Goal: Task Accomplishment & Management: Use online tool/utility

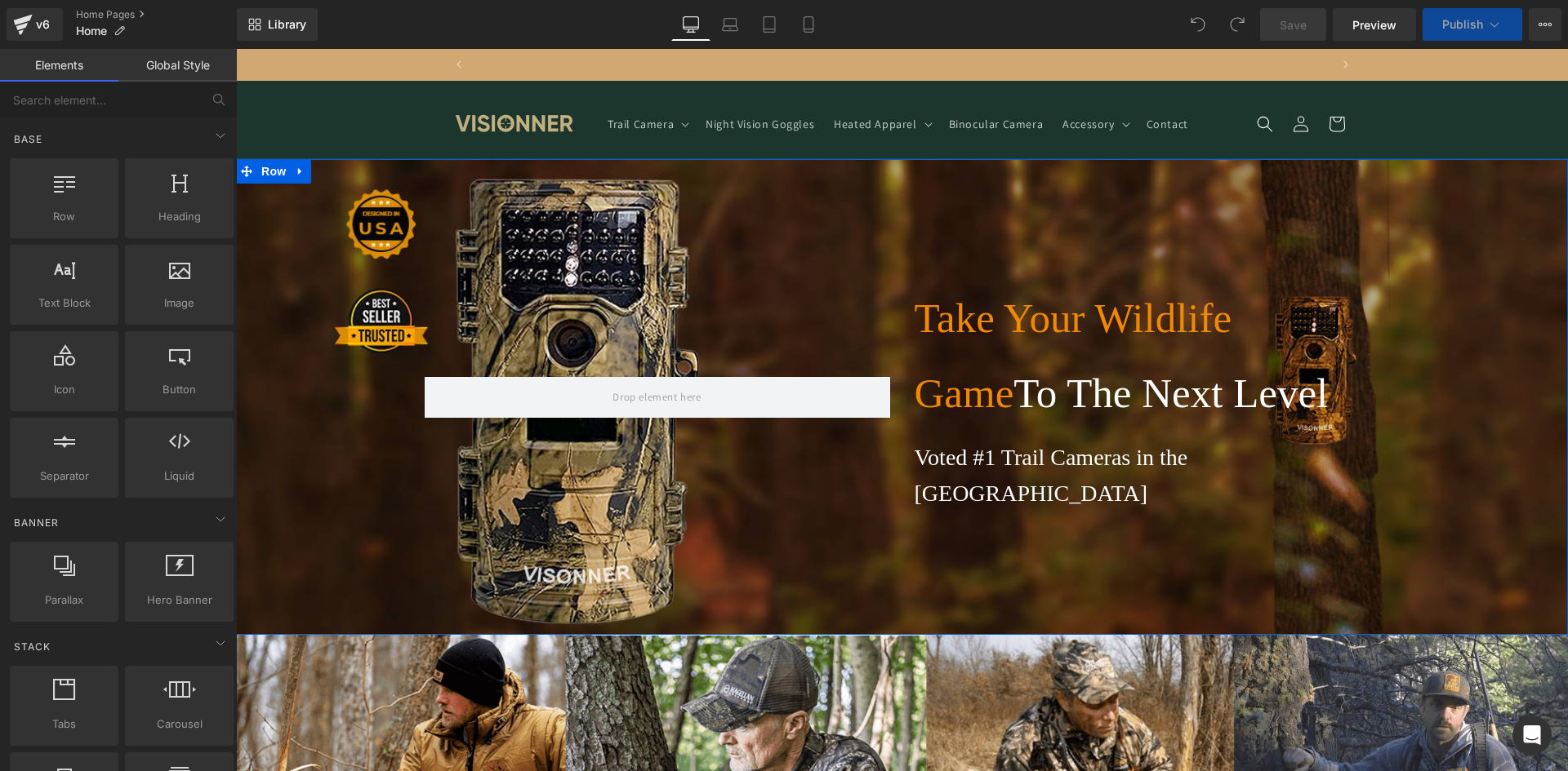
scroll to position [0, 857]
click at [354, 313] on div "Take Your Wildlife Game To The Next Level Heading Voted #1 Trail Cameras in the…" at bounding box center [901, 397] width 1331 height 231
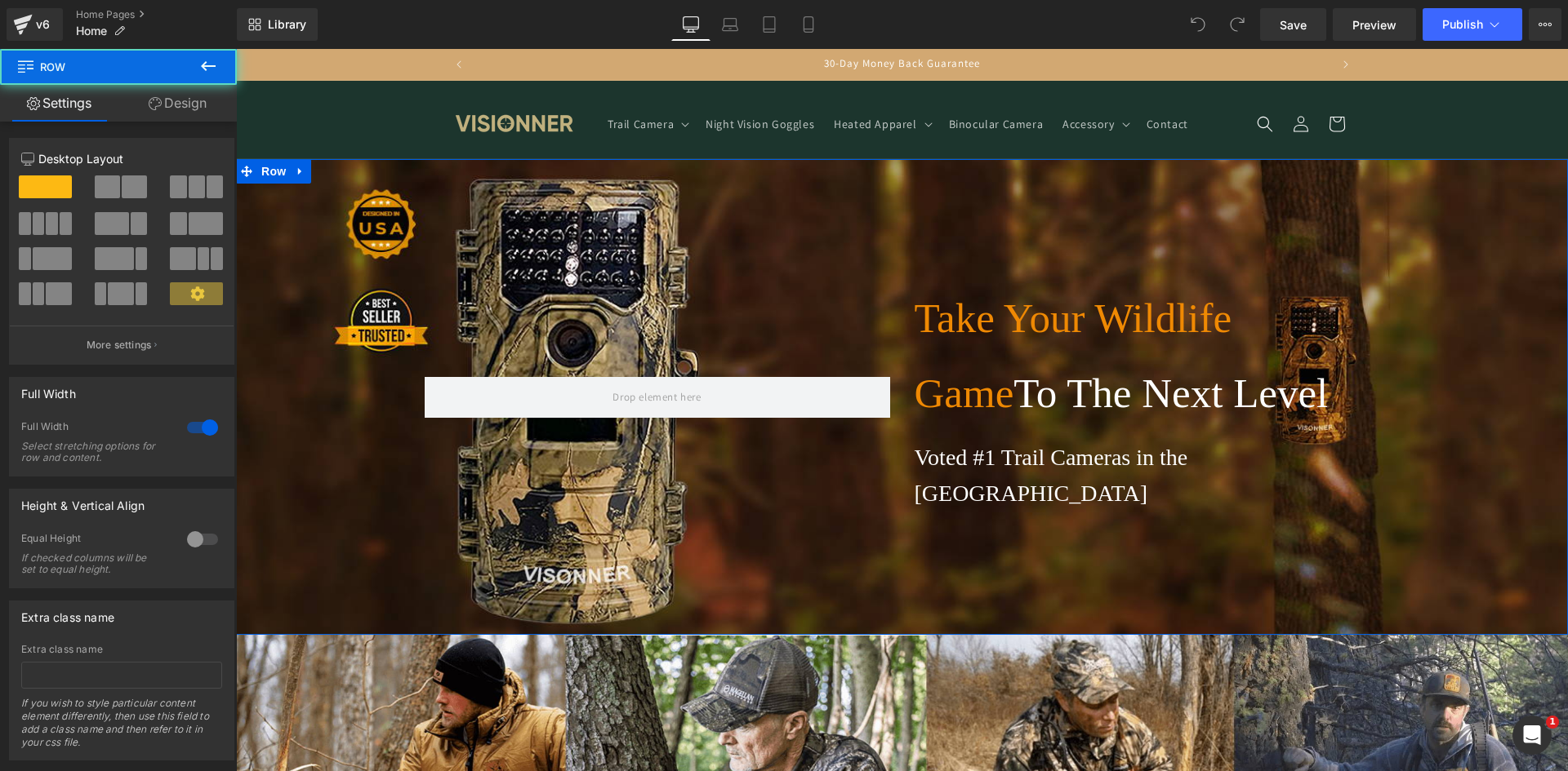
scroll to position [0, 0]
click at [383, 502] on div "Take Your Wildlife Game To The Next Level Heading Voted #1 Trail Cameras in the…" at bounding box center [901, 397] width 1331 height 475
click at [170, 99] on link "Design" at bounding box center [177, 103] width 118 height 37
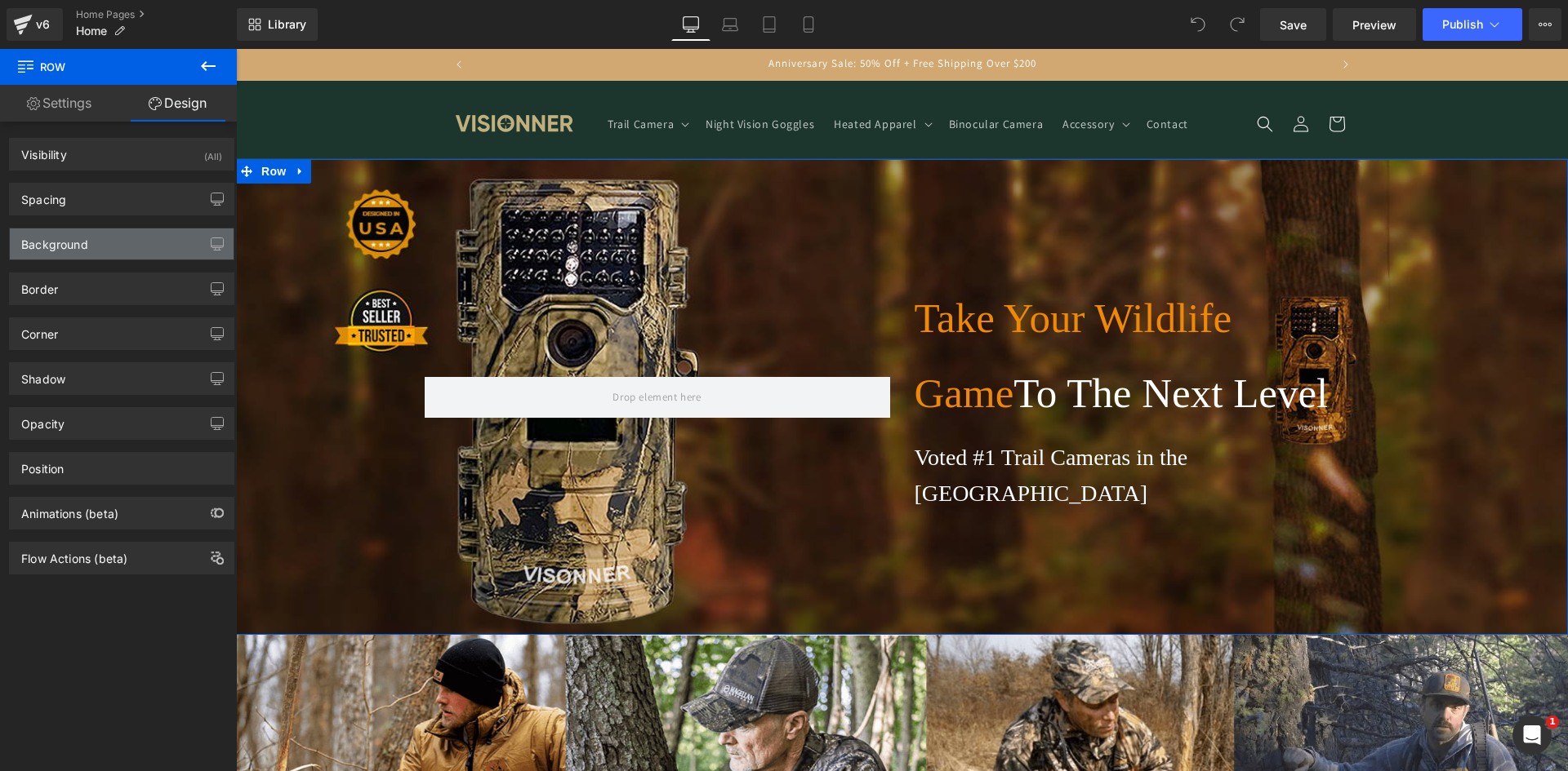
click at [97, 257] on div "Background" at bounding box center [122, 244] width 224 height 31
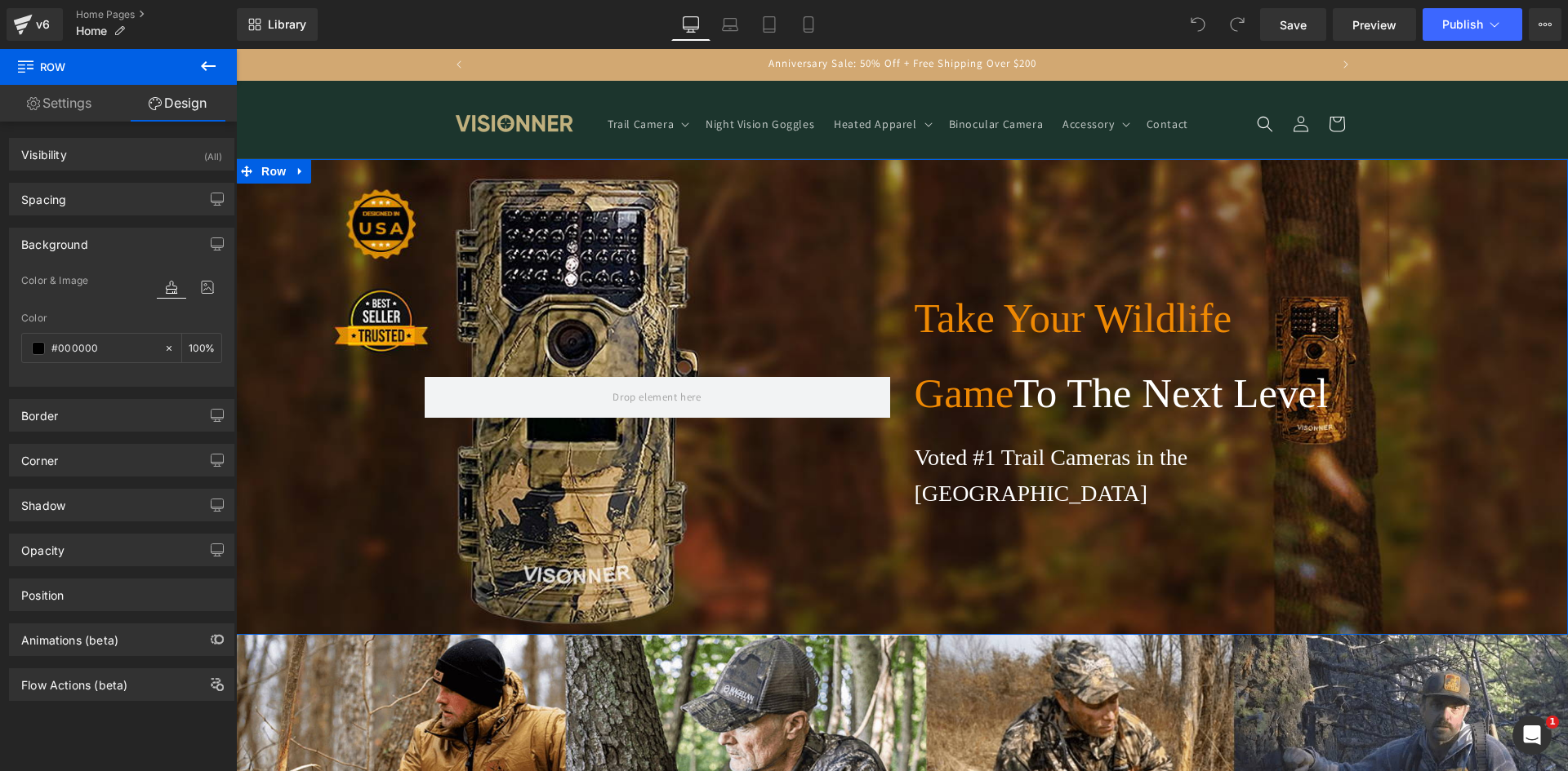
click at [99, 249] on div "Background" at bounding box center [122, 244] width 224 height 31
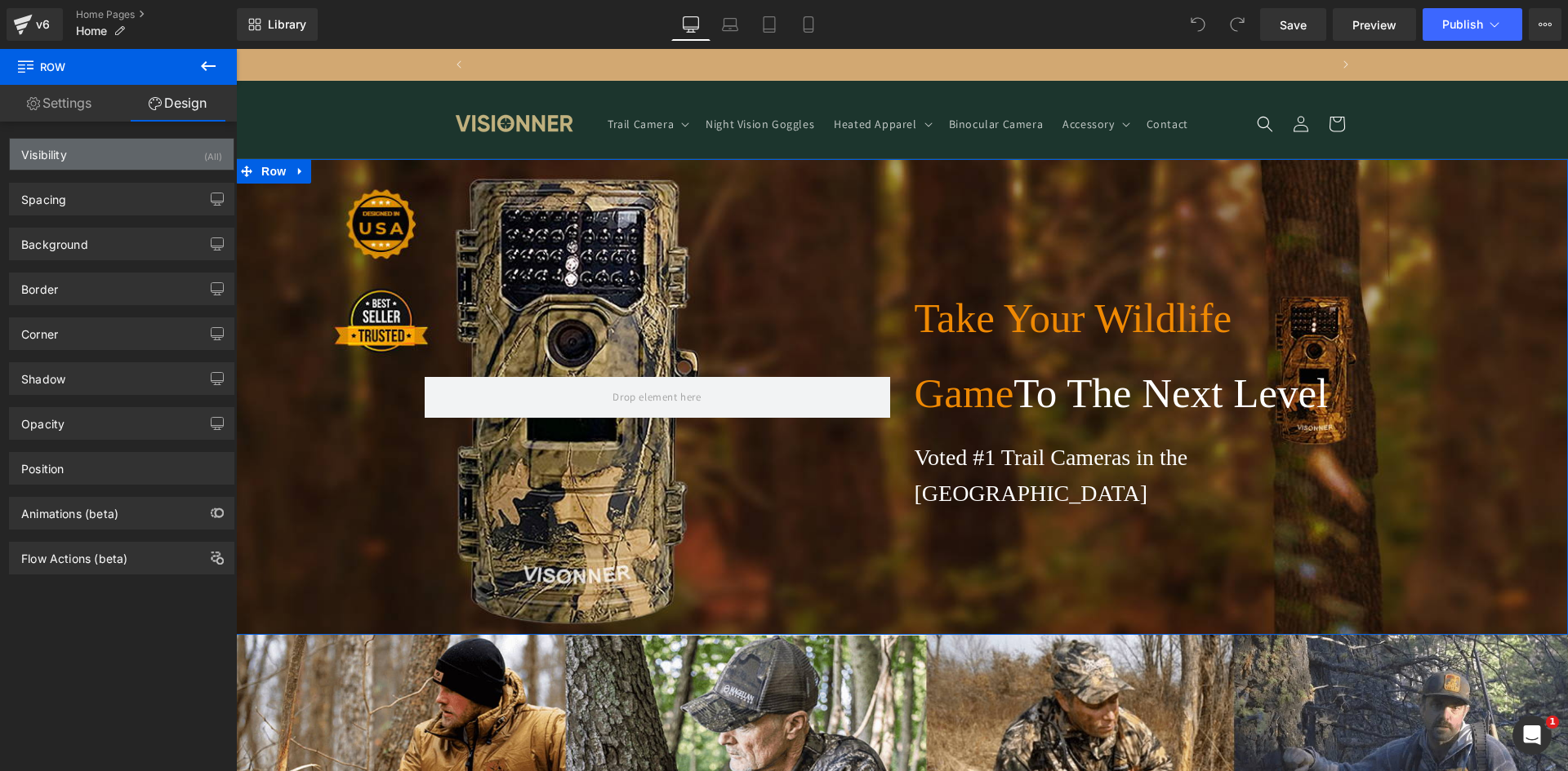
click at [105, 161] on div "Visibility (All)" at bounding box center [122, 154] width 224 height 31
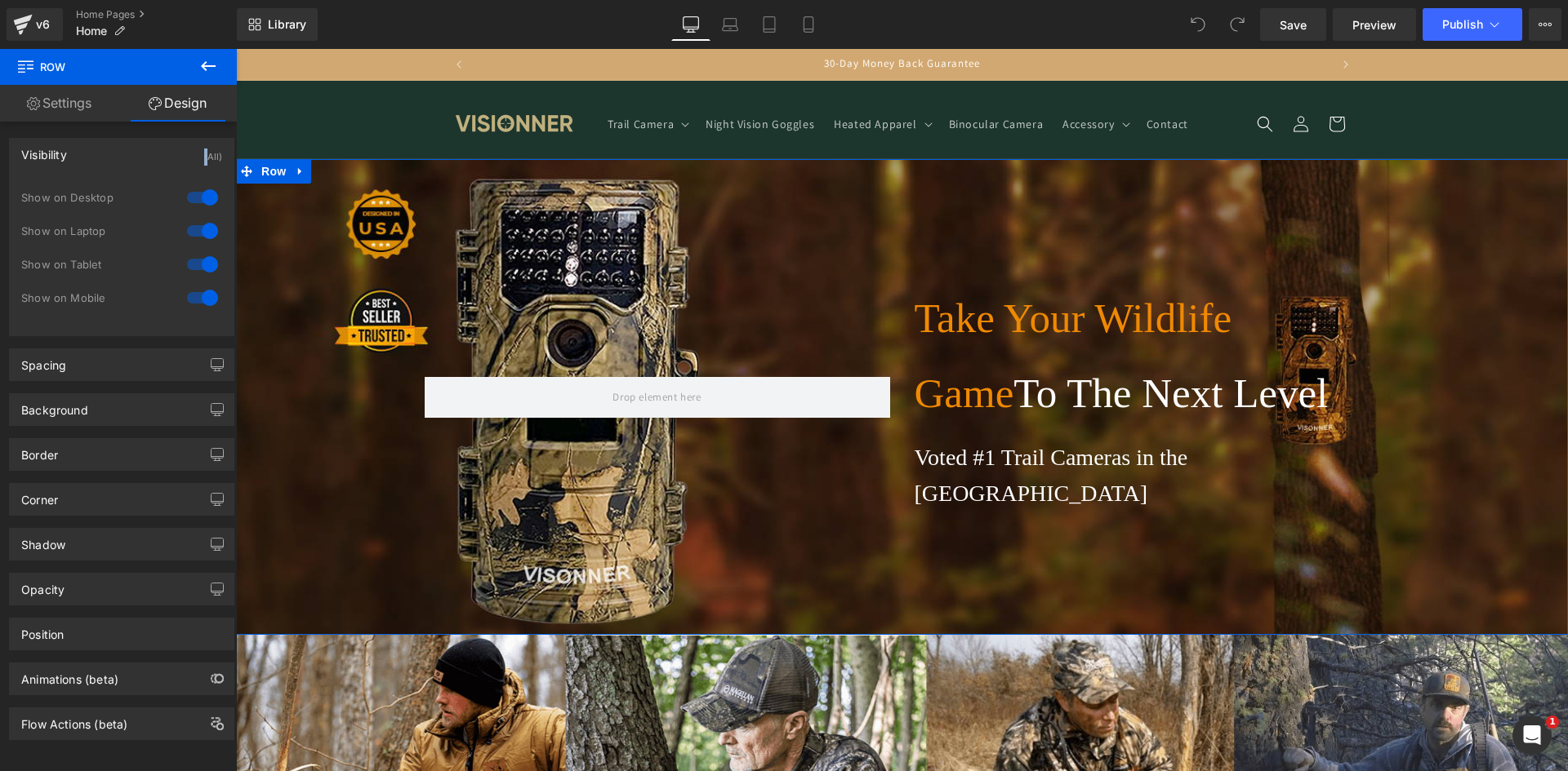
click at [105, 161] on div "Visibility (All)" at bounding box center [122, 154] width 224 height 31
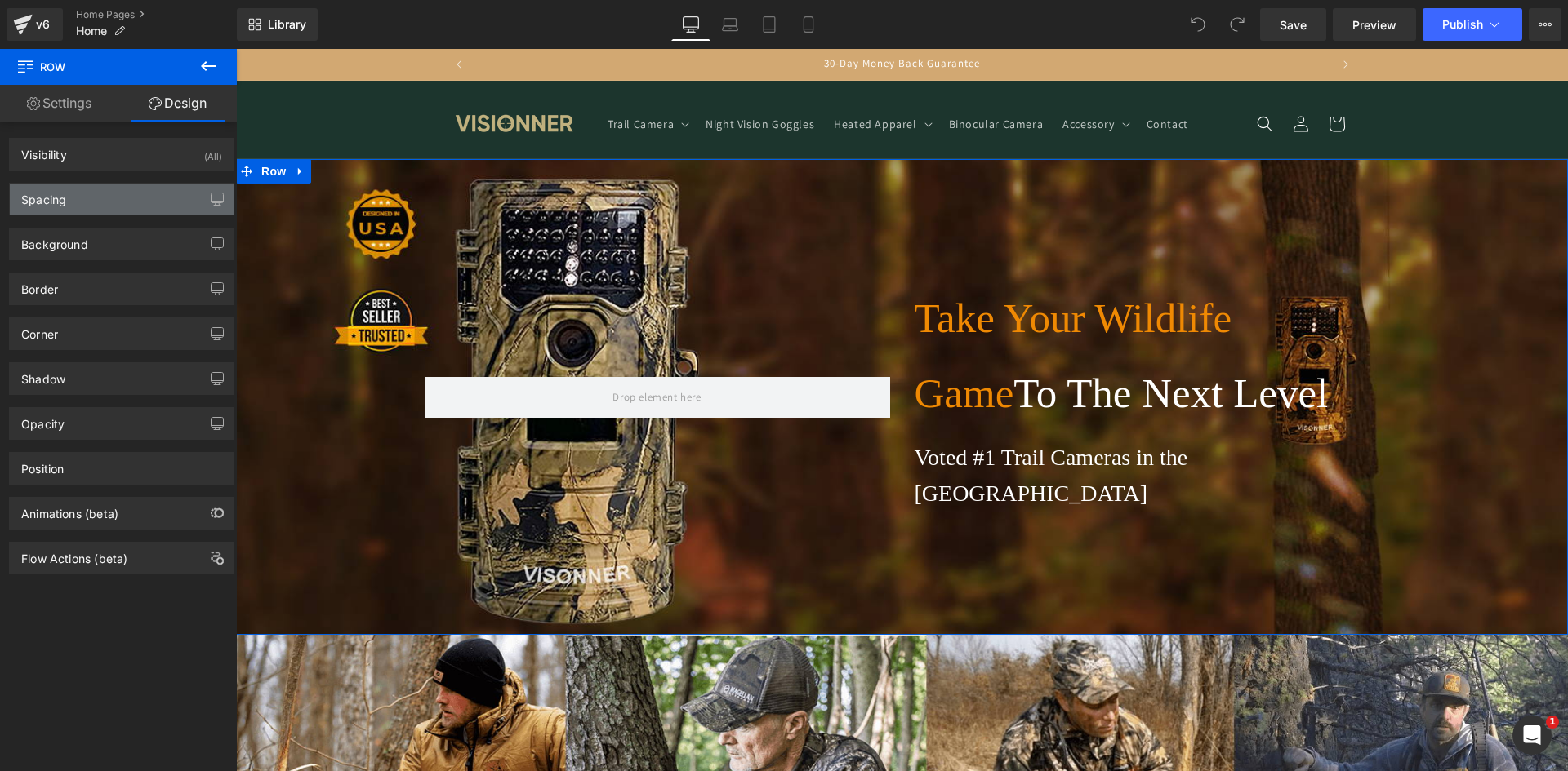
click at [89, 204] on div "Spacing" at bounding box center [122, 199] width 224 height 31
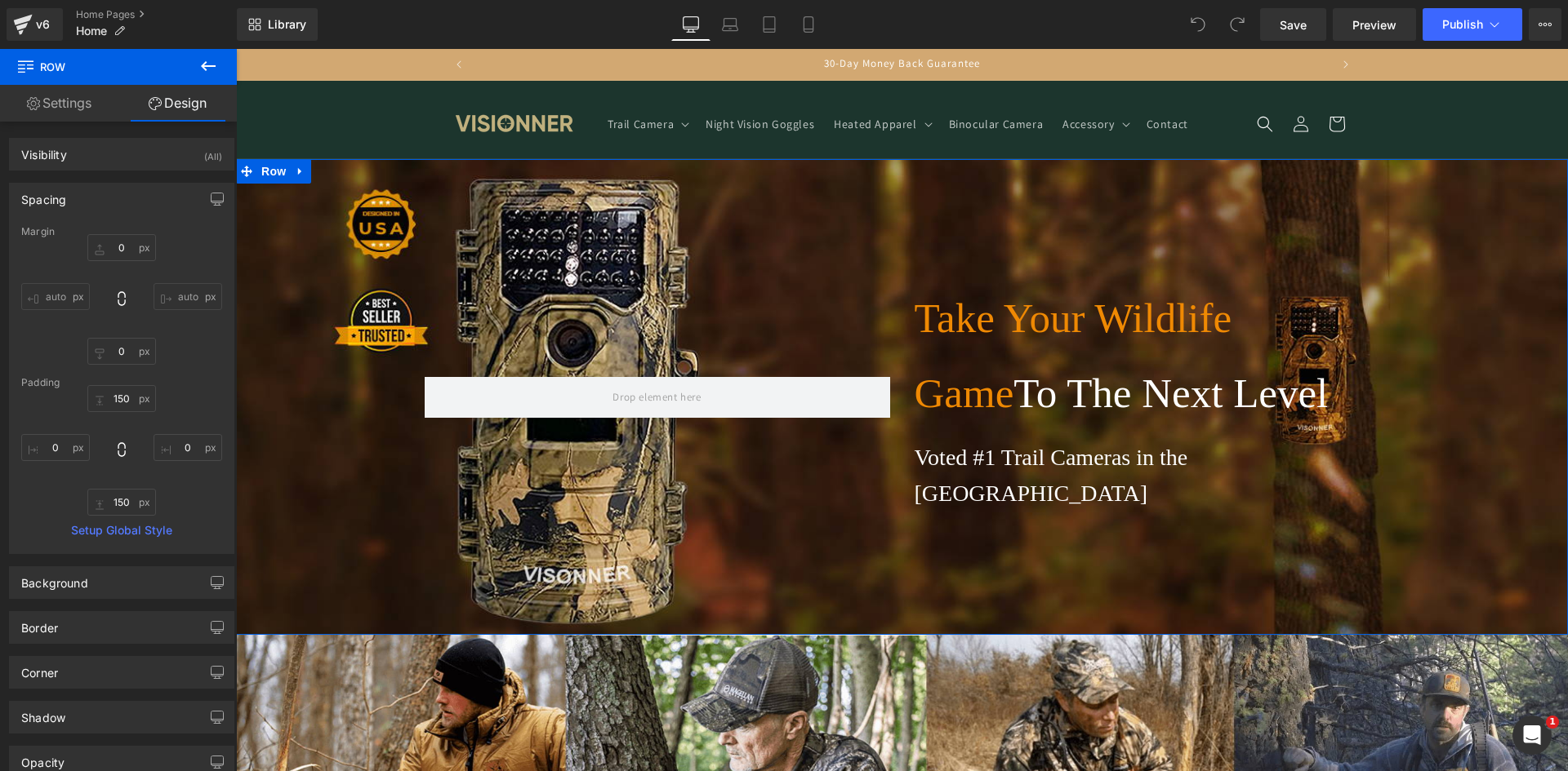
click at [89, 204] on div "Spacing" at bounding box center [122, 199] width 224 height 31
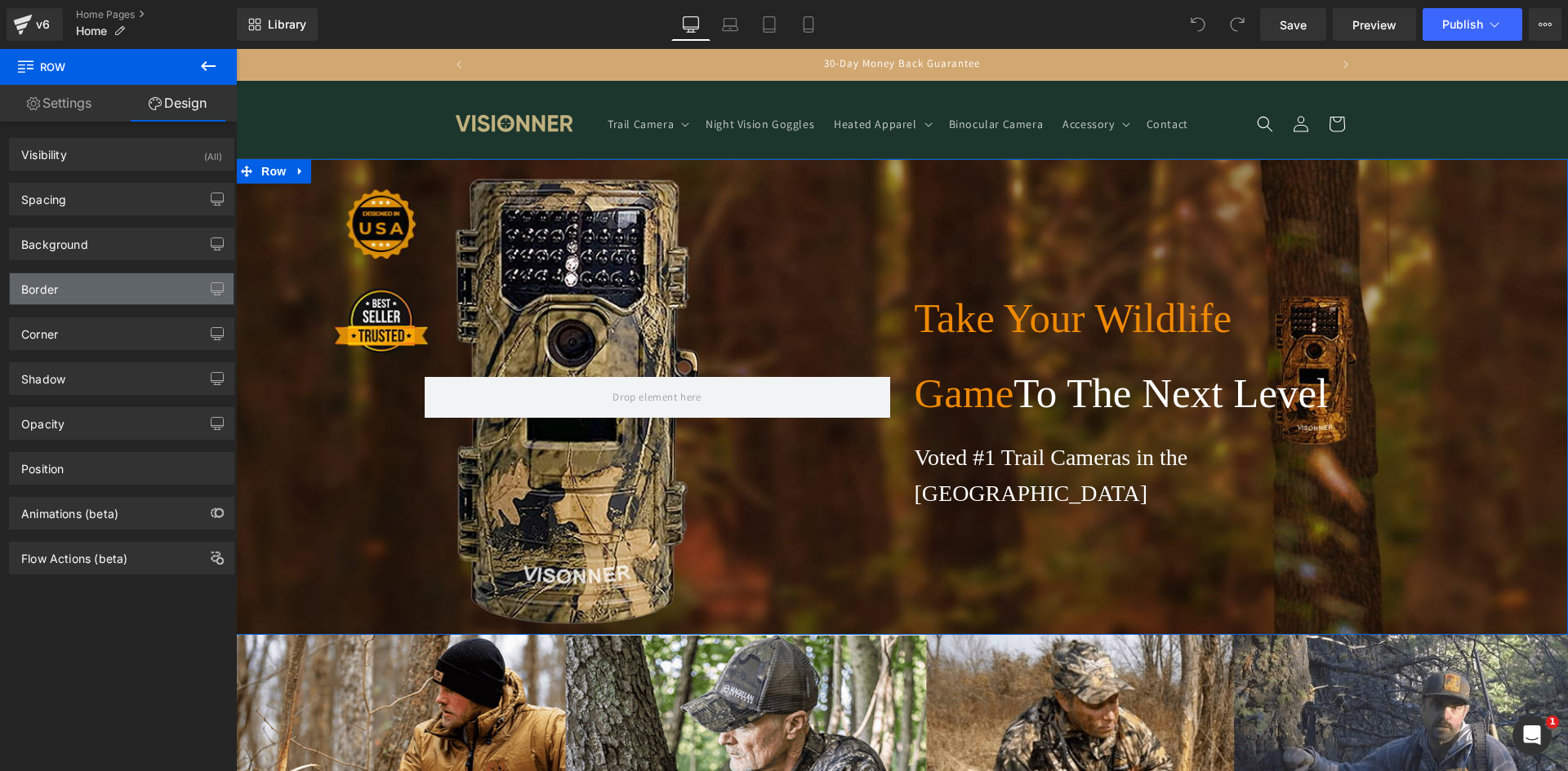
click at [74, 303] on div "Border" at bounding box center [122, 288] width 224 height 31
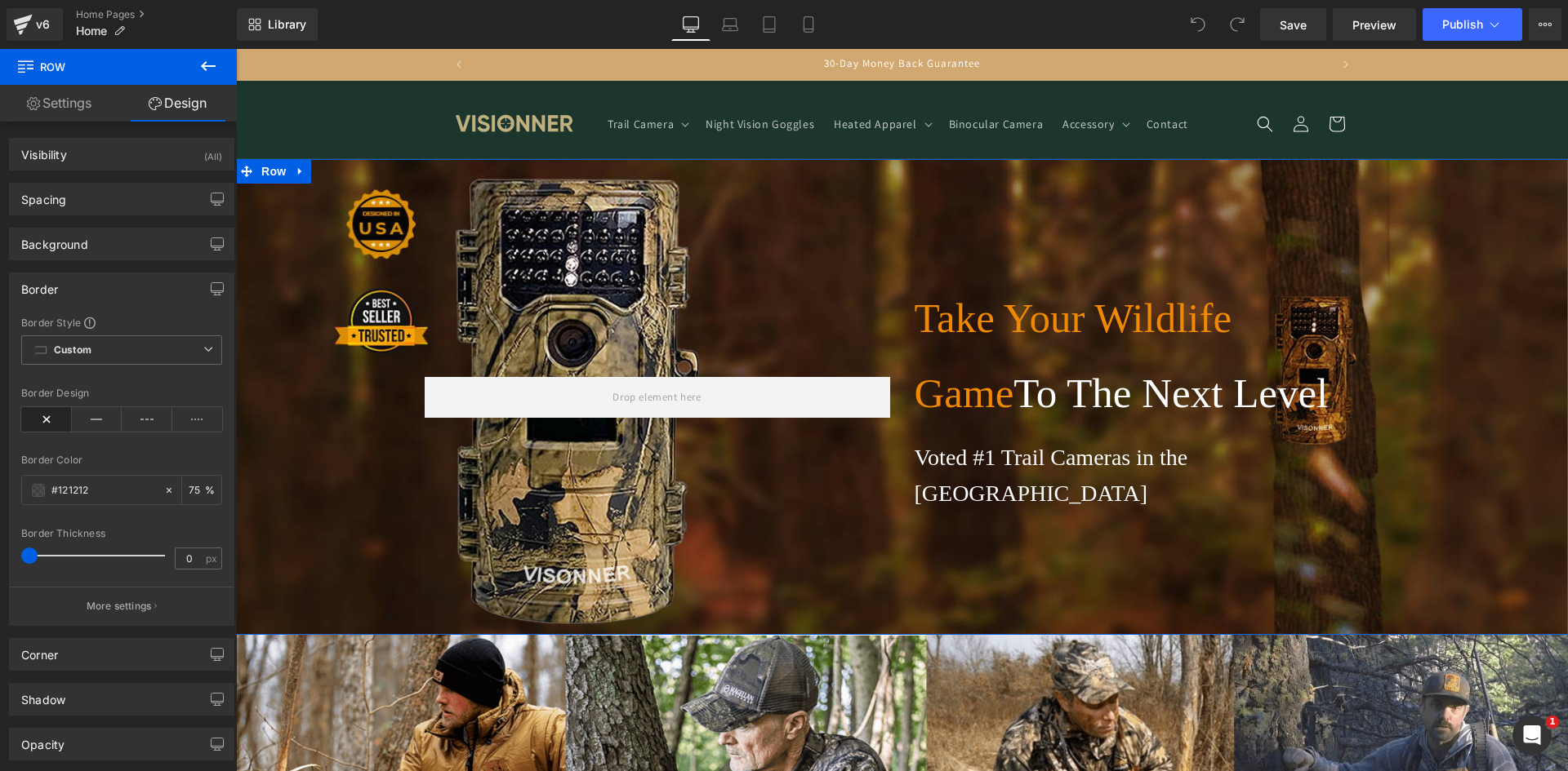
click at [75, 299] on div "Border" at bounding box center [122, 288] width 224 height 31
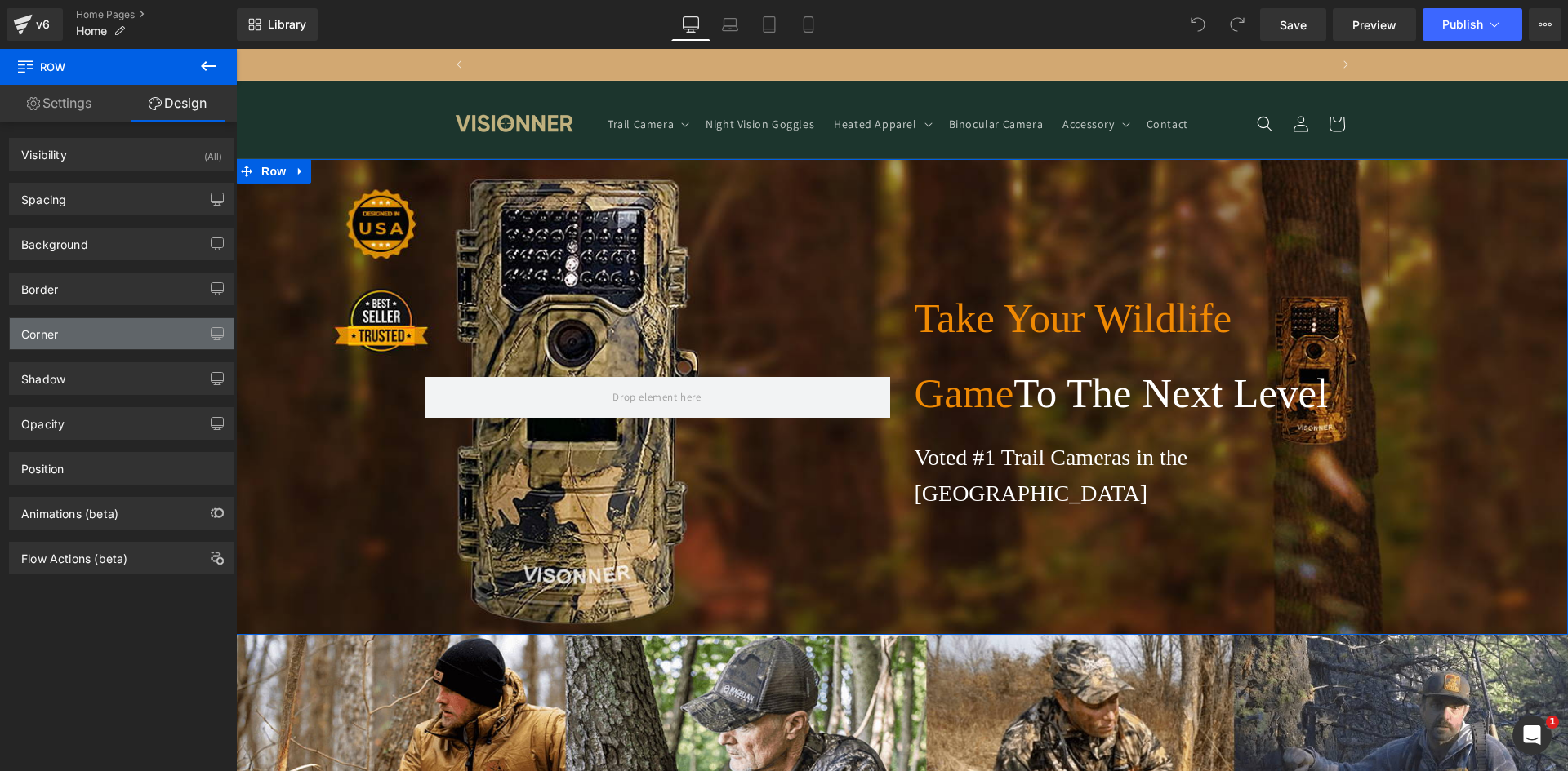
scroll to position [0, 1715]
click at [77, 326] on div "Corner" at bounding box center [122, 333] width 224 height 31
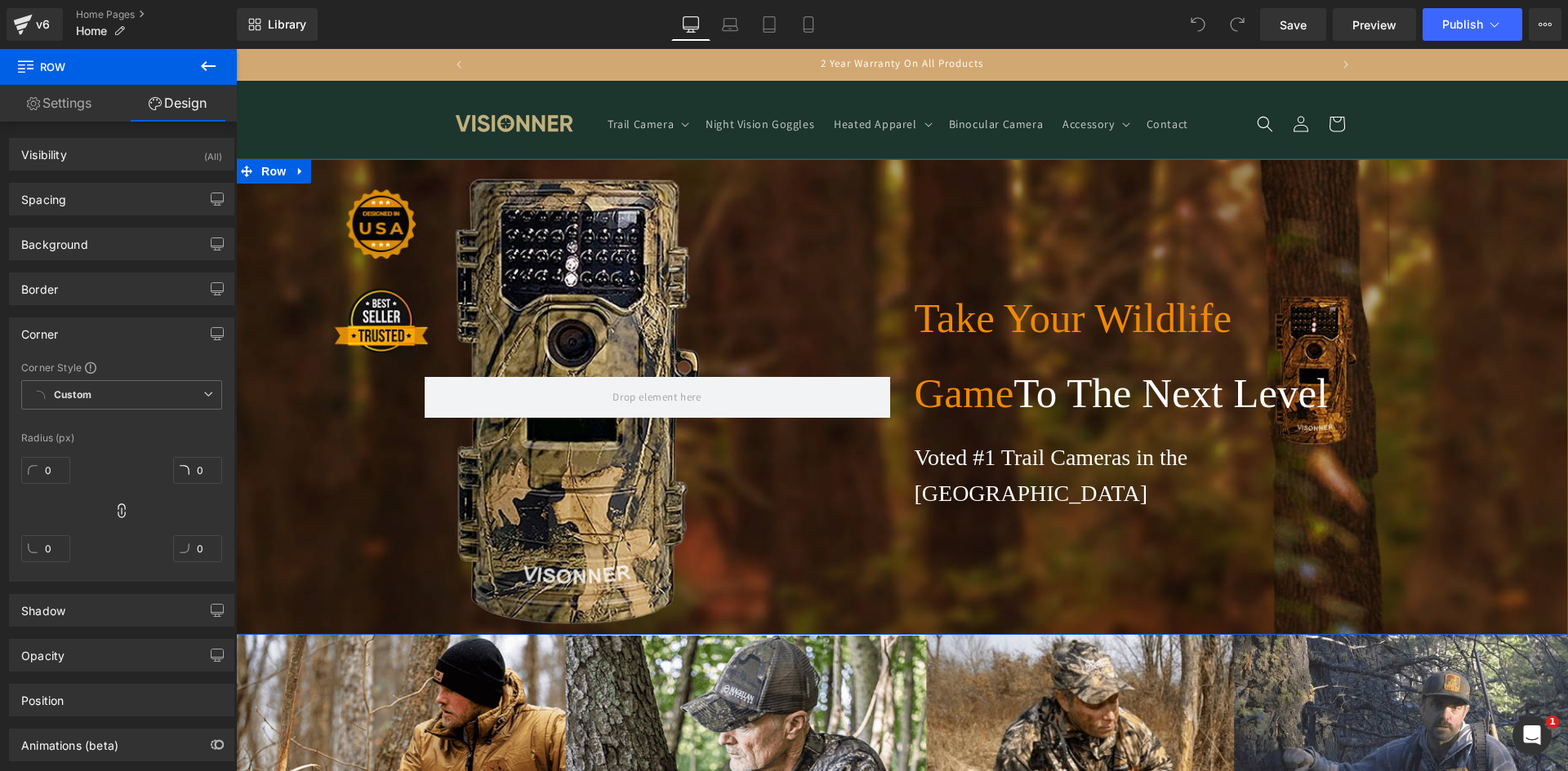
click at [78, 330] on div "Corner" at bounding box center [122, 333] width 224 height 31
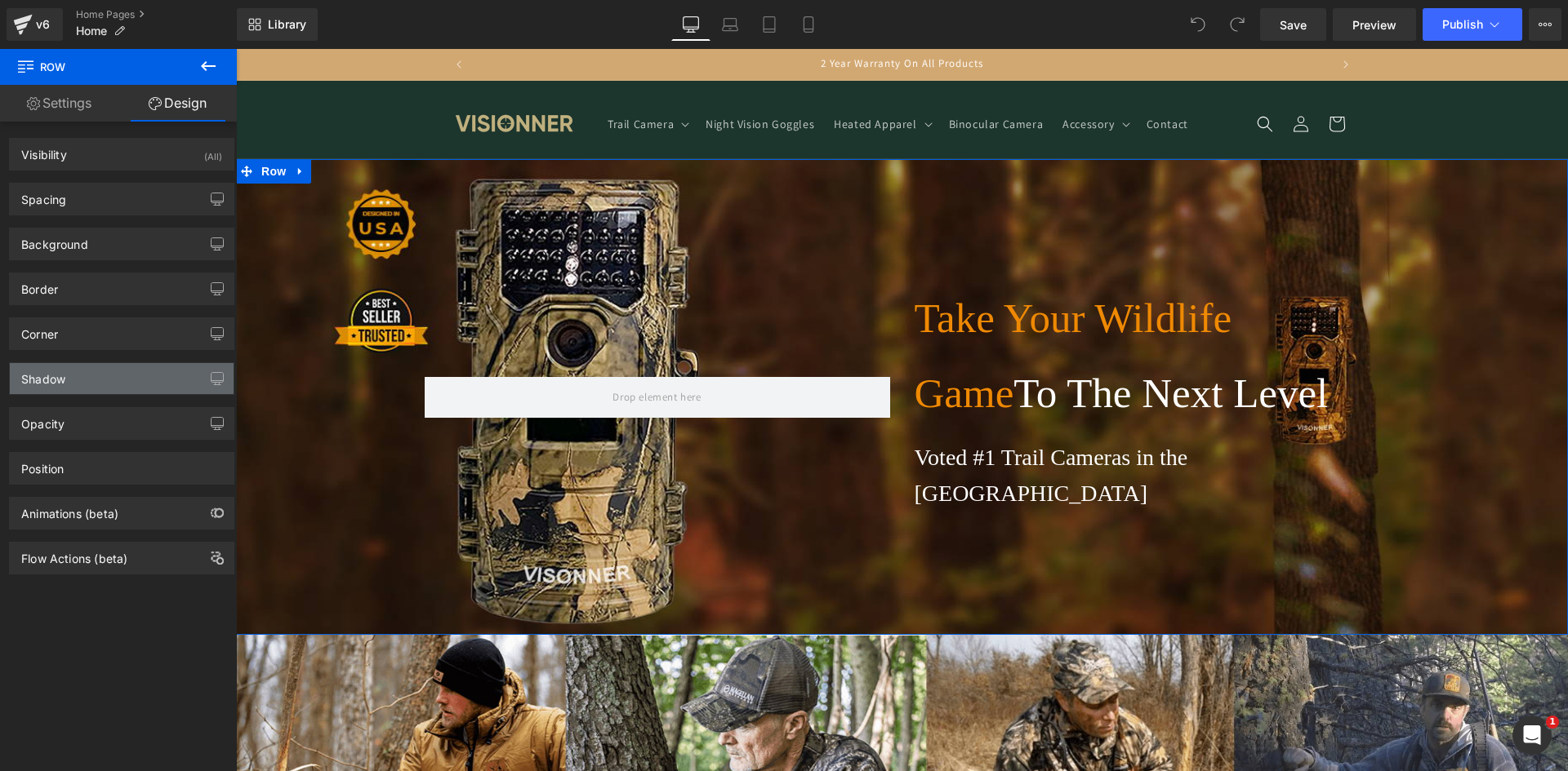
click at [82, 382] on div "Shadow" at bounding box center [122, 379] width 224 height 31
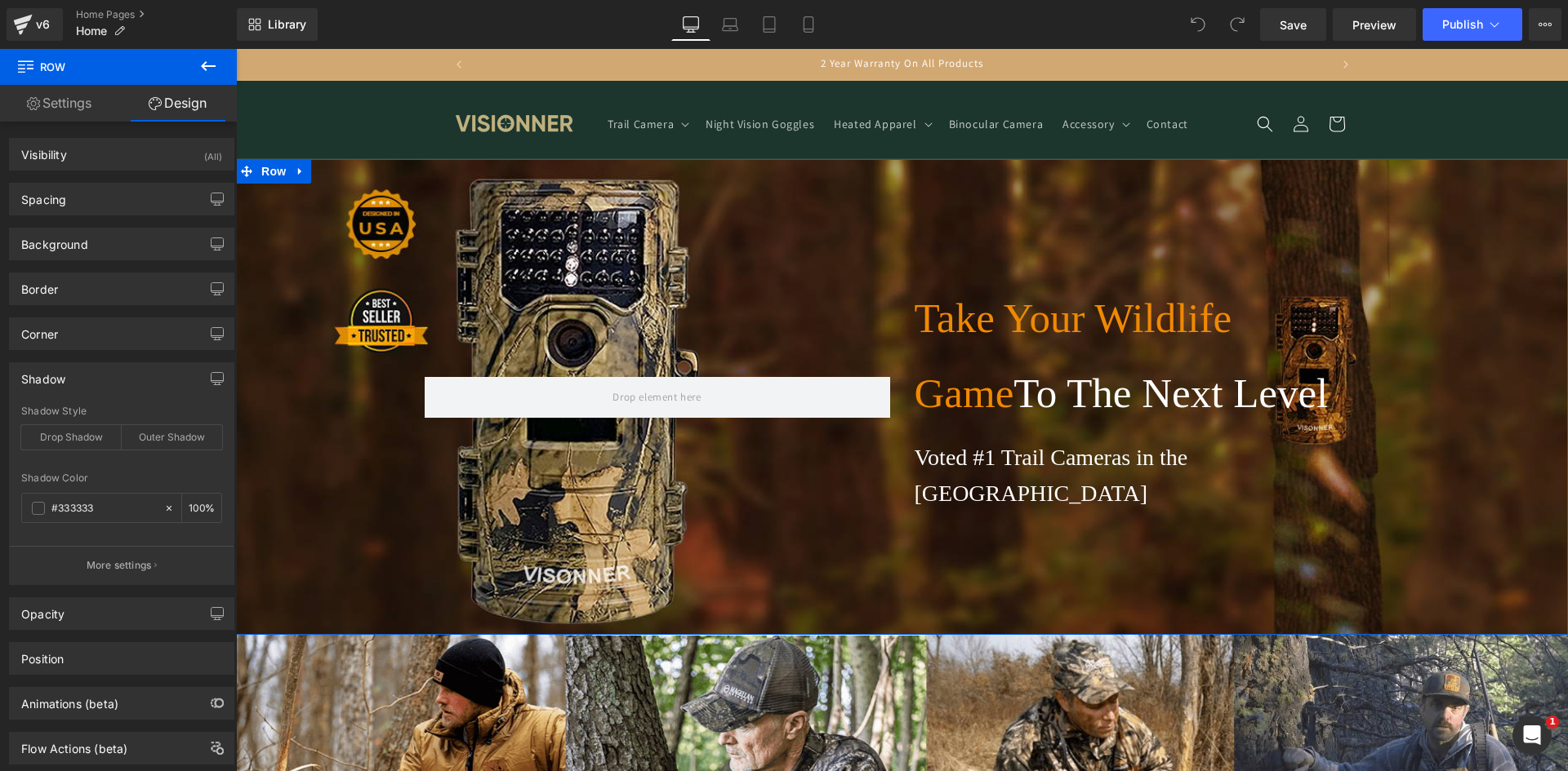
click at [82, 382] on div "Shadow" at bounding box center [122, 379] width 224 height 31
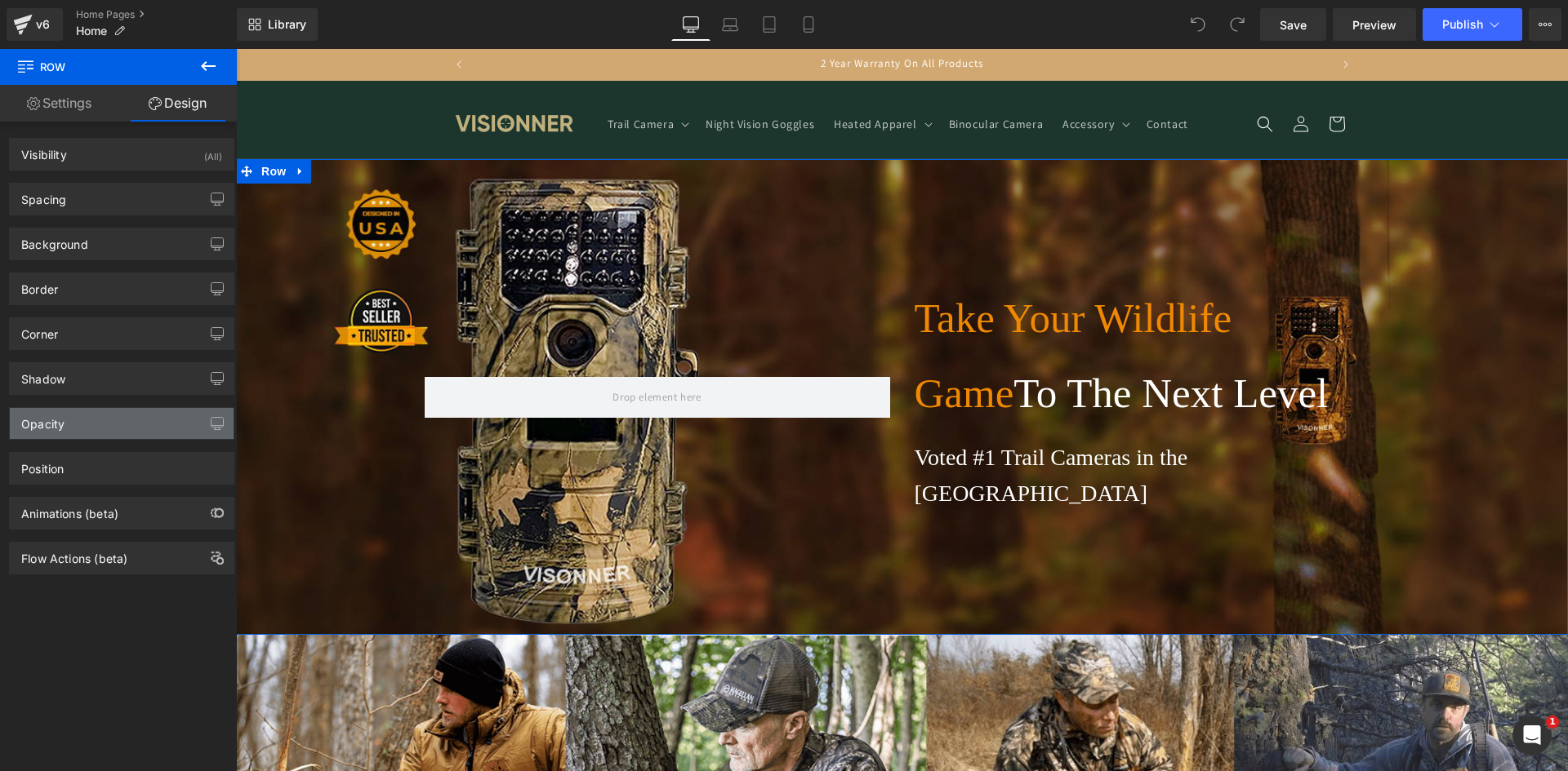
click at [86, 438] on div "Opacity" at bounding box center [122, 424] width 224 height 31
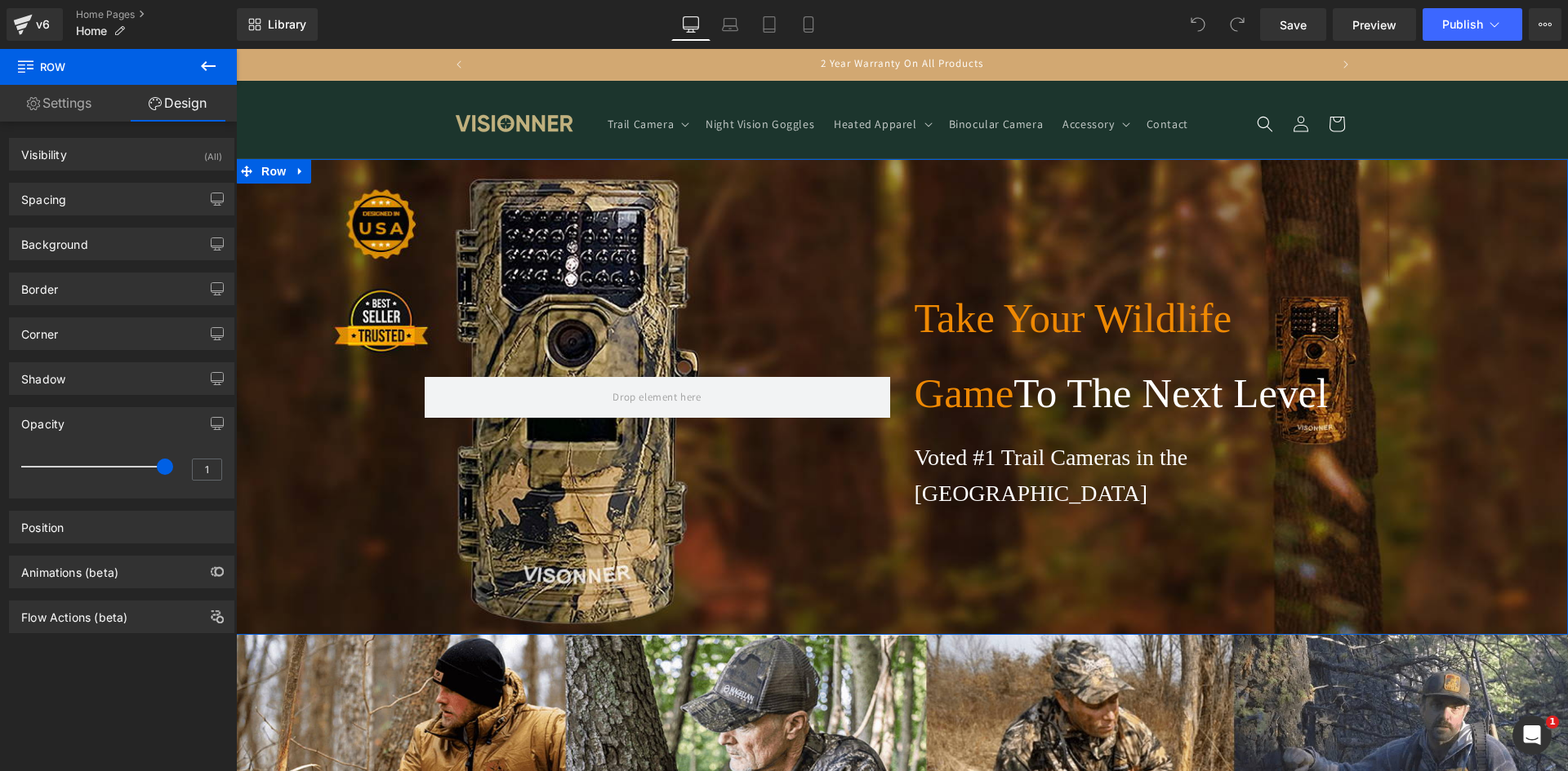
click at [86, 438] on div "Opacity" at bounding box center [122, 424] width 224 height 31
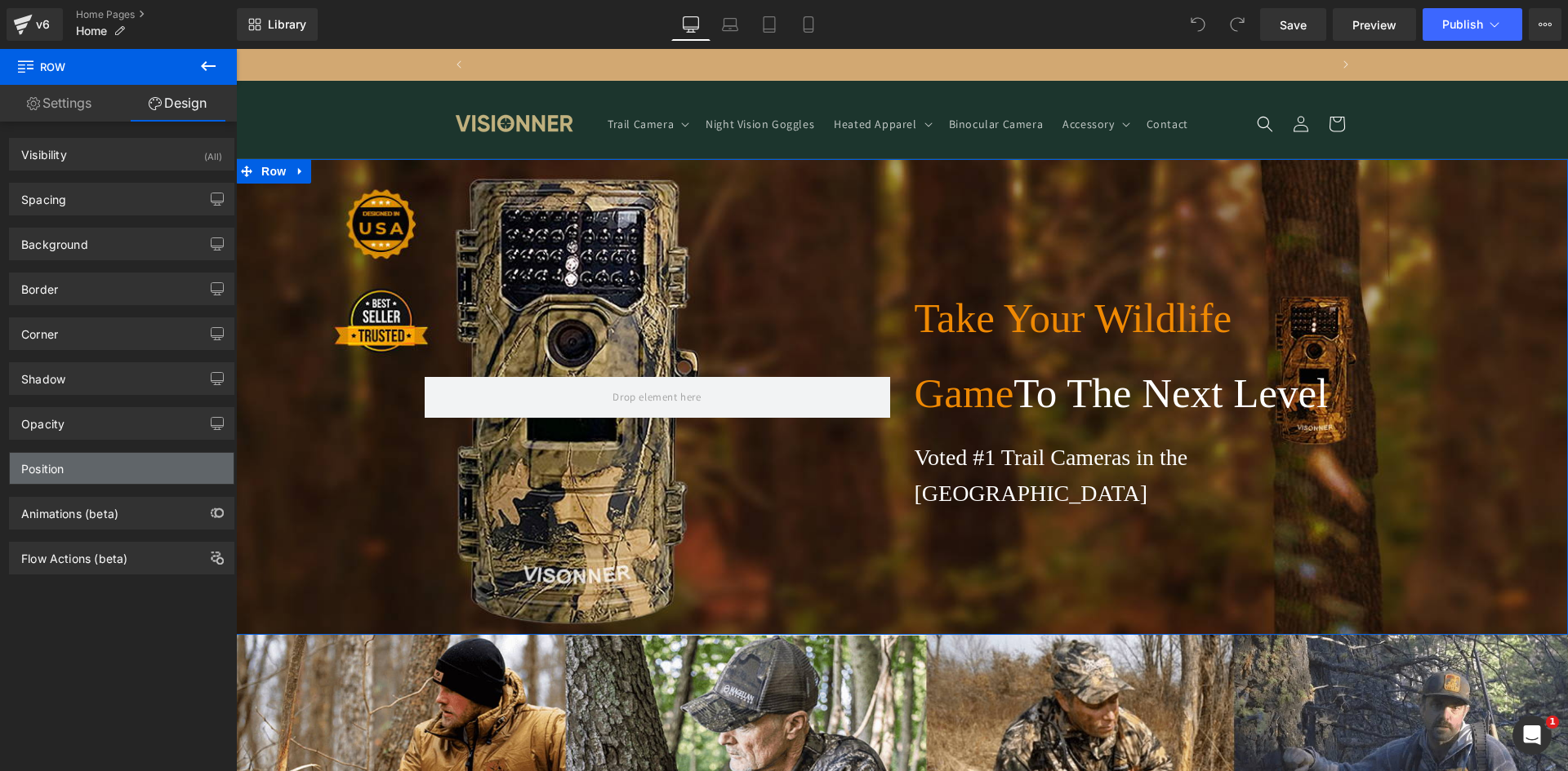
scroll to position [0, 0]
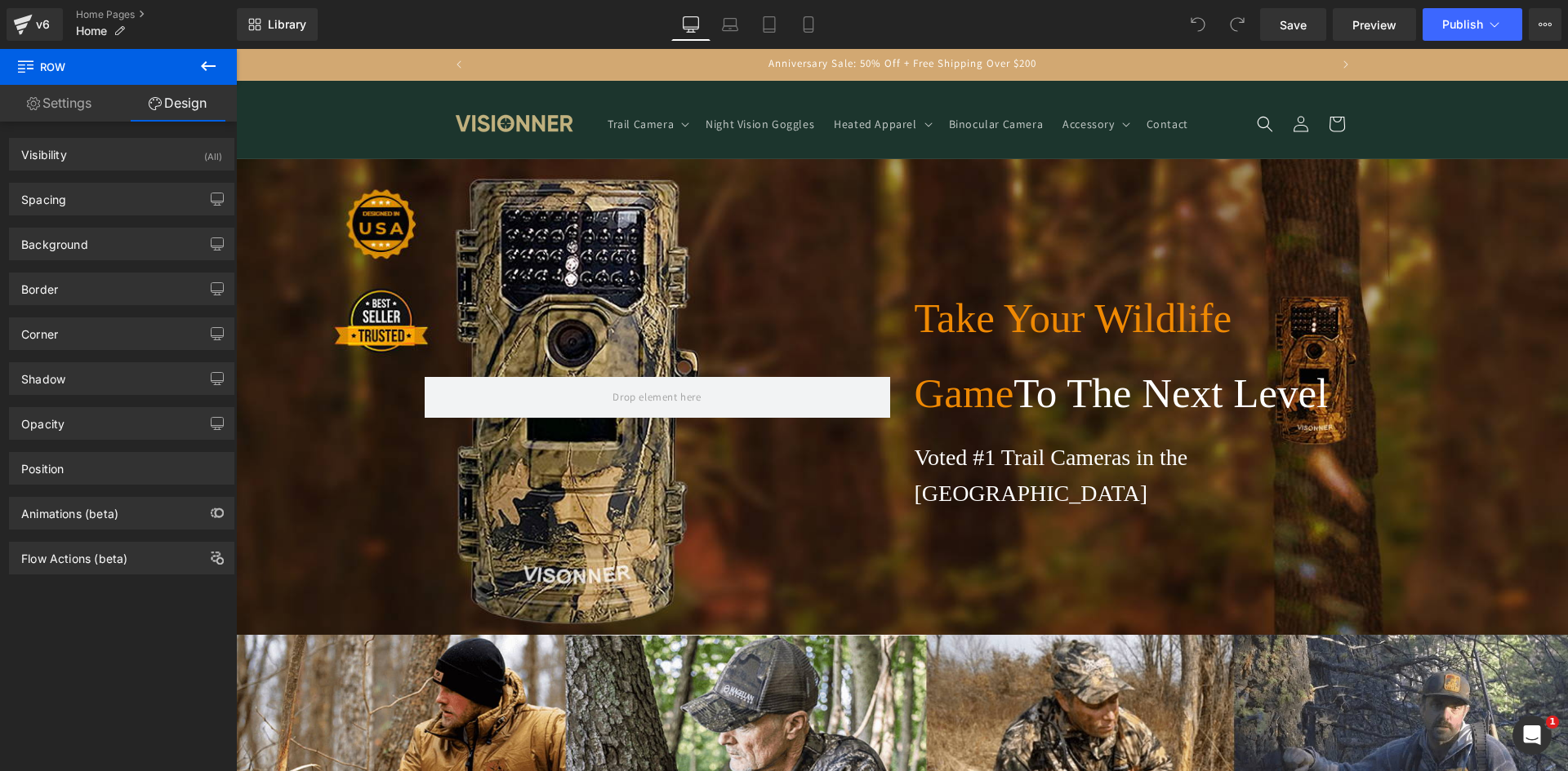
click at [654, 294] on div at bounding box center [657, 397] width 490 height 231
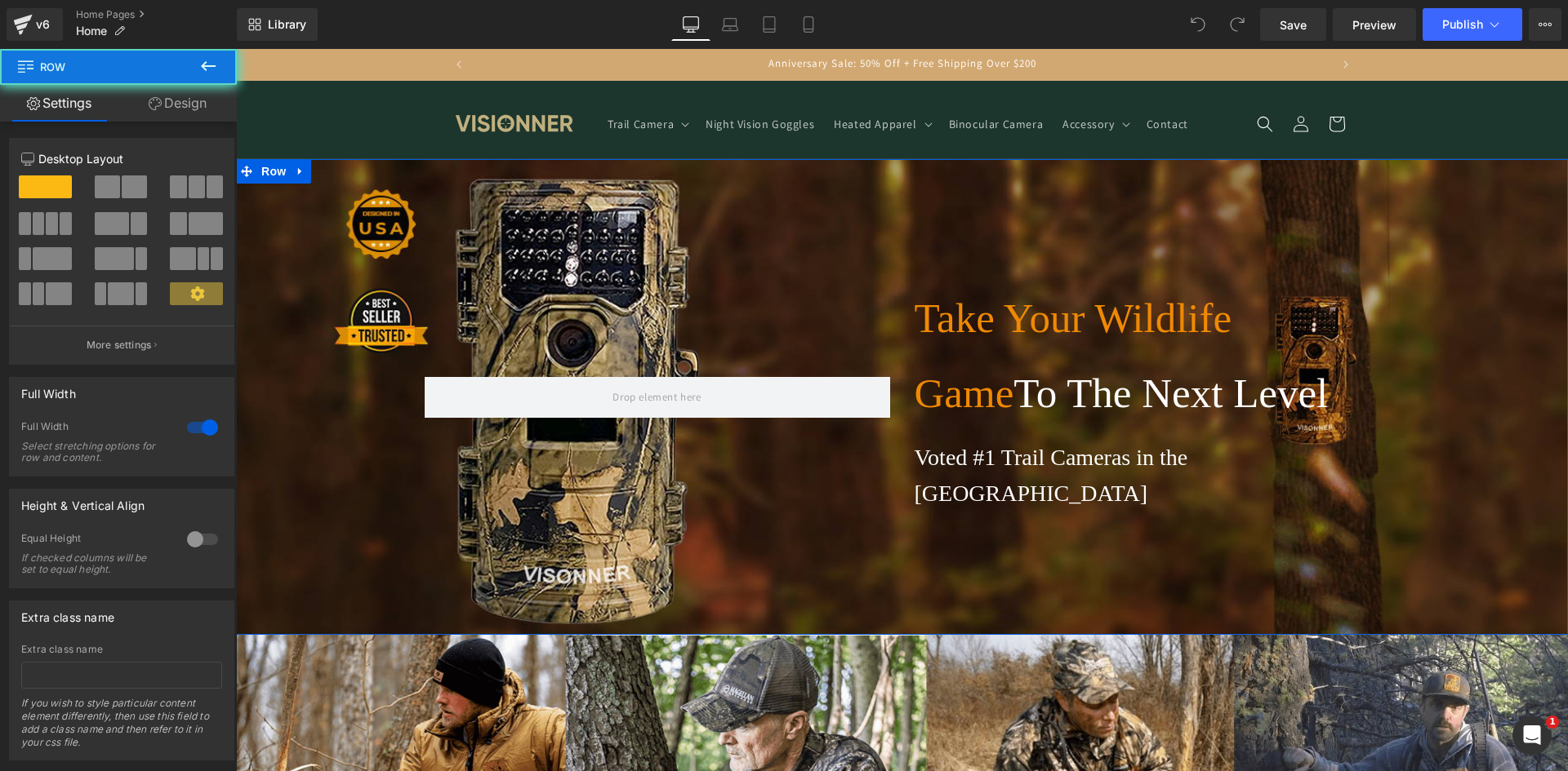
click at [495, 230] on div "Take Your Wildlife Game To The Next Level Heading Voted #1 Trail Cameras in the…" at bounding box center [901, 397] width 1331 height 475
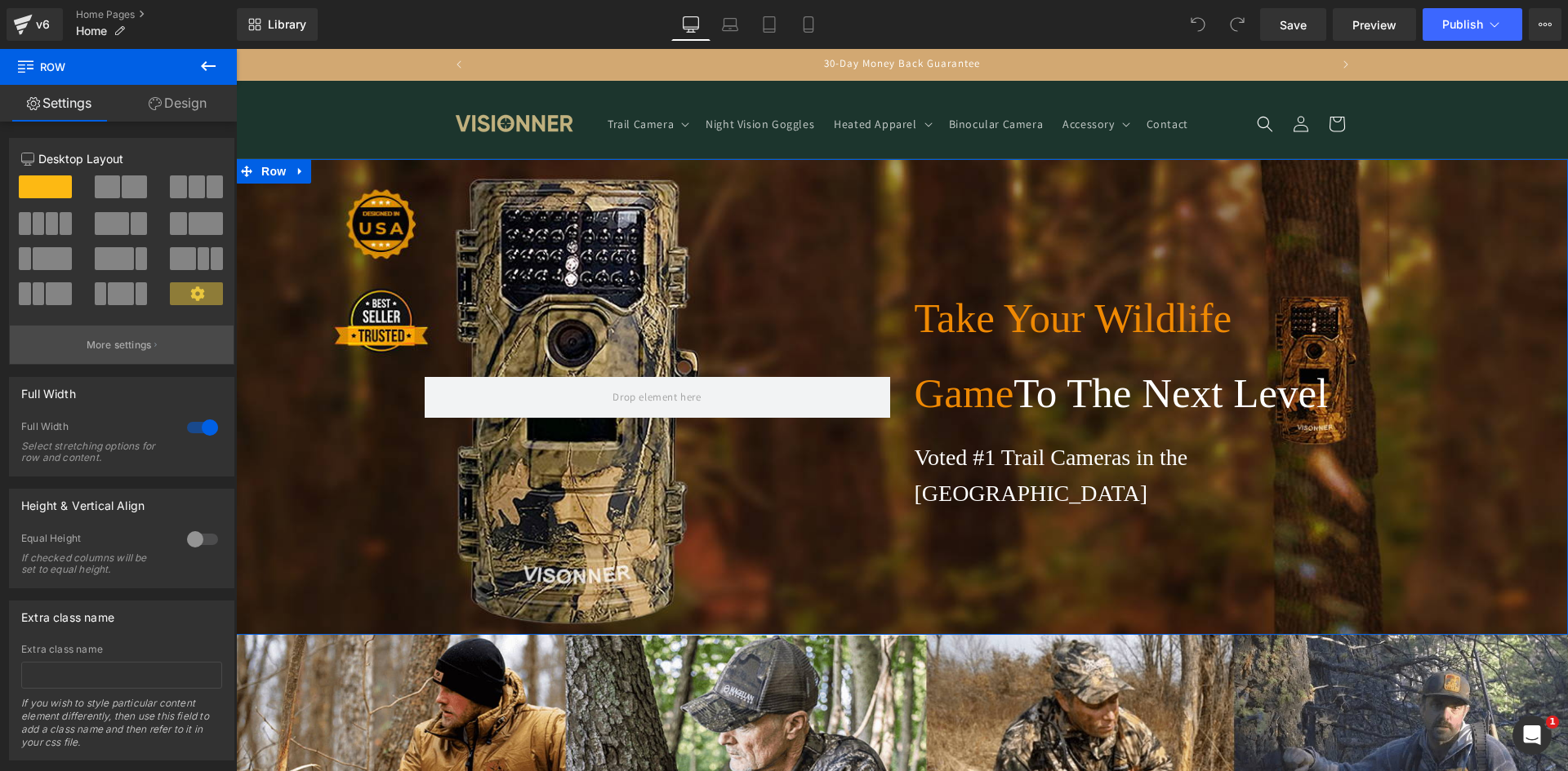
click at [121, 336] on button "More settings" at bounding box center [122, 345] width 224 height 39
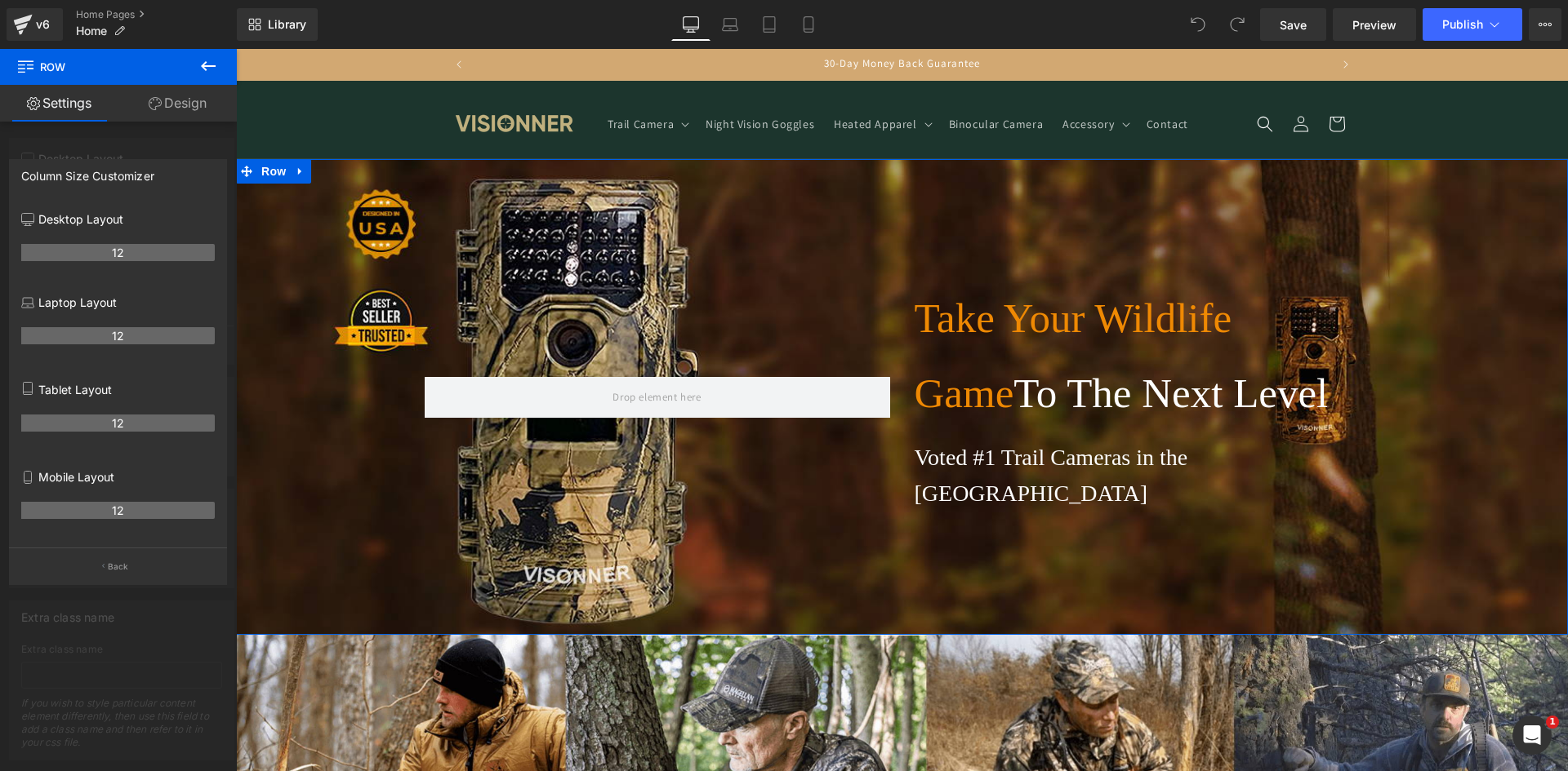
click at [132, 576] on button "Back" at bounding box center [117, 566] width 218 height 37
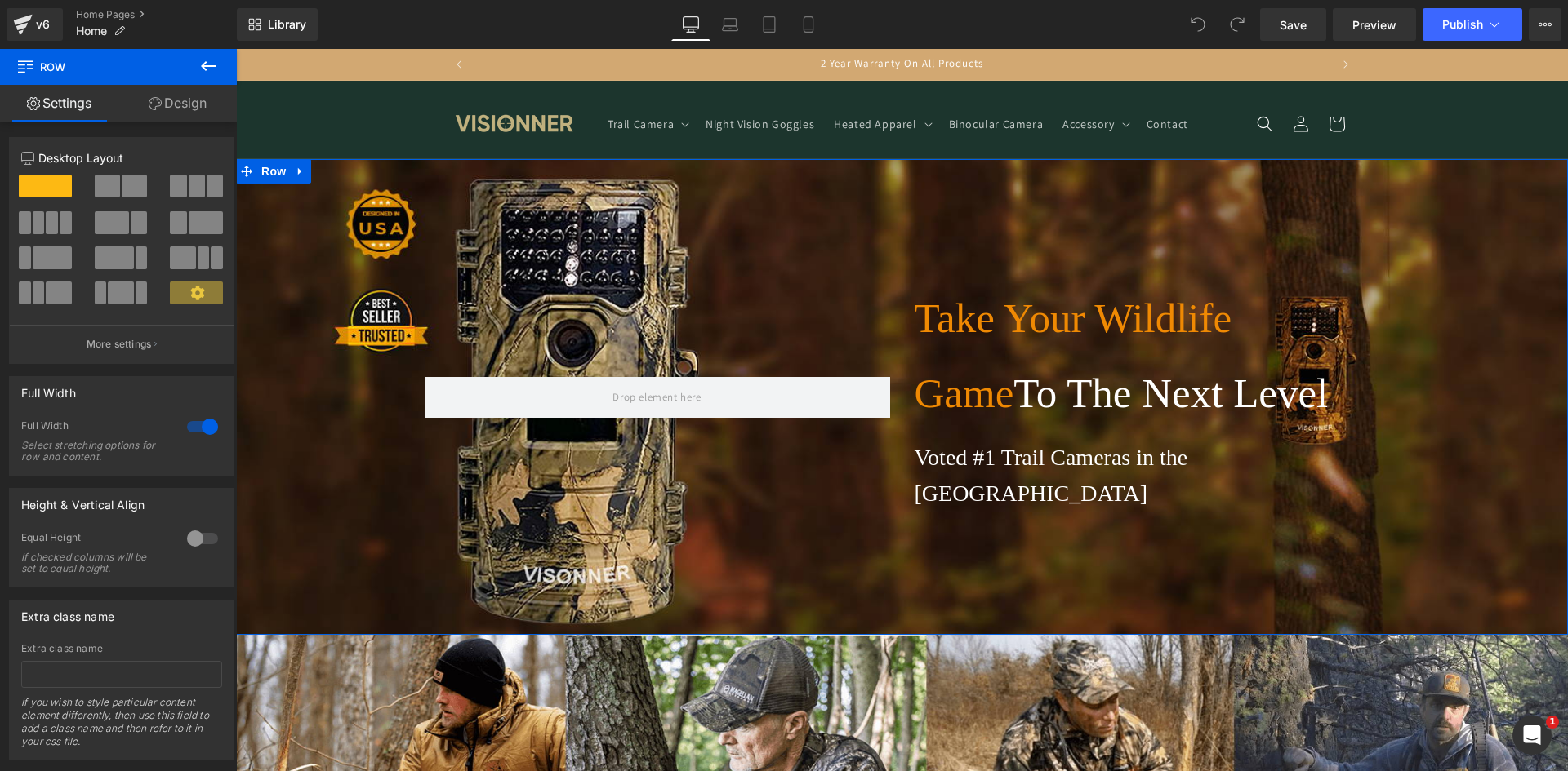
scroll to position [0, 0]
click at [299, 172] on icon at bounding box center [300, 172] width 12 height 13
click at [370, 174] on link at bounding box center [365, 171] width 22 height 24
click at [1249, 348] on h1 "Take Your Wildlife Game To The Next Level" at bounding box center [1147, 356] width 465 height 150
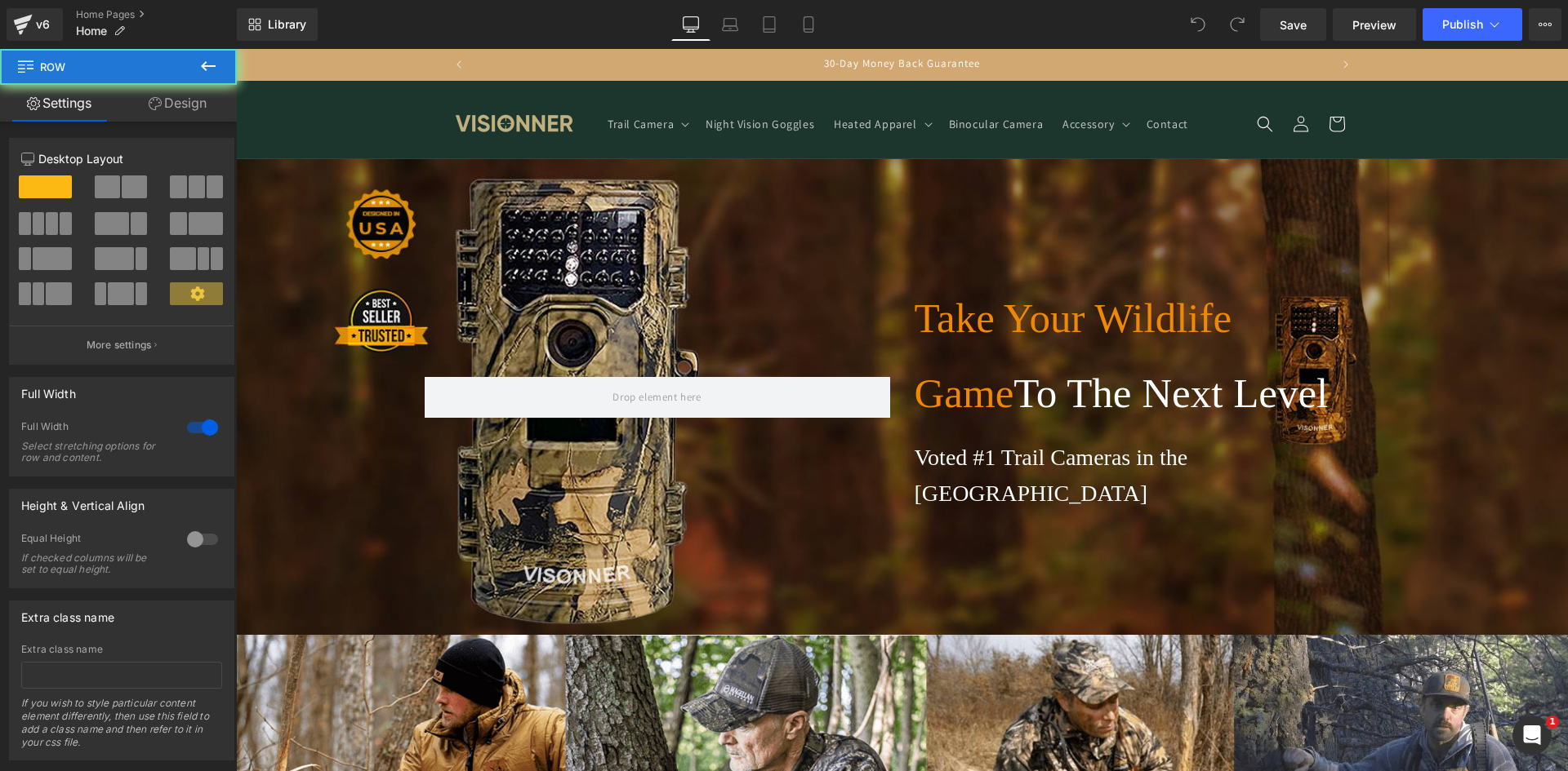
click at [267, 421] on div "Take Your Wildlife Game To The Next Level Heading Voted #1 Trail Cameras in the…" at bounding box center [901, 397] width 1331 height 231
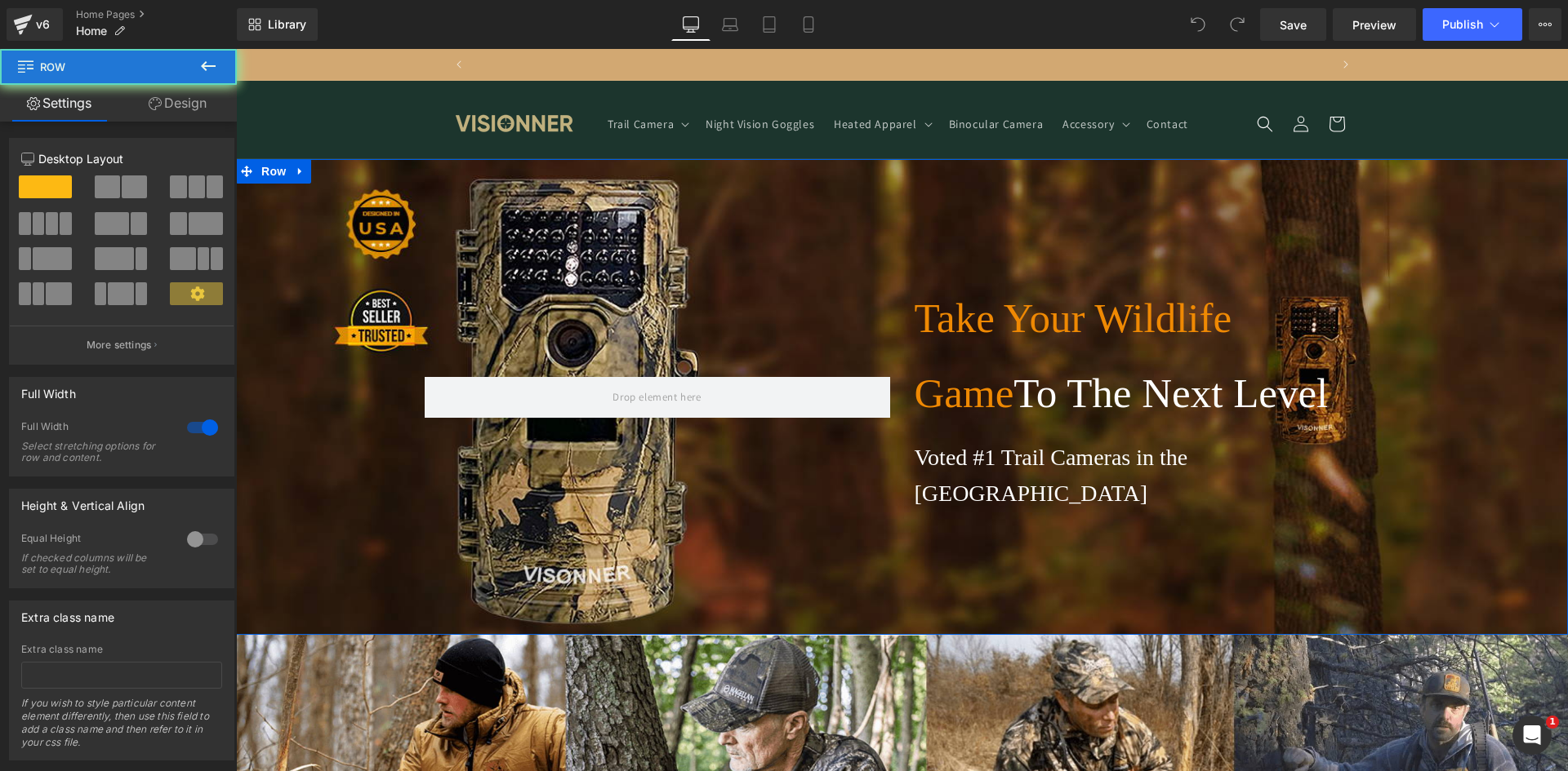
scroll to position [0, 1715]
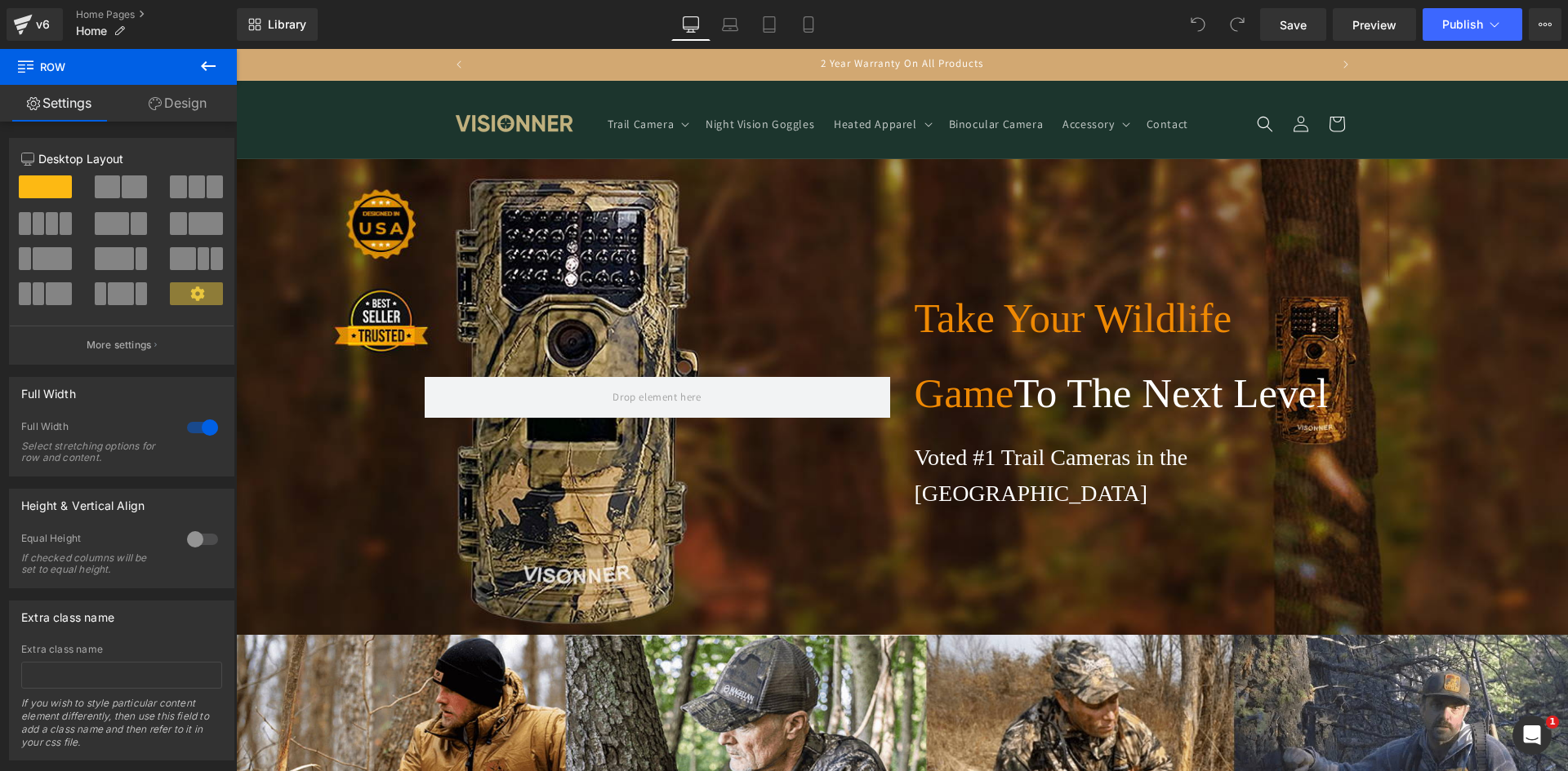
click at [205, 68] on icon at bounding box center [208, 66] width 20 height 20
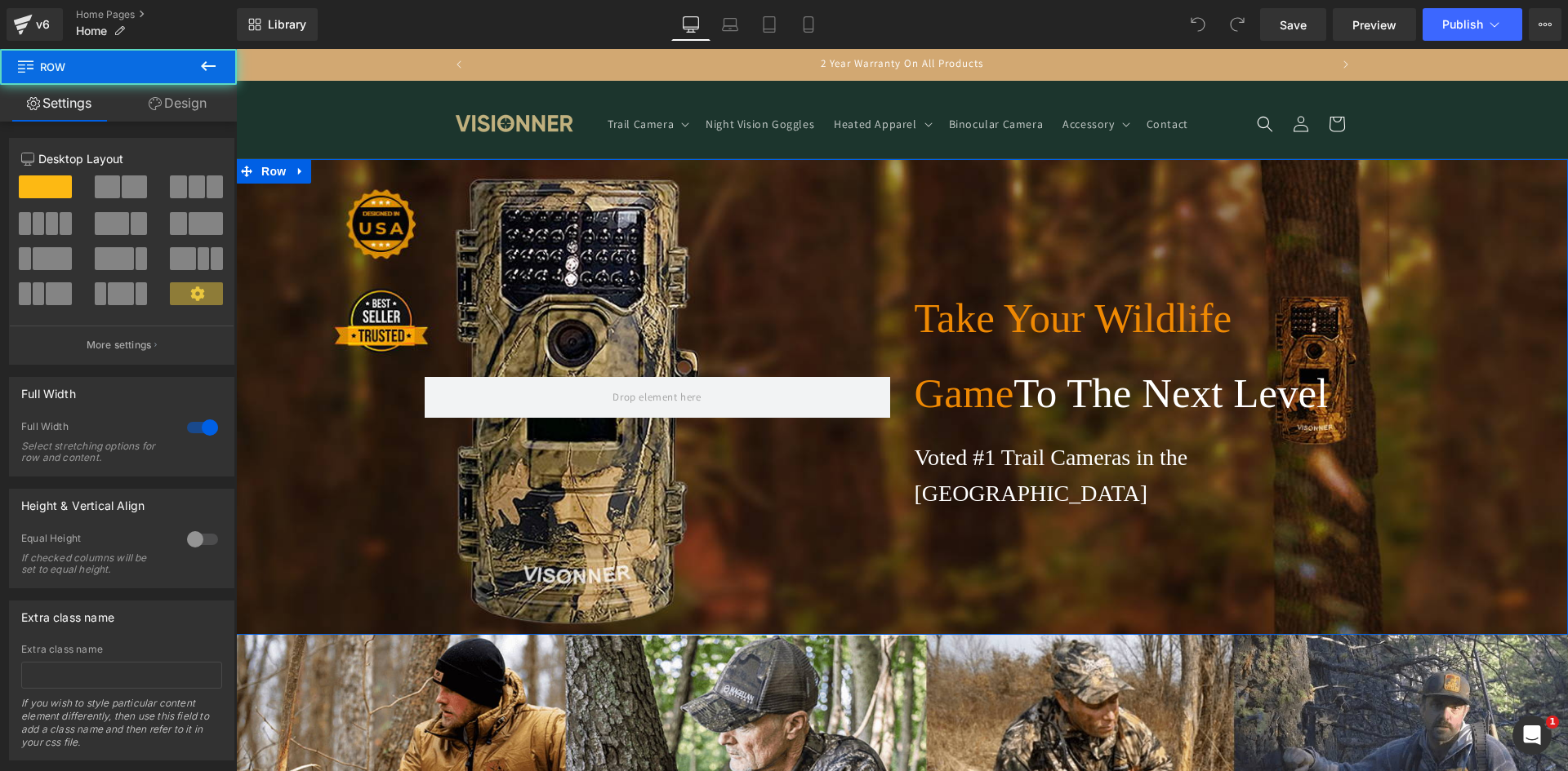
click at [360, 270] on div "Take Your Wildlife Game To The Next Level Heading Voted #1 Trail Cameras in the…" at bounding box center [901, 397] width 1331 height 475
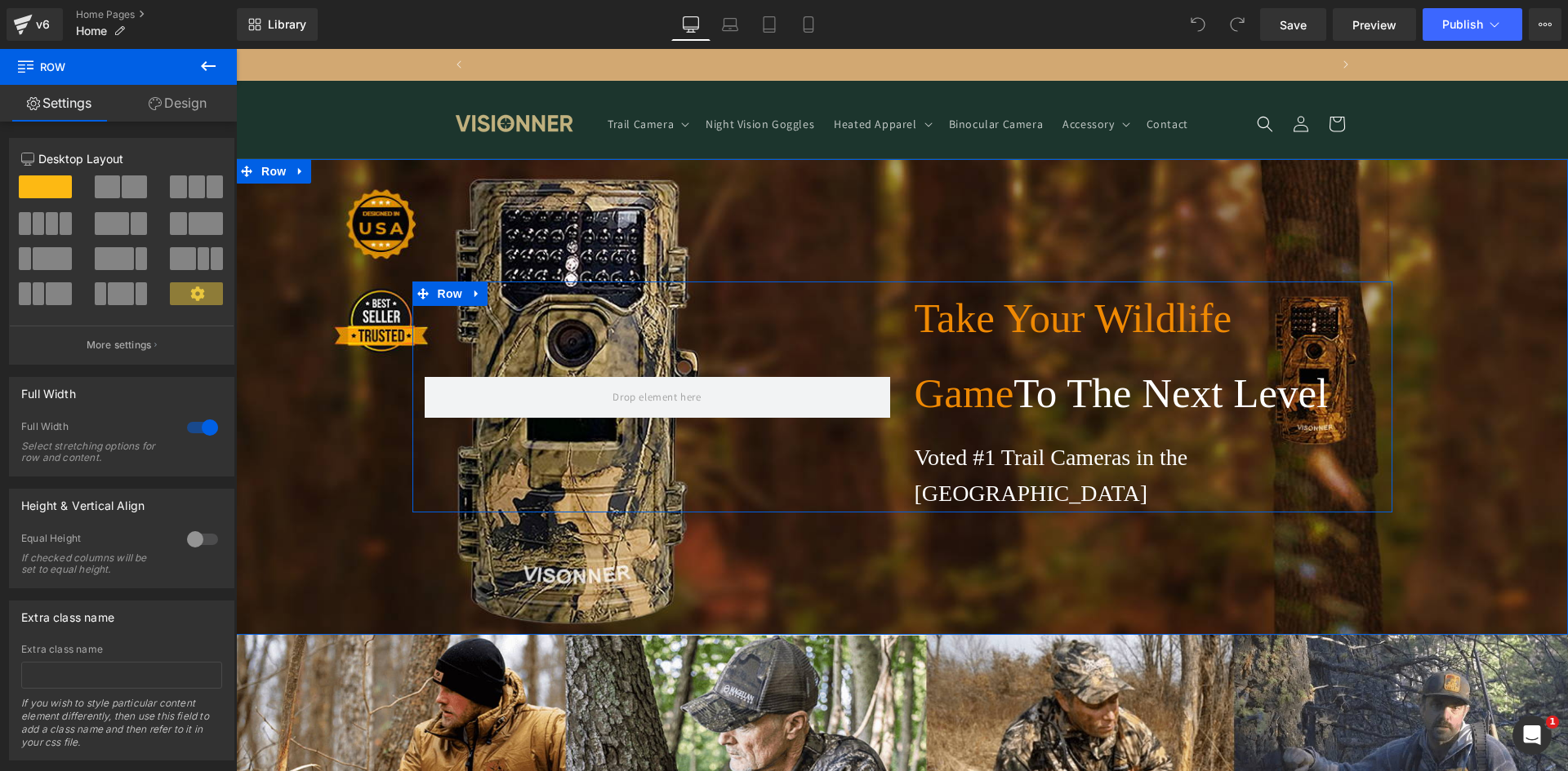
scroll to position [0, 857]
click at [407, 473] on div "Take Your Wildlife Game To The Next Level Heading Voted #1 Trail Cameras in the…" at bounding box center [901, 397] width 1331 height 231
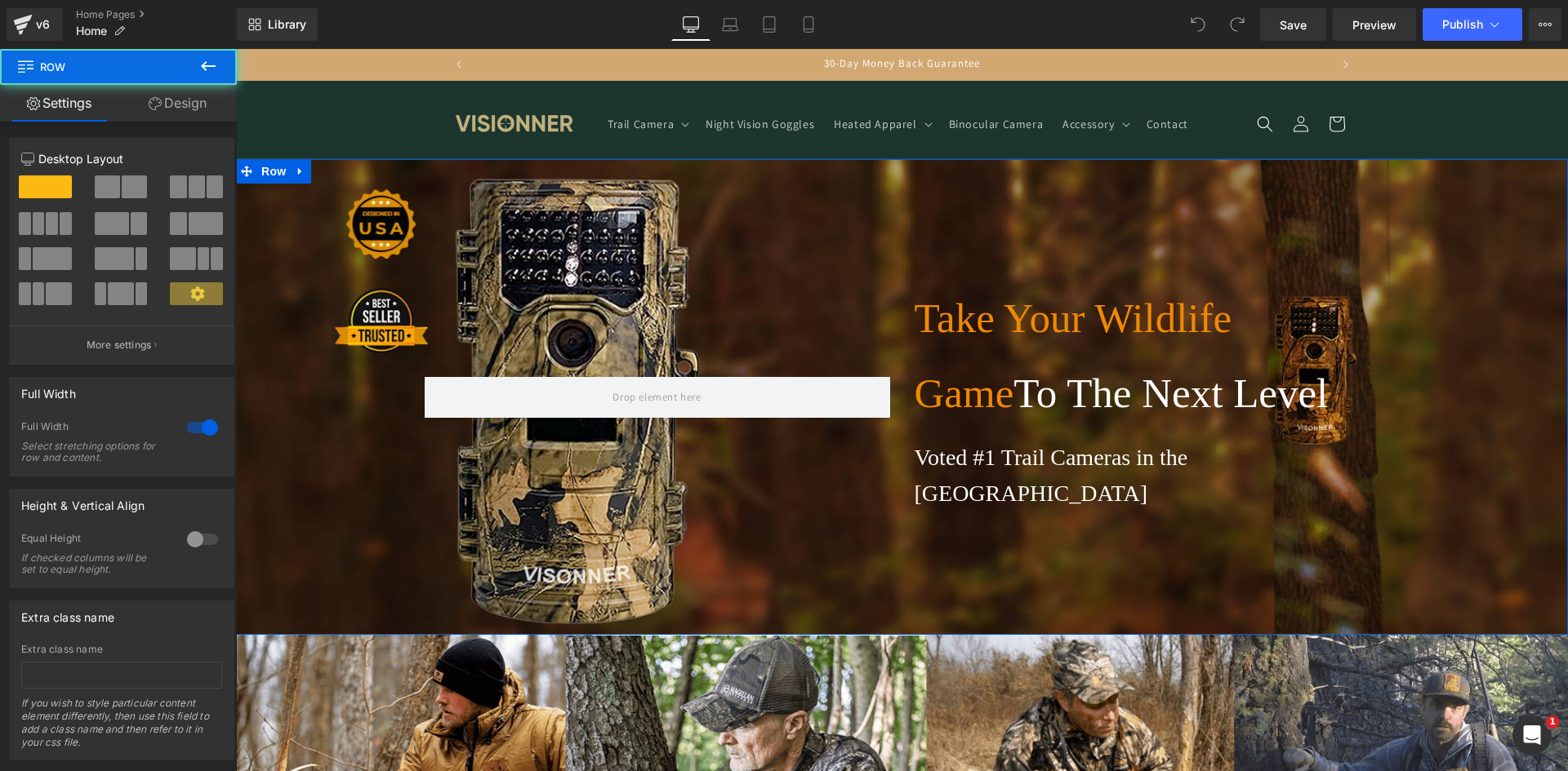
click at [336, 475] on div "Take Your Wildlife Game To The Next Level Heading Voted #1 Trail Cameras in the…" at bounding box center [901, 397] width 1331 height 231
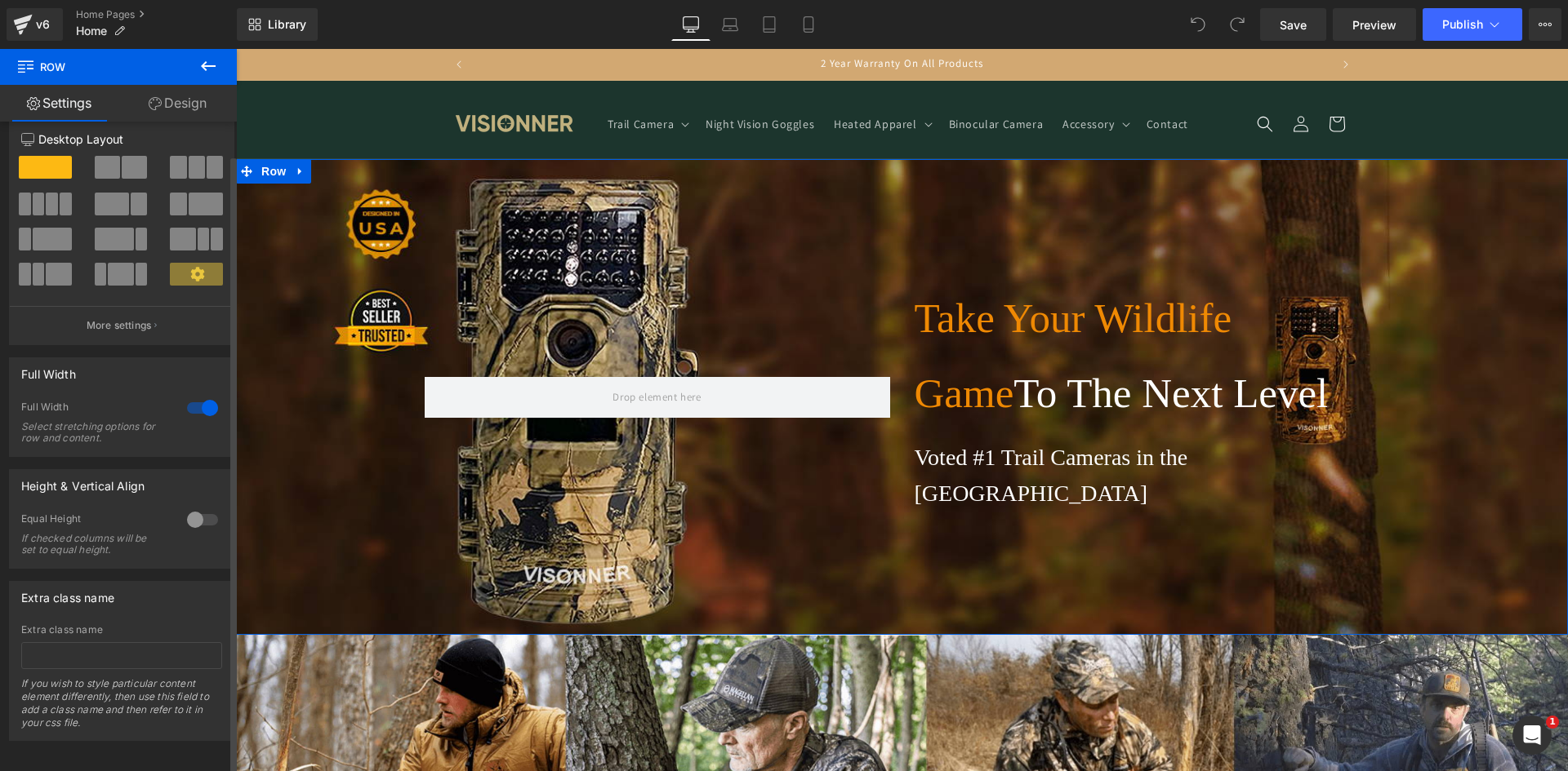
scroll to position [0, 0]
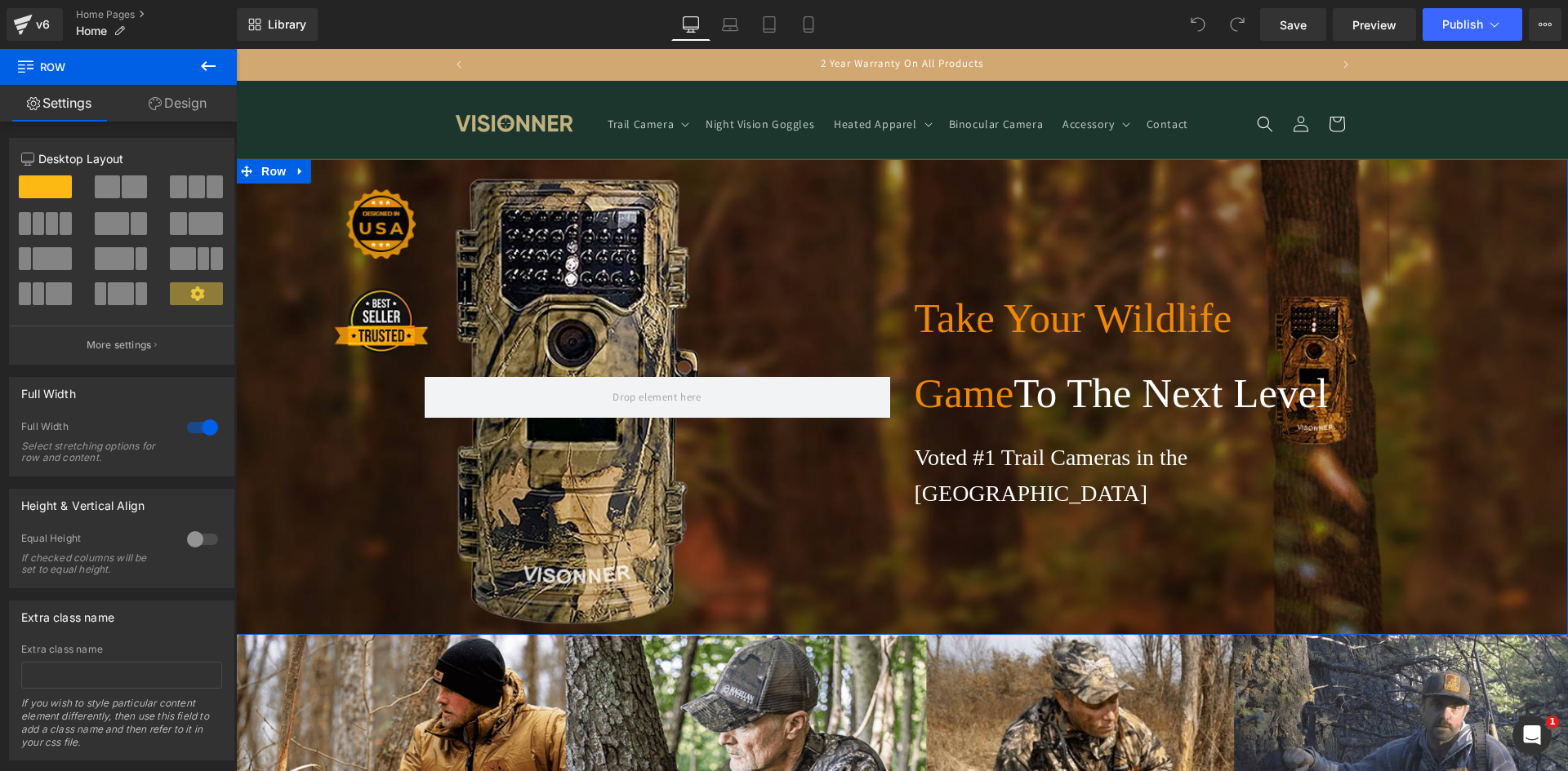
click at [169, 93] on link "Design" at bounding box center [177, 103] width 118 height 37
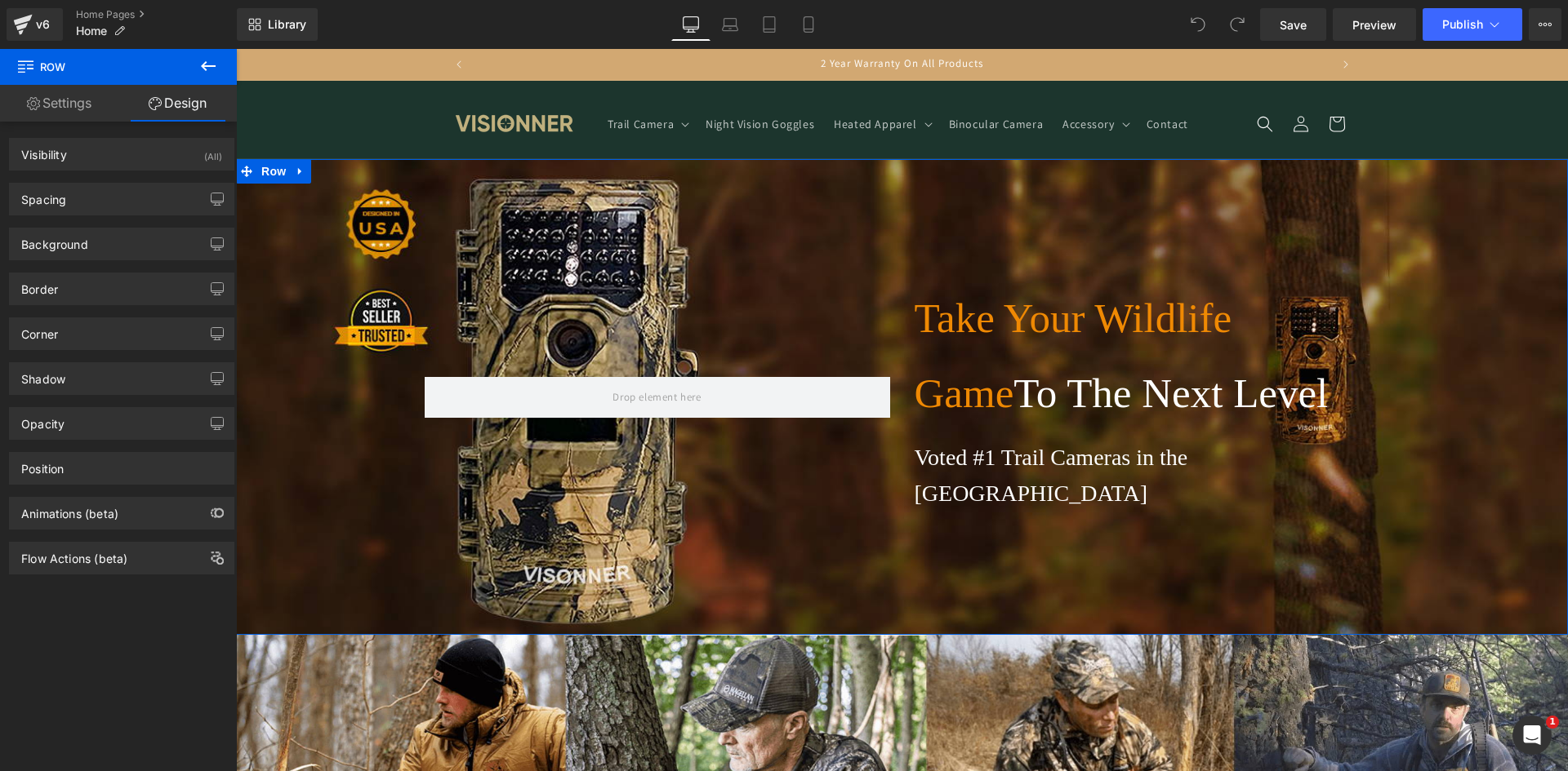
type input "#121212"
type input "75"
type input "0"
click at [81, 239] on div "Background" at bounding box center [55, 240] width 67 height 23
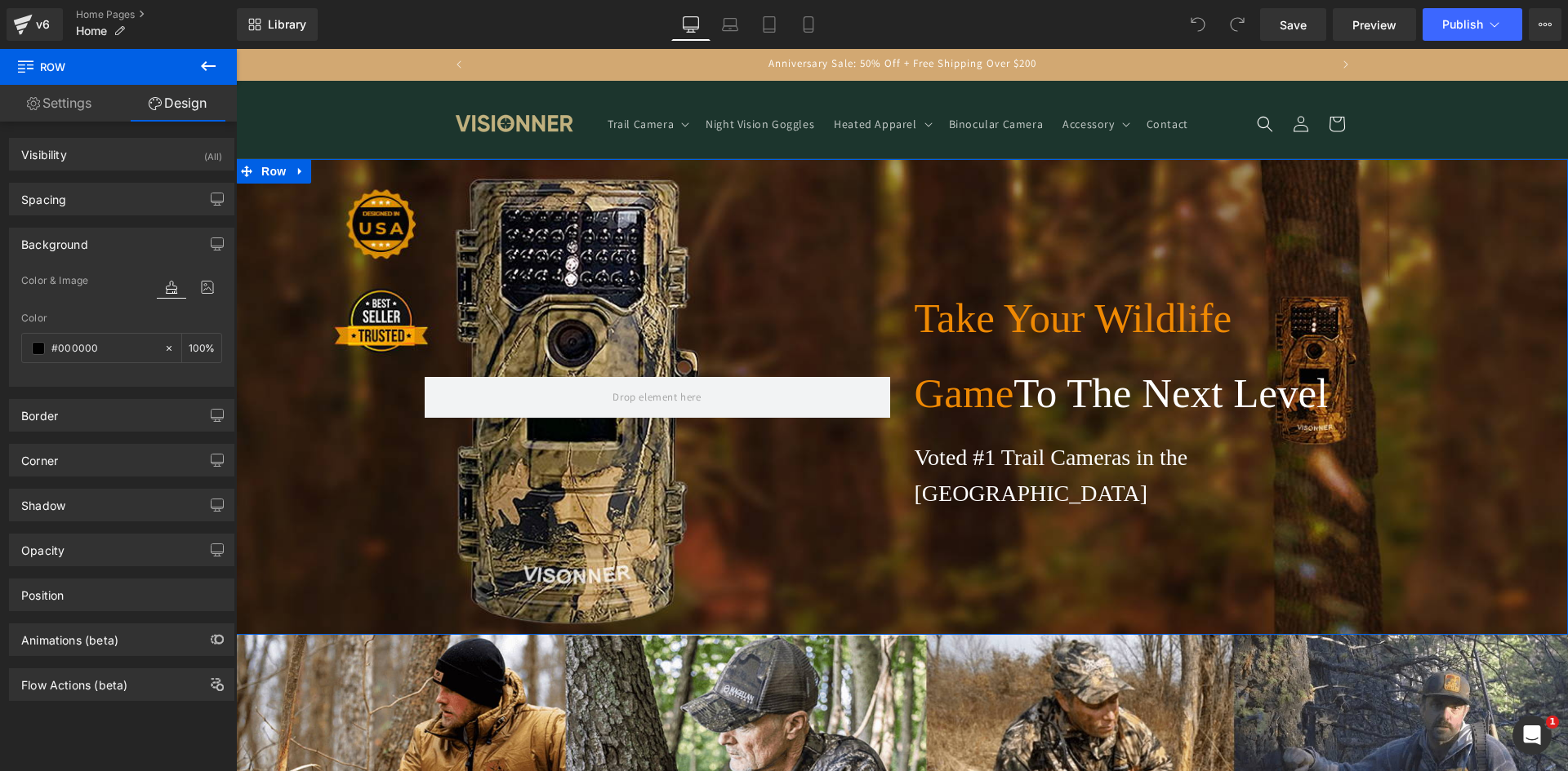
click at [81, 239] on div "Background" at bounding box center [55, 240] width 67 height 23
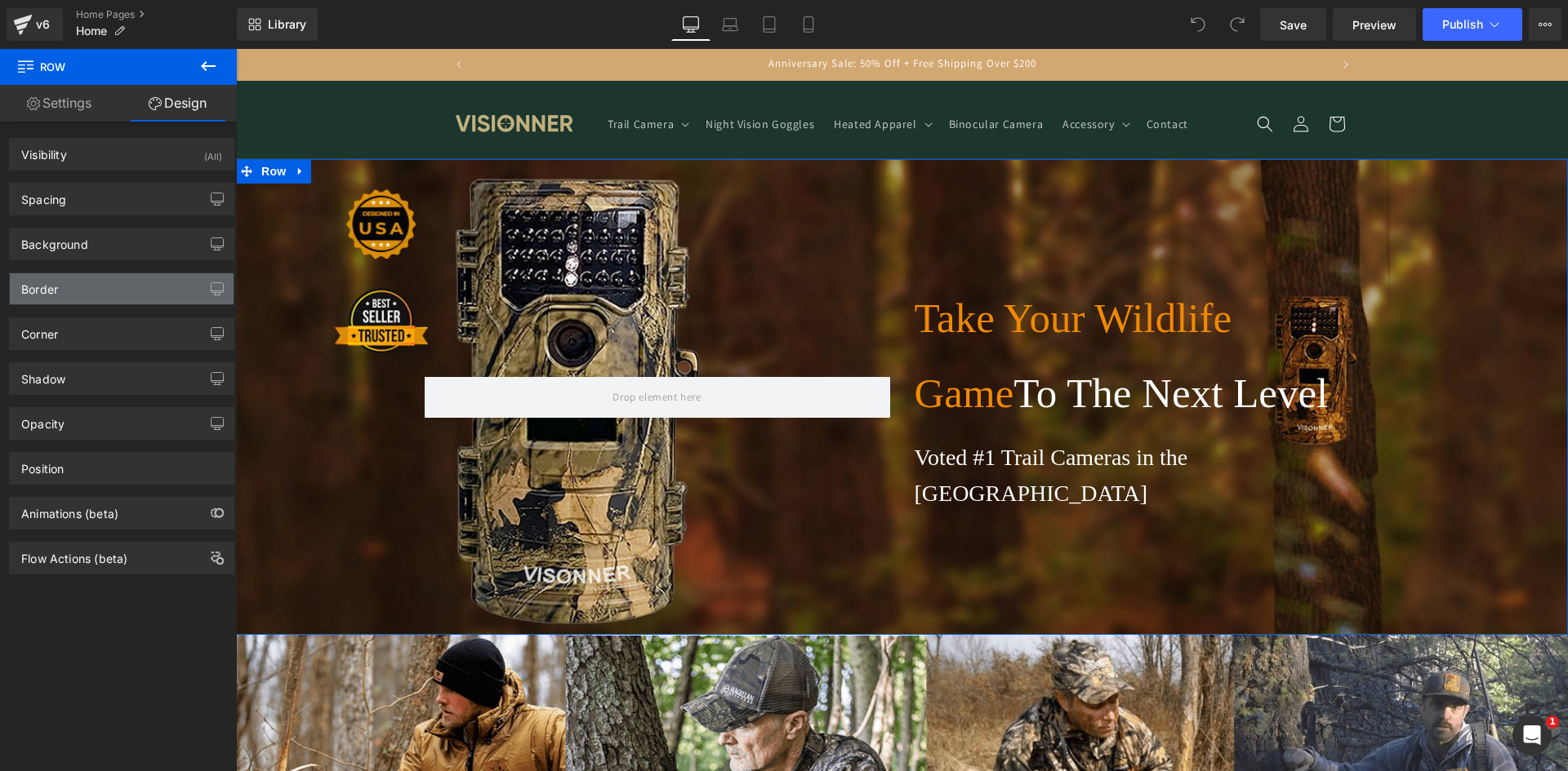
click at [76, 281] on div "Border" at bounding box center [122, 288] width 224 height 31
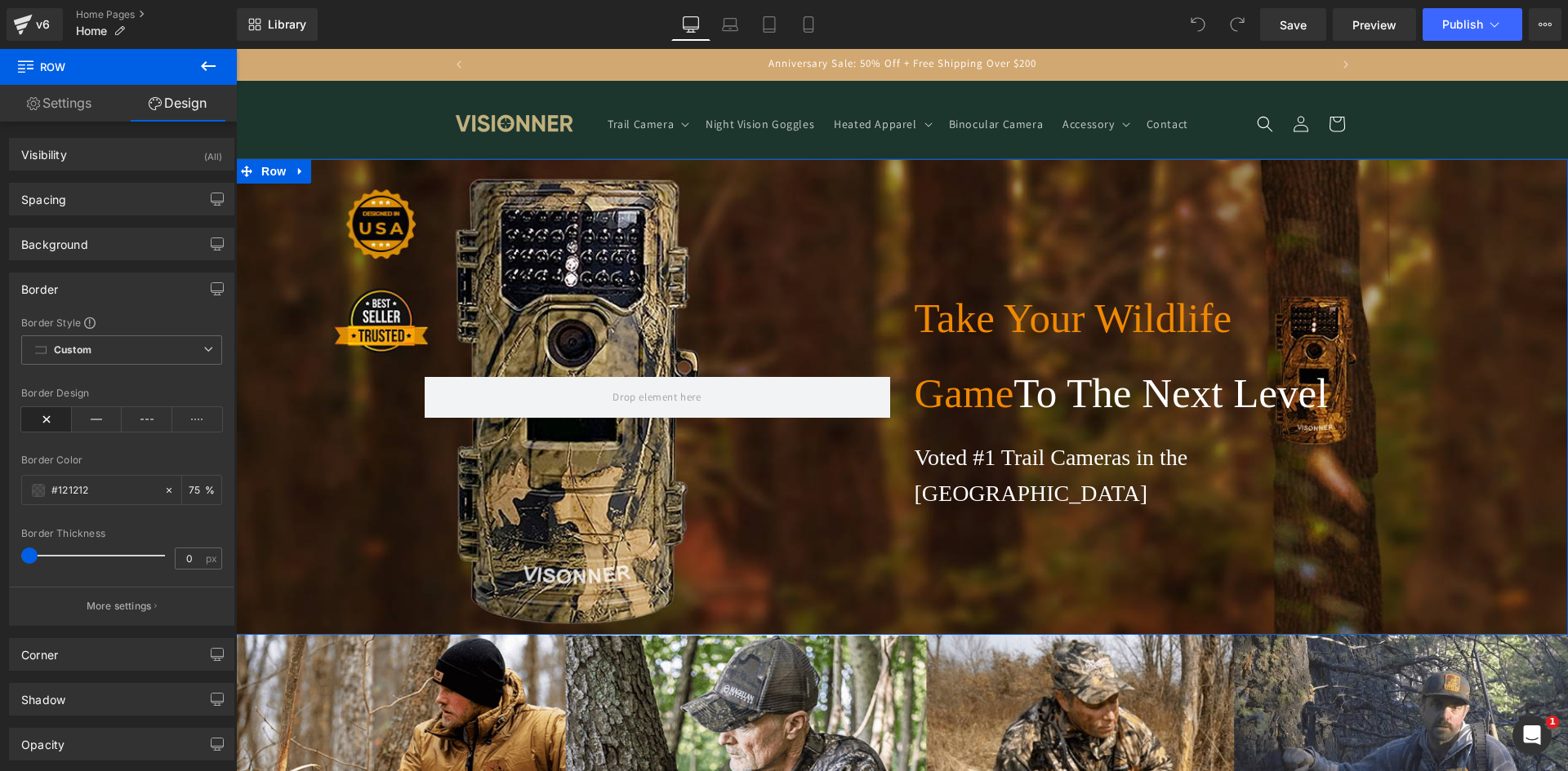
click at [77, 295] on div "Border" at bounding box center [122, 288] width 224 height 31
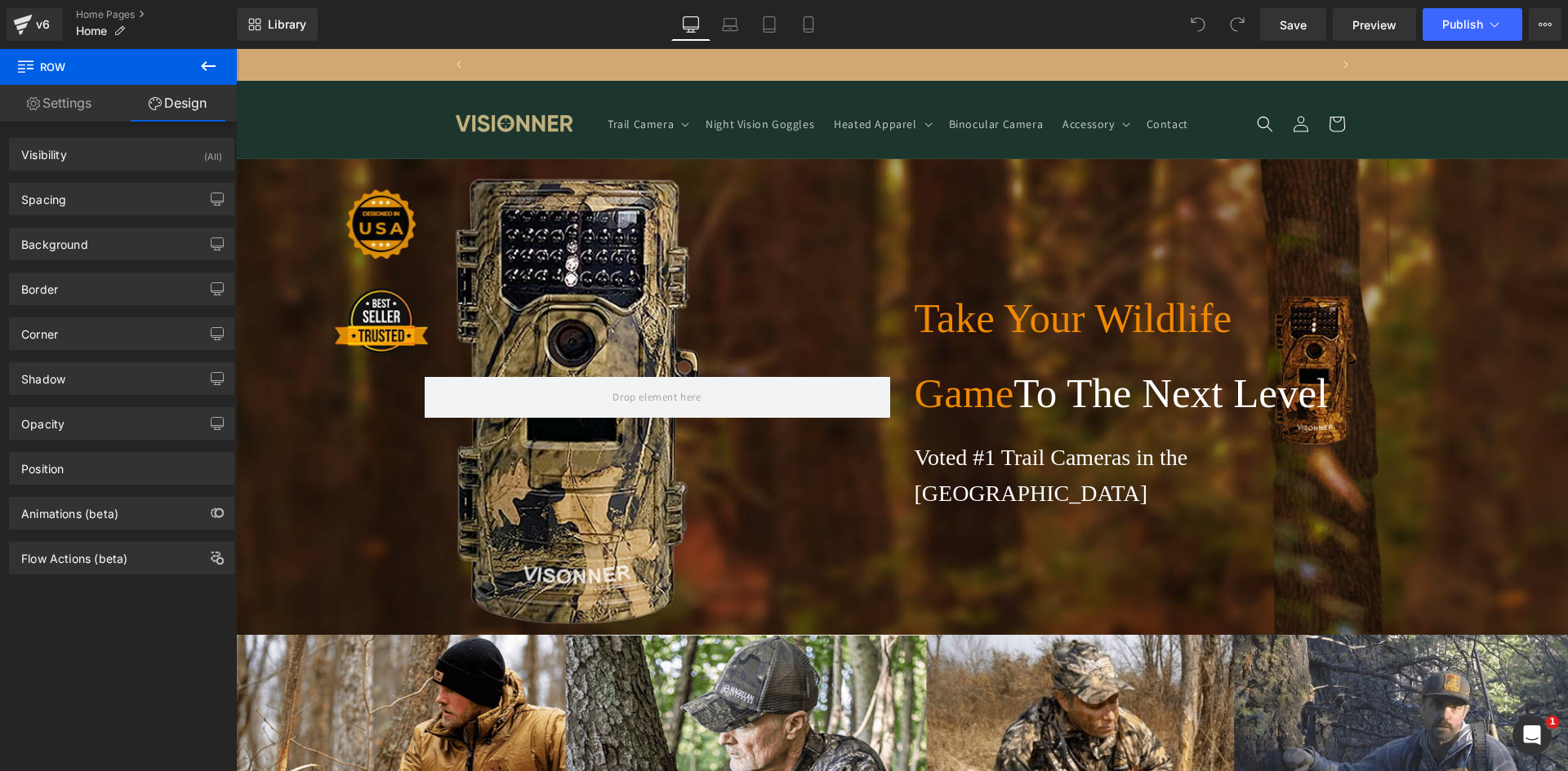
scroll to position [0, 1715]
click at [207, 65] on icon at bounding box center [208, 65] width 14 height 10
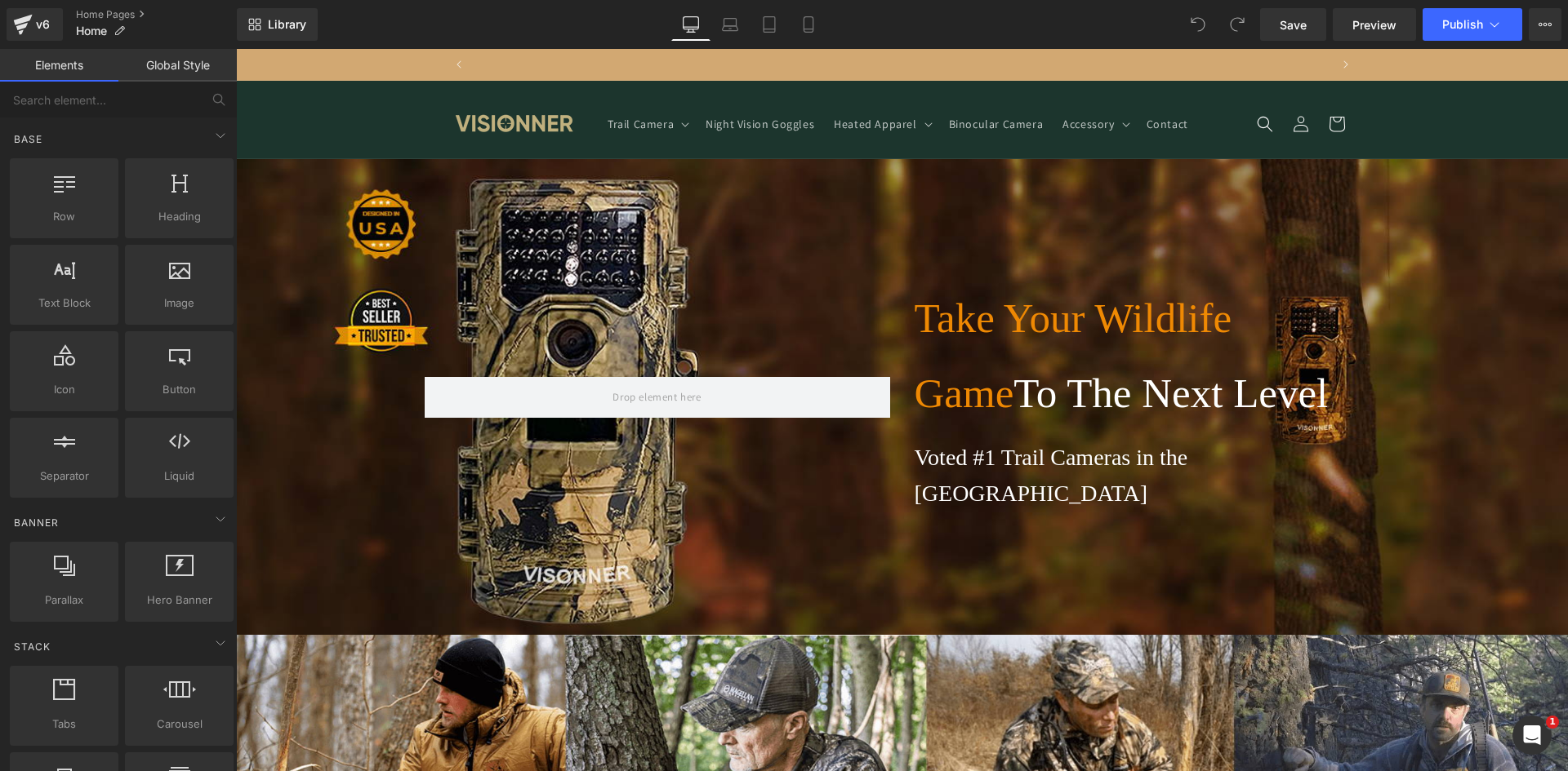
scroll to position [0, 0]
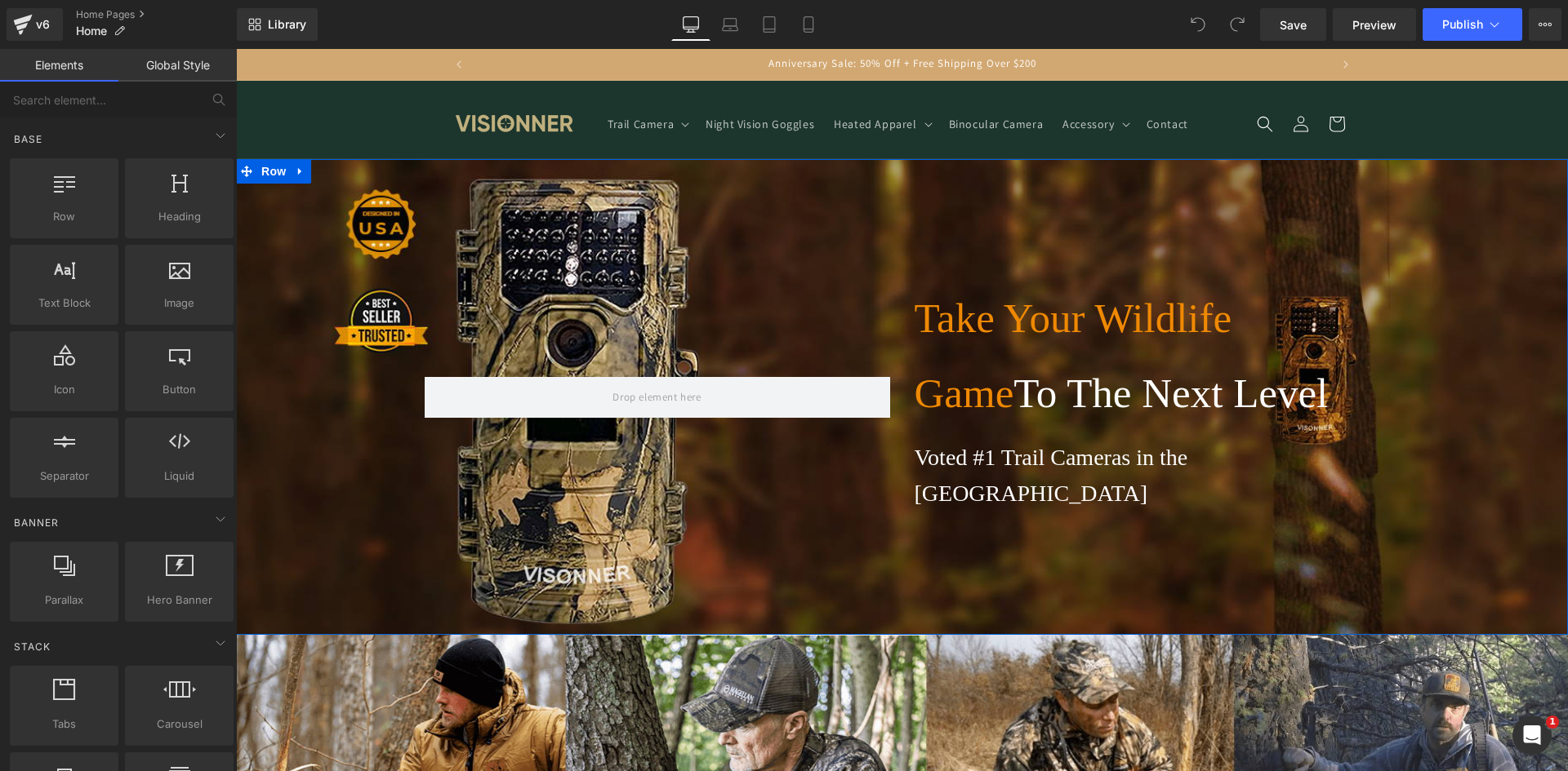
click at [345, 354] on div "Take Your Wildlife Game To The Next Level Heading Voted #1 Trail Cameras in the…" at bounding box center [901, 397] width 1331 height 231
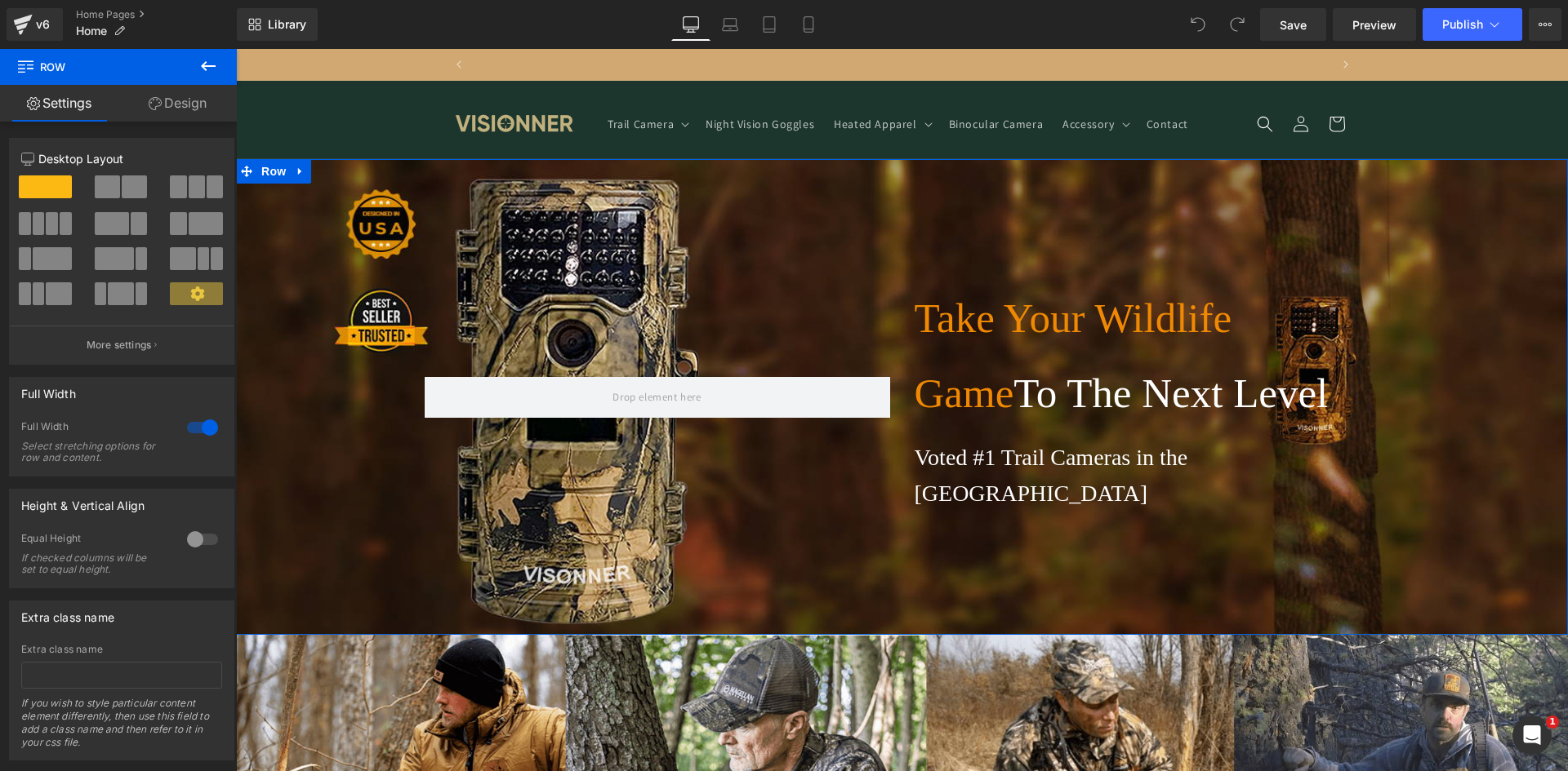
scroll to position [0, 857]
click at [298, 170] on icon at bounding box center [300, 172] width 4 height 7
click at [361, 168] on icon at bounding box center [364, 172] width 12 height 13
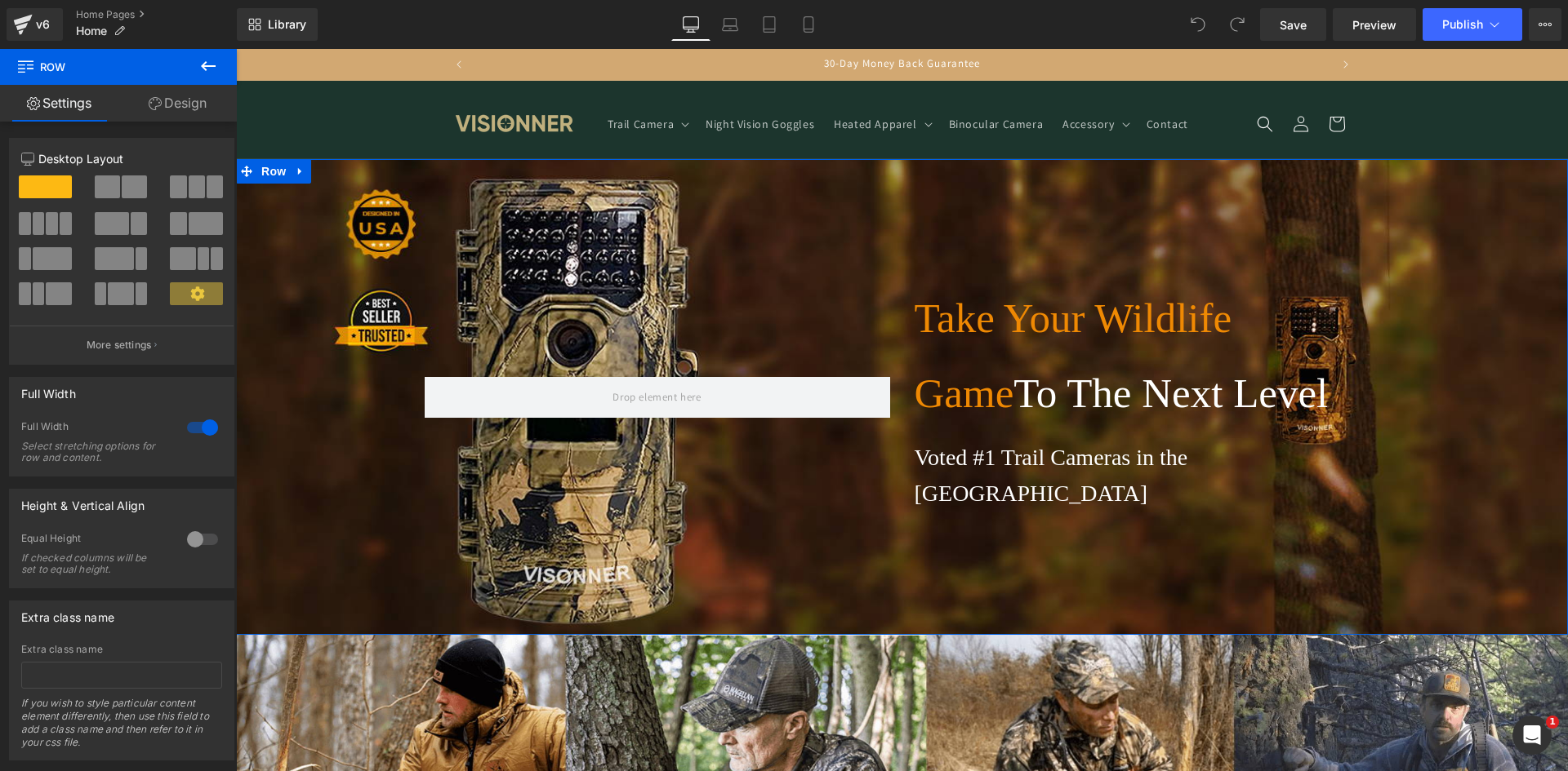
click at [168, 104] on link "Design" at bounding box center [177, 103] width 118 height 37
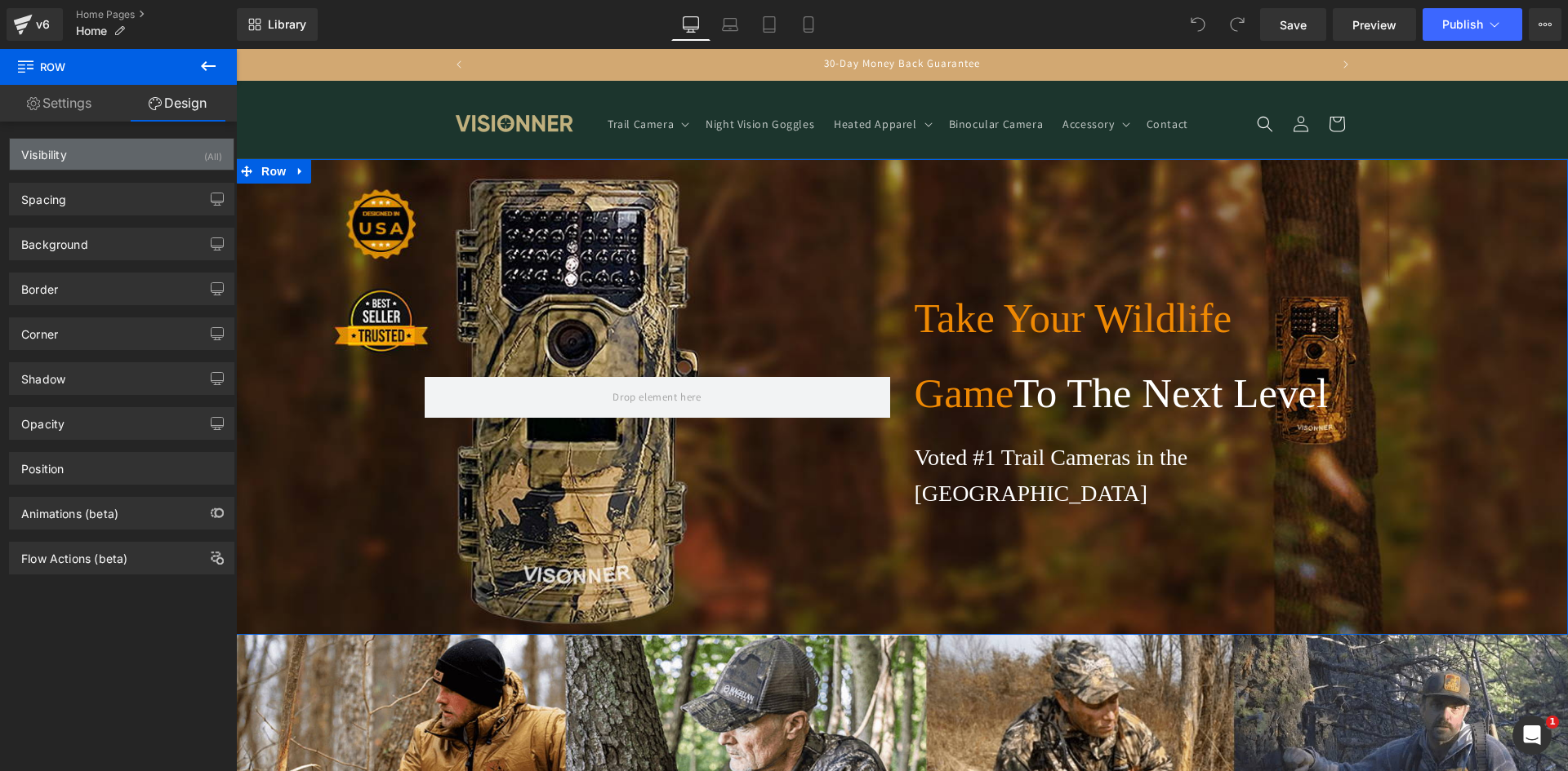
click at [133, 158] on div "Visibility (All)" at bounding box center [122, 154] width 224 height 31
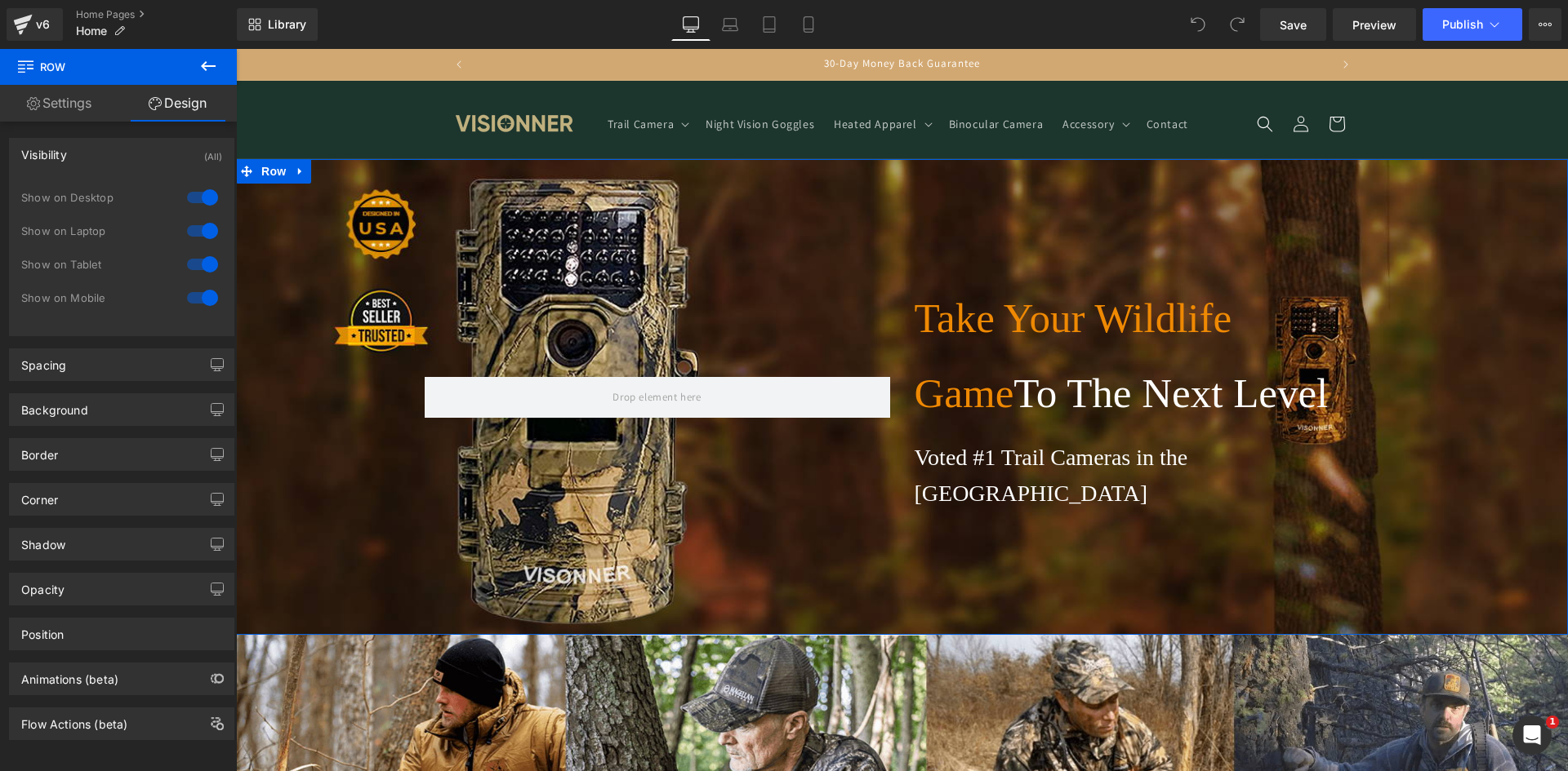
click at [133, 158] on div "Visibility (All)" at bounding box center [122, 154] width 224 height 31
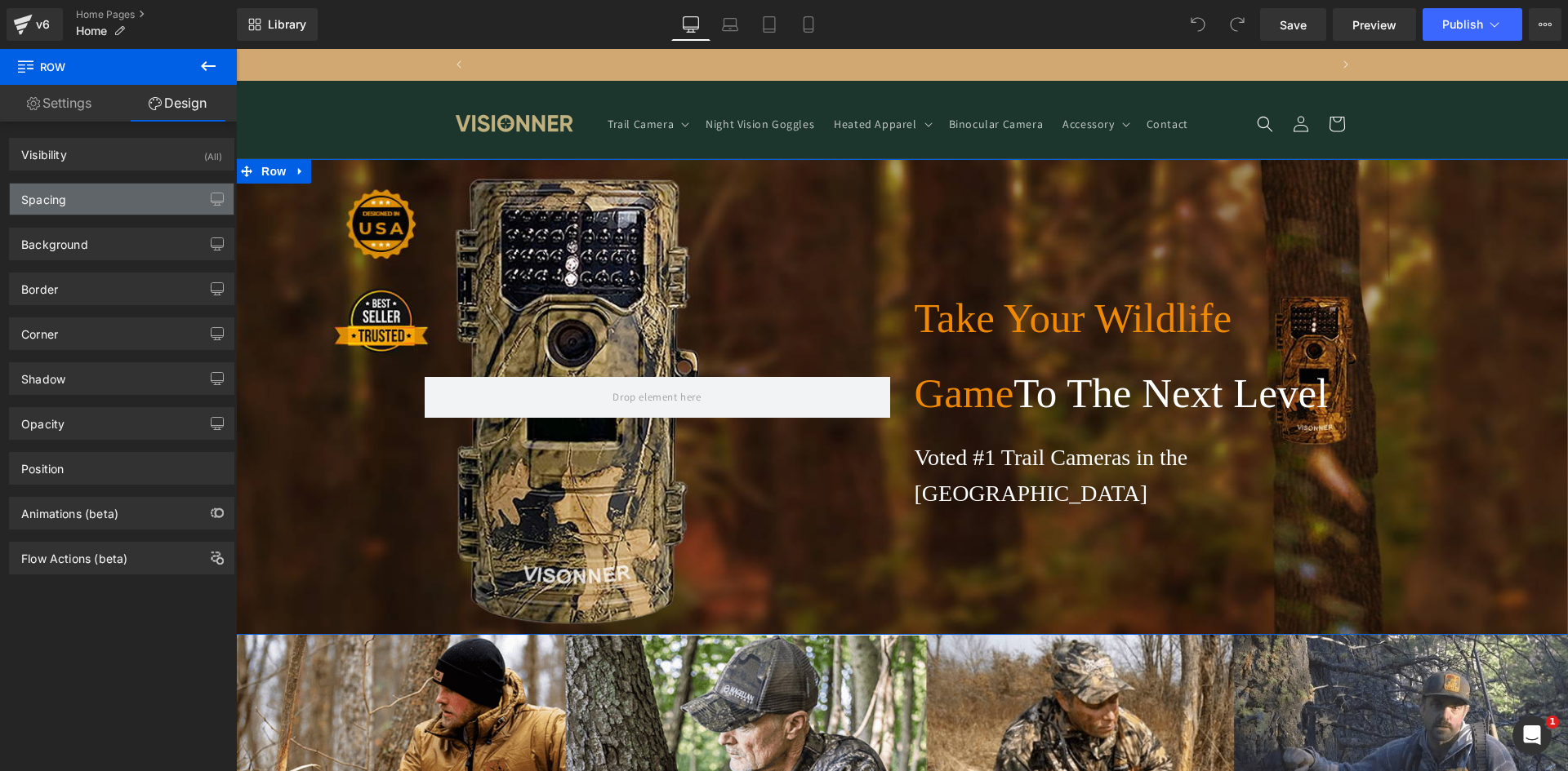
scroll to position [0, 1715]
click at [116, 198] on div "Spacing" at bounding box center [122, 199] width 224 height 31
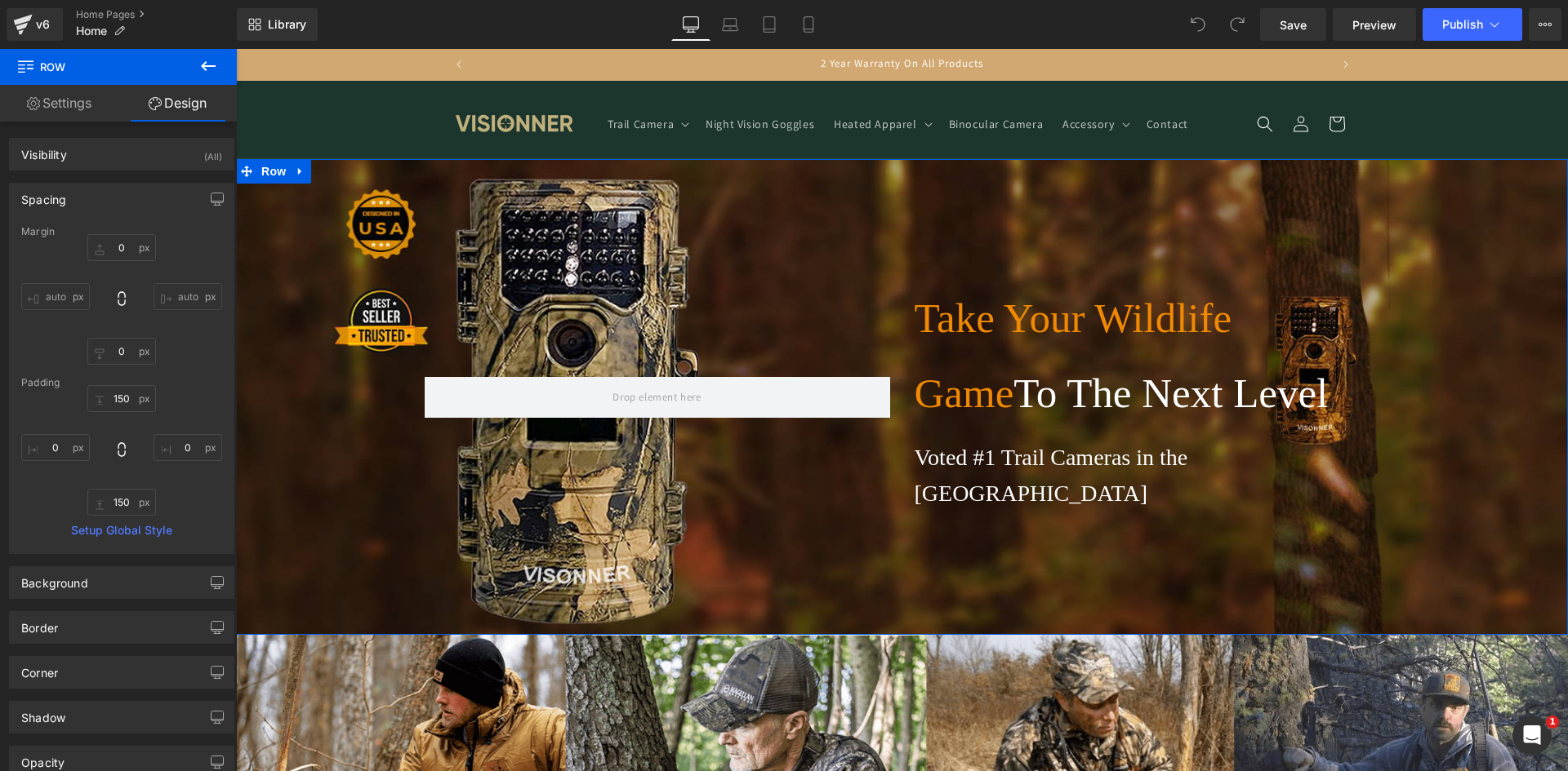
click at [116, 198] on div "Spacing" at bounding box center [122, 199] width 224 height 31
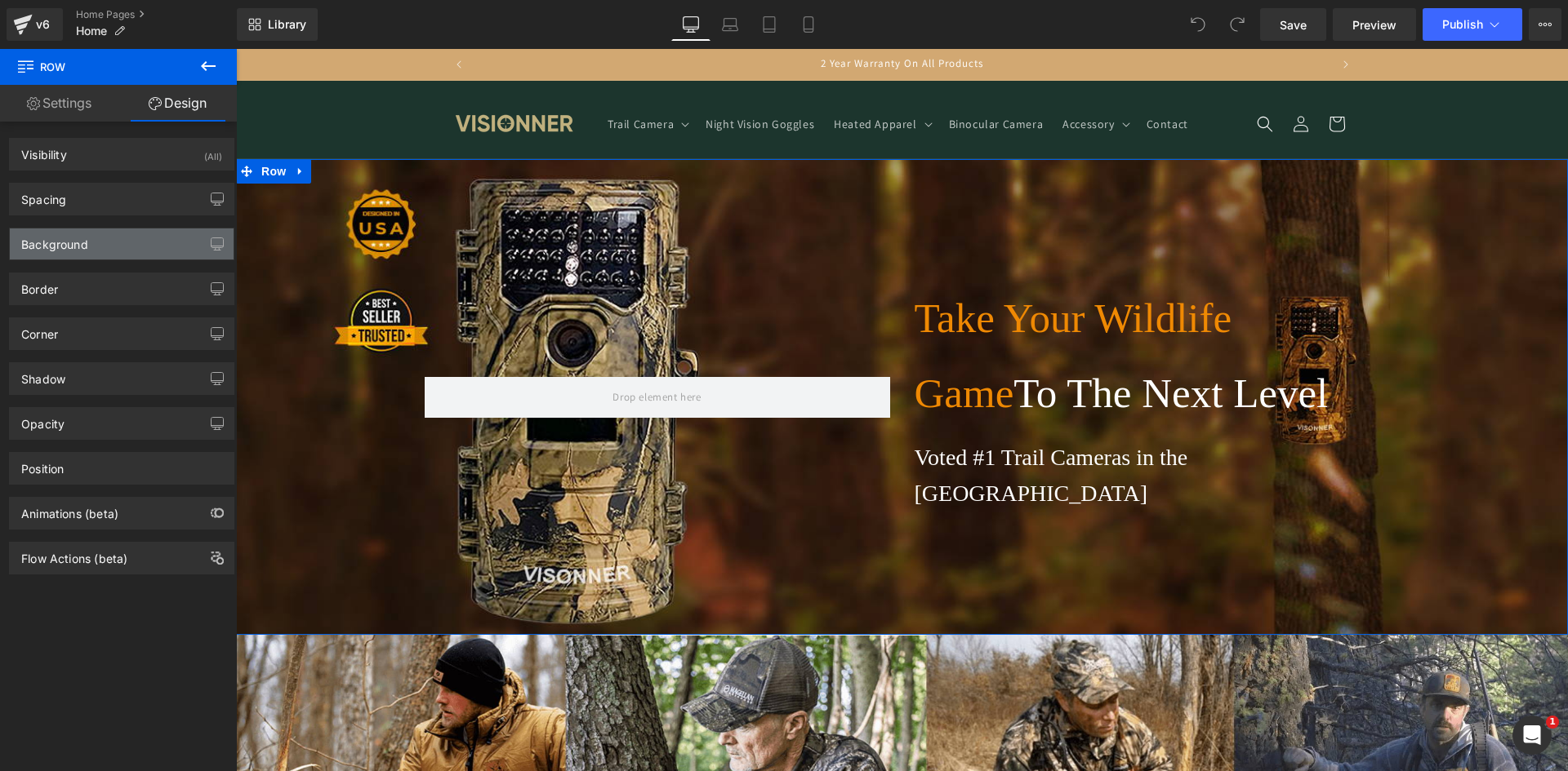
click at [97, 244] on div "Background" at bounding box center [122, 244] width 224 height 31
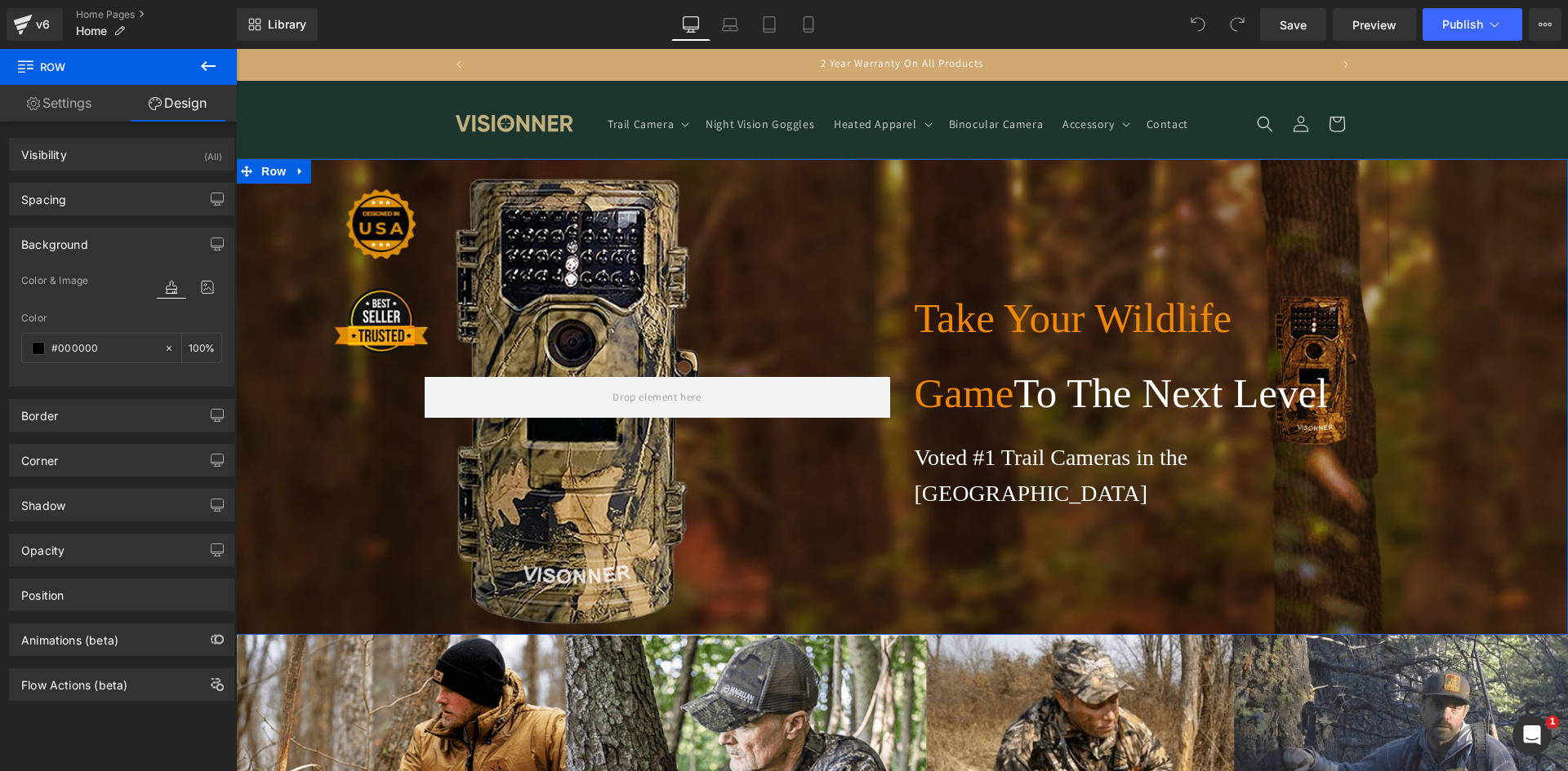
click at [97, 244] on div "Background" at bounding box center [122, 244] width 224 height 31
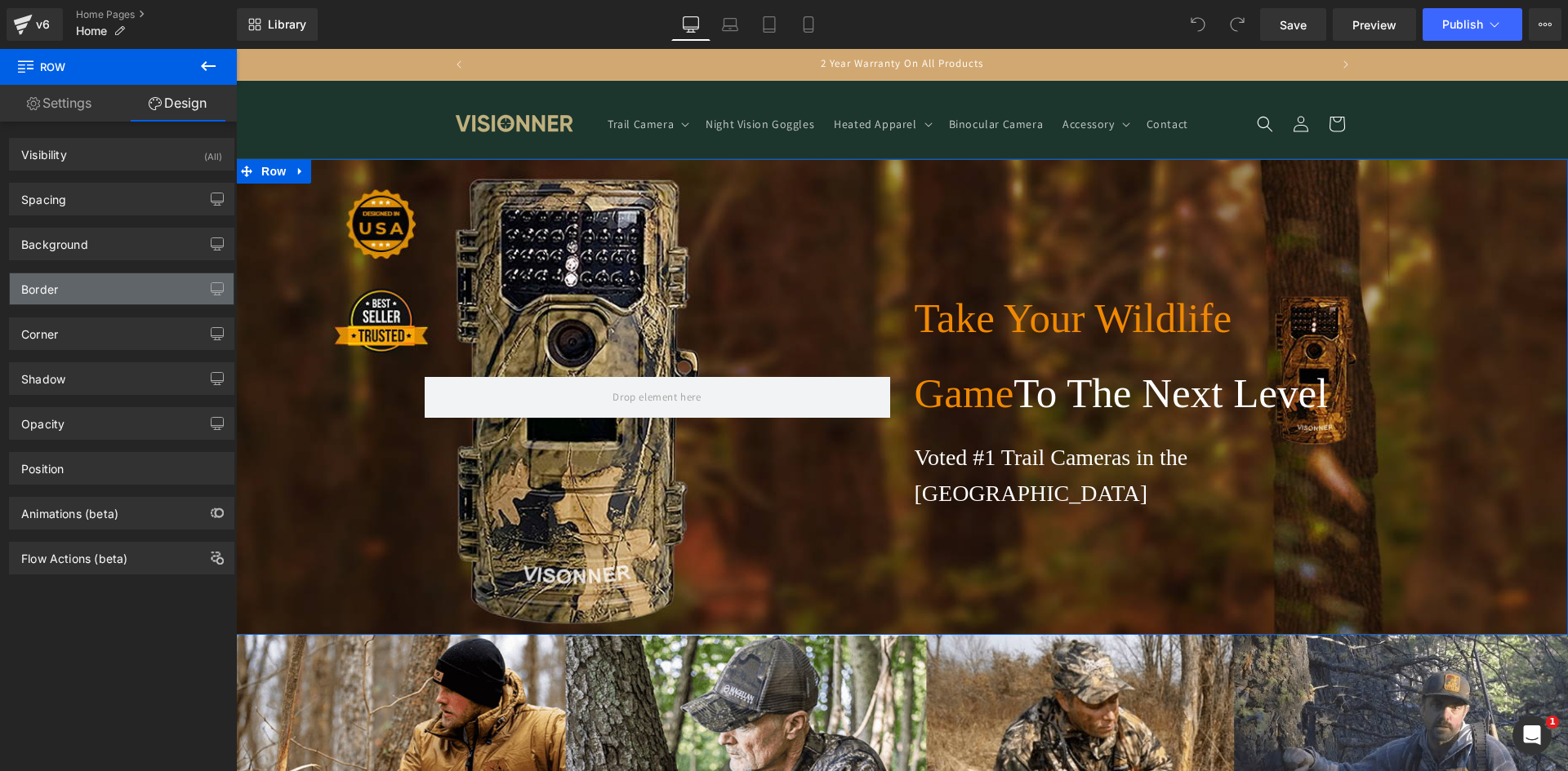
click at [94, 289] on div "Border" at bounding box center [122, 288] width 224 height 31
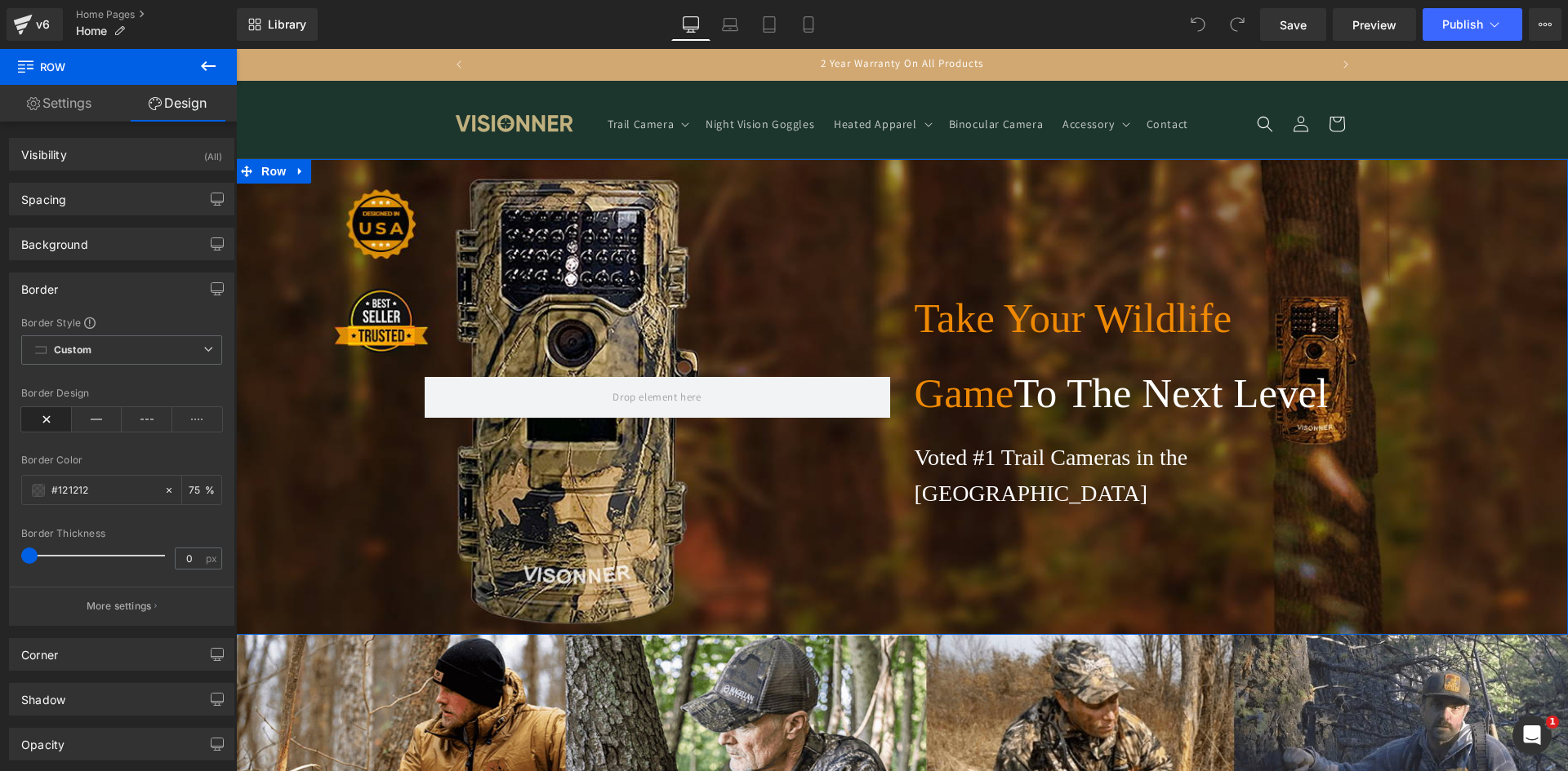
click at [94, 289] on div "Border" at bounding box center [122, 288] width 224 height 31
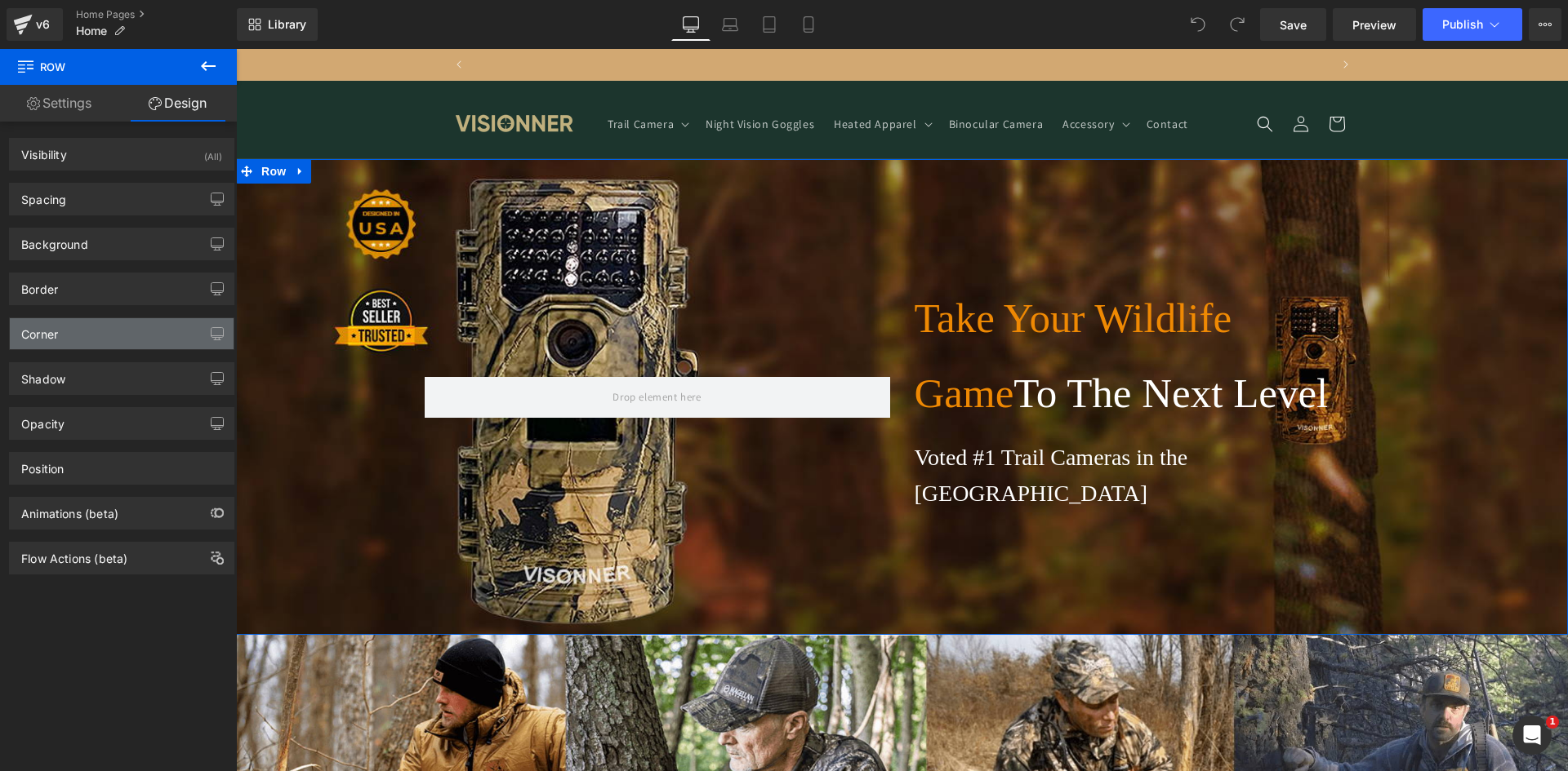
scroll to position [0, 0]
click at [99, 327] on div "Corner" at bounding box center [122, 333] width 224 height 31
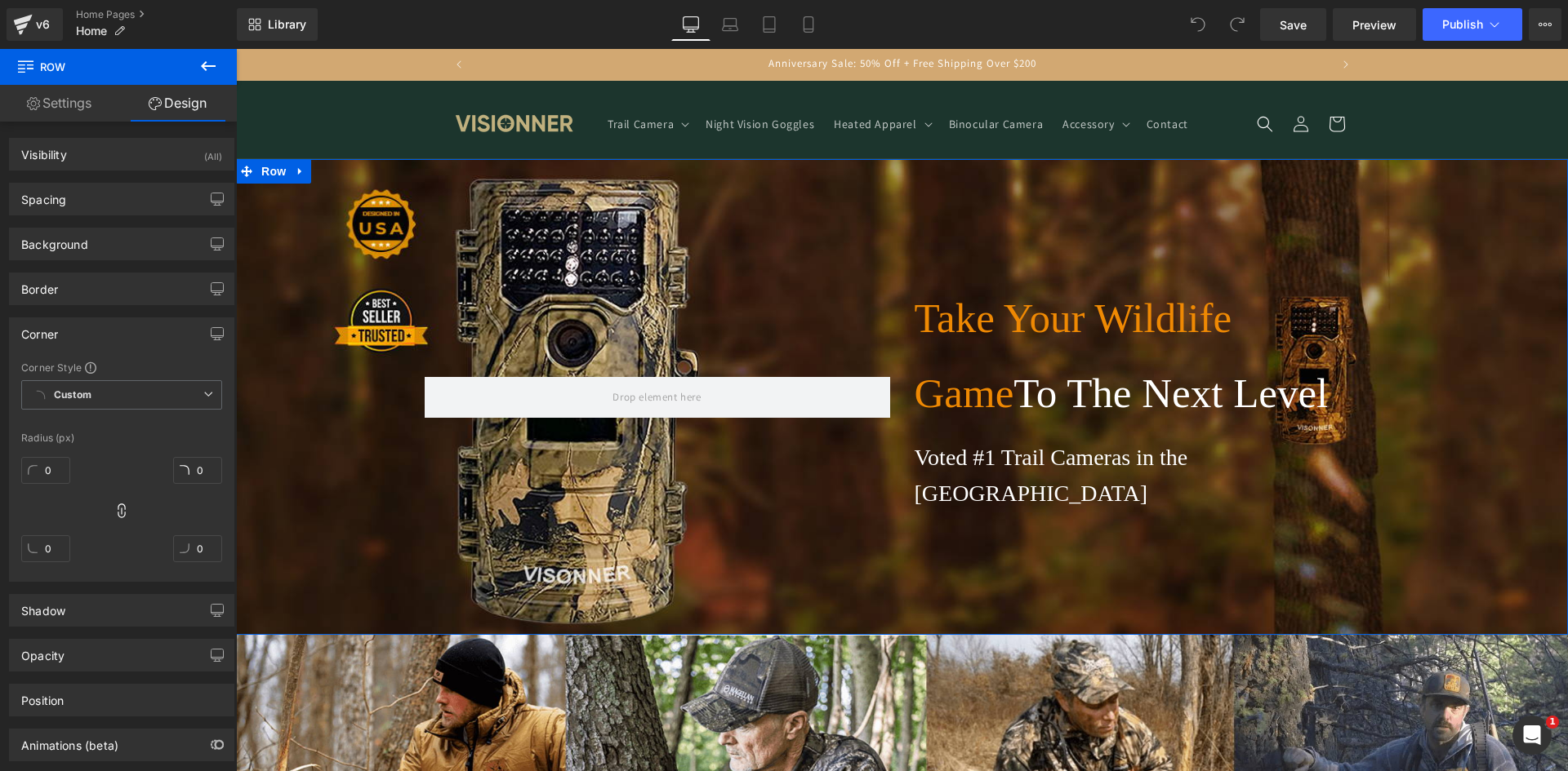
click at [101, 333] on div "Corner" at bounding box center [122, 333] width 224 height 31
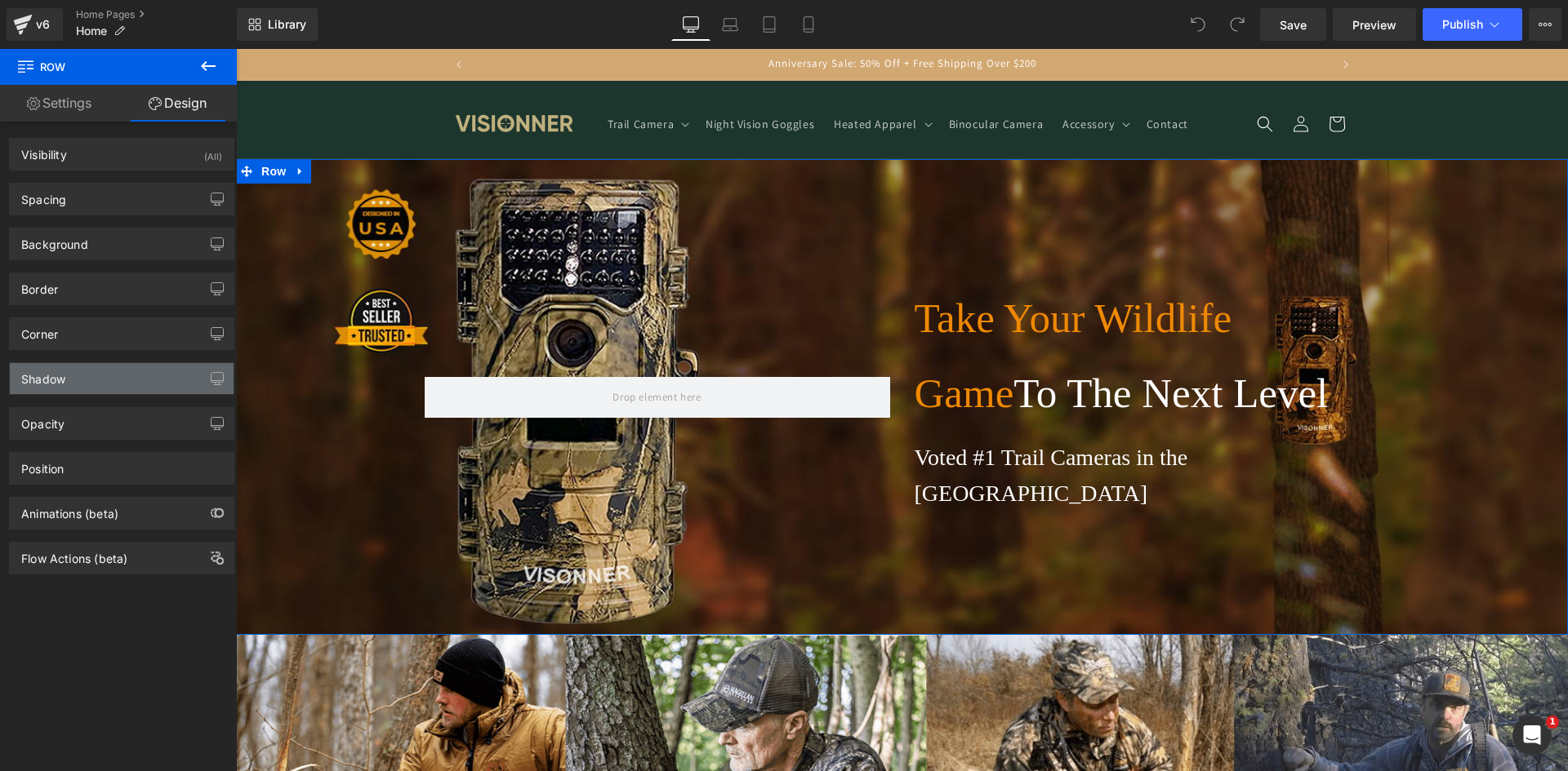
click at [107, 373] on div "Shadow" at bounding box center [122, 379] width 224 height 31
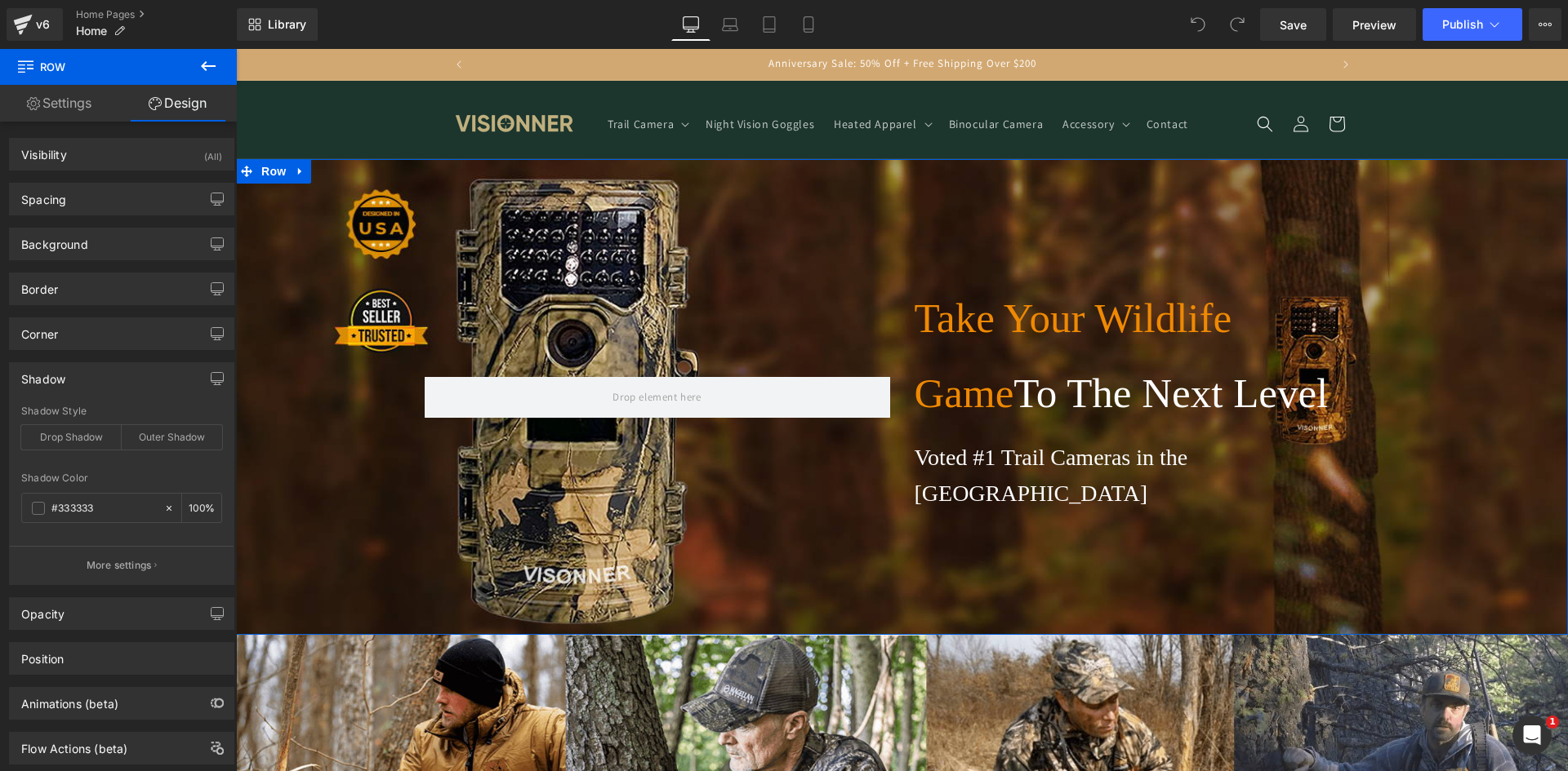
click at [108, 381] on div "Shadow" at bounding box center [122, 379] width 224 height 31
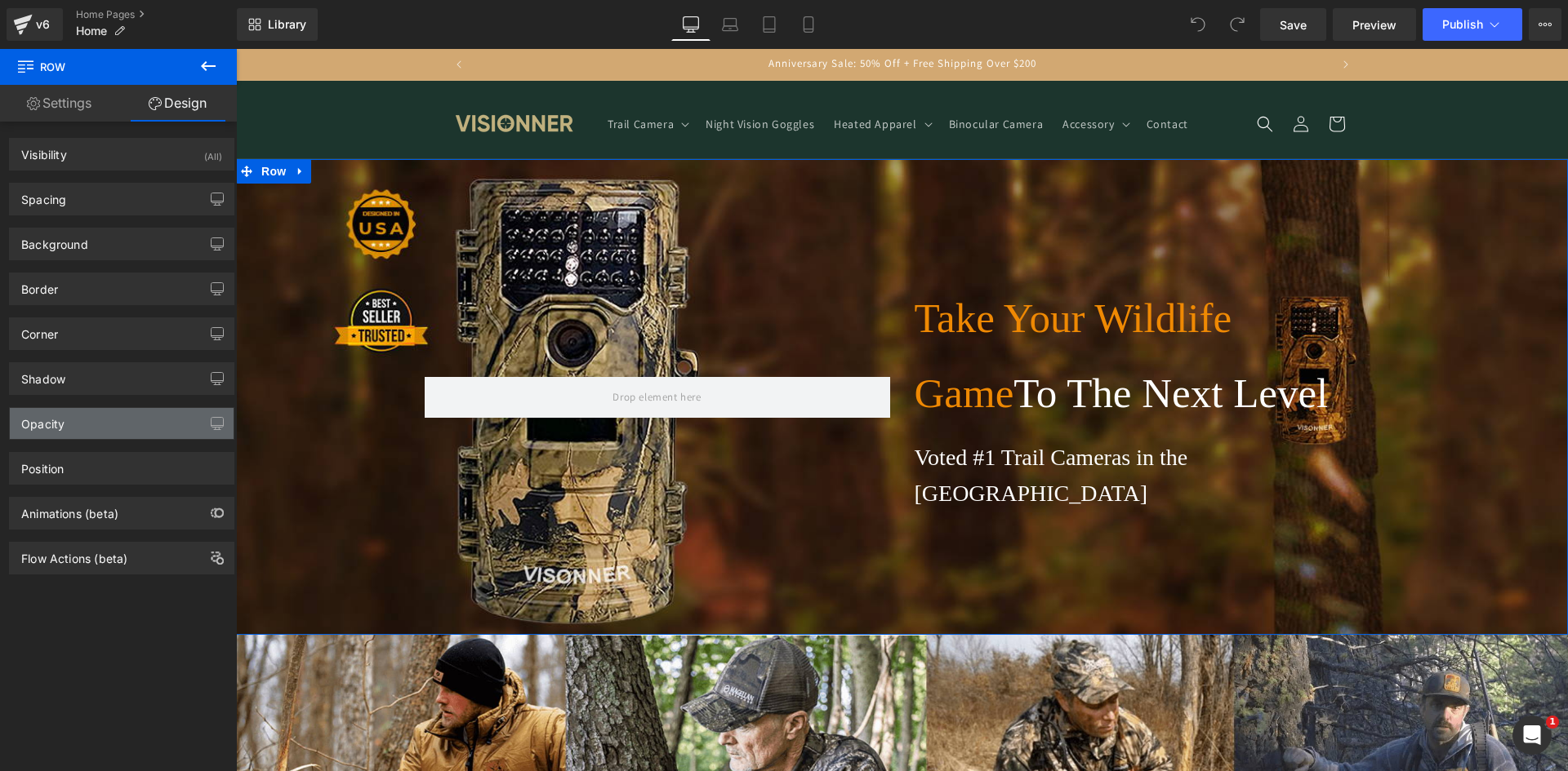
click at [104, 422] on div "Opacity" at bounding box center [122, 424] width 224 height 31
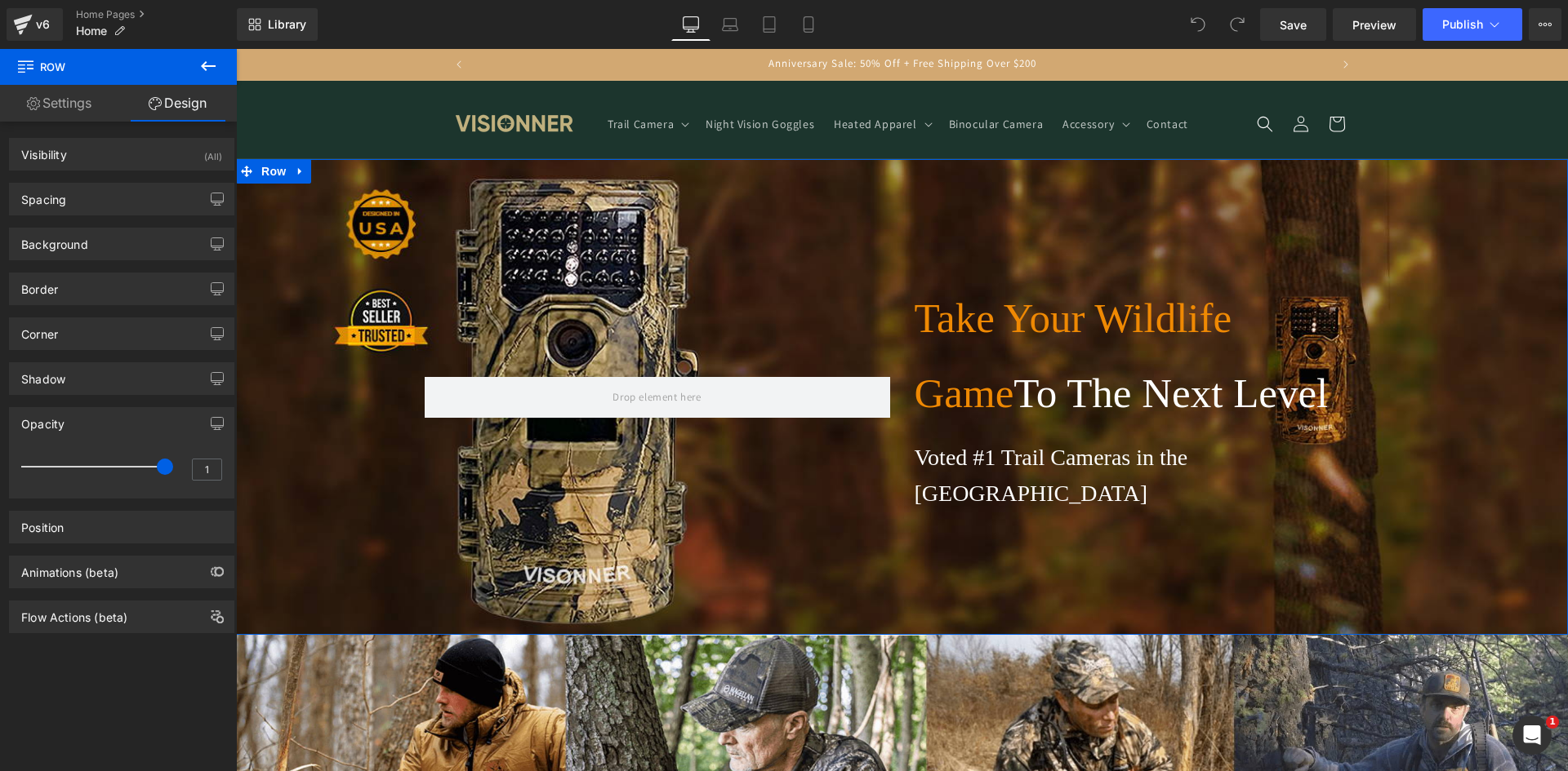
click at [104, 430] on div "Opacity" at bounding box center [122, 424] width 224 height 31
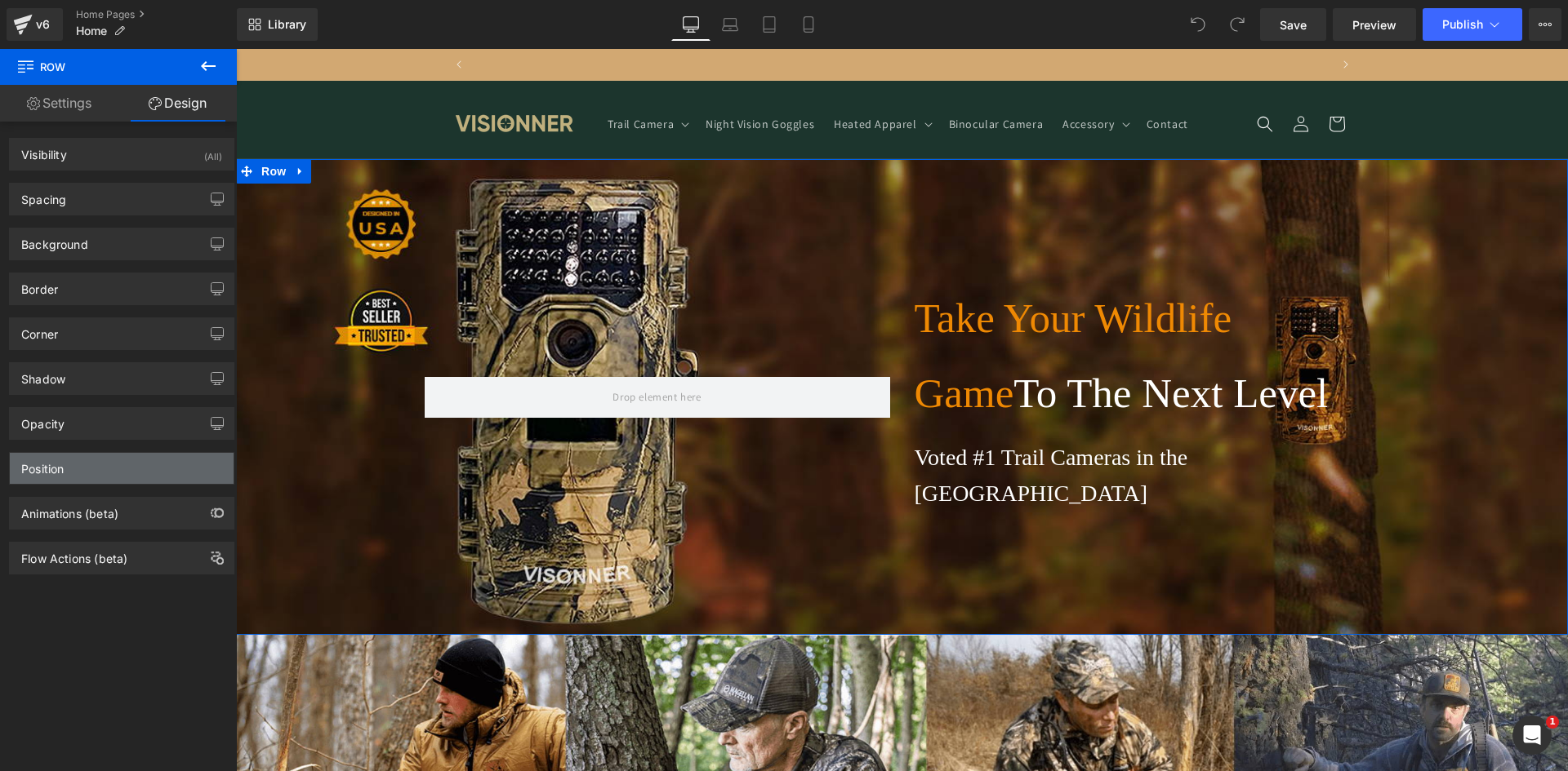
click at [99, 458] on div "Position" at bounding box center [122, 468] width 224 height 31
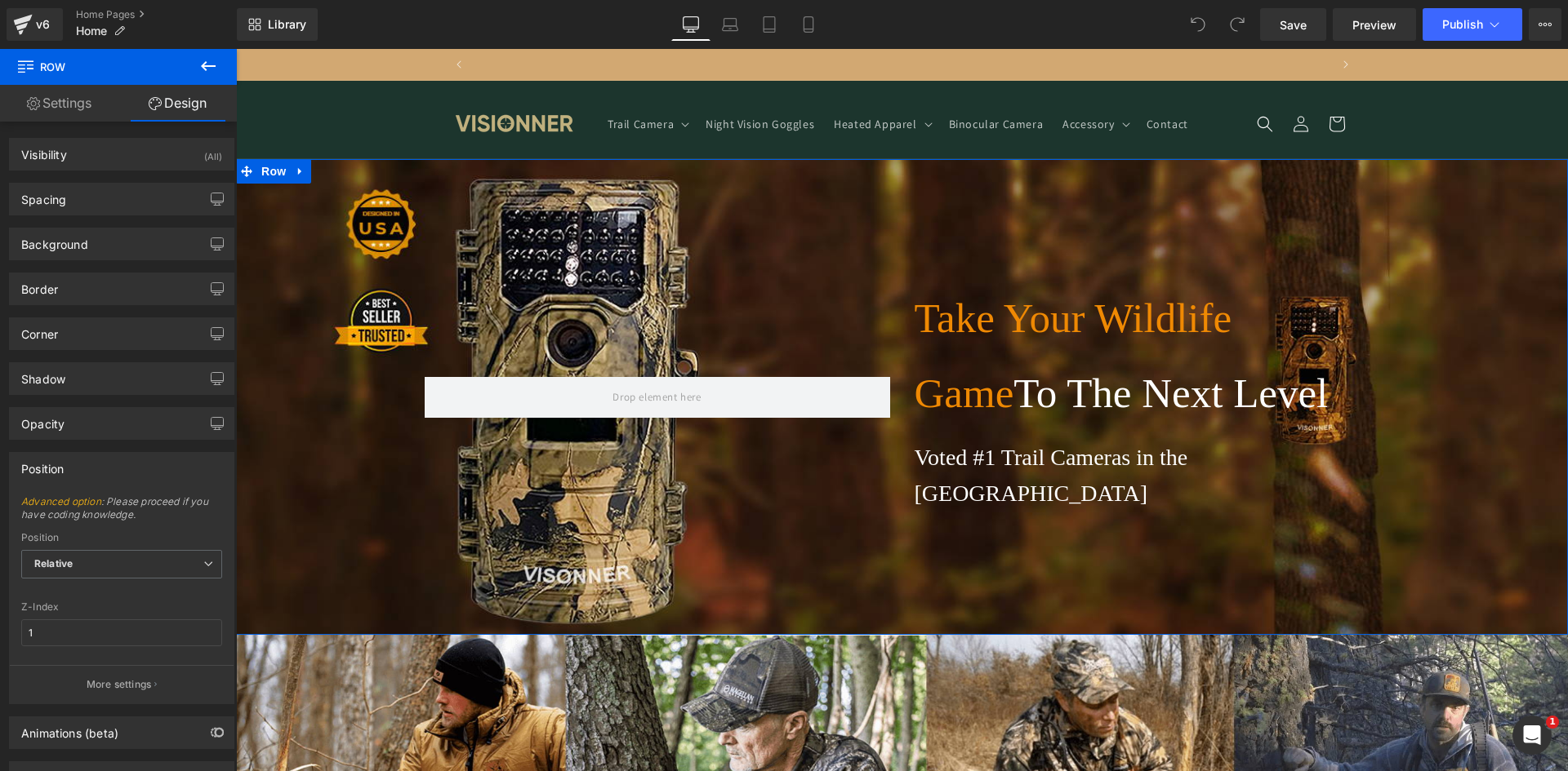
scroll to position [0, 857]
click at [104, 473] on div "Position" at bounding box center [122, 468] width 224 height 31
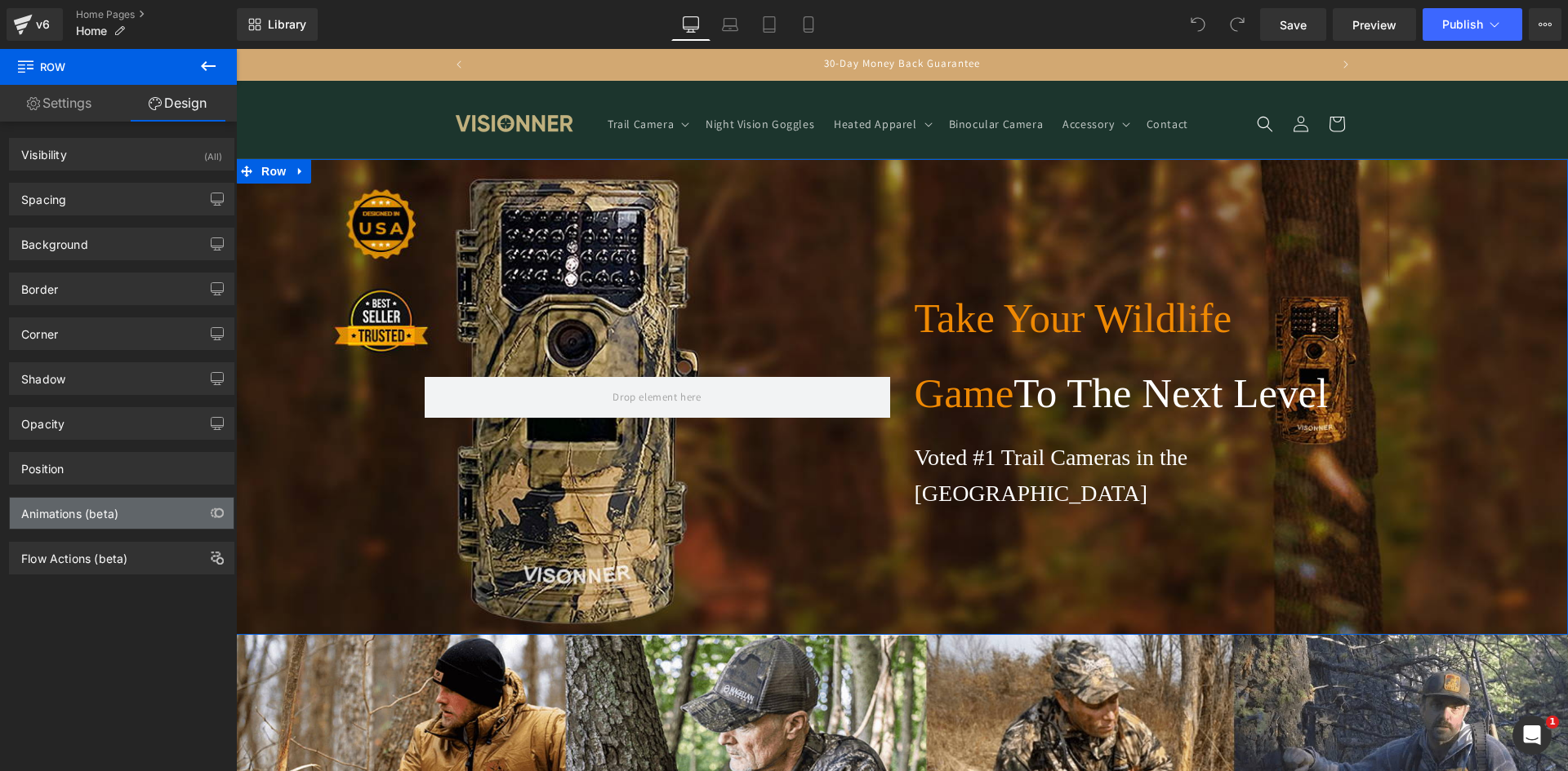
click at [108, 521] on div "Animations (beta)" at bounding box center [122, 513] width 224 height 31
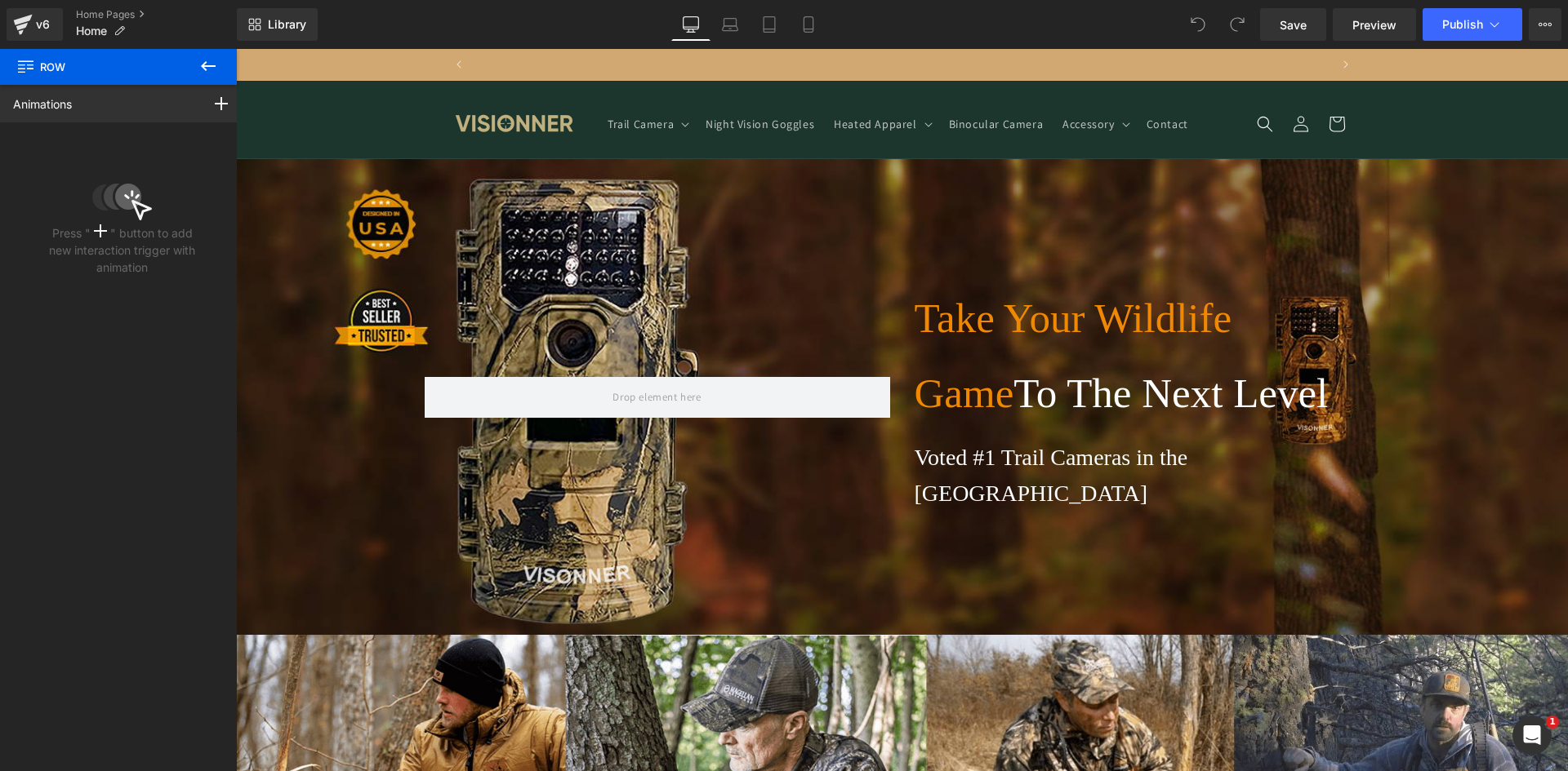
scroll to position [0, 1715]
click at [209, 64] on icon at bounding box center [208, 66] width 20 height 20
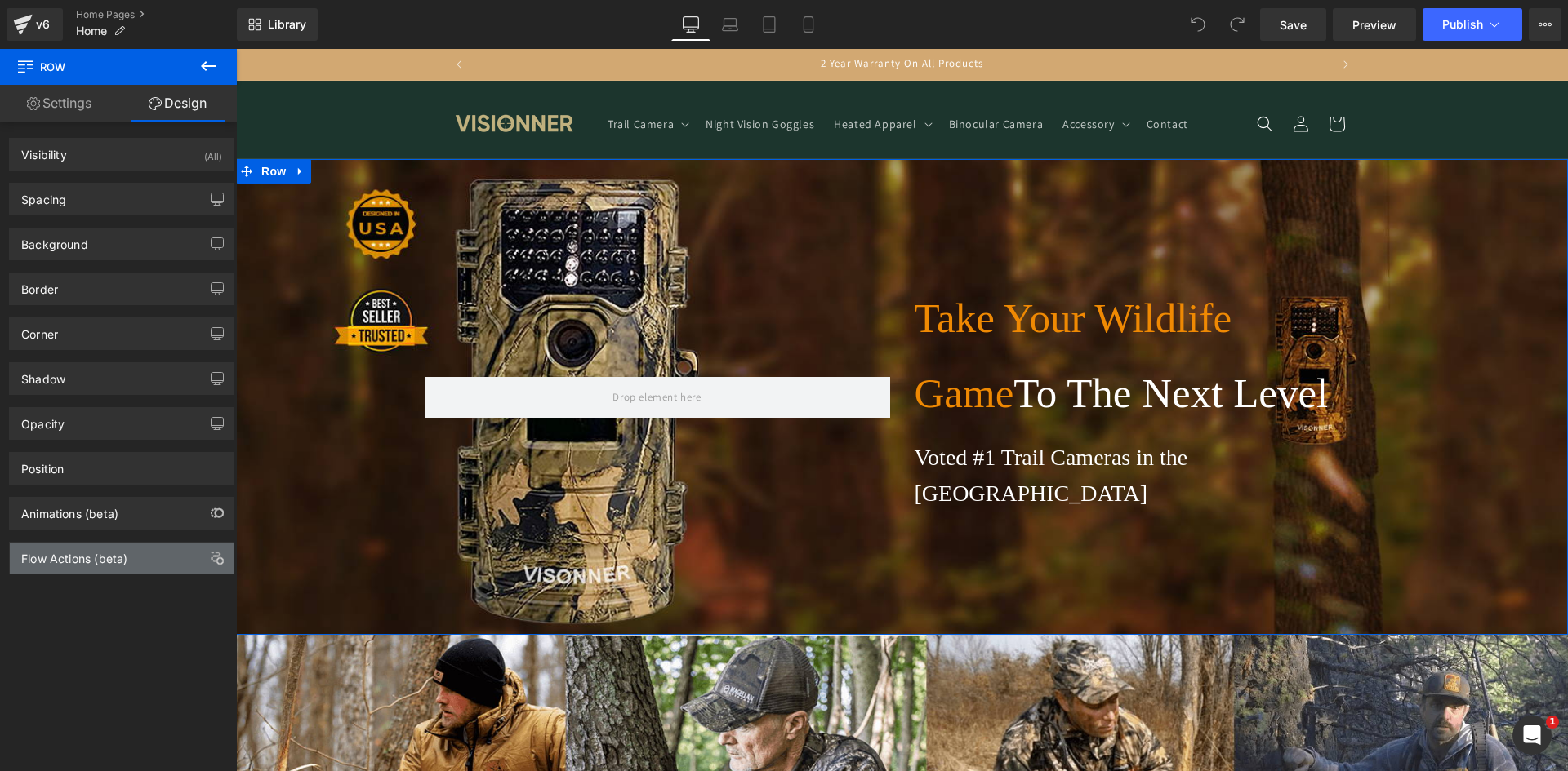
click at [77, 558] on div "Flow Actions (beta)" at bounding box center [74, 554] width 106 height 23
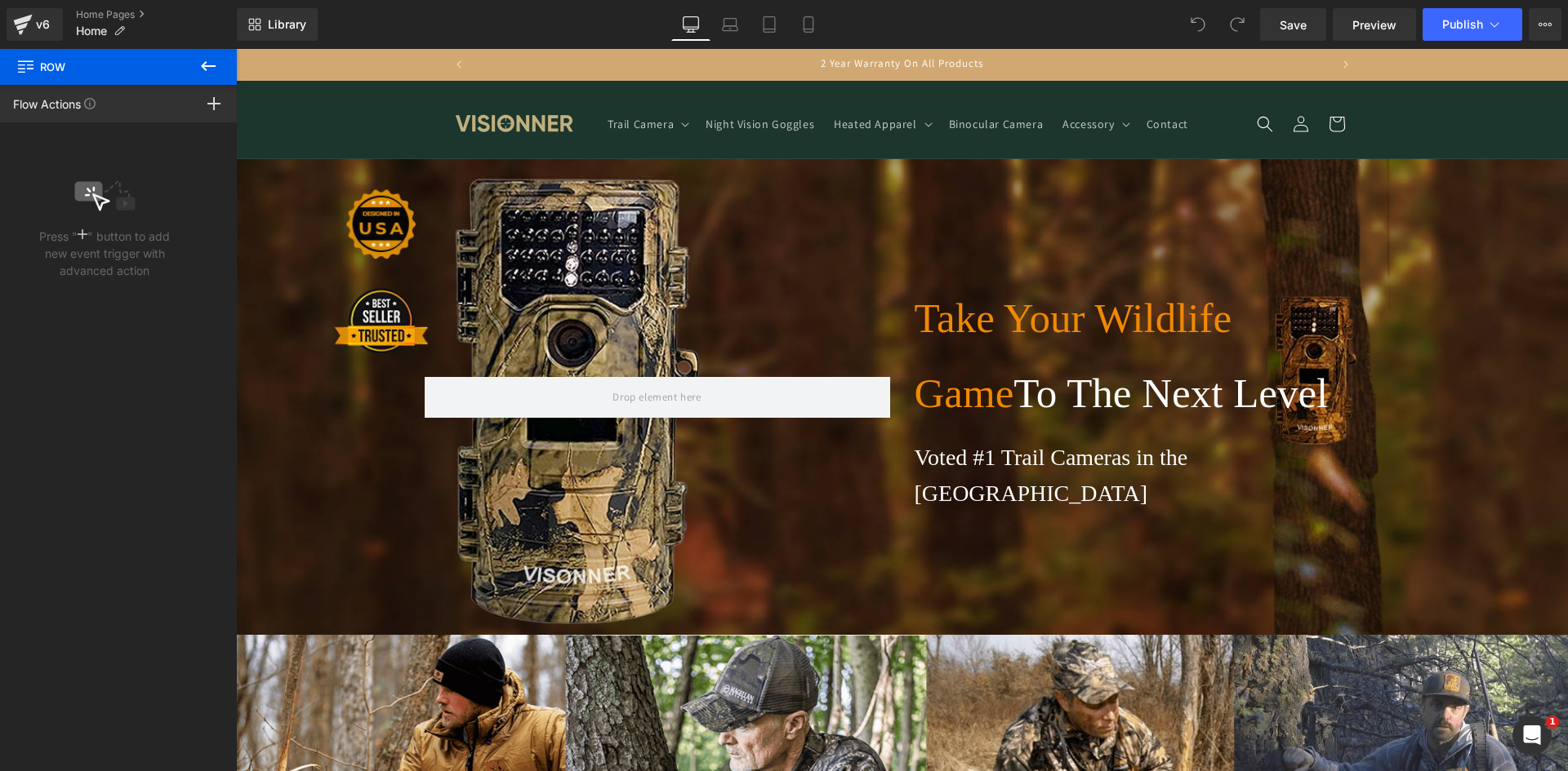
click at [202, 65] on icon at bounding box center [208, 65] width 14 height 10
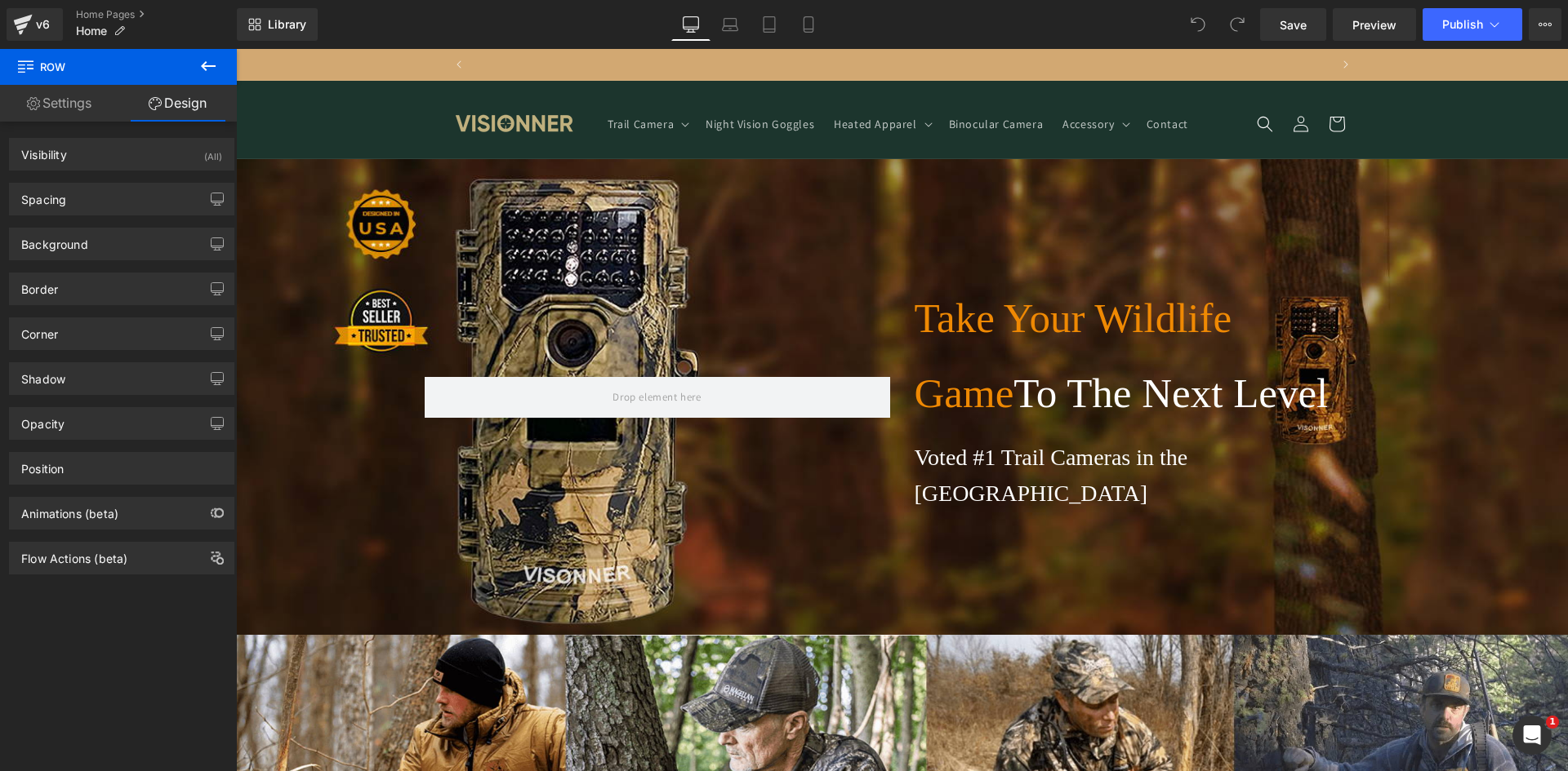
scroll to position [0, 0]
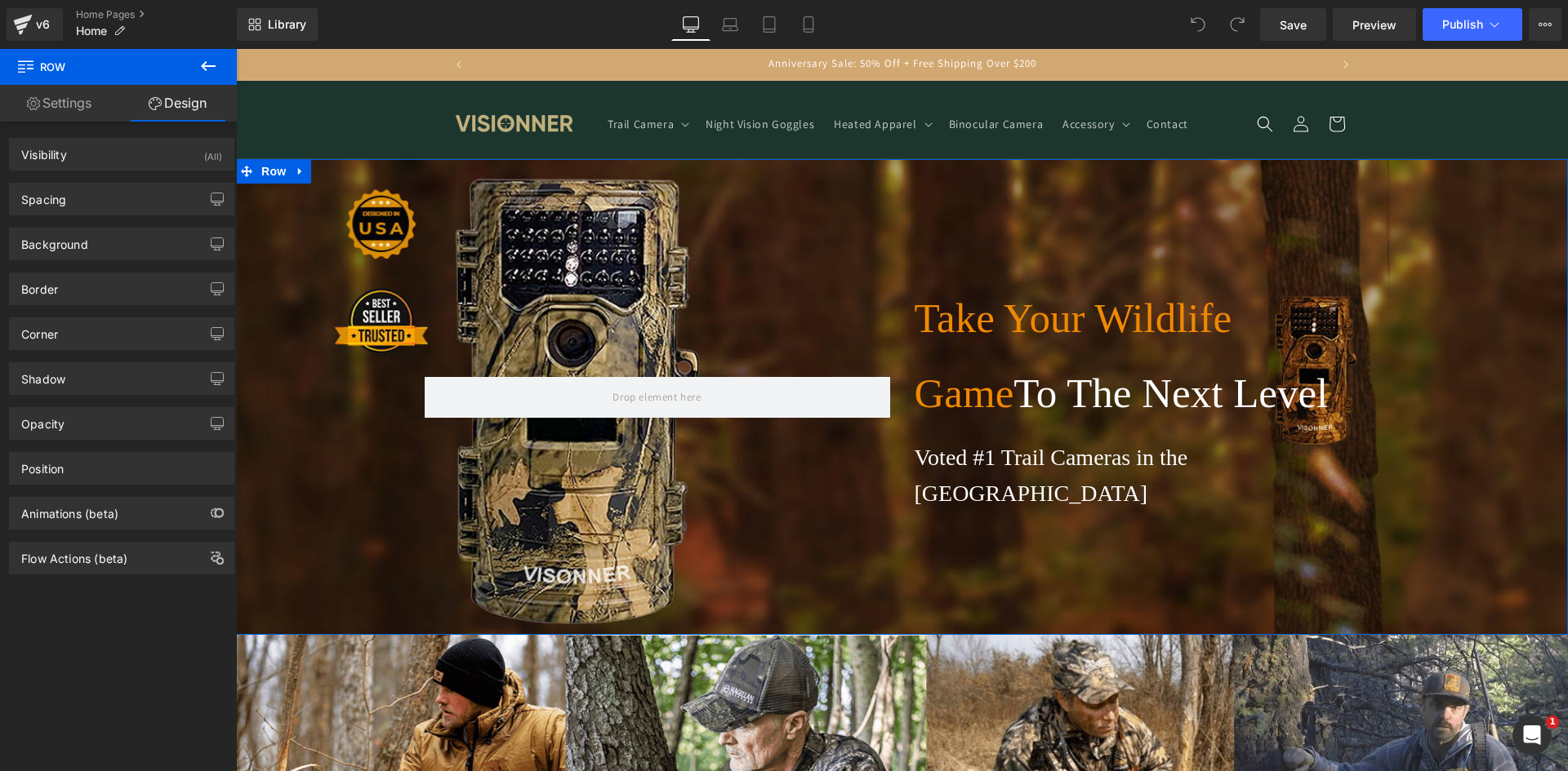
click at [787, 241] on div "Take Your Wildlife Game To The Next Level Heading Voted #1 Trail Cameras in the…" at bounding box center [901, 397] width 1331 height 475
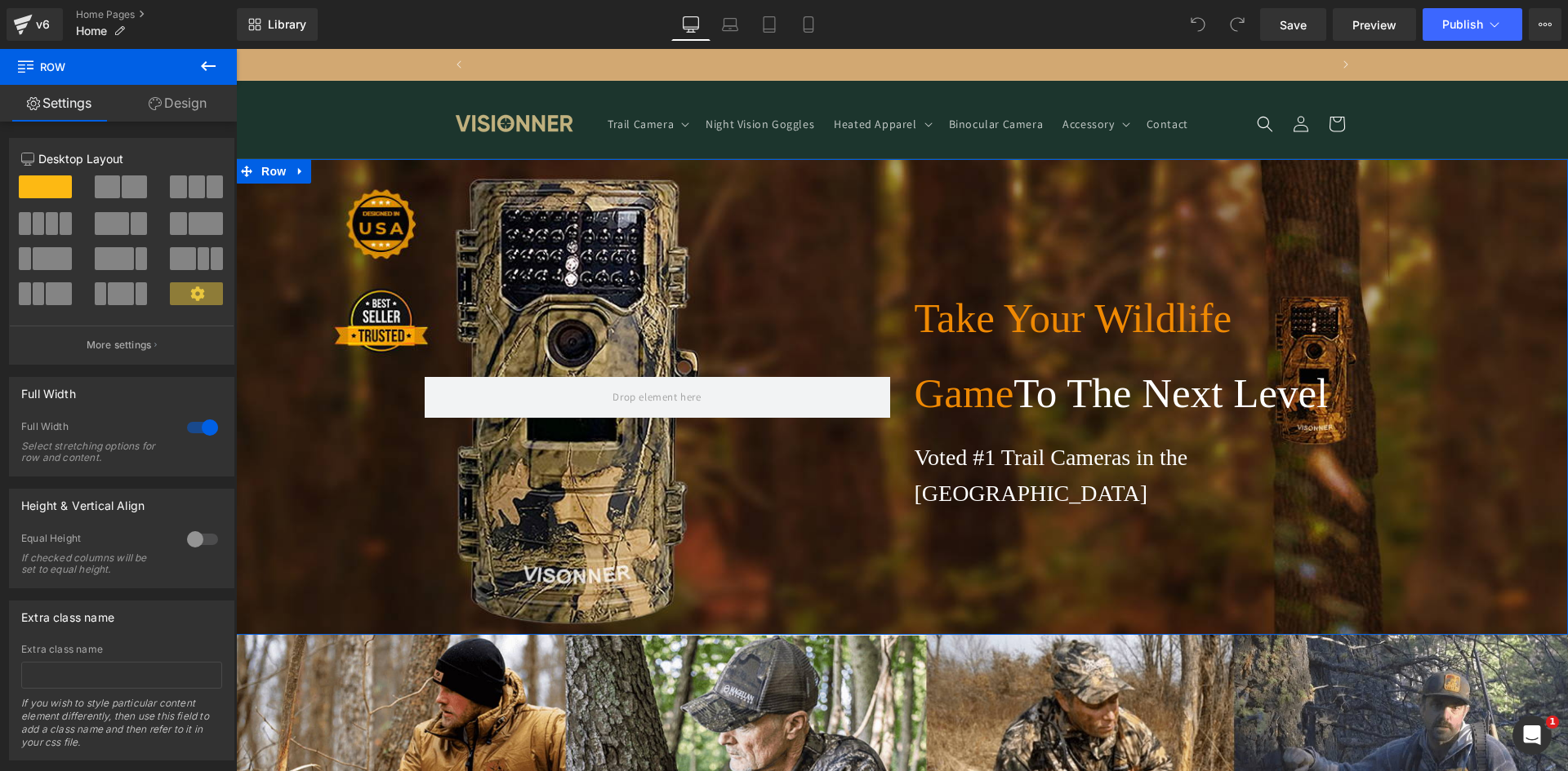
scroll to position [0, 857]
click at [158, 93] on link "Design" at bounding box center [177, 103] width 118 height 37
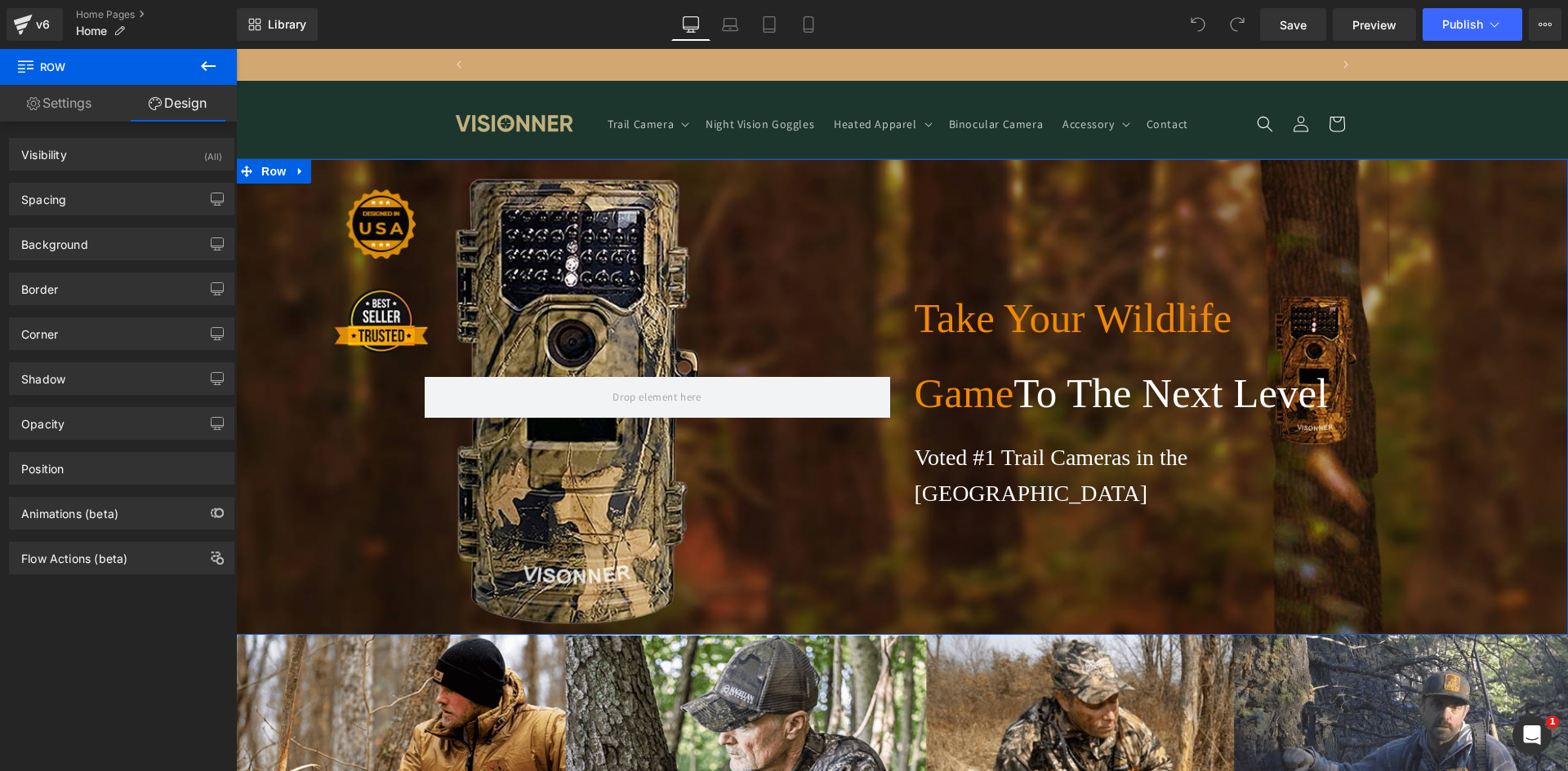
scroll to position [0, 1715]
click at [73, 247] on div "Background" at bounding box center [55, 240] width 67 height 23
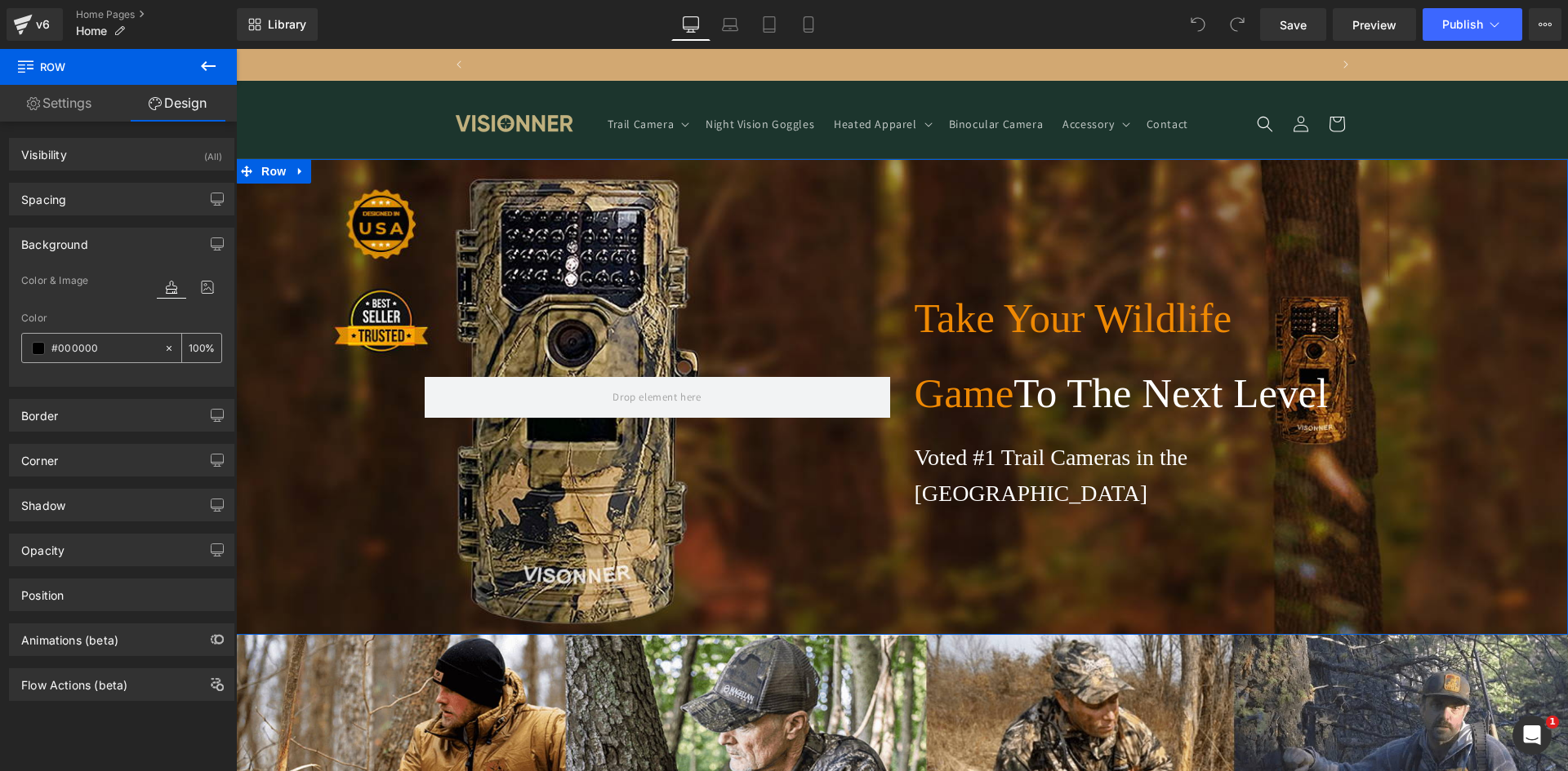
scroll to position [0, 0]
click at [41, 350] on span at bounding box center [39, 348] width 13 height 13
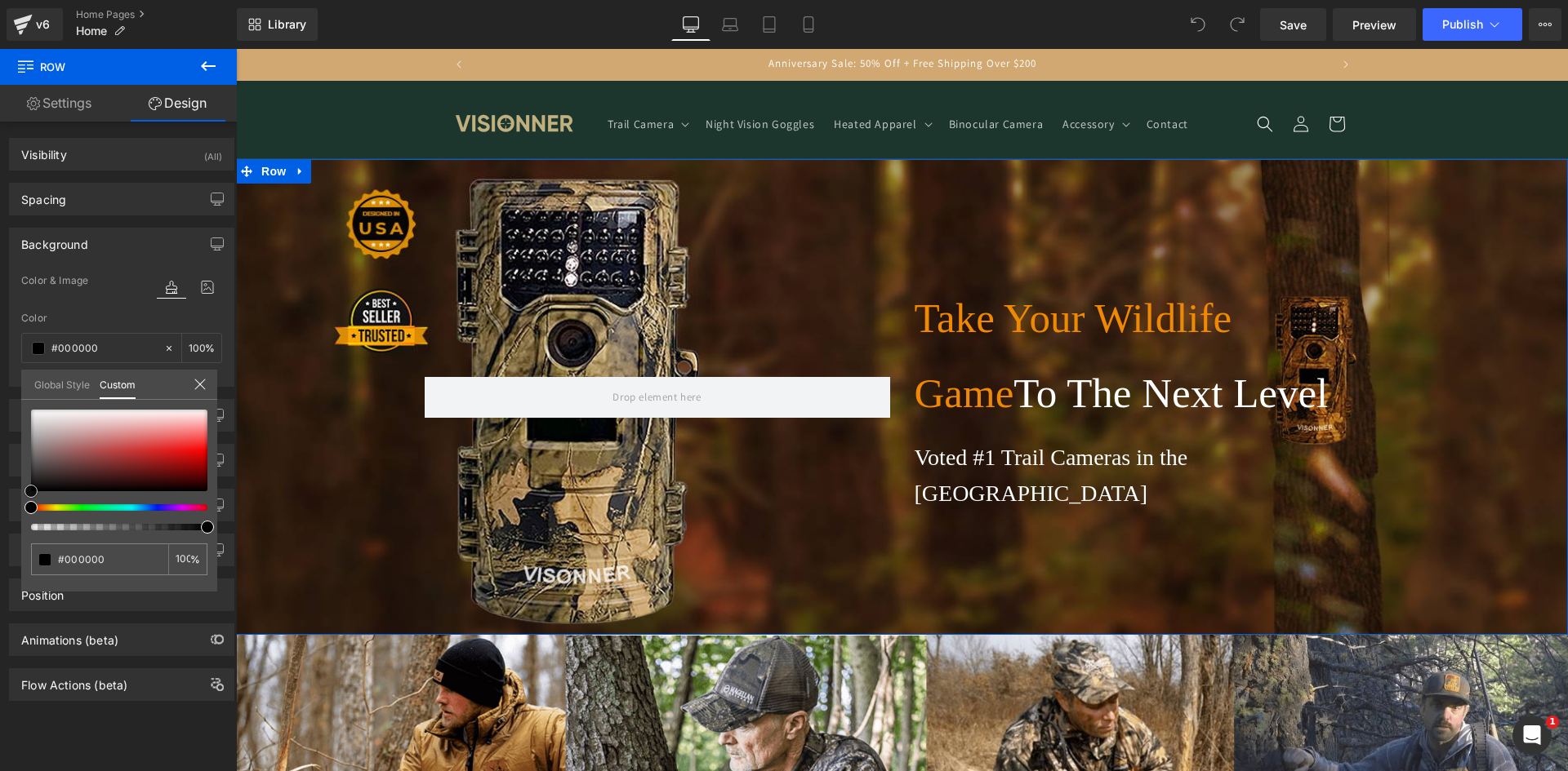
type input "#c35e5e"
type input "#c45858"
type input "#c94040"
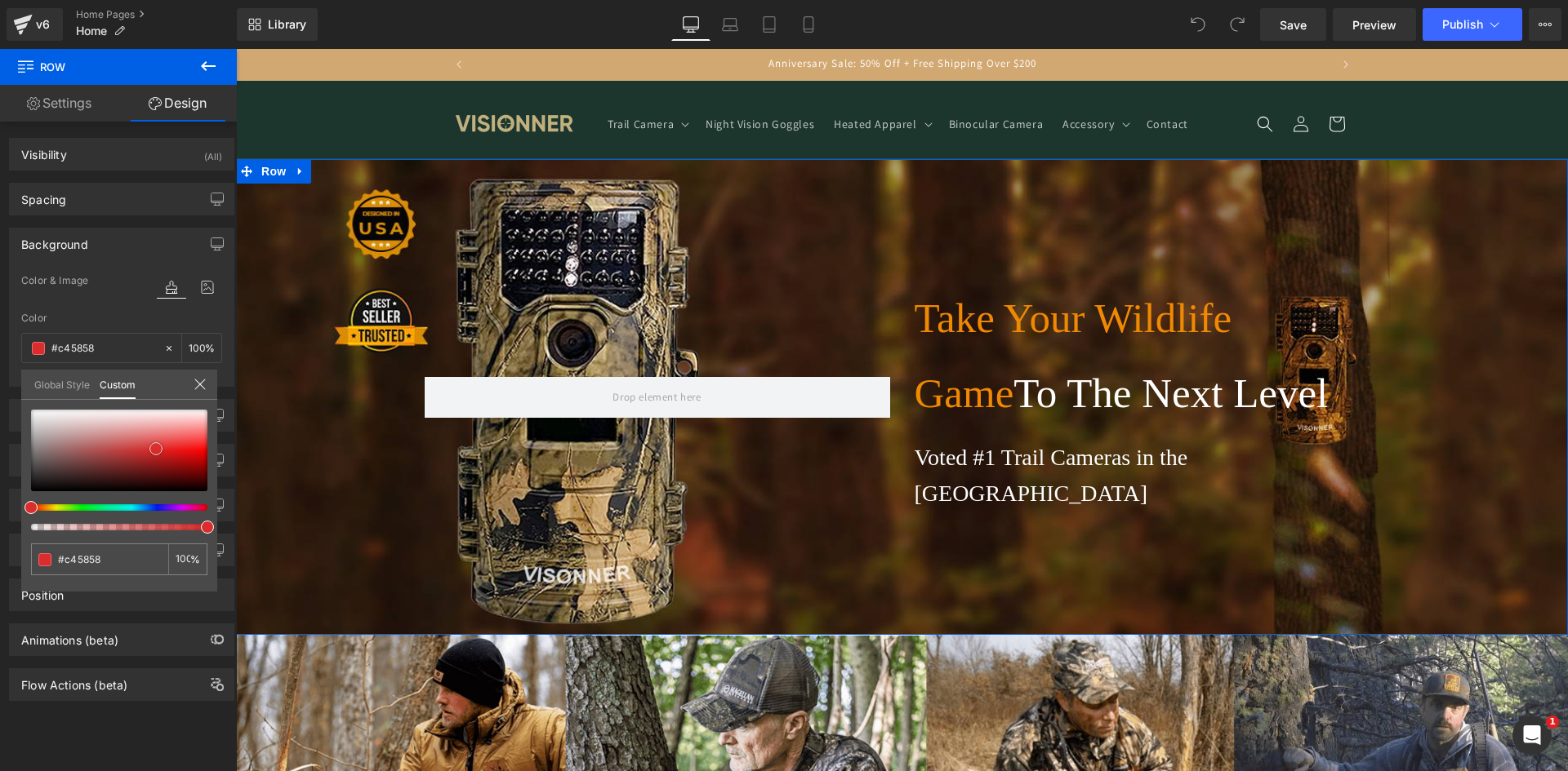
type input "#c94040"
type input "#d63232"
type input "#e82a2a"
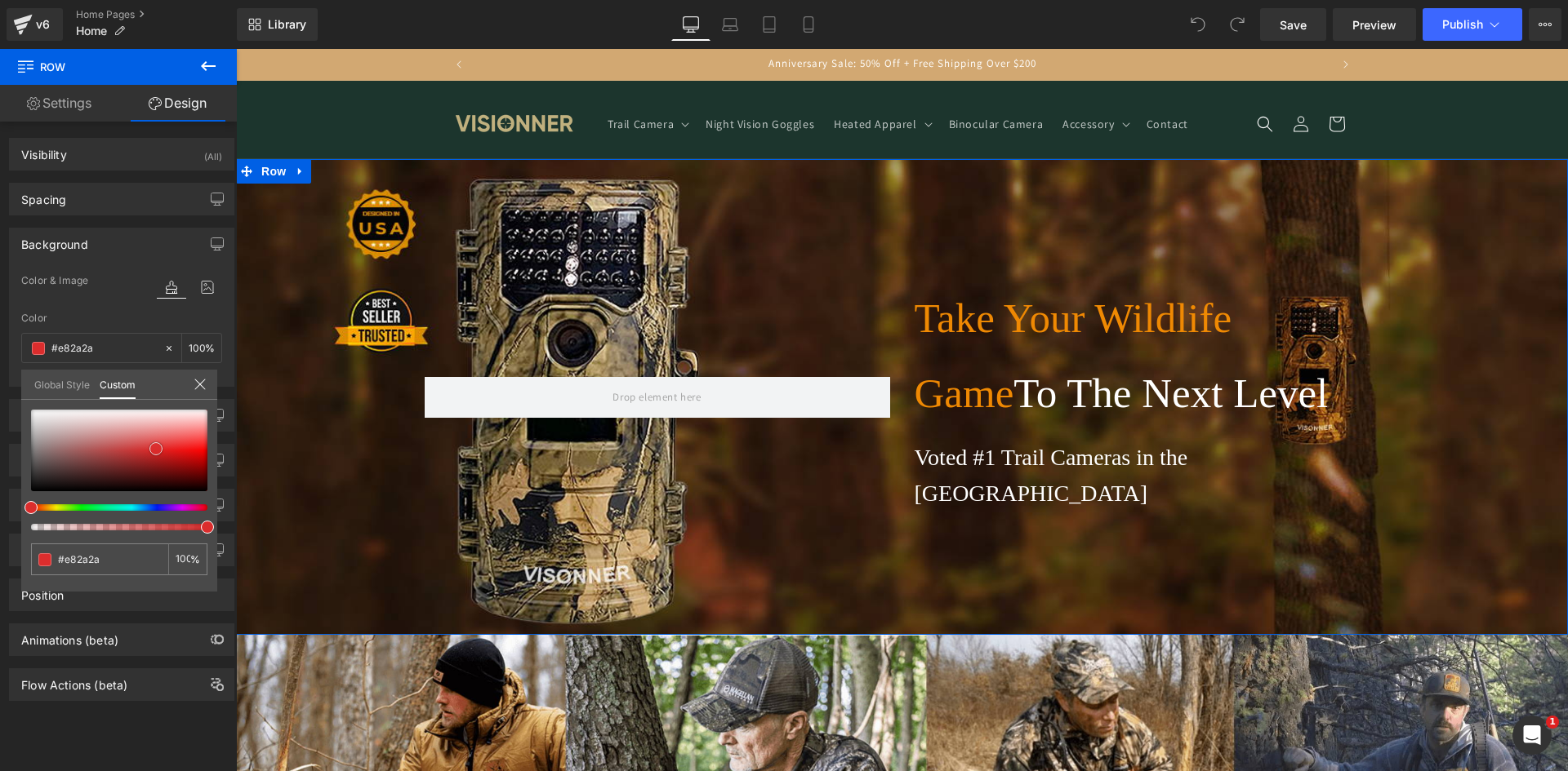
type input "#f02828"
drag, startPoint x: 123, startPoint y: 448, endPoint x: 189, endPoint y: 447, distance: 66.0
click at [189, 447] on div at bounding box center [119, 450] width 177 height 81
type input "#ed2525"
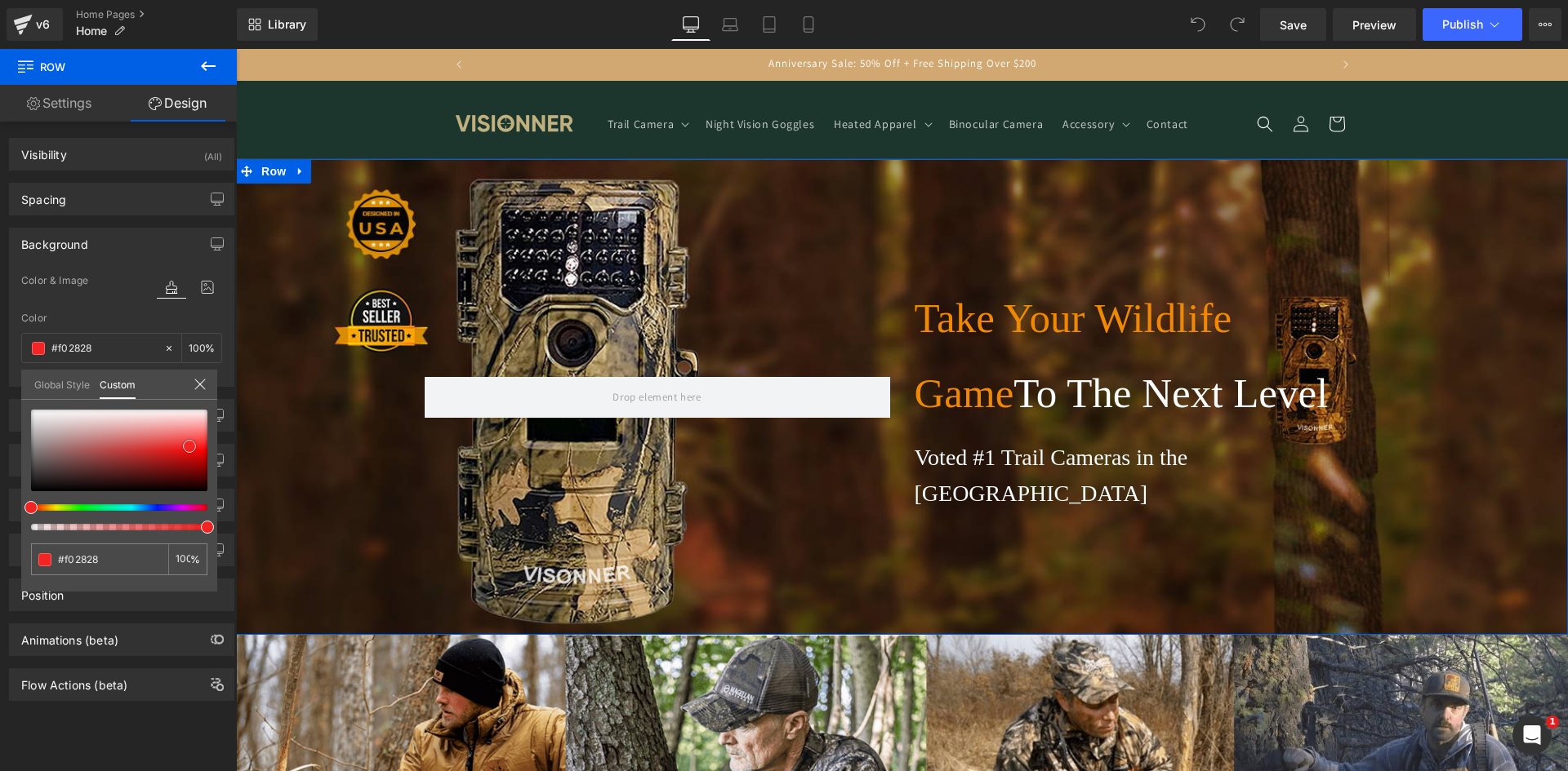
type input "#ed2525"
type input "#cc2222"
type input "#813131"
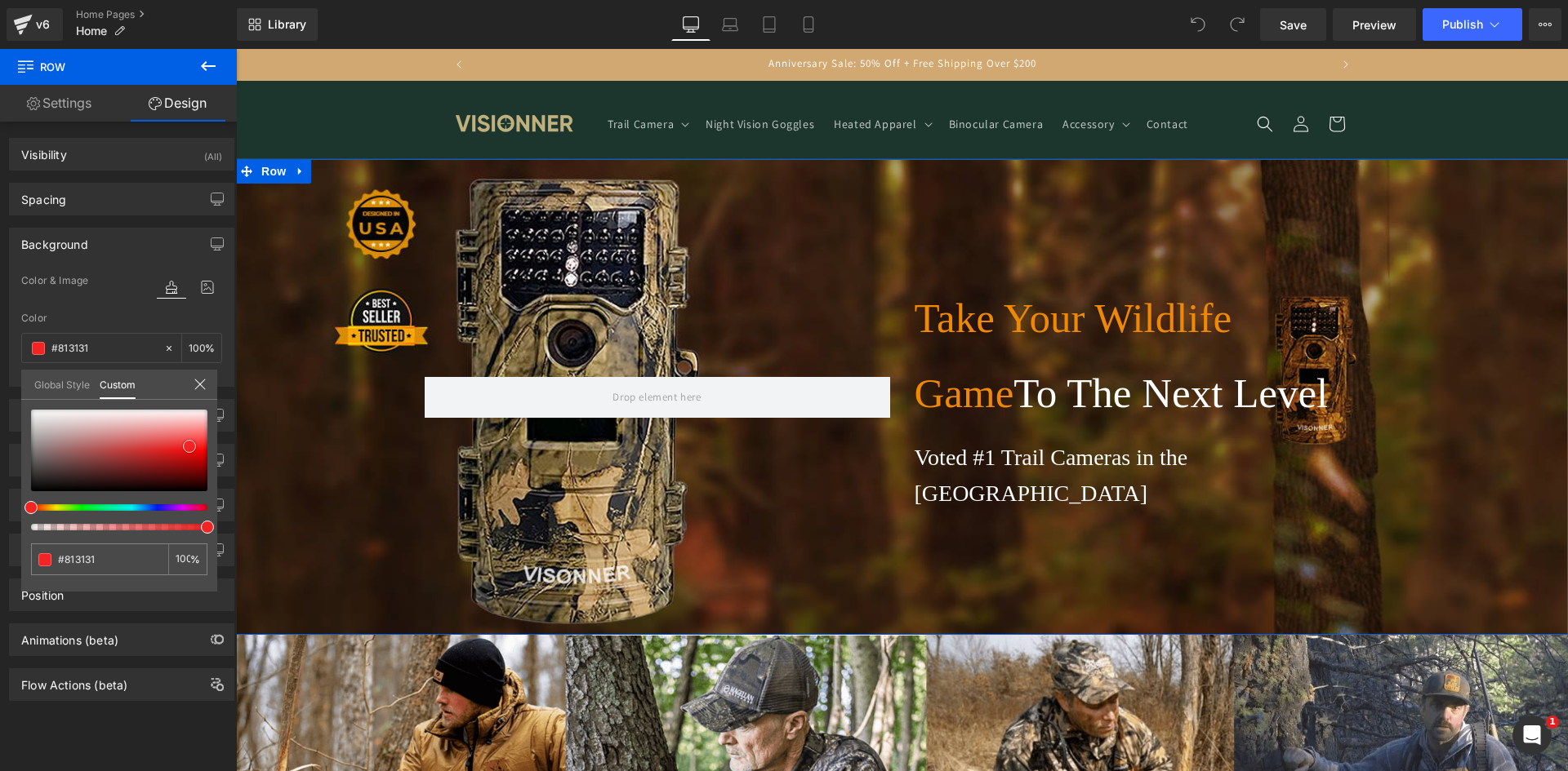
type input "#352121"
type input "#080707"
type input "#000000"
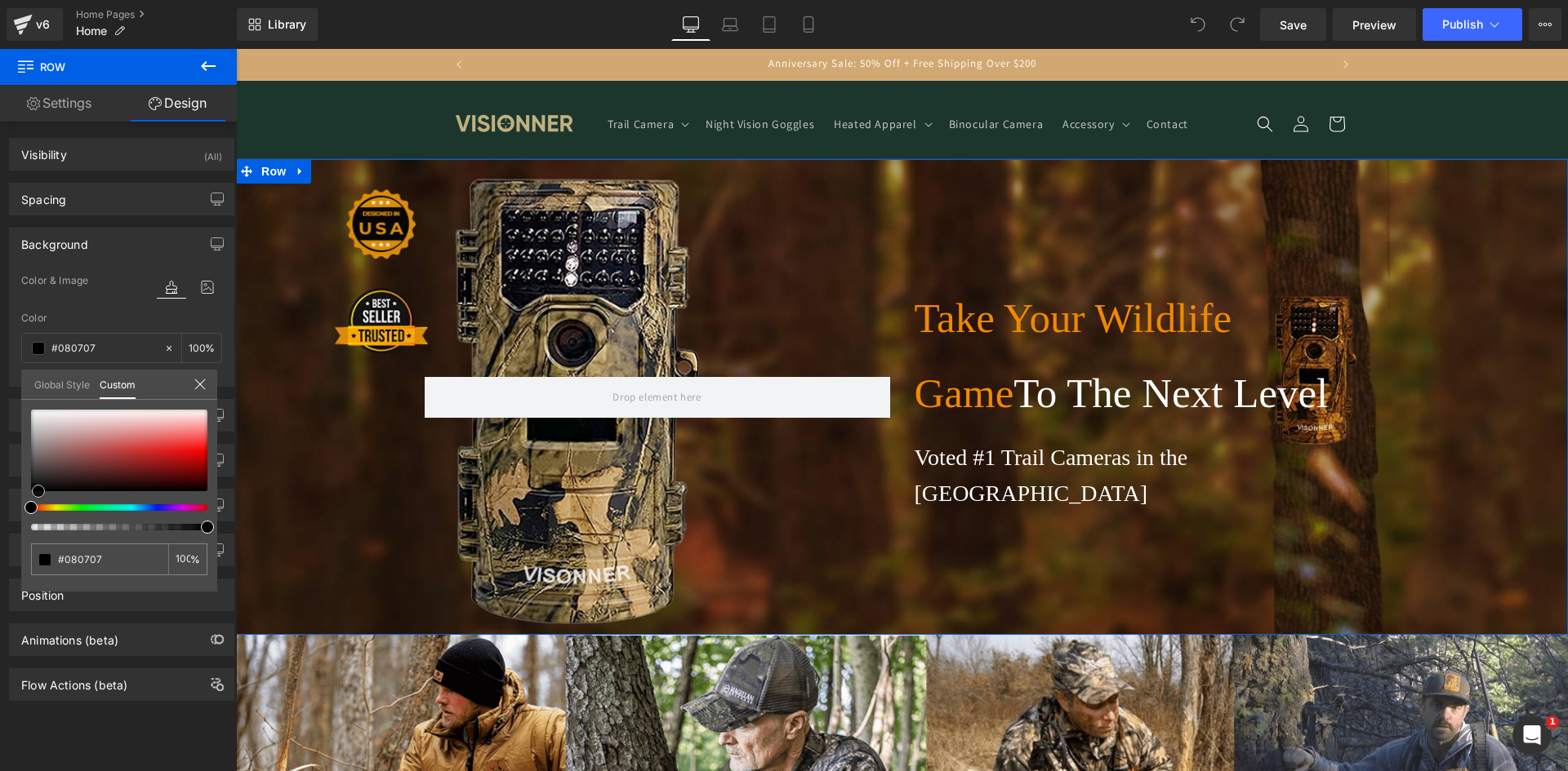
type input "#000000"
drag, startPoint x: 65, startPoint y: 481, endPoint x: 0, endPoint y: 506, distance: 69.6
click at [0, 387] on div "Background Color & Image color rgba(0, 0, 0, 1) Color #000000 100 % [URL][DOMAI…" at bounding box center [122, 301] width 245 height 171
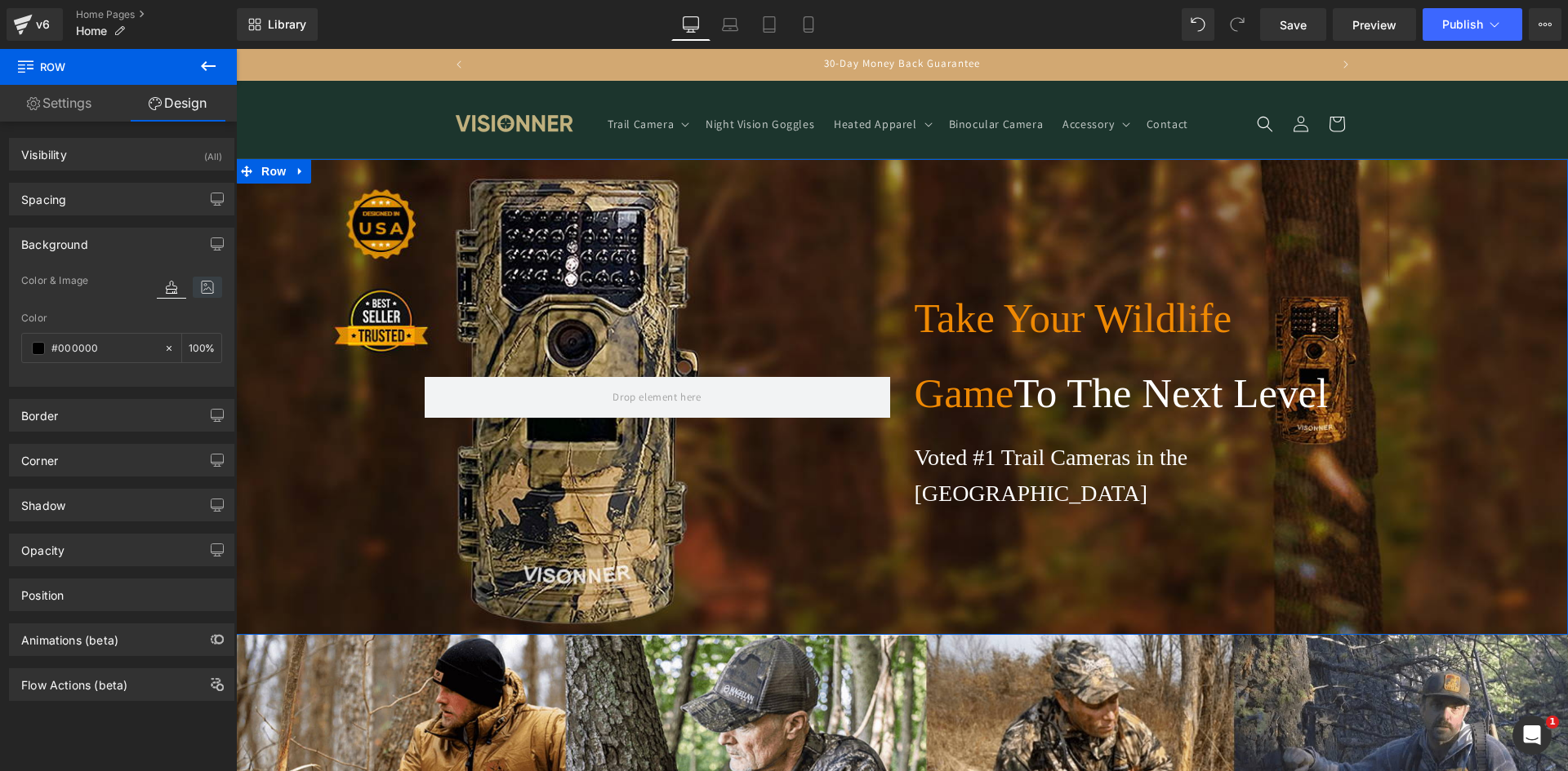
click at [198, 284] on icon at bounding box center [207, 287] width 30 height 21
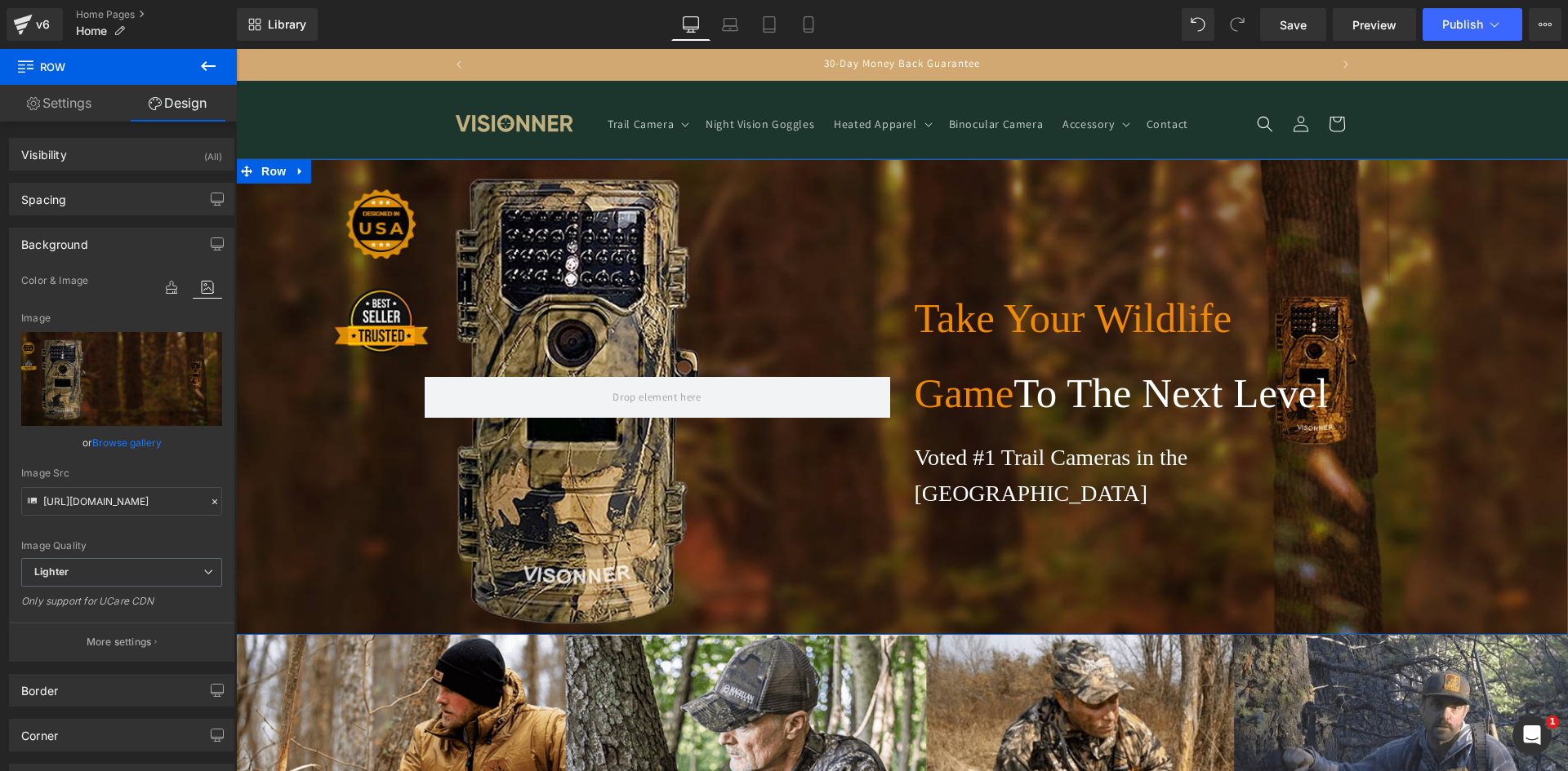
click at [125, 439] on link "Browse gallery" at bounding box center [126, 442] width 69 height 29
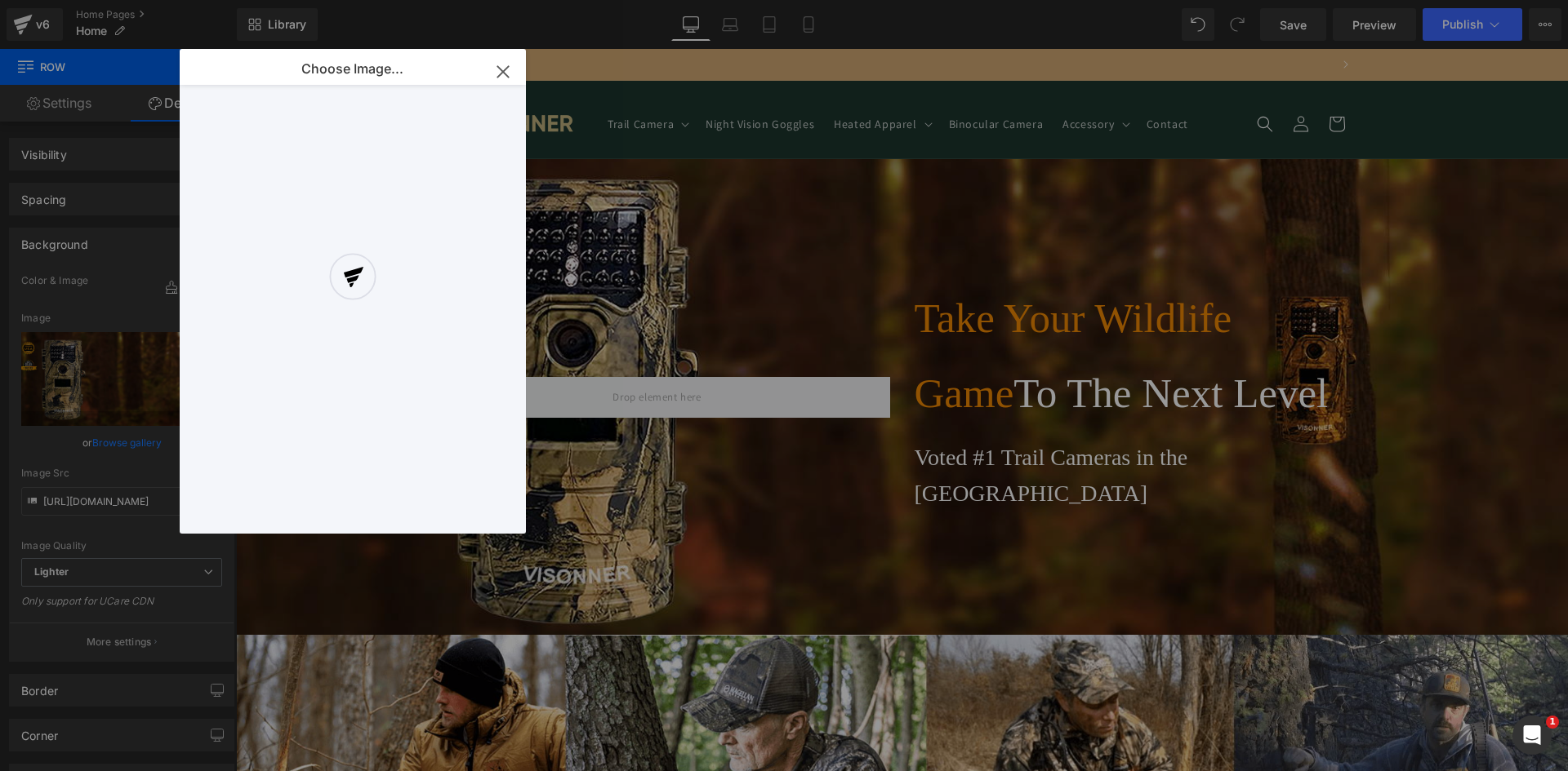
scroll to position [0, 1715]
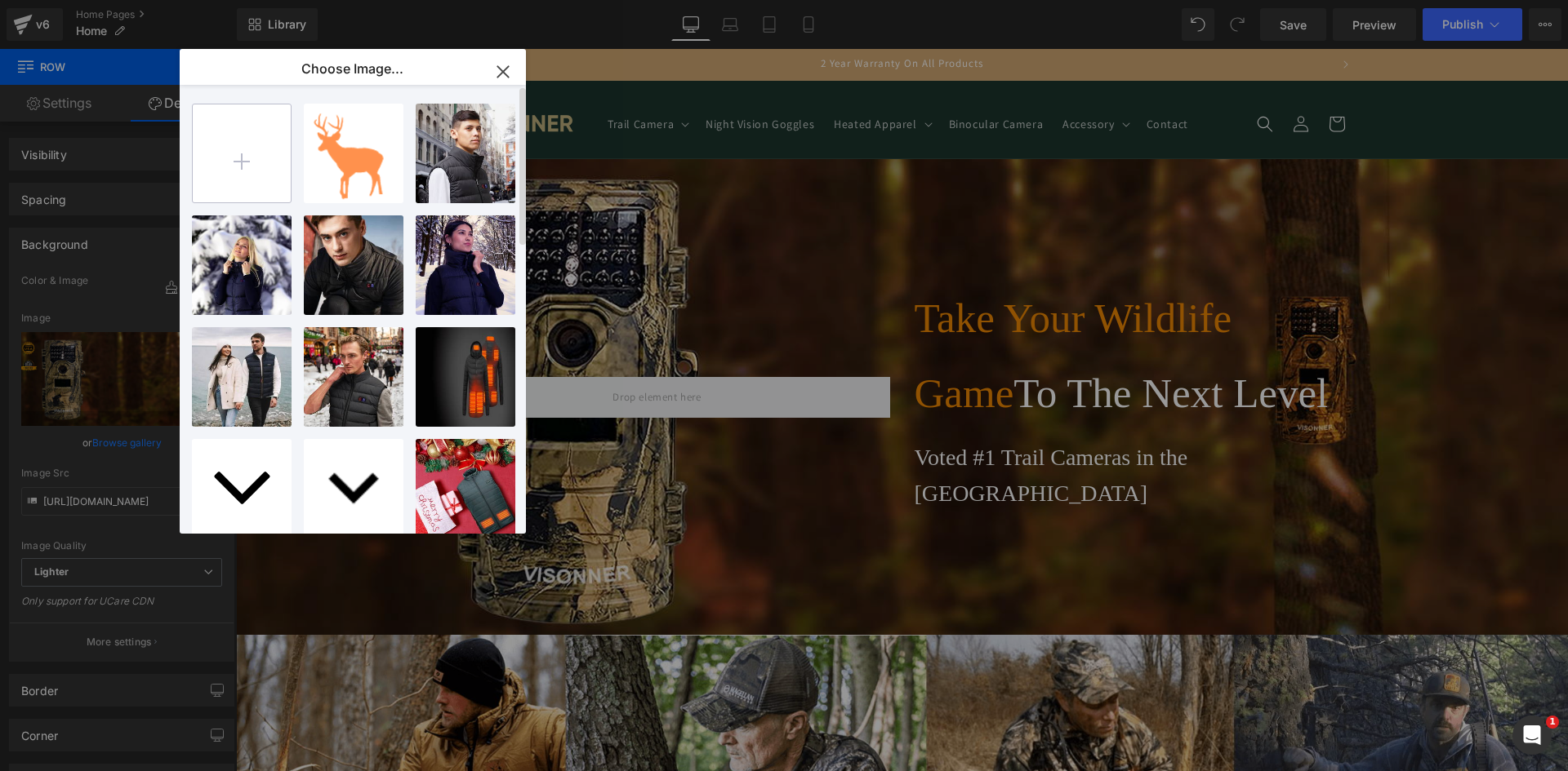
click at [246, 165] on input "file" at bounding box center [241, 153] width 98 height 98
type input "C:\fakepath\Web_Photo_Editor_22 (1).jpg"
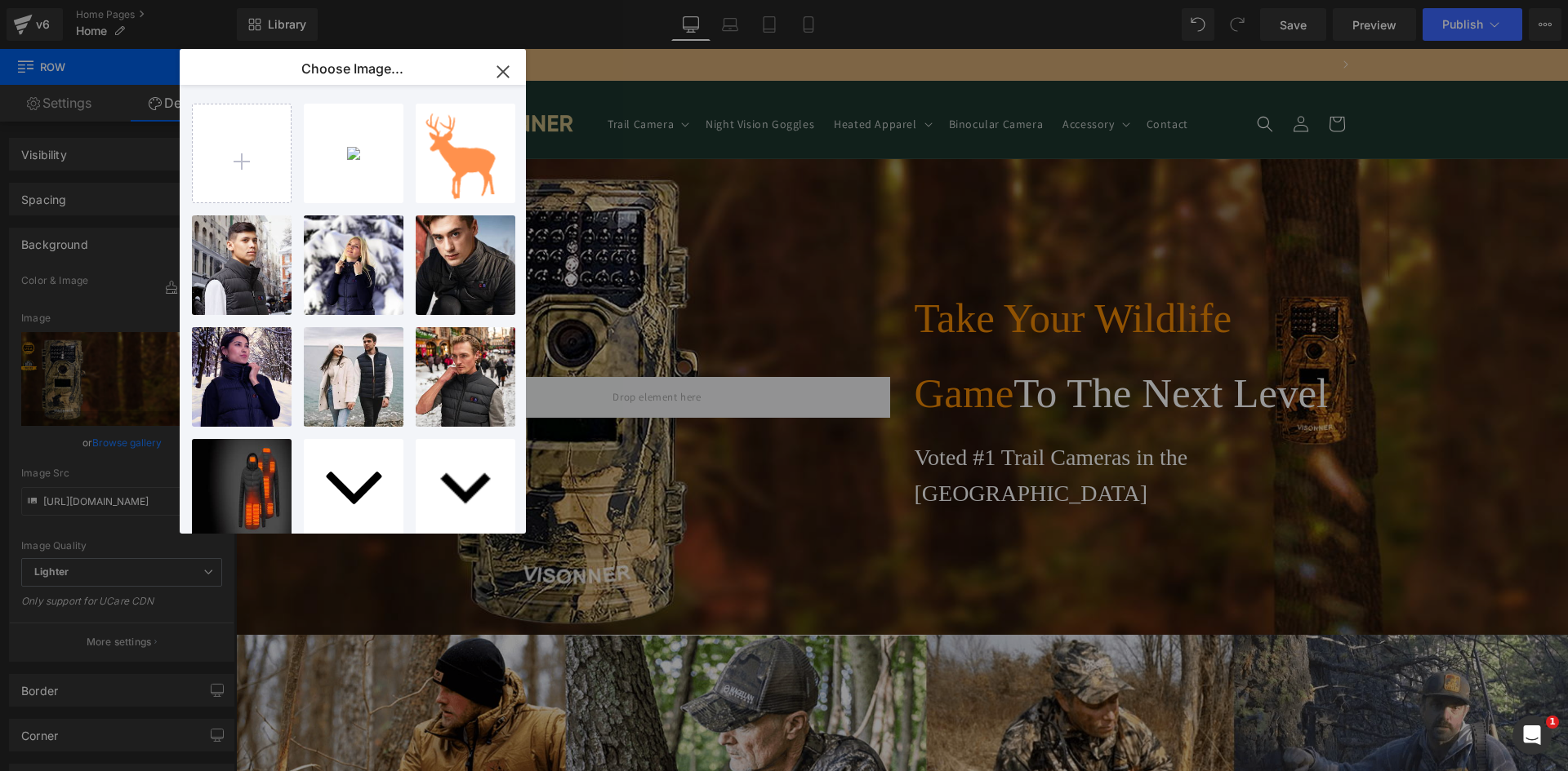
scroll to position [0, 1715]
click at [371, 175] on div "Web_Pho... _1_.jpg 801.45 KB" at bounding box center [353, 153] width 99 height 99
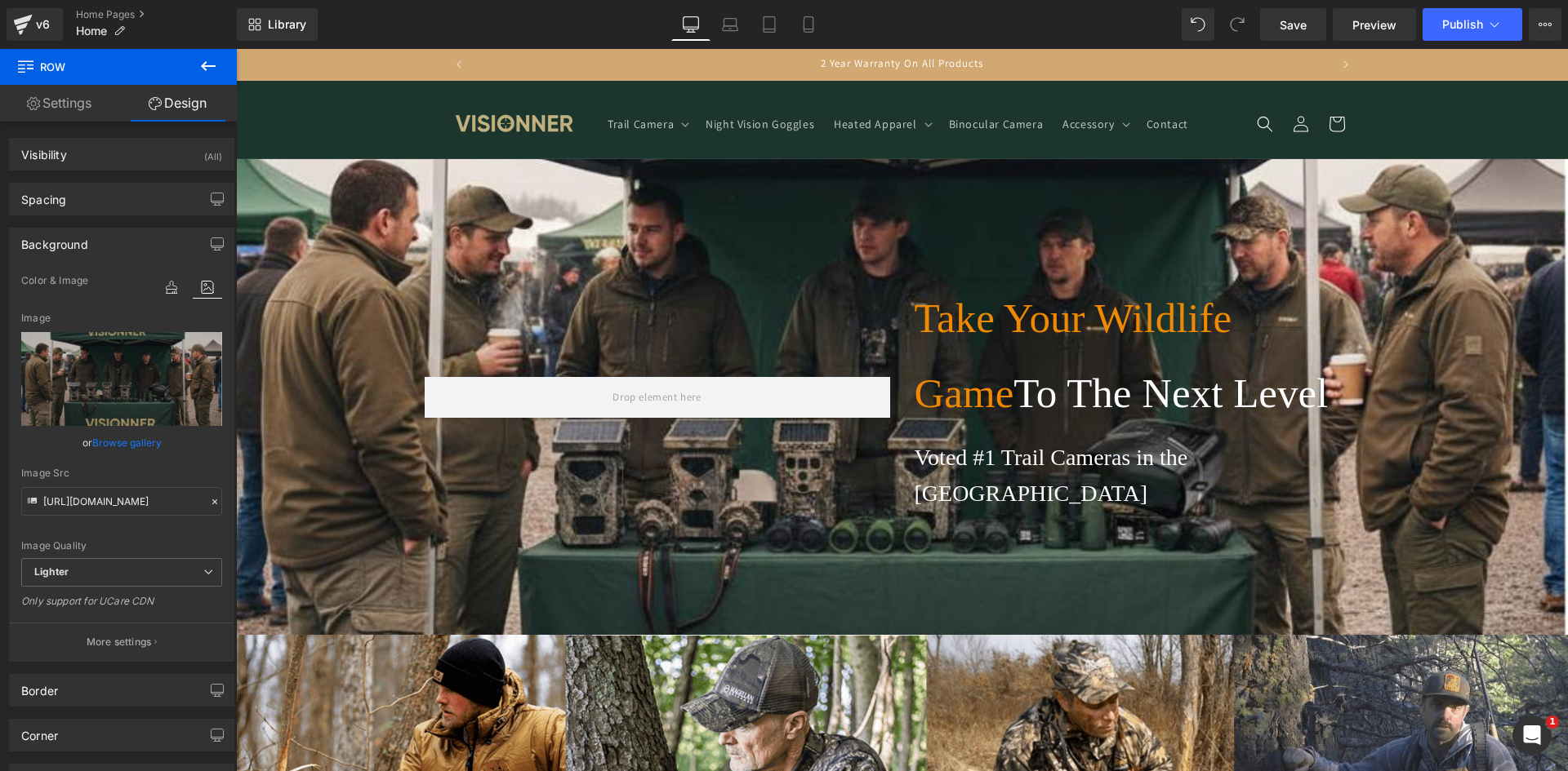
type input "[URL][DOMAIN_NAME]"
click at [815, 30] on icon at bounding box center [808, 24] width 16 height 16
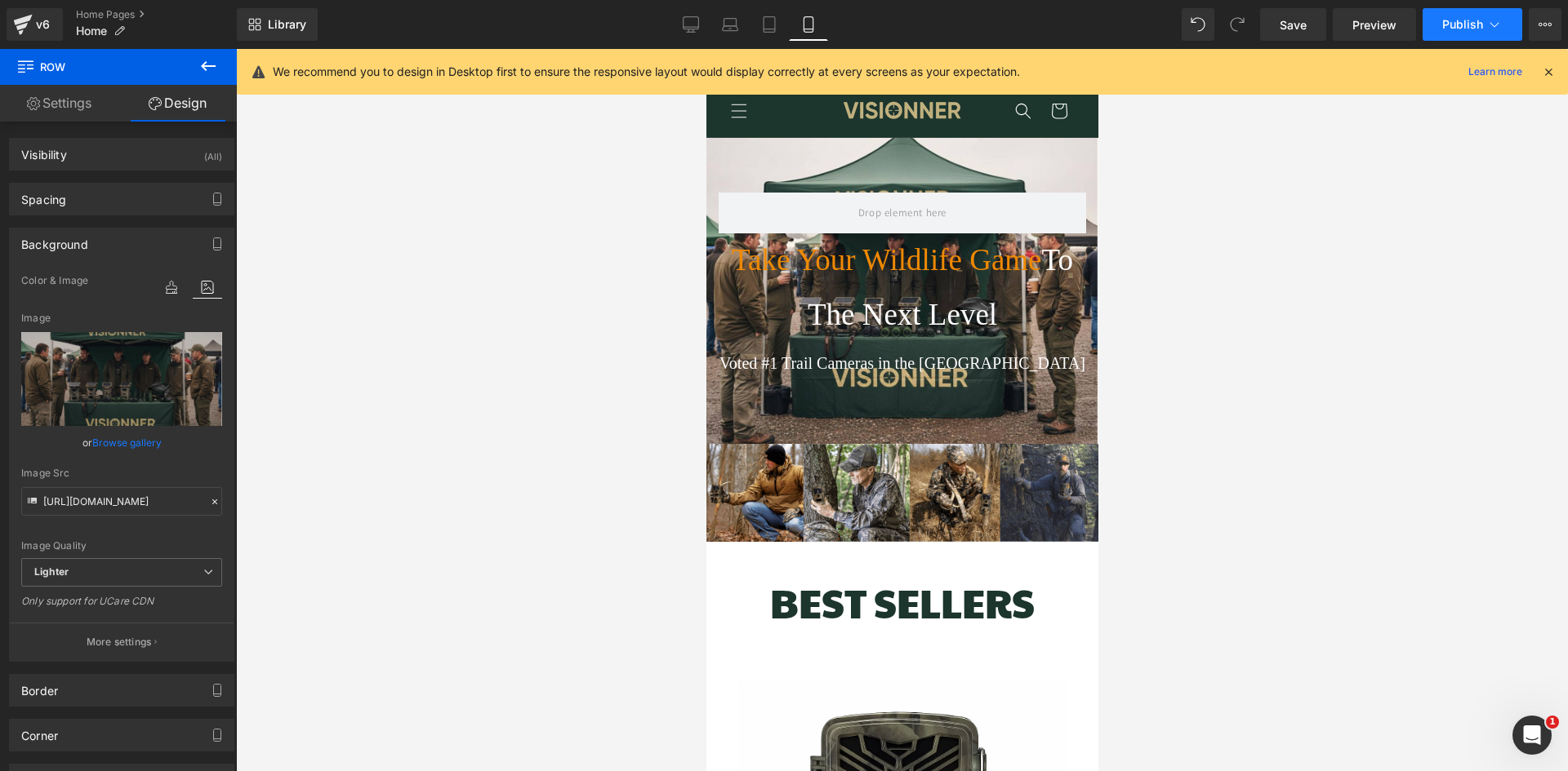
scroll to position [0, 293]
click at [1453, 15] on button "Publish" at bounding box center [1472, 24] width 99 height 32
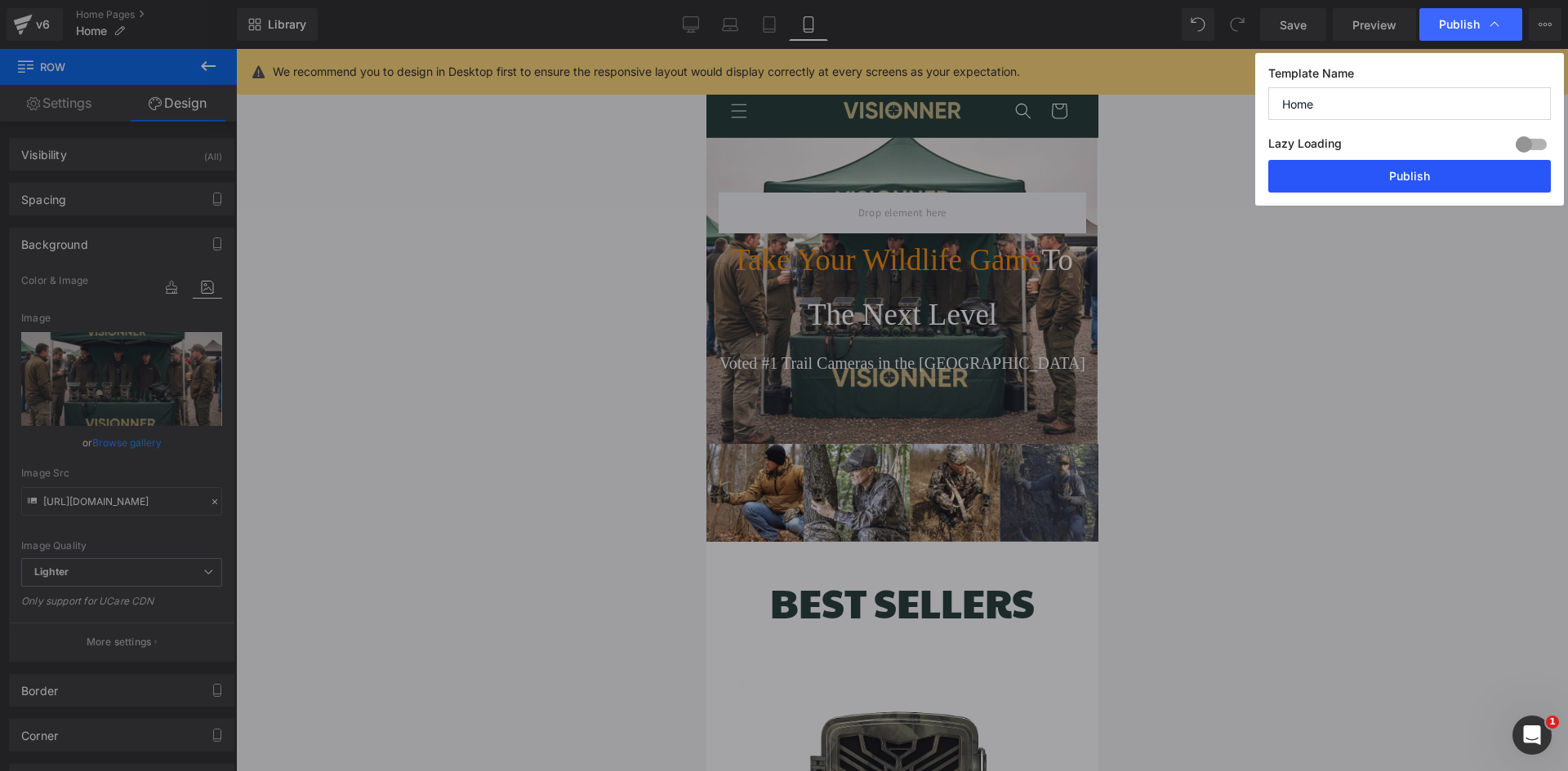
click at [1380, 184] on button "Publish" at bounding box center [1409, 176] width 282 height 32
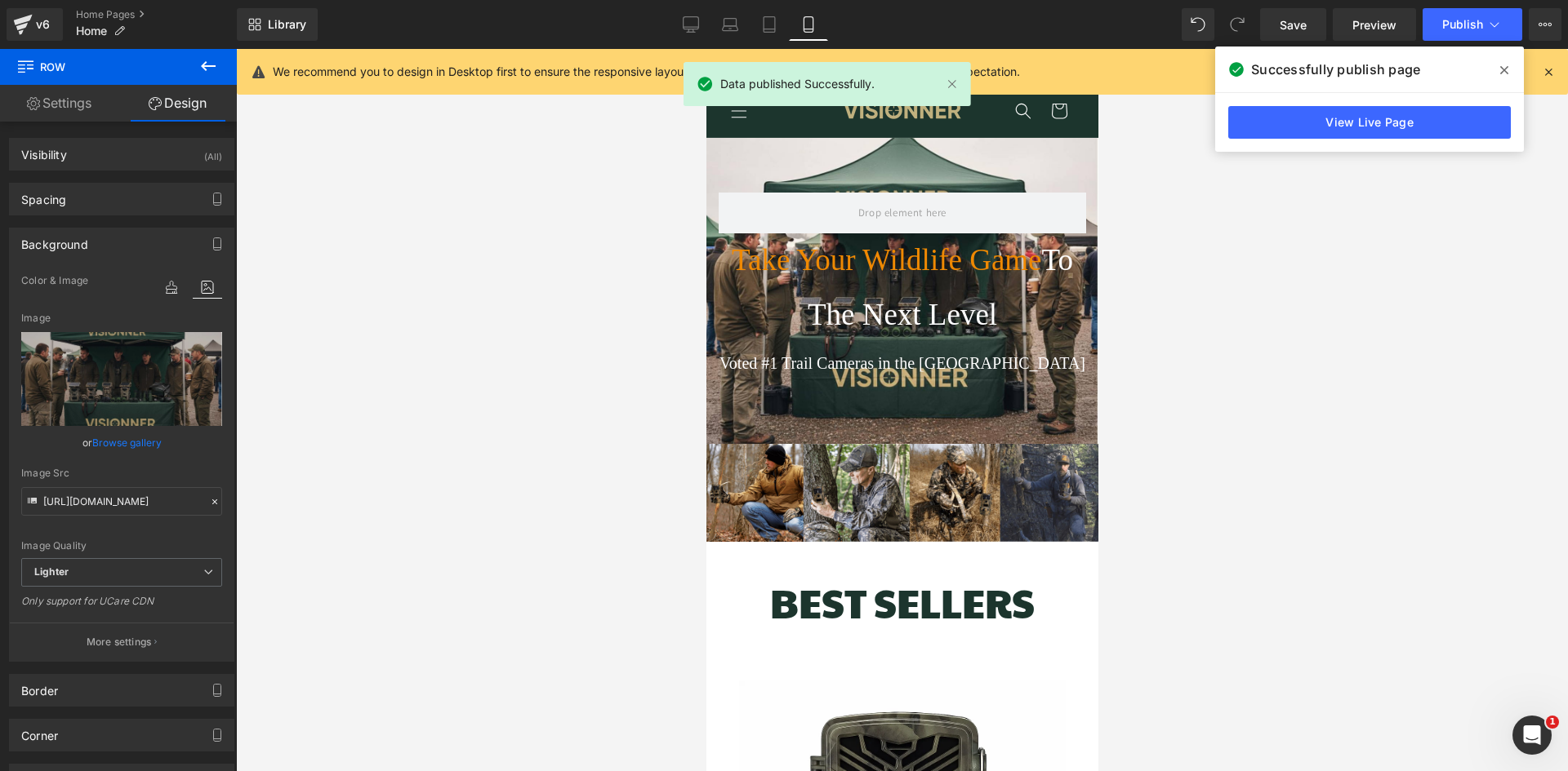
scroll to position [0, 586]
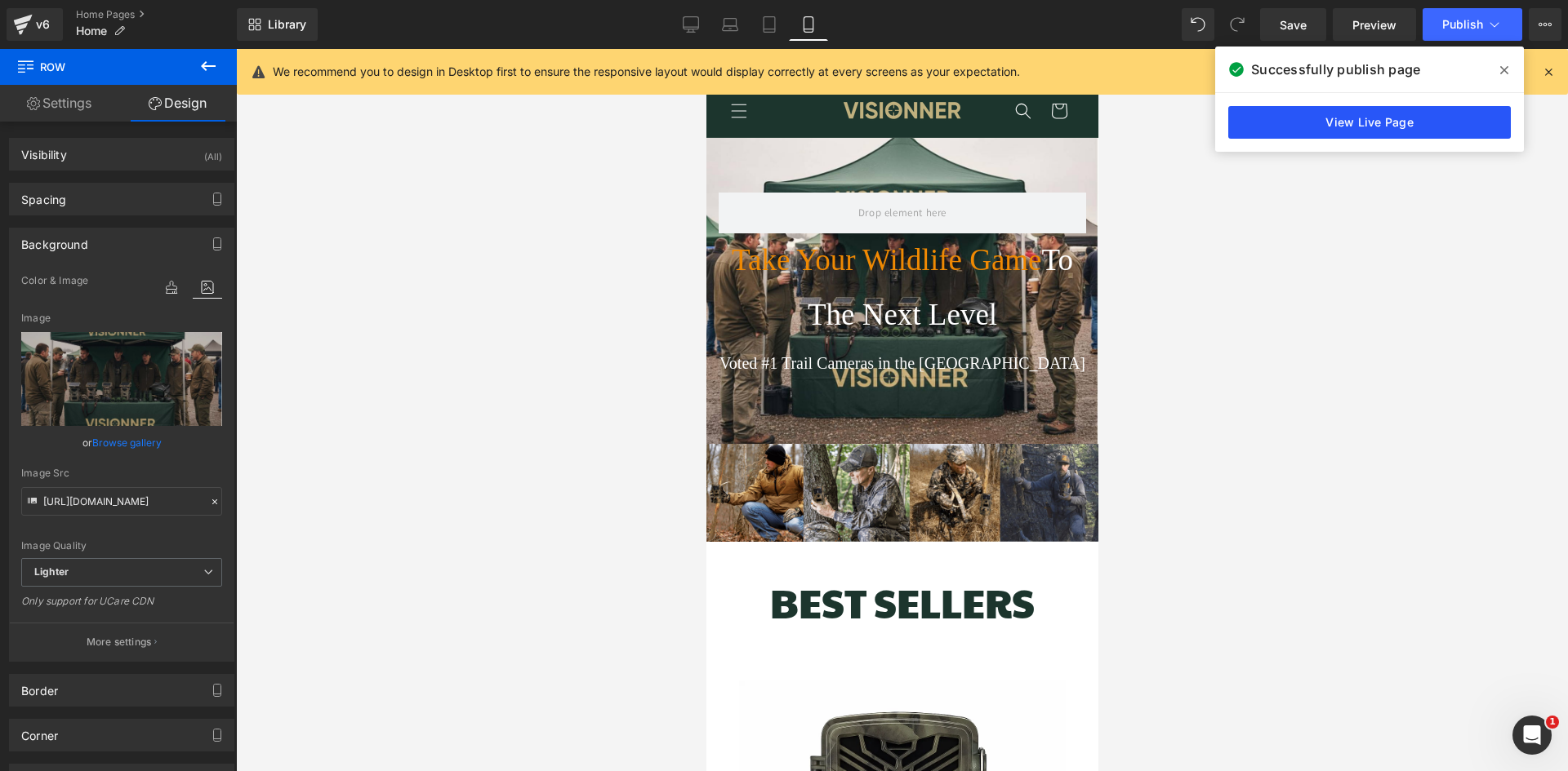
click at [1411, 121] on link "View Live Page" at bounding box center [1369, 122] width 282 height 32
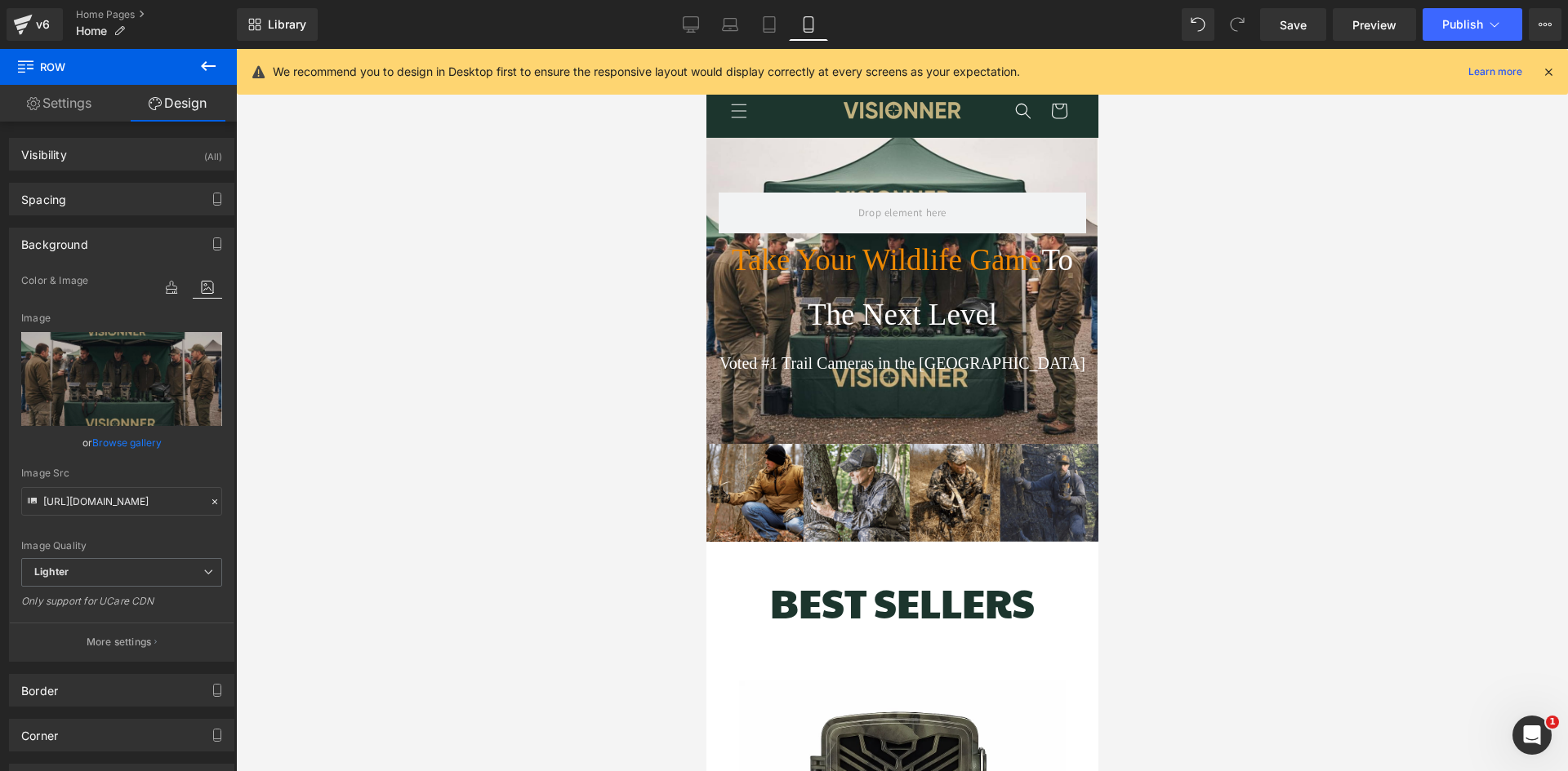
scroll to position [0, 0]
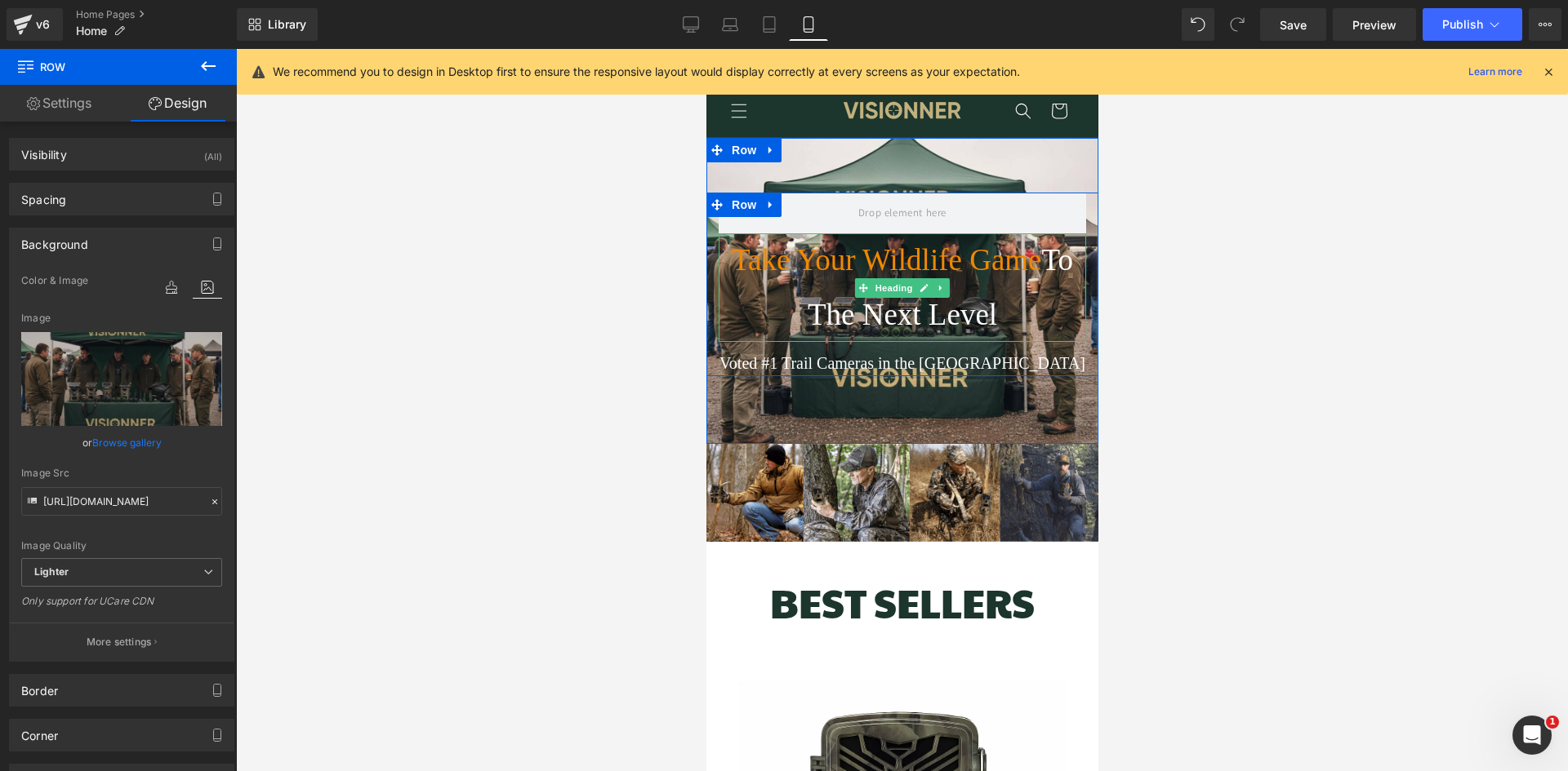
click at [868, 262] on h1 "Take Your Wildlife Game To The Next Level" at bounding box center [901, 287] width 367 height 108
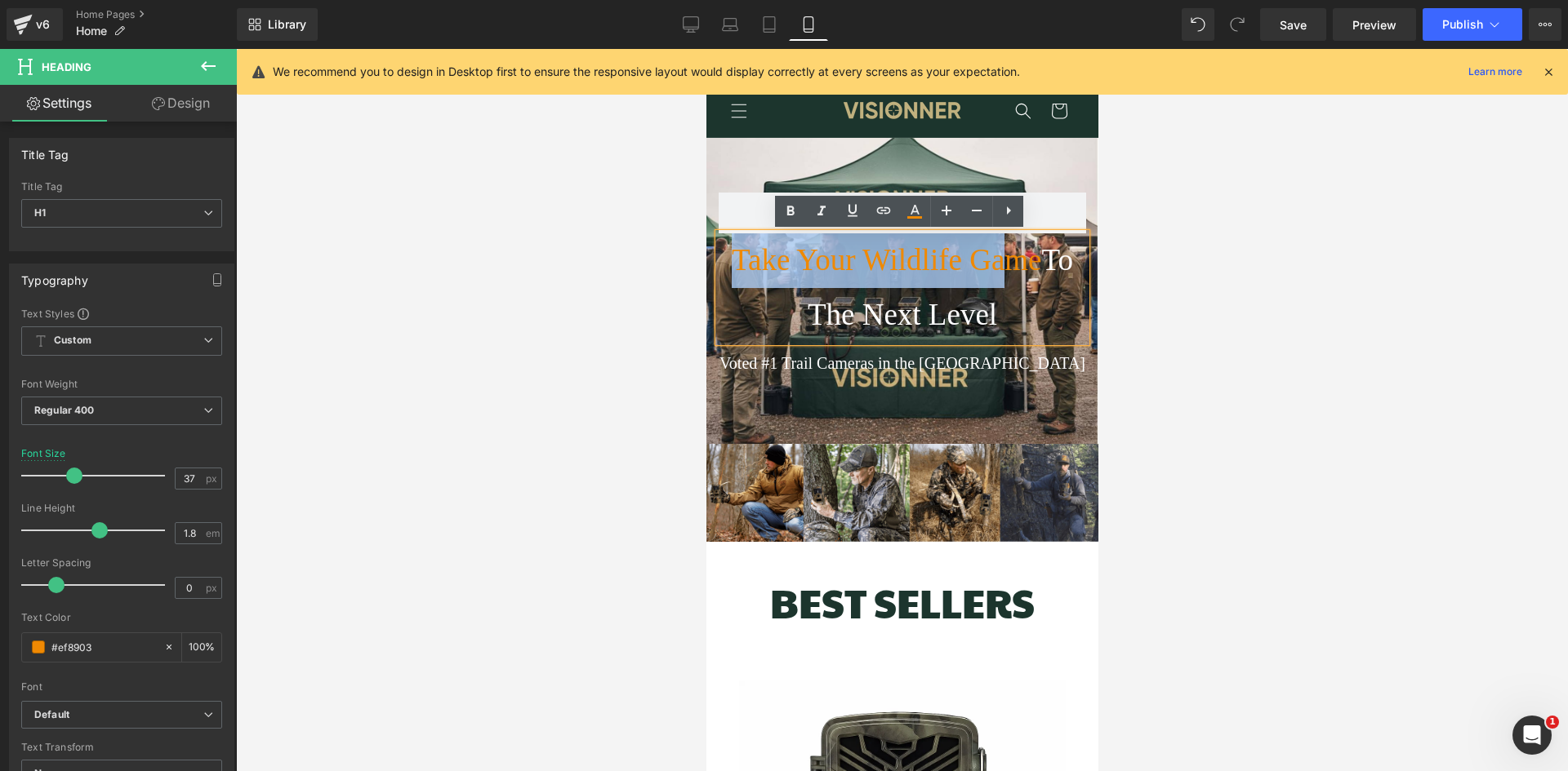
scroll to position [0, 293]
drag, startPoint x: 725, startPoint y: 262, endPoint x: 1031, endPoint y: 276, distance: 306.3
click at [1031, 276] on h1 "Take Your Wildlife Game To The Next Level" at bounding box center [901, 287] width 367 height 108
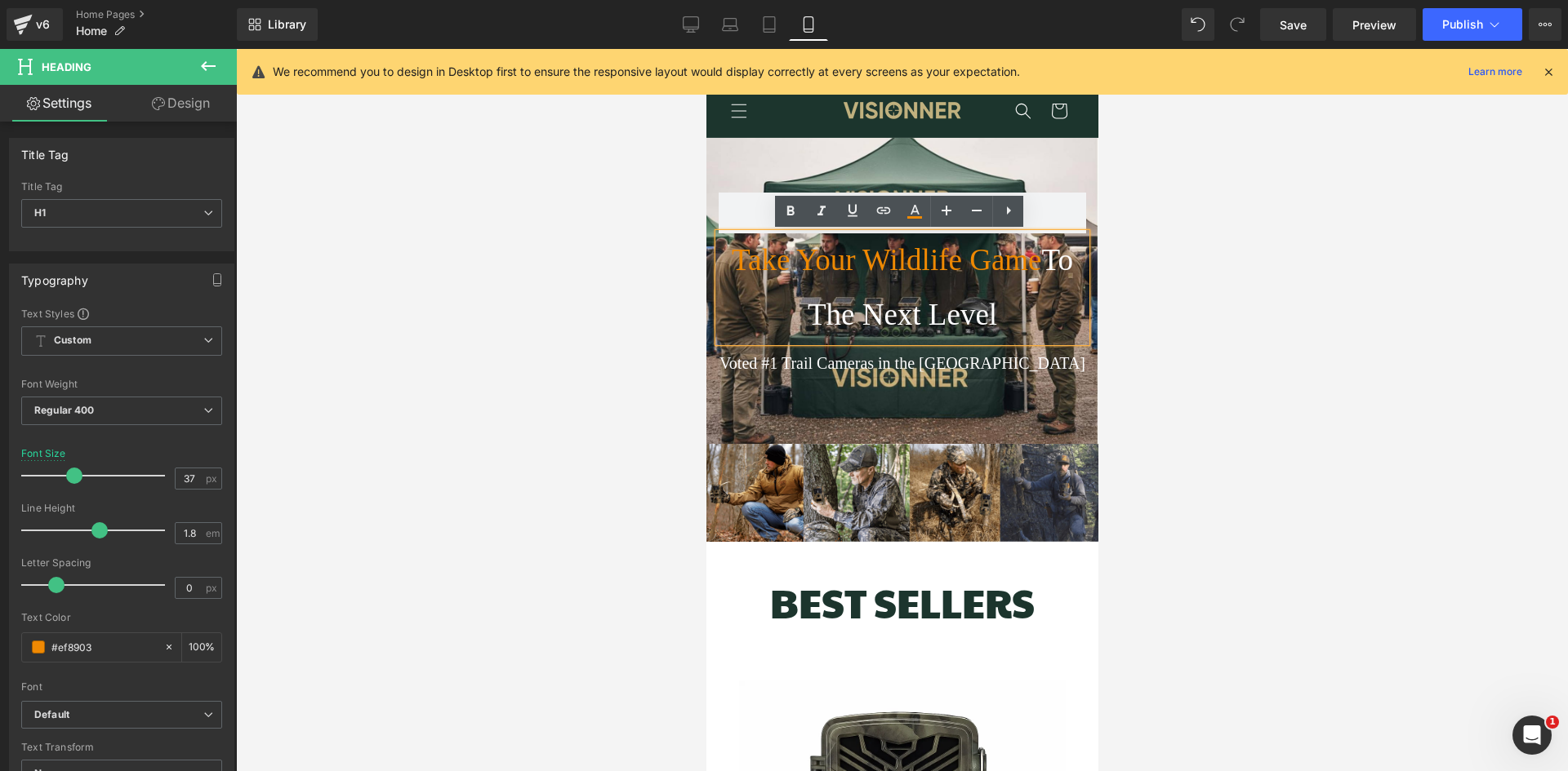
click at [1021, 321] on h1 "Take Your Wildlife Game To The Next Level" at bounding box center [901, 287] width 367 height 108
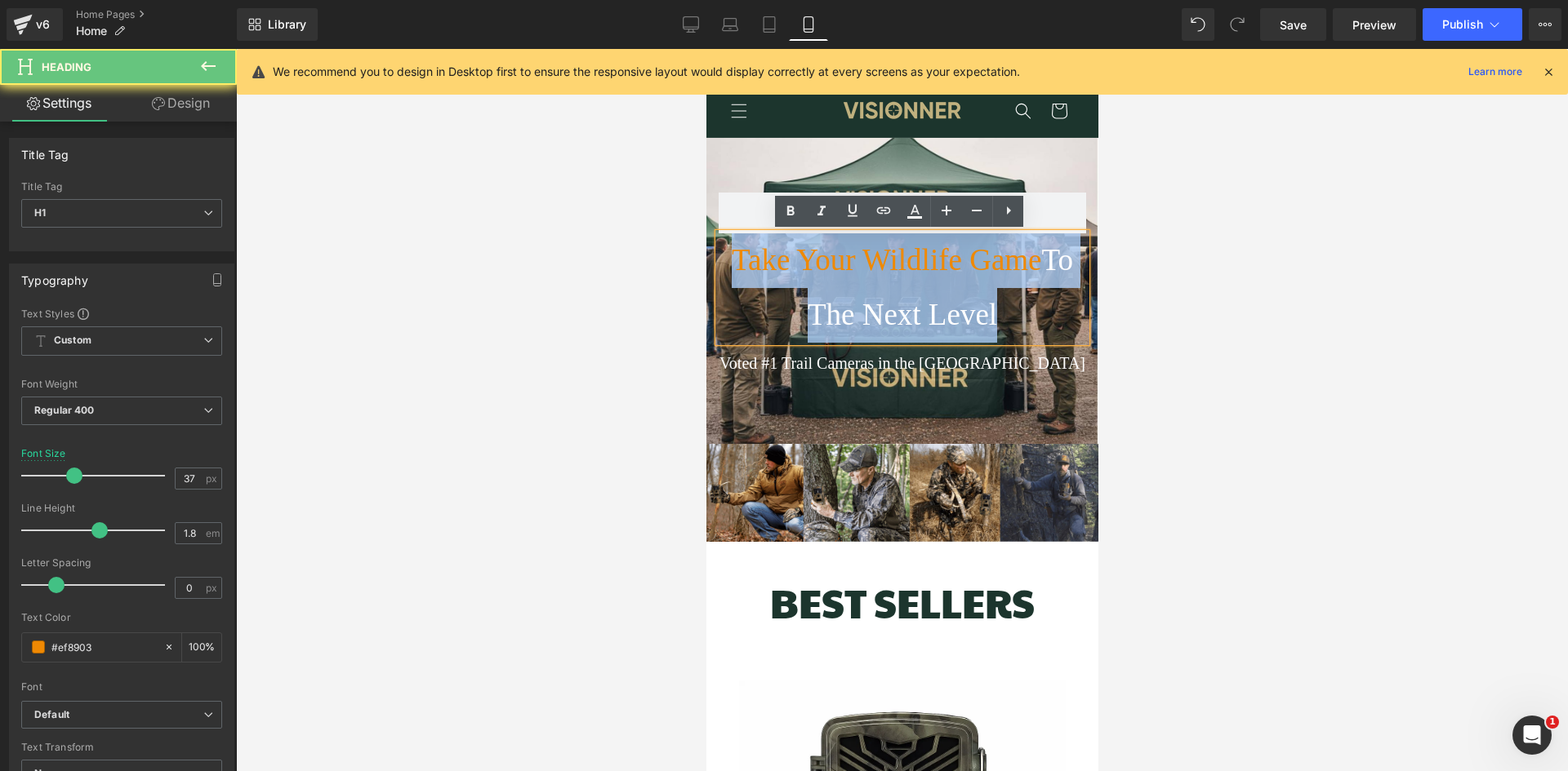
drag, startPoint x: 1021, startPoint y: 321, endPoint x: 698, endPoint y: 260, distance: 328.7
click at [705, 260] on html "□ Skip to content Anniversary Sale: 50% Off + Free Shipping Over $200 30-Day Mo…" at bounding box center [900, 410] width 392 height 723
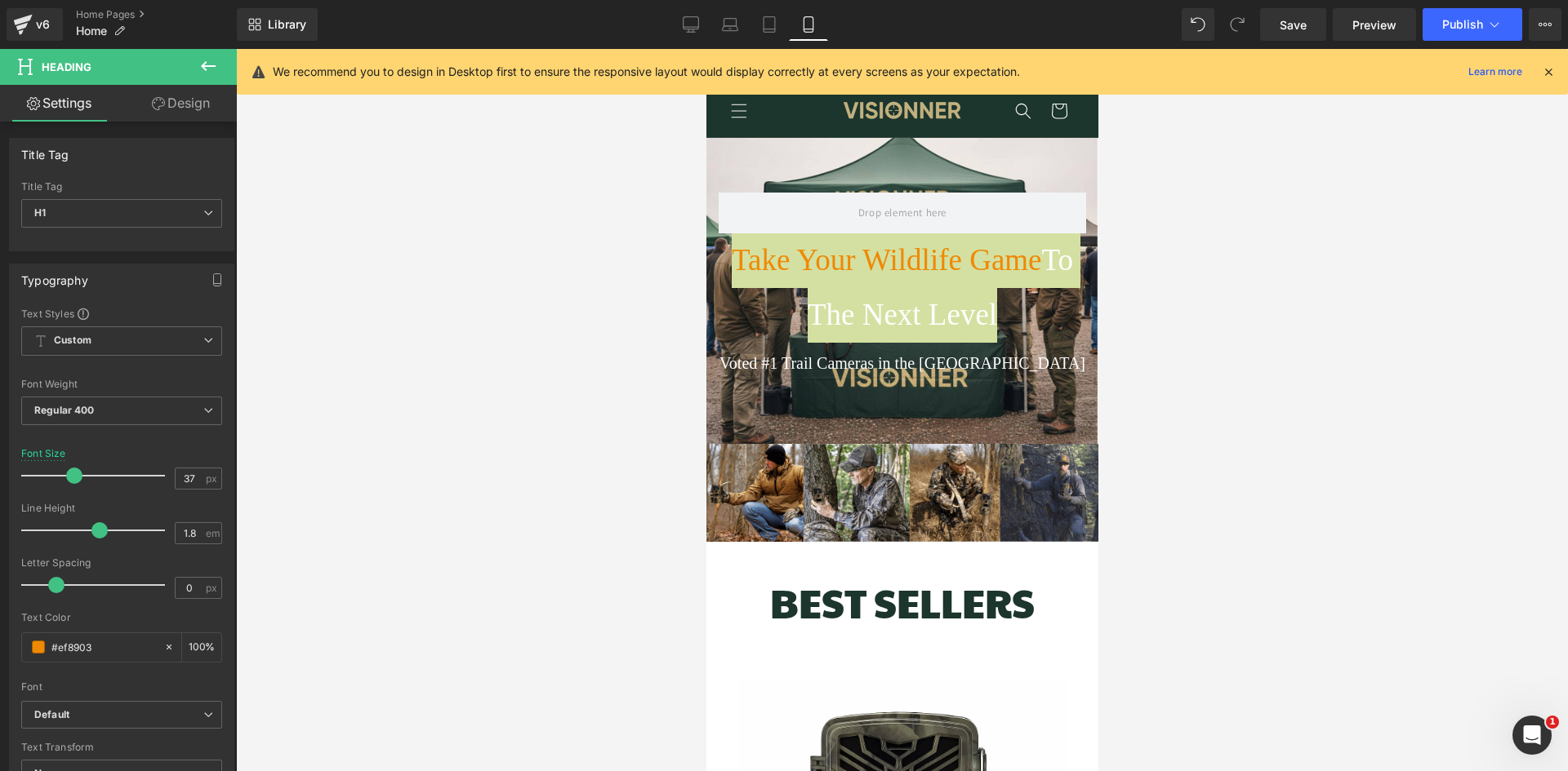
click at [159, 99] on icon at bounding box center [159, 103] width 13 height 13
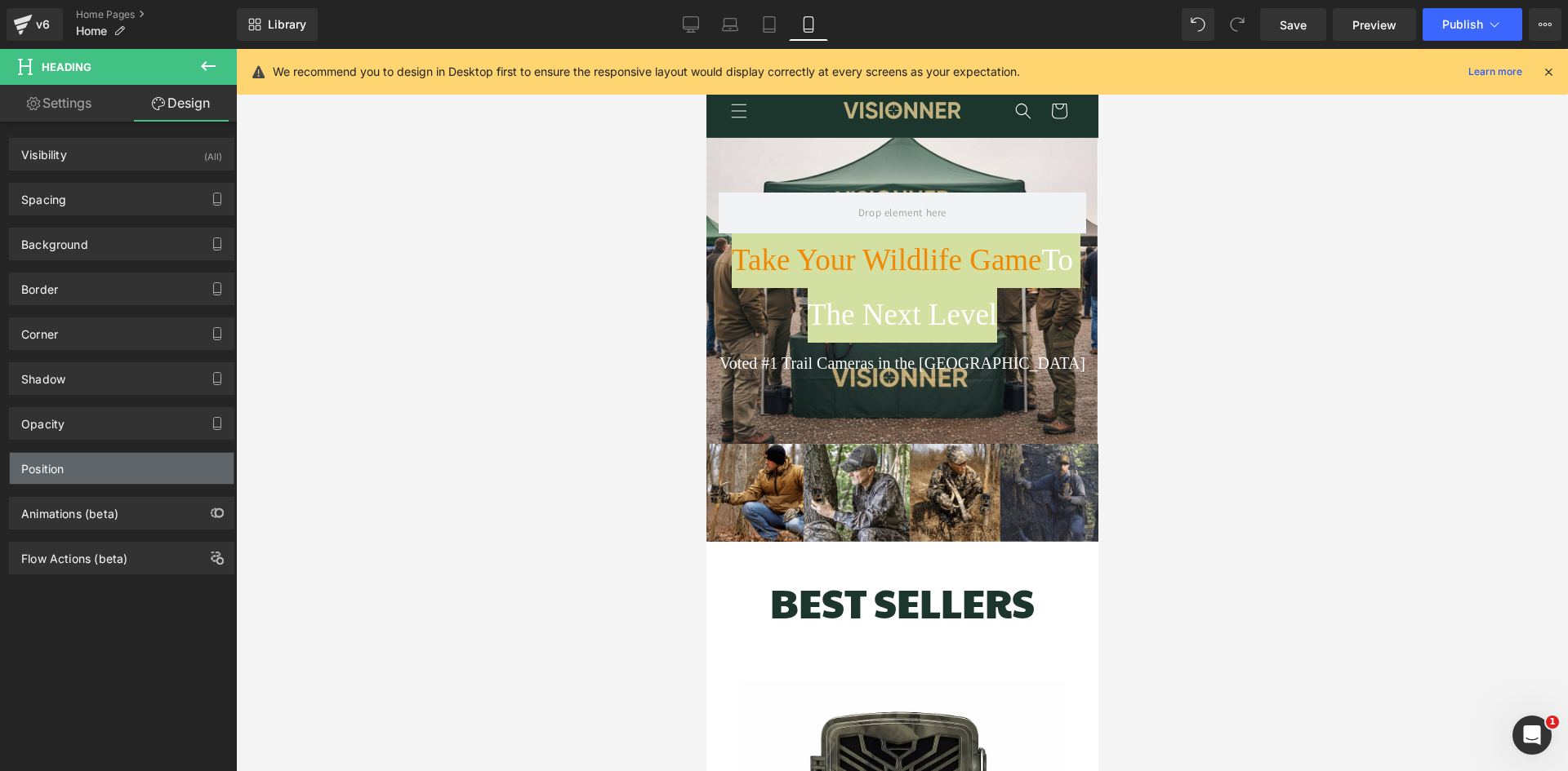
scroll to position [0, 0]
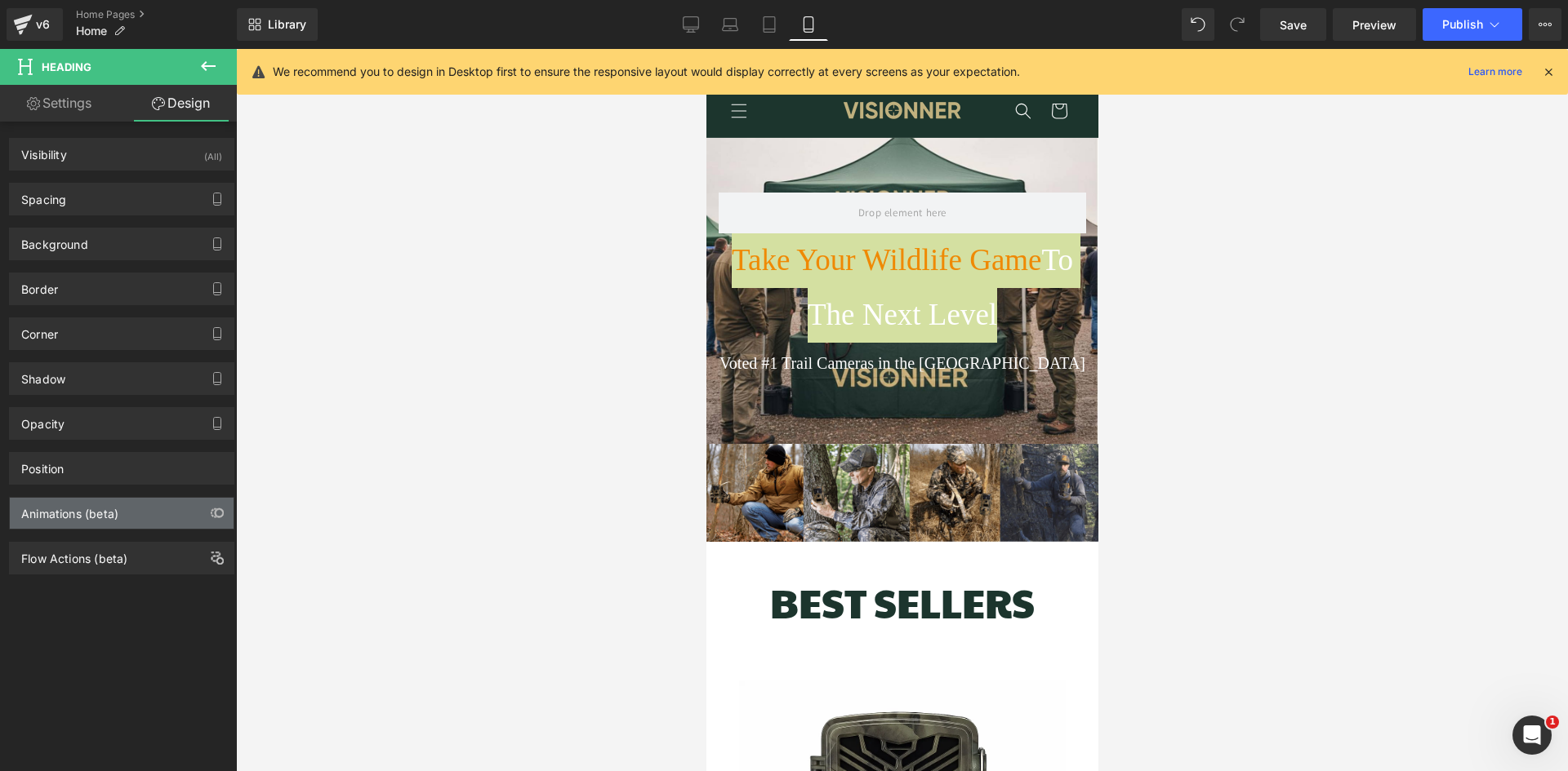
click at [106, 514] on div "Animations (beta)" at bounding box center [70, 510] width 97 height 23
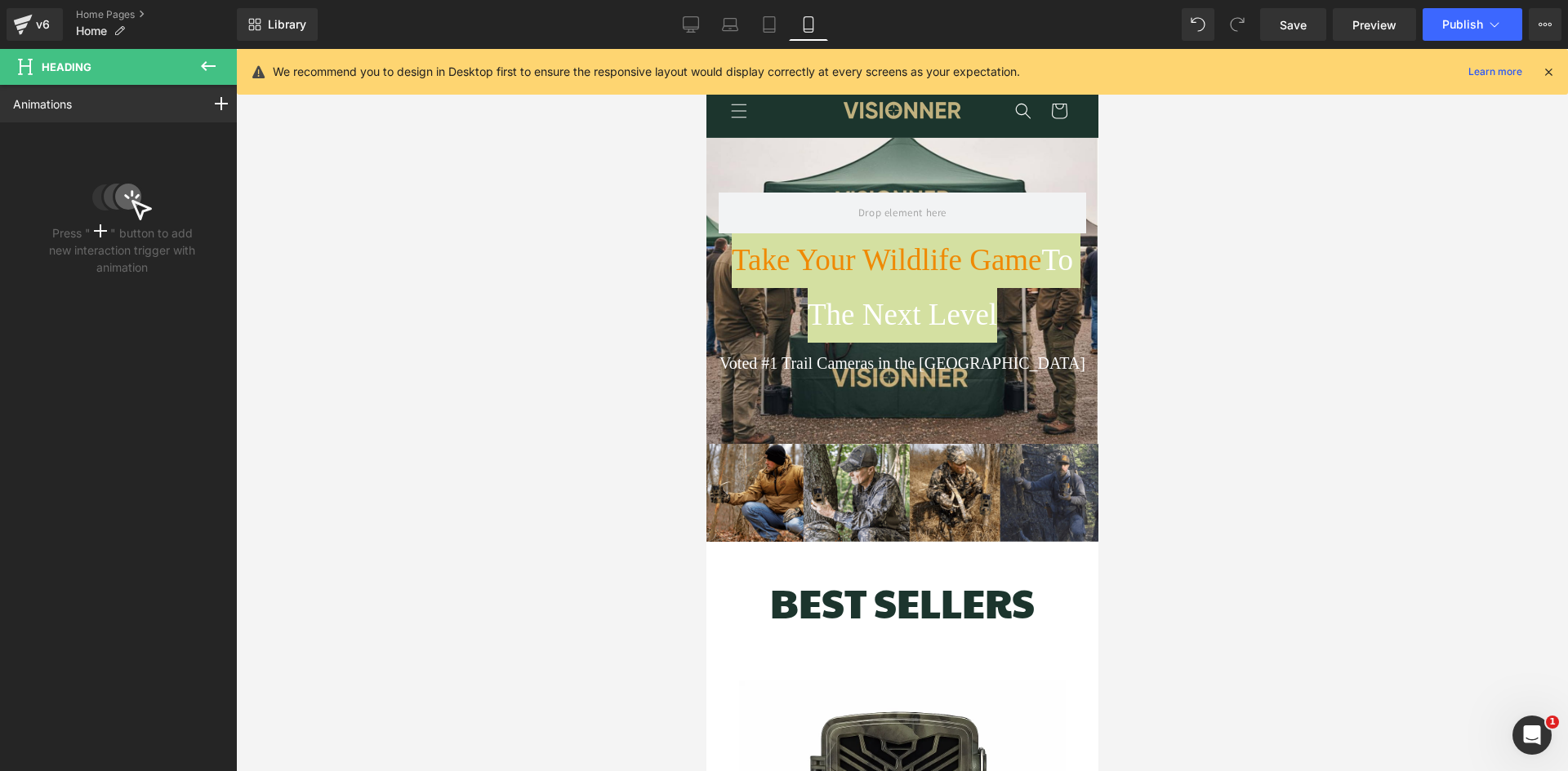
scroll to position [0, 293]
click at [217, 104] on rect at bounding box center [221, 104] width 13 height 2
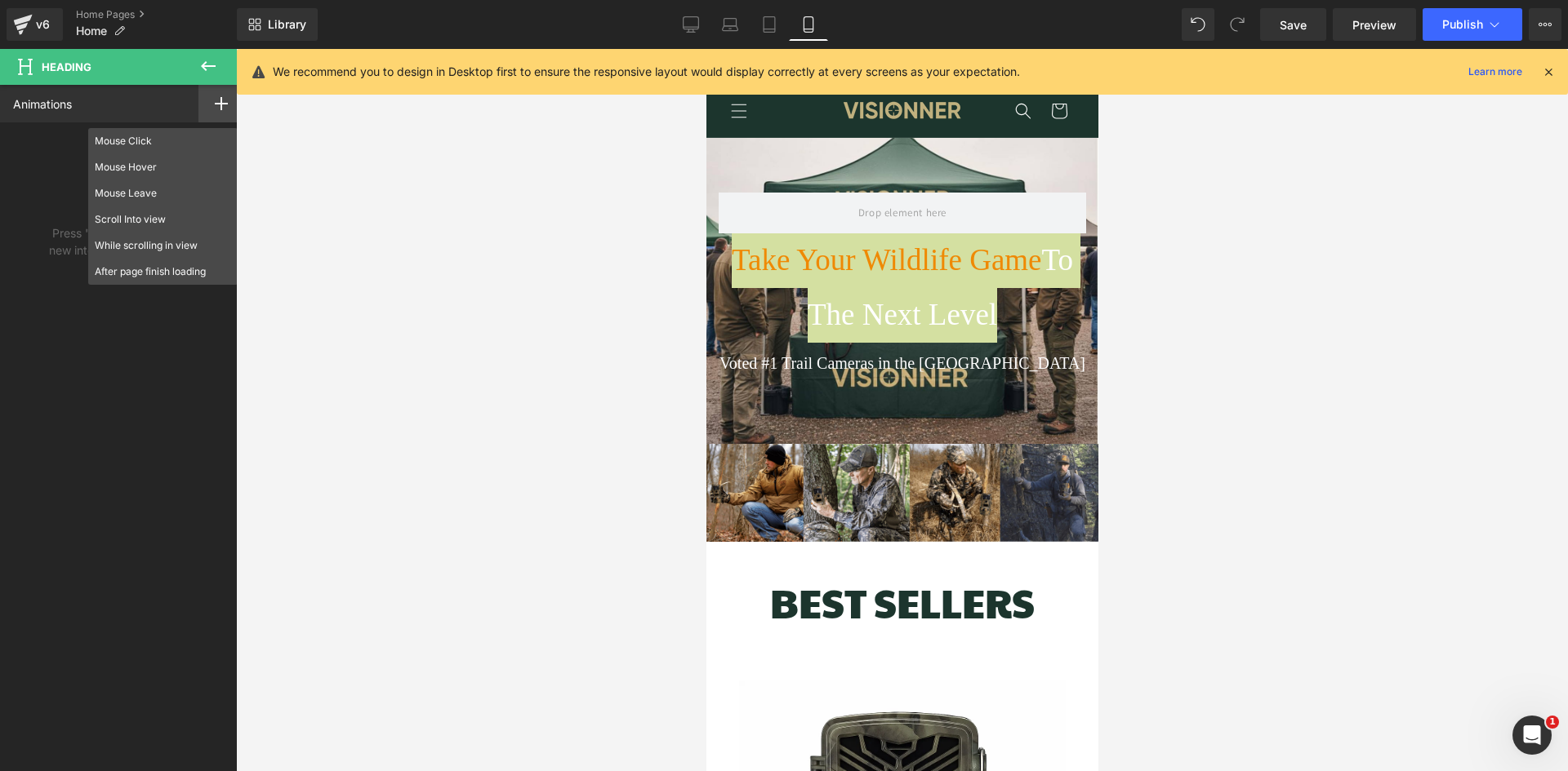
scroll to position [0, 586]
click at [143, 415] on div "Animations Mouse Click Mouse Hover Mouse Leave Scroll Into view While scrolling…" at bounding box center [122, 414] width 245 height 657
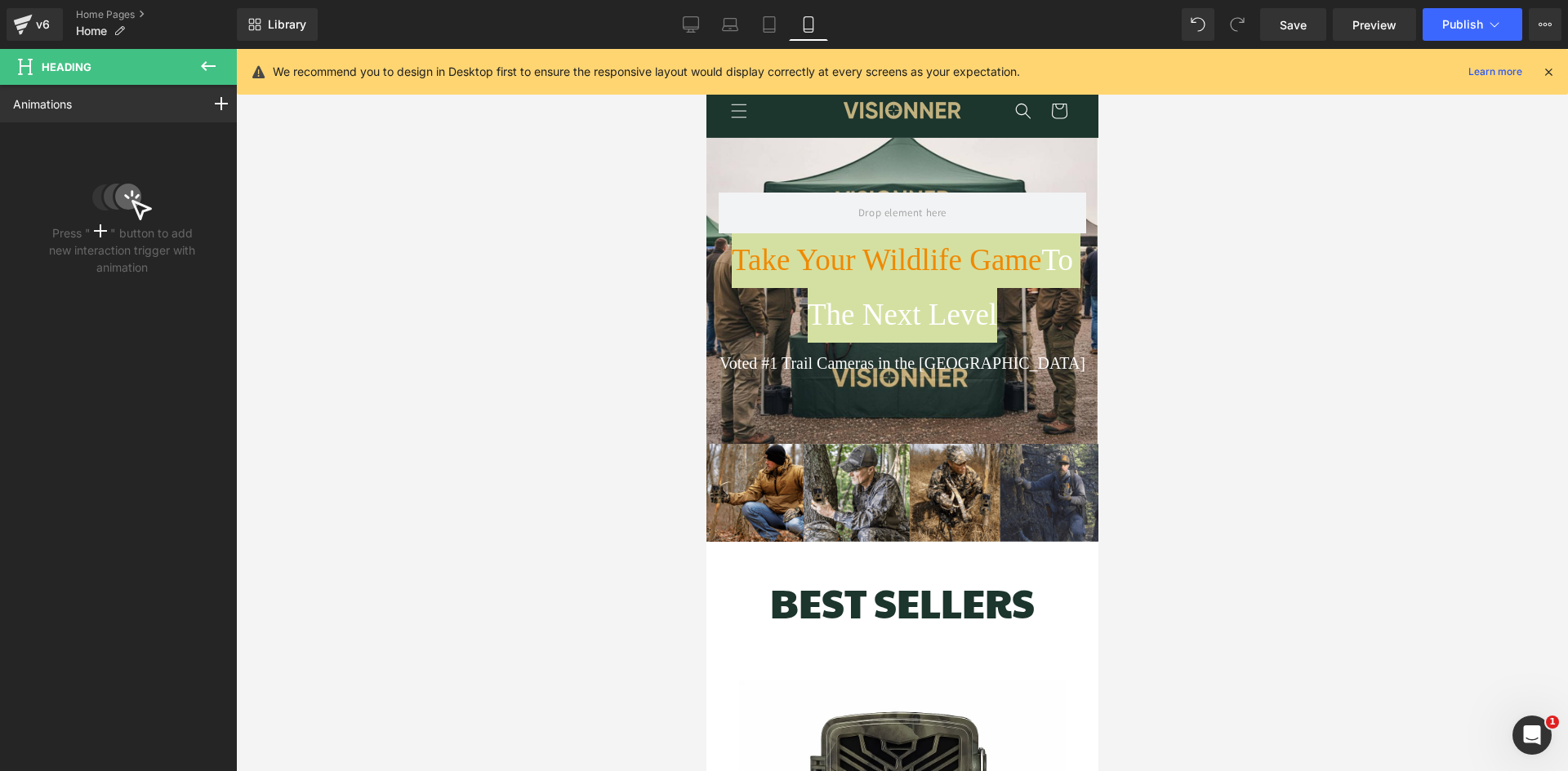
click at [208, 64] on icon at bounding box center [208, 66] width 20 height 20
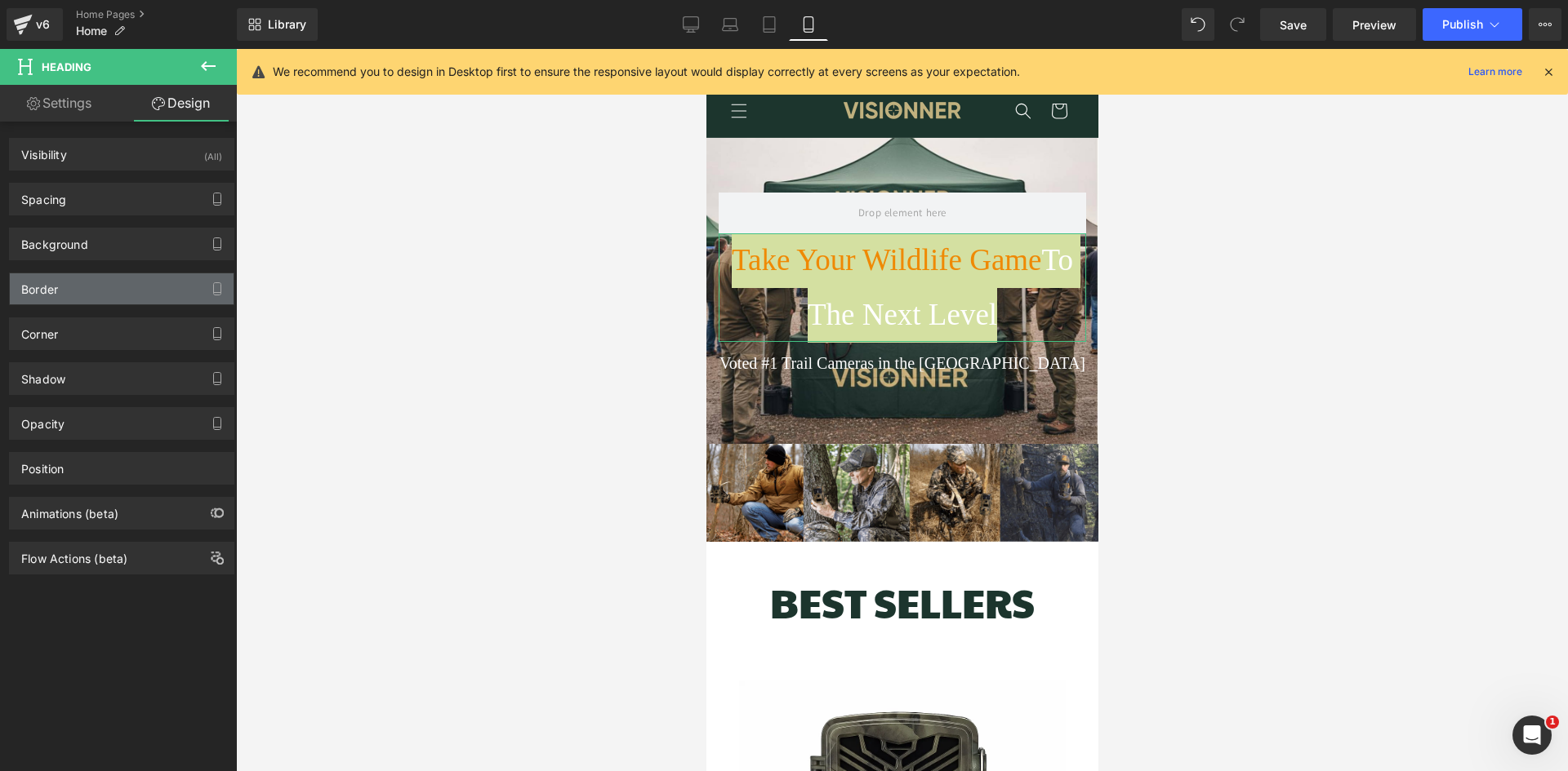
scroll to position [0, 0]
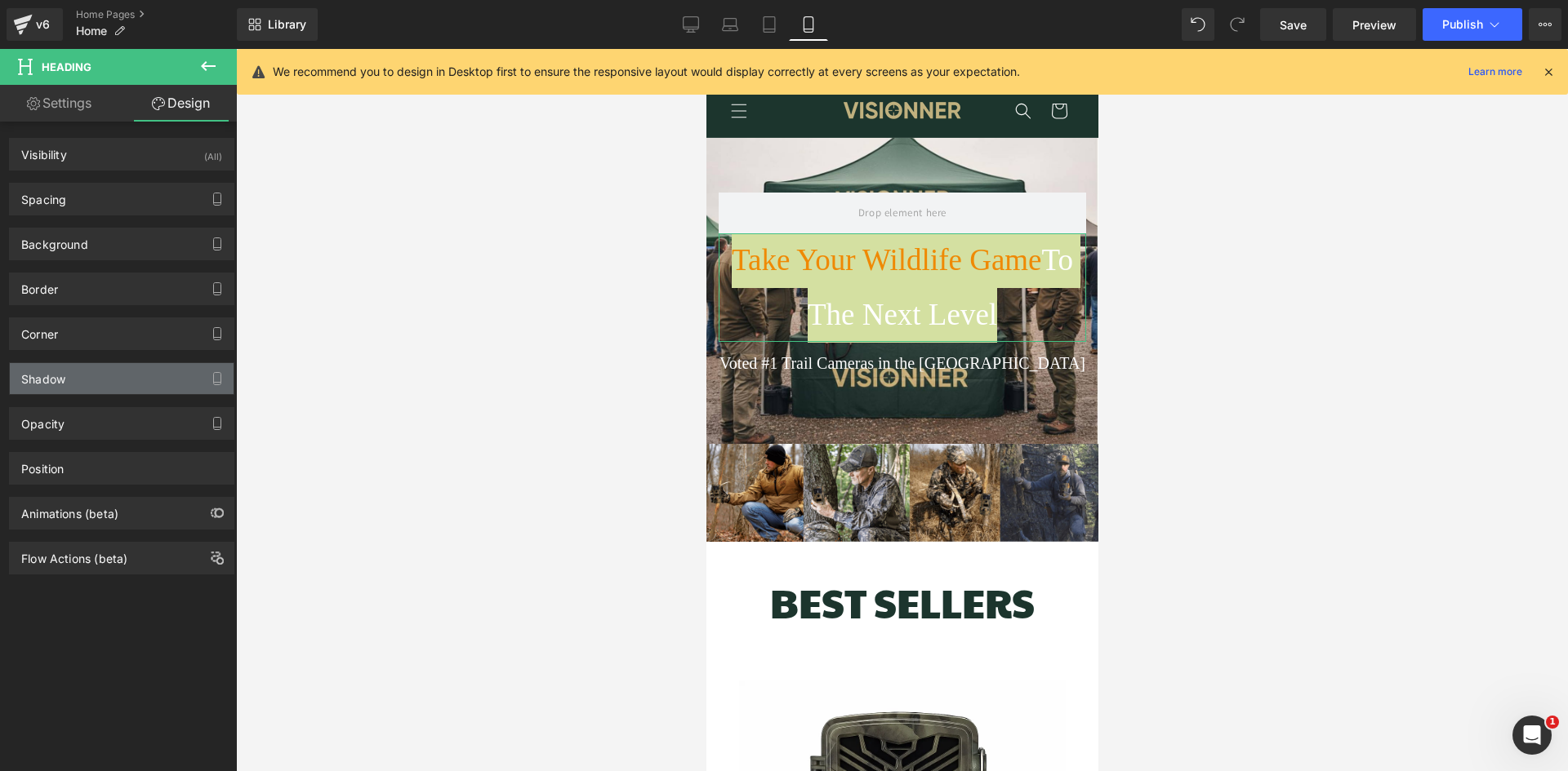
click at [90, 382] on div "Shadow" at bounding box center [122, 379] width 224 height 31
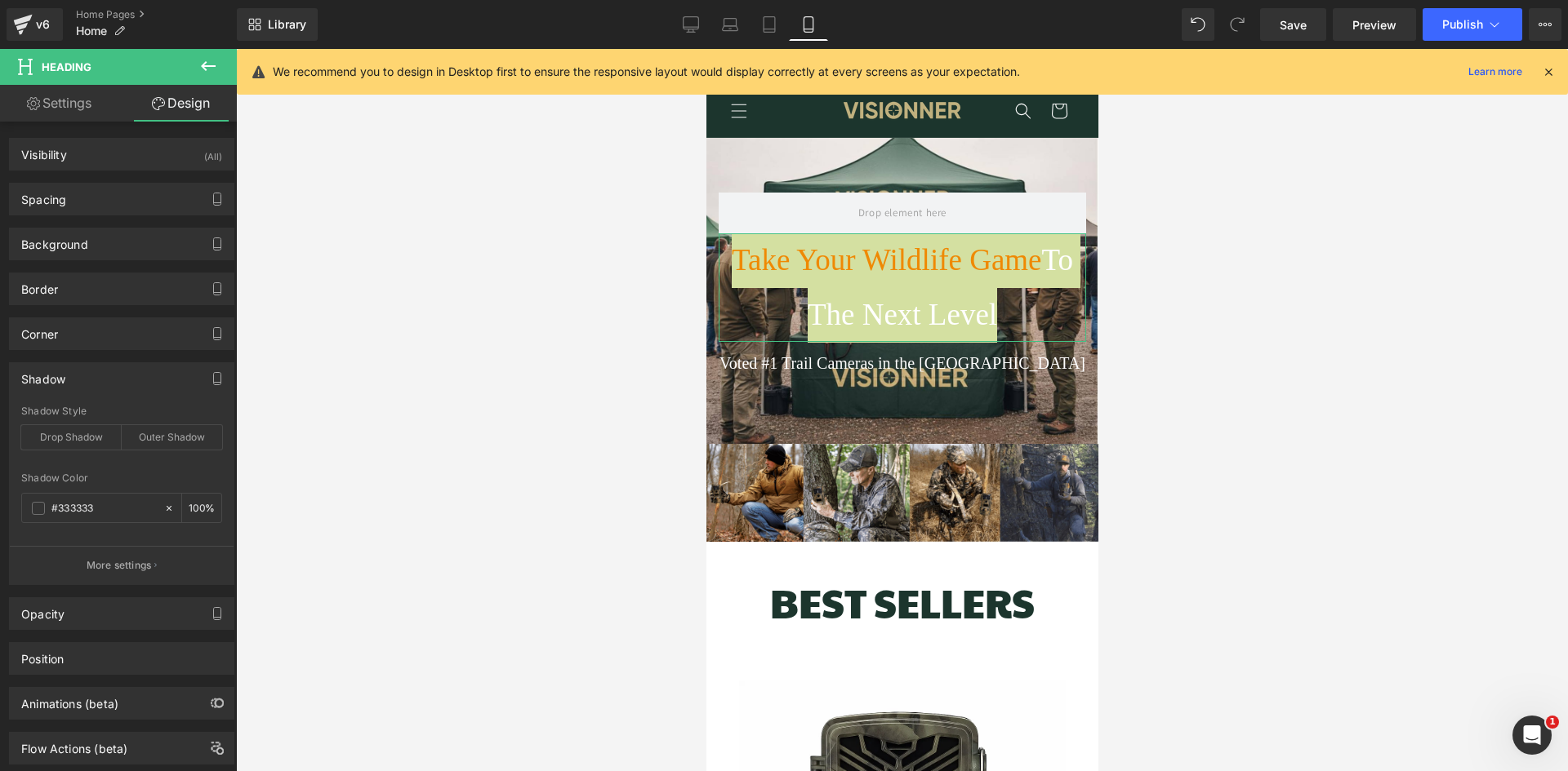
click at [90, 382] on div "Shadow" at bounding box center [122, 379] width 224 height 31
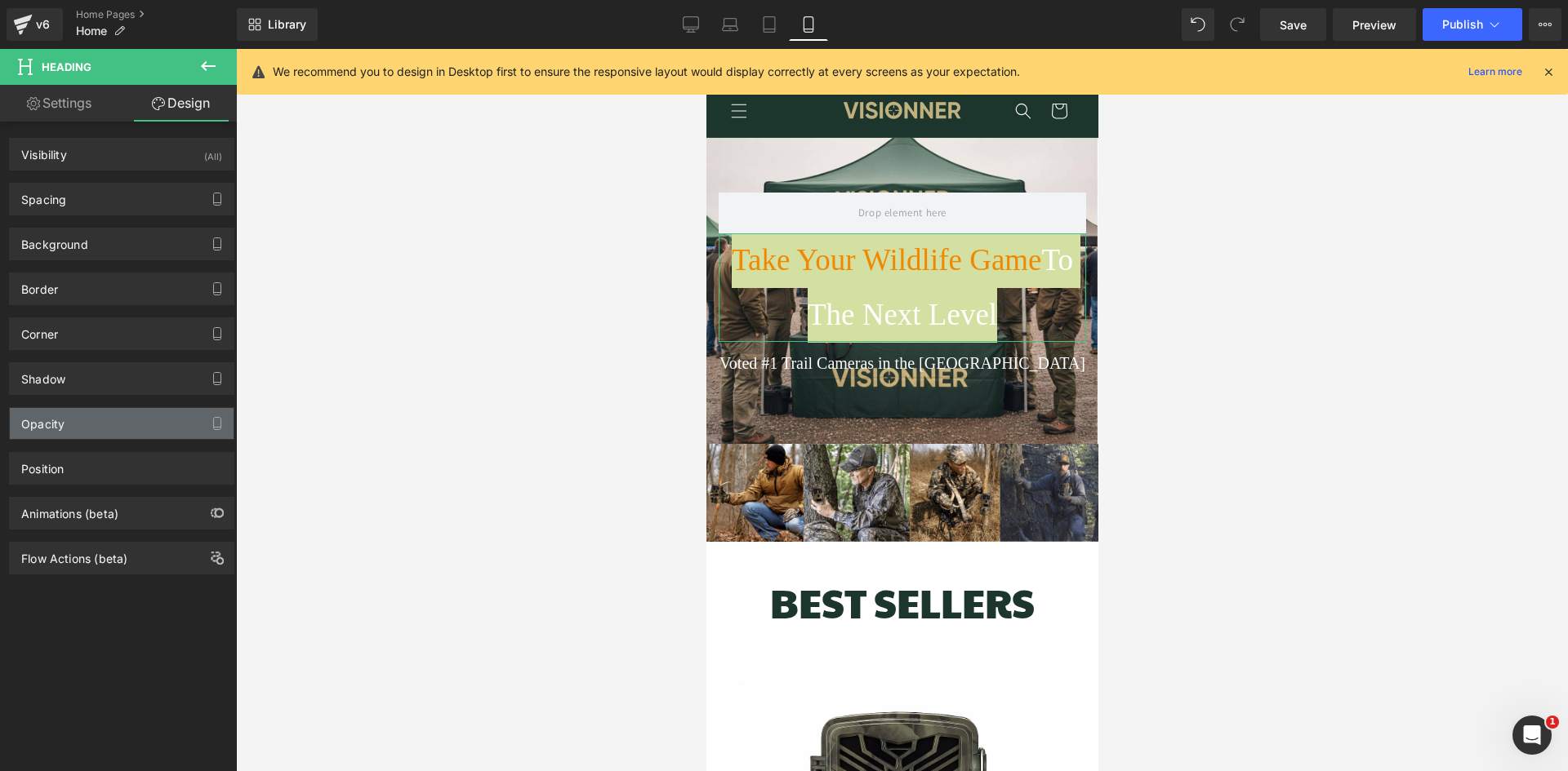
click at [84, 420] on div "Opacity" at bounding box center [122, 424] width 224 height 31
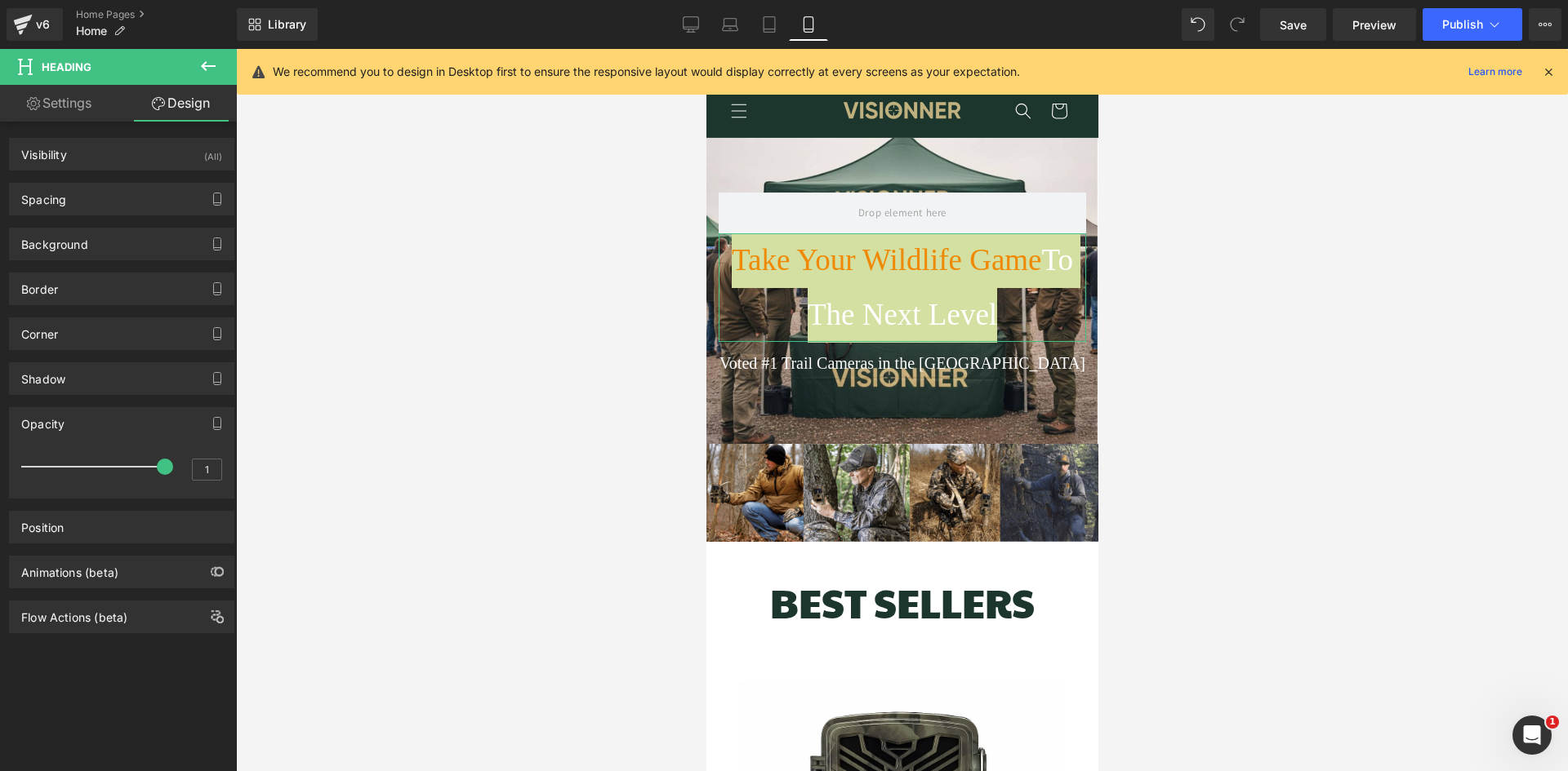
scroll to position [0, 293]
click at [84, 420] on div "Opacity" at bounding box center [122, 424] width 224 height 31
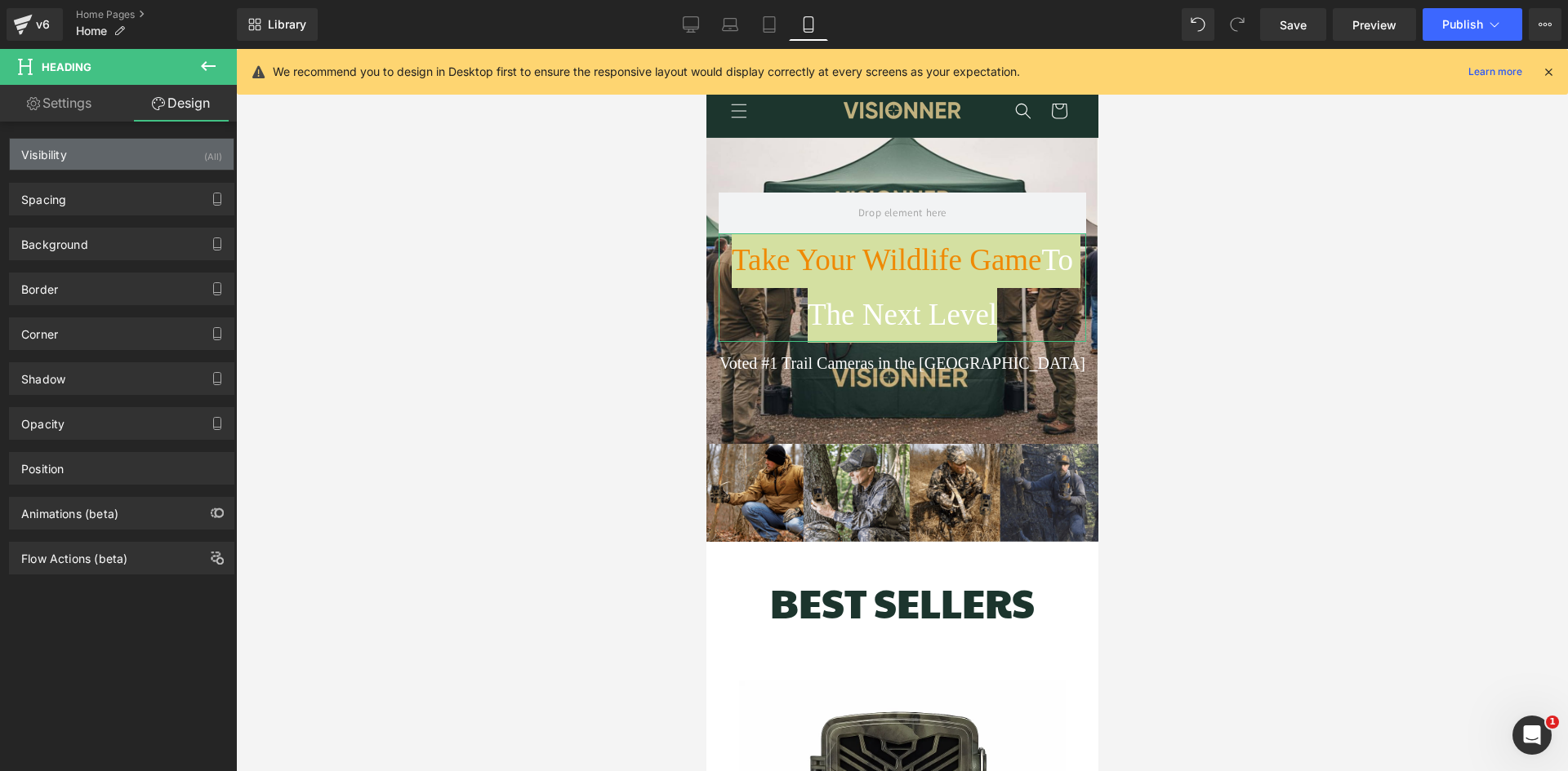
scroll to position [0, 0]
click at [90, 150] on div "Visibility (All)" at bounding box center [122, 154] width 224 height 31
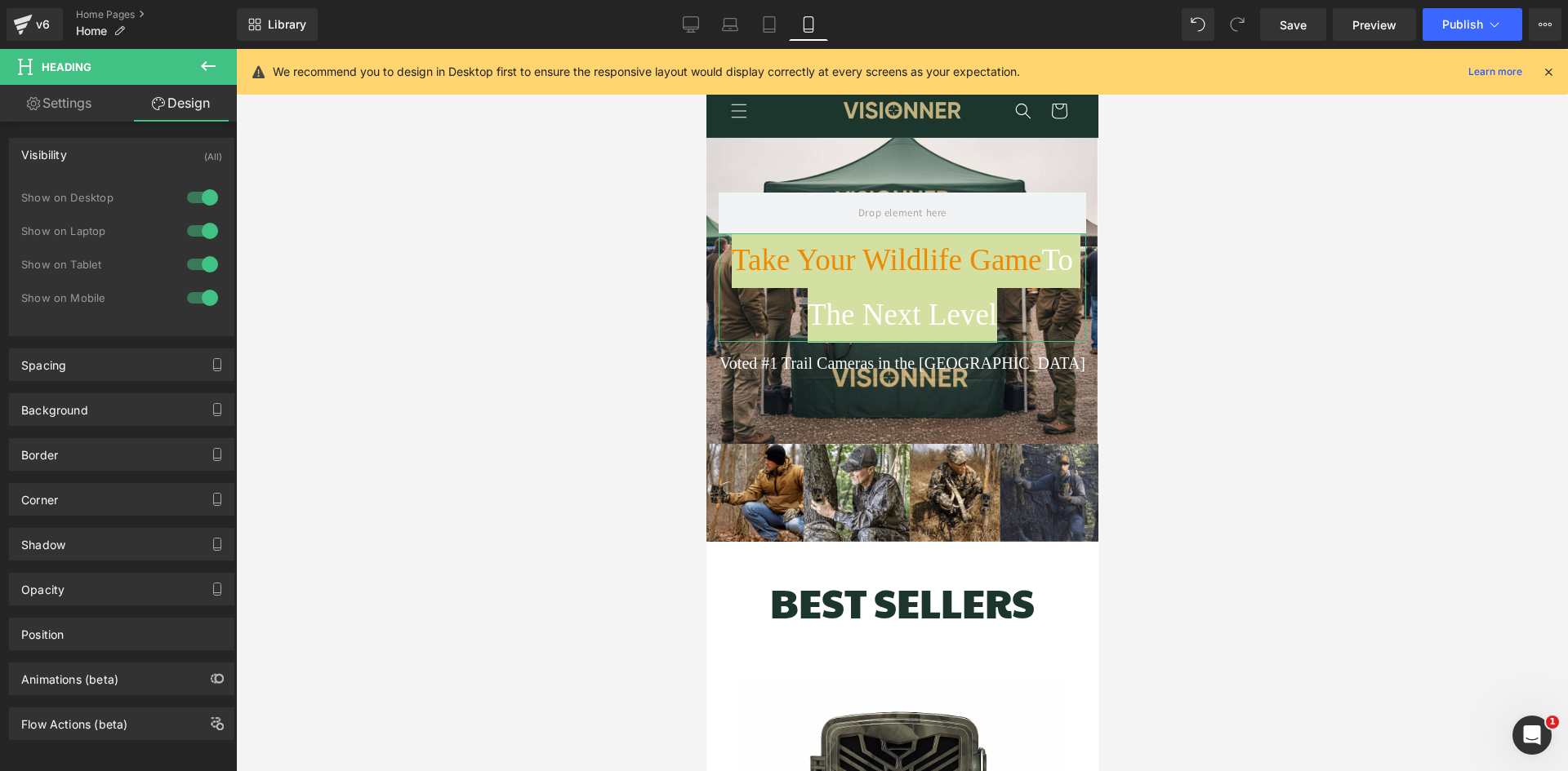
click at [90, 150] on div "Visibility (All)" at bounding box center [122, 154] width 224 height 31
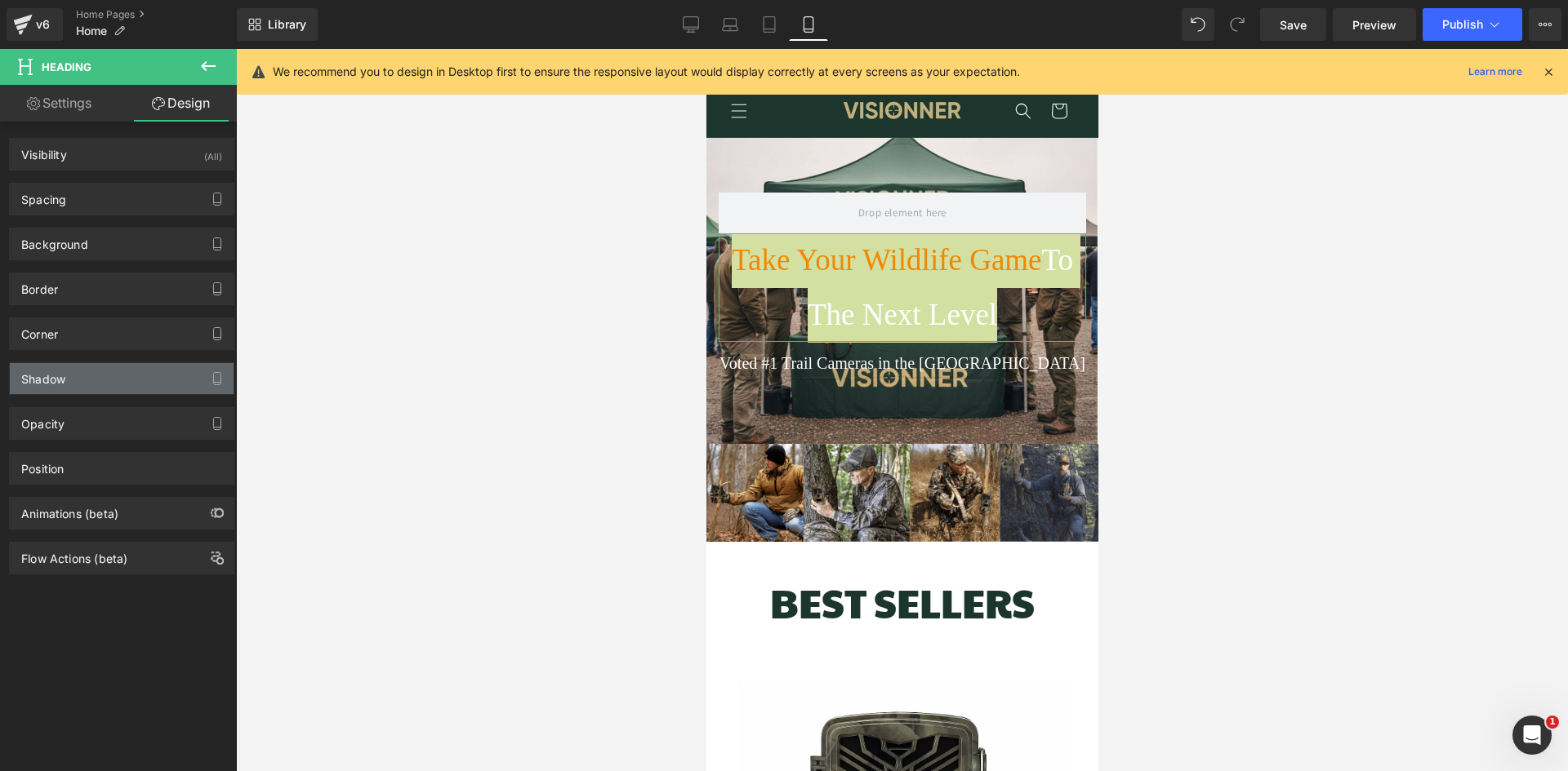
click at [87, 381] on div "Shadow" at bounding box center [122, 379] width 224 height 31
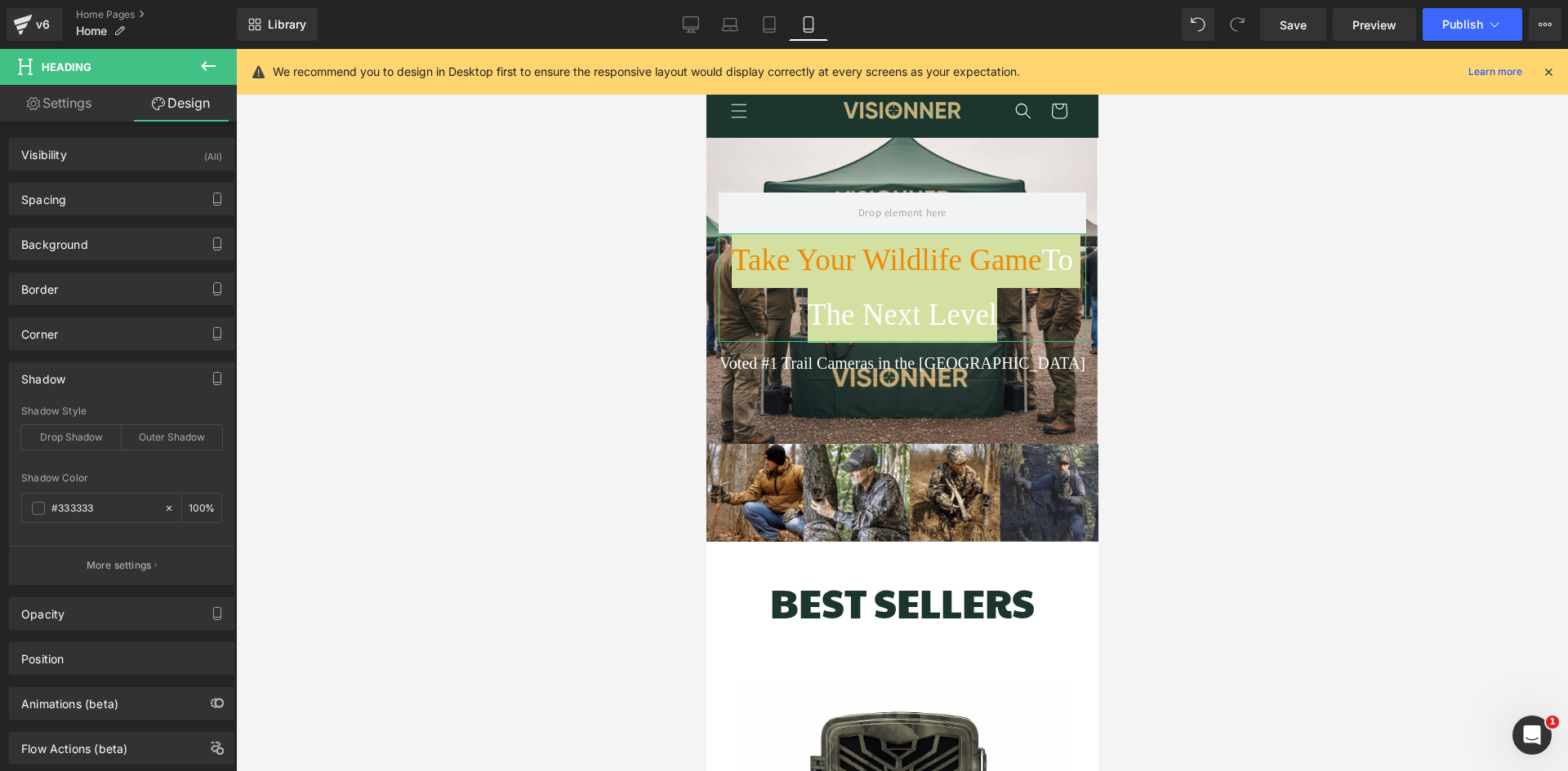
scroll to position [0, 293]
click at [87, 381] on div "Shadow" at bounding box center [122, 379] width 224 height 31
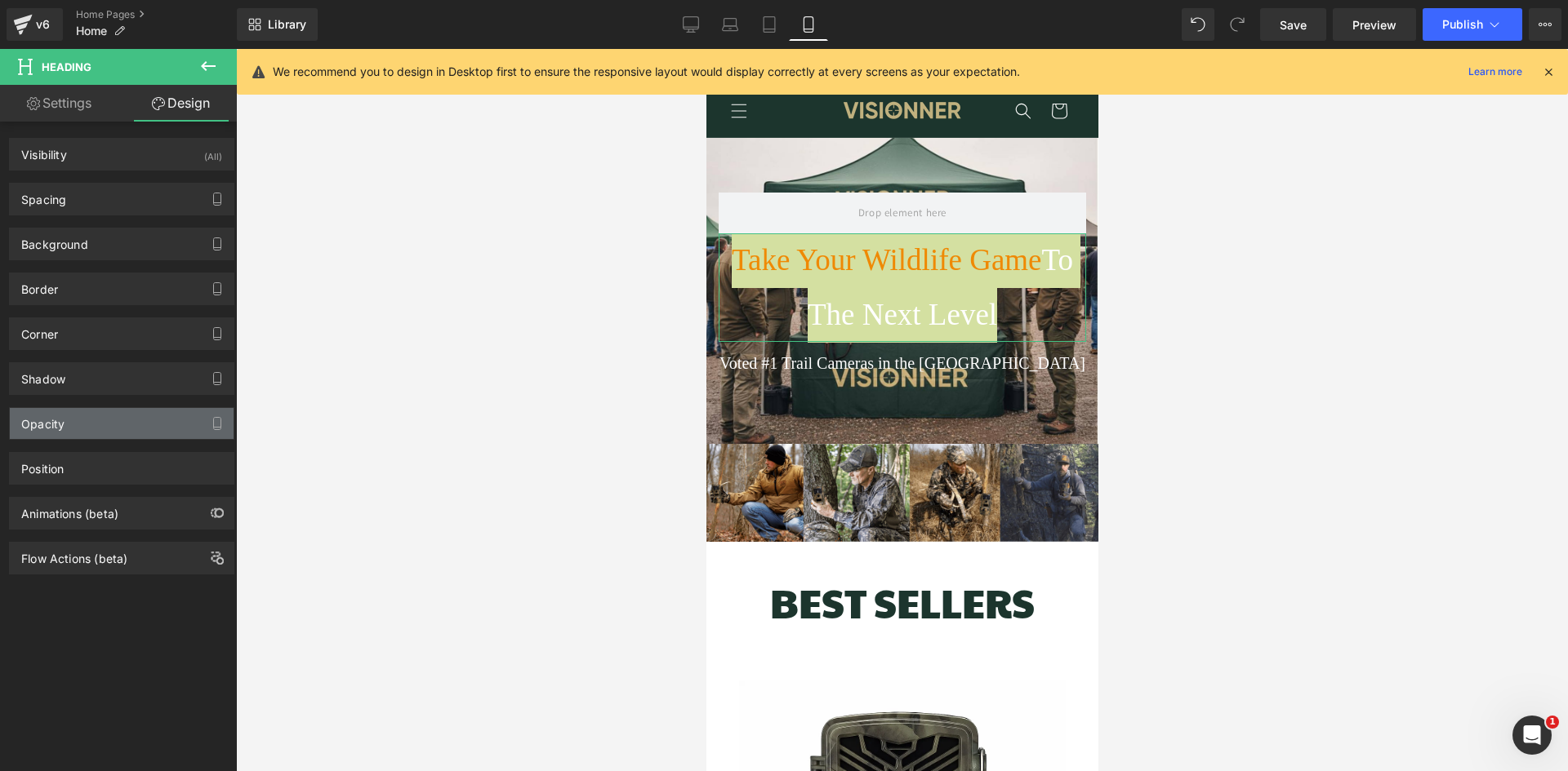
click at [96, 422] on div "Opacity" at bounding box center [122, 424] width 224 height 31
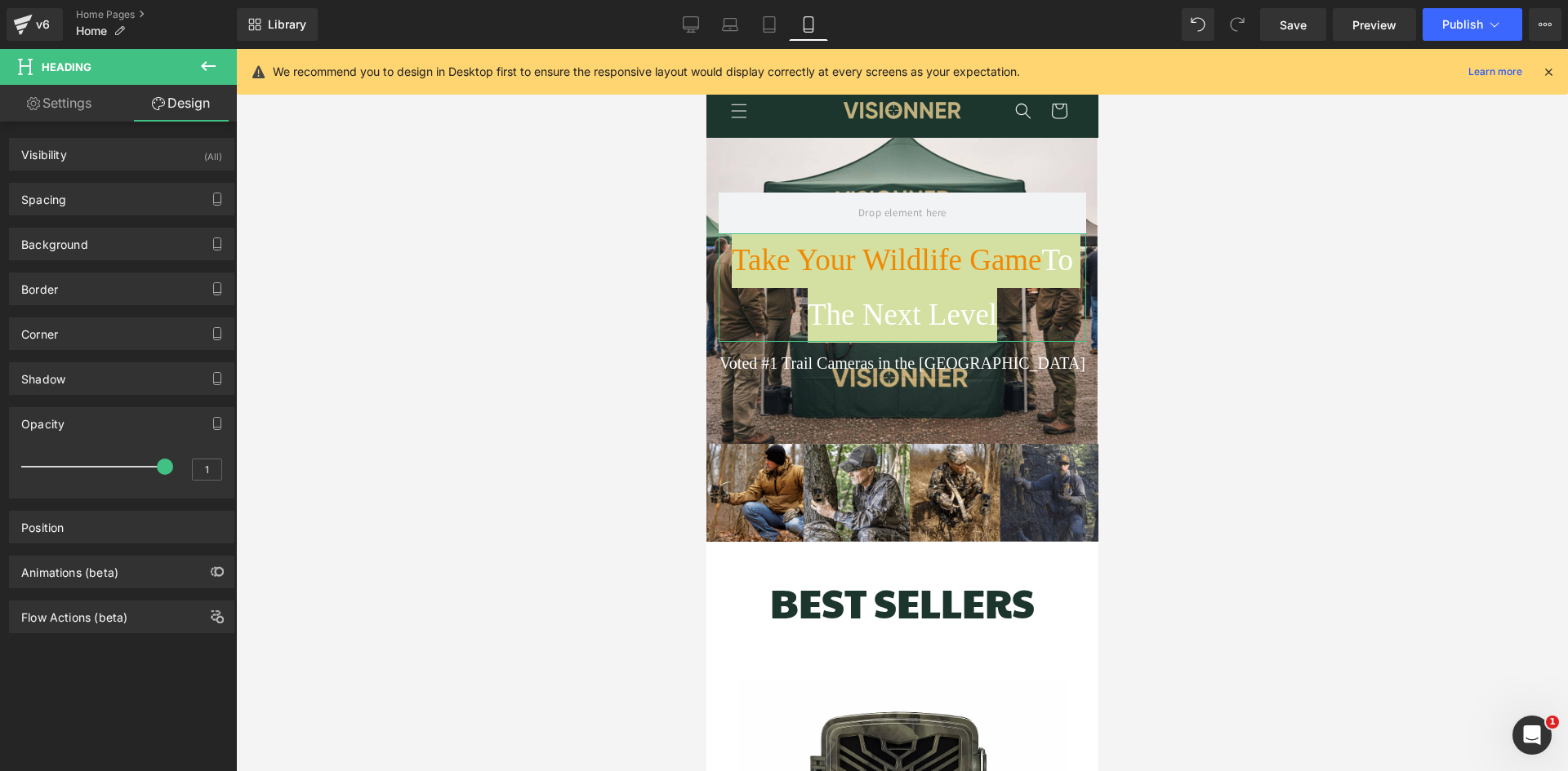
click at [96, 422] on div "Opacity" at bounding box center [122, 424] width 224 height 31
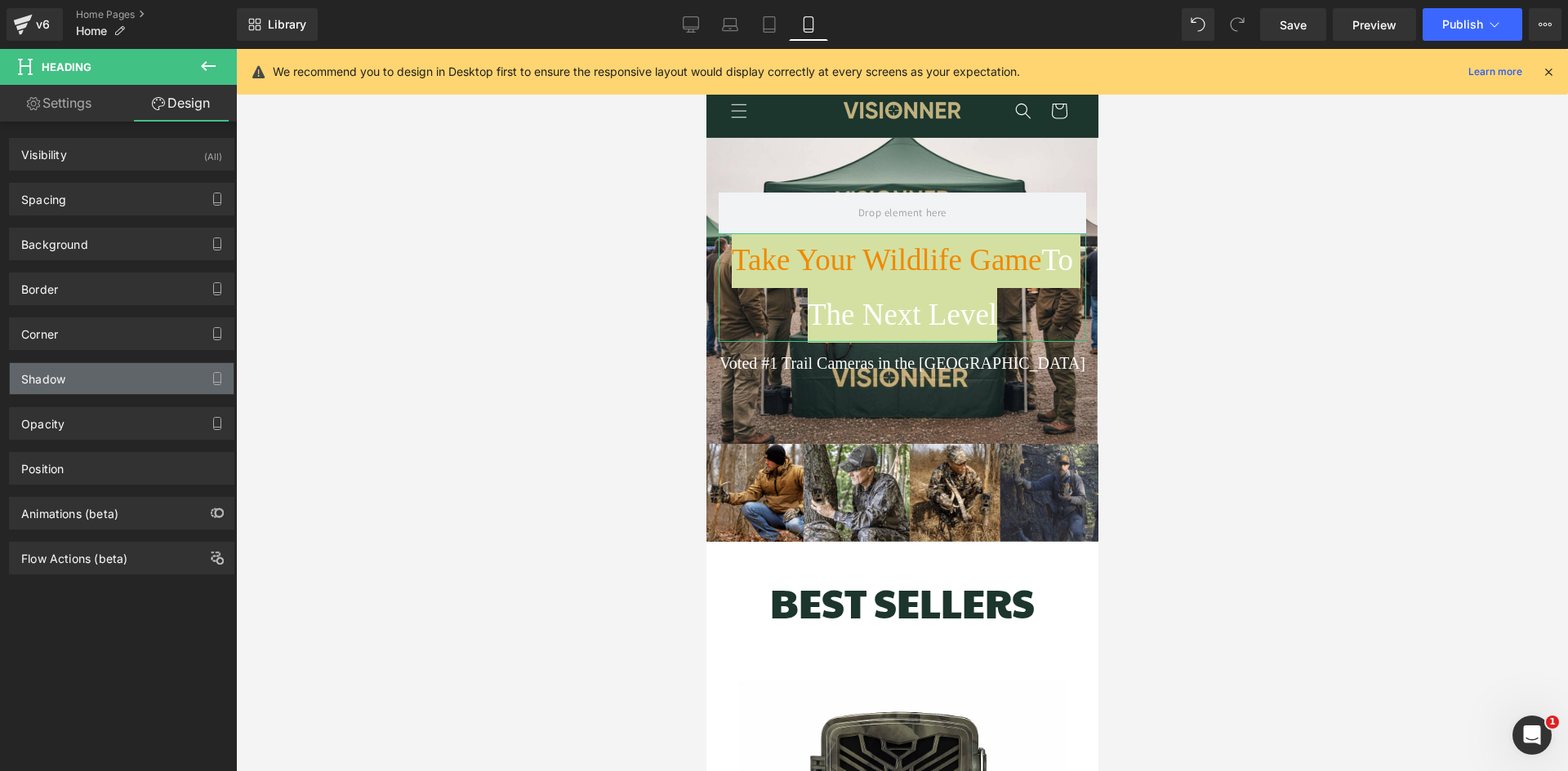
click at [98, 376] on div "Shadow" at bounding box center [122, 379] width 224 height 31
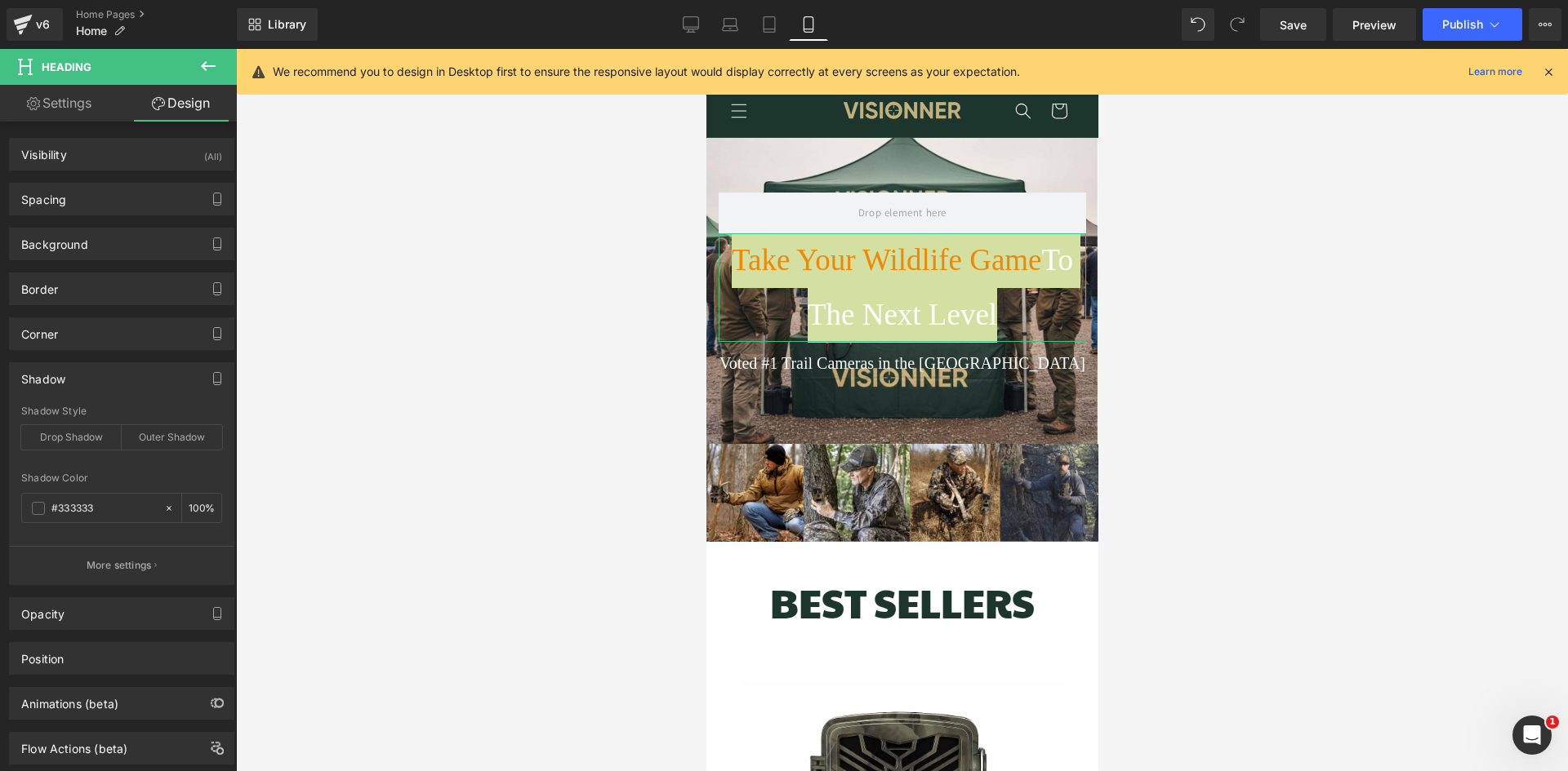
scroll to position [0, 586]
click at [115, 568] on p "More settings" at bounding box center [119, 565] width 65 height 14
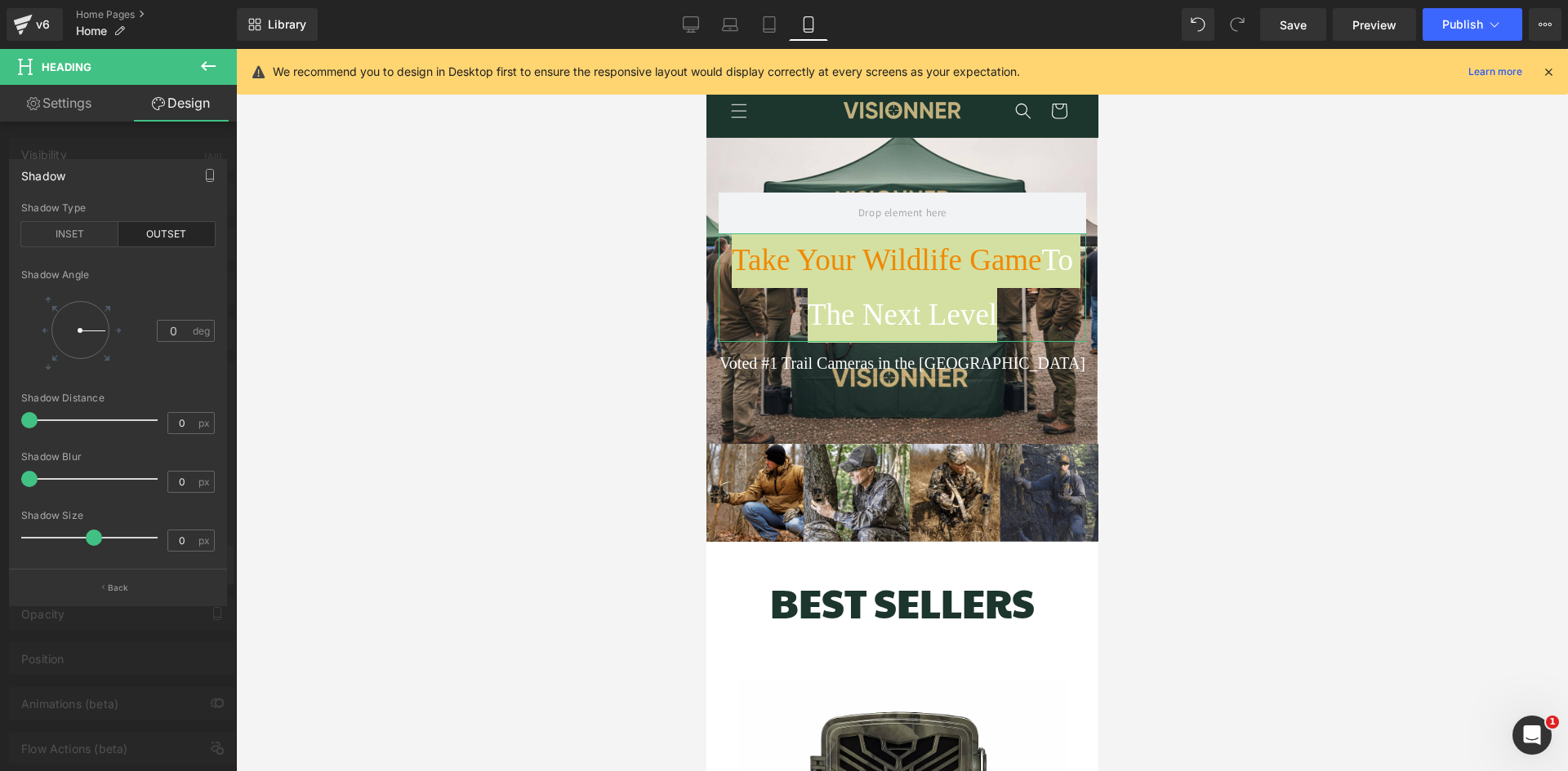
click at [115, 568] on div "outset Shadow Type INSET OUTSET 0 Shadow Angle 0 deg 0px Shadow Distance 0 px 0…" at bounding box center [118, 385] width 217 height 366
click at [108, 587] on p "Back" at bounding box center [118, 588] width 22 height 13
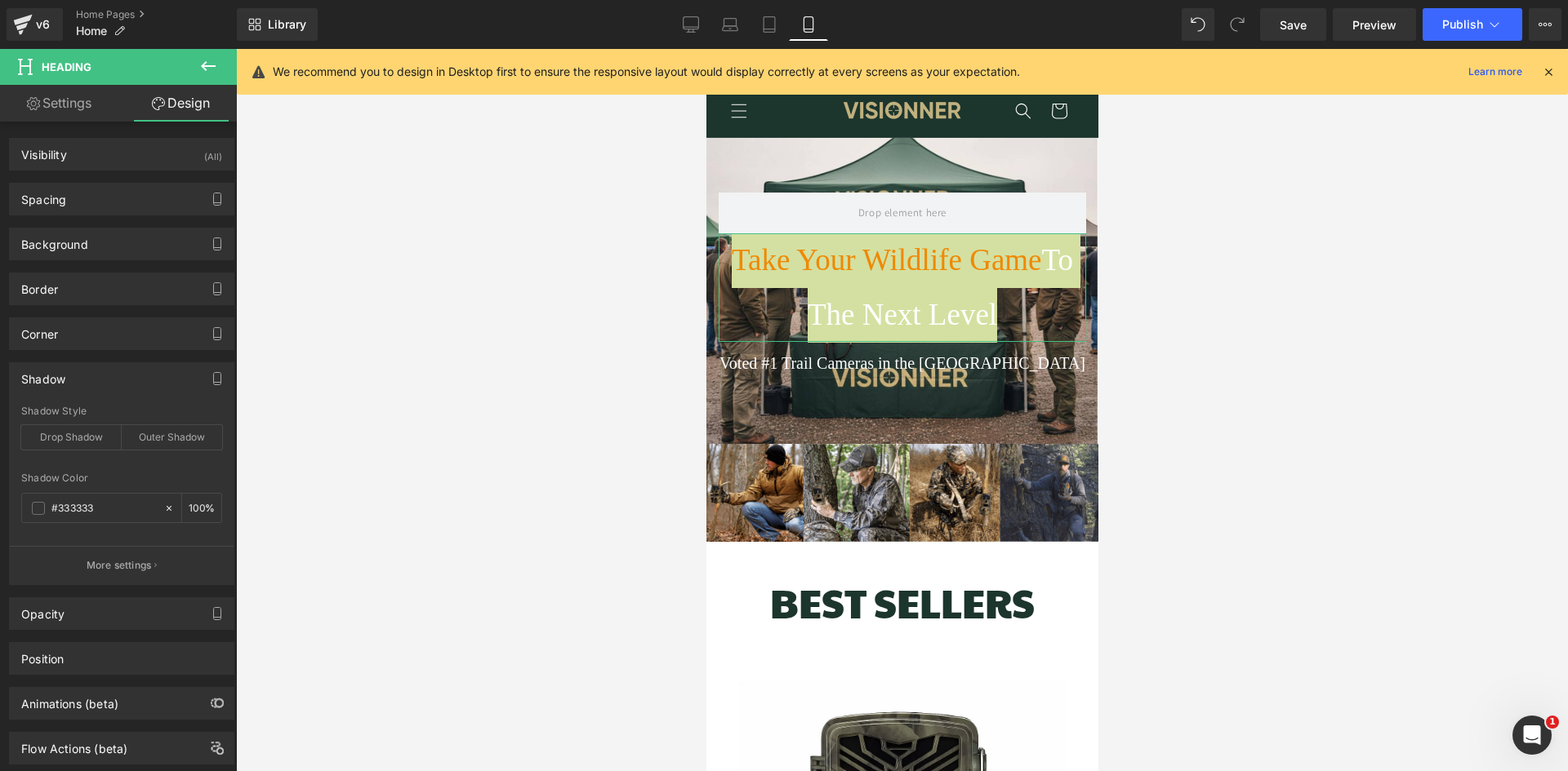
click at [119, 375] on div "Shadow" at bounding box center [122, 379] width 224 height 31
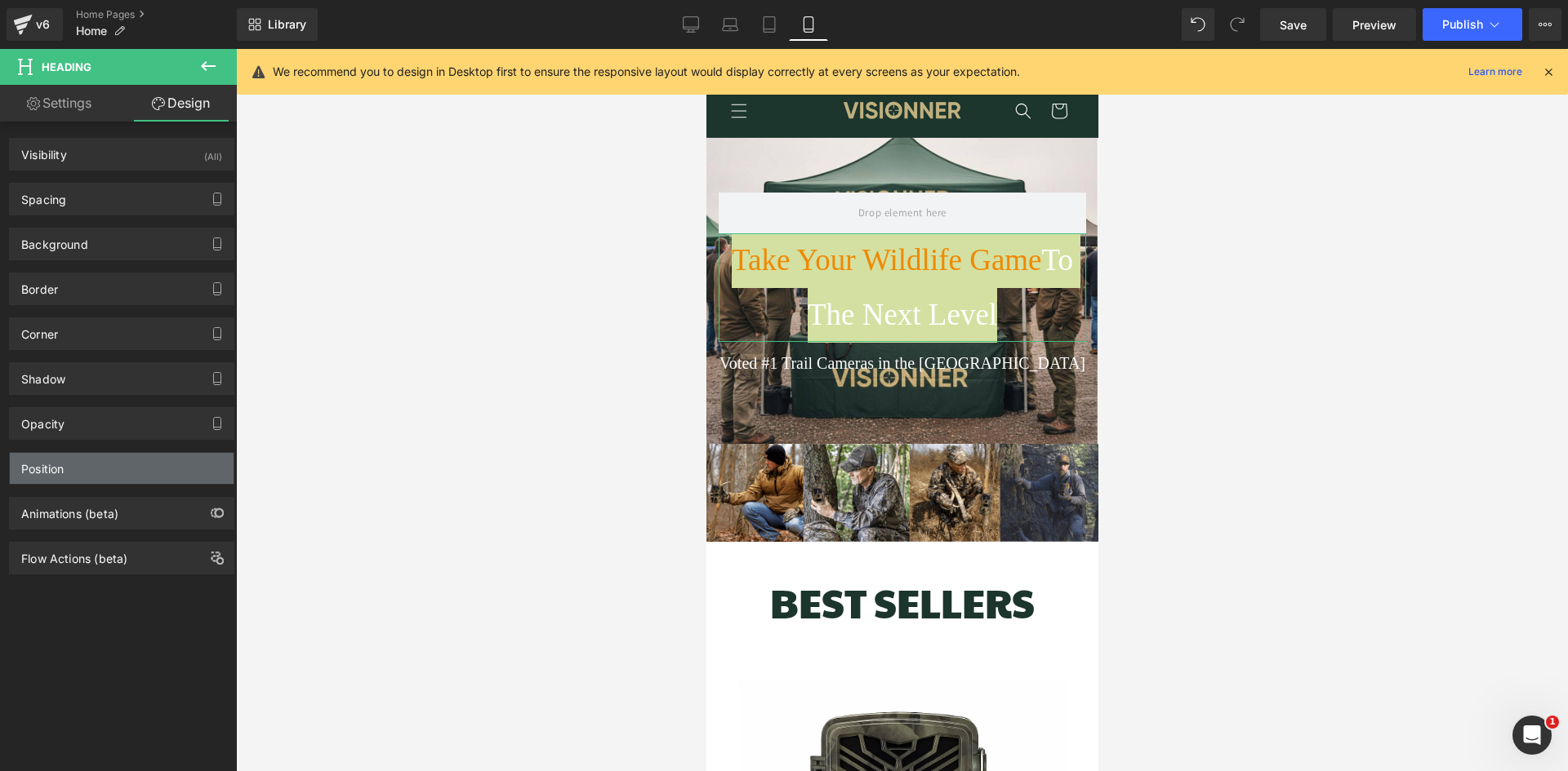
scroll to position [0, 293]
click at [110, 469] on div "Position" at bounding box center [122, 468] width 224 height 31
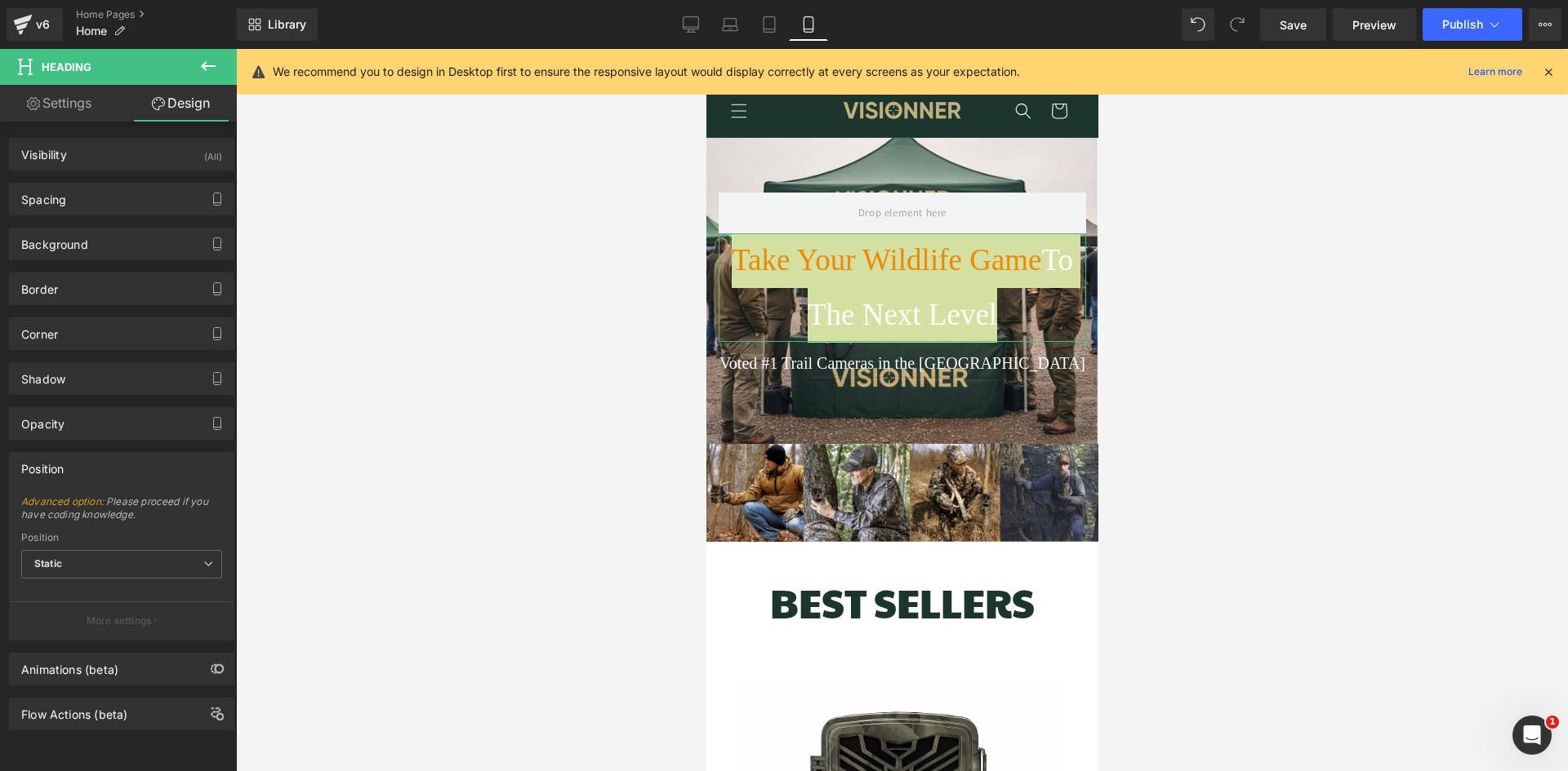
click at [100, 462] on div "Position" at bounding box center [122, 468] width 224 height 31
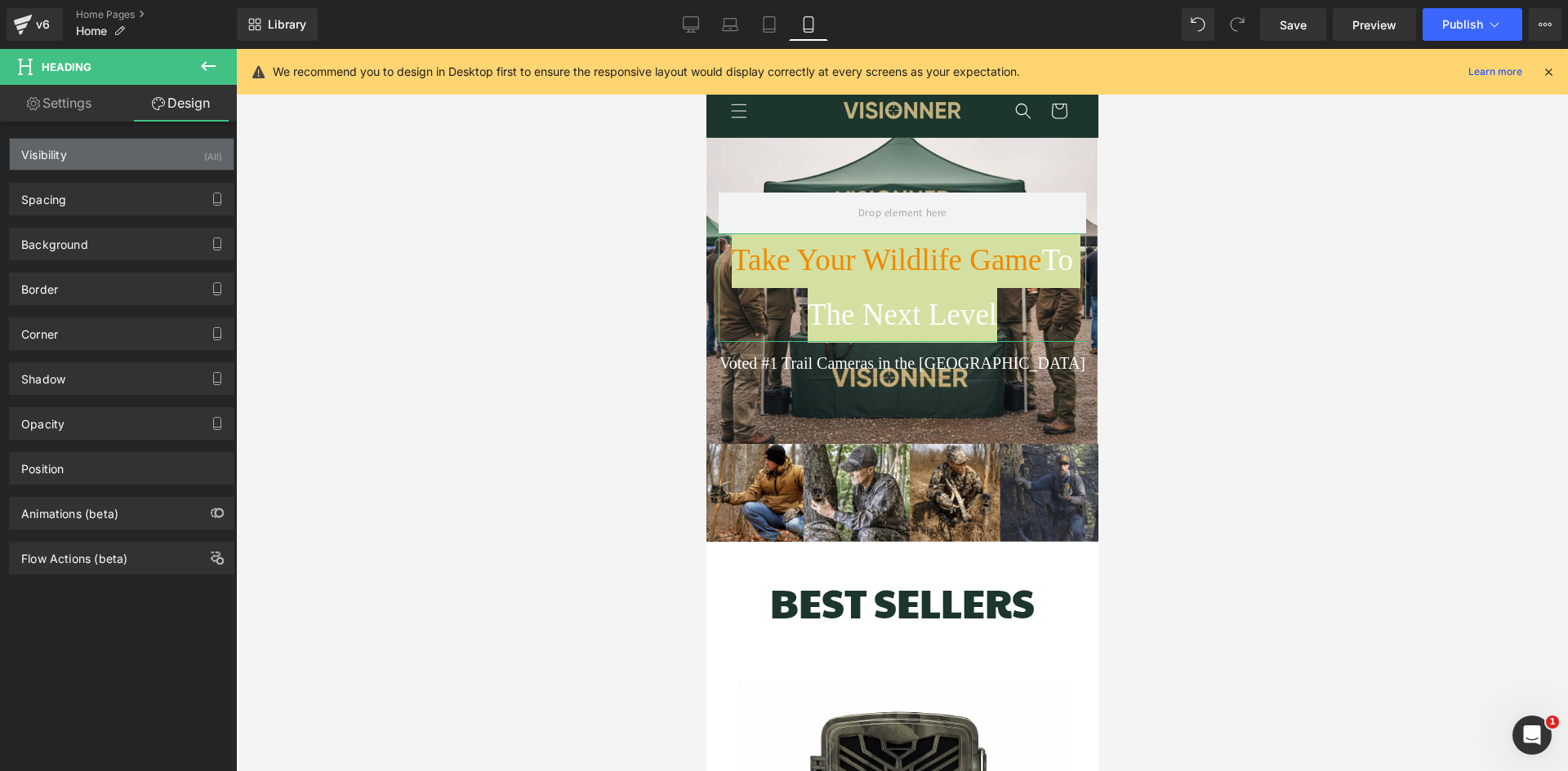
scroll to position [0, 586]
click at [60, 107] on link "Settings" at bounding box center [59, 103] width 118 height 37
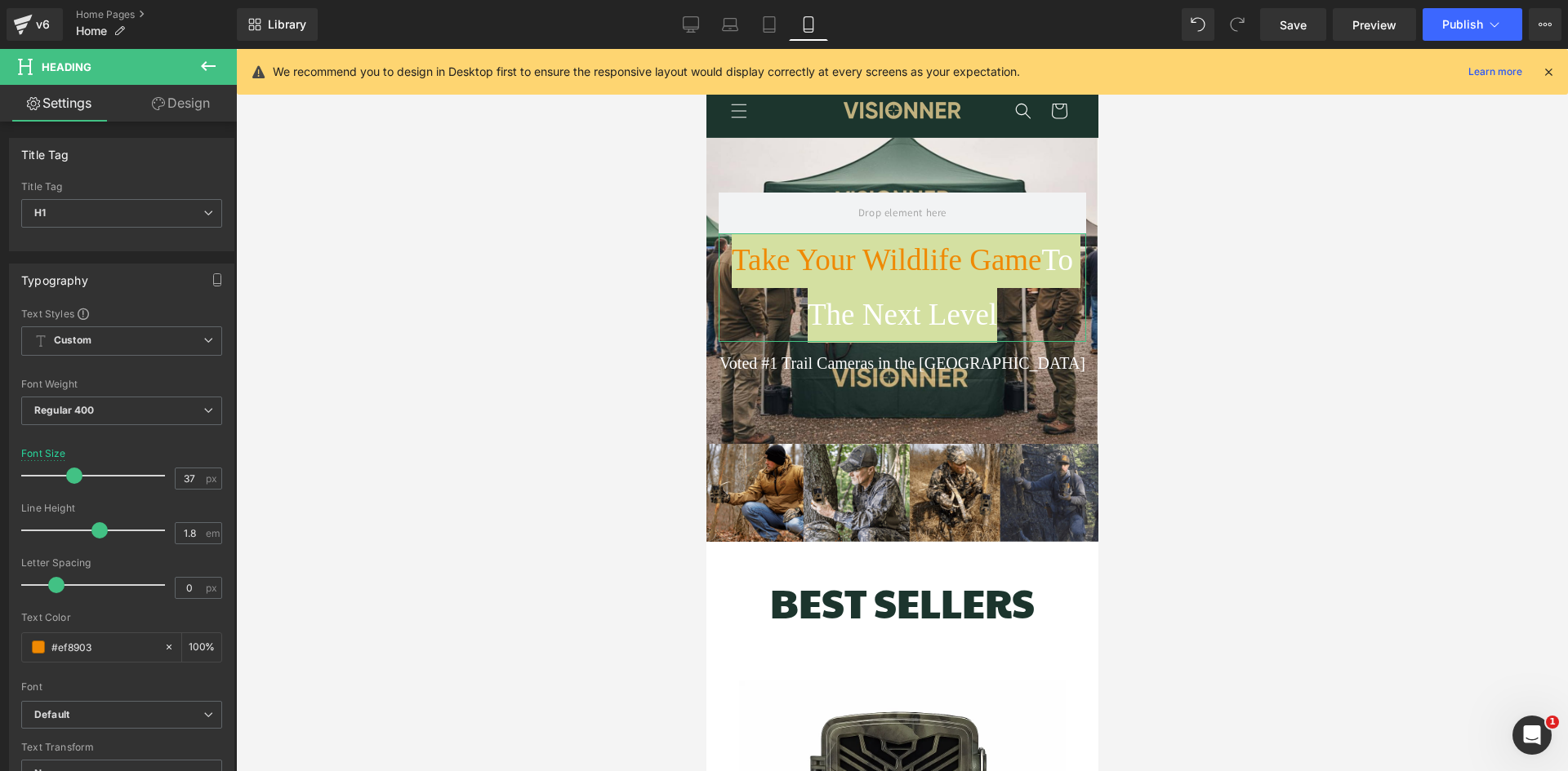
click at [140, 99] on link "Design" at bounding box center [181, 103] width 118 height 37
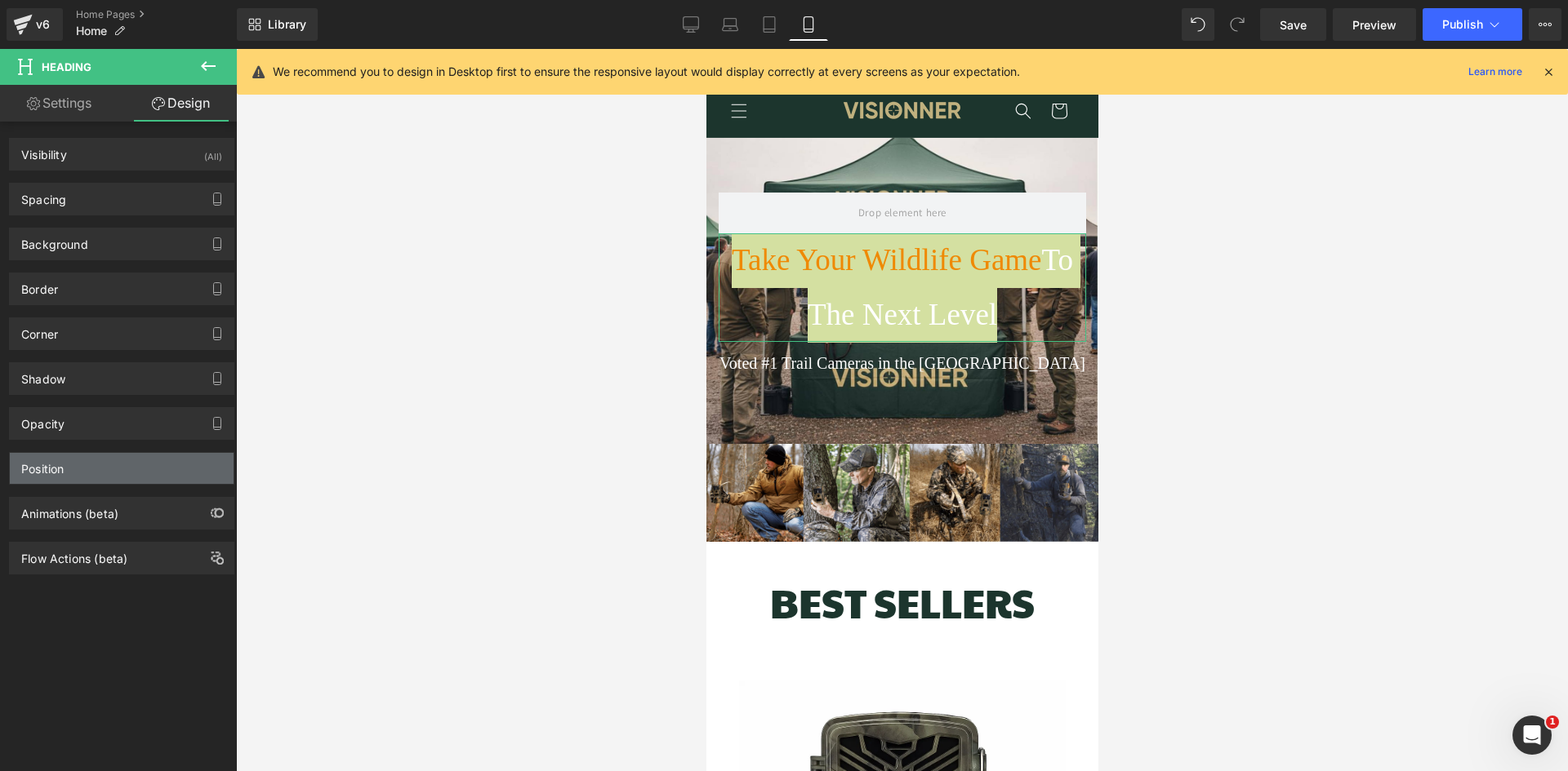
scroll to position [0, 0]
click at [84, 107] on link "Settings" at bounding box center [59, 103] width 118 height 37
type input "100"
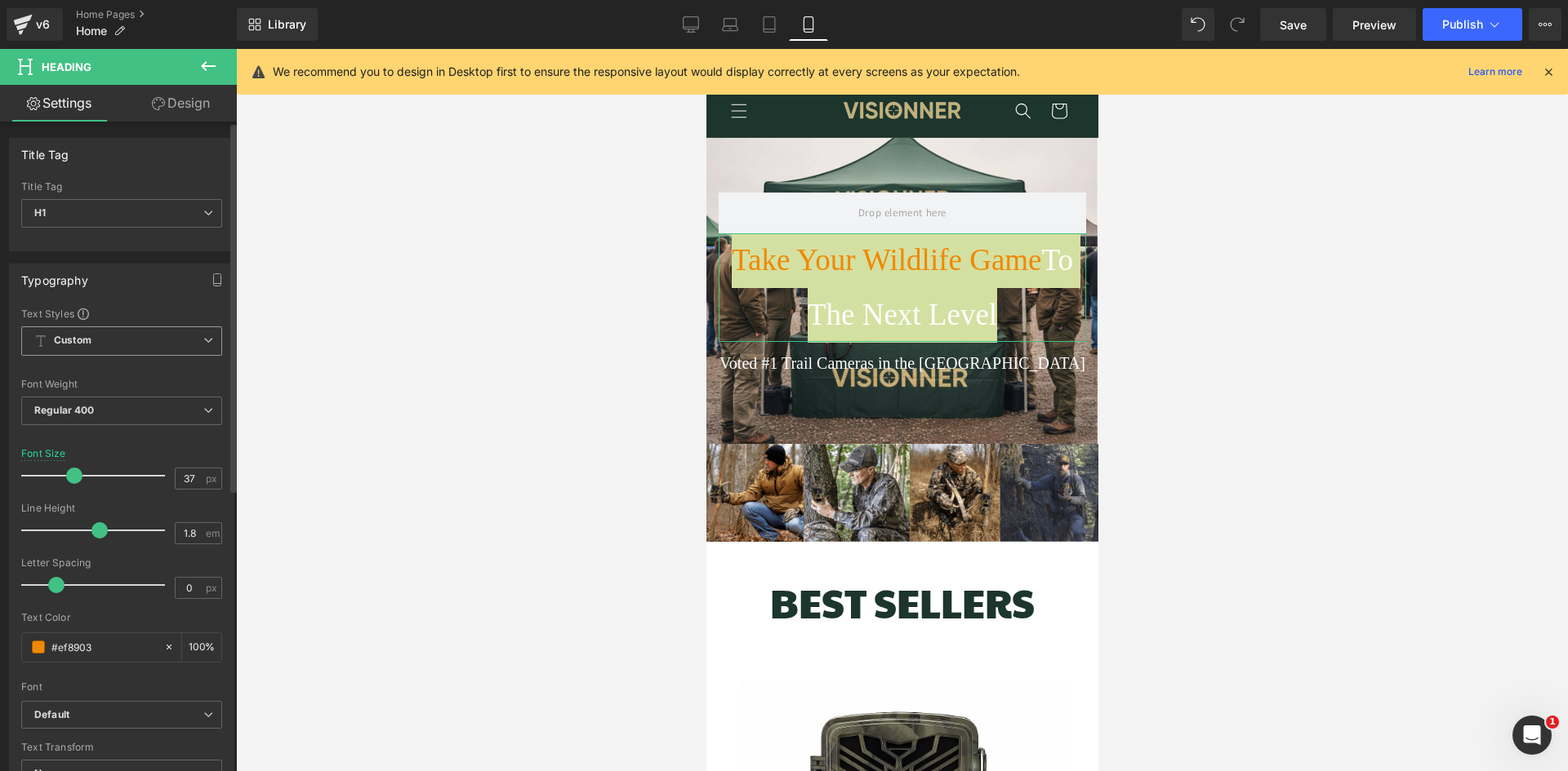
scroll to position [0, 293]
click at [97, 336] on span "Custom Setup Global Style" at bounding box center [122, 341] width 201 height 30
click at [97, 336] on span "Custom Setup Global Style" at bounding box center [118, 341] width 194 height 30
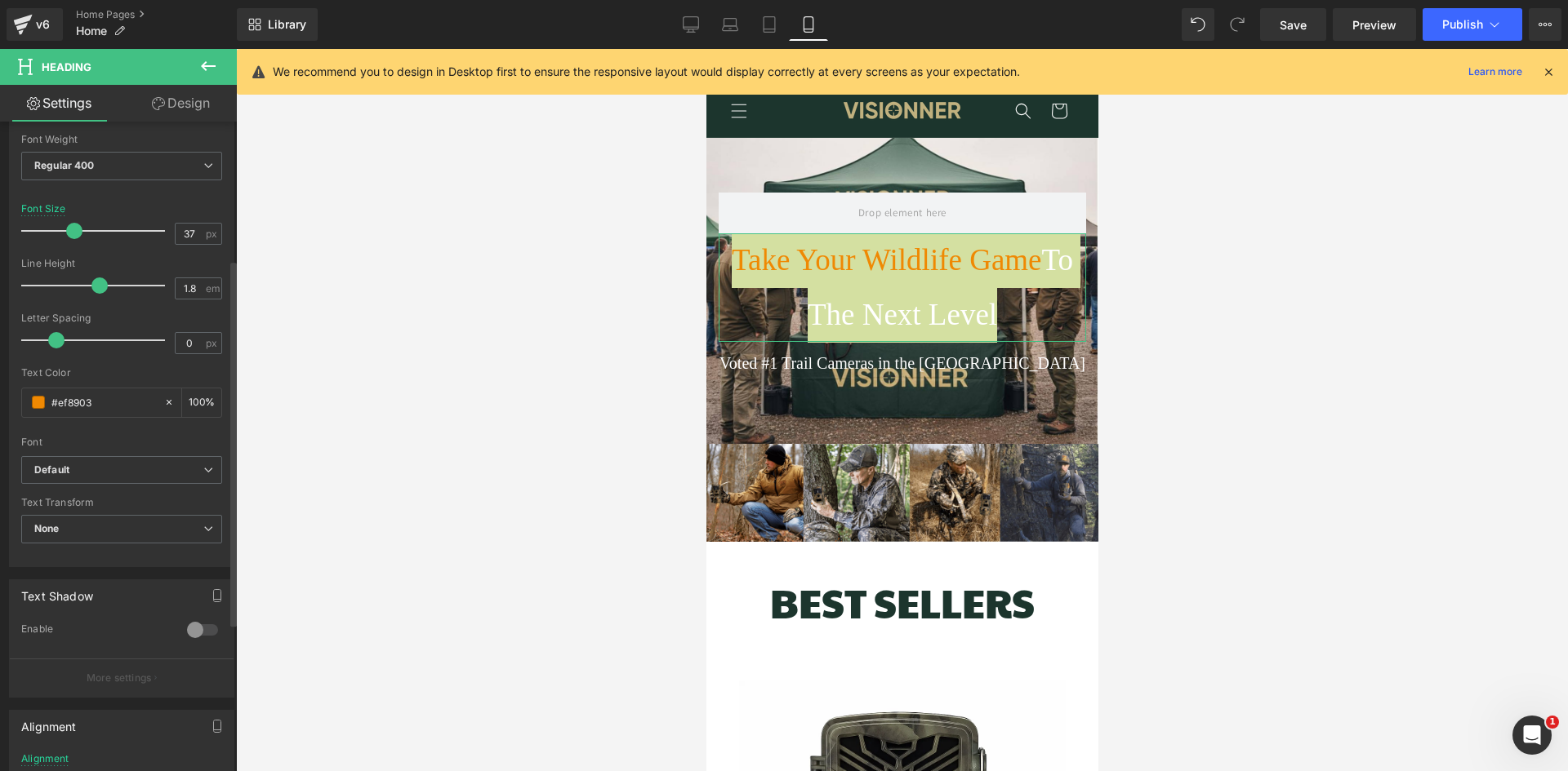
scroll to position [0, 0]
click at [1451, 347] on div at bounding box center [901, 410] width 1331 height 723
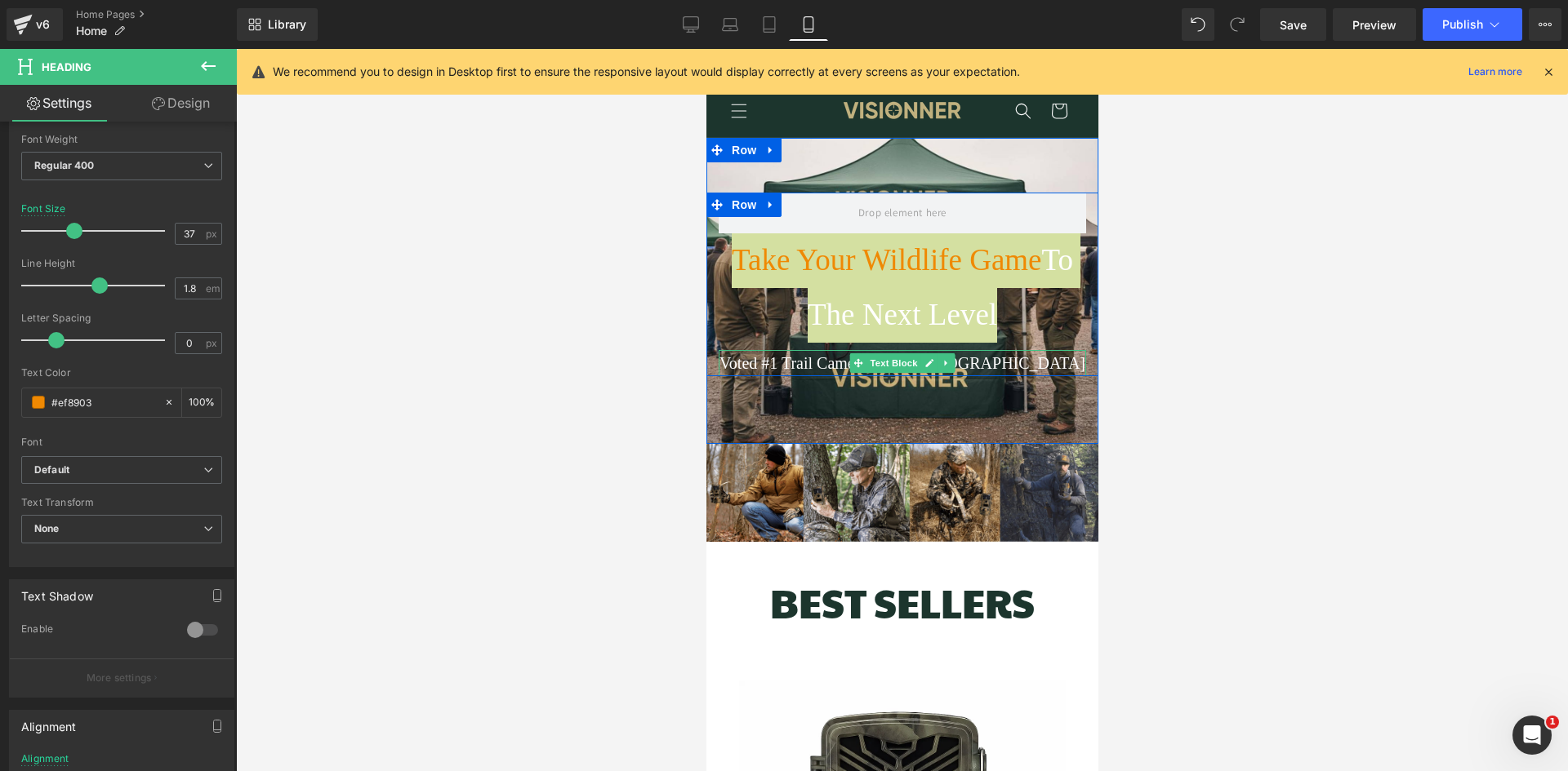
scroll to position [0, 293]
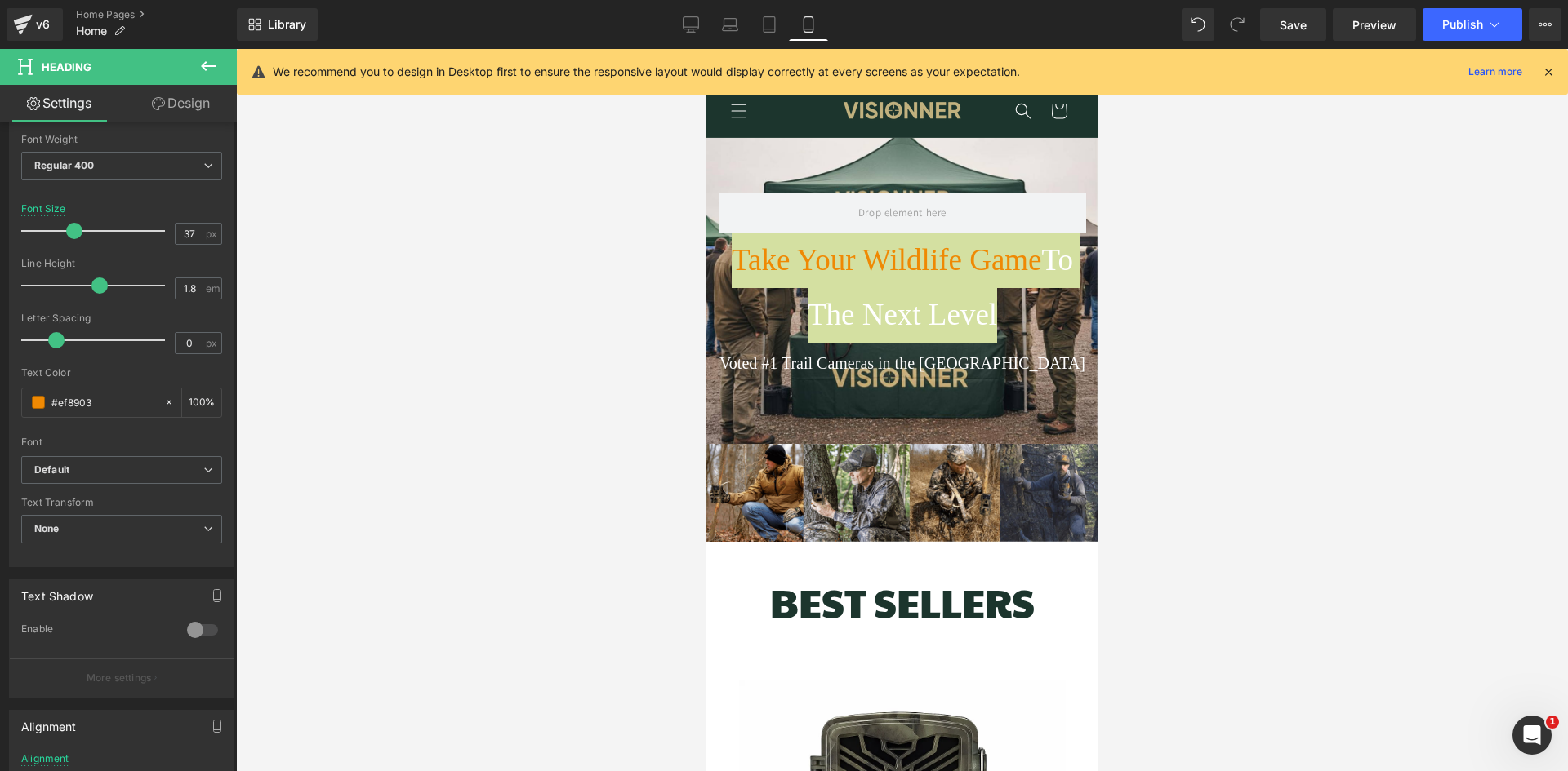
click at [1308, 318] on div at bounding box center [901, 410] width 1331 height 723
click at [1311, 317] on div at bounding box center [901, 410] width 1331 height 723
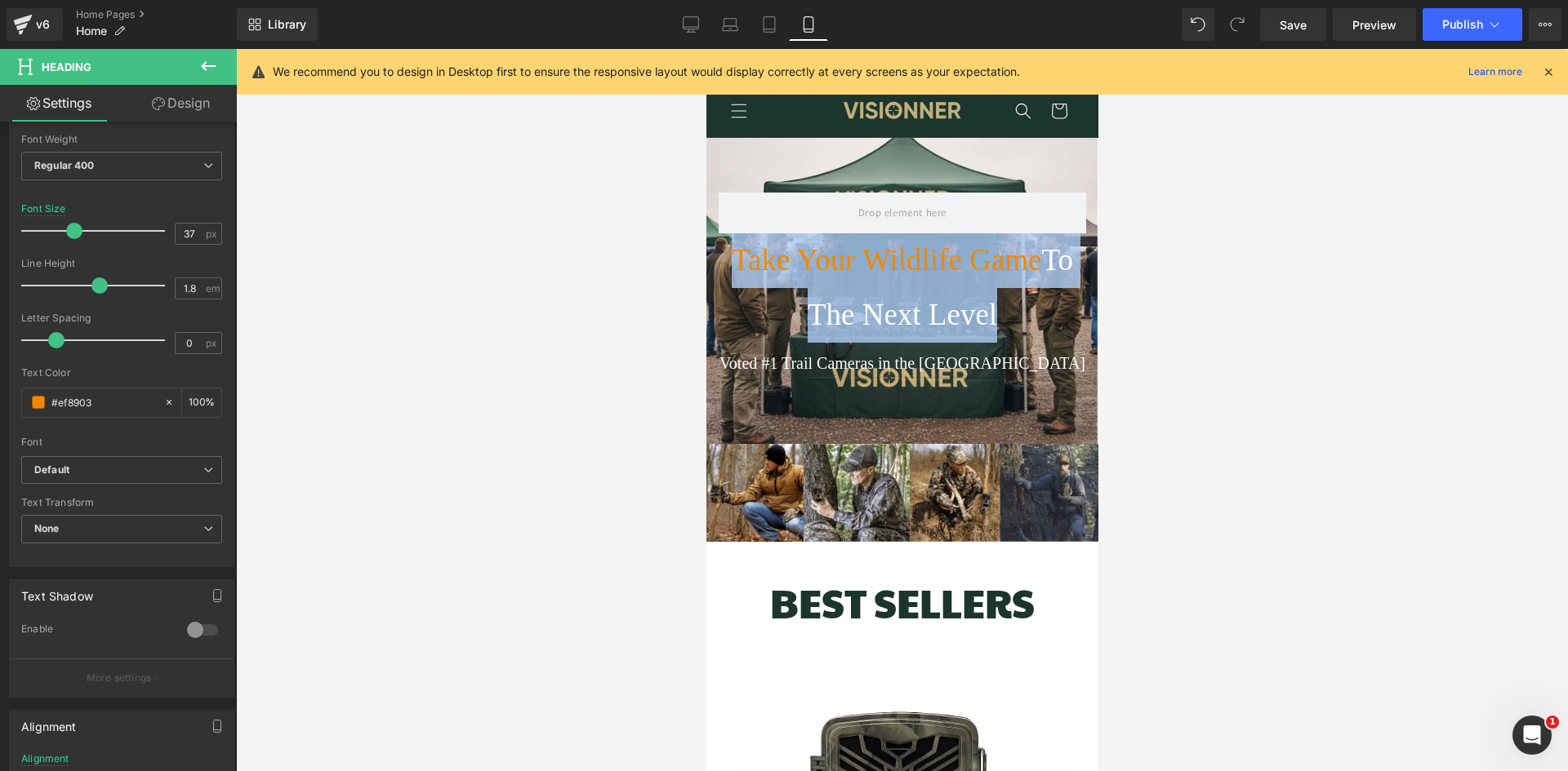
click at [1064, 398] on div "Take Your Wildlife Game To The Next Level Heading Voted #1 Trail Cameras in the…" at bounding box center [900, 291] width 392 height 306
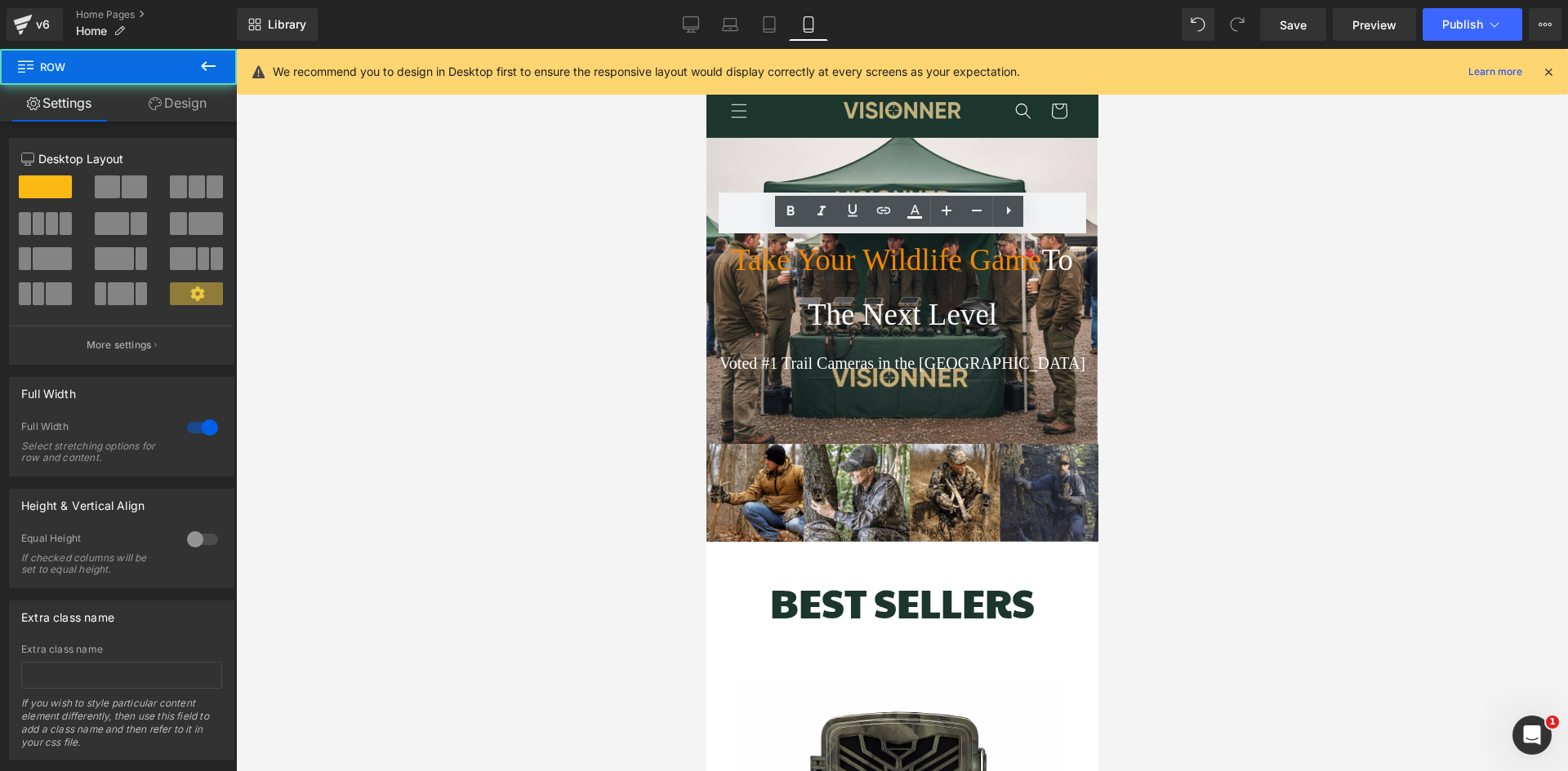
click at [1283, 578] on div at bounding box center [901, 410] width 1331 height 723
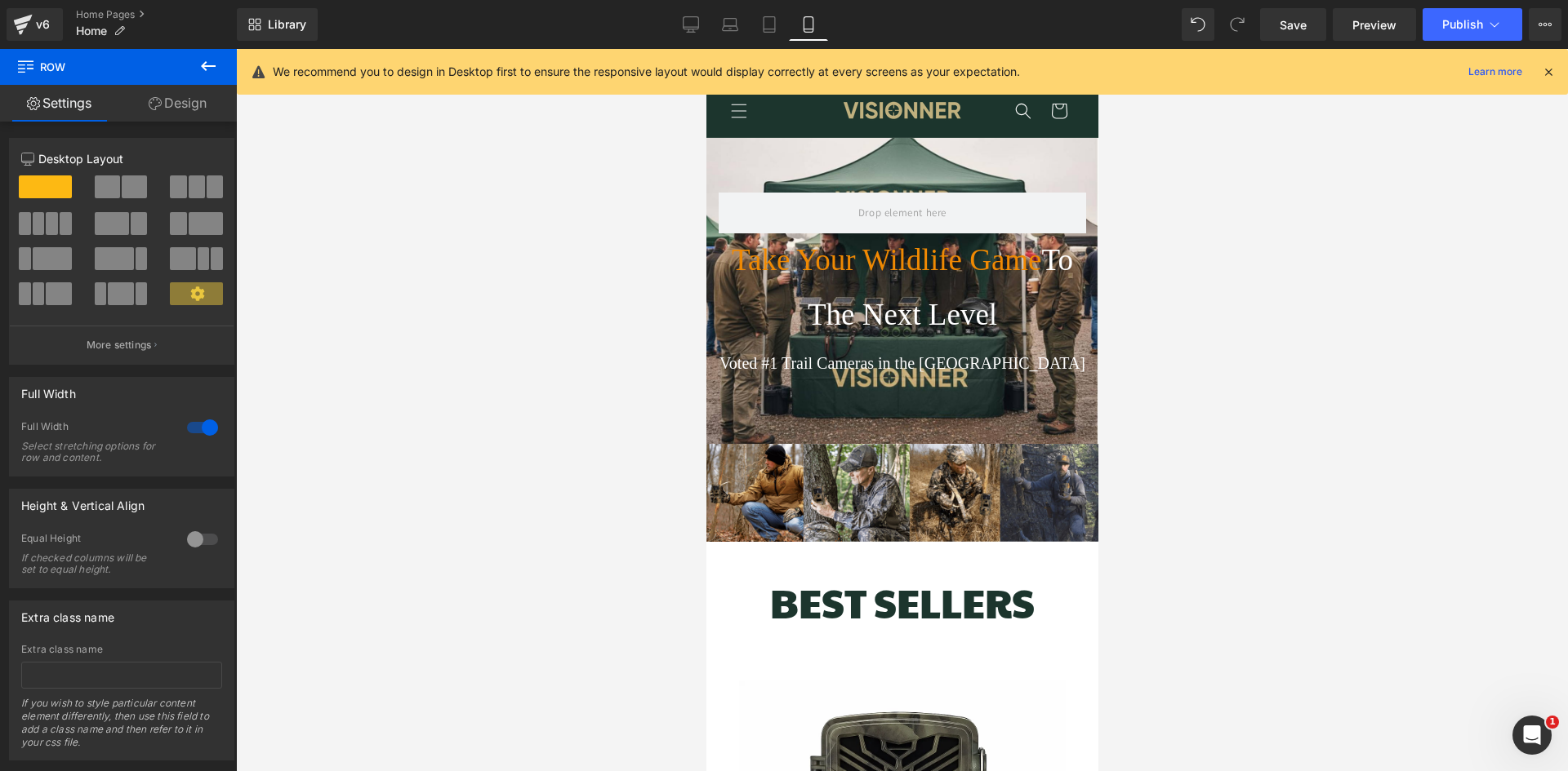
scroll to position [0, 0]
click at [1262, 465] on div at bounding box center [901, 410] width 1331 height 723
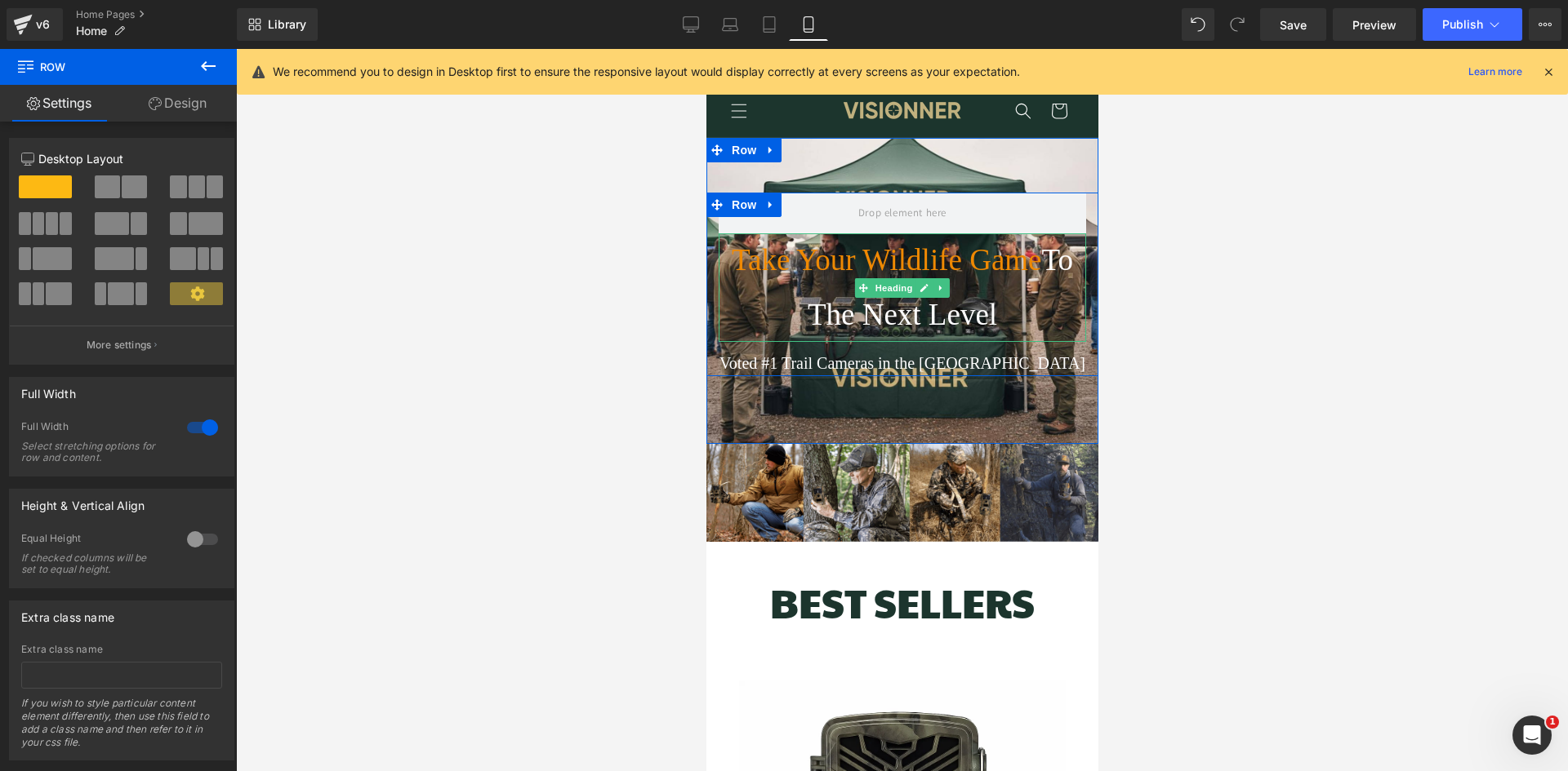
click at [888, 261] on h1 "Take Your Wildlife Game To The Next Level" at bounding box center [901, 287] width 367 height 108
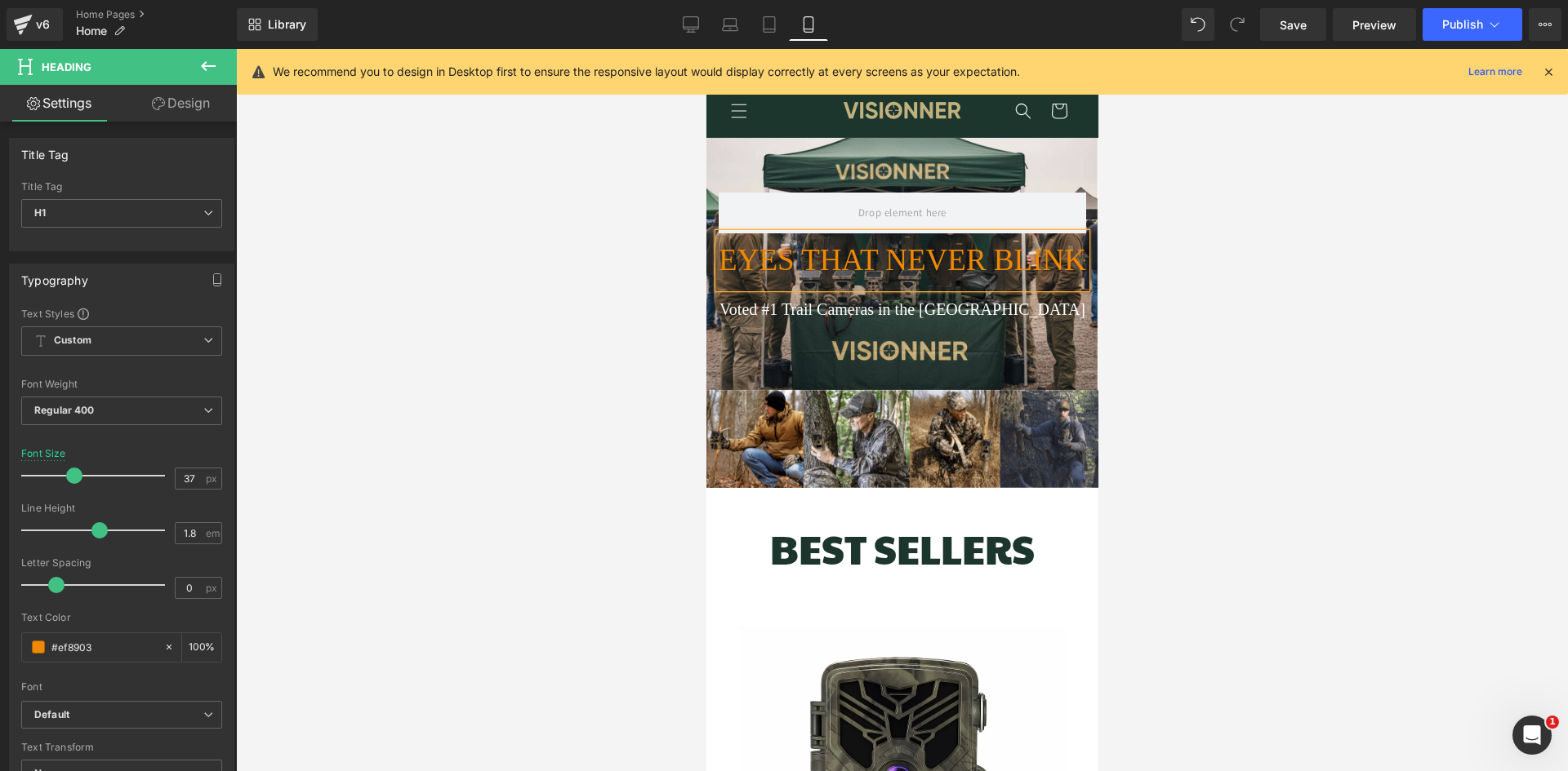
scroll to position [0, 586]
click at [1298, 285] on div at bounding box center [901, 410] width 1331 height 723
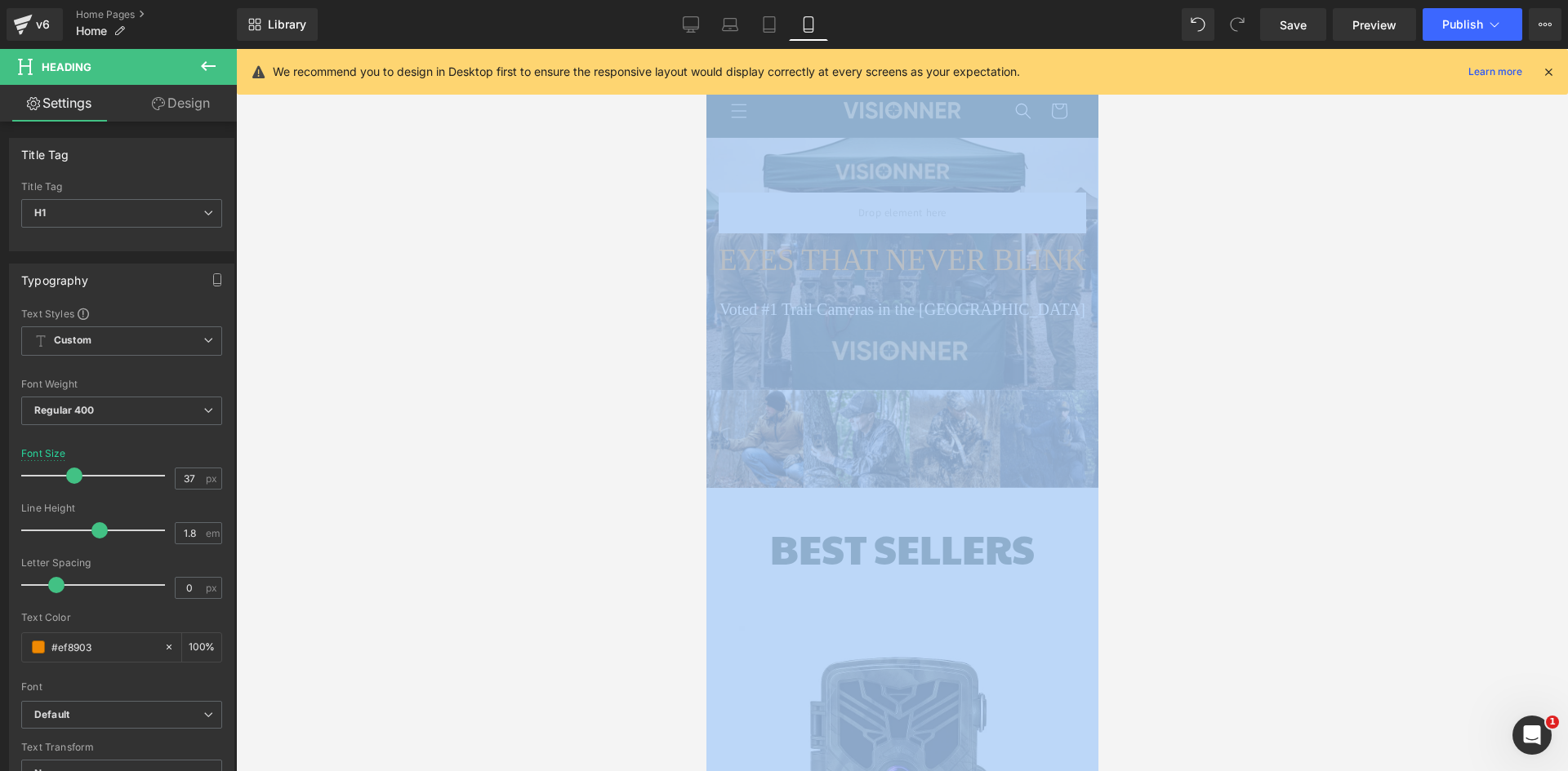
click at [1298, 285] on div at bounding box center [901, 410] width 1331 height 723
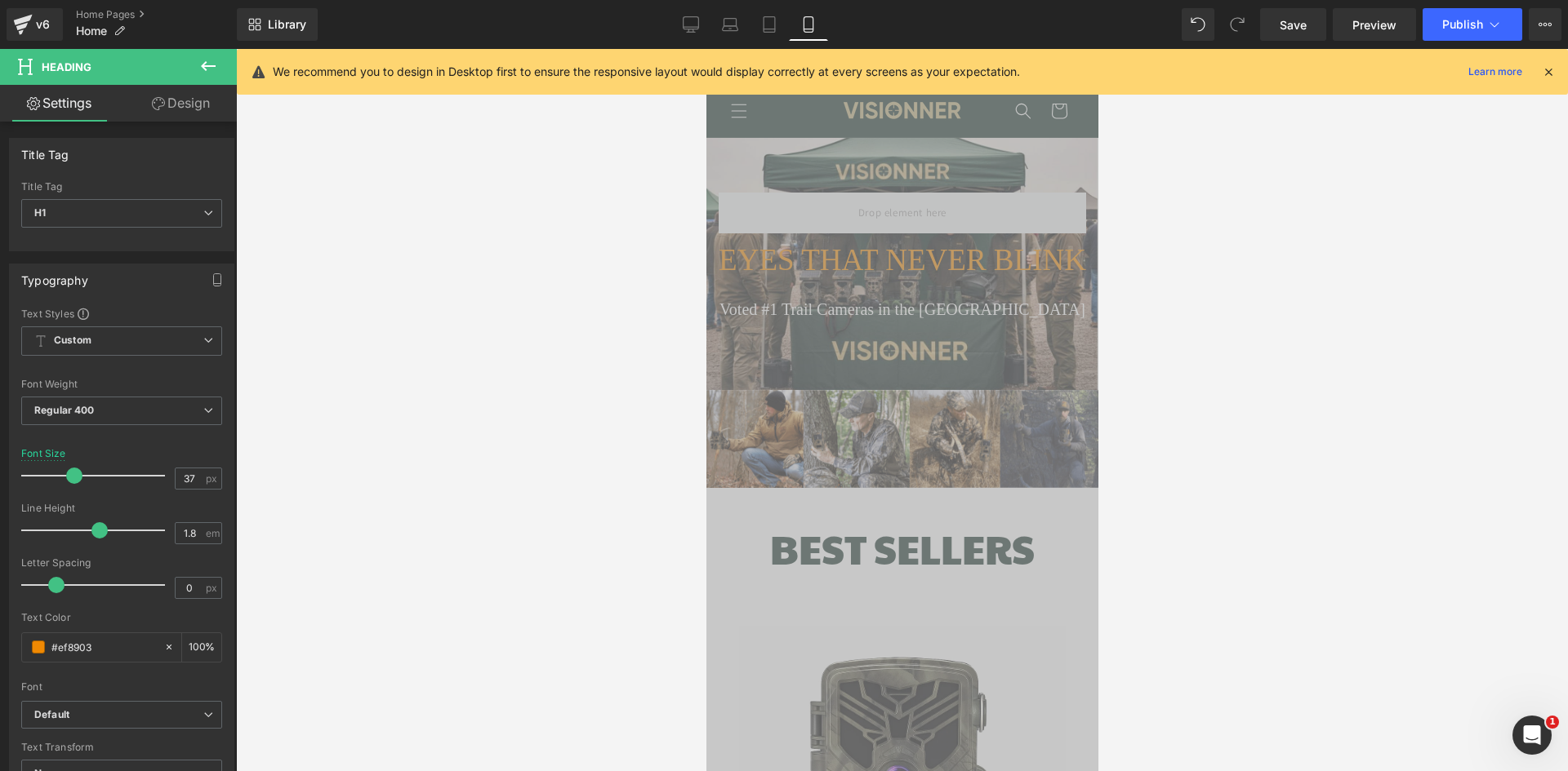
click at [944, 346] on div "EYES THAT NEVER BLINK Heading Voted #1 Trail Cameras in the [GEOGRAPHIC_DATA] T…" at bounding box center [900, 264] width 392 height 253
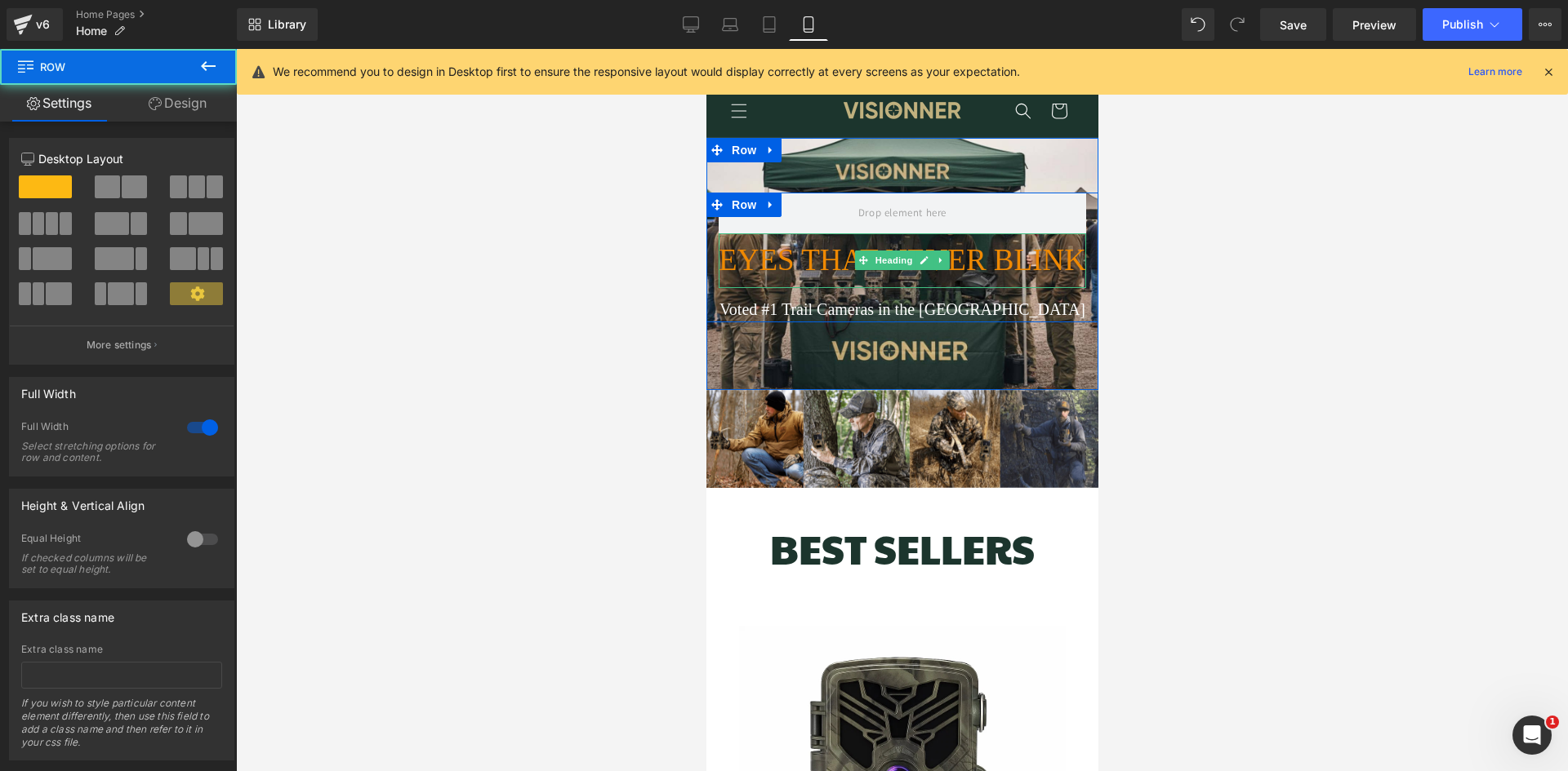
click at [938, 261] on icon at bounding box center [939, 261] width 3 height 5
click at [1048, 270] on h1 "EYES THAT NEVER BLINK" at bounding box center [901, 261] width 367 height 55
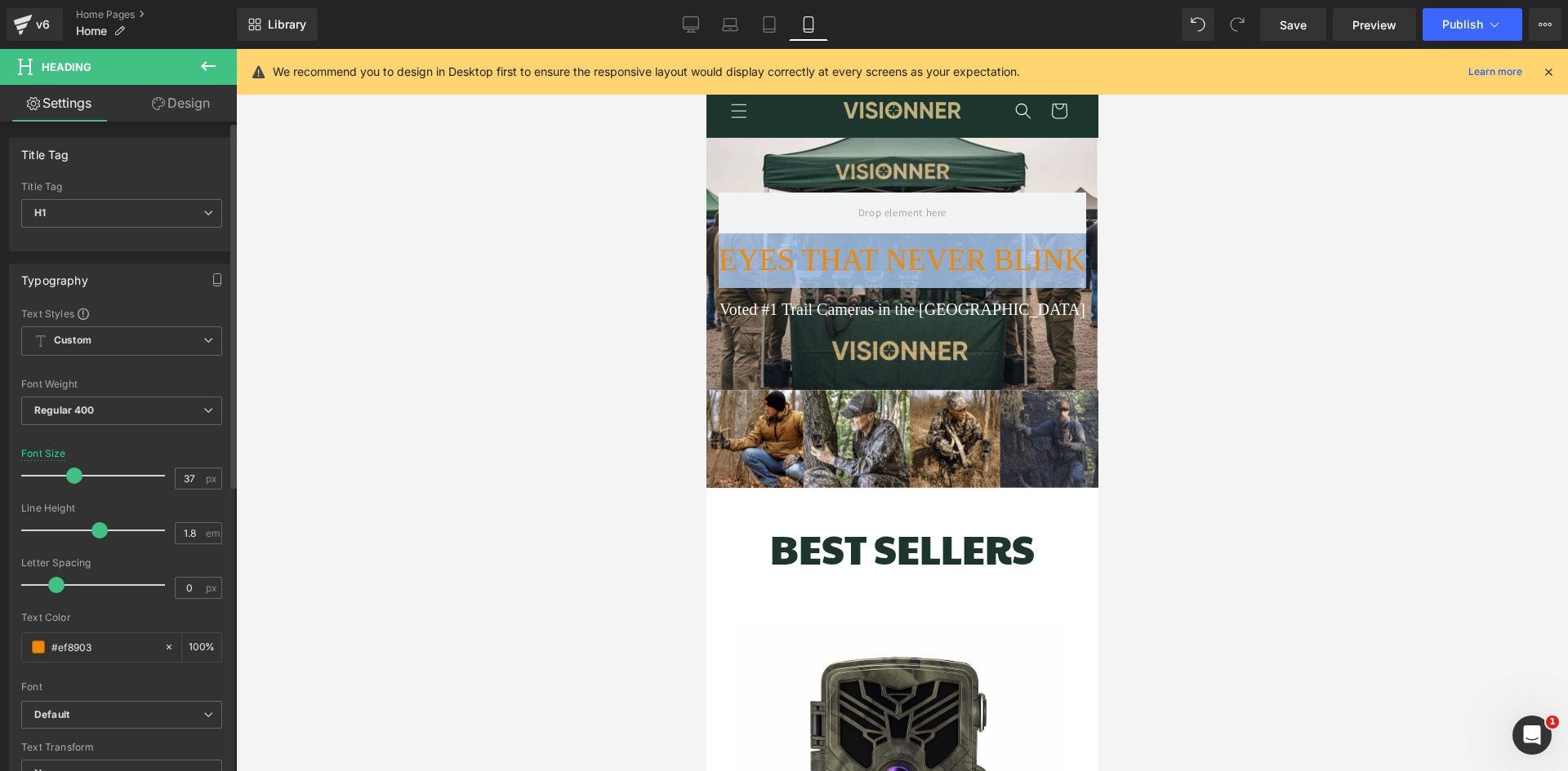
scroll to position [0, 293]
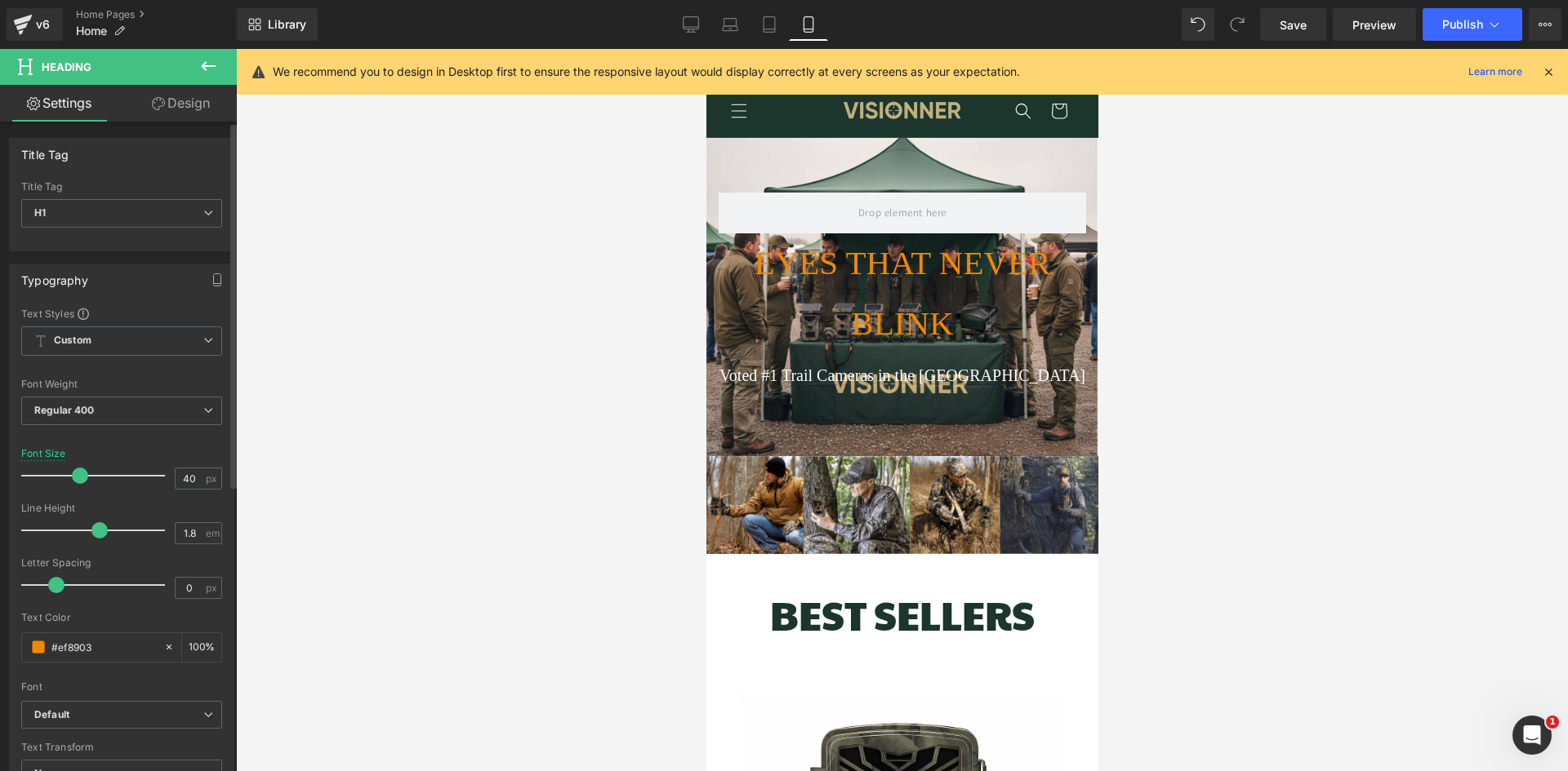
type input "39"
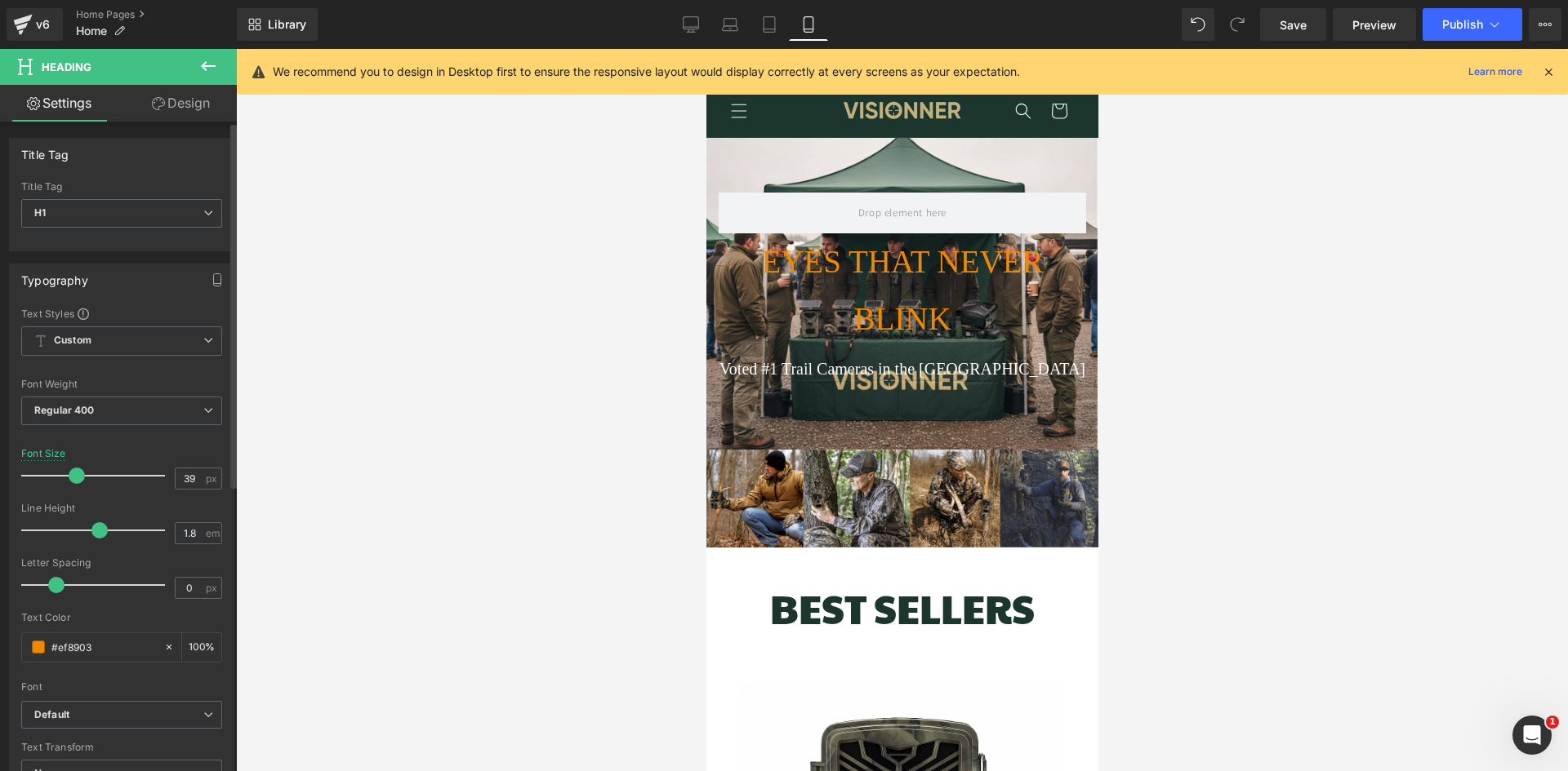
click at [74, 477] on span at bounding box center [77, 475] width 16 height 16
click at [1205, 365] on div at bounding box center [901, 410] width 1331 height 723
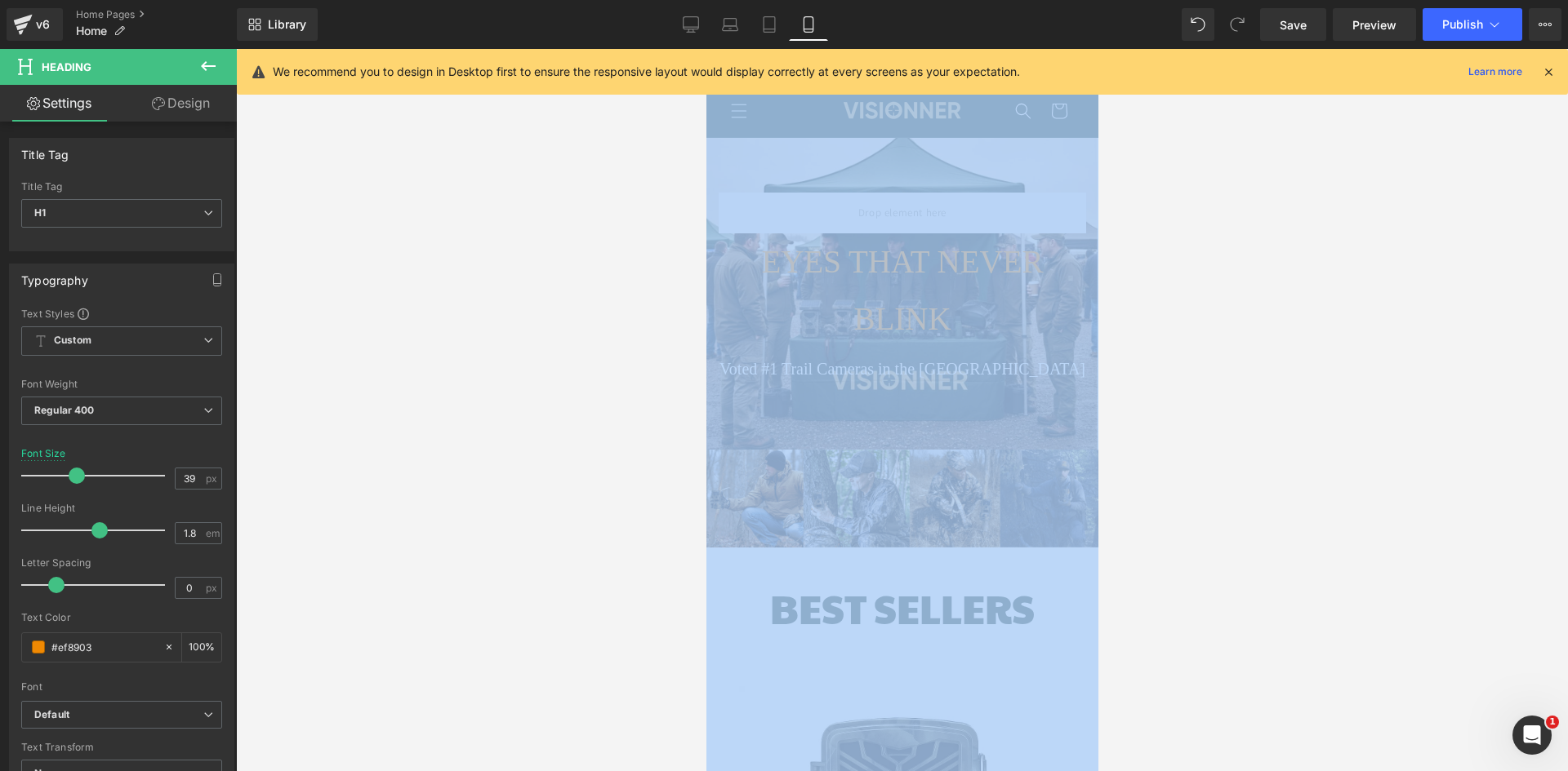
click at [1205, 365] on div at bounding box center [901, 410] width 1331 height 723
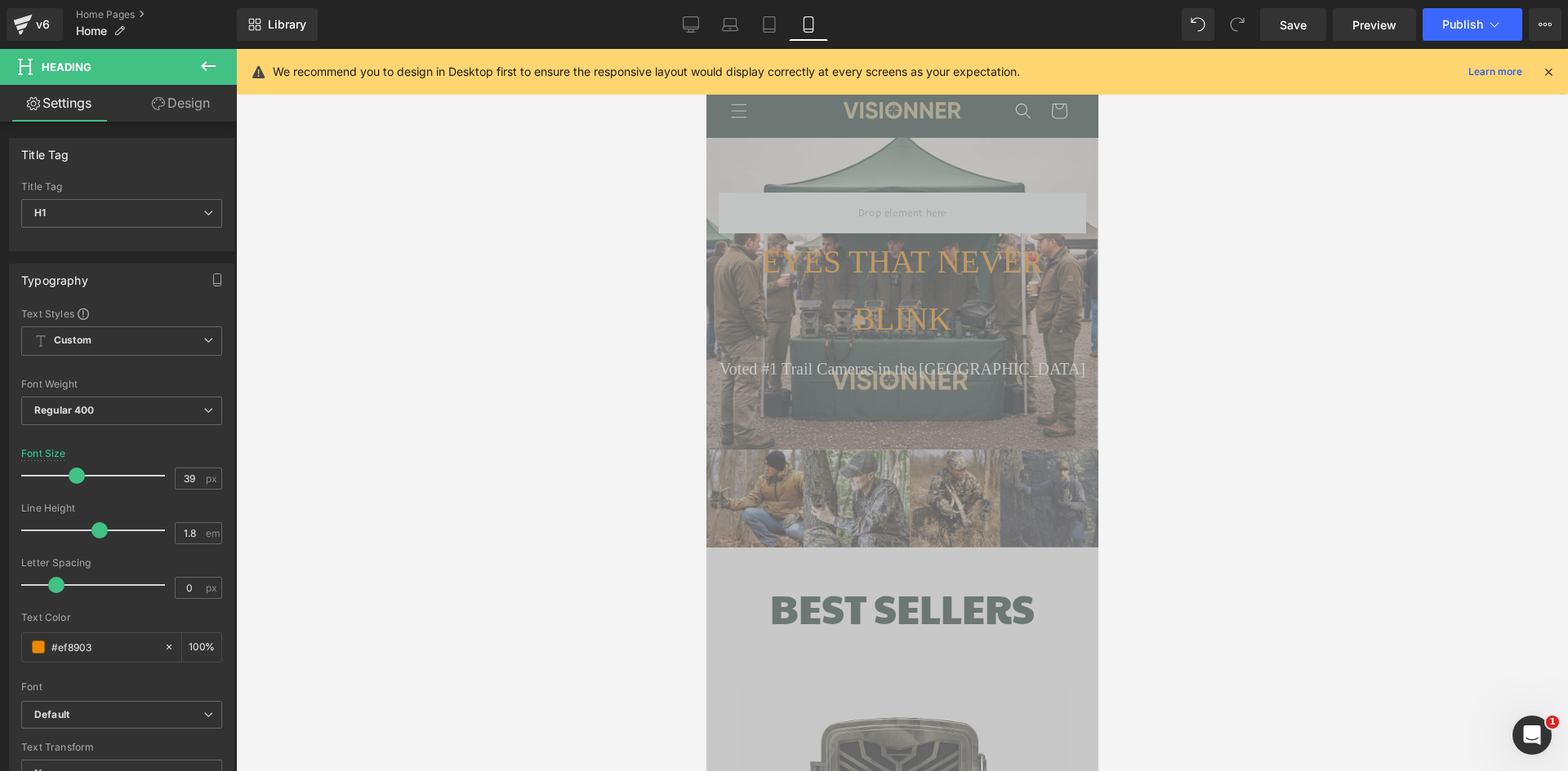
click at [967, 493] on img at bounding box center [900, 498] width 392 height 98
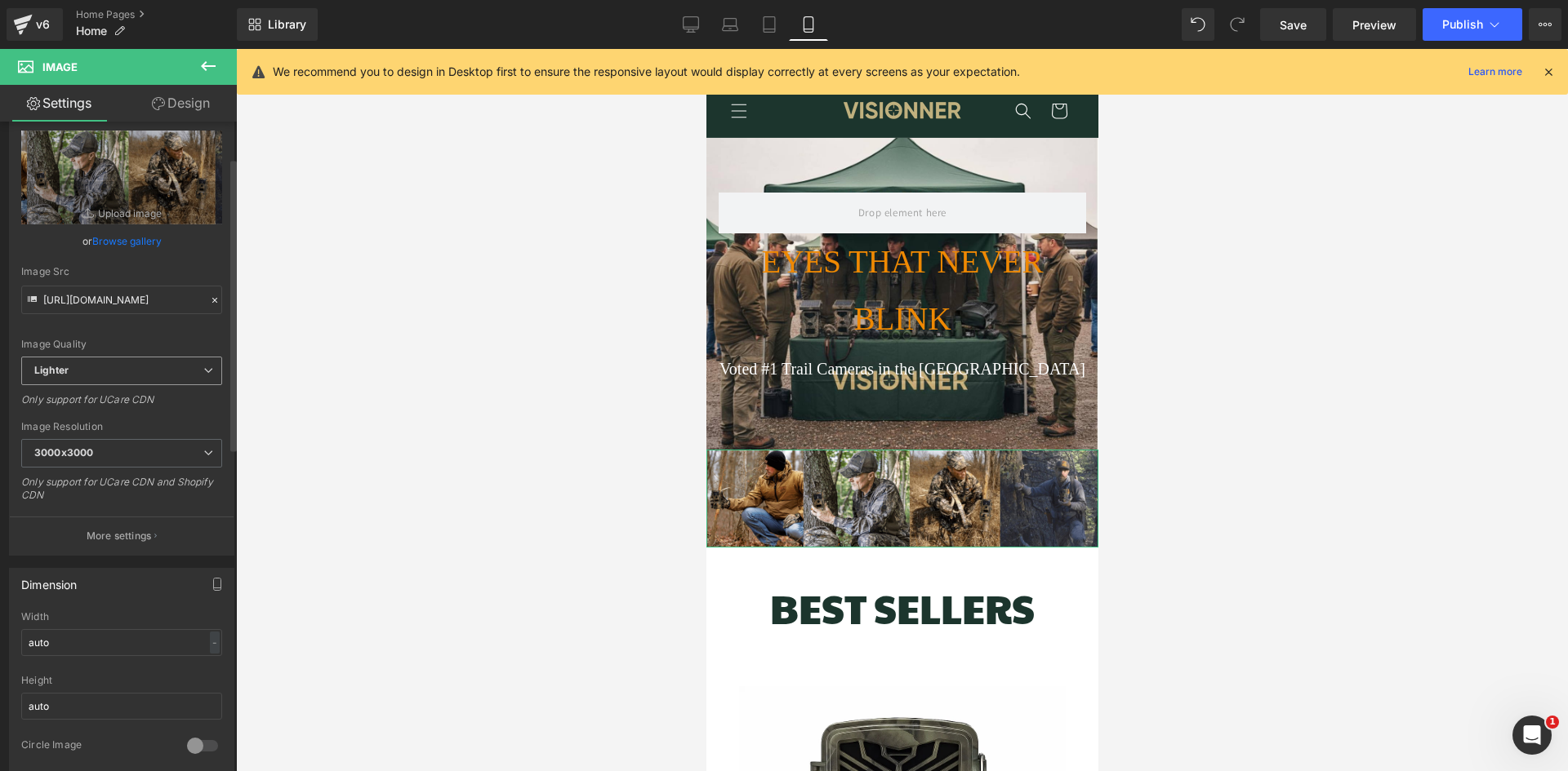
scroll to position [0, 0]
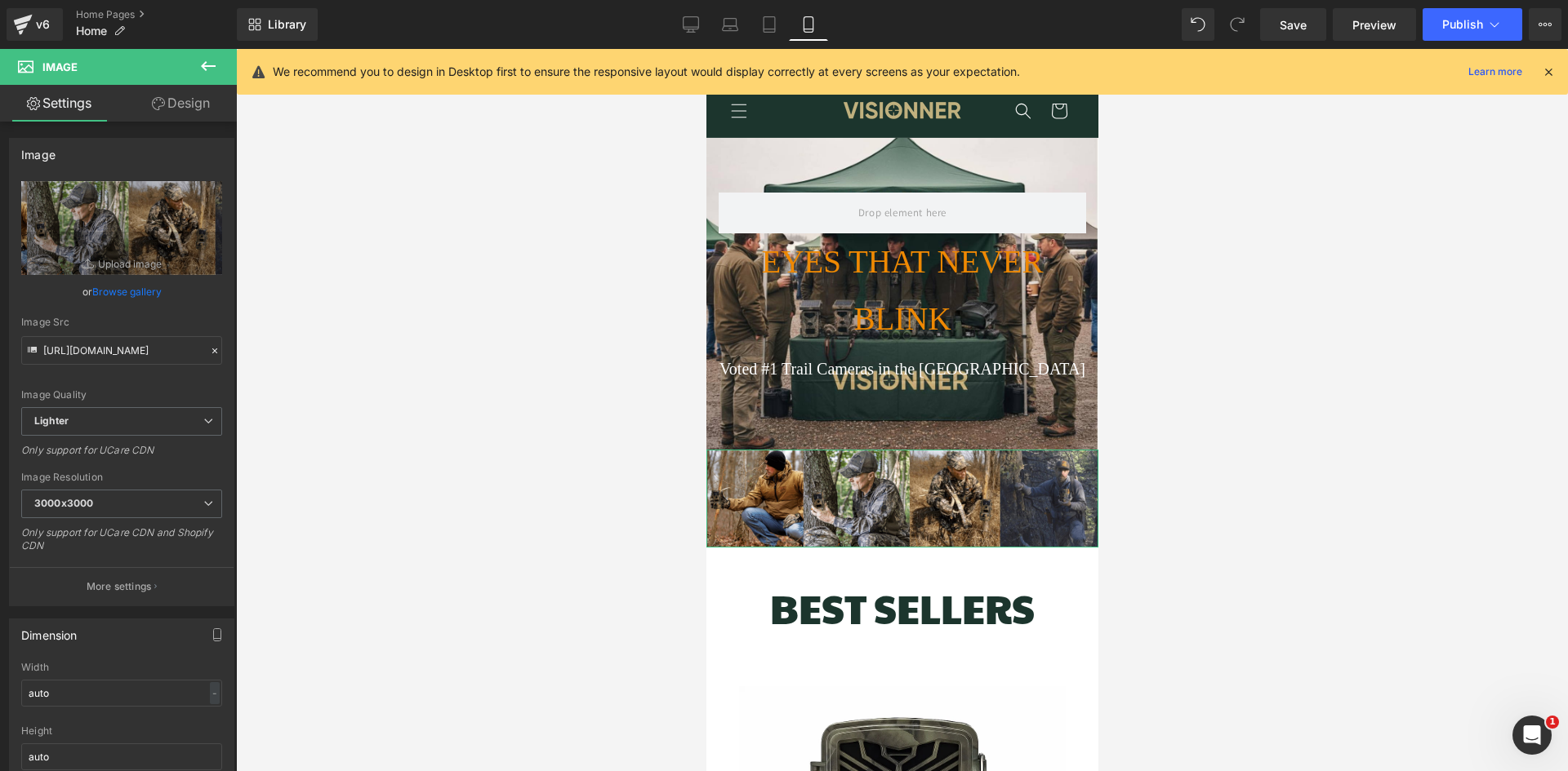
click at [181, 90] on link "Design" at bounding box center [181, 103] width 118 height 37
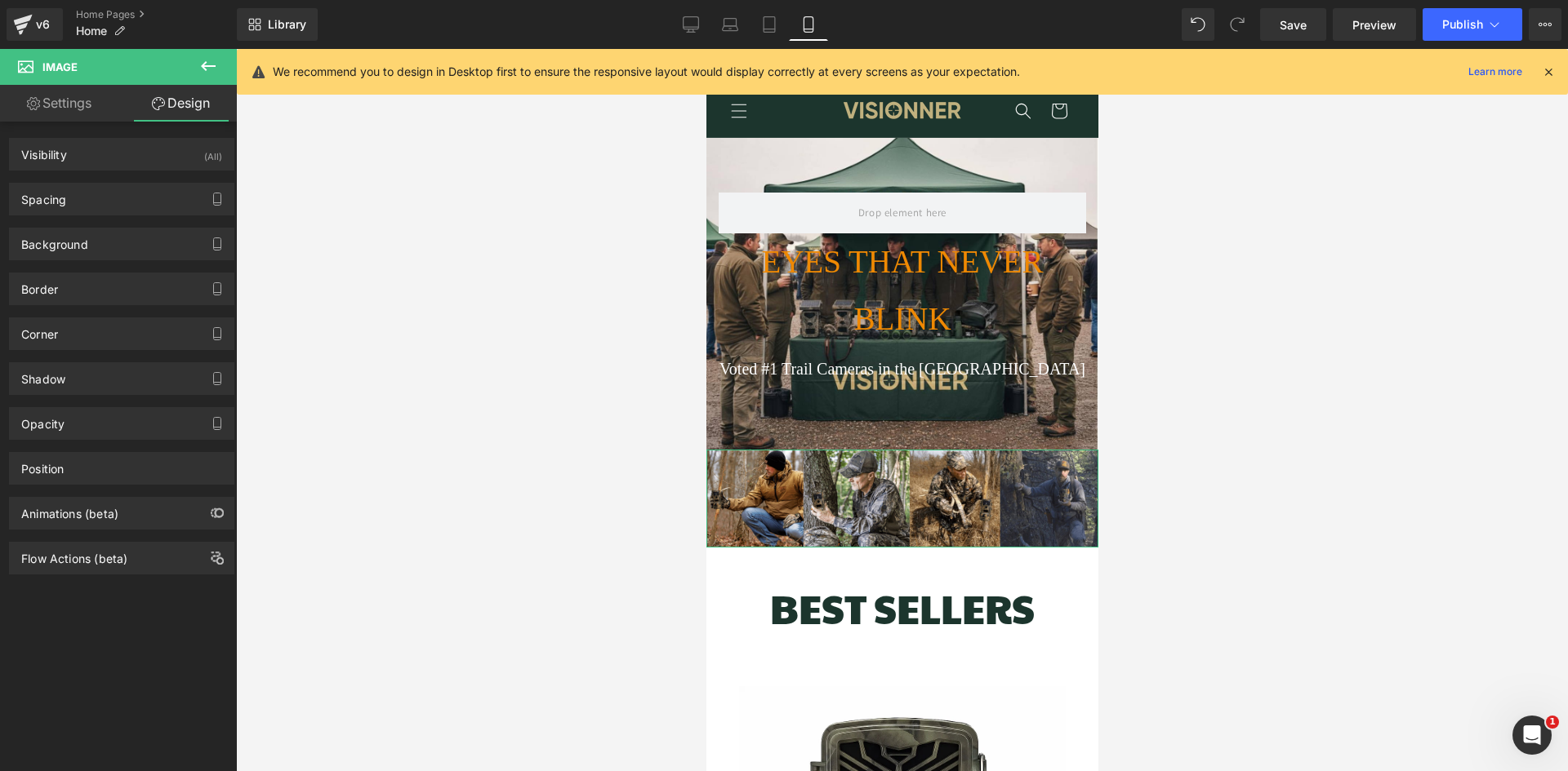
scroll to position [0, 293]
click at [923, 310] on h1 "EYES THAT NEVER BLINK" at bounding box center [901, 291] width 367 height 115
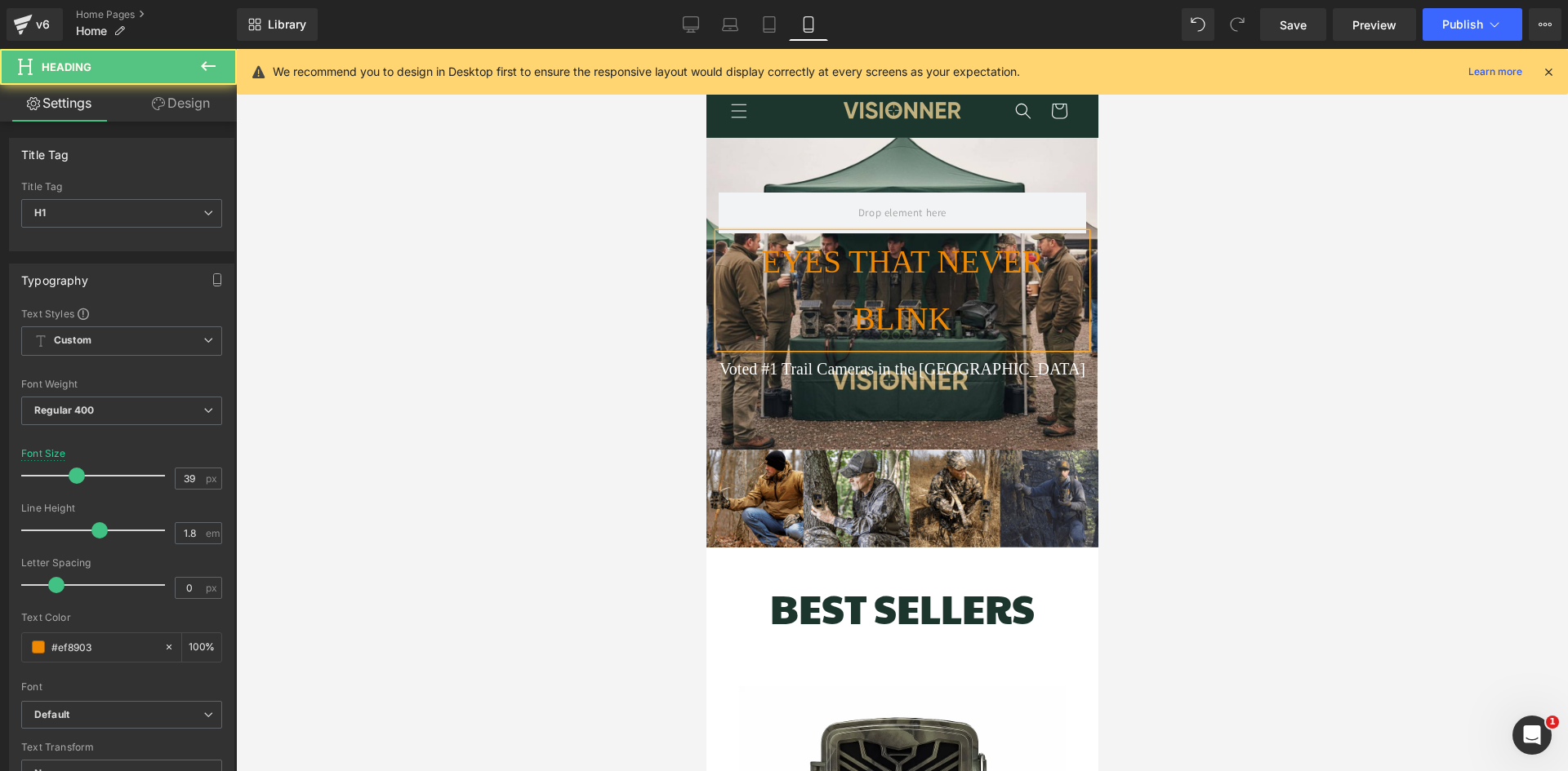
click at [1375, 358] on div at bounding box center [901, 410] width 1331 height 723
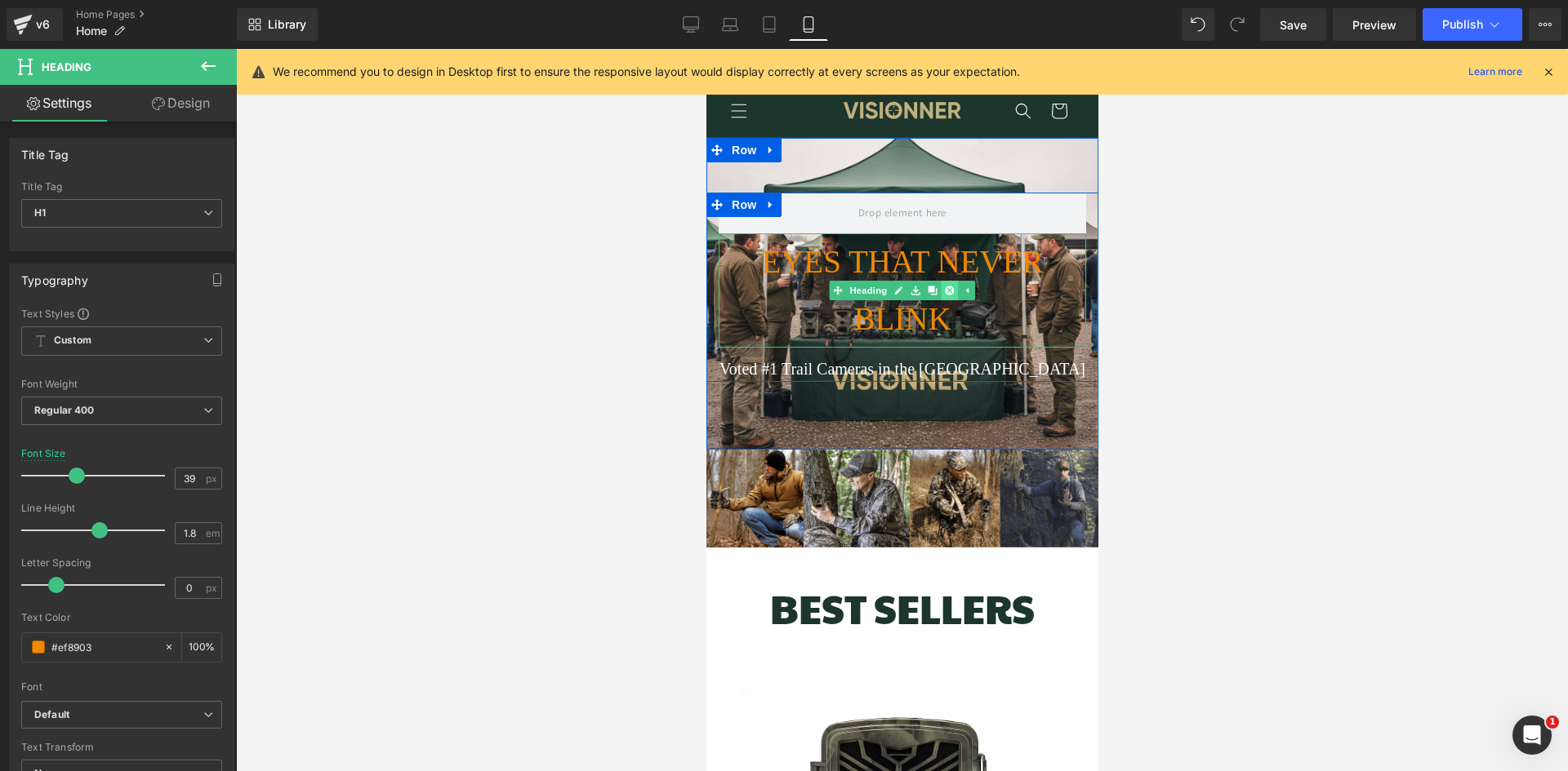
click at [942, 281] on link at bounding box center [949, 291] width 17 height 20
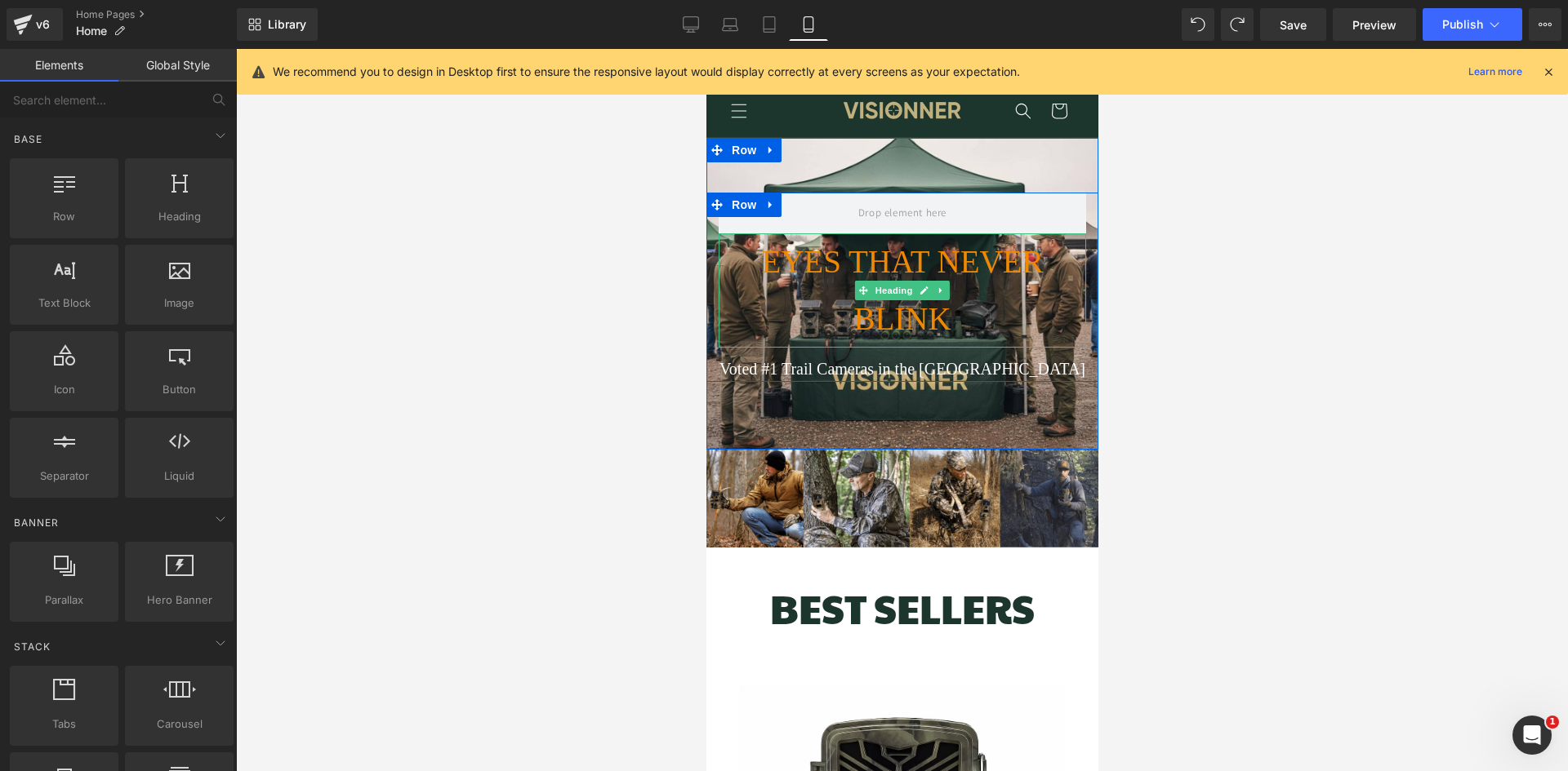
scroll to position [0, 0]
click at [999, 282] on h1 "EYES THAT NEVER BLINK" at bounding box center [901, 291] width 367 height 115
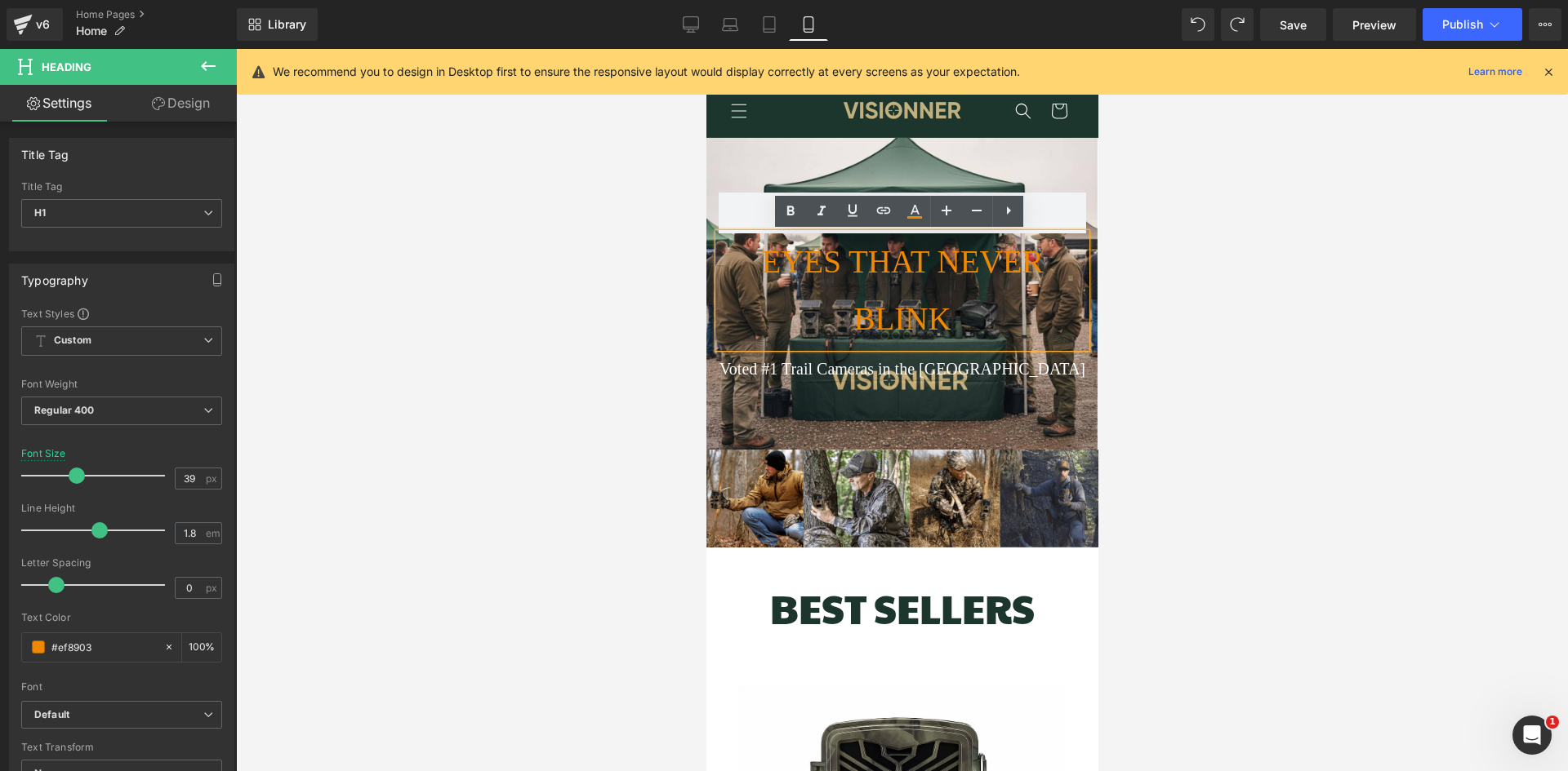
click at [975, 262] on h1 "EYES THAT NEVER BLINK" at bounding box center [901, 291] width 367 height 115
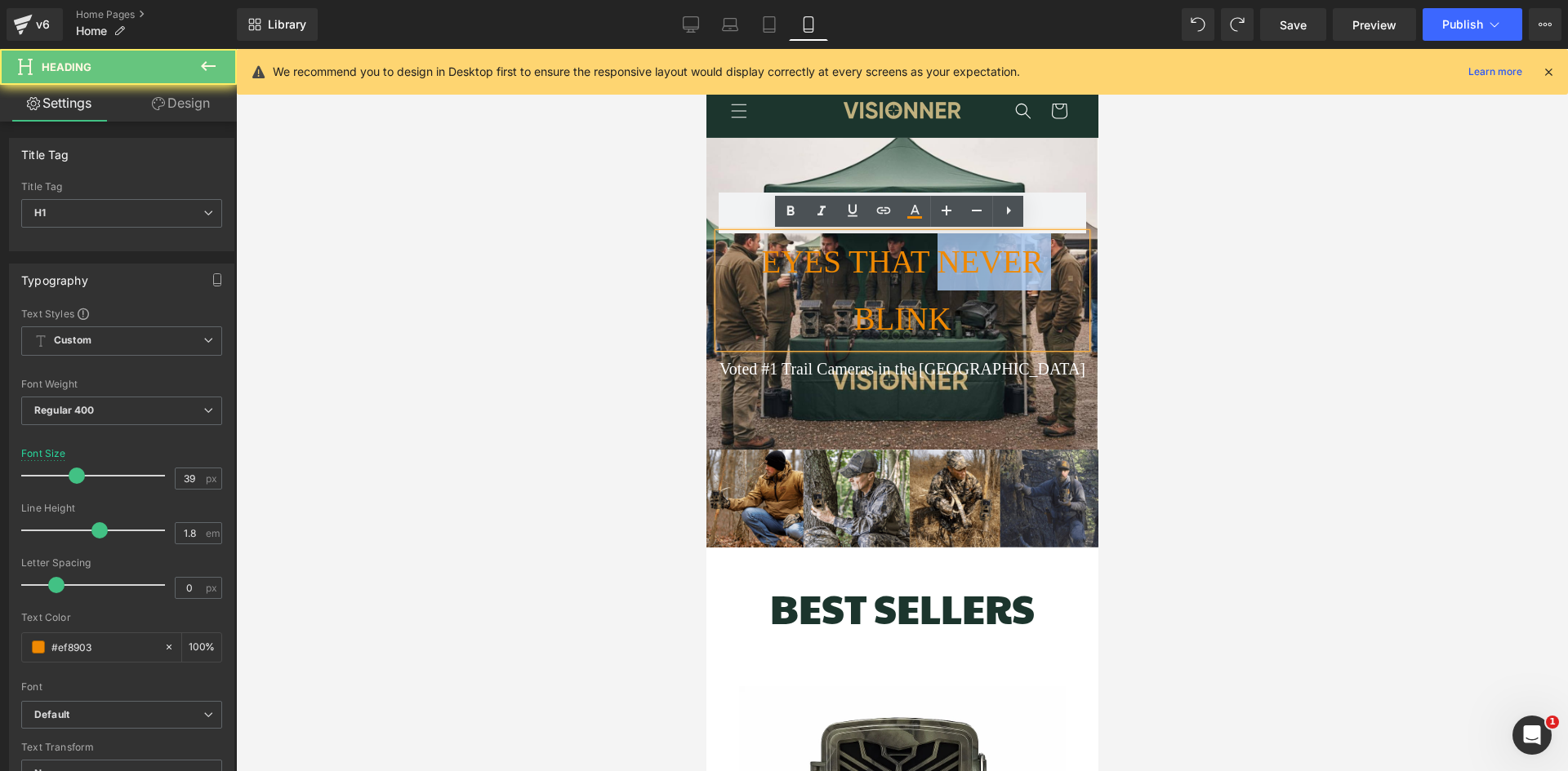
click at [975, 262] on h1 "EYES THAT NEVER BLINK" at bounding box center [901, 291] width 367 height 115
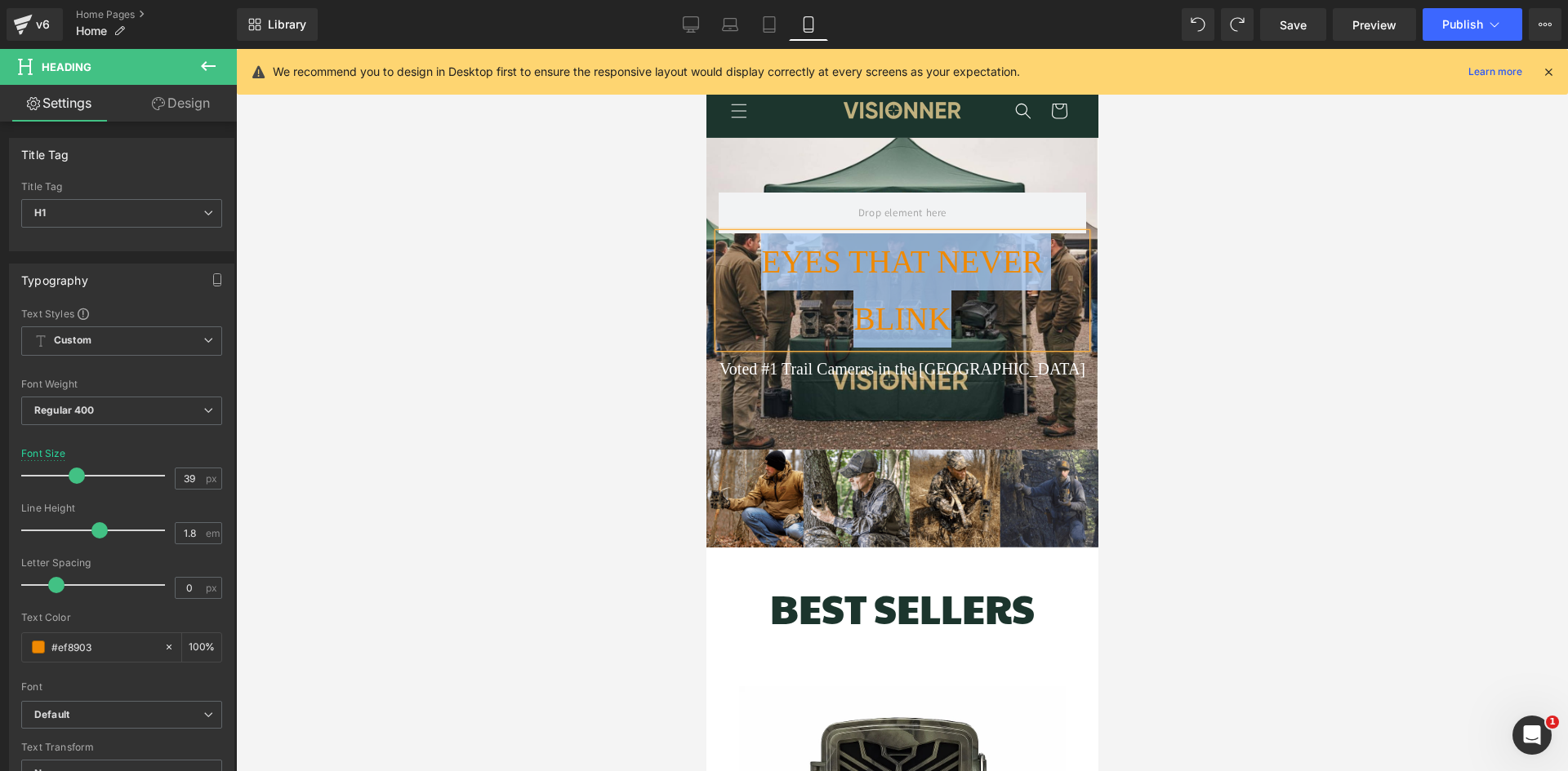
scroll to position [0, 293]
click at [986, 256] on h1 "EYES THAT NEVER BLINK" at bounding box center [901, 291] width 367 height 115
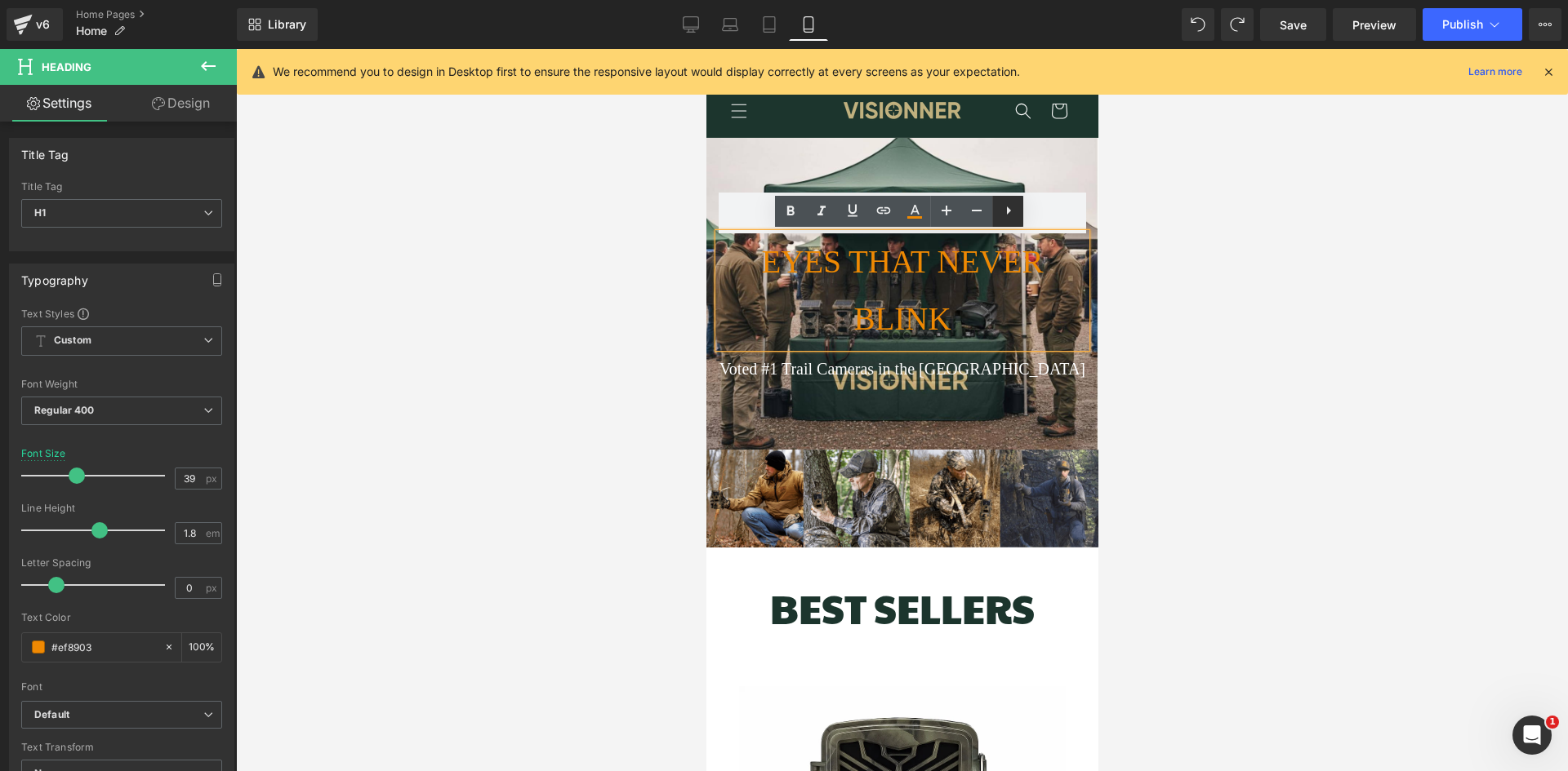
click at [1018, 214] on icon at bounding box center [1009, 210] width 20 height 20
click at [1008, 218] on icon at bounding box center [1008, 210] width 20 height 20
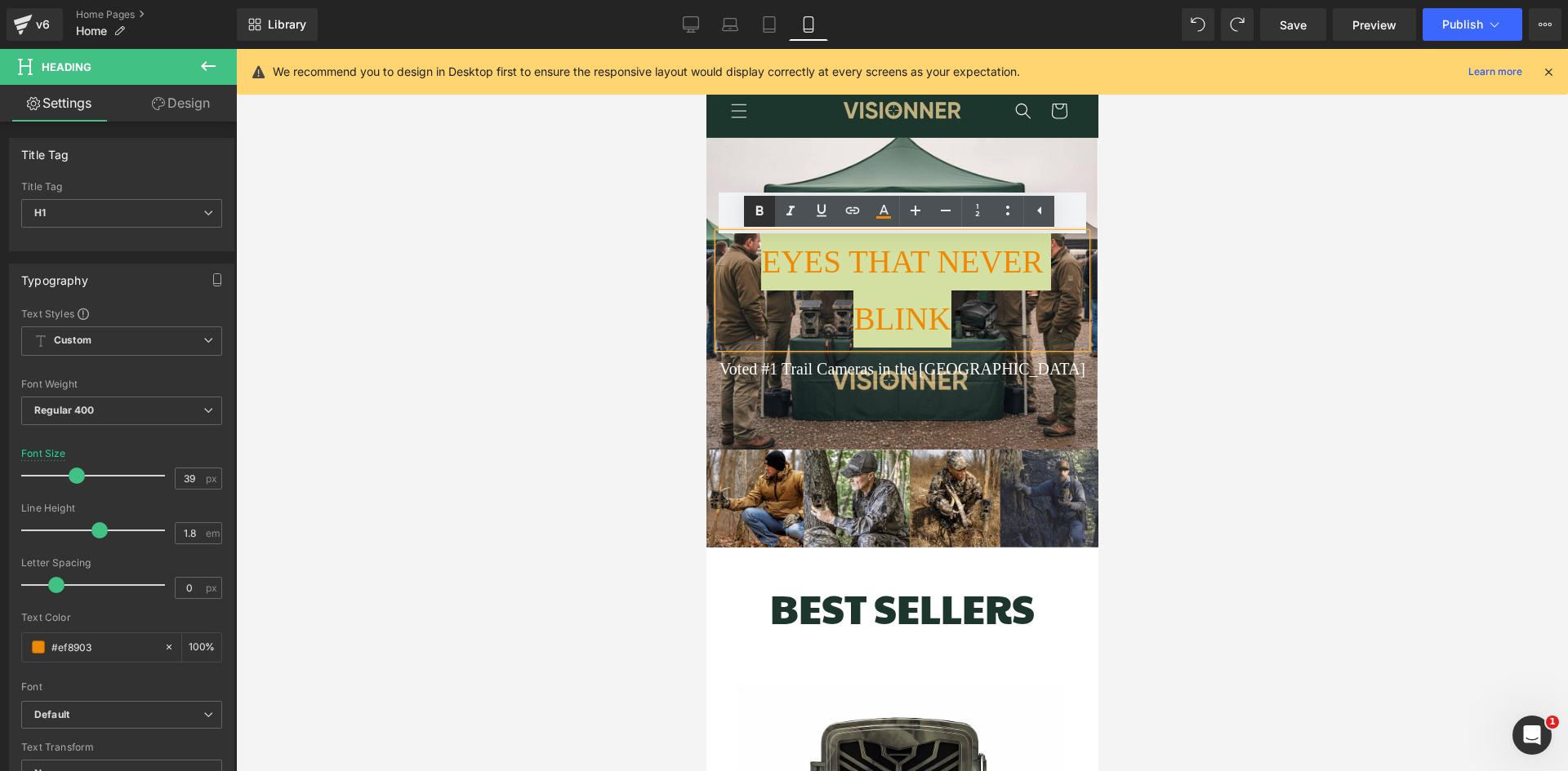
click at [754, 210] on icon at bounding box center [760, 211] width 20 height 20
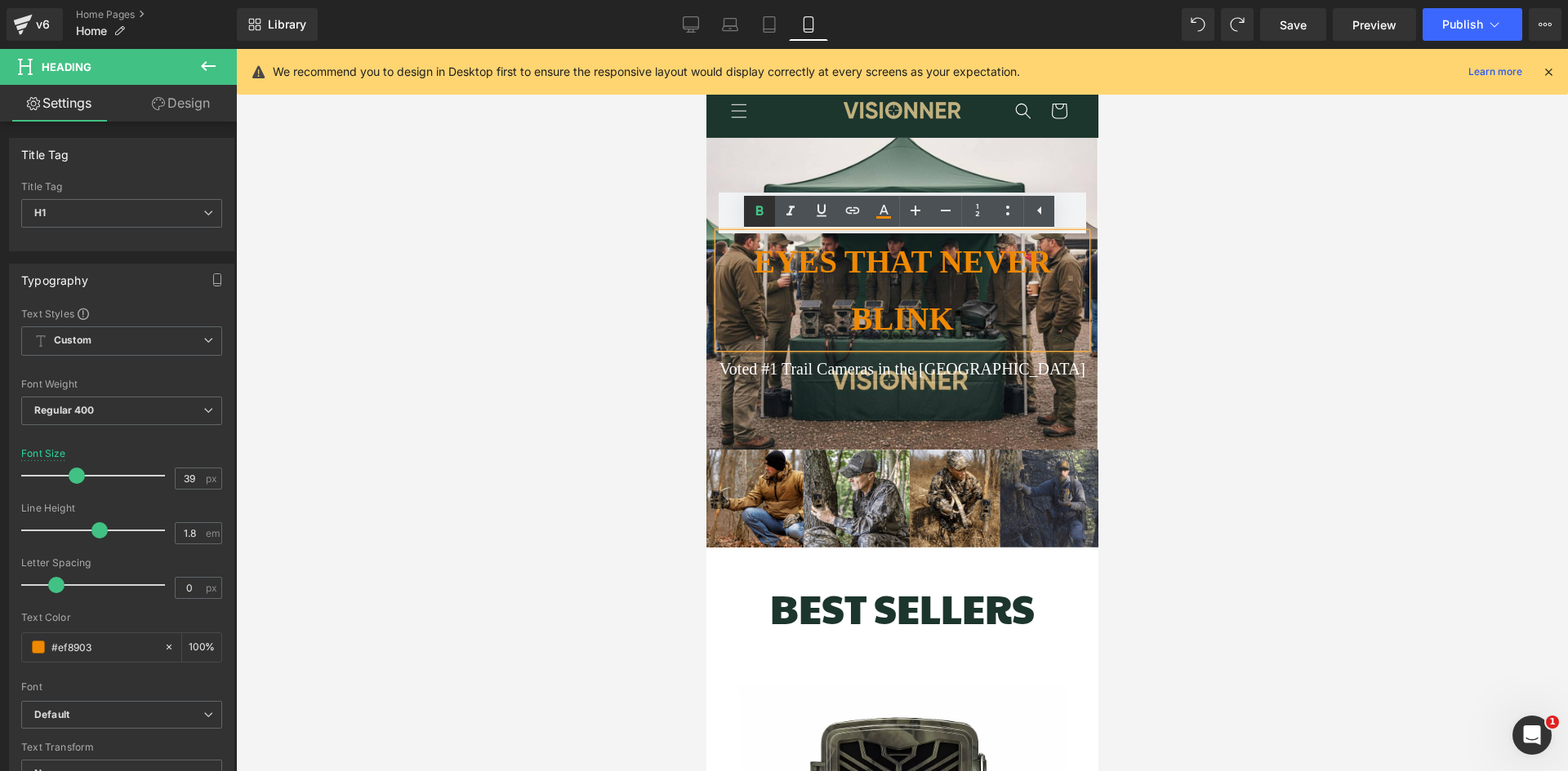
click at [761, 221] on link at bounding box center [759, 211] width 31 height 31
click at [876, 289] on h1 "EYES THAT NEVER BLINK" at bounding box center [901, 291] width 367 height 115
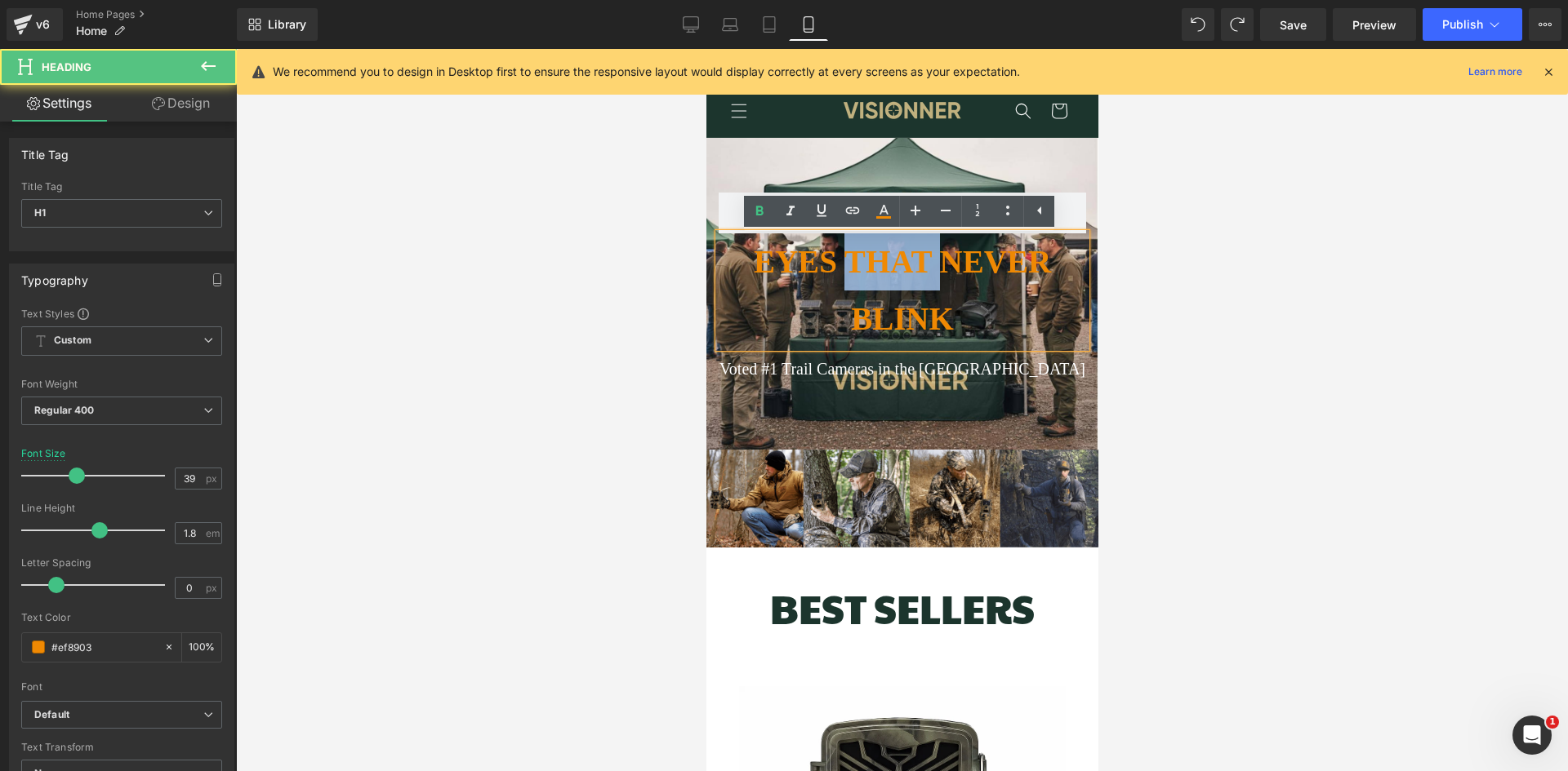
click at [876, 289] on h1 "EYES THAT NEVER BLINK" at bounding box center [901, 291] width 367 height 115
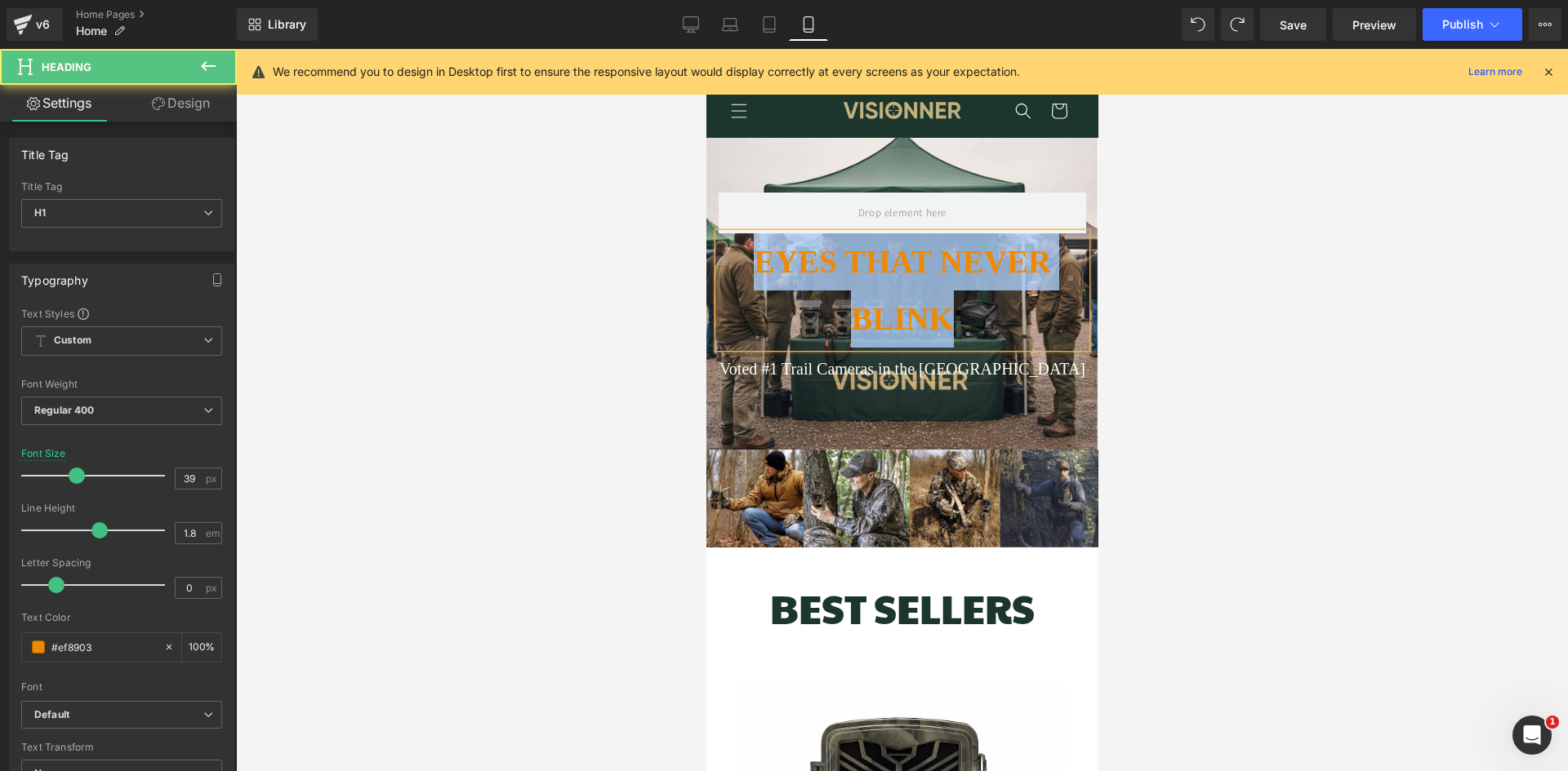
click at [854, 296] on h1 "EYES THAT NEVER BLINK" at bounding box center [901, 291] width 367 height 115
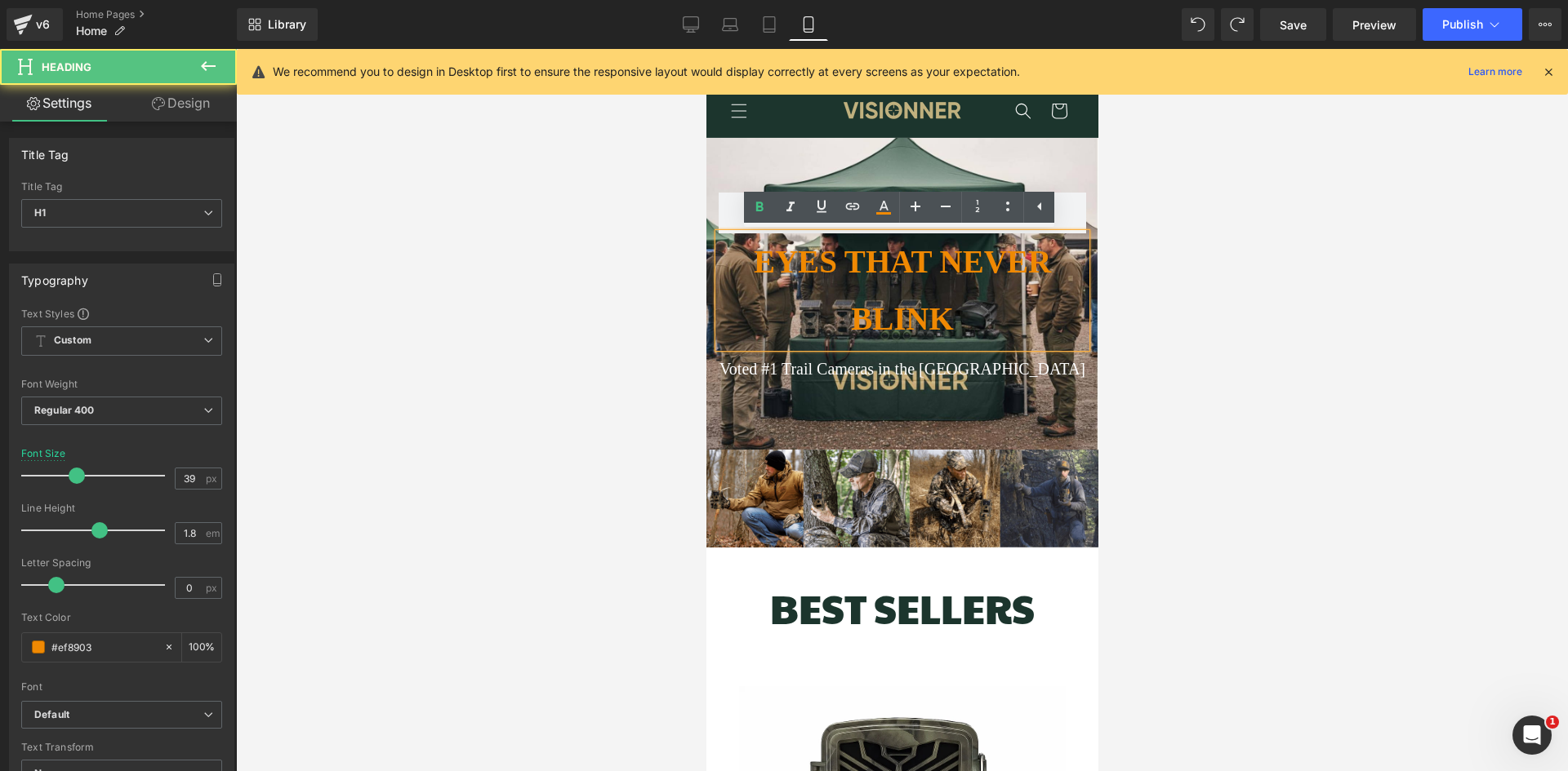
click at [817, 265] on strong "EYES THAT NEVER BLINK" at bounding box center [901, 290] width 297 height 92
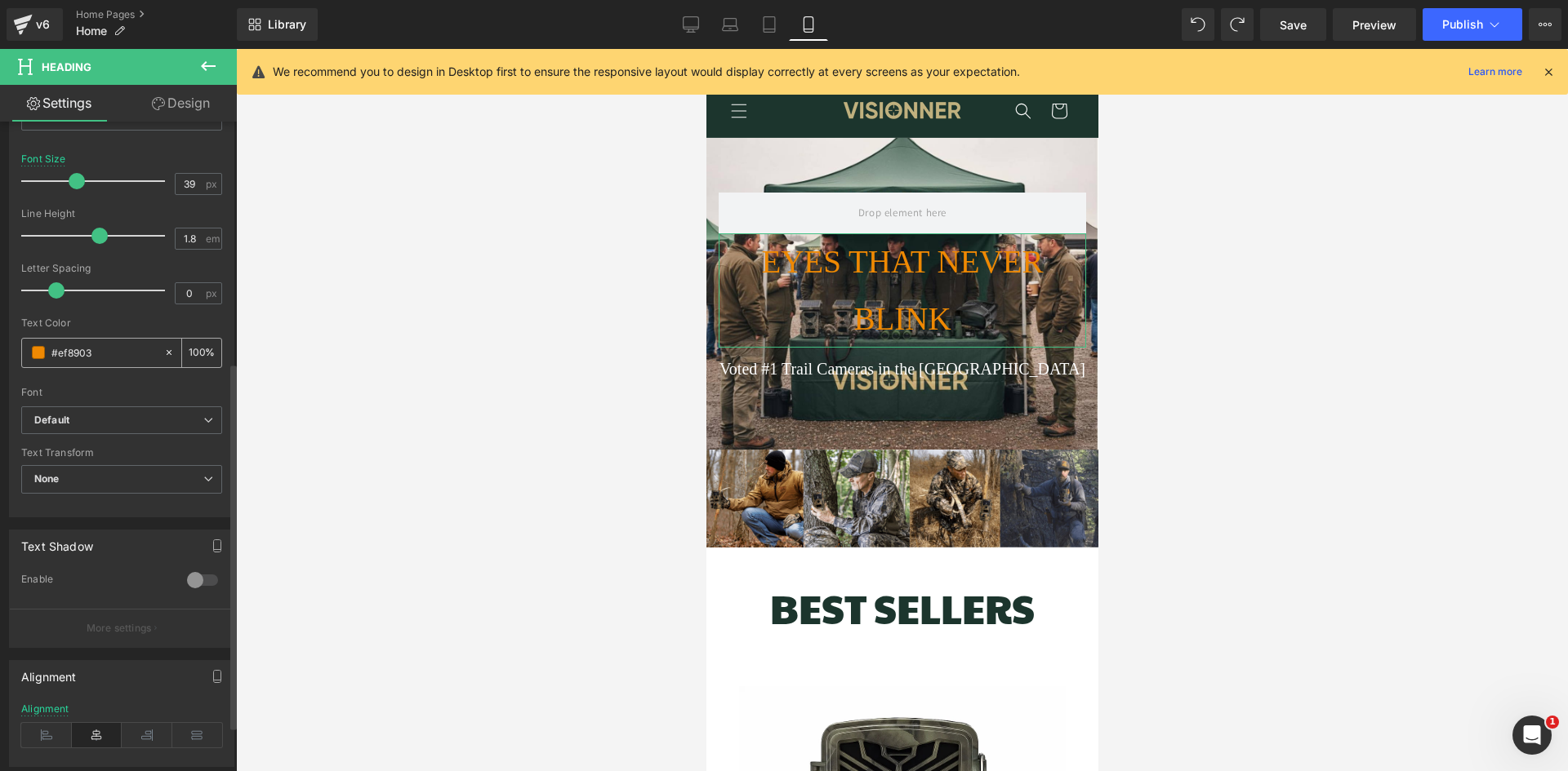
scroll to position [263, 0]
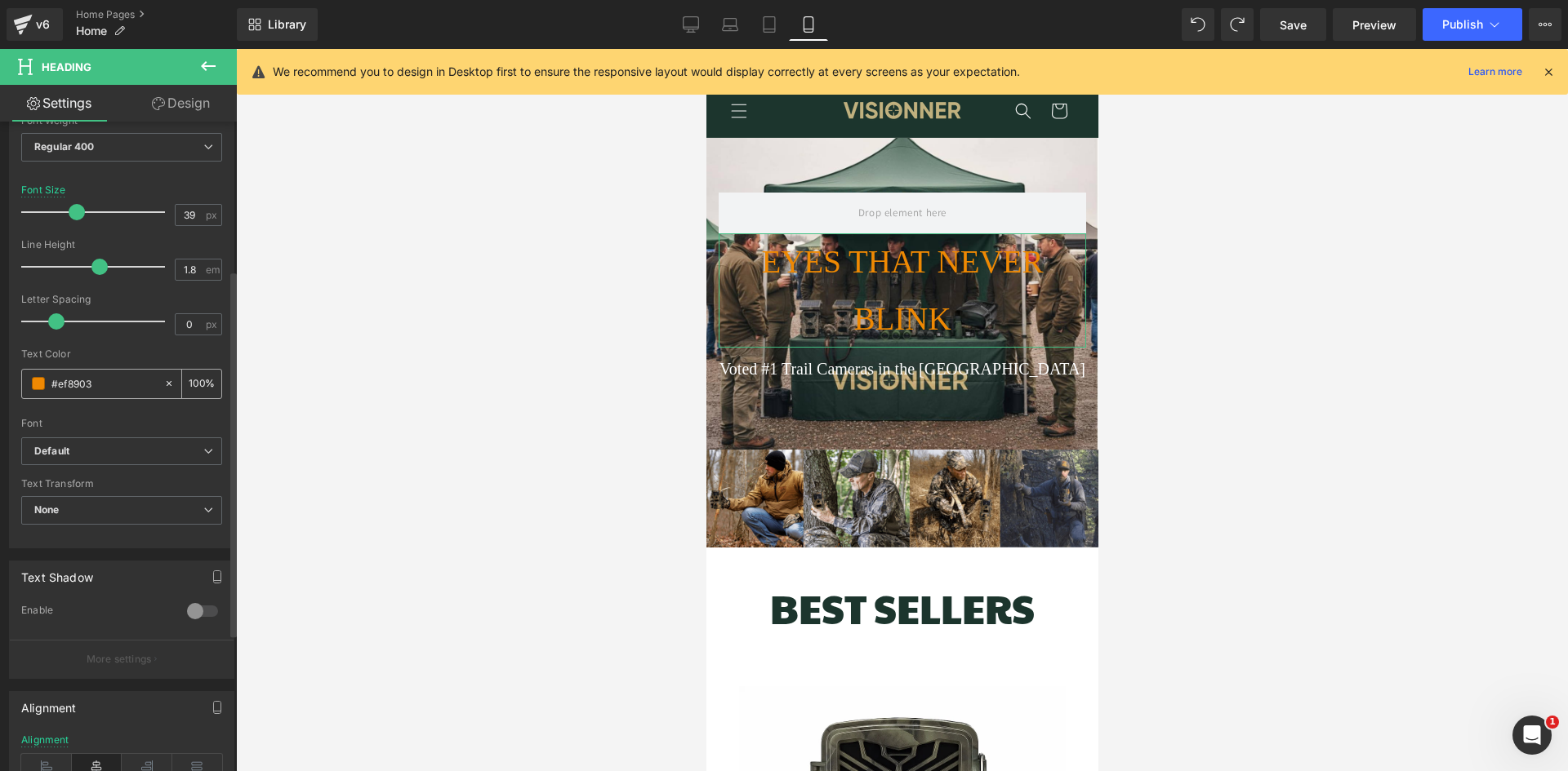
click at [38, 384] on span at bounding box center [39, 383] width 13 height 13
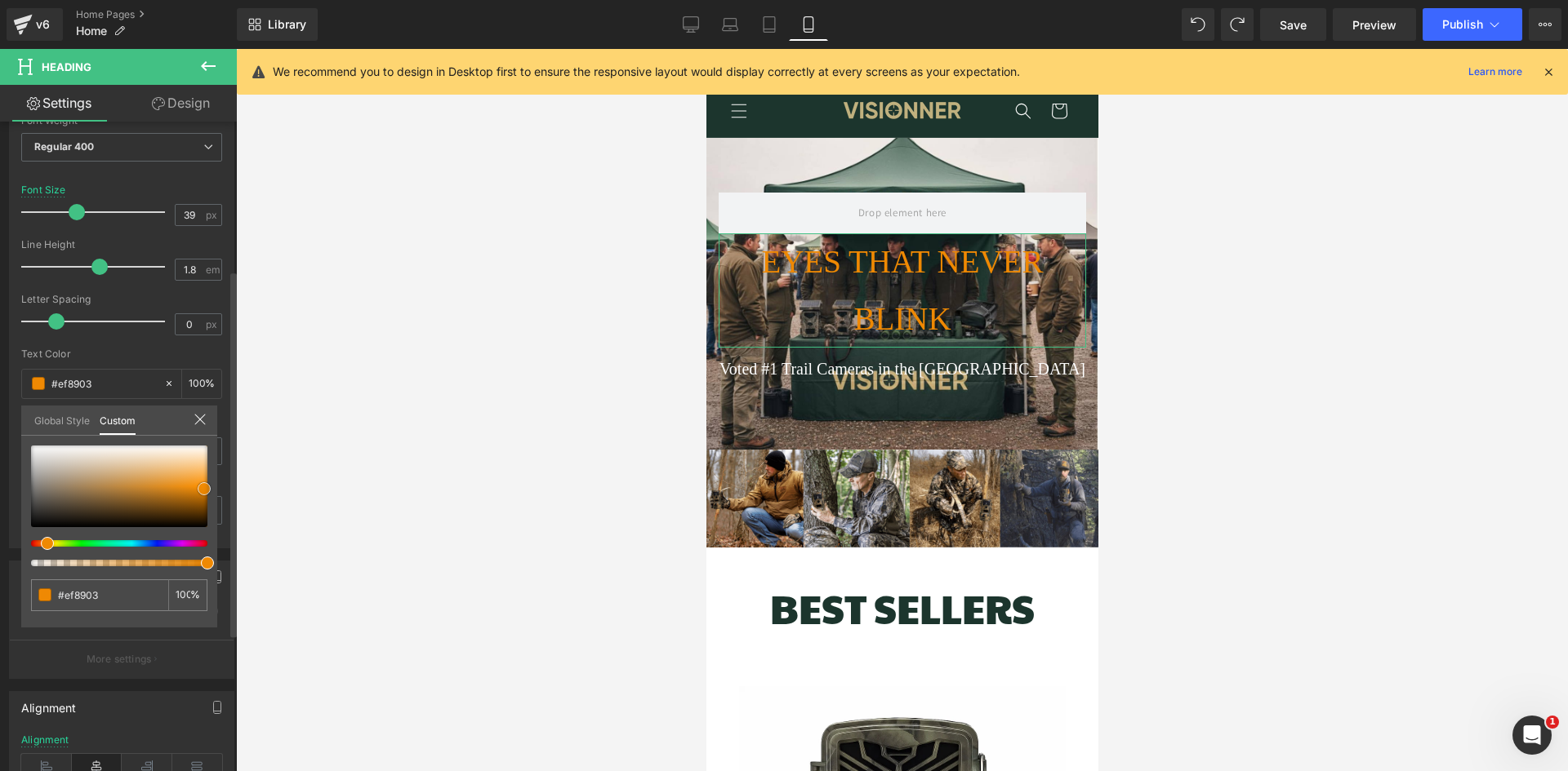
type input "#996a2d"
type input "#91652b"
type input "#7e5e33"
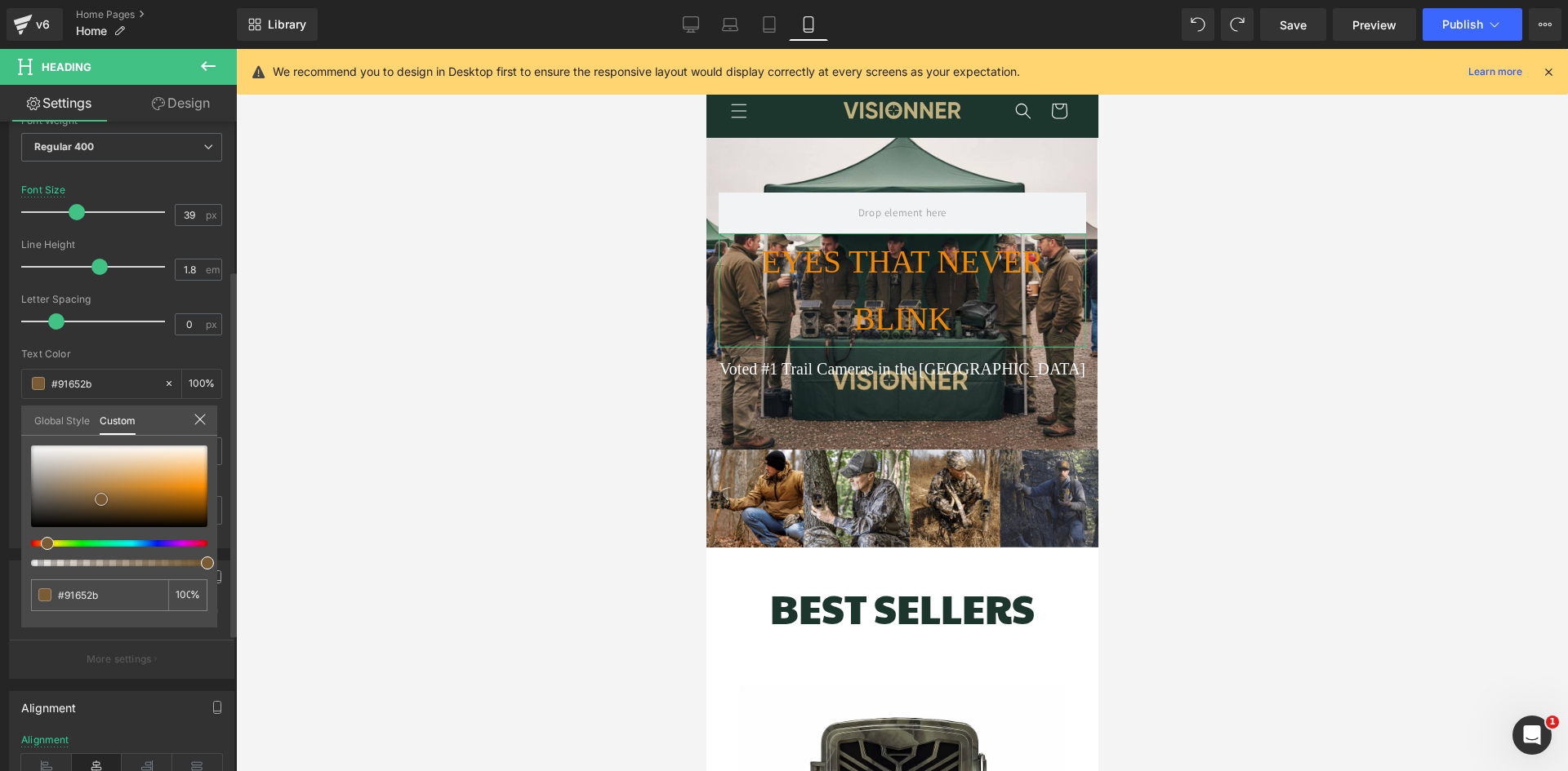
type input "#7e5e33"
type input "#63523a"
type input "#504639"
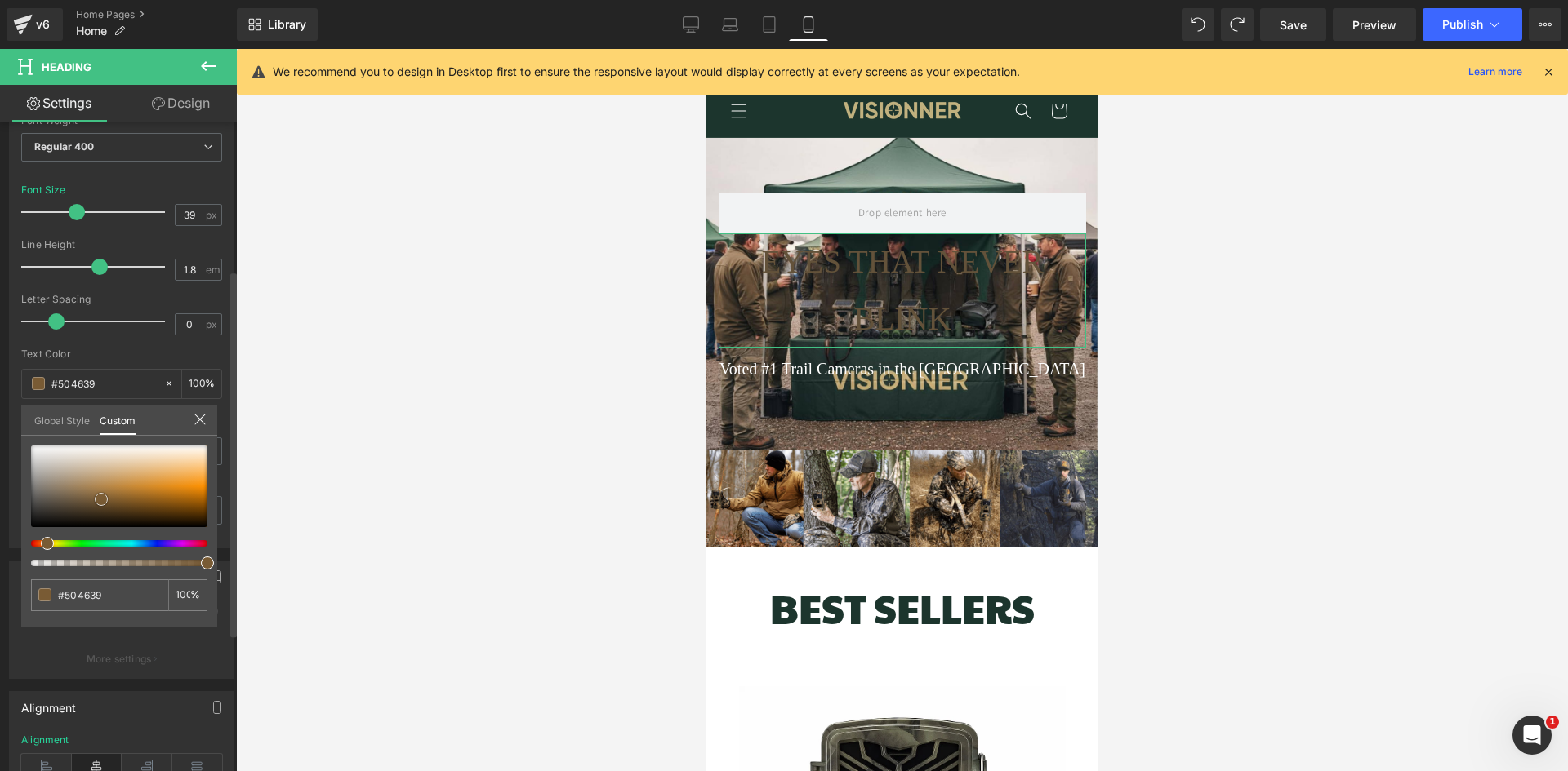
type input "#3f3b35"
type input "#2d2d2d"
type input "#191919"
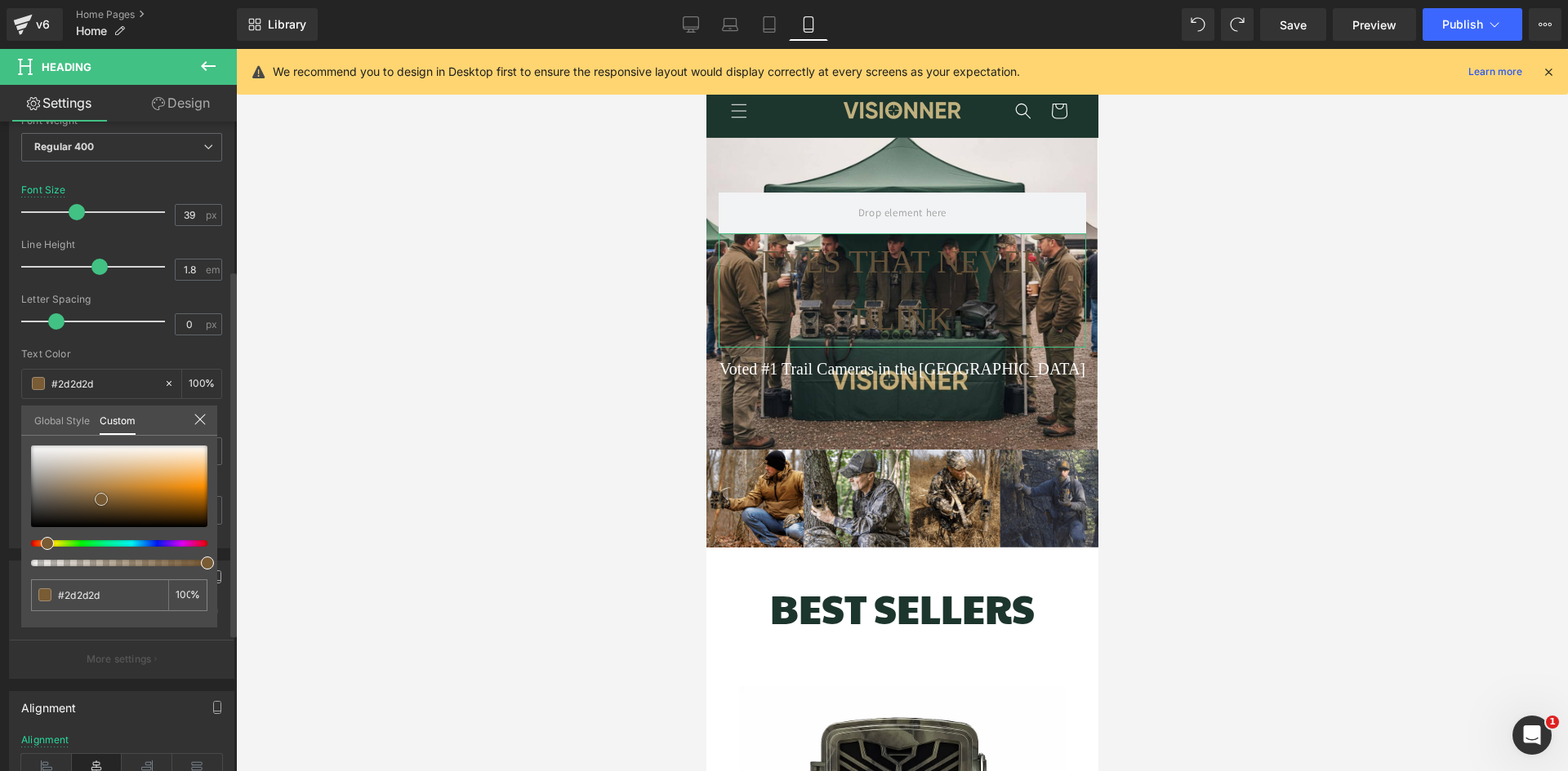
type input "#191919"
type input "#0c0c0c"
type input "#000000"
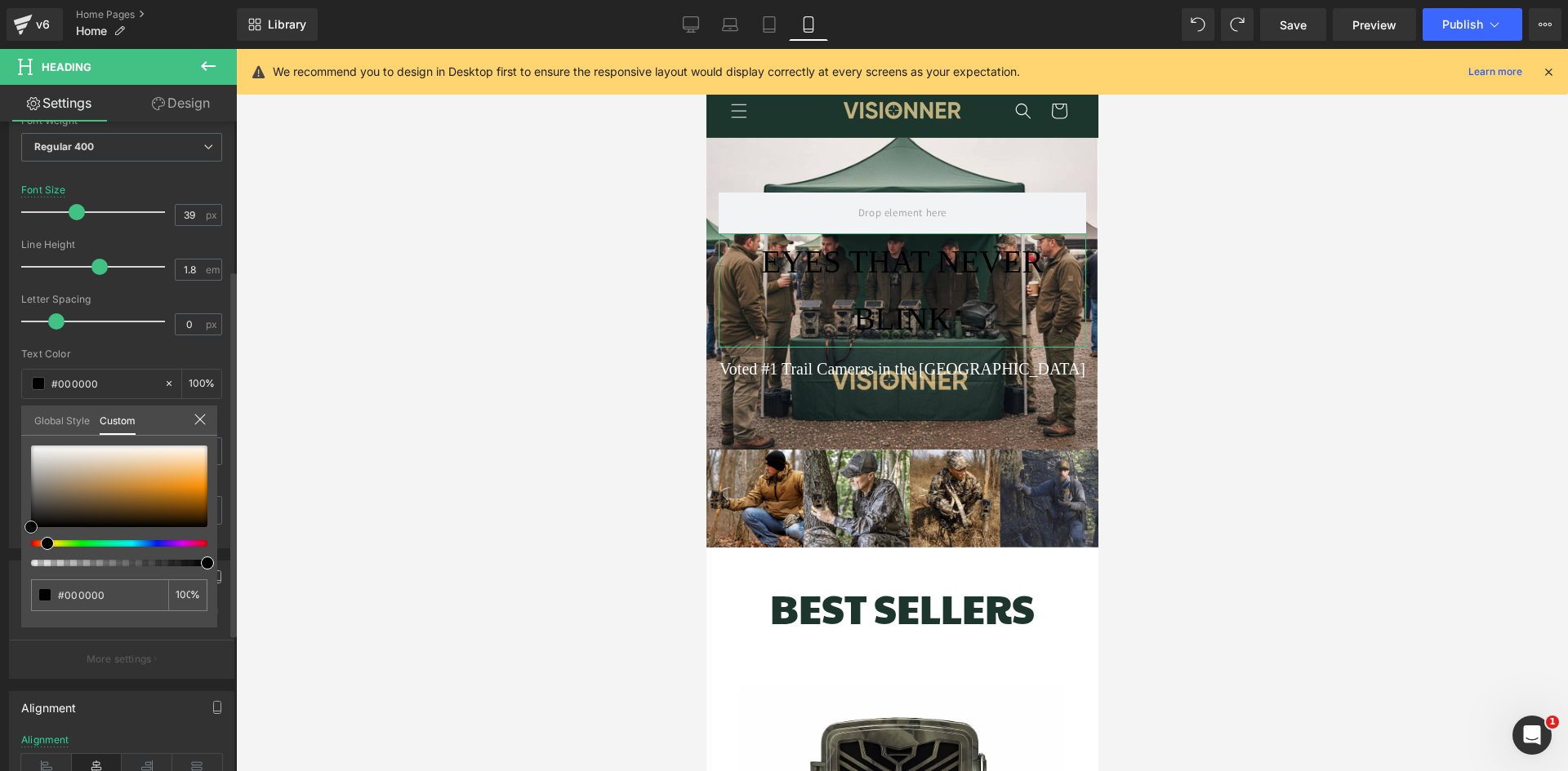
scroll to position [0, 0]
type input "#3d3d3d"
type input "#6b6b6b"
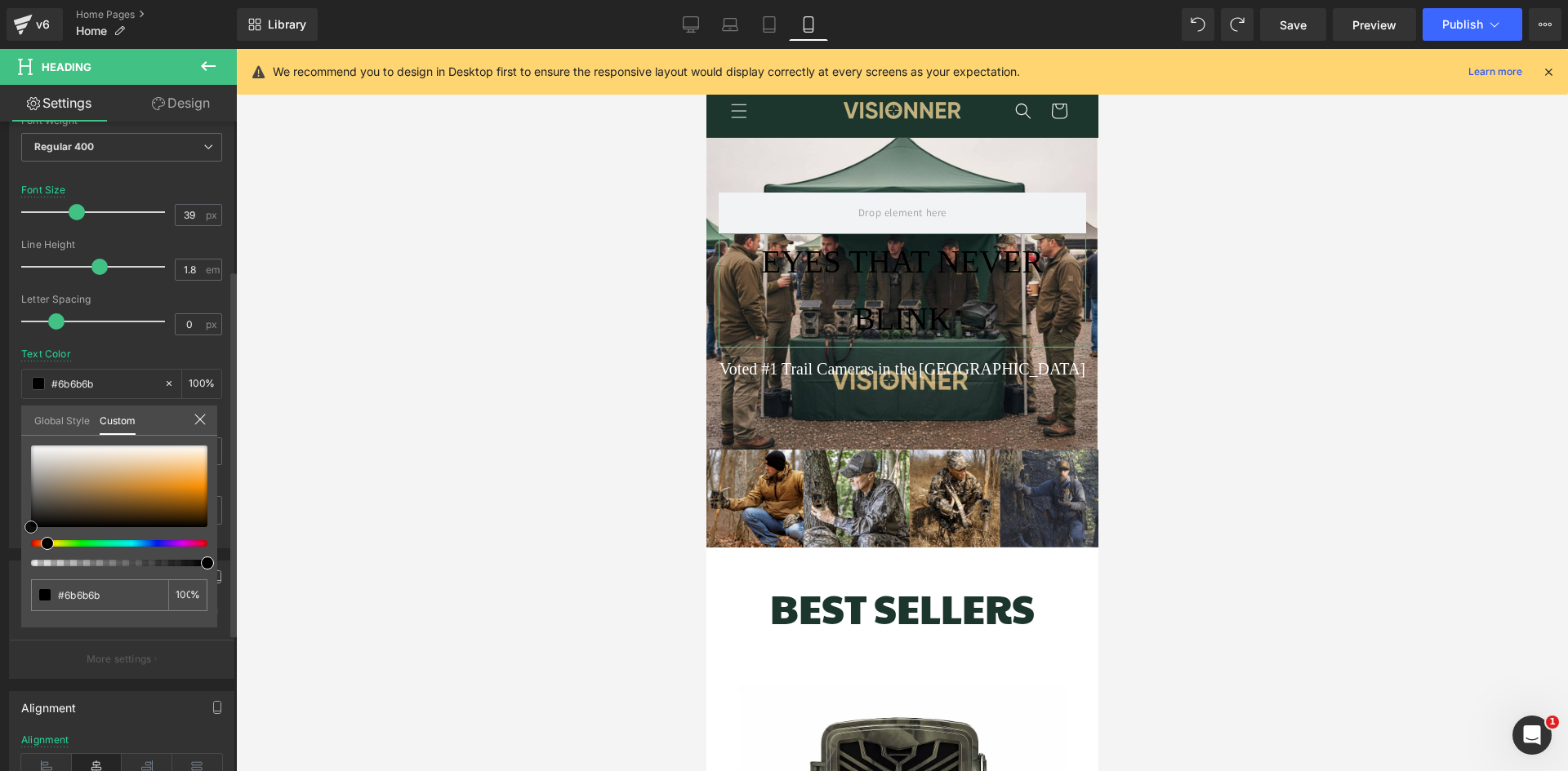
type input "#919191"
type input "#adadad"
type input "#bcbcbc"
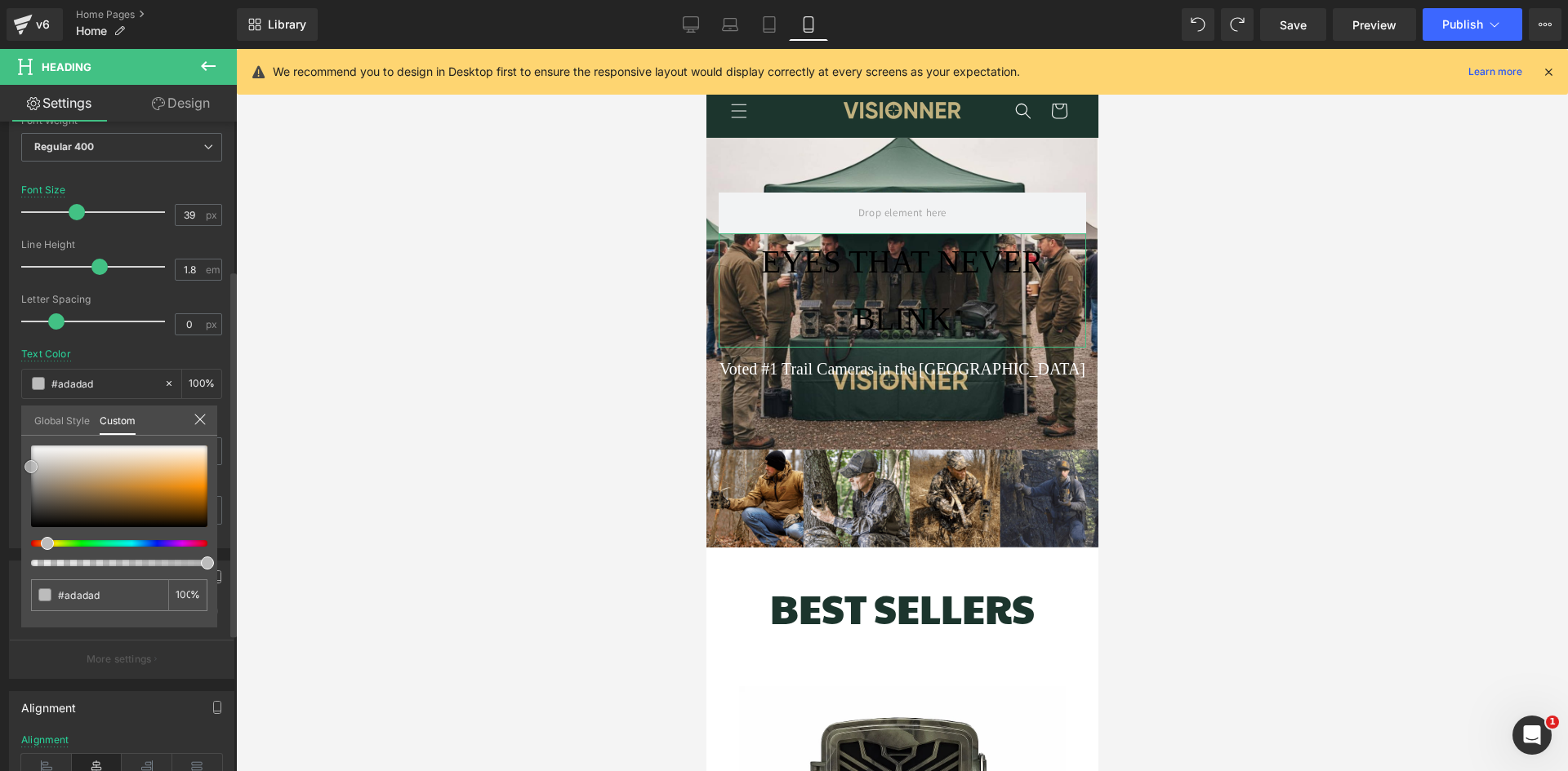
type input "#bcbcbc"
type input "#d1d1d1"
type input "#e2e2e2"
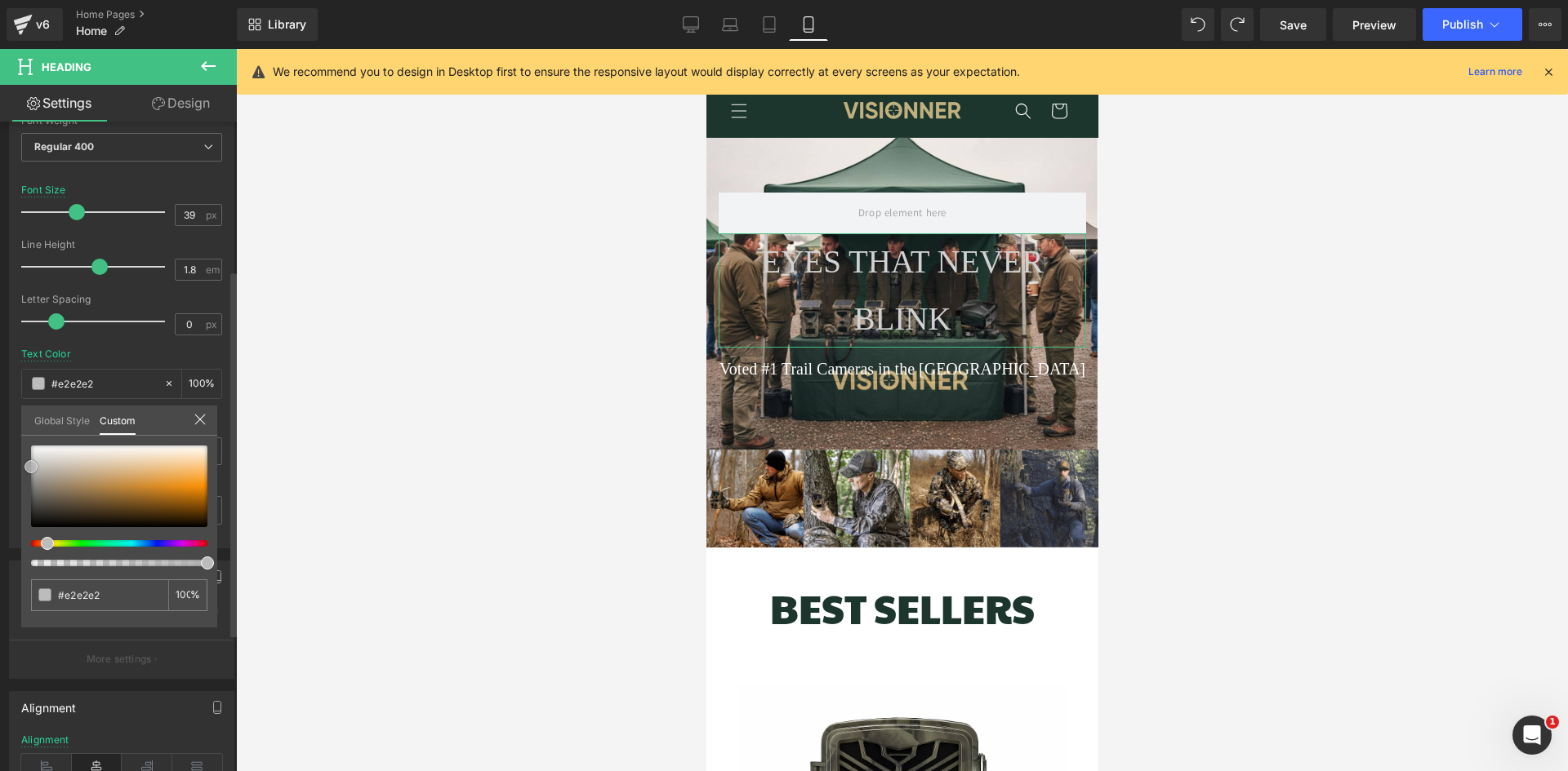
type input "#efefef"
type input "#ffffff"
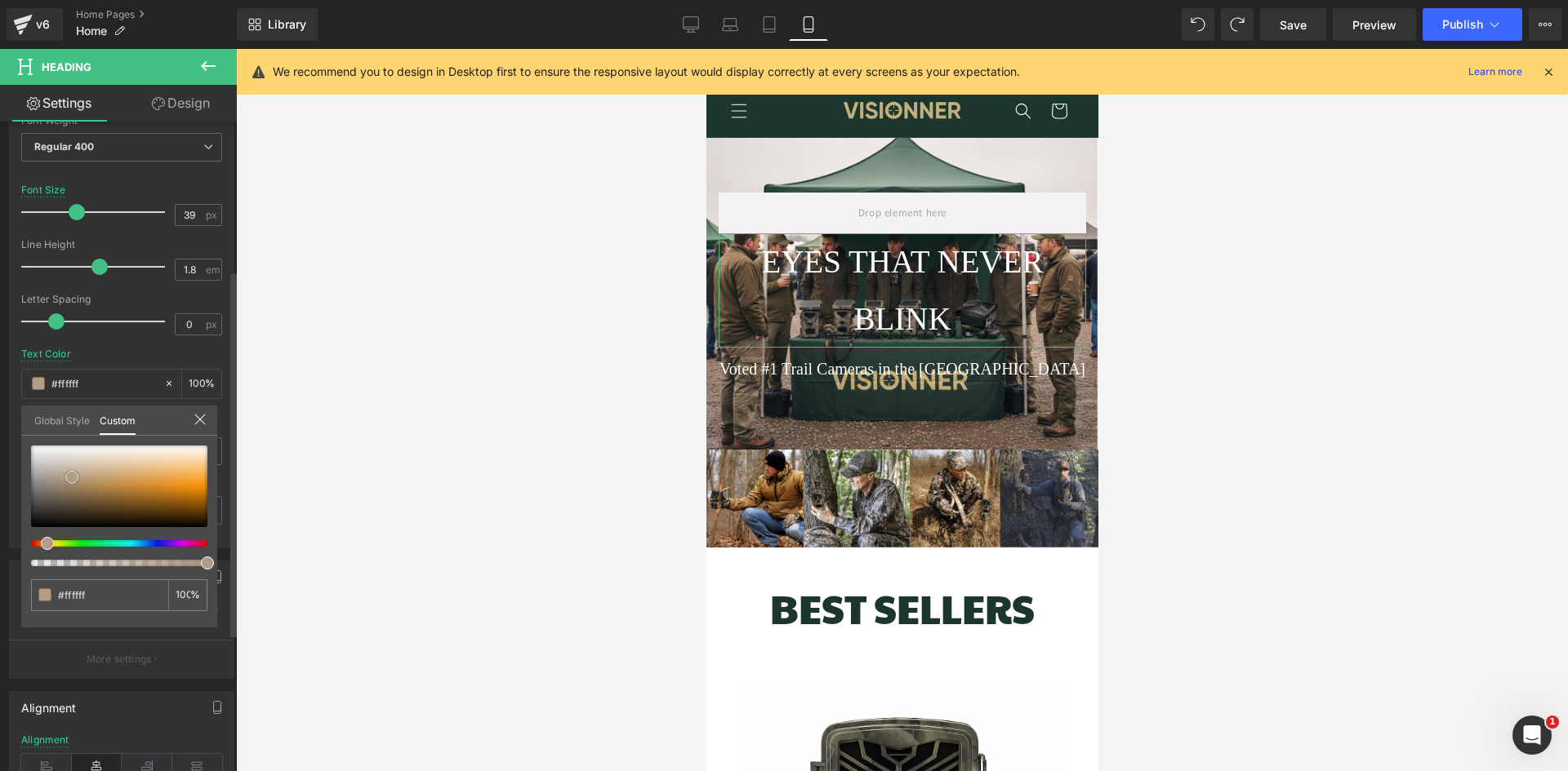
type input "#b29c84"
type input "#af977d"
type input "#b0977c"
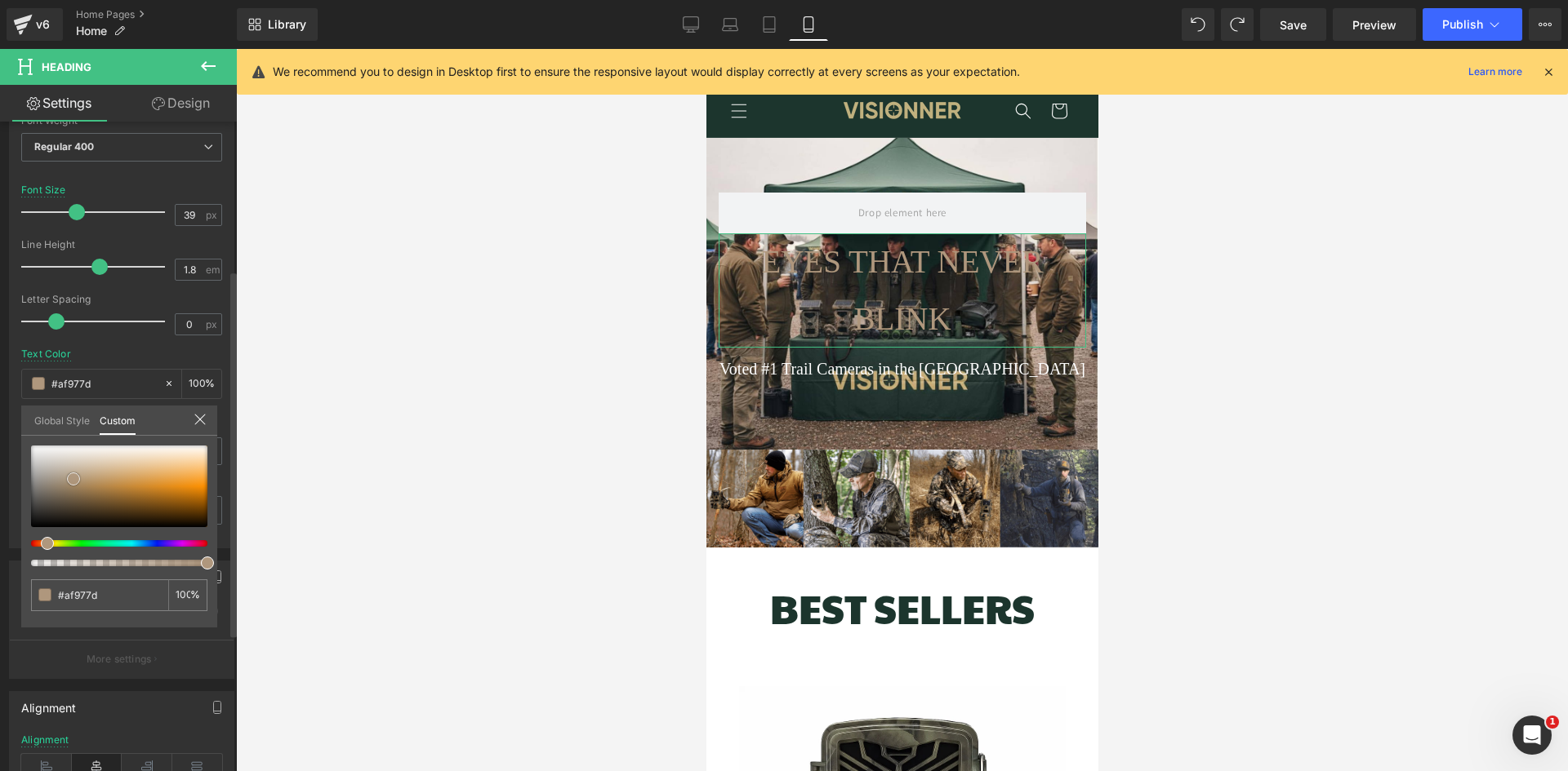
type input "#b0977c"
type input "#b78d60"
type input "#b36f27"
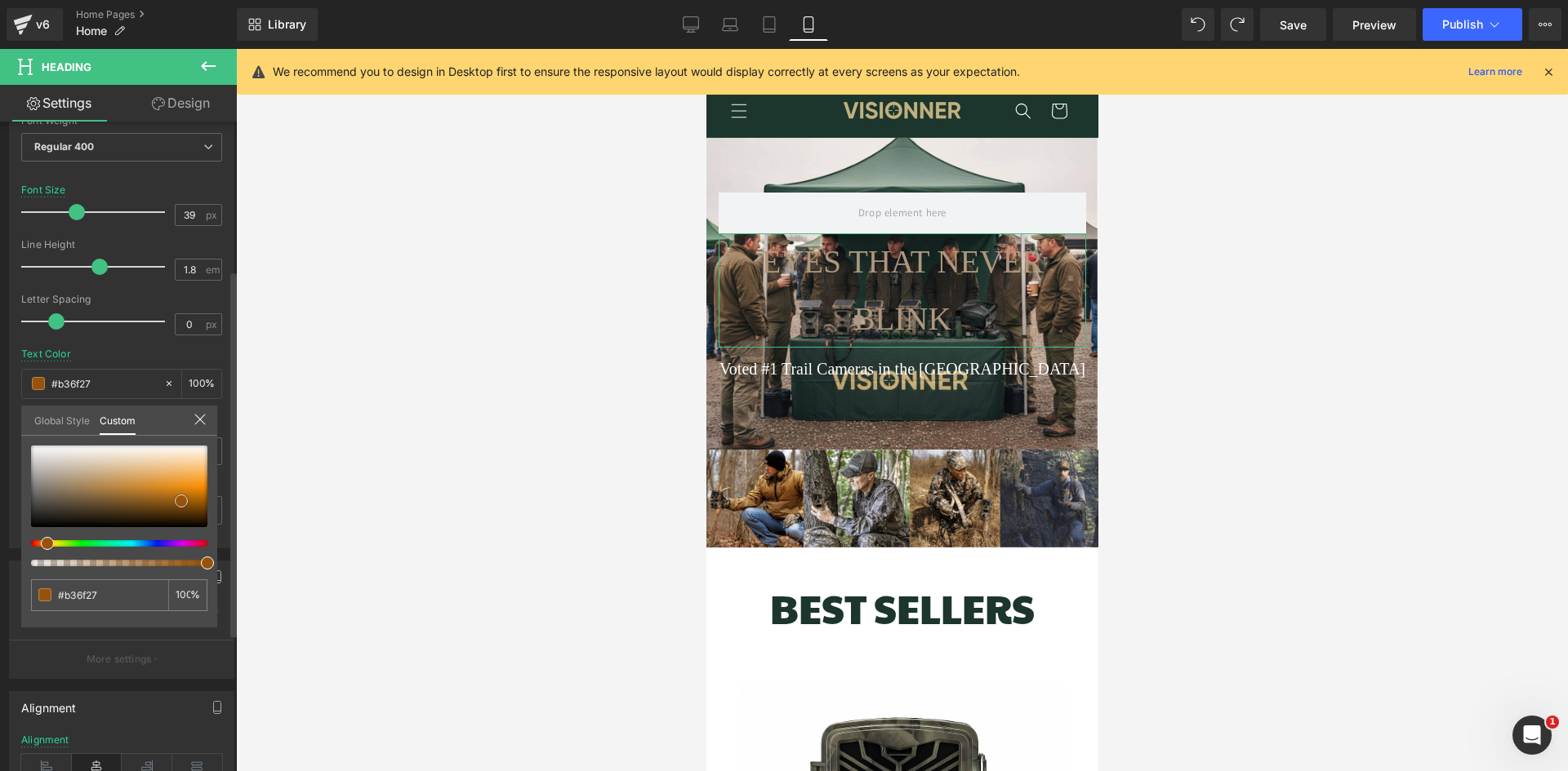
type input "#99560e"
type input "#904e08"
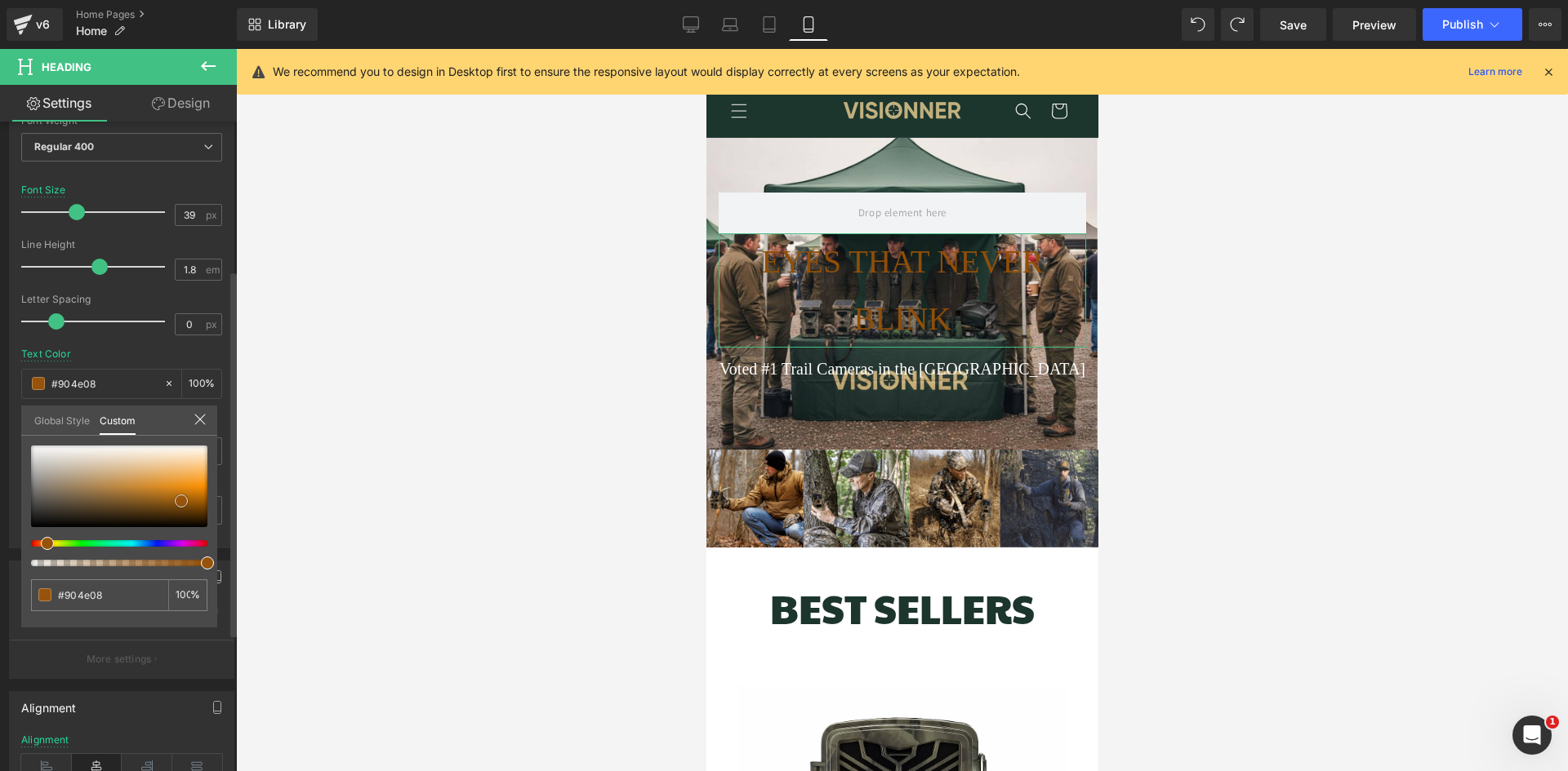
type input "#924e06"
type input "#934e05"
type input "#954e03"
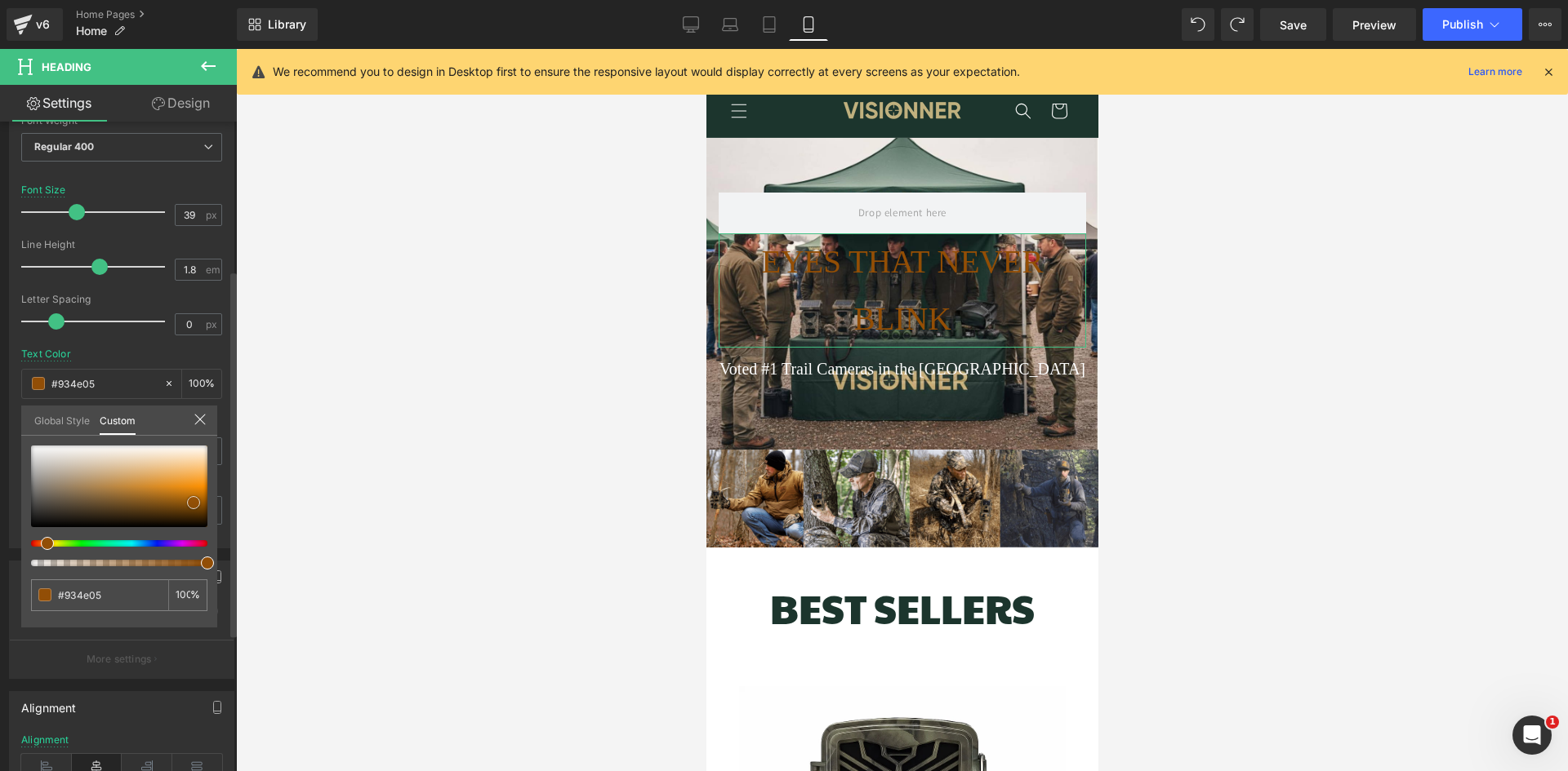
type input "#954e03"
type input "#914c02"
type input "#8e4900"
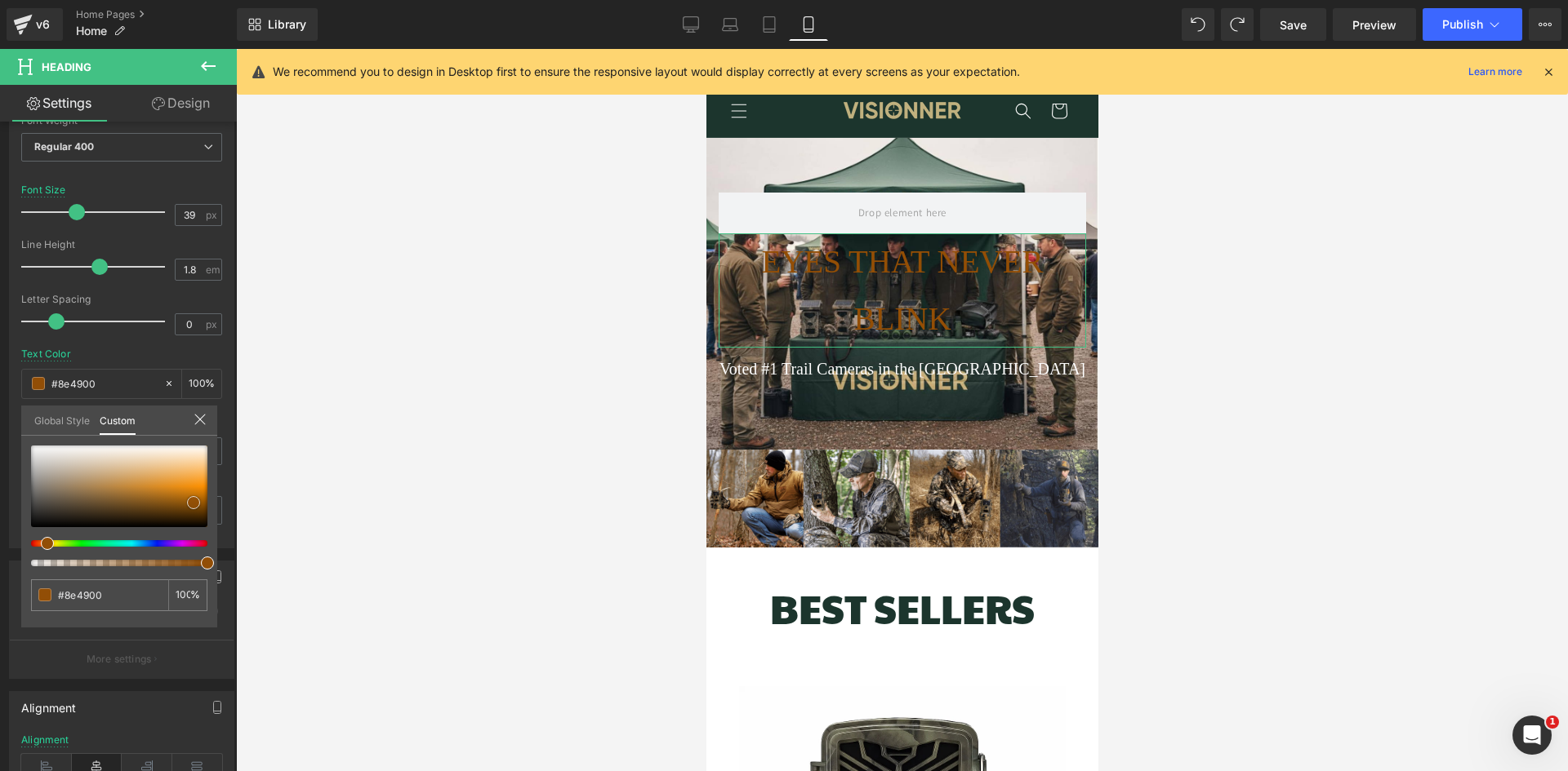
type input "#894700"
type input "#7f4100"
type input "#753c00"
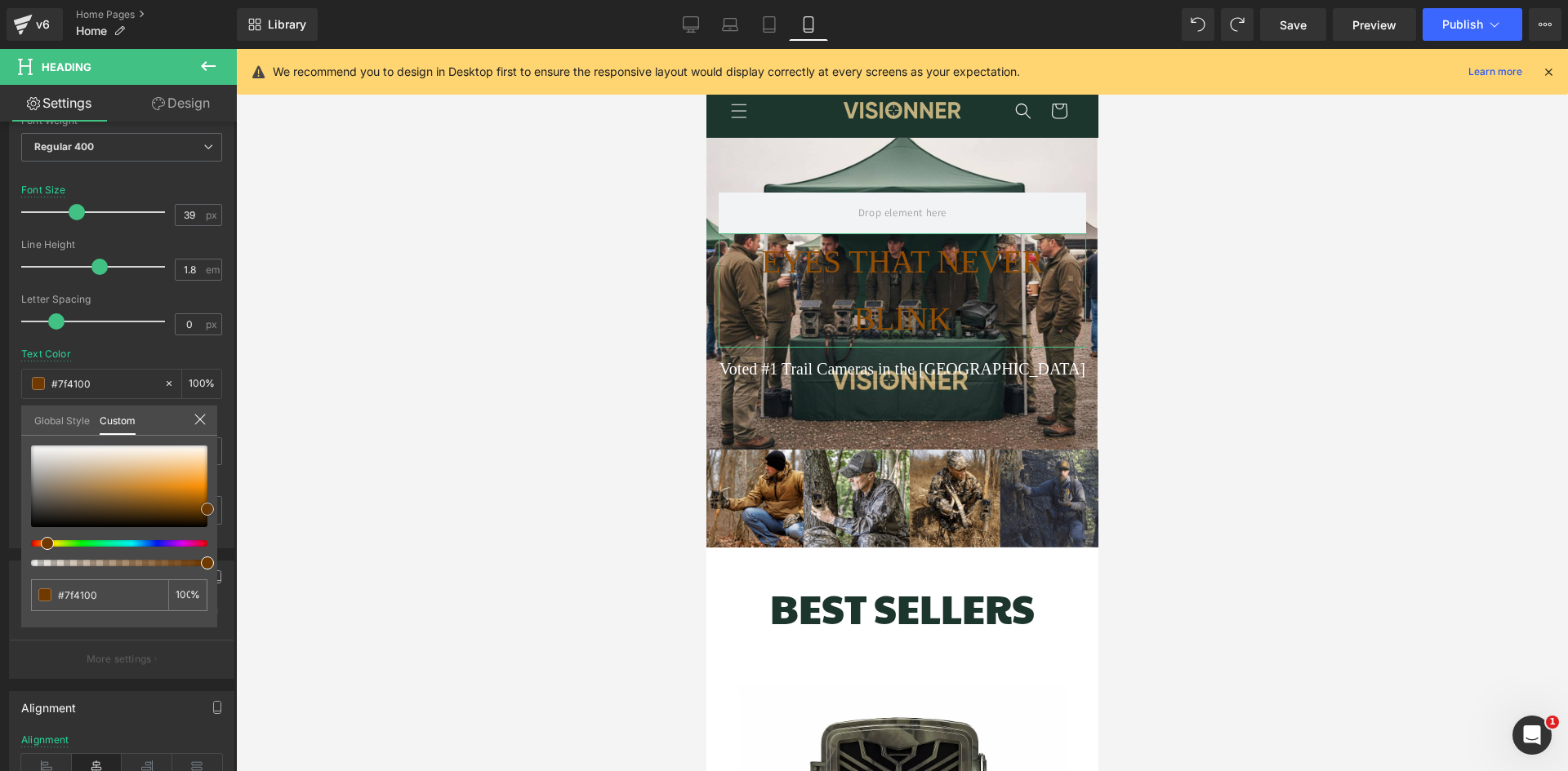
type input "#753c00"
type input "#6b3700"
type input "#603200"
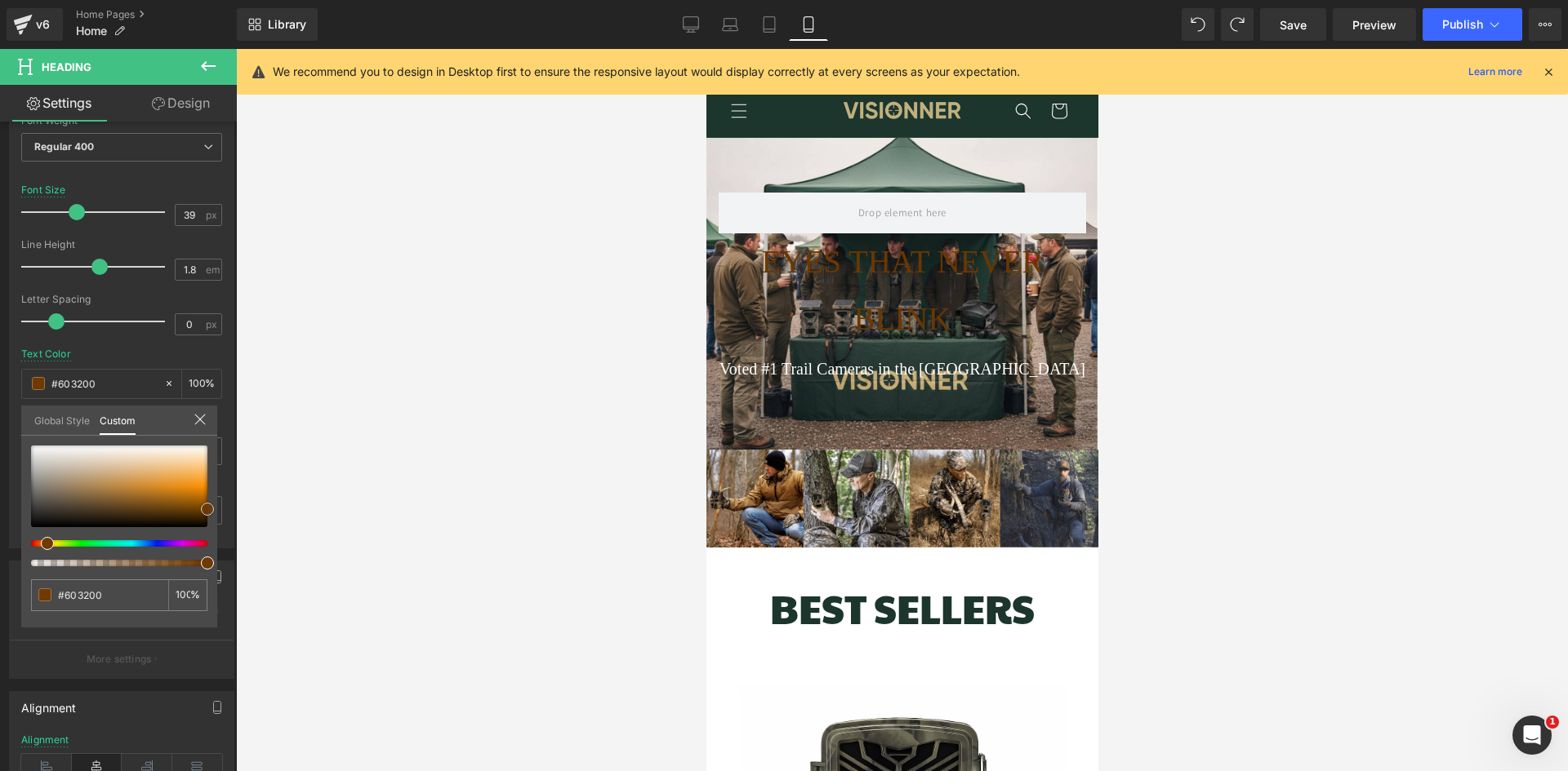
type input "#562c00"
type input "#472400"
type input "#381c00"
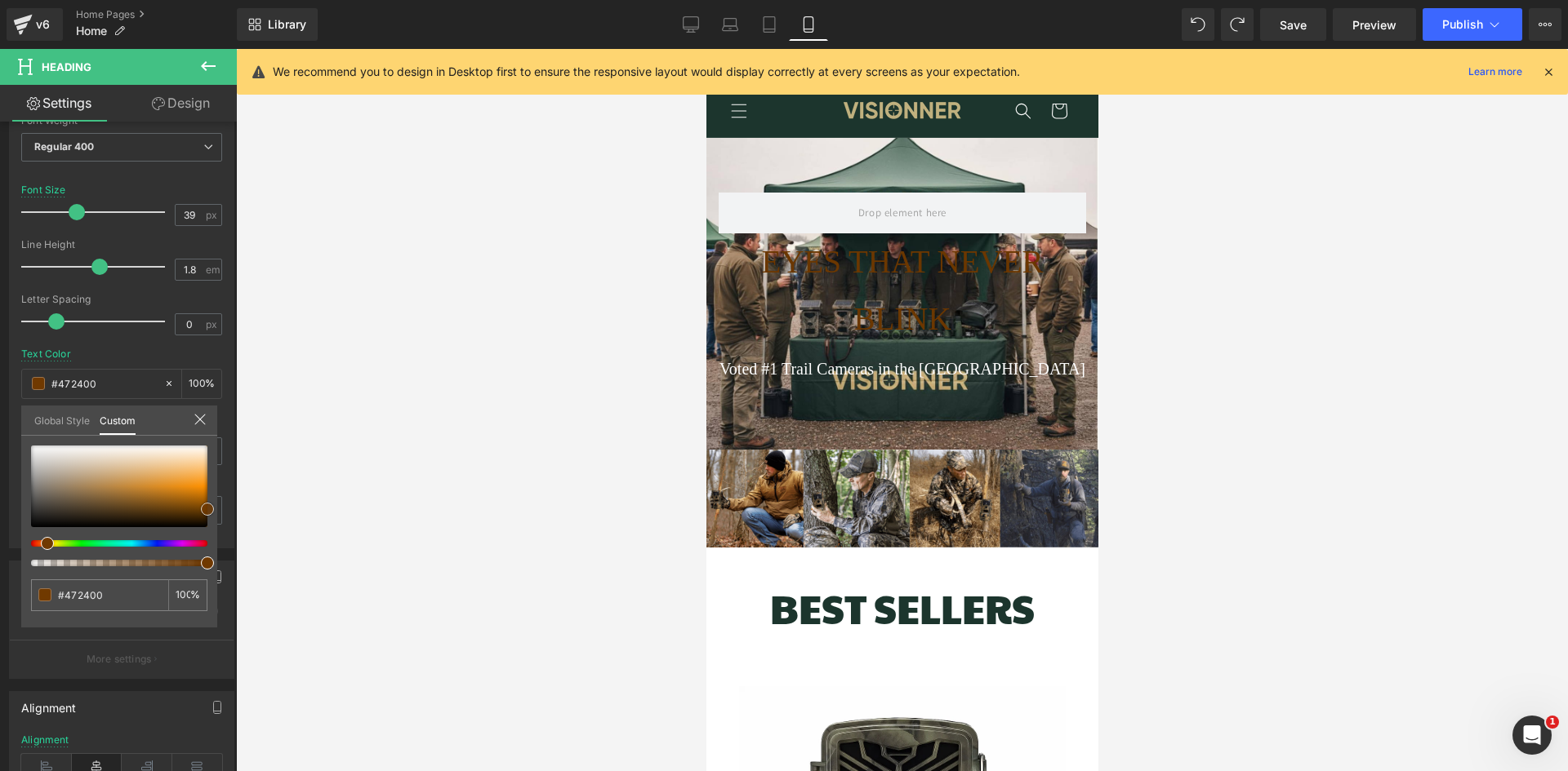
type input "#381c00"
type input "#2d1400"
type input "#281200"
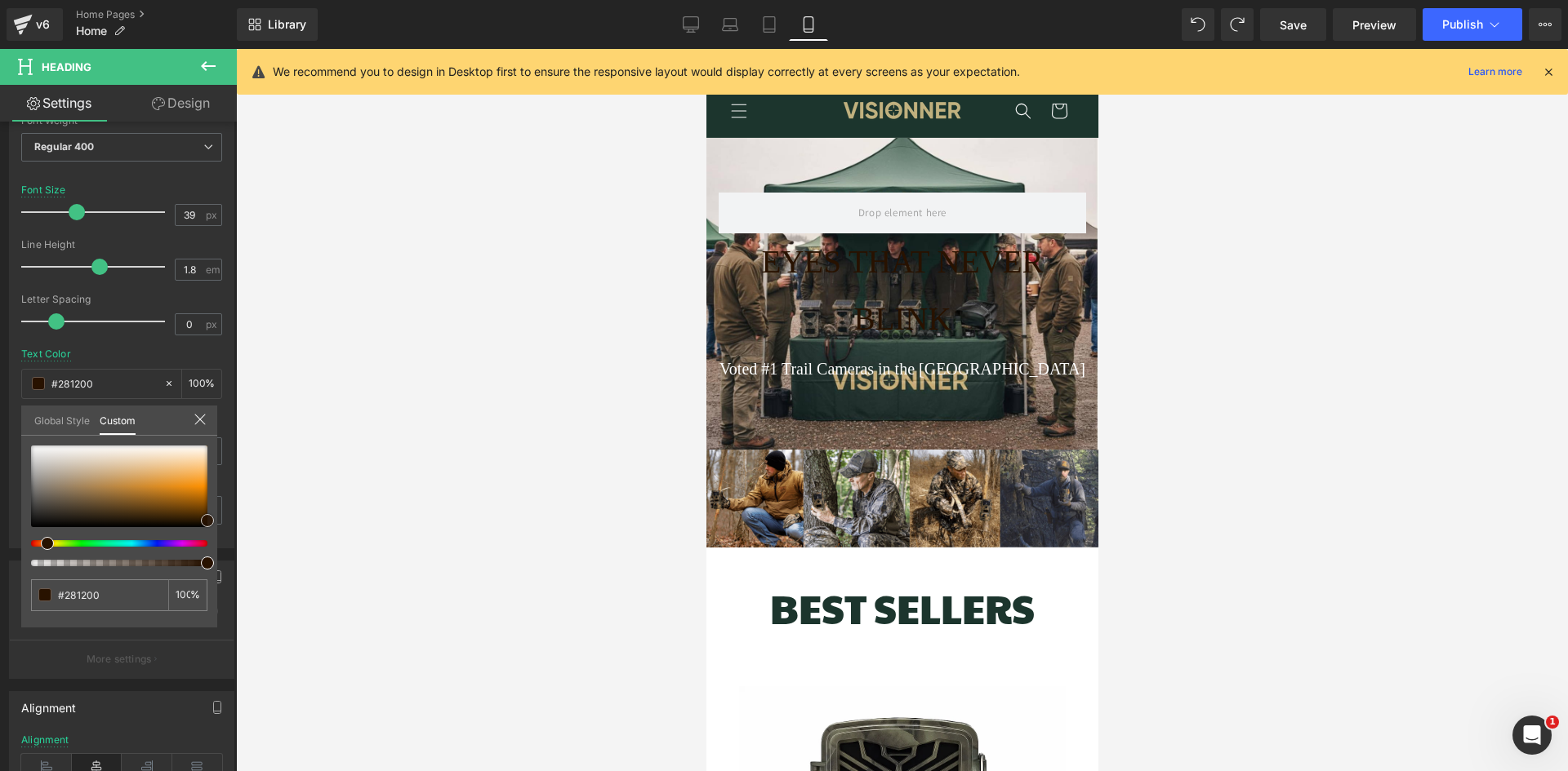
type input "#2d1400"
type input "#471e00"
type input "#6b2c00"
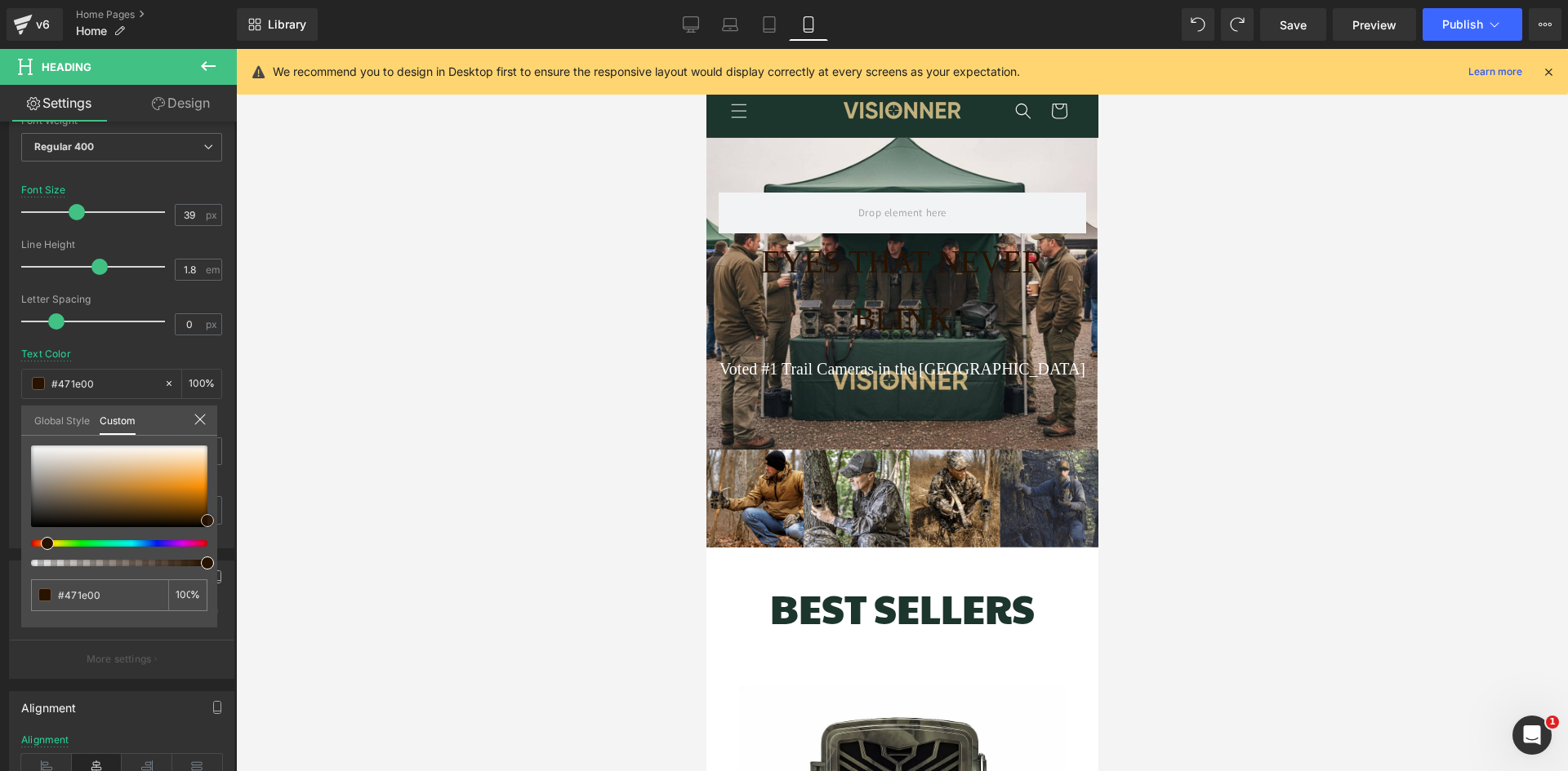
type input "#6b2c00"
type input "#933d00"
type input "#993f00"
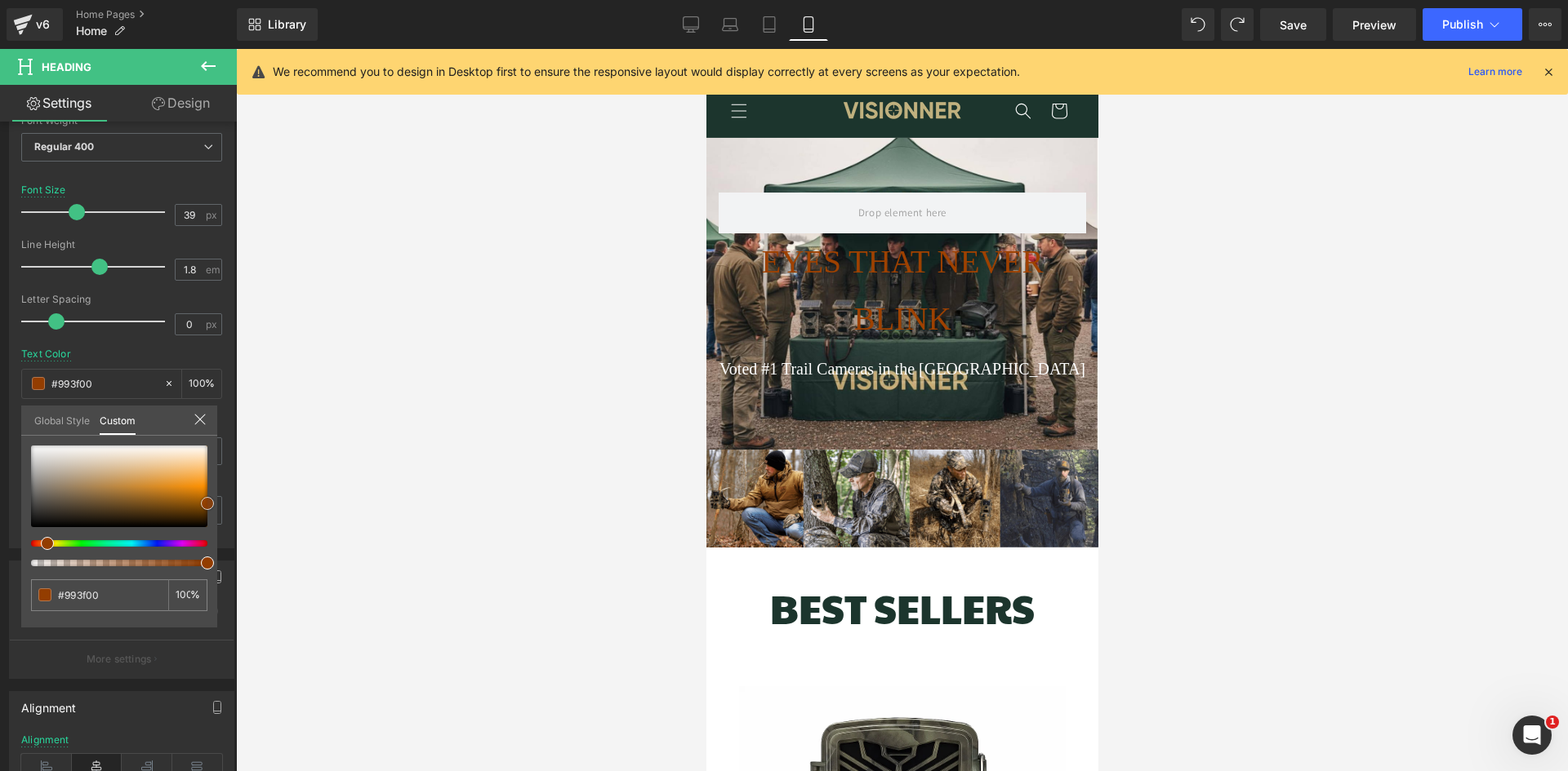
type input "#9e4100"
type input "#ad4800"
type input "#b24a00"
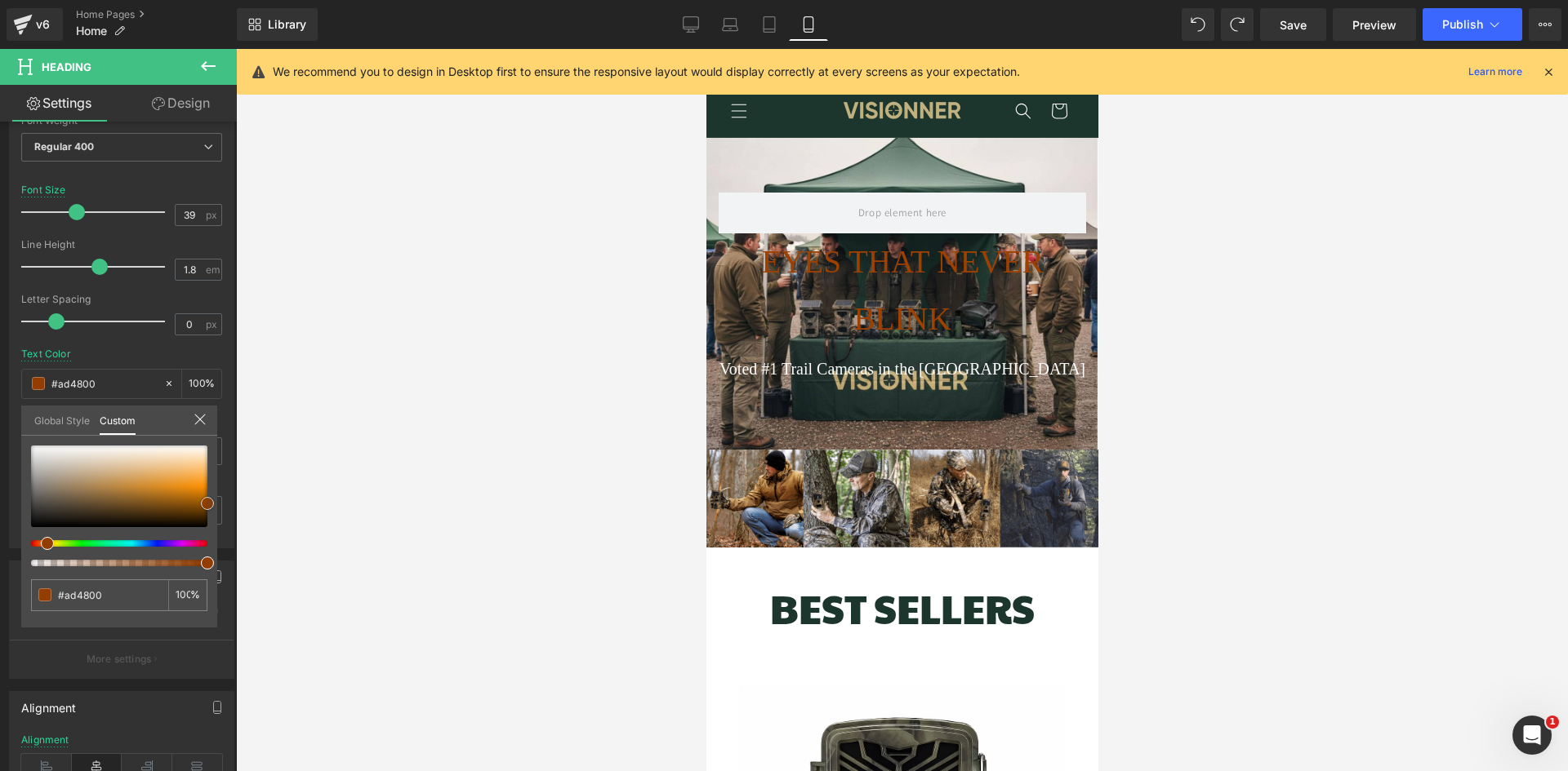
type input "#b24a00"
type input "#bc4e00"
type input "#c15000"
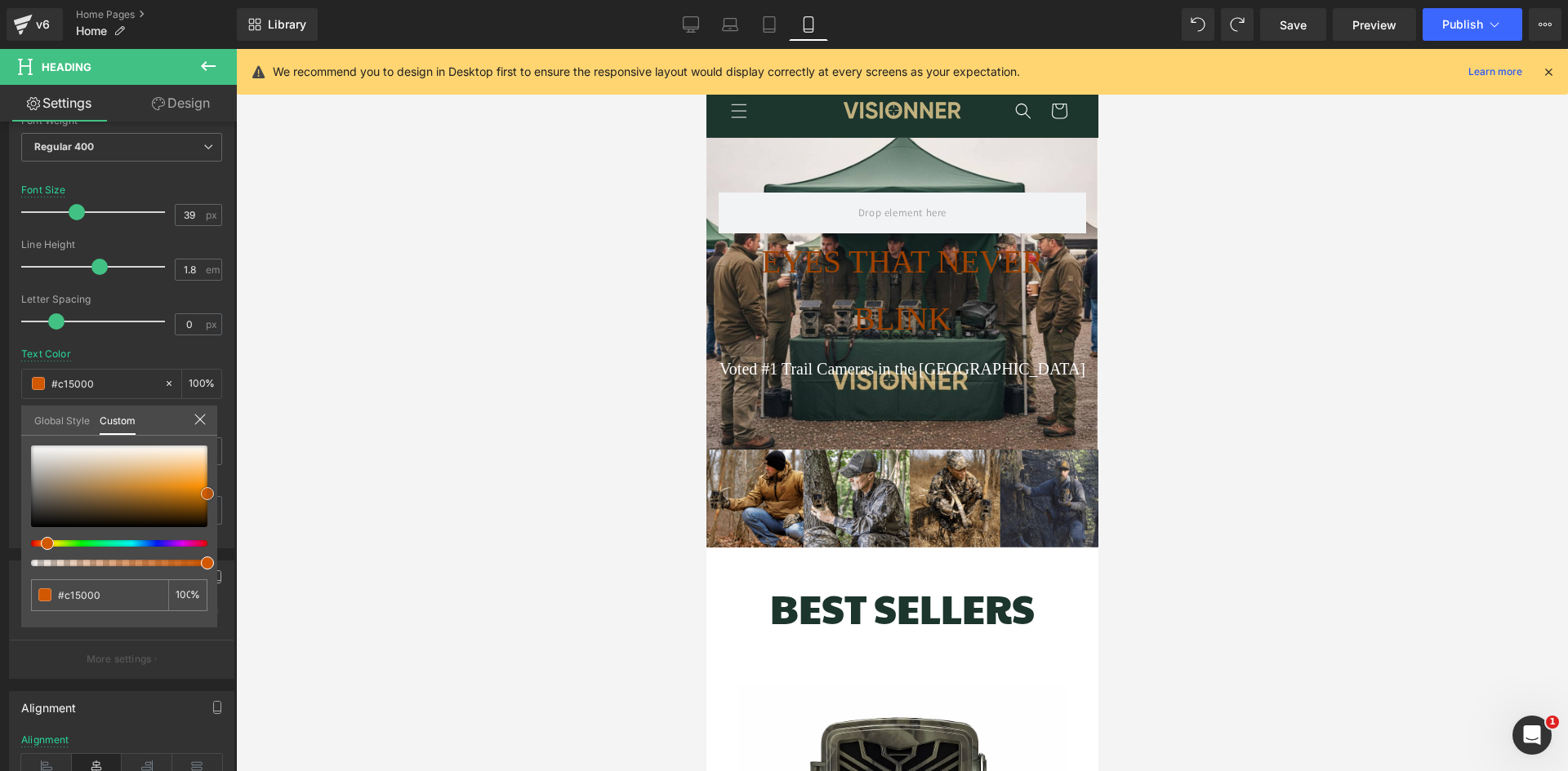
type input "#d15700"
type input "#db5b00"
type input "#ef6300"
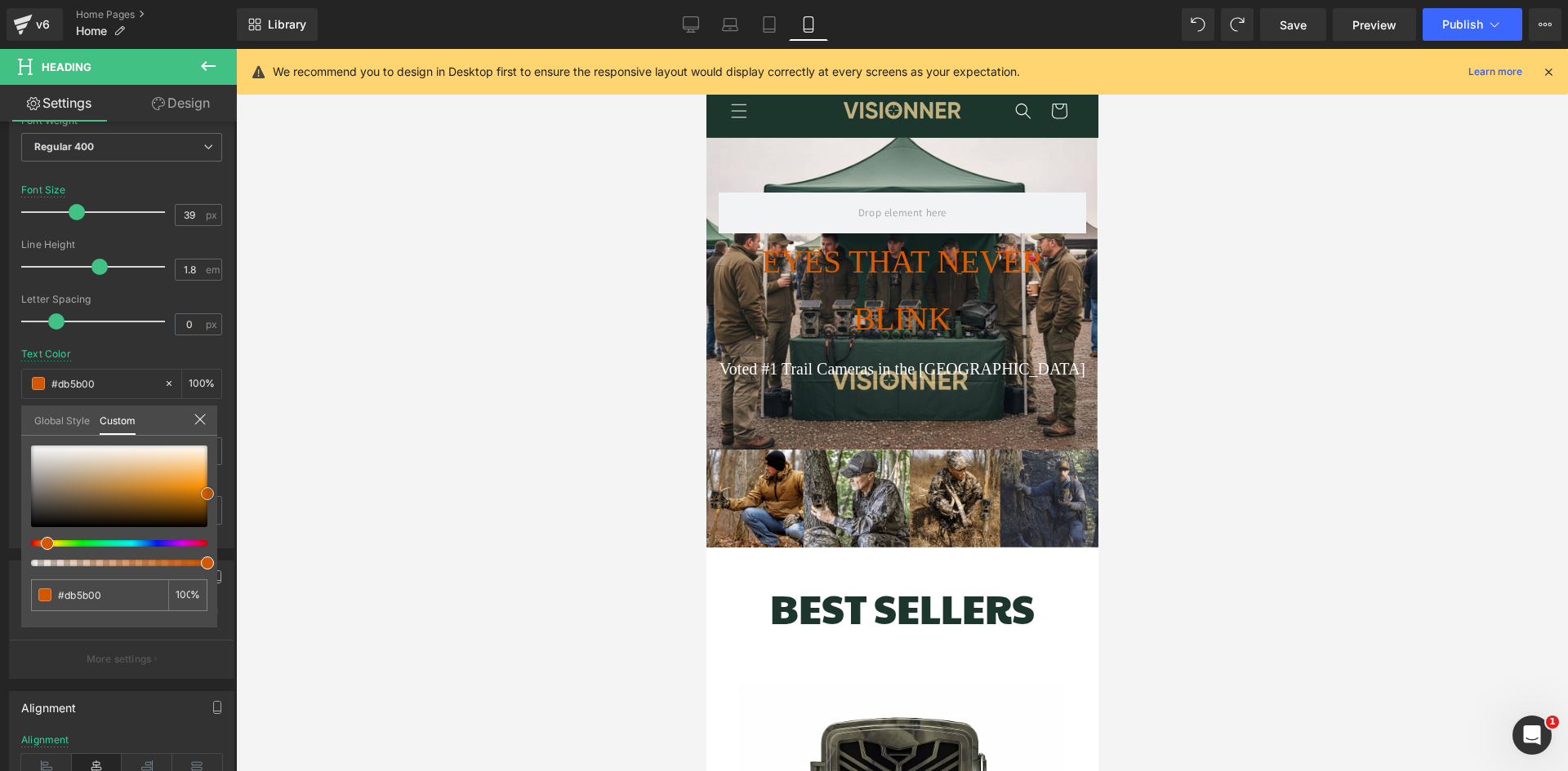
type input "#ef6300"
type input "#f96800"
type input "#ff6a00"
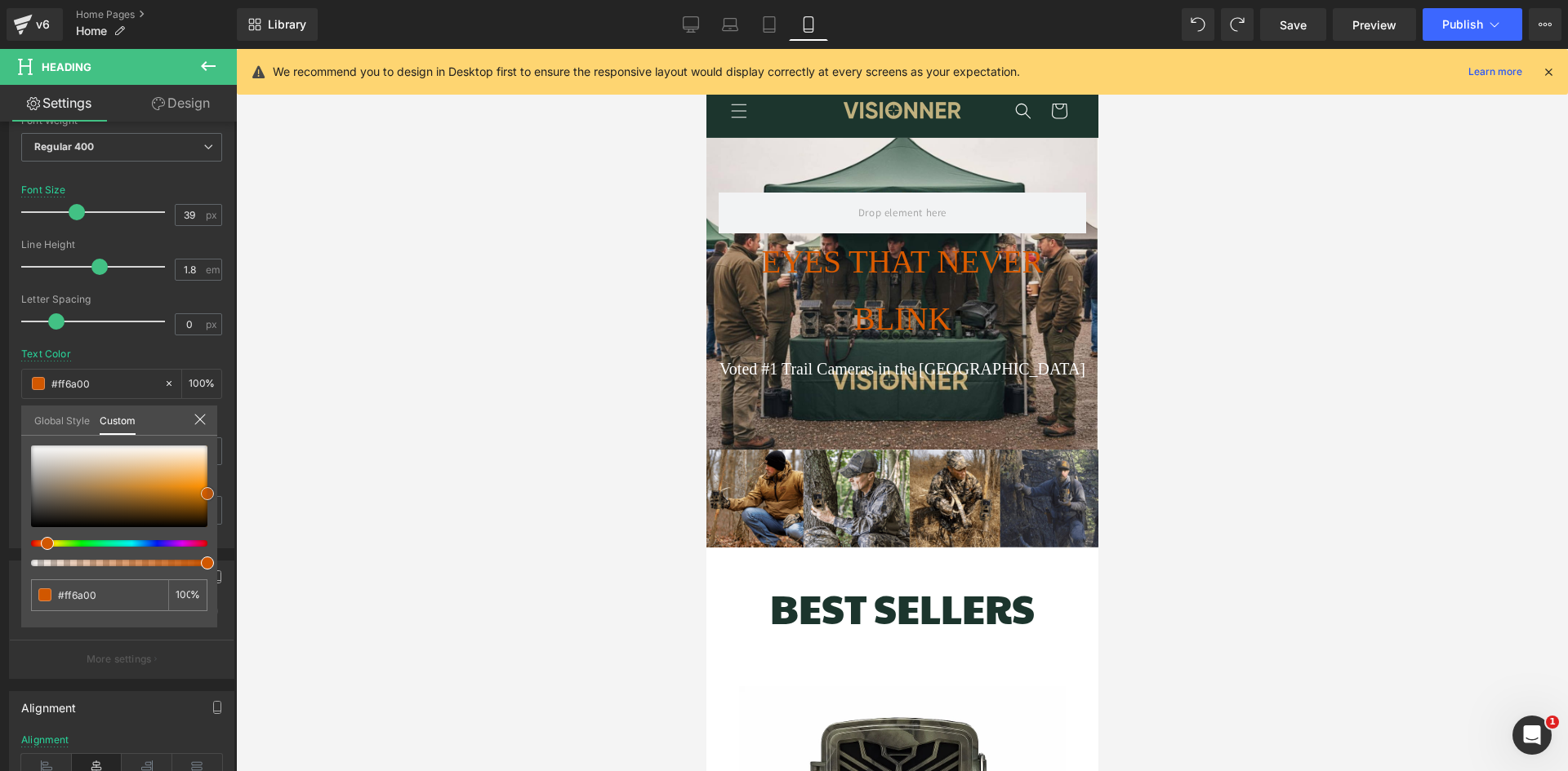
type input "#ff730f"
type input "#ff7919"
type input "#fe7f23"
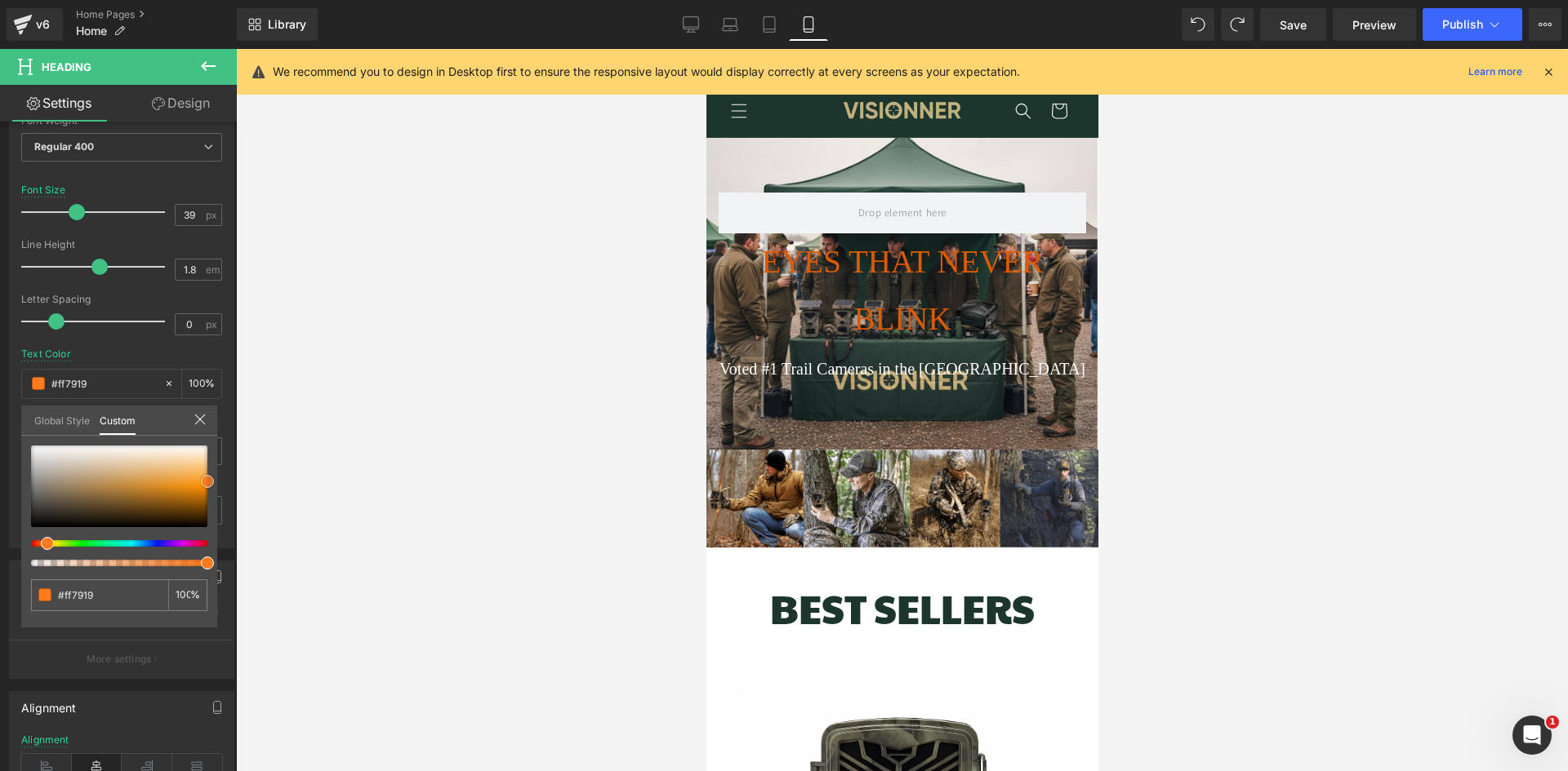
type input "#fe7f23"
type input "#fd8229"
type input "#fe852d"
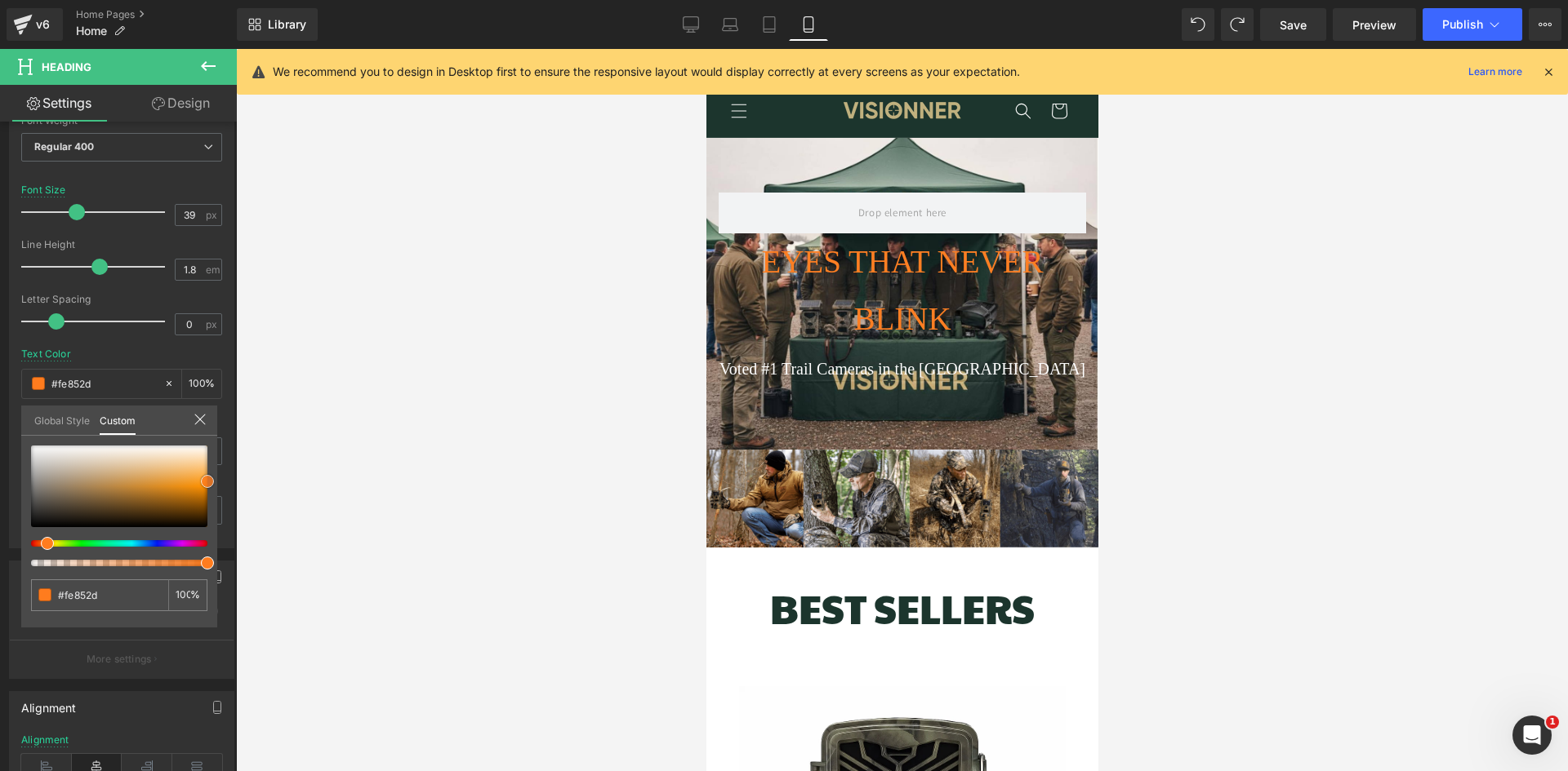
type input "#fd8834"
type input "#fe8a38"
type input "#fe9042"
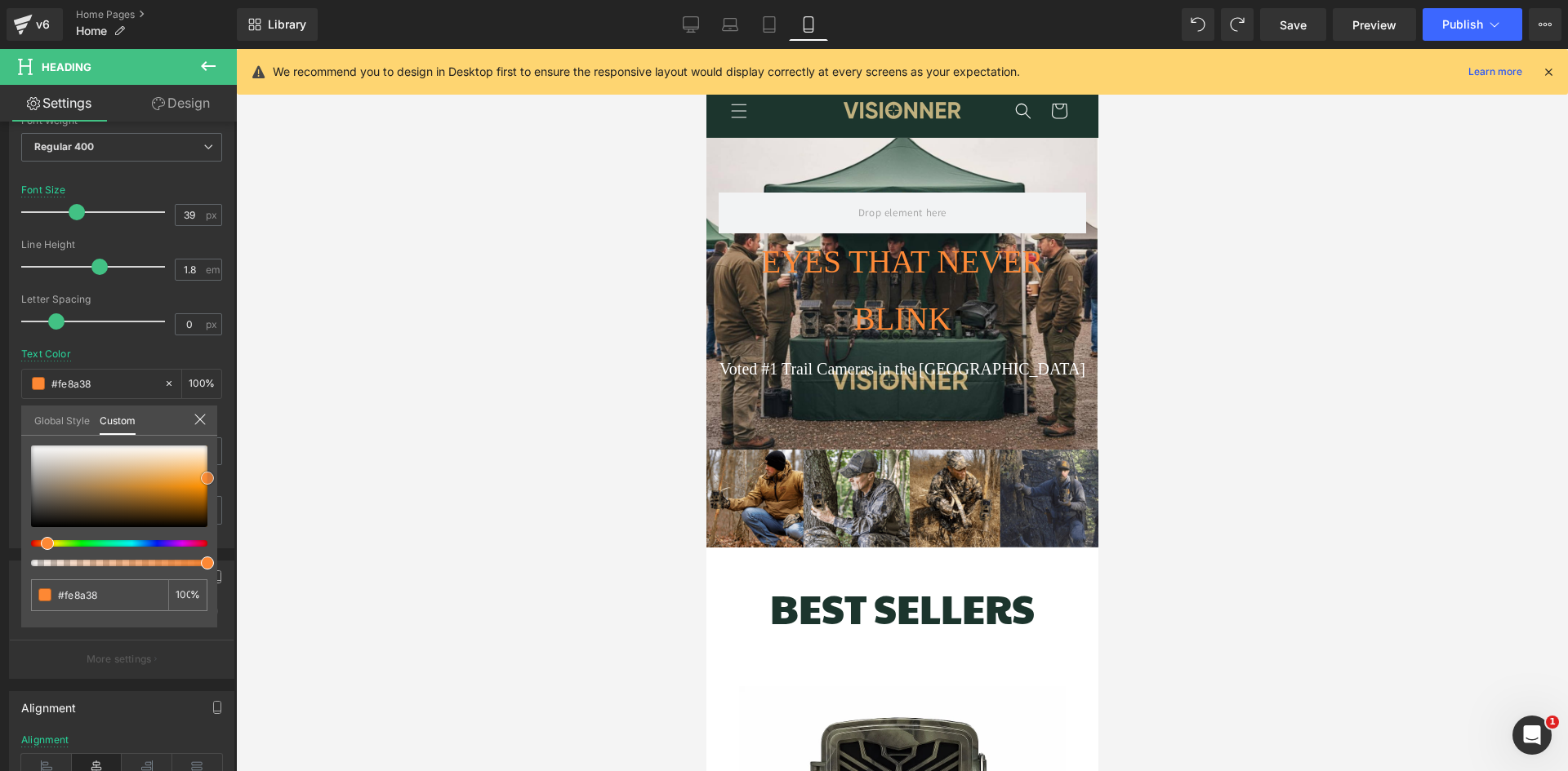
type input "#fe9042"
type input "#fe964c"
type input "#fe8b39"
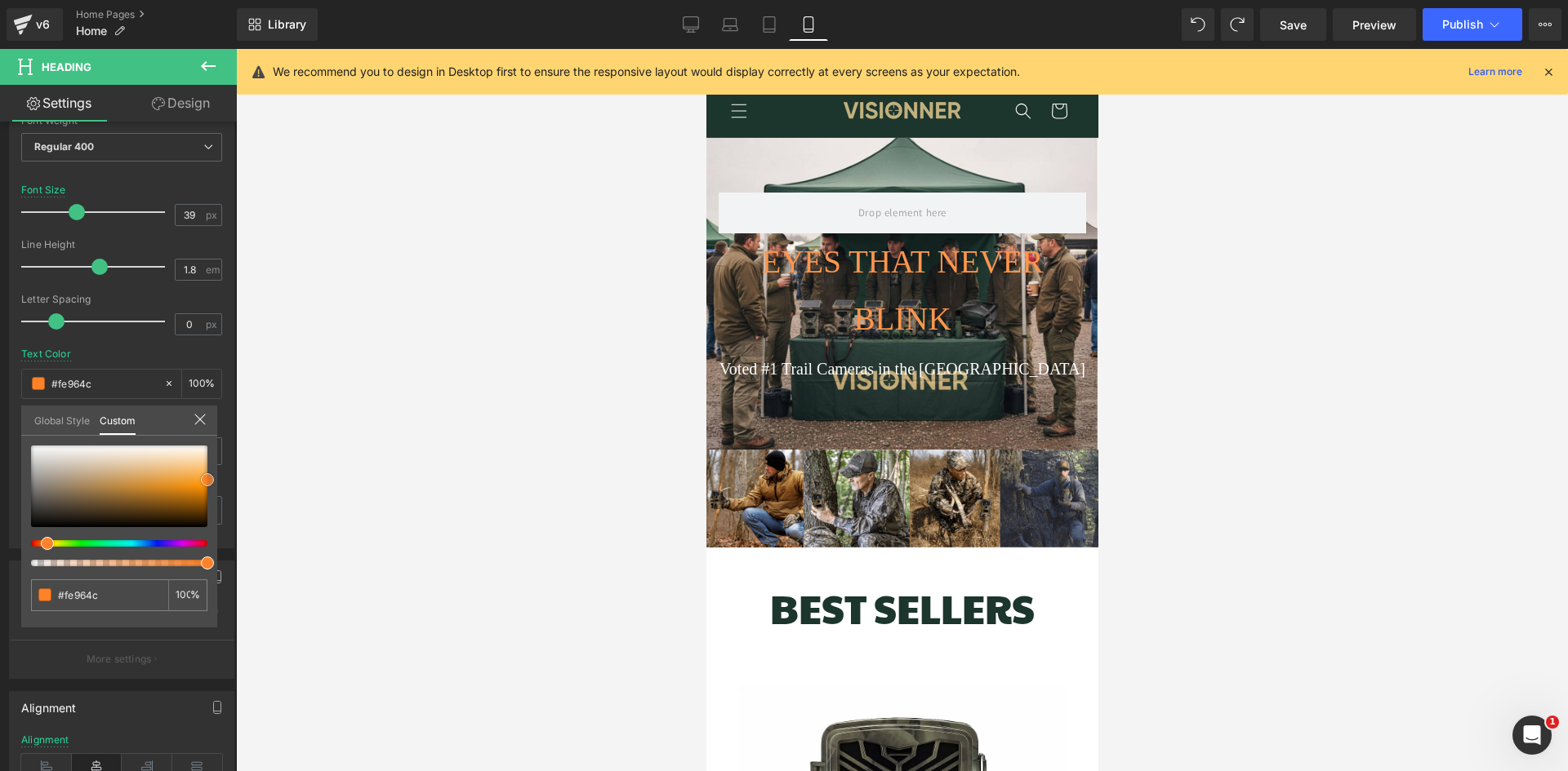
type input "#fe8b39"
type input "#ff8228"
type input "#ff7614"
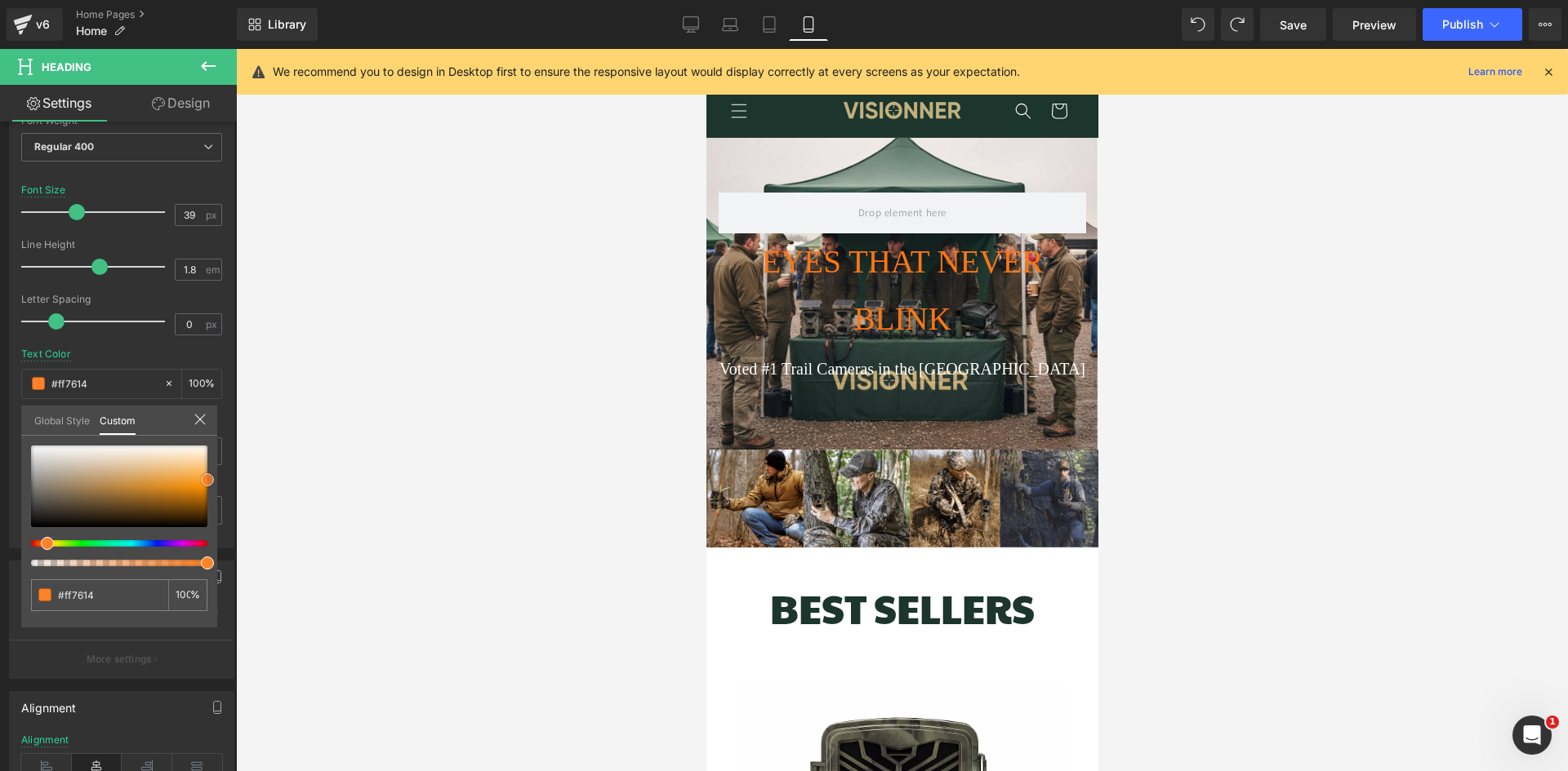
type input "#ff6a00"
type input "#ea6100"
type input "#cc5500"
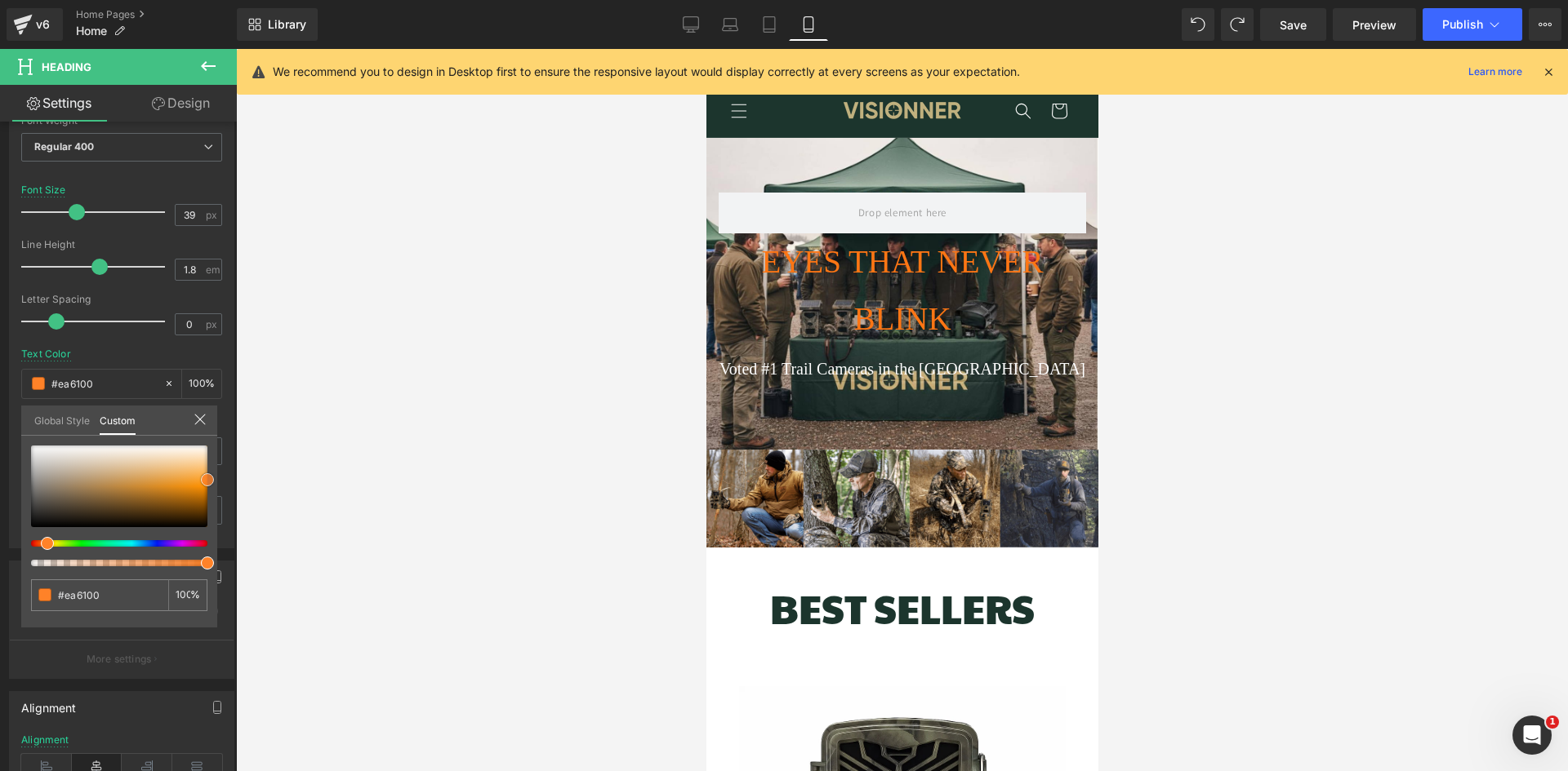
type input "#cc5500"
type input "#c65200"
type input "#cc5500"
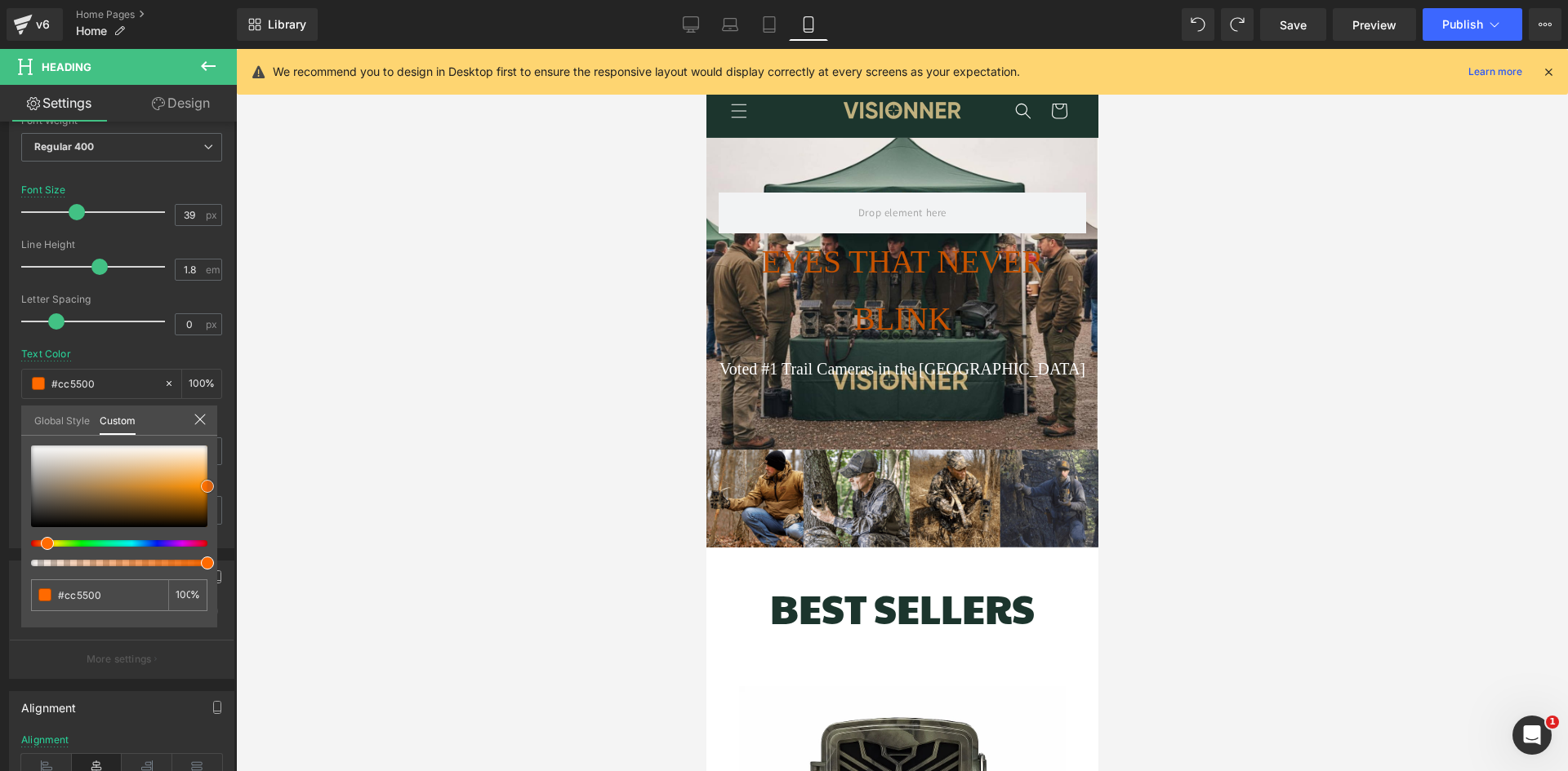
type input "#ef6300"
type input "#ff7919"
type input "#fe9042"
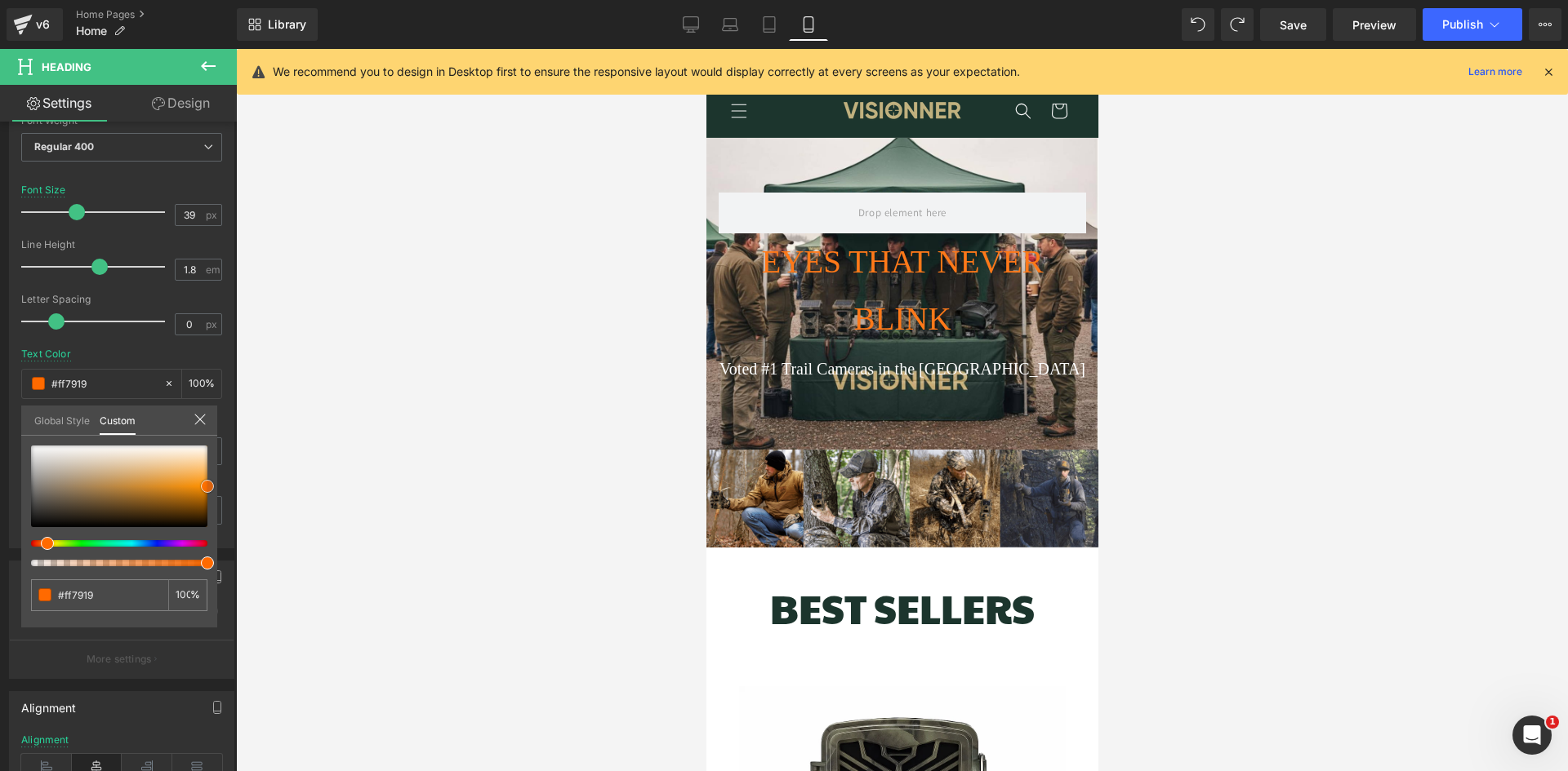
type input "#fe9042"
type input "#fe9c56"
type input "#fe9f5c"
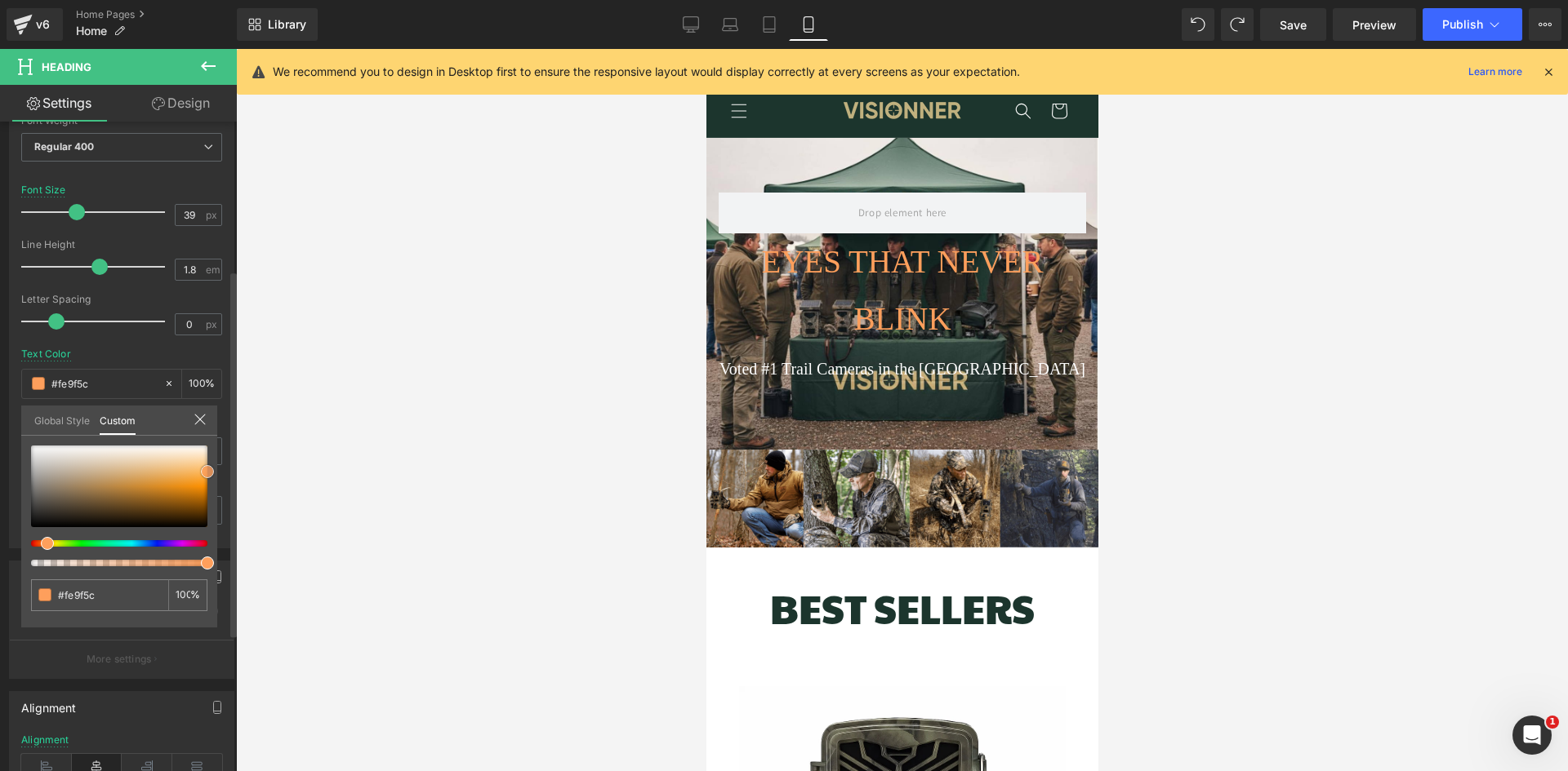
type input "#ff9f5b"
type input "#fe9448"
type input "#ff8833"
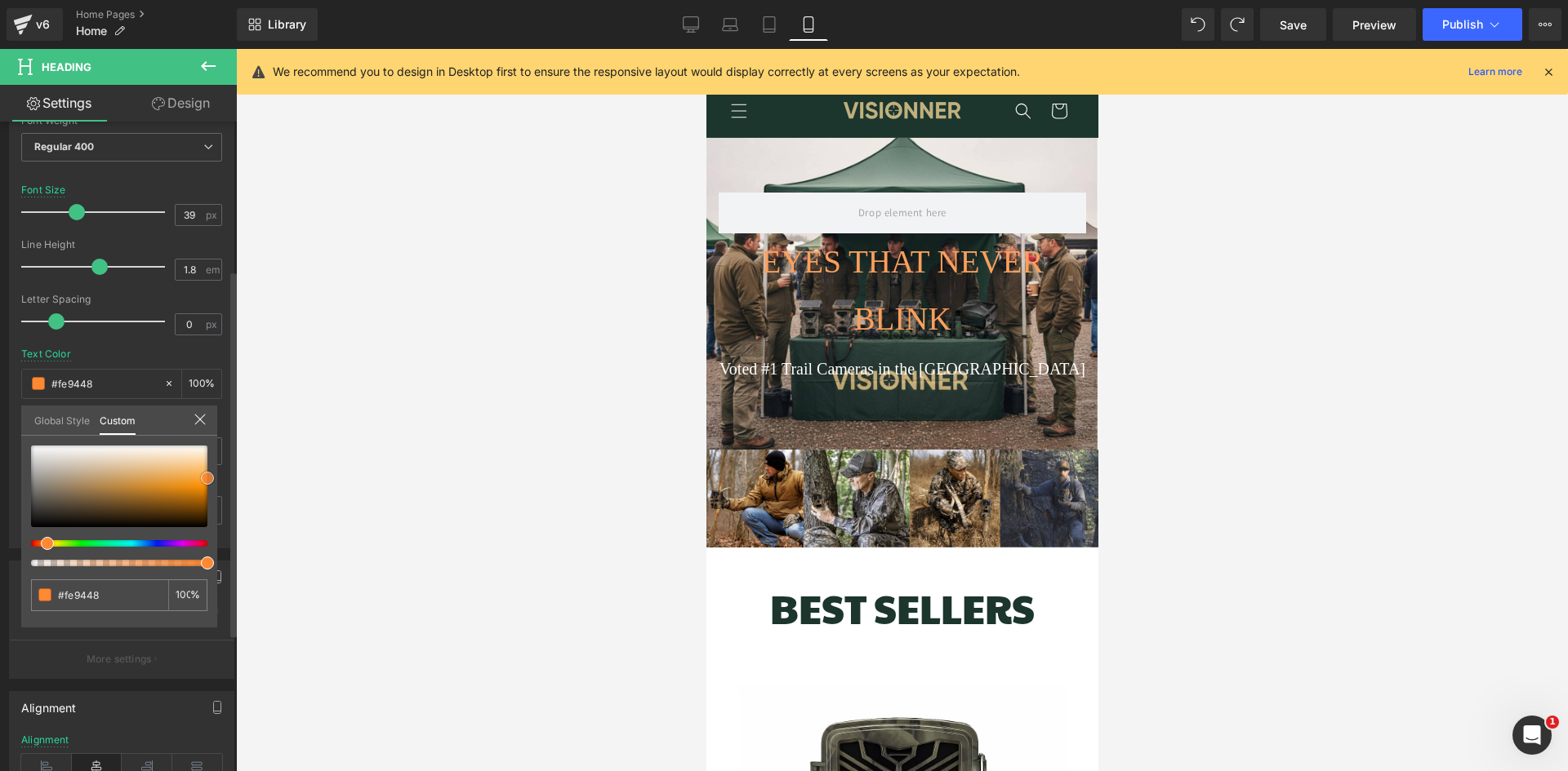
type input "#ff8833"
type input "#fe852d"
type input "#fb822c"
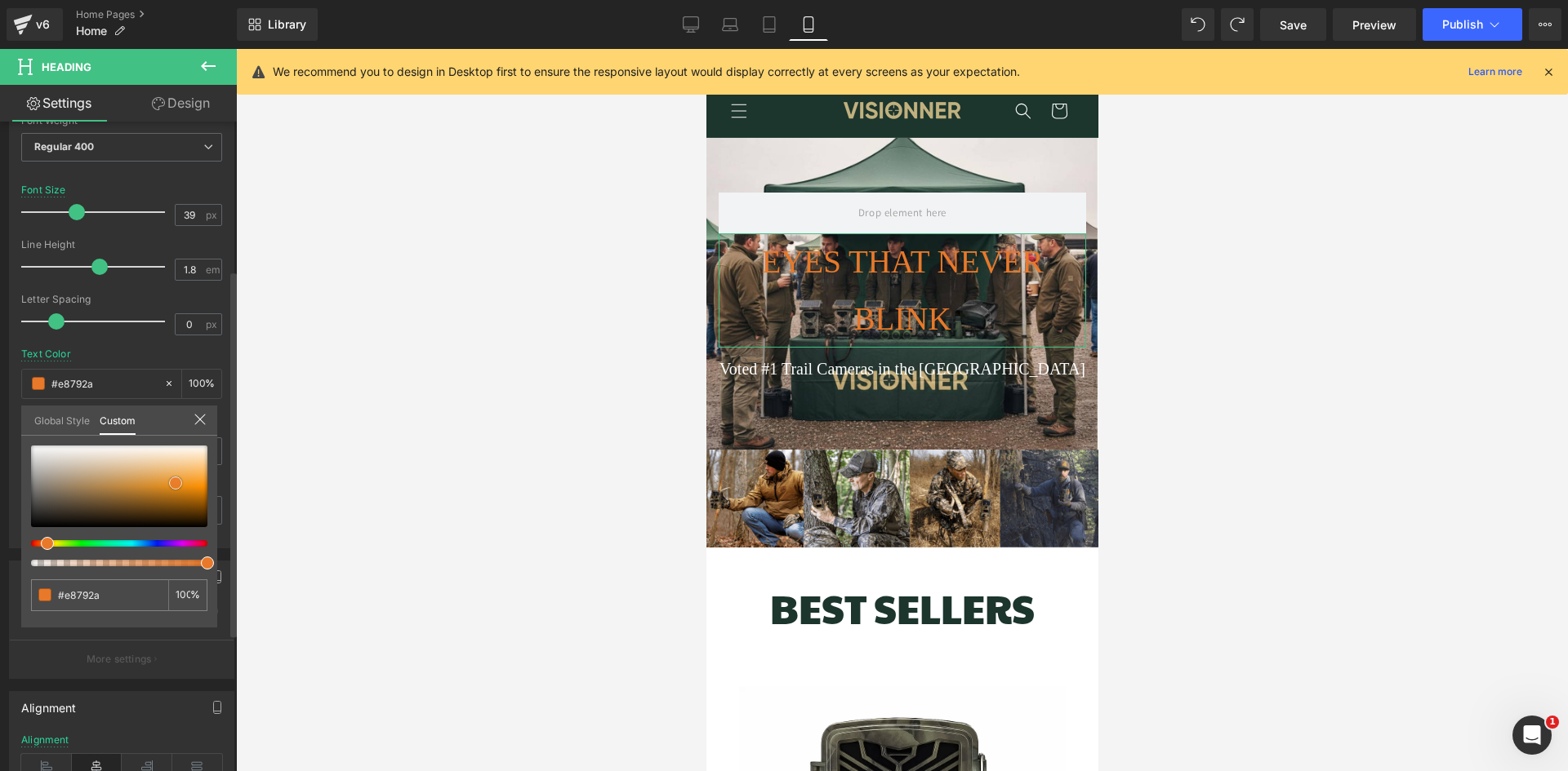
scroll to position [0, 293]
drag, startPoint x: 117, startPoint y: 498, endPoint x: 261, endPoint y: 484, distance: 144.7
click at [261, 484] on div "You are previewing how the will restyle your page. You can not edit Elements in…" at bounding box center [784, 399] width 1568 height 799
click at [509, 391] on div at bounding box center [901, 410] width 1331 height 723
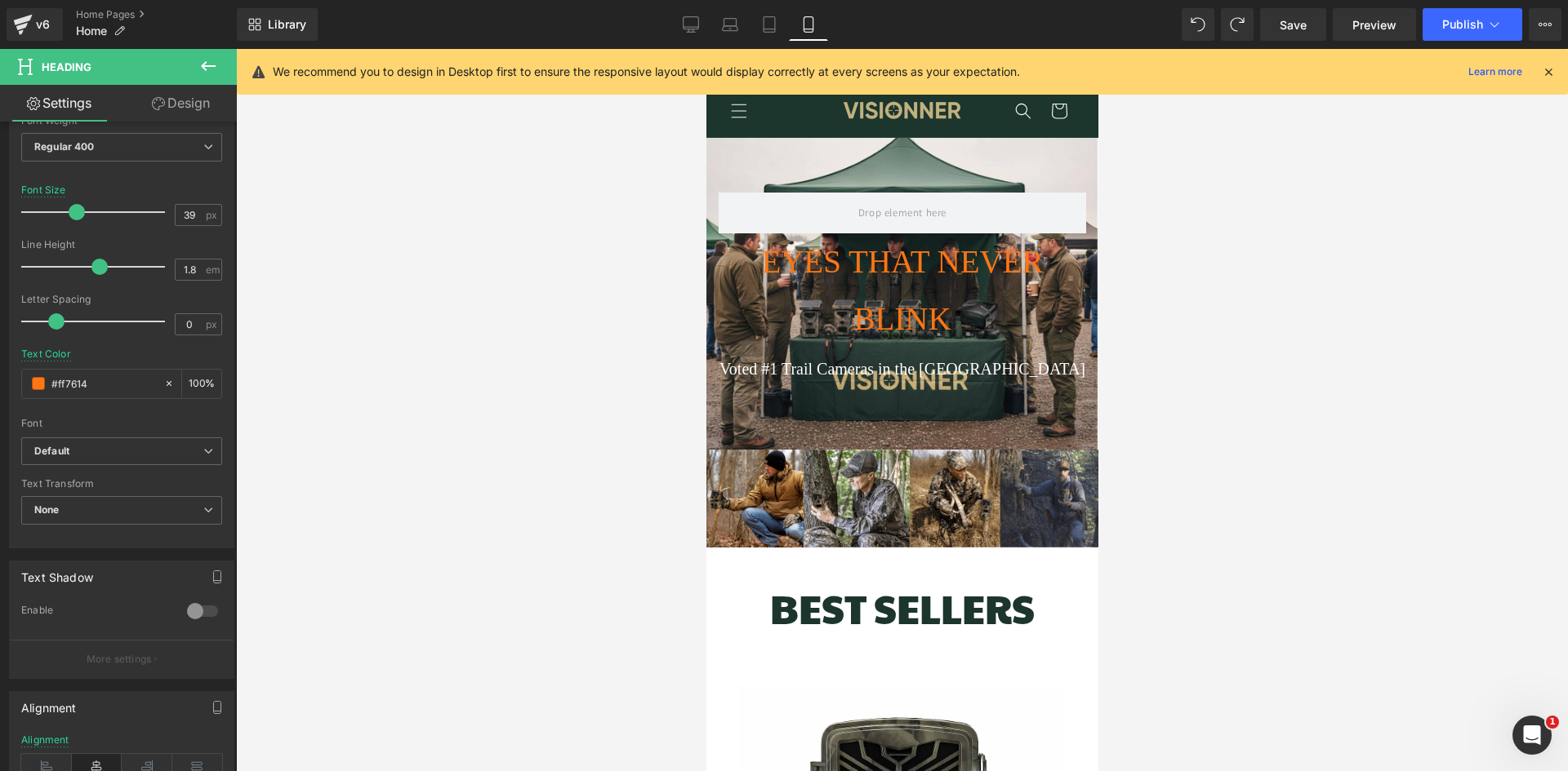
click at [509, 391] on div at bounding box center [901, 410] width 1331 height 723
drag, startPoint x: 1388, startPoint y: 13, endPoint x: 1407, endPoint y: 17, distance: 19.4
click at [1390, 13] on link "Preview" at bounding box center [1374, 24] width 83 height 32
click at [1457, 28] on span "Publish" at bounding box center [1463, 24] width 41 height 13
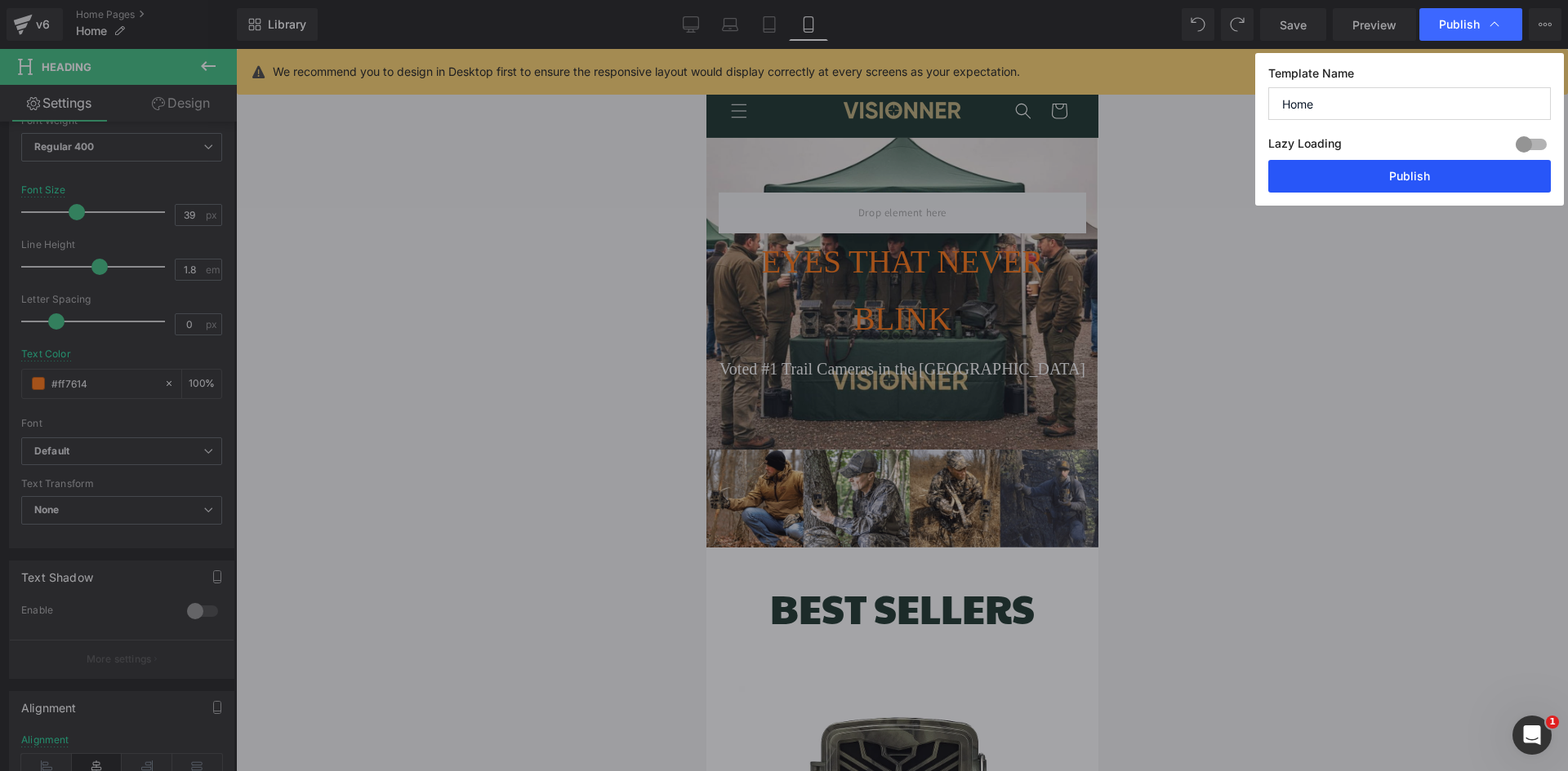
scroll to position [0, 293]
click at [1400, 164] on button "Publish" at bounding box center [1409, 176] width 282 height 32
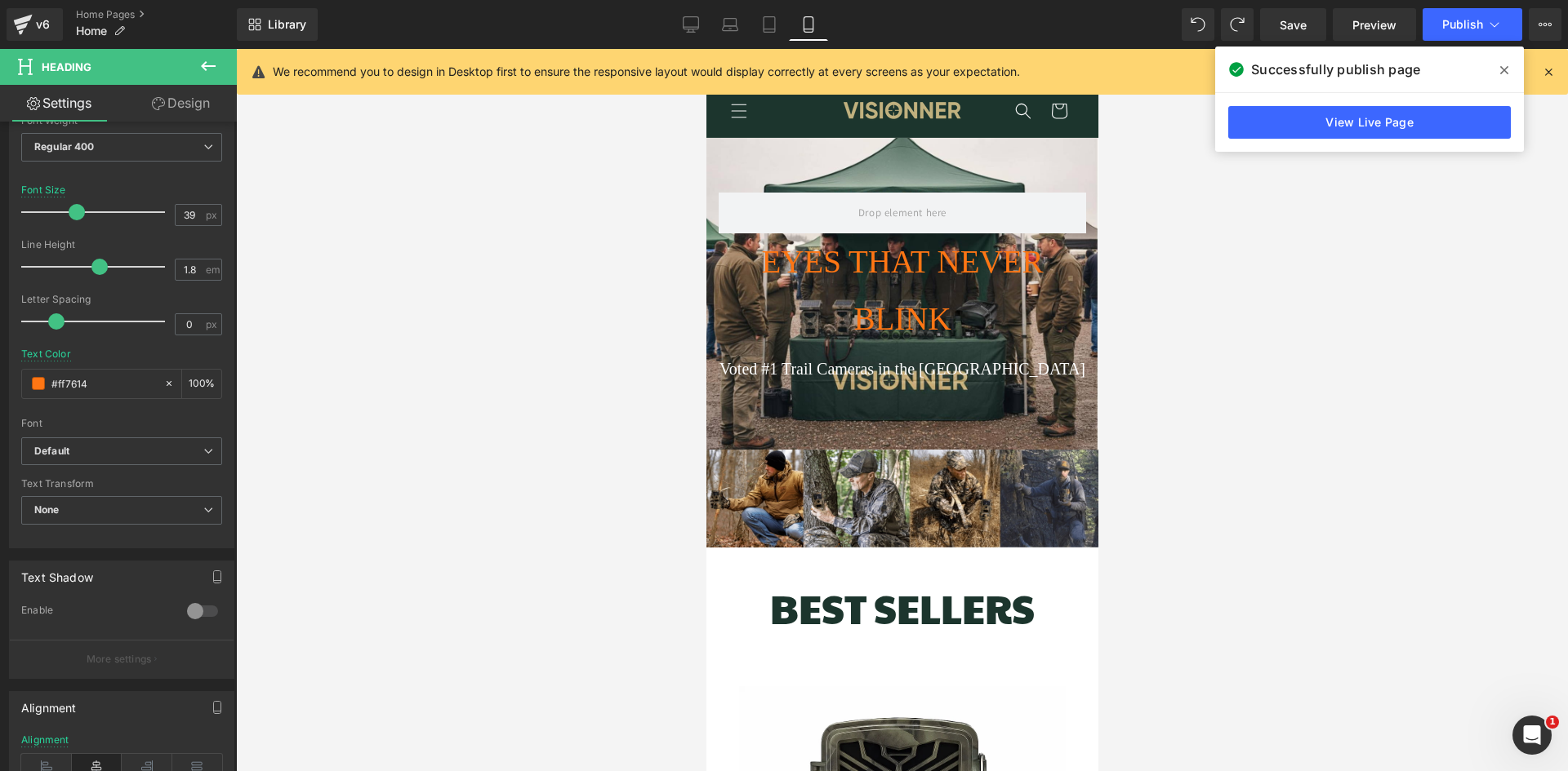
scroll to position [0, 586]
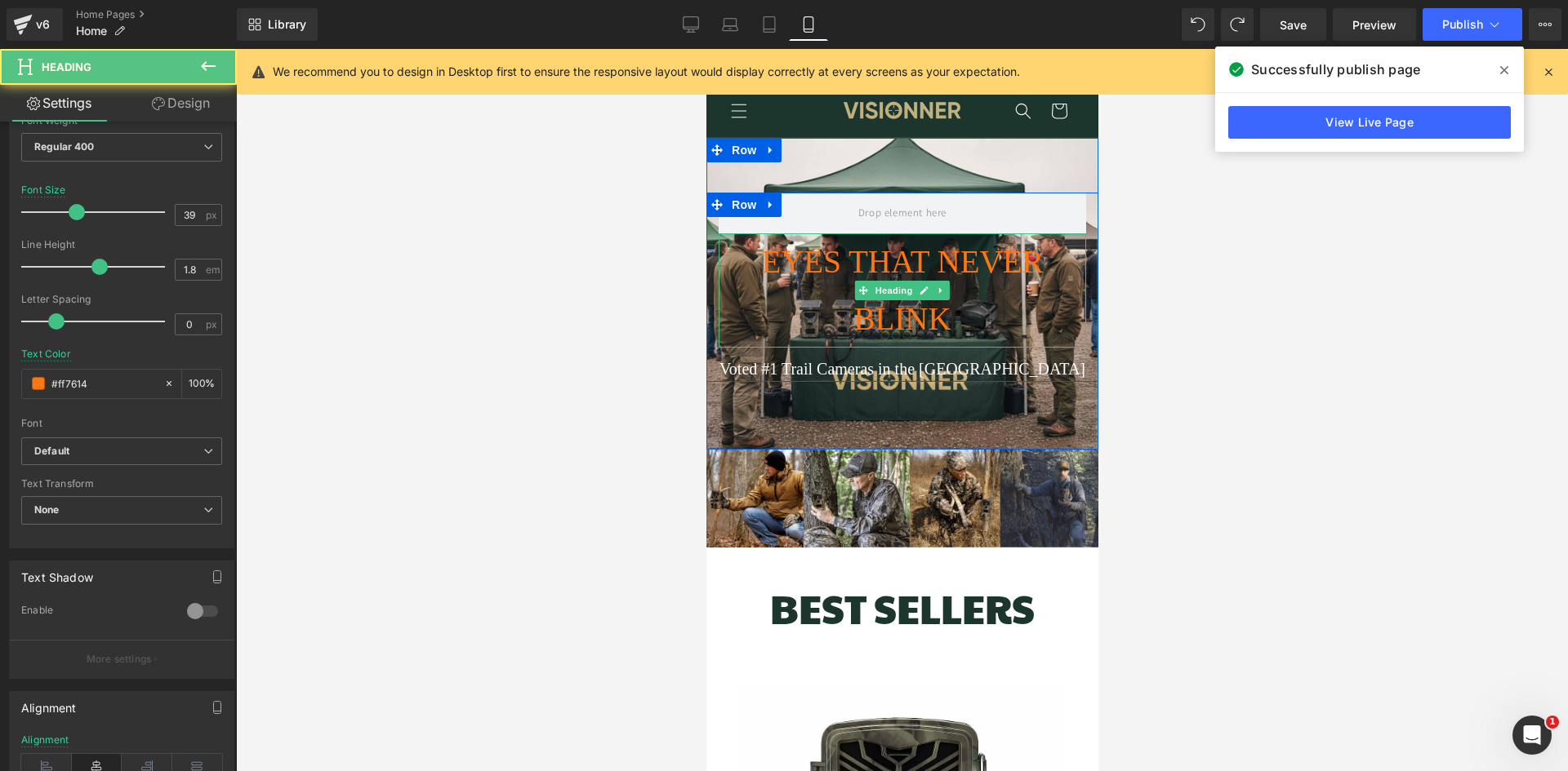
click at [961, 263] on span "EYES THAT NEVER BLINK" at bounding box center [901, 290] width 281 height 92
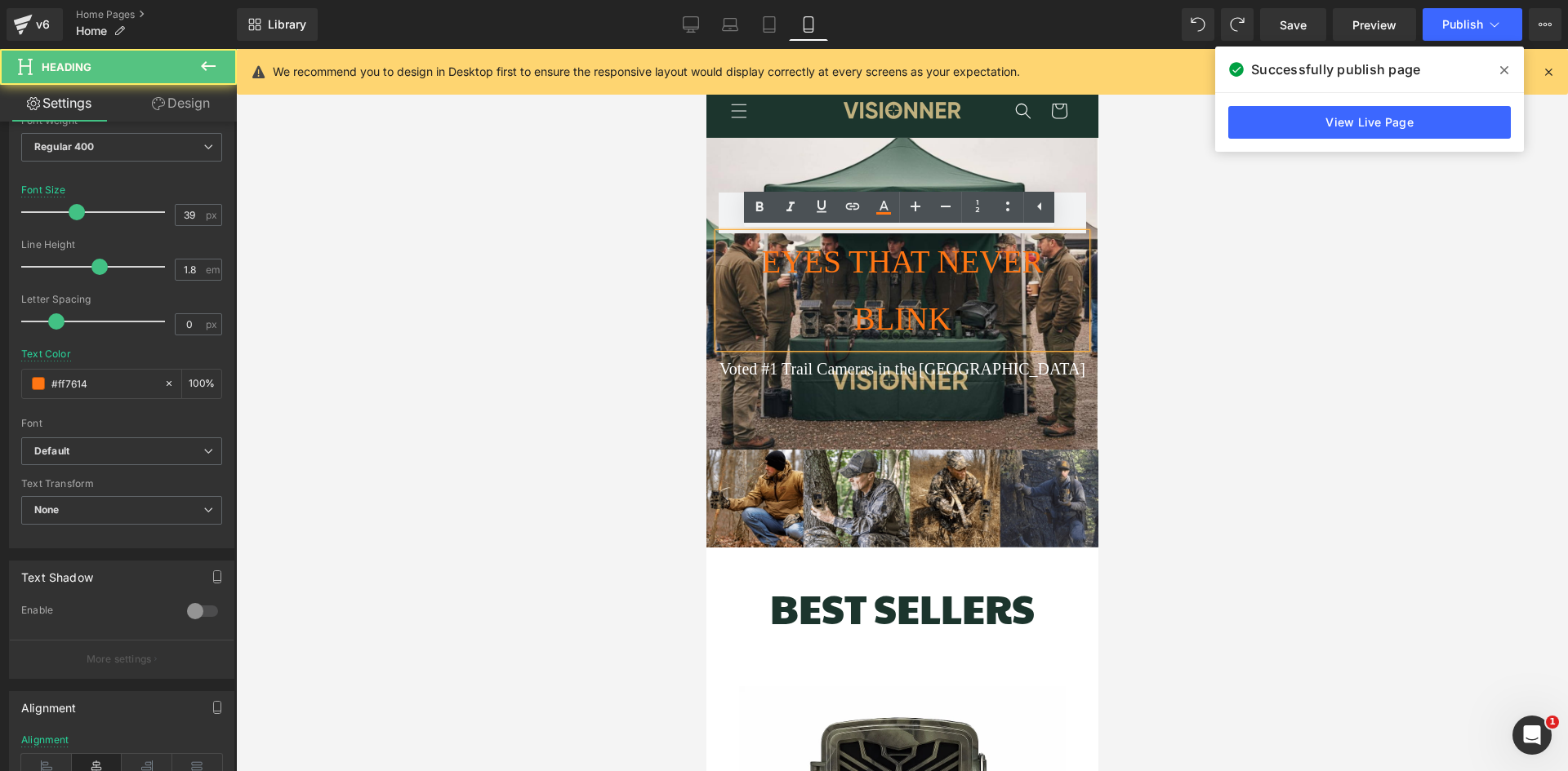
scroll to position [0, 0]
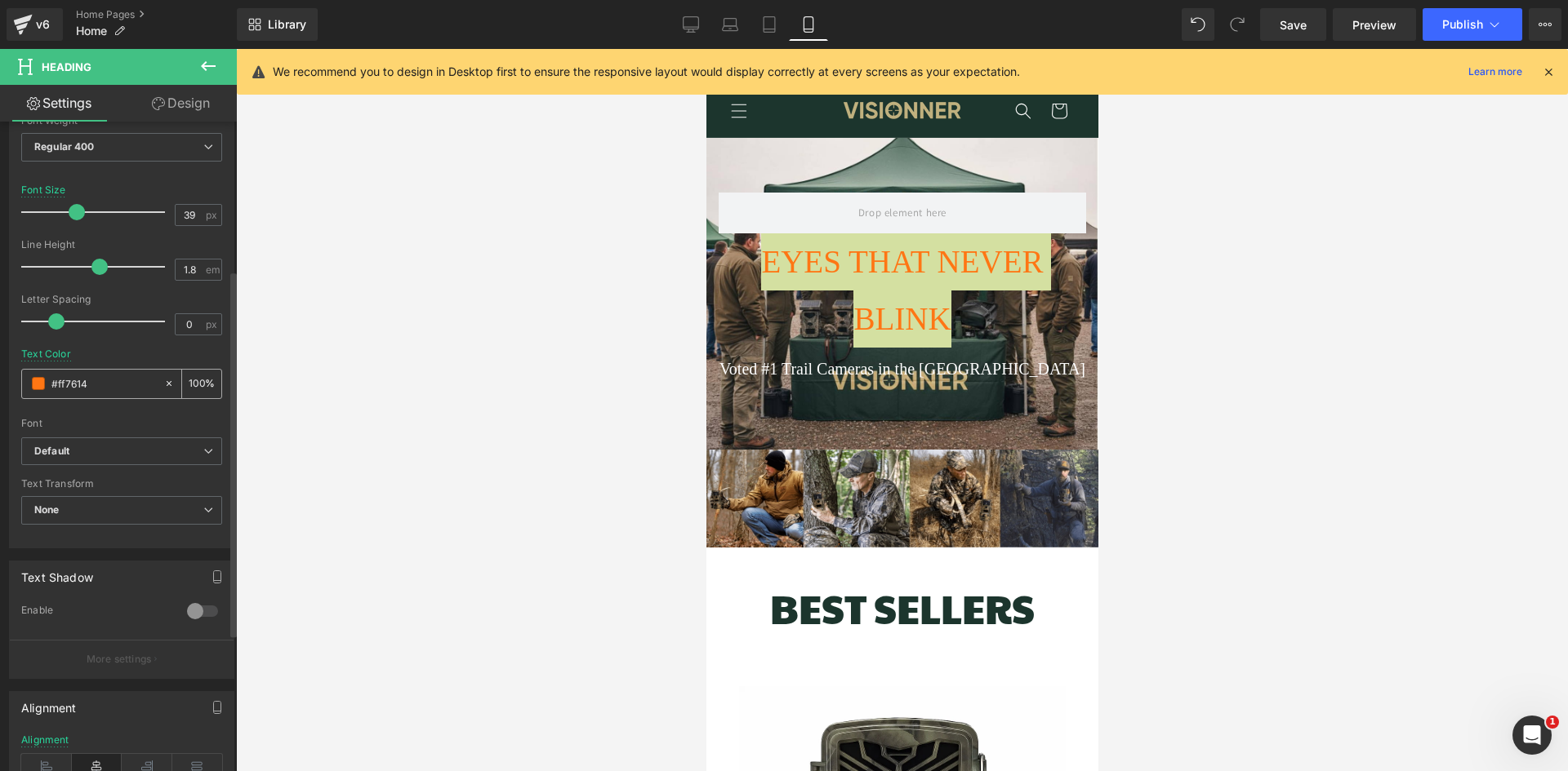
click at [40, 387] on span at bounding box center [39, 383] width 13 height 13
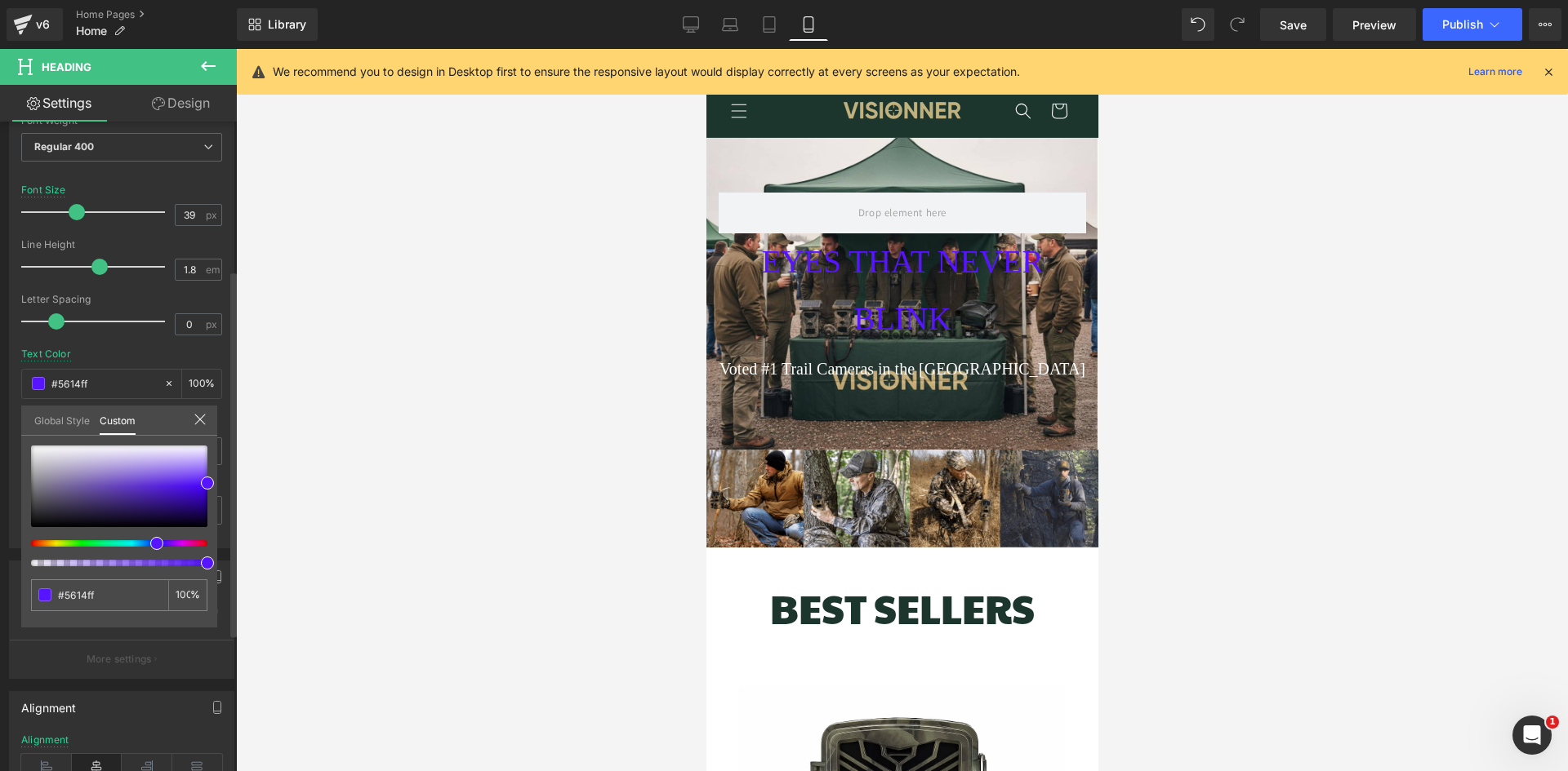
scroll to position [0, 586]
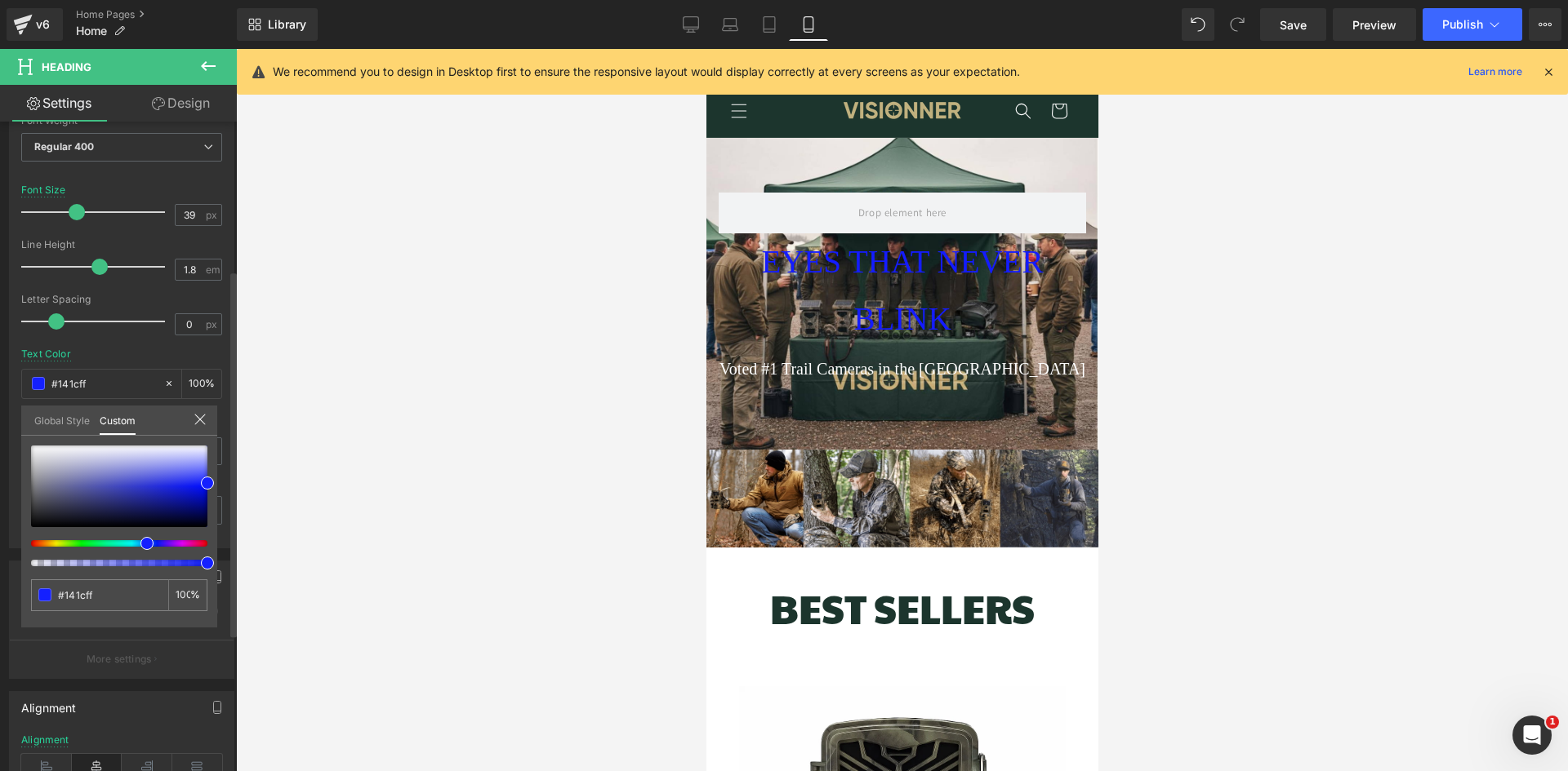
drag, startPoint x: 109, startPoint y: 544, endPoint x: 141, endPoint y: 543, distance: 32.0
click at [141, 543] on div at bounding box center [112, 543] width 177 height 6
drag, startPoint x: 197, startPoint y: 476, endPoint x: 164, endPoint y: 483, distance: 33.7
click at [164, 483] on div at bounding box center [119, 486] width 177 height 81
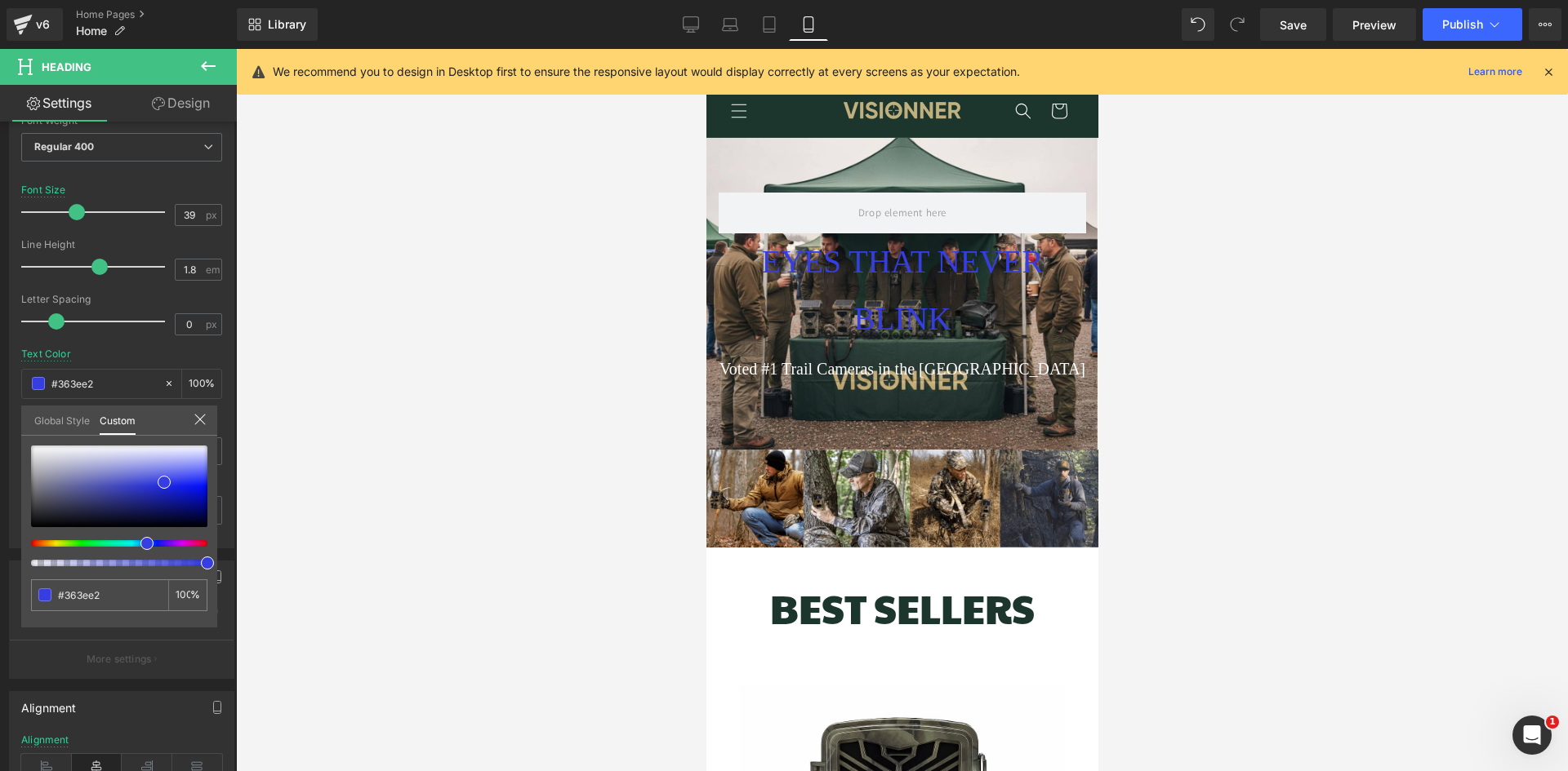
click at [457, 356] on div at bounding box center [901, 410] width 1331 height 723
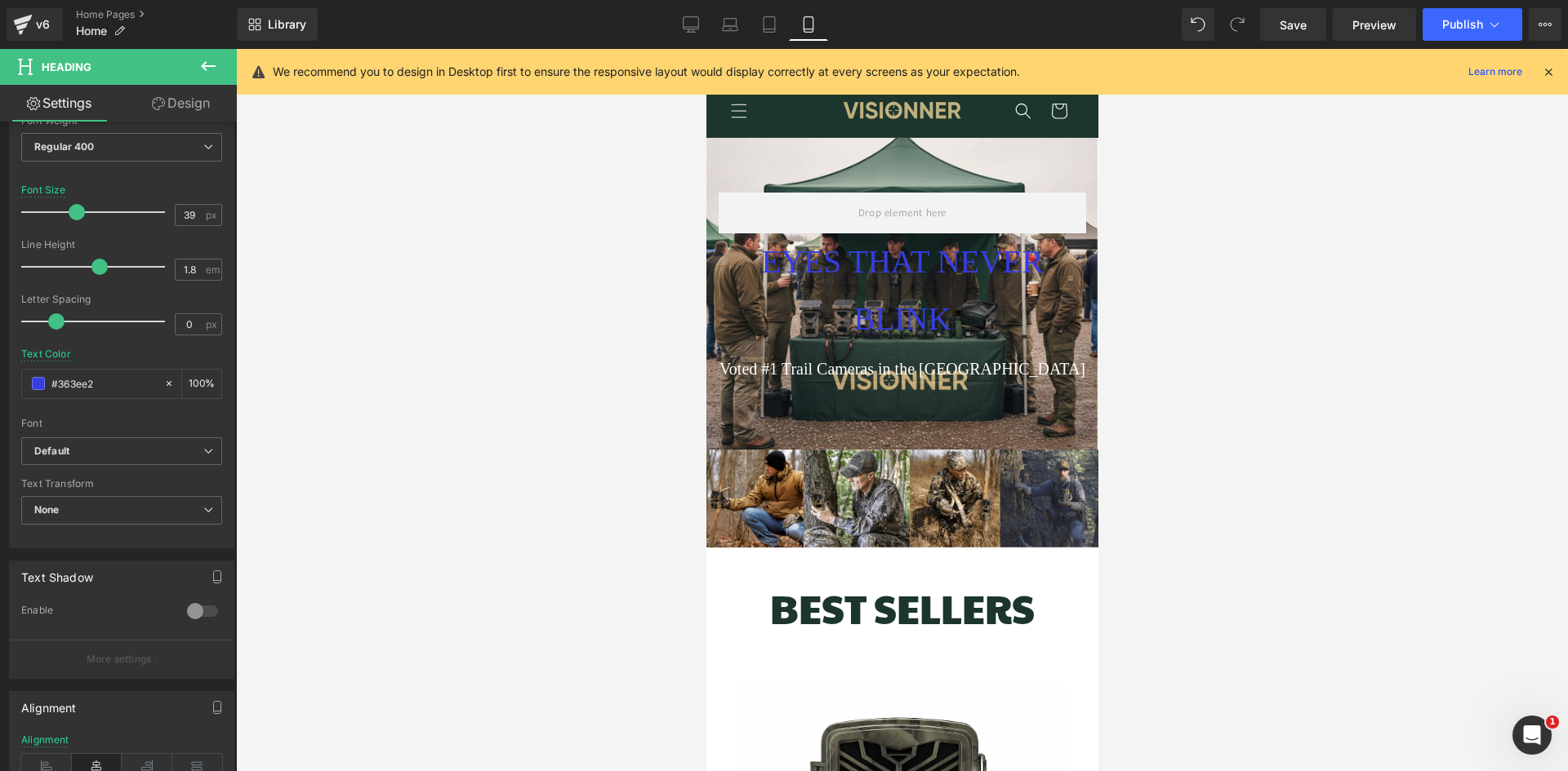
click at [457, 356] on div at bounding box center [901, 410] width 1331 height 723
click at [1294, 453] on div at bounding box center [901, 410] width 1331 height 723
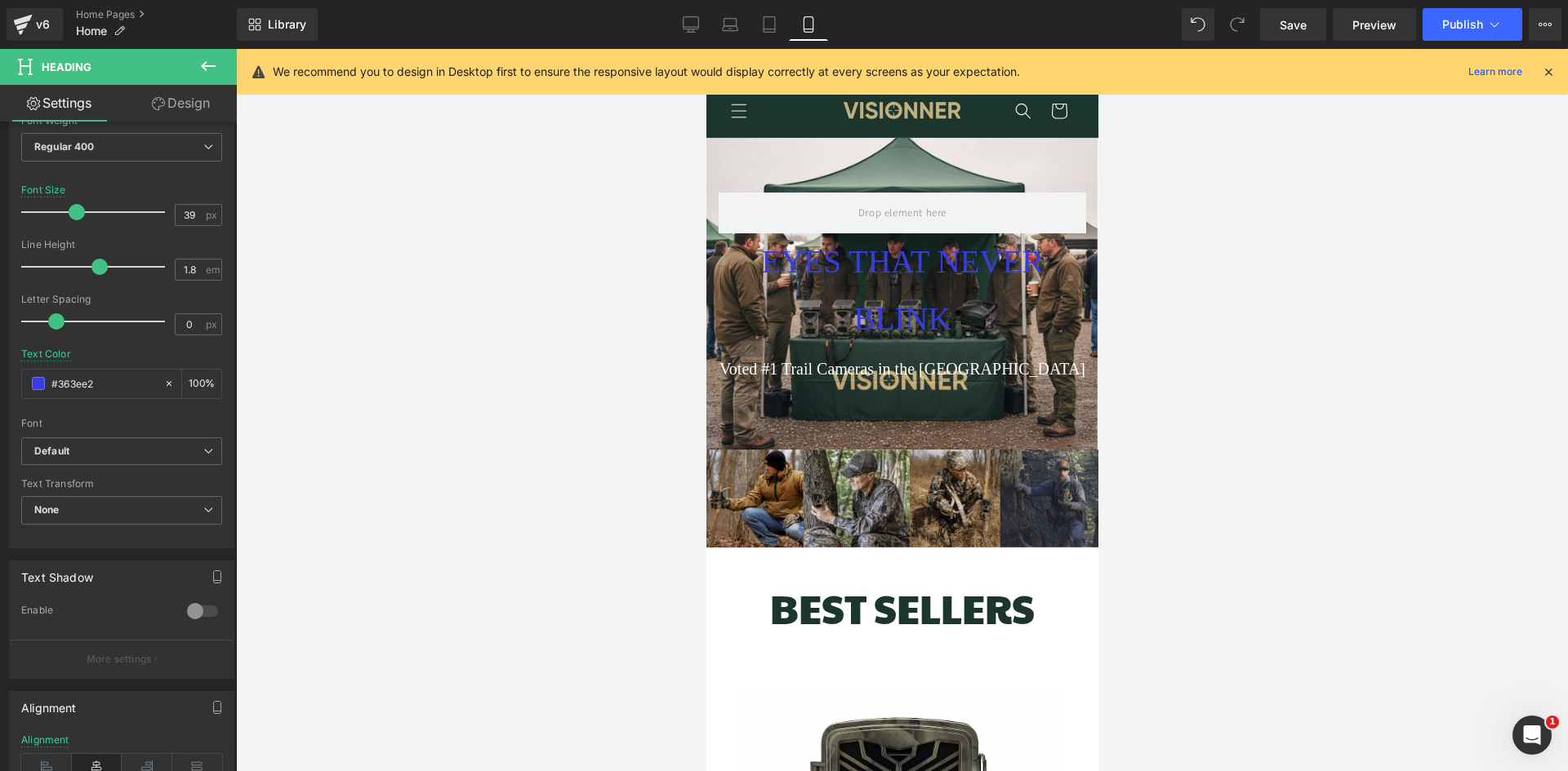
click at [1024, 458] on img at bounding box center [900, 498] width 392 height 98
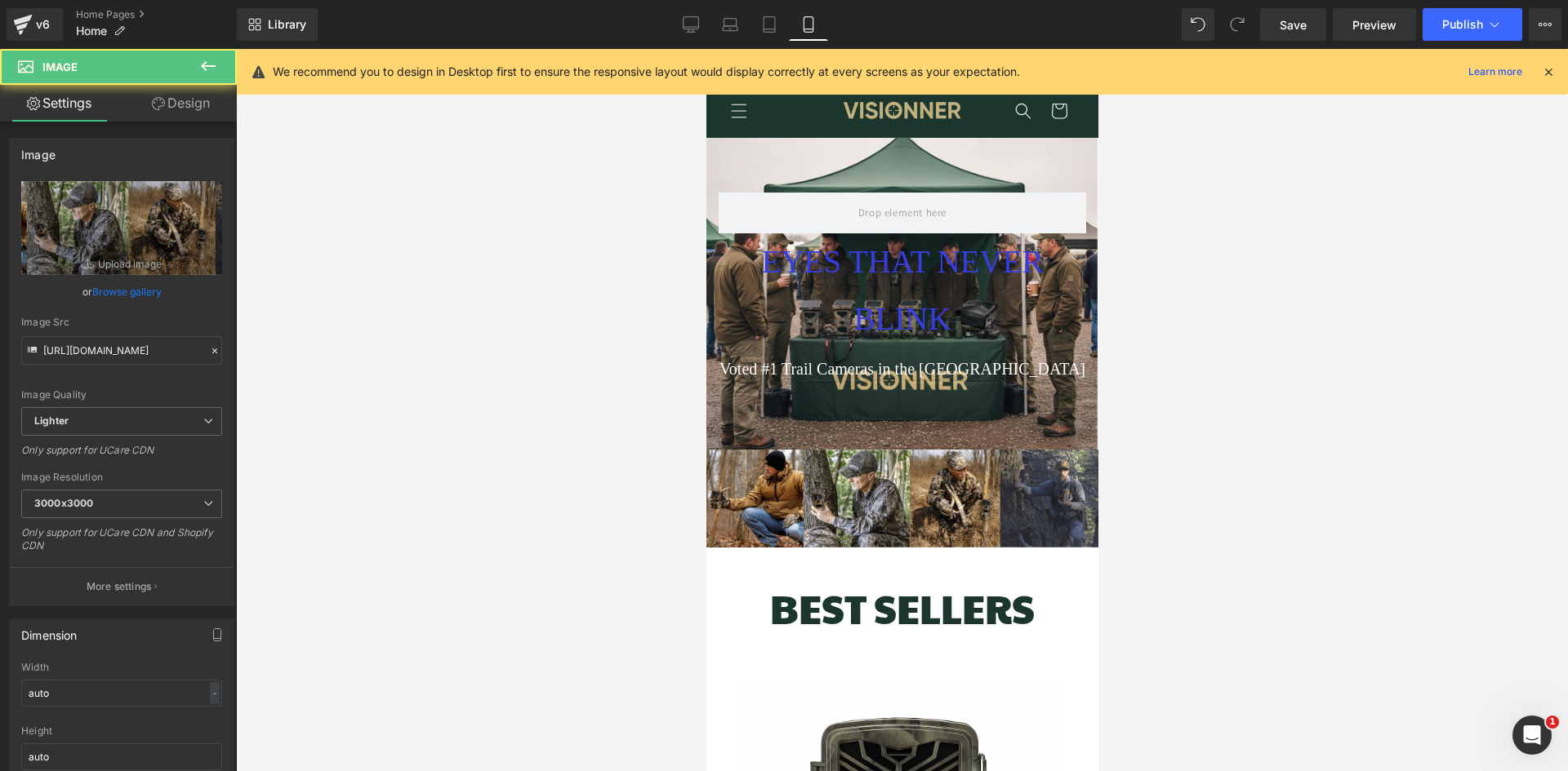
scroll to position [0, 293]
click at [999, 369] on p "Voted #1 Trail Cameras in the [GEOGRAPHIC_DATA]" at bounding box center [901, 368] width 367 height 26
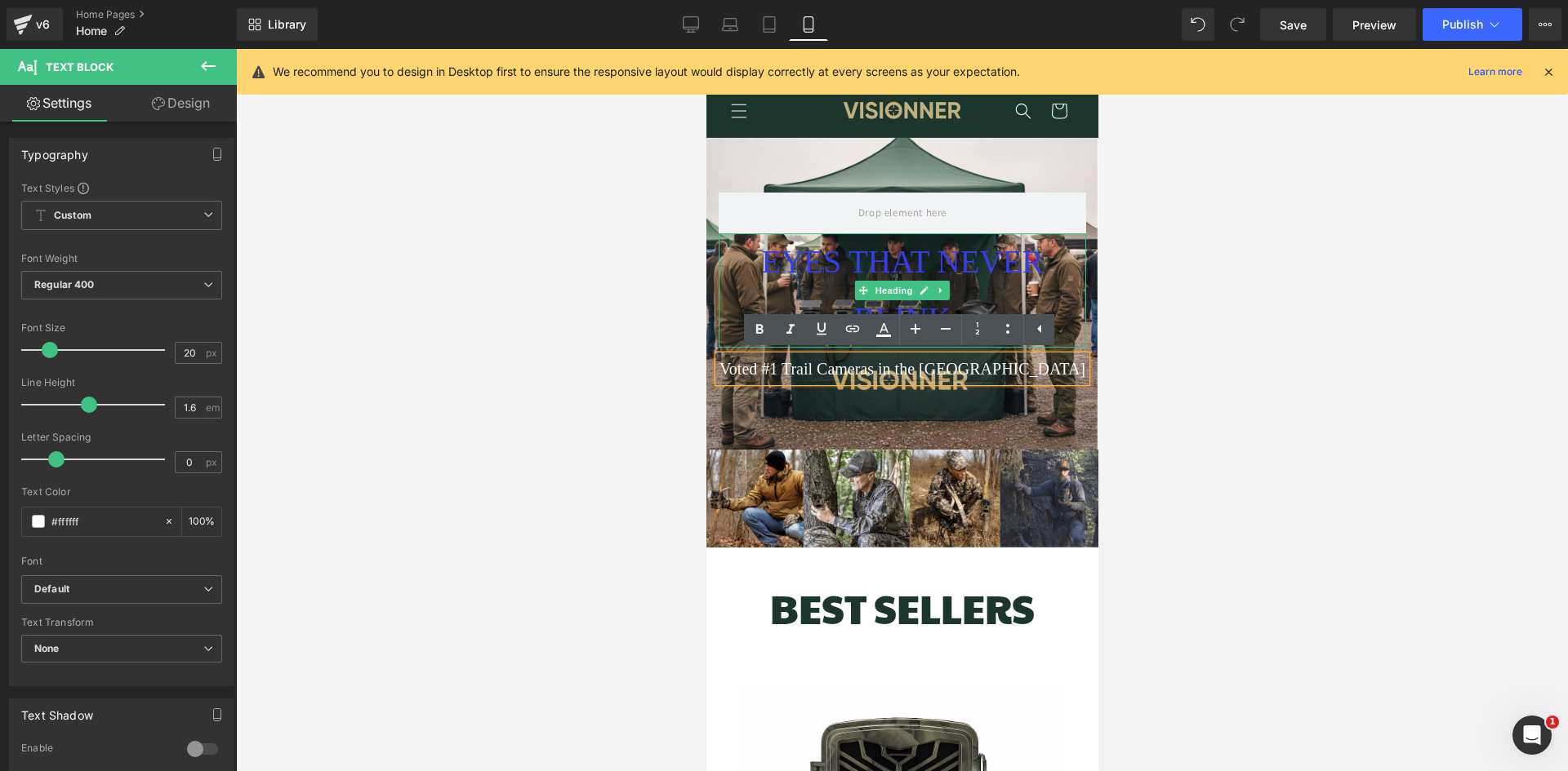
click at [986, 278] on span "EYES THAT NEVER BLINK" at bounding box center [901, 290] width 281 height 92
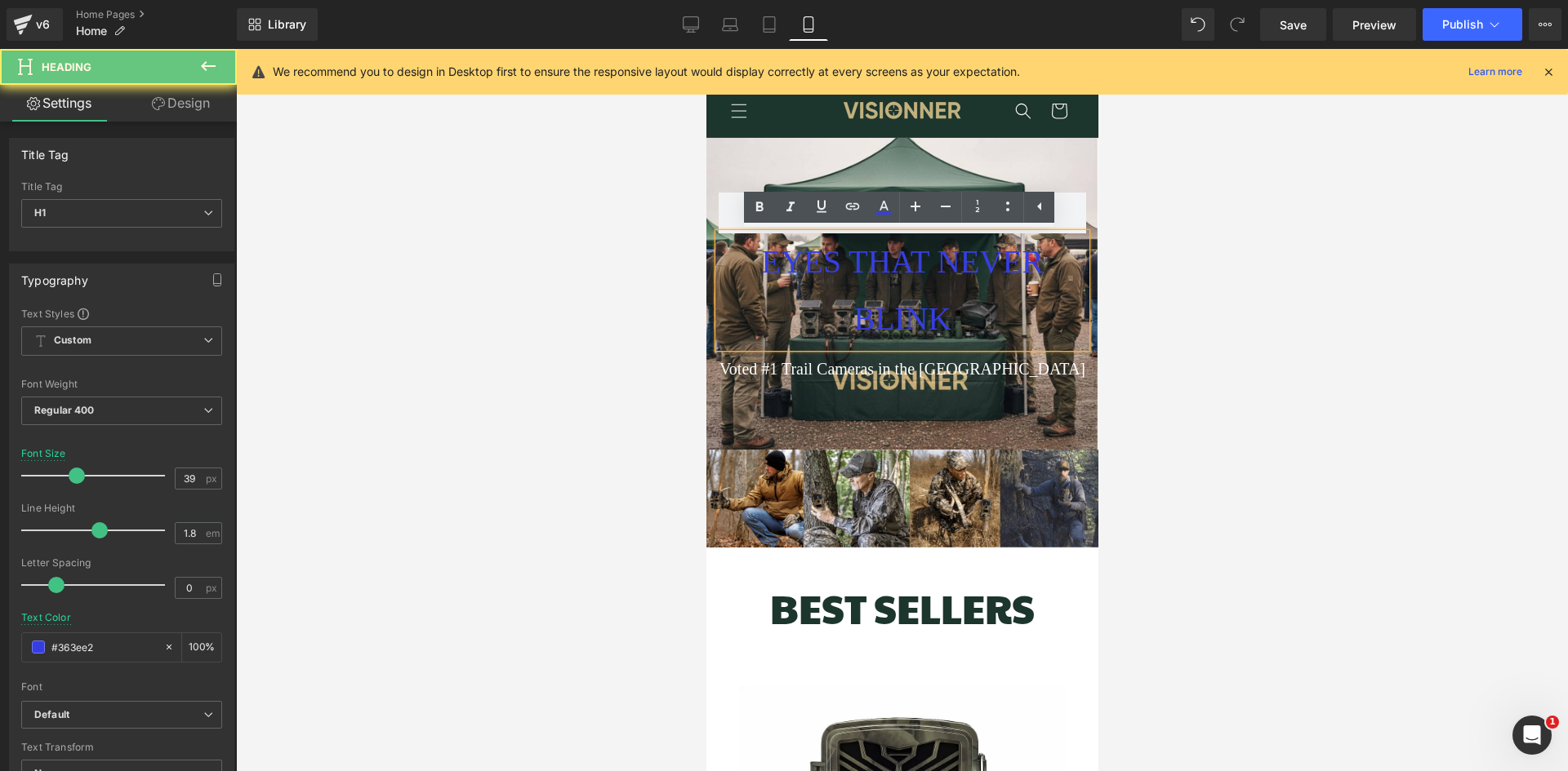
click at [969, 265] on span "EYES THAT NEVER BLINK" at bounding box center [901, 290] width 281 height 92
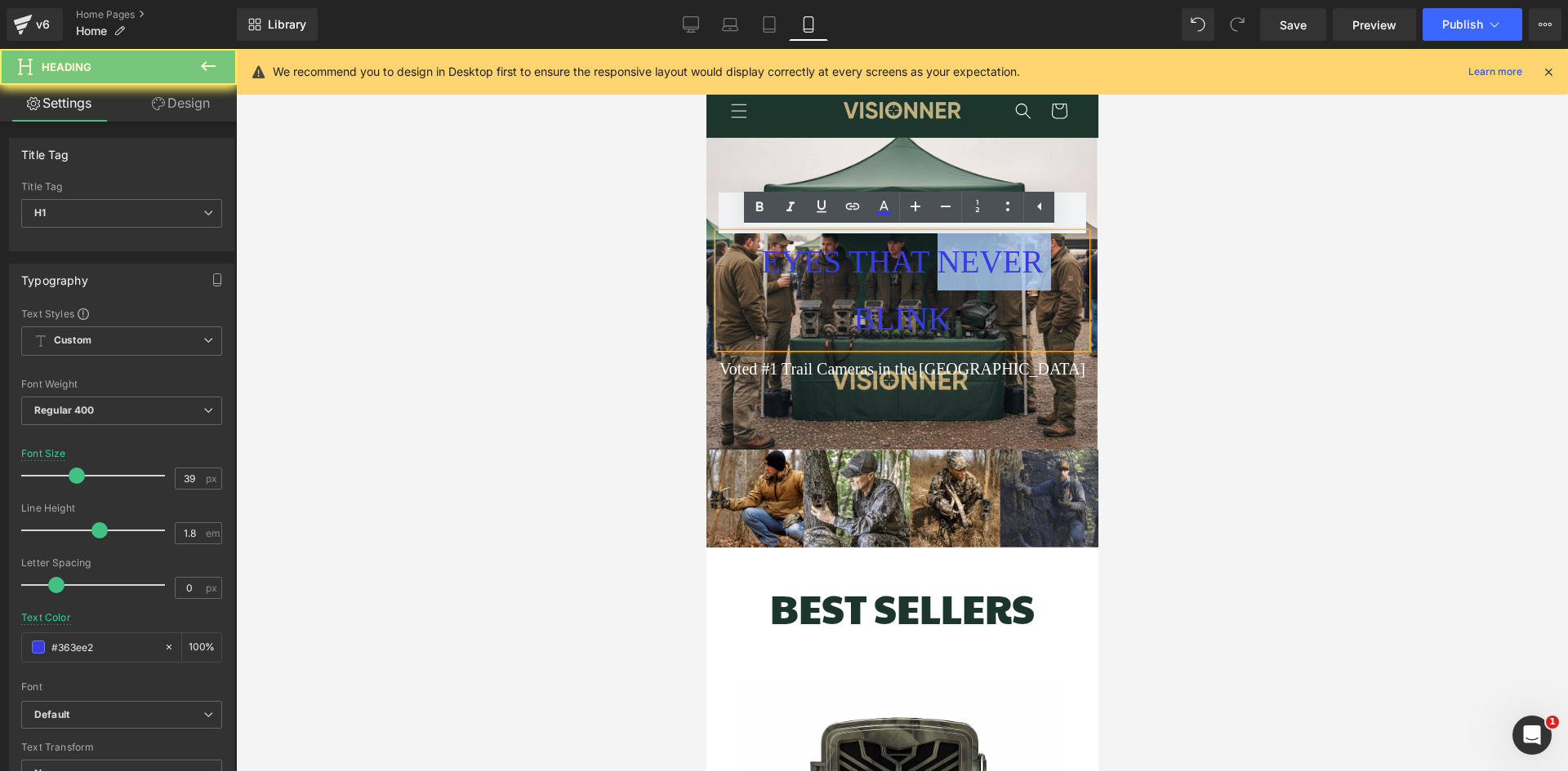
click at [969, 265] on span "EYES THAT NEVER BLINK" at bounding box center [901, 290] width 281 height 92
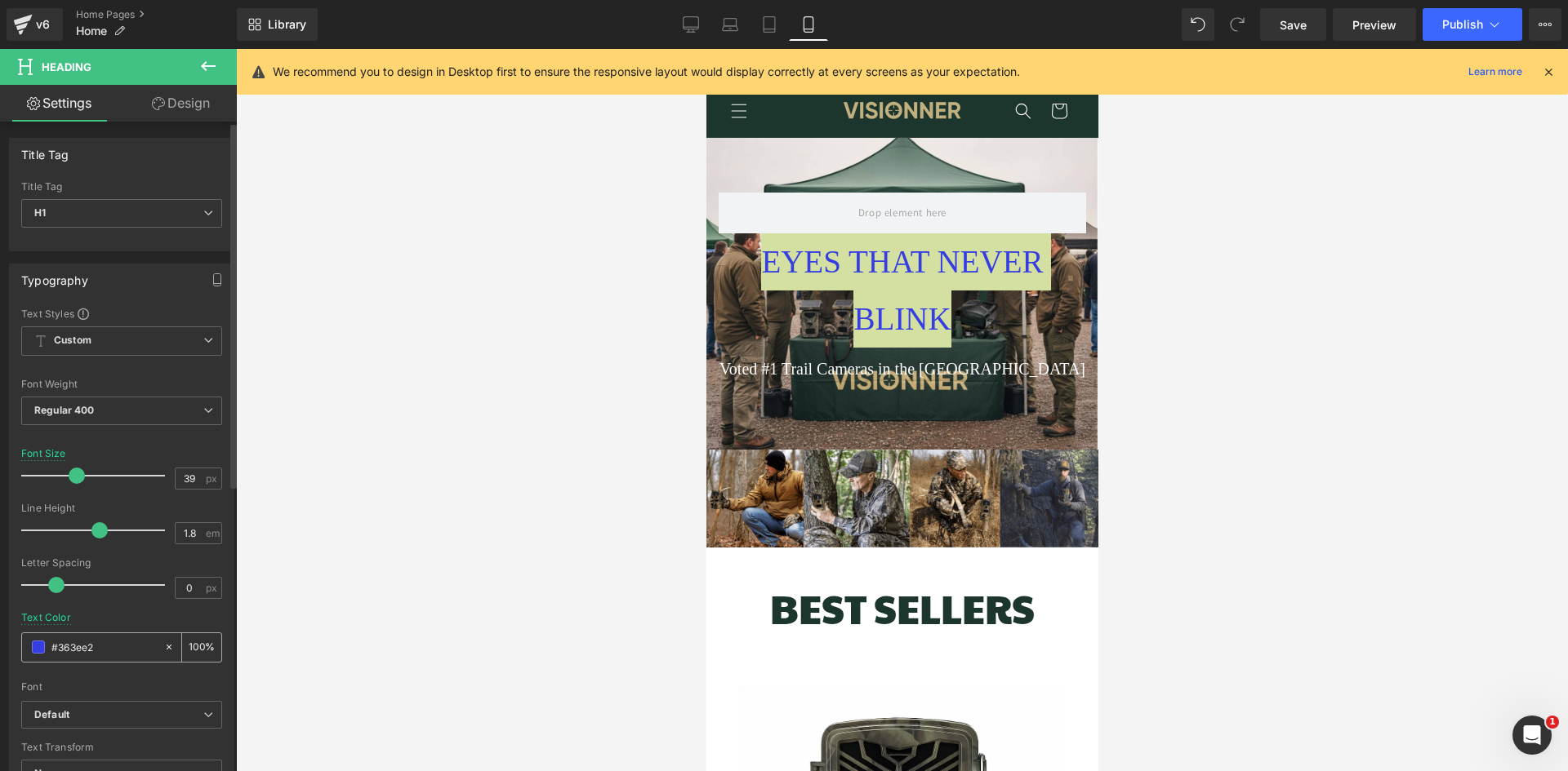
click at [34, 649] on span at bounding box center [39, 647] width 13 height 13
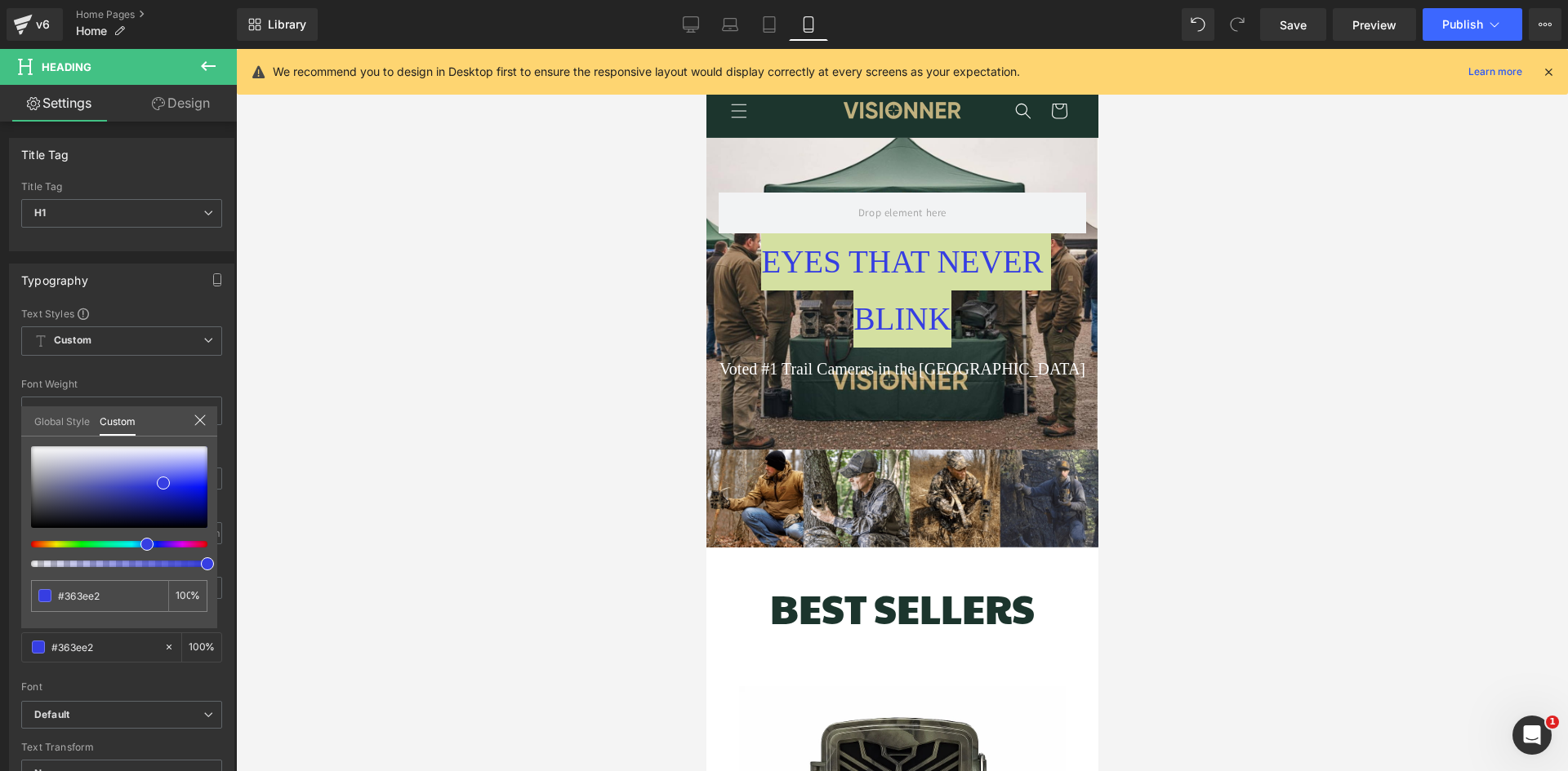
scroll to position [0, 0]
click at [189, 427] on div "Global Style Custom" at bounding box center [119, 422] width 196 height 30
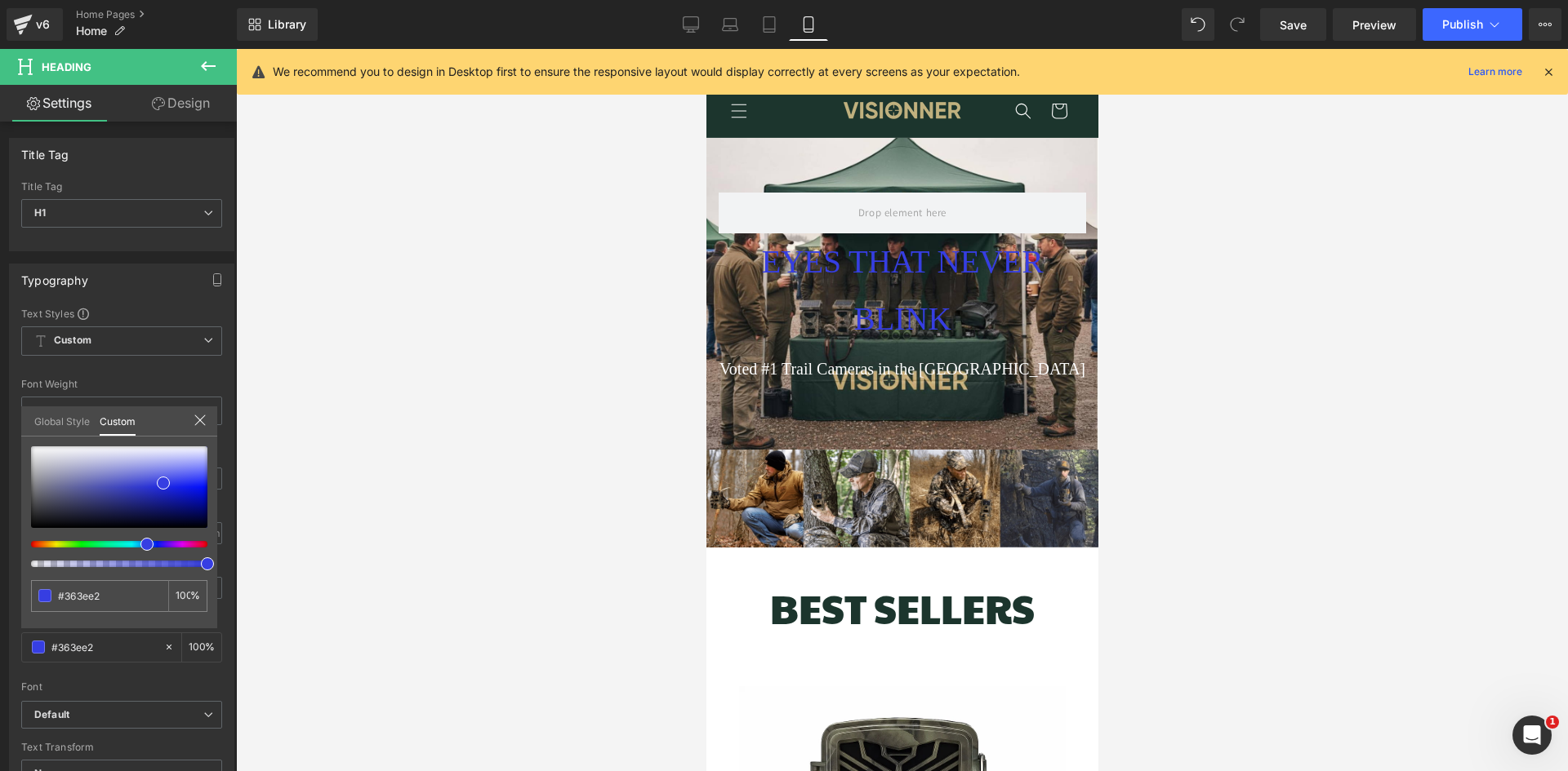
drag, startPoint x: 908, startPoint y: 301, endPoint x: 955, endPoint y: 309, distance: 47.7
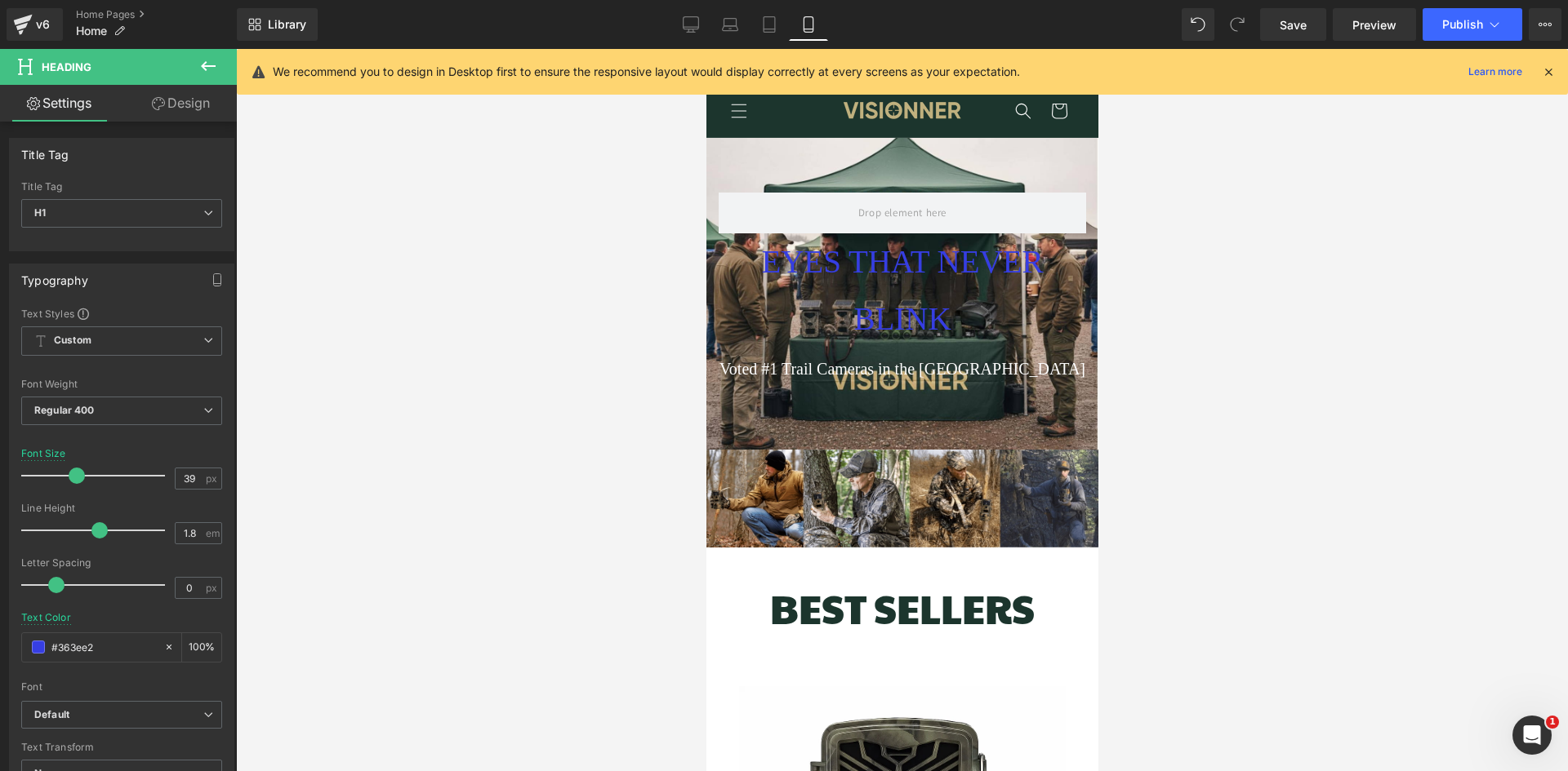
scroll to position [0, 293]
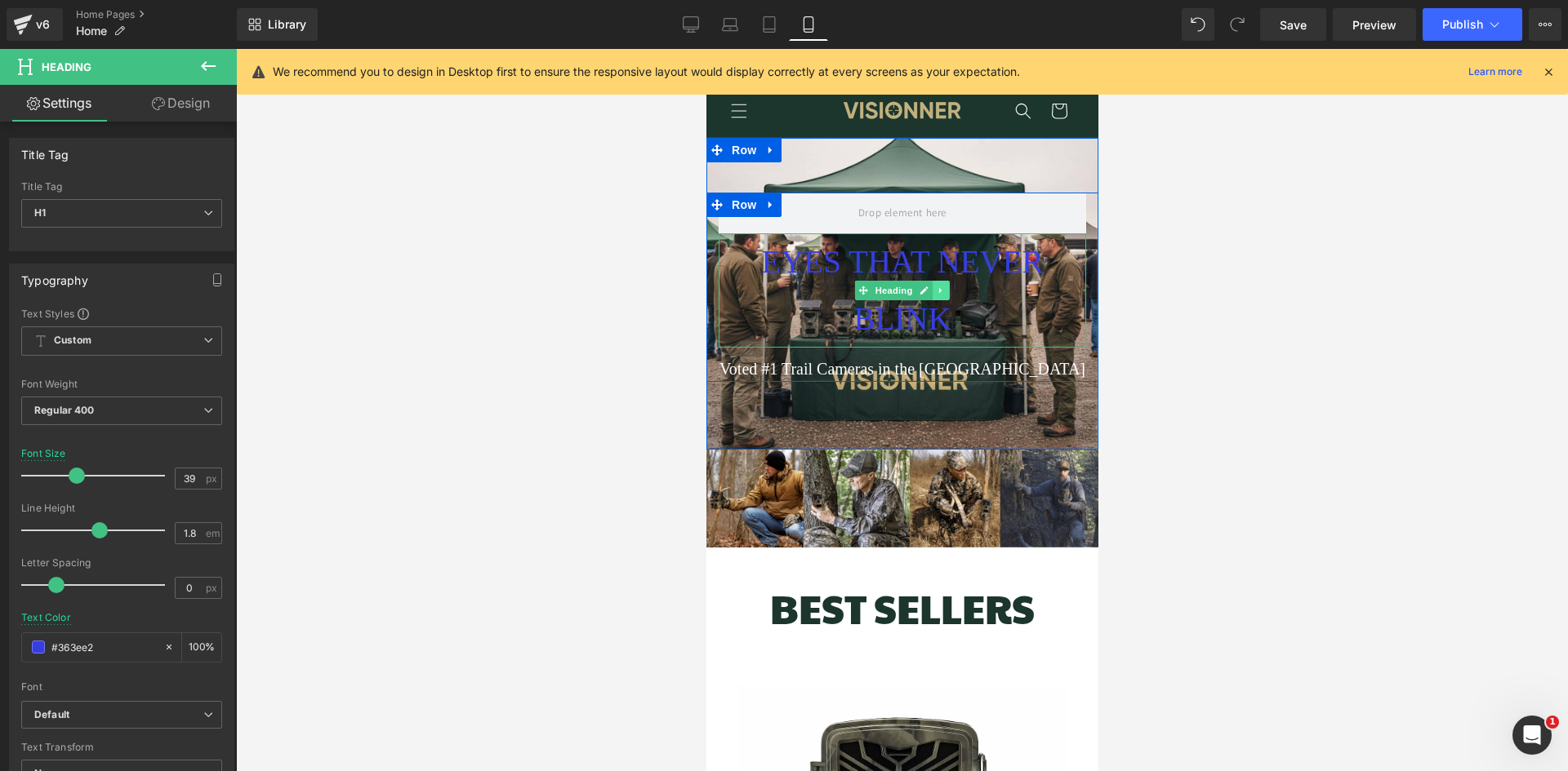
click at [935, 295] on icon at bounding box center [940, 290] width 9 height 10
click at [1012, 272] on span "EYES THAT NEVER BLINK" at bounding box center [901, 290] width 281 height 92
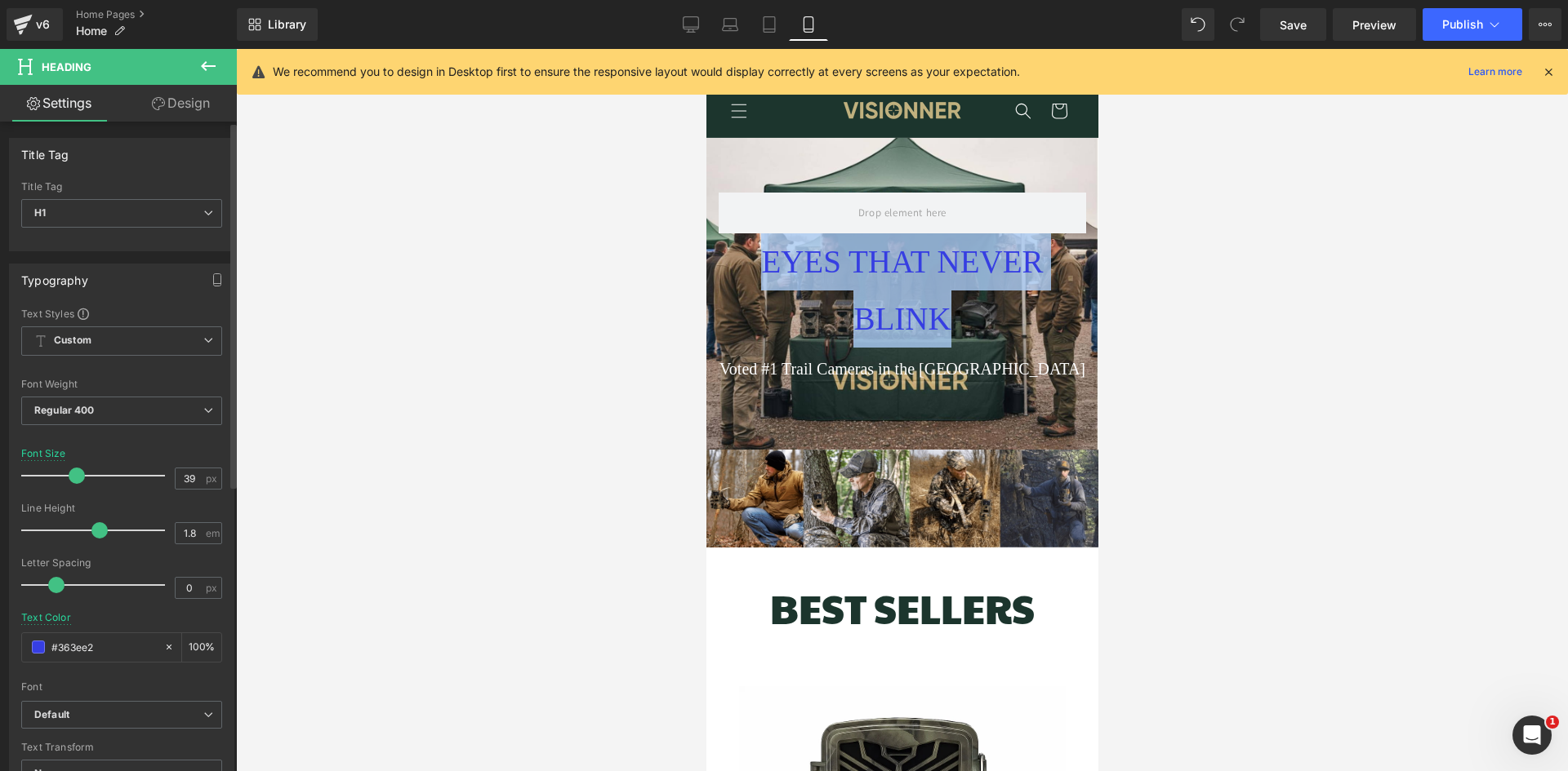
scroll to position [0, 586]
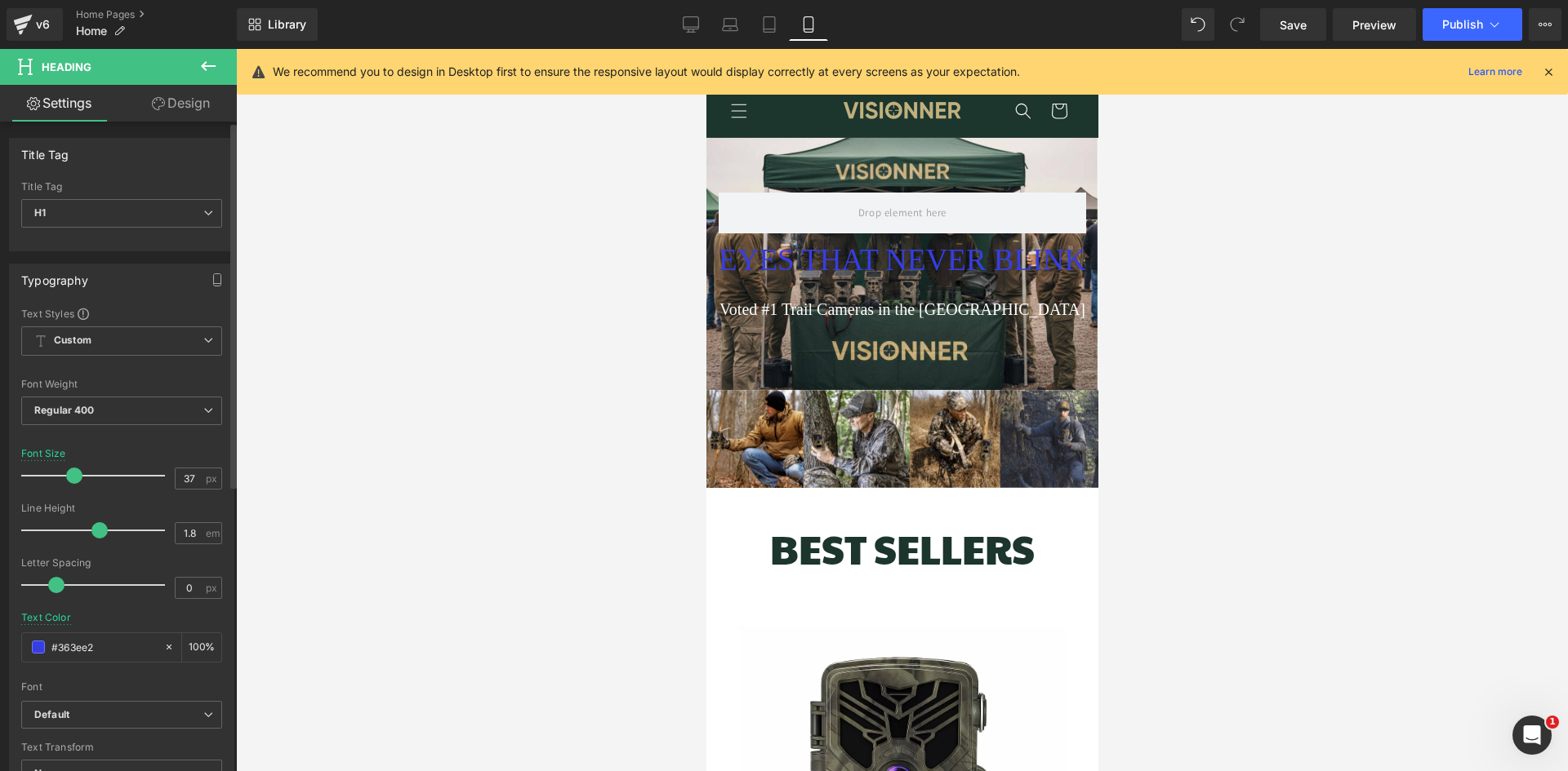
click at [66, 474] on span at bounding box center [74, 475] width 16 height 16
click at [38, 644] on span at bounding box center [39, 647] width 13 height 13
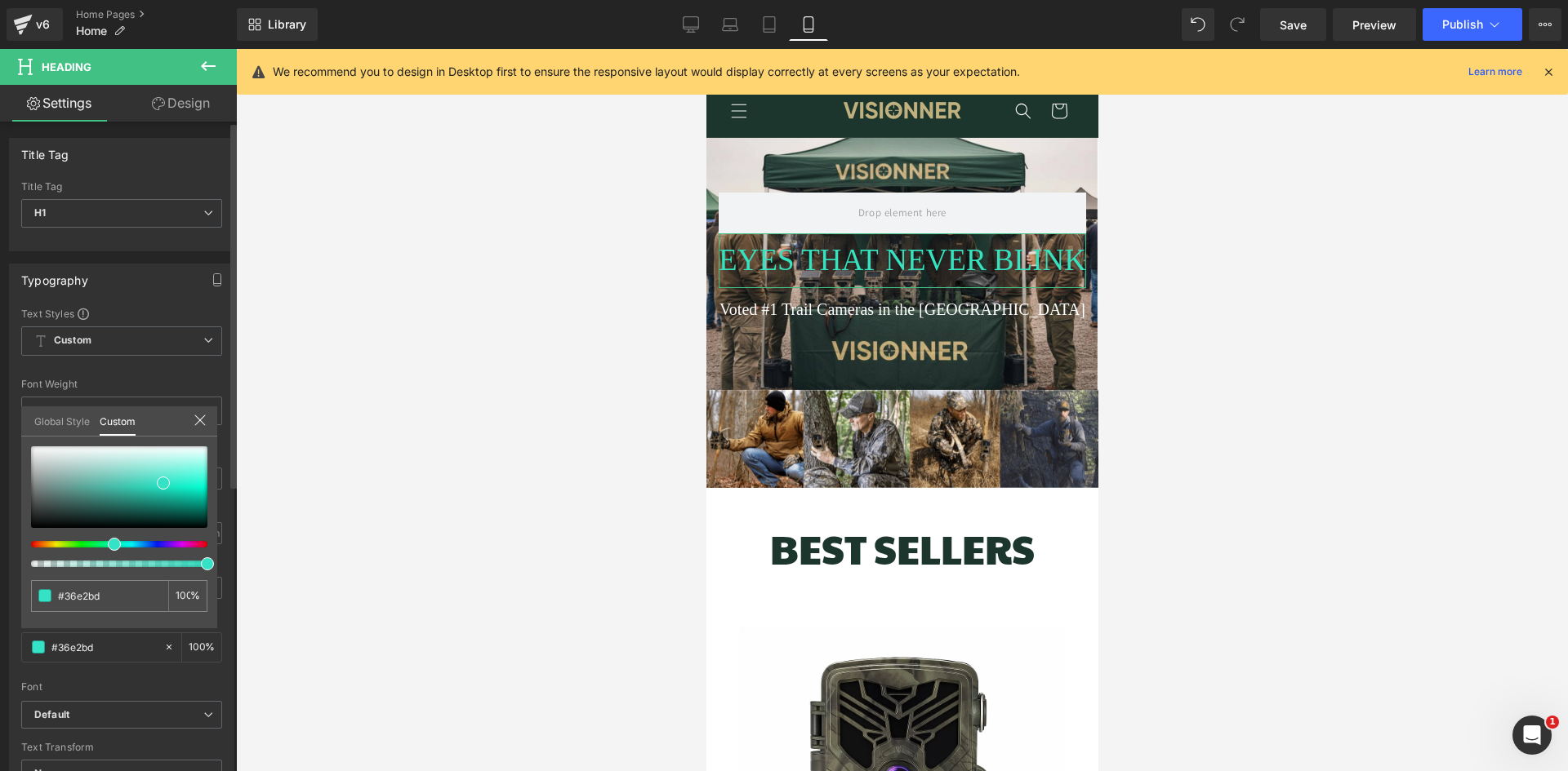
scroll to position [0, 293]
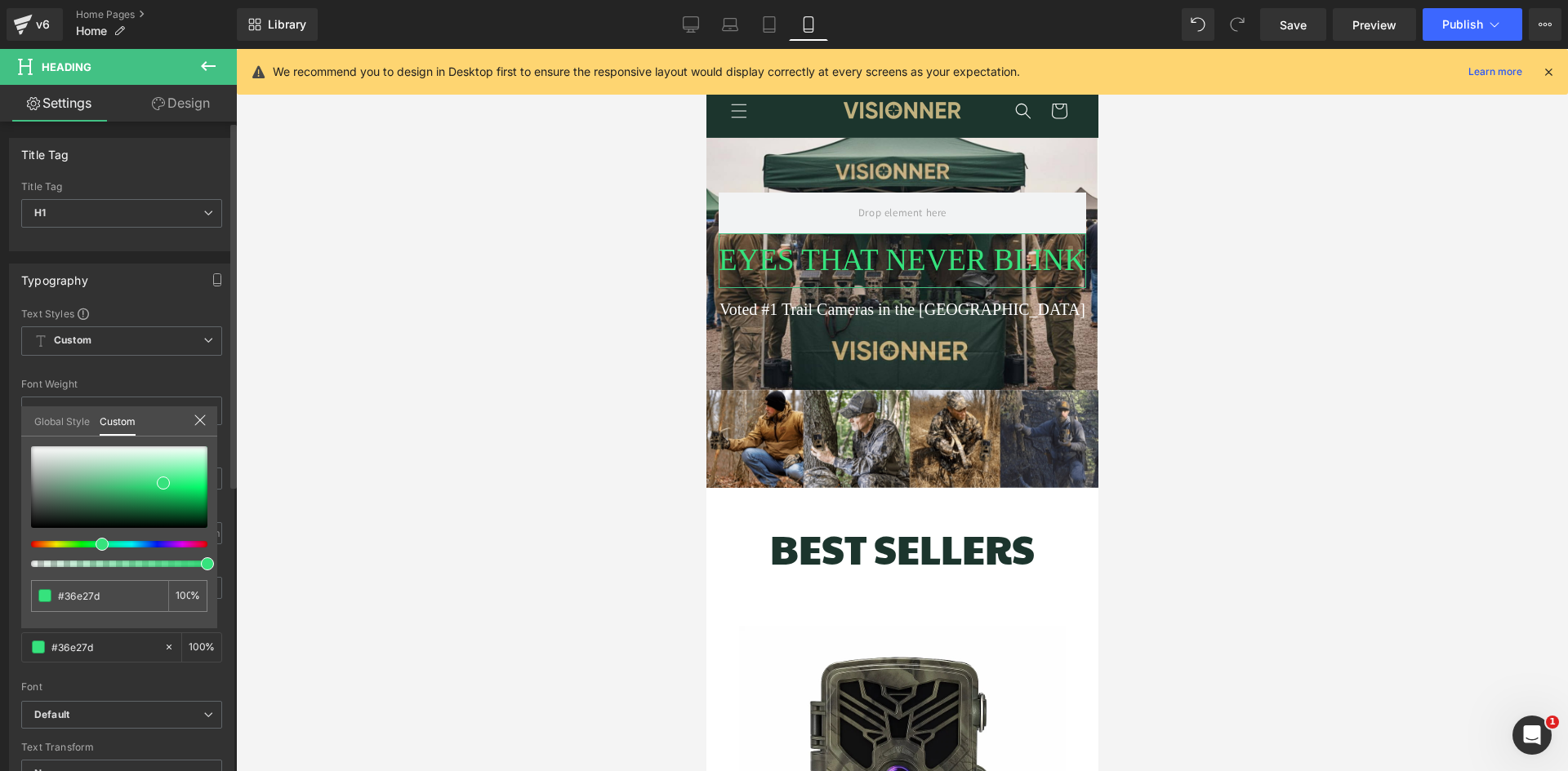
drag, startPoint x: 134, startPoint y: 540, endPoint x: 96, endPoint y: 535, distance: 38.3
click at [96, 535] on div at bounding box center [119, 507] width 177 height 121
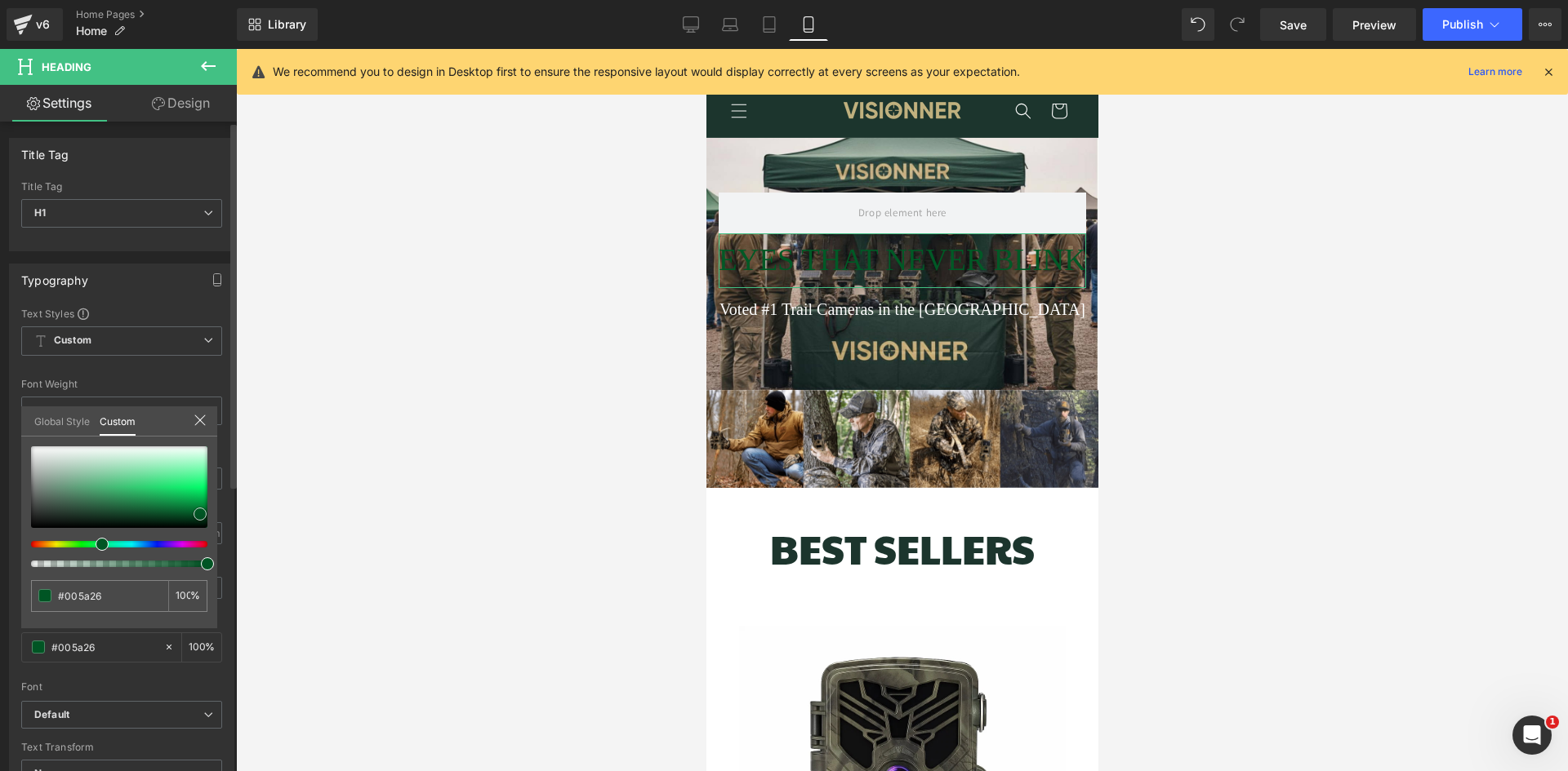
scroll to position [0, 586]
drag, startPoint x: 160, startPoint y: 484, endPoint x: 197, endPoint y: 514, distance: 47.6
click at [197, 514] on span at bounding box center [200, 514] width 13 height 13
click at [537, 417] on div at bounding box center [901, 410] width 1331 height 723
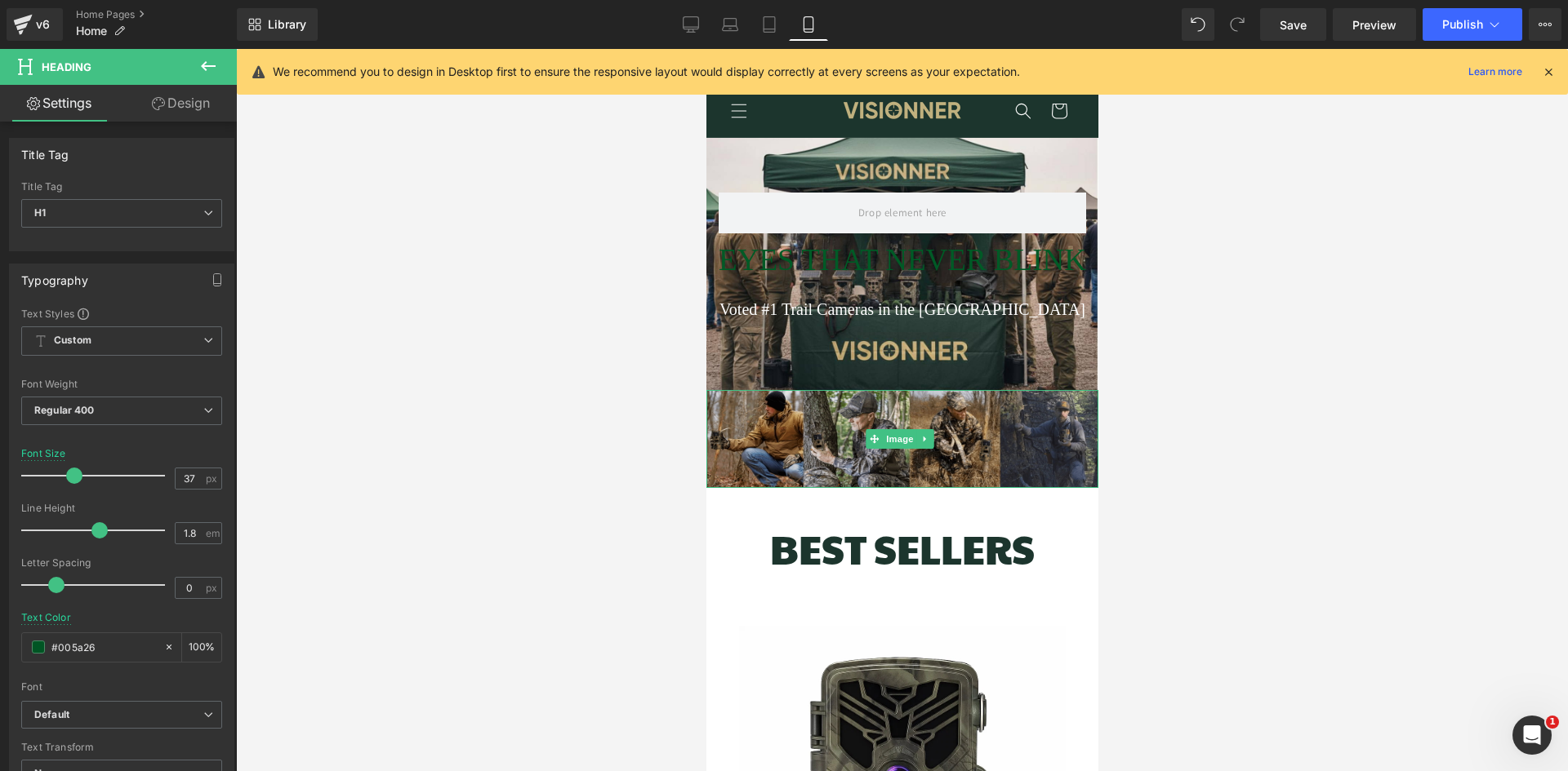
click at [935, 413] on img at bounding box center [900, 439] width 392 height 98
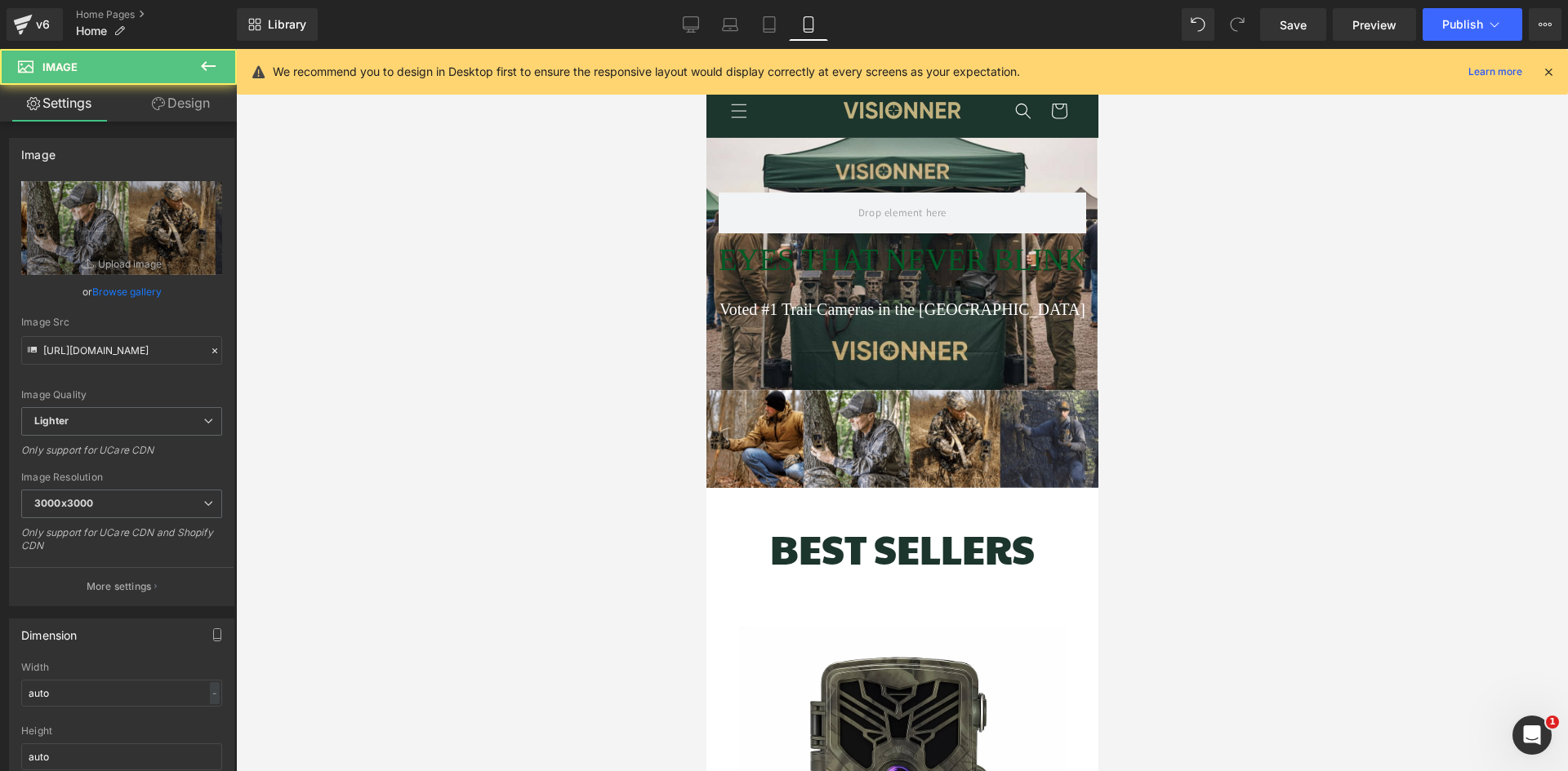
click at [1070, 555] on h1 "BEST SELLERS" at bounding box center [901, 548] width 367 height 60
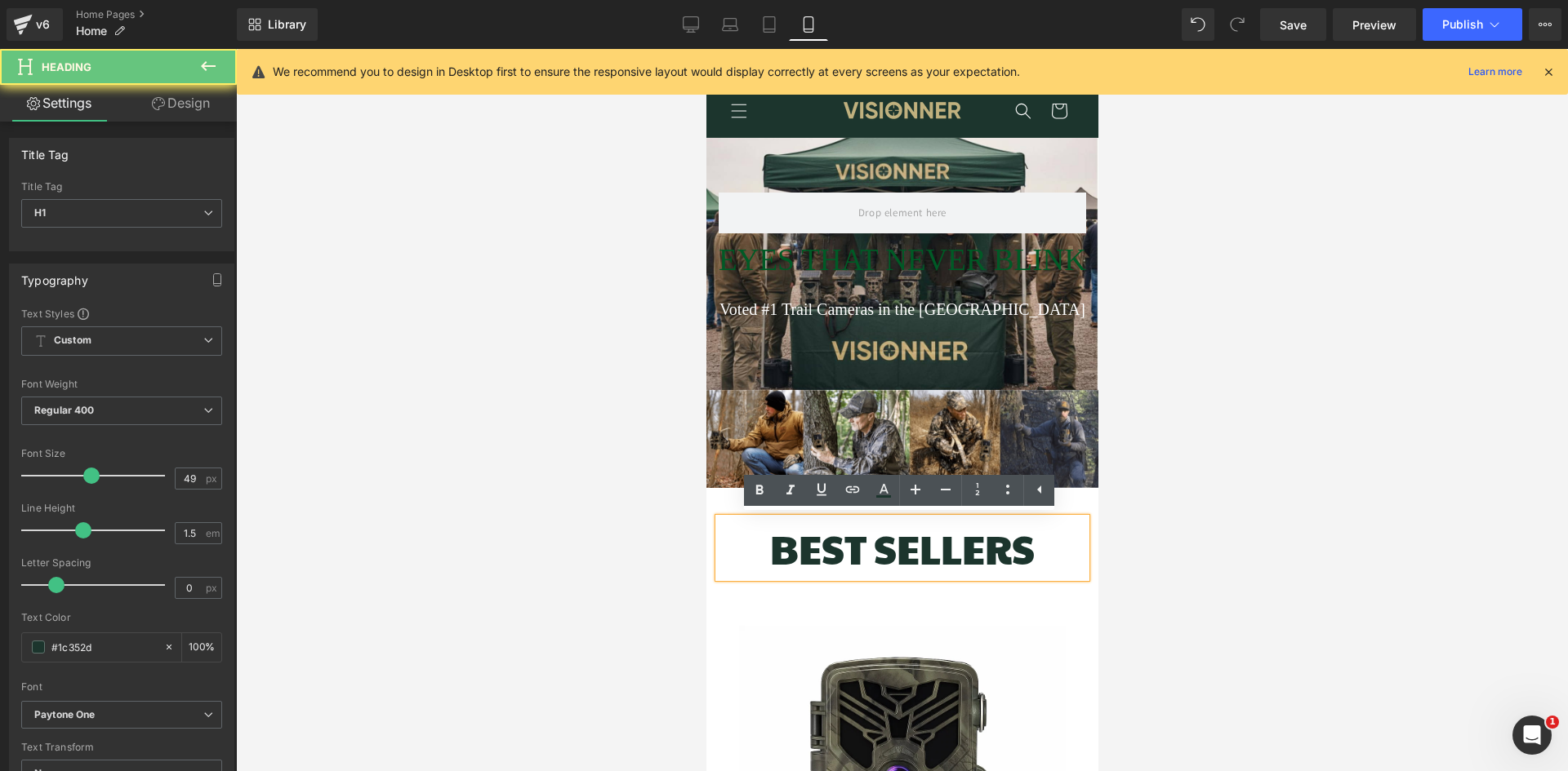
click at [999, 559] on h1 "BEST SELLERS" at bounding box center [901, 548] width 367 height 60
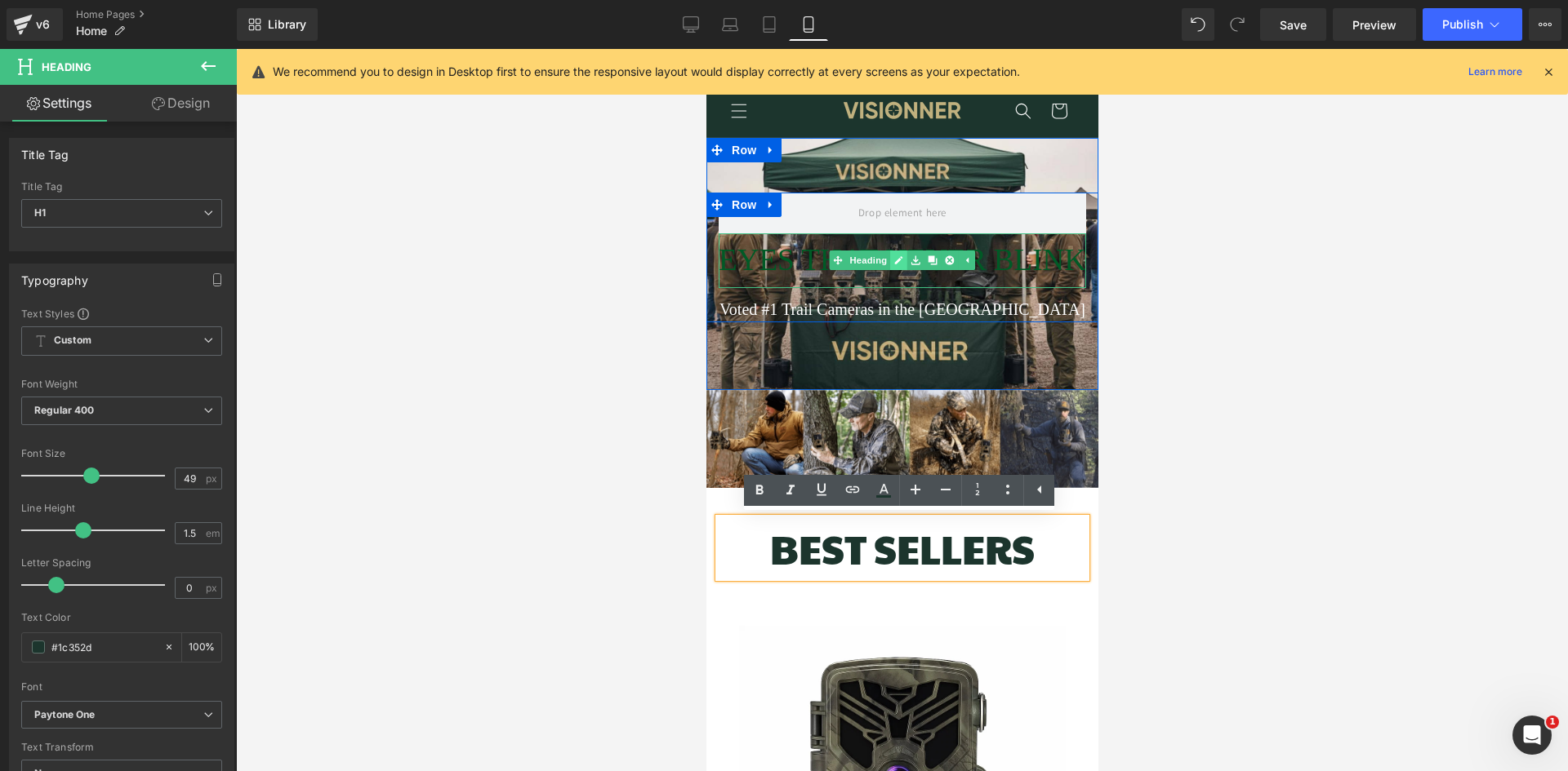
click at [890, 265] on link at bounding box center [898, 261] width 17 height 20
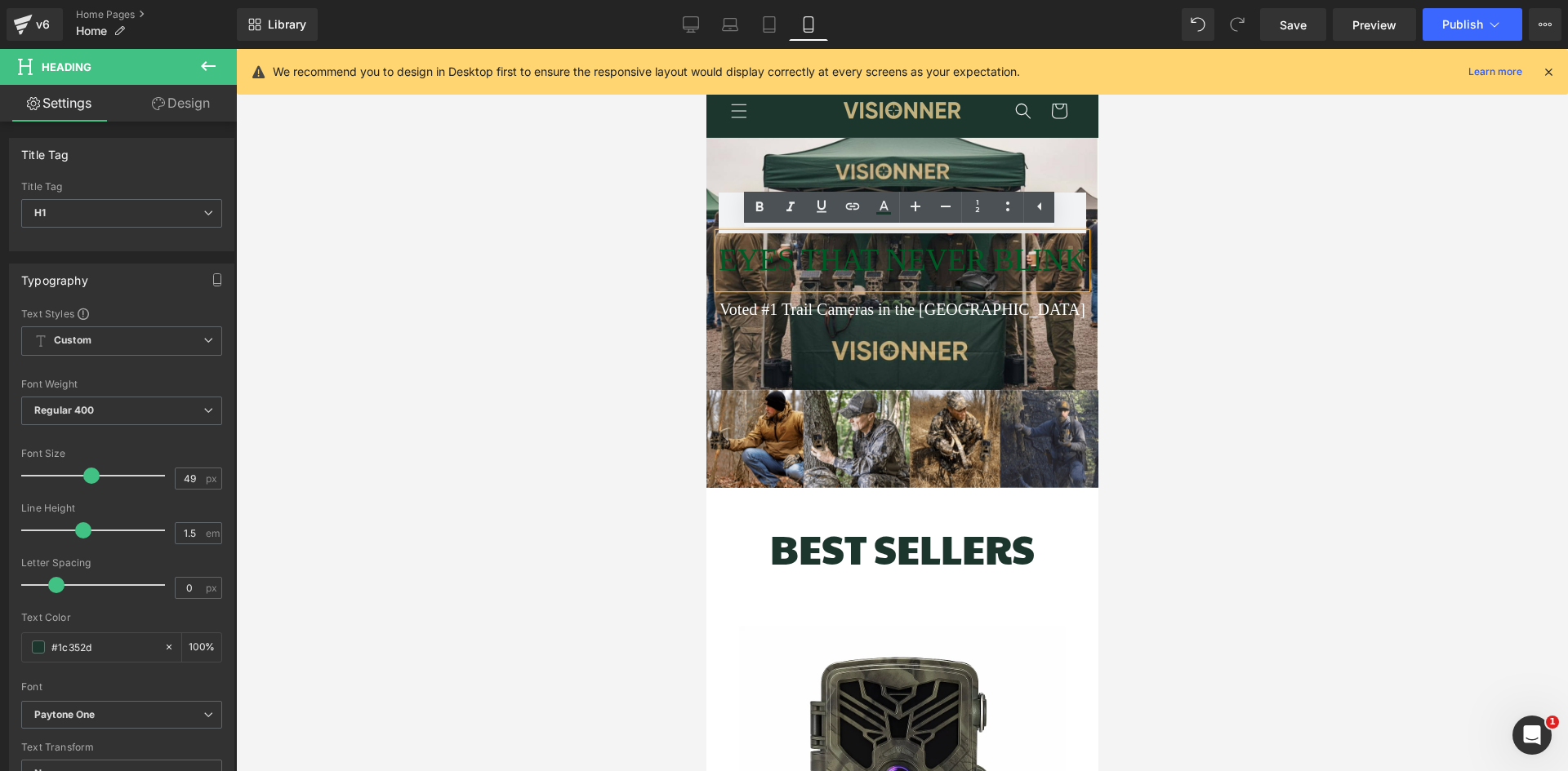
click at [1021, 262] on span "EYES THAT NEVER BLINK" at bounding box center [901, 260] width 367 height 33
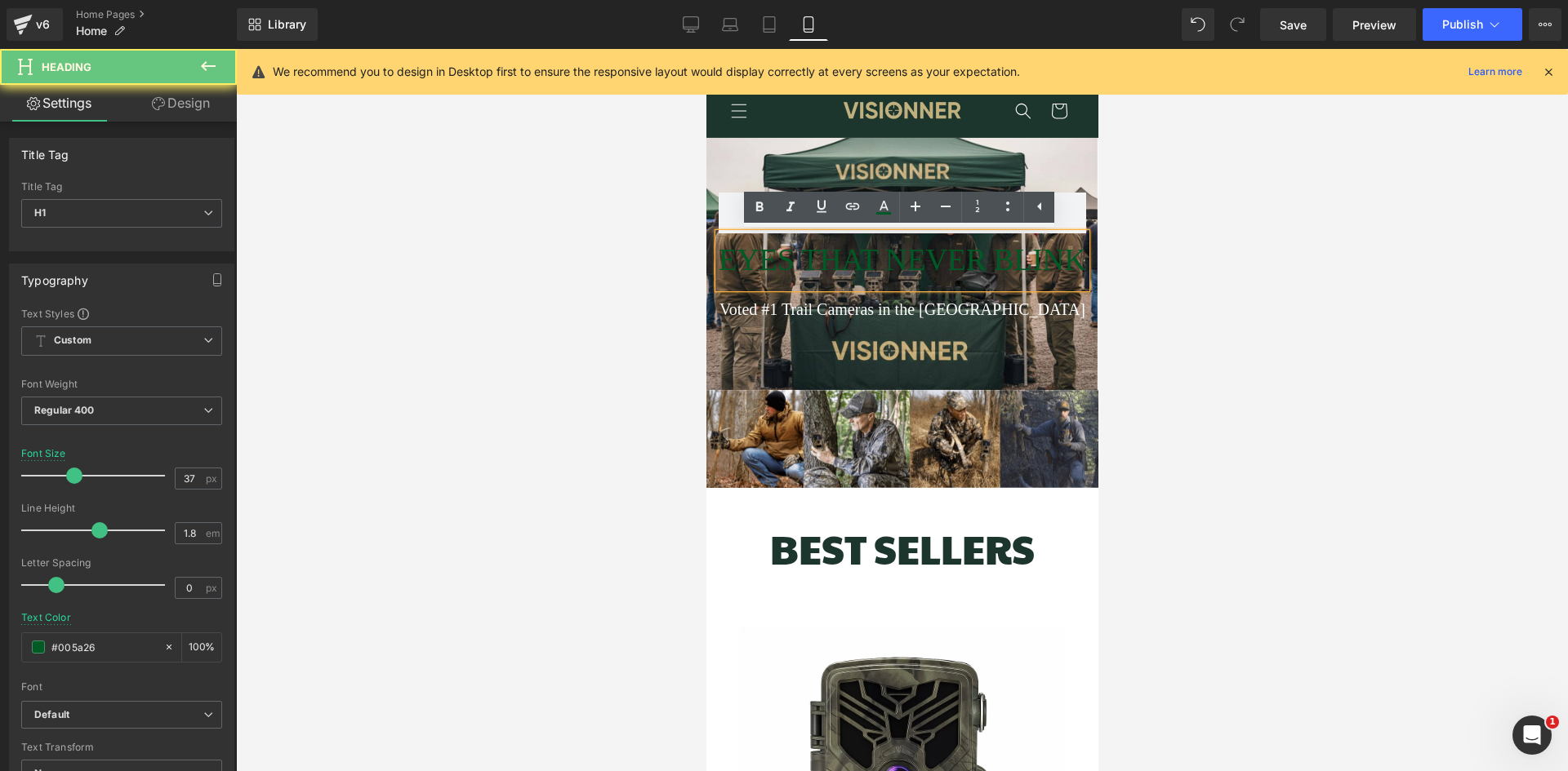
click at [956, 262] on span "EYES THAT NEVER BLINK" at bounding box center [901, 260] width 367 height 33
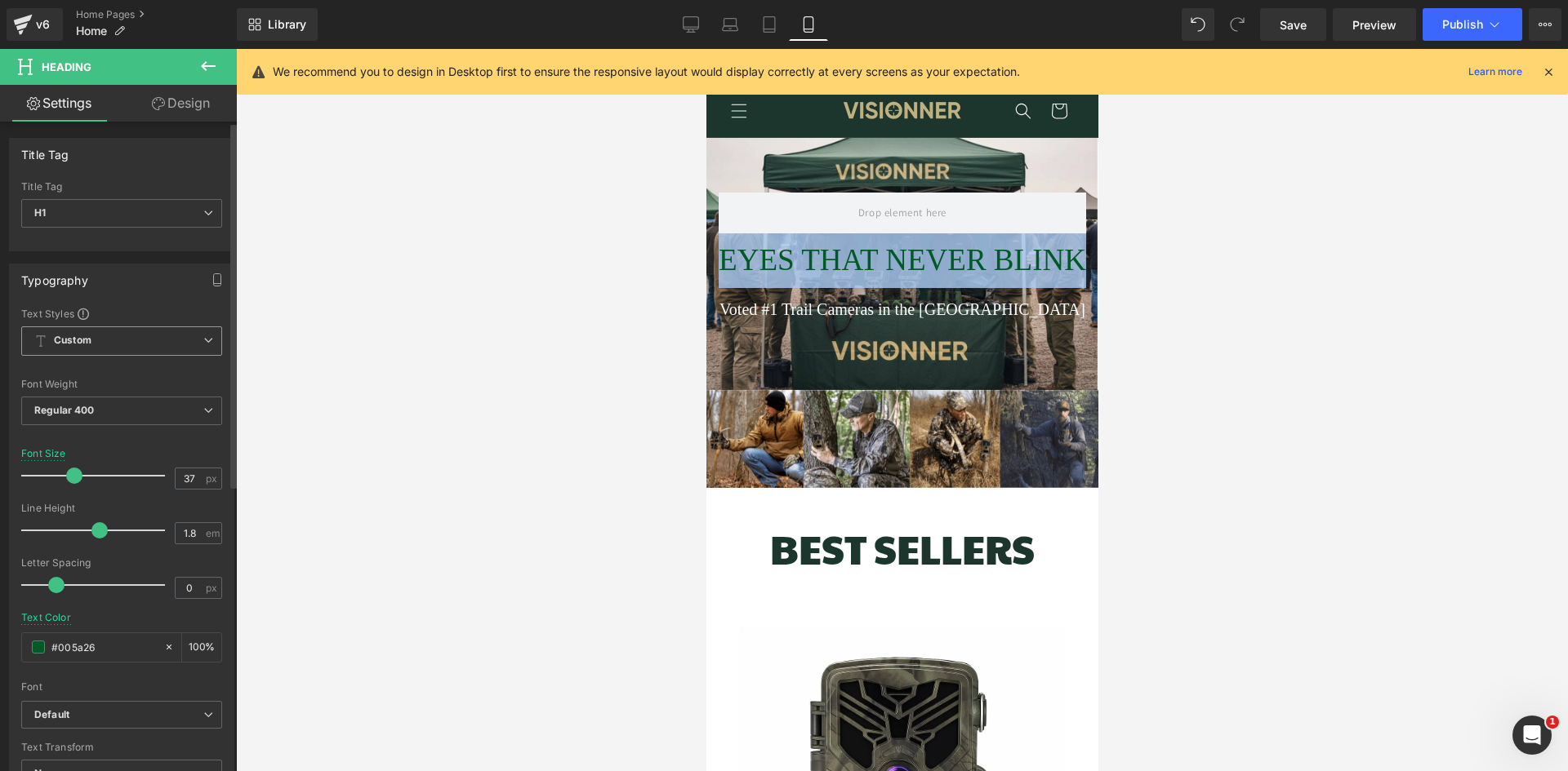
scroll to position [0, 586]
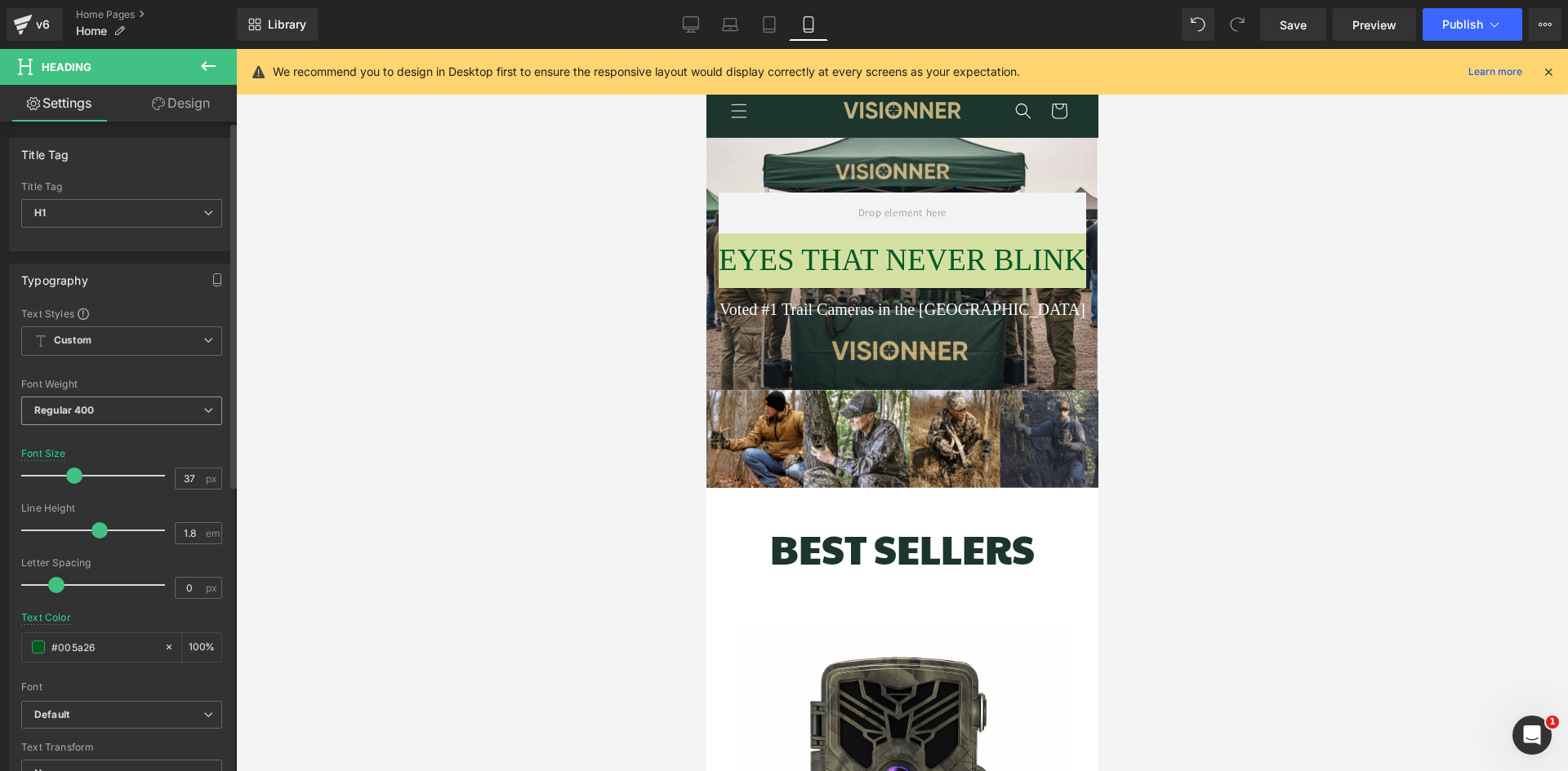
click at [190, 409] on span "Regular 400" at bounding box center [122, 411] width 201 height 29
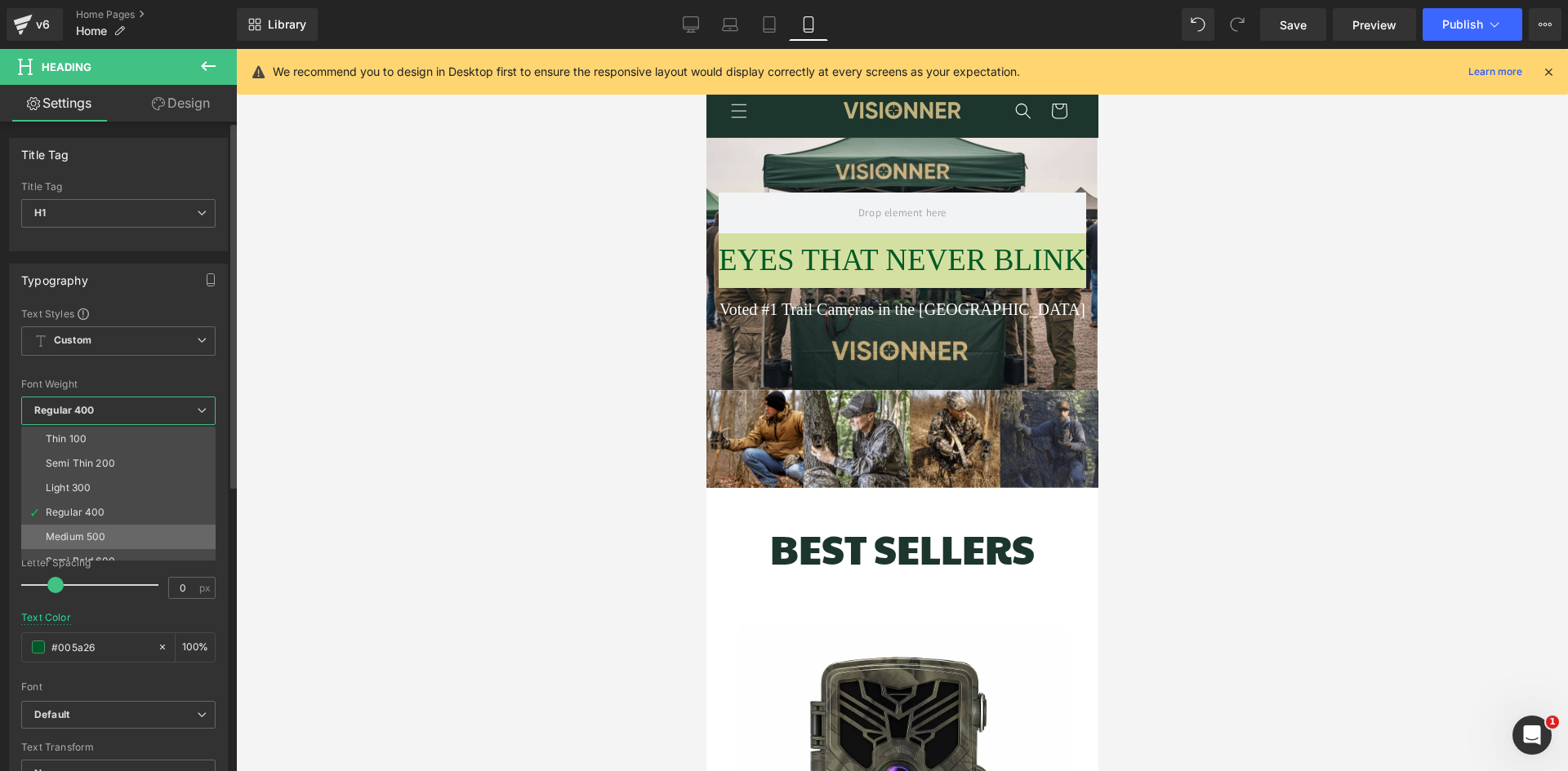
scroll to position [0, 0]
click at [70, 539] on div "Medium 500" at bounding box center [75, 536] width 60 height 12
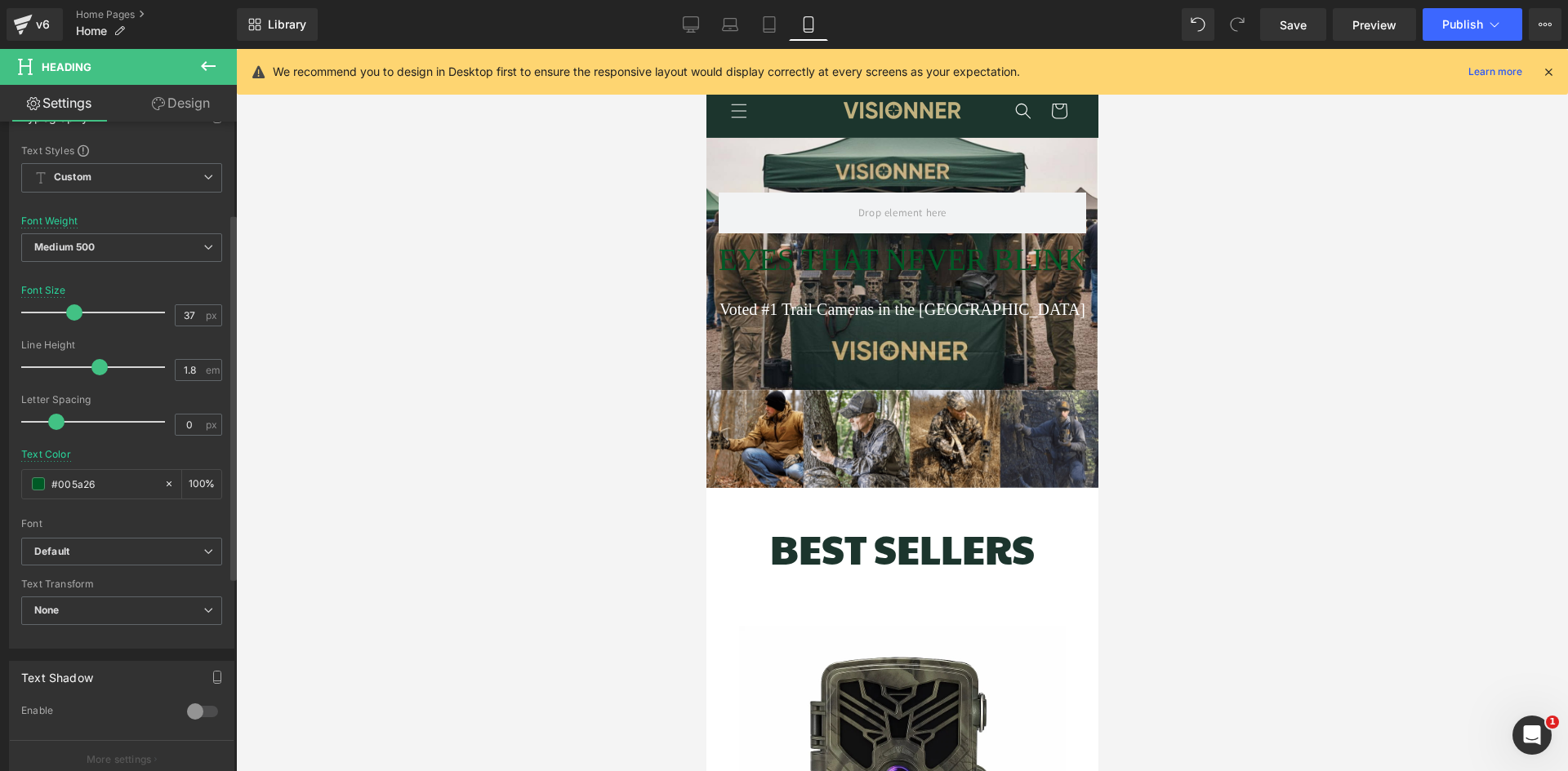
scroll to position [0, 293]
click at [108, 547] on b "Default" at bounding box center [118, 552] width 169 height 13
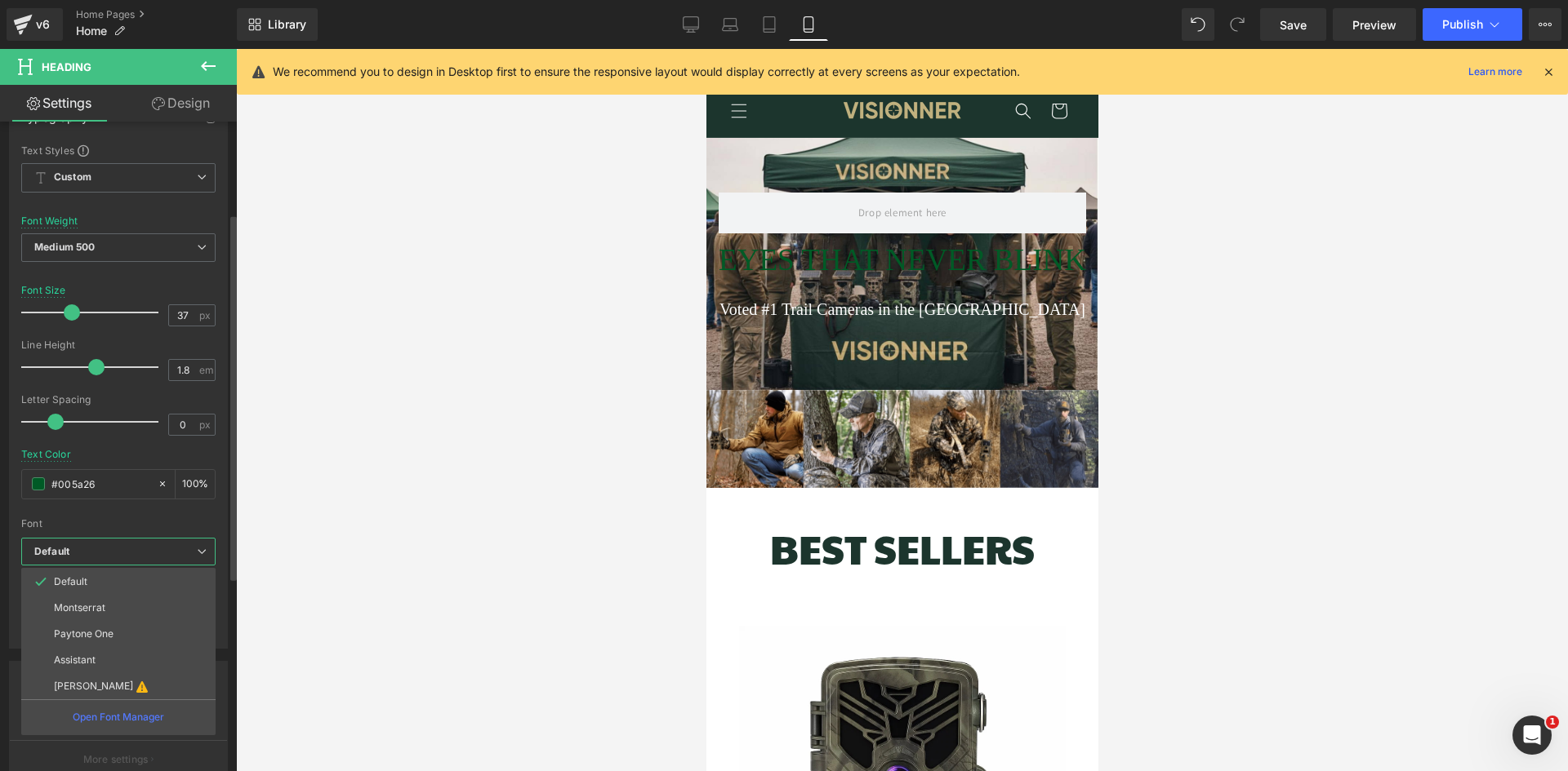
click at [108, 547] on b "Default" at bounding box center [115, 552] width 162 height 13
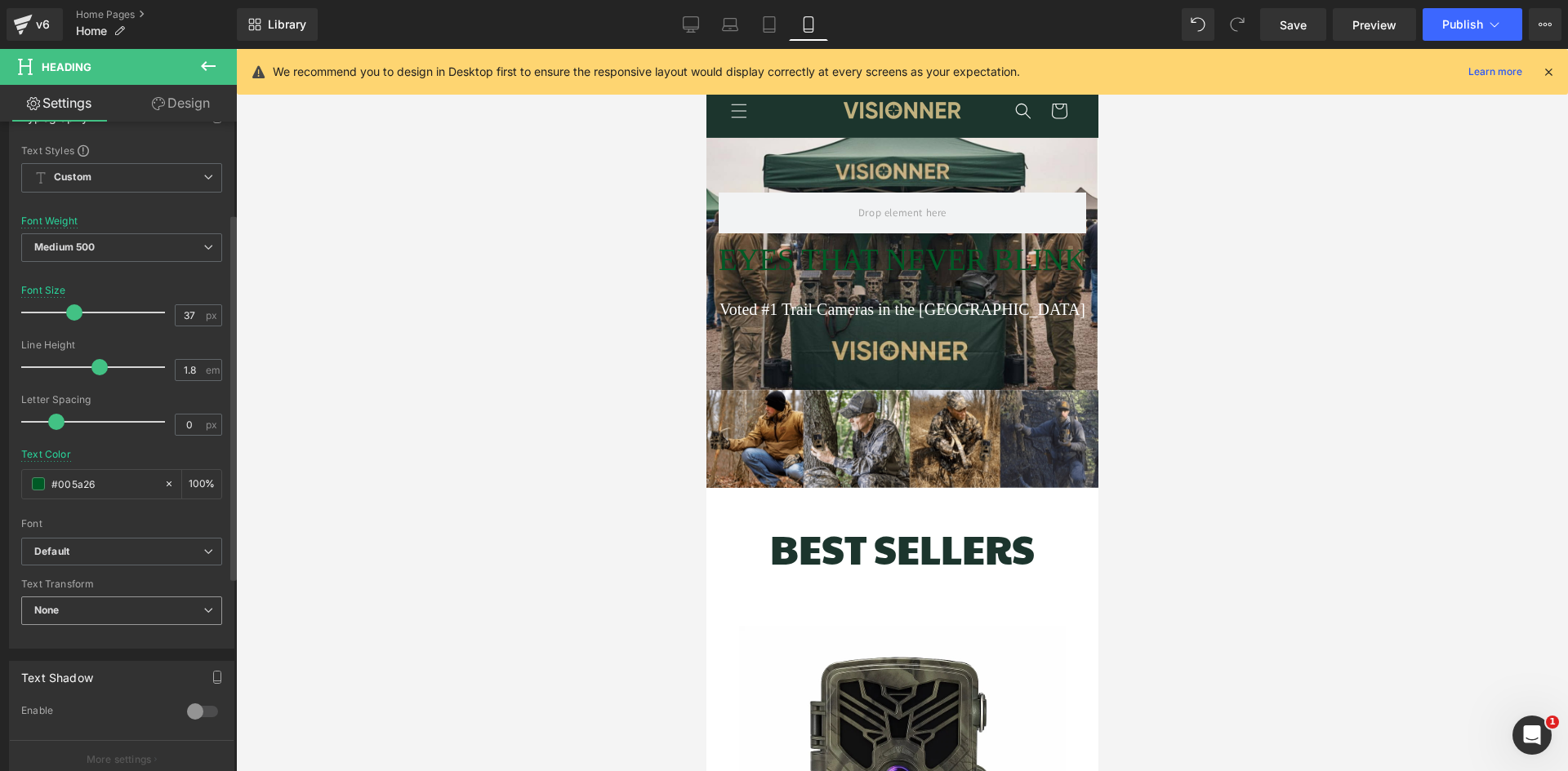
click at [136, 613] on span "None" at bounding box center [122, 611] width 201 height 29
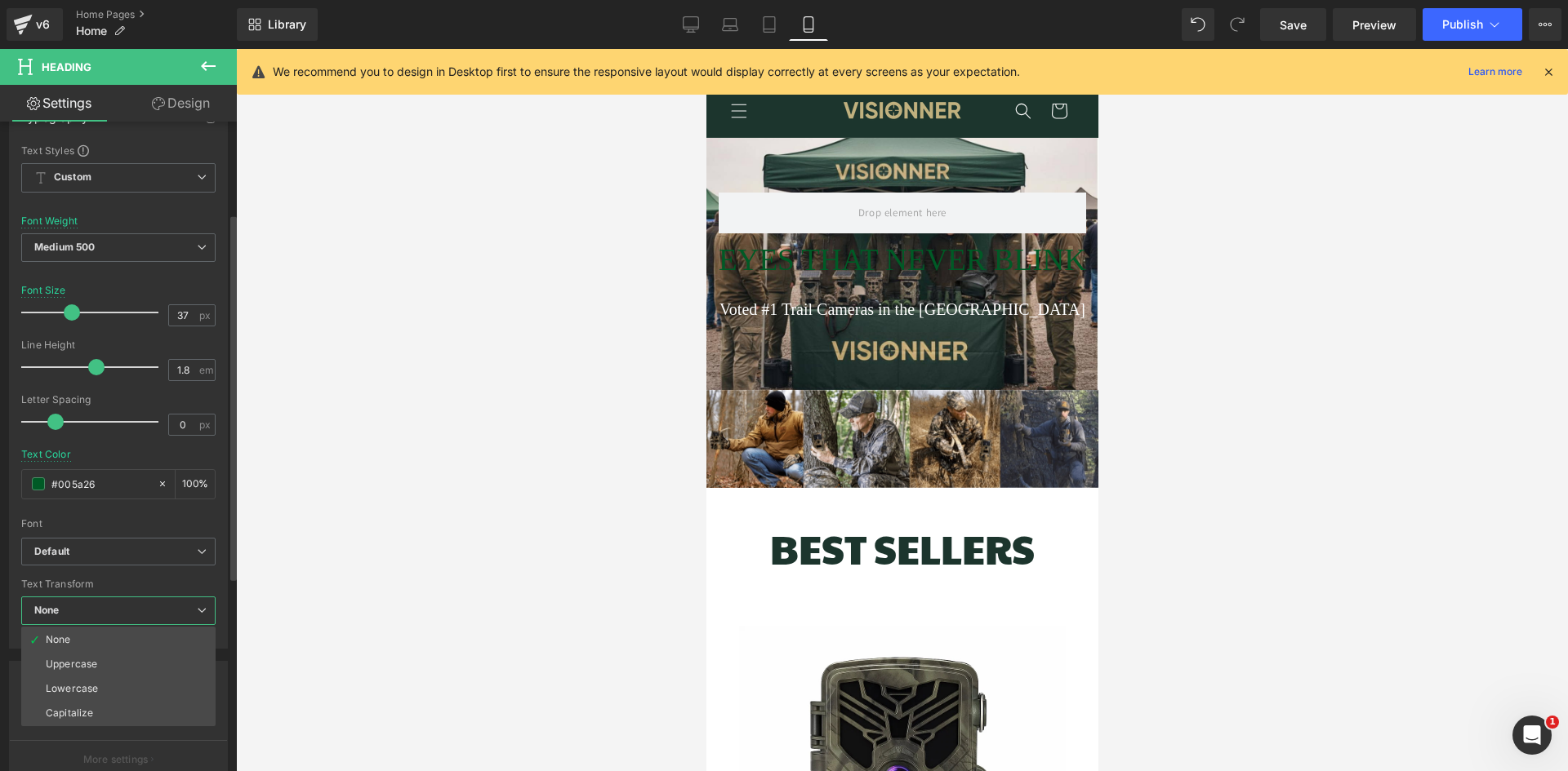
scroll to position [0, 586]
click at [136, 613] on span "None" at bounding box center [118, 611] width 194 height 29
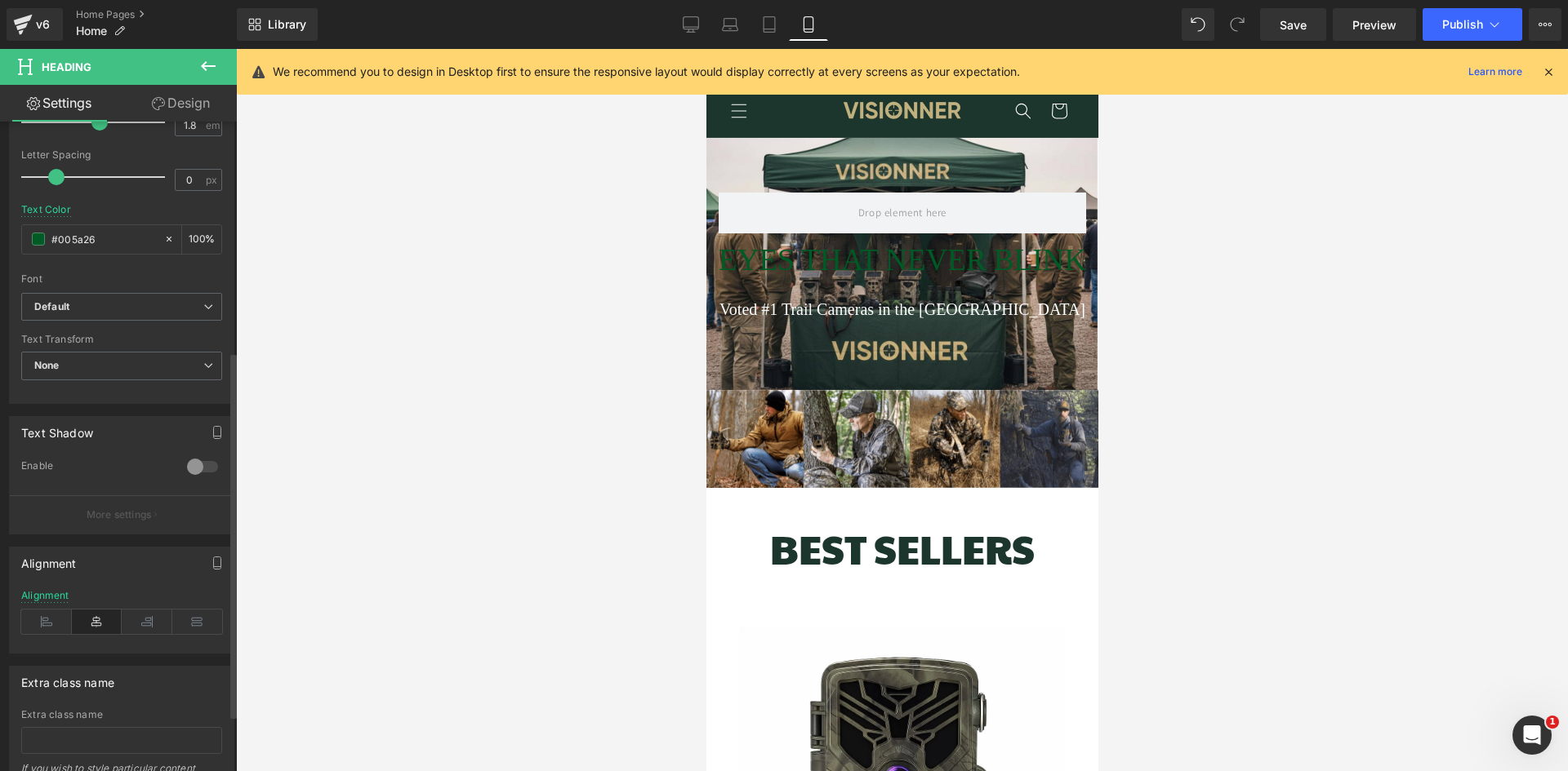
scroll to position [0, 0]
click at [192, 468] on div at bounding box center [202, 467] width 39 height 26
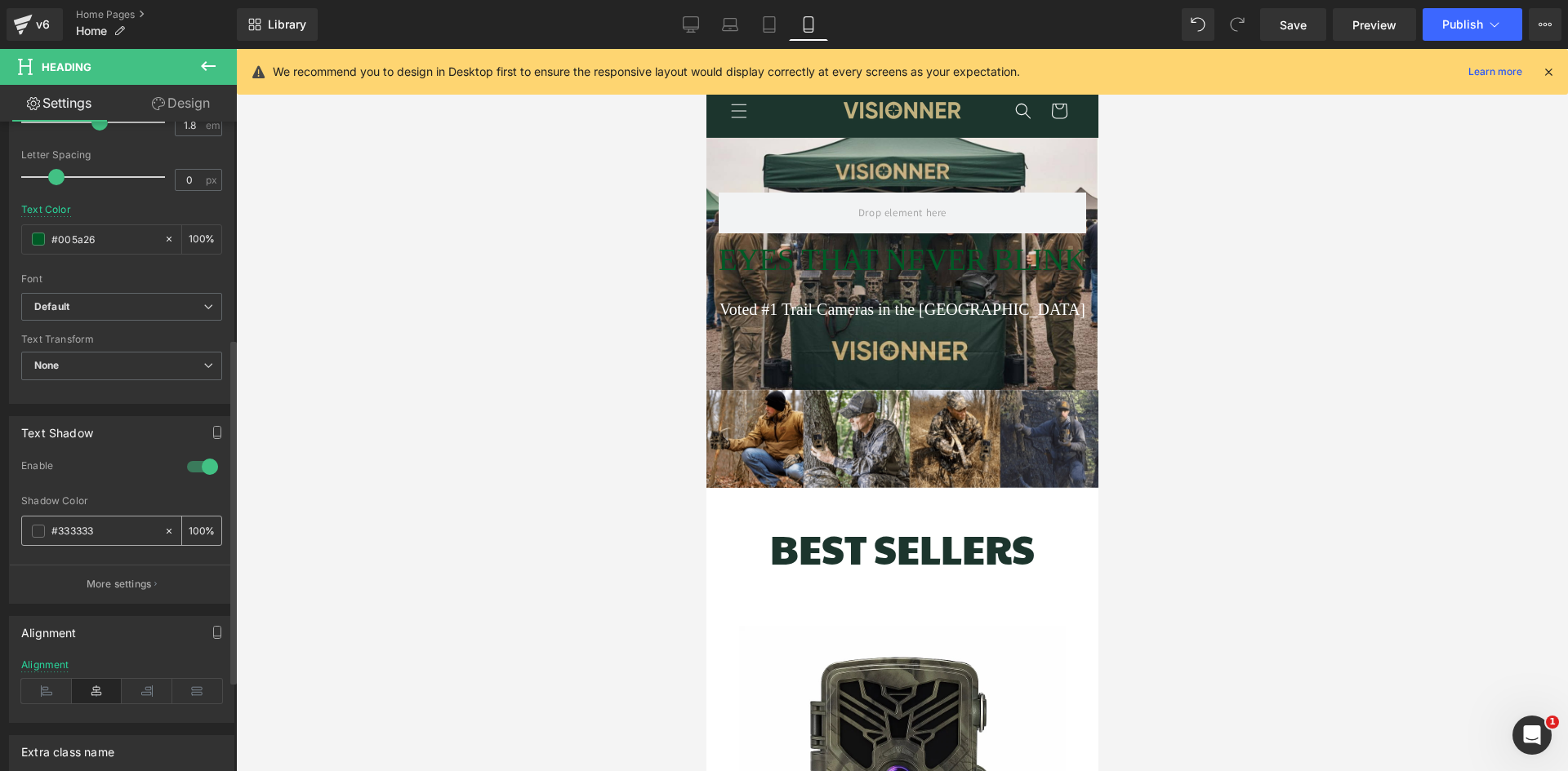
click at [36, 533] on span at bounding box center [39, 531] width 13 height 13
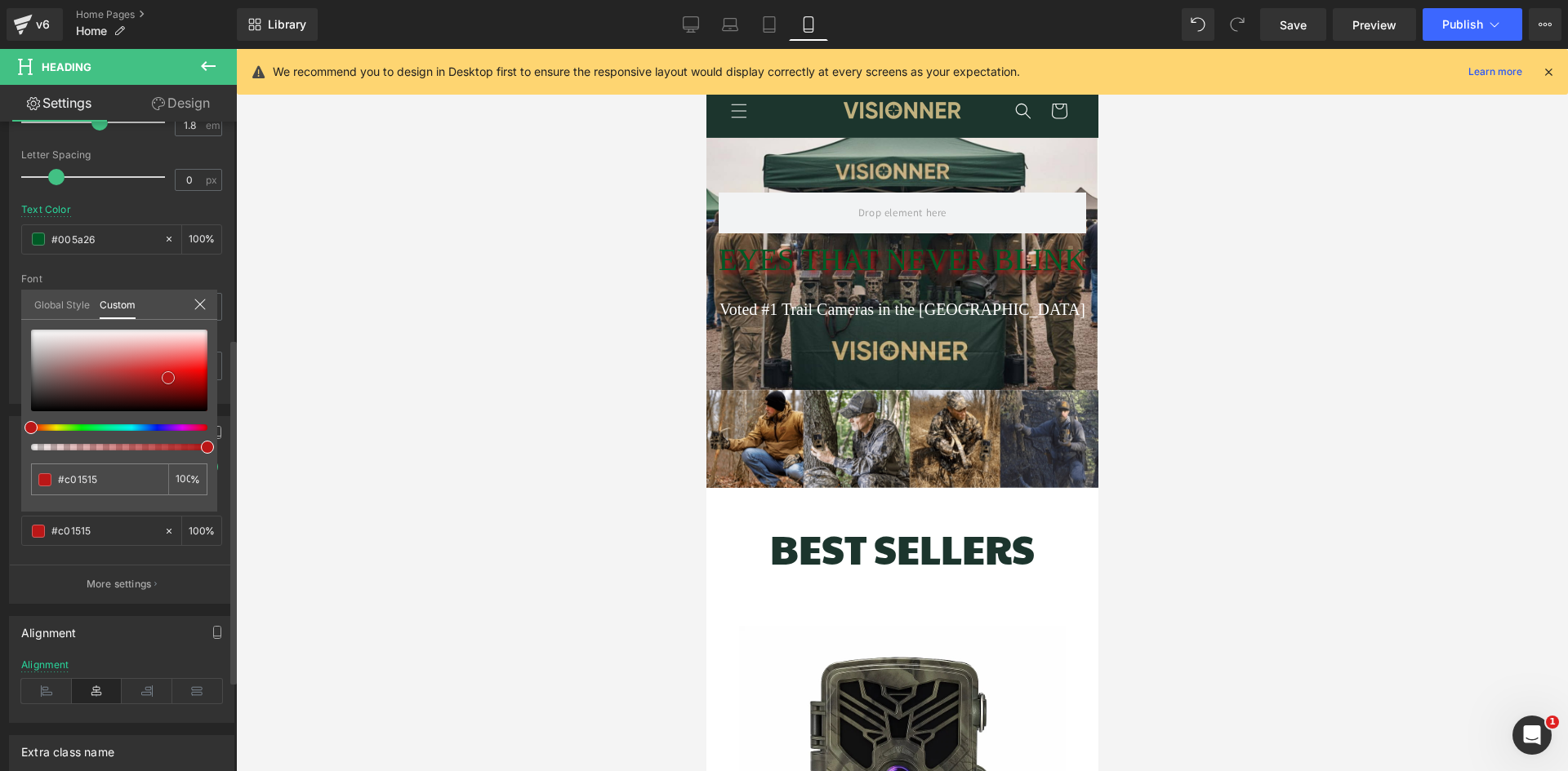
scroll to position [0, 293]
drag, startPoint x: 96, startPoint y: 387, endPoint x: 207, endPoint y: 380, distance: 111.2
click at [207, 380] on div at bounding box center [119, 370] width 177 height 81
click at [420, 364] on div at bounding box center [901, 410] width 1331 height 723
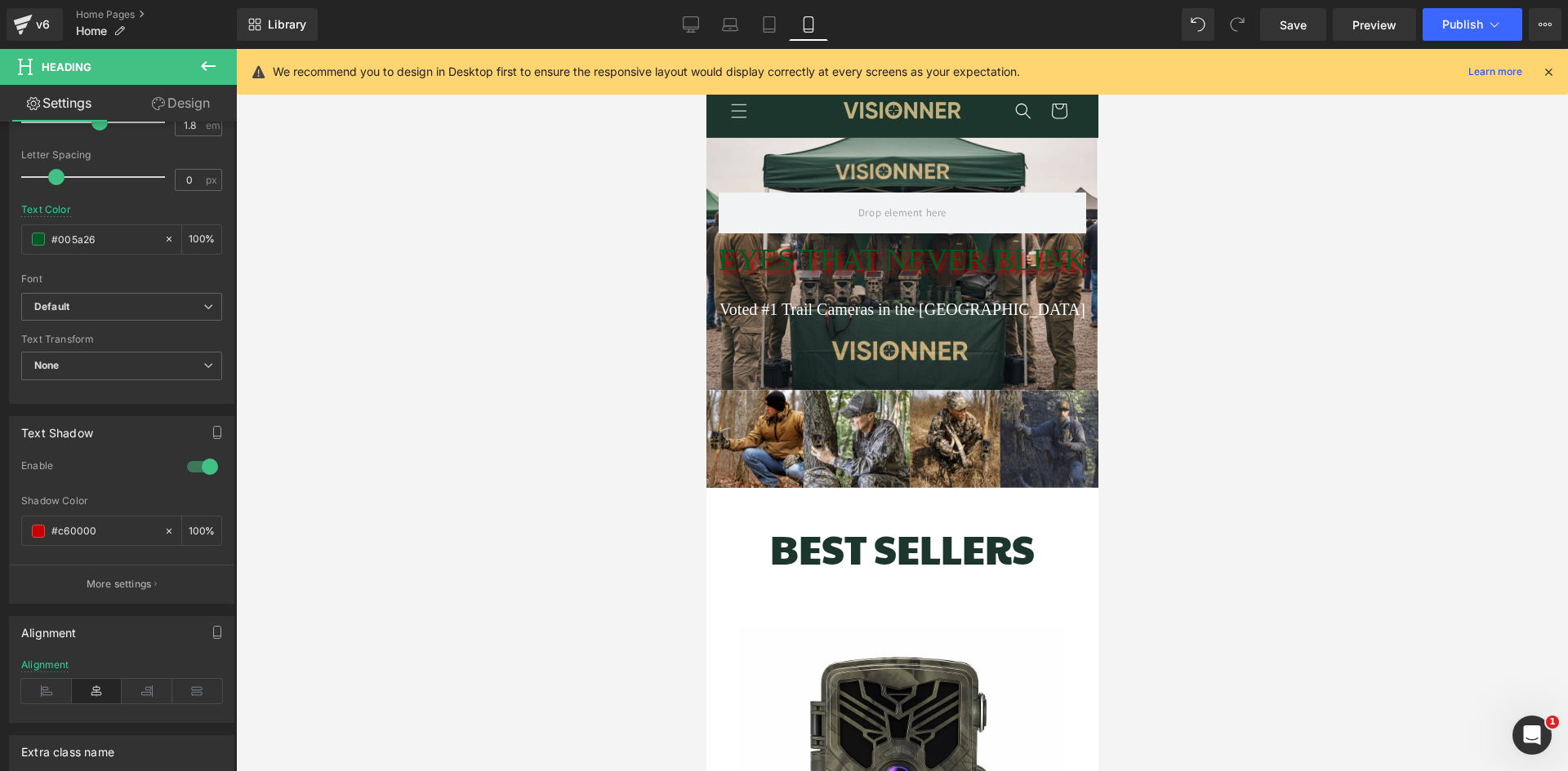
click at [420, 364] on div at bounding box center [901, 410] width 1331 height 723
click at [589, 400] on div at bounding box center [901, 410] width 1331 height 723
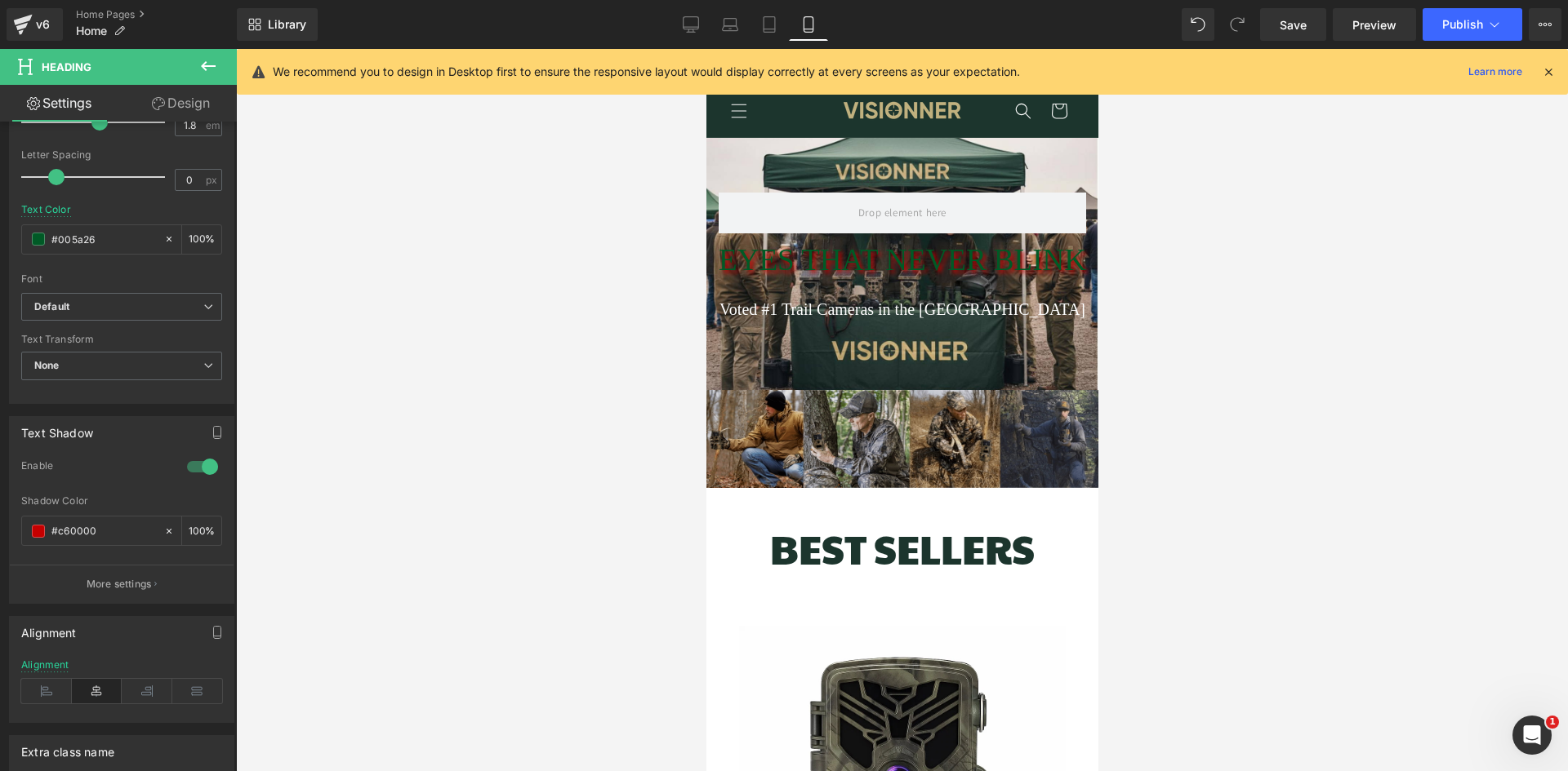
click at [779, 400] on img at bounding box center [900, 439] width 392 height 98
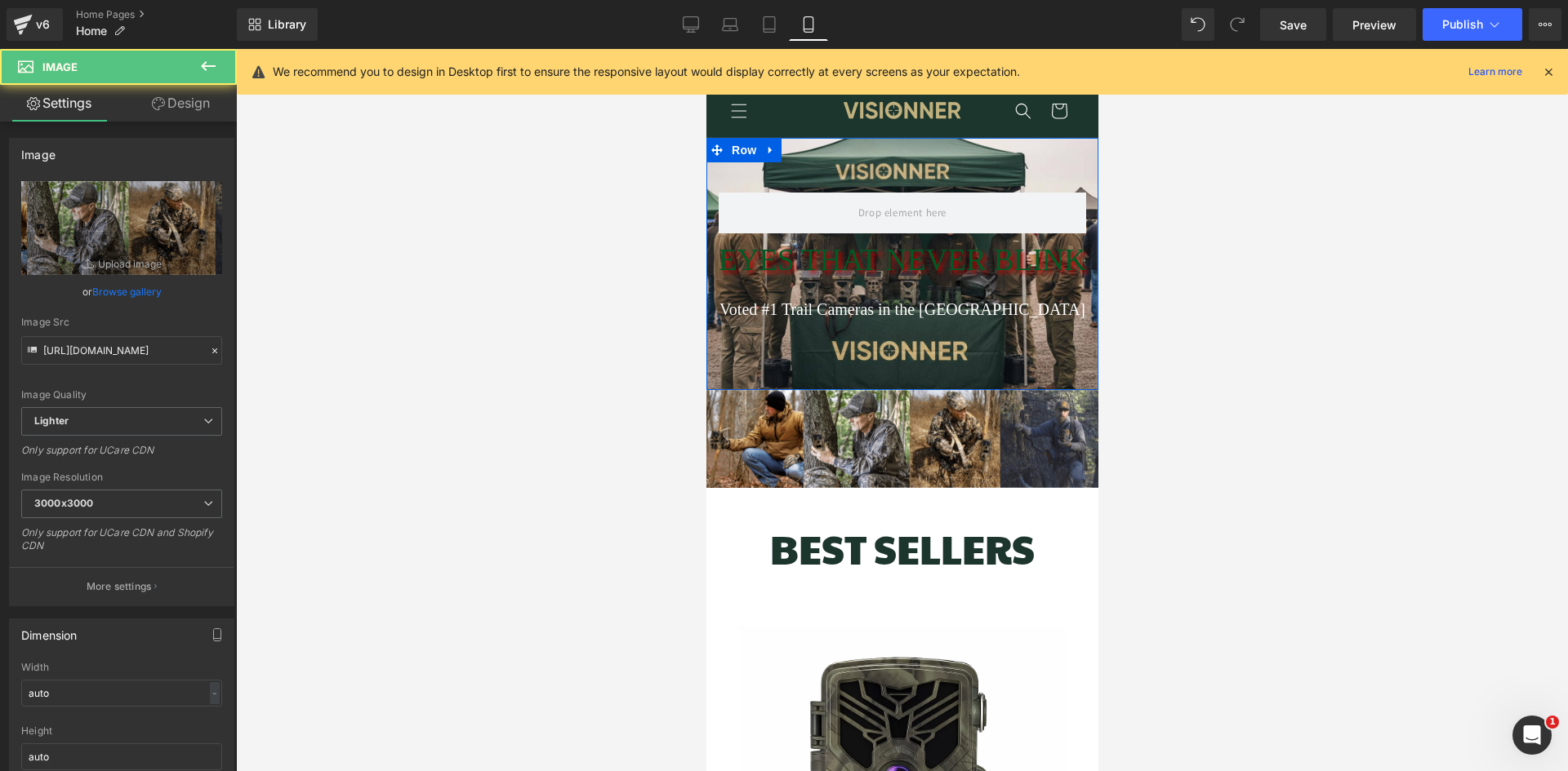
click at [836, 261] on div "EYES THAT NEVER BLINK Heading" at bounding box center [901, 261] width 367 height 55
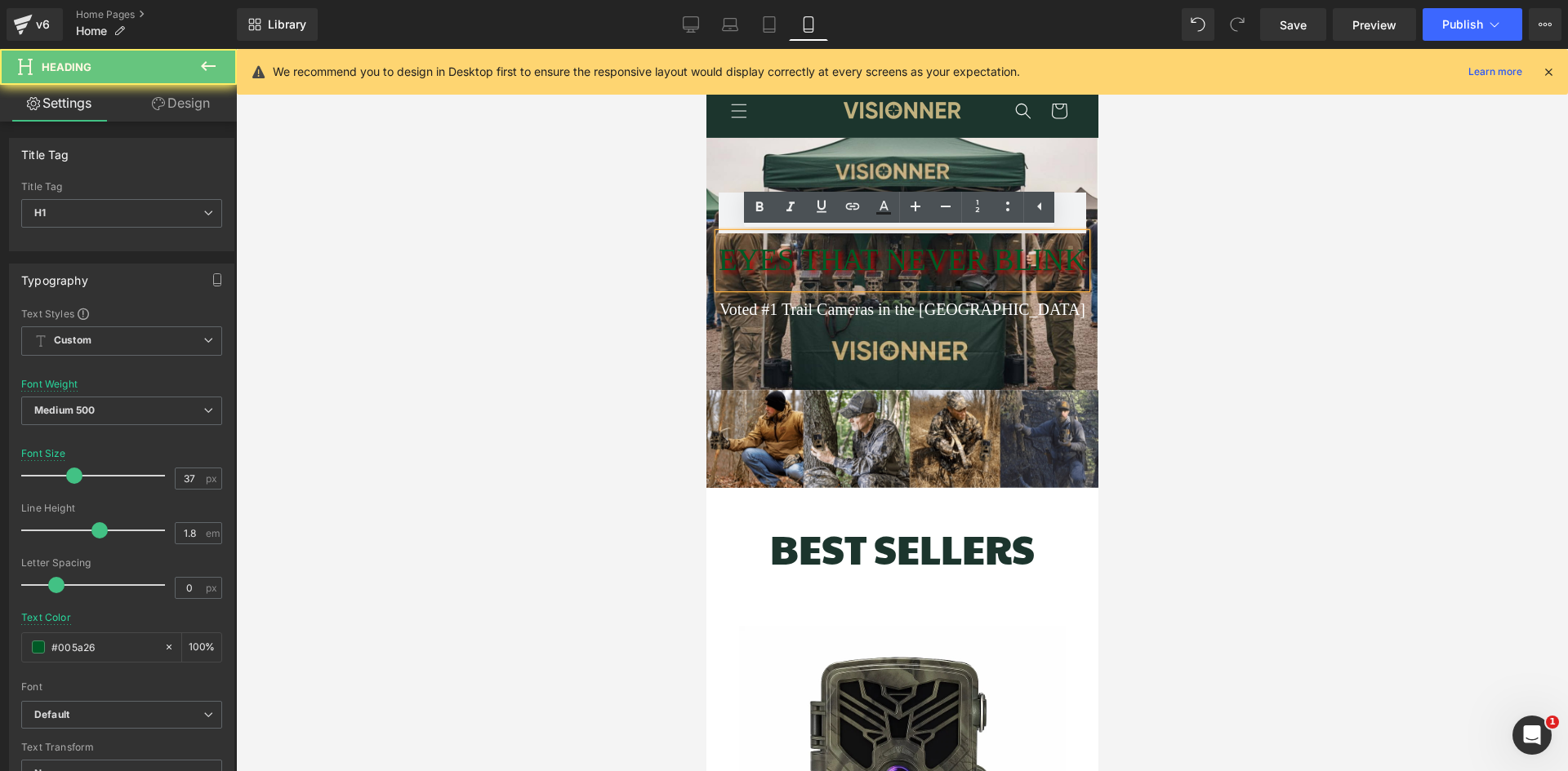
scroll to position [0, 586]
click at [959, 356] on div "EYES THAT NEVER BLINK Heading Voted #1 Trail Cameras in the [GEOGRAPHIC_DATA] T…" at bounding box center [900, 264] width 392 height 253
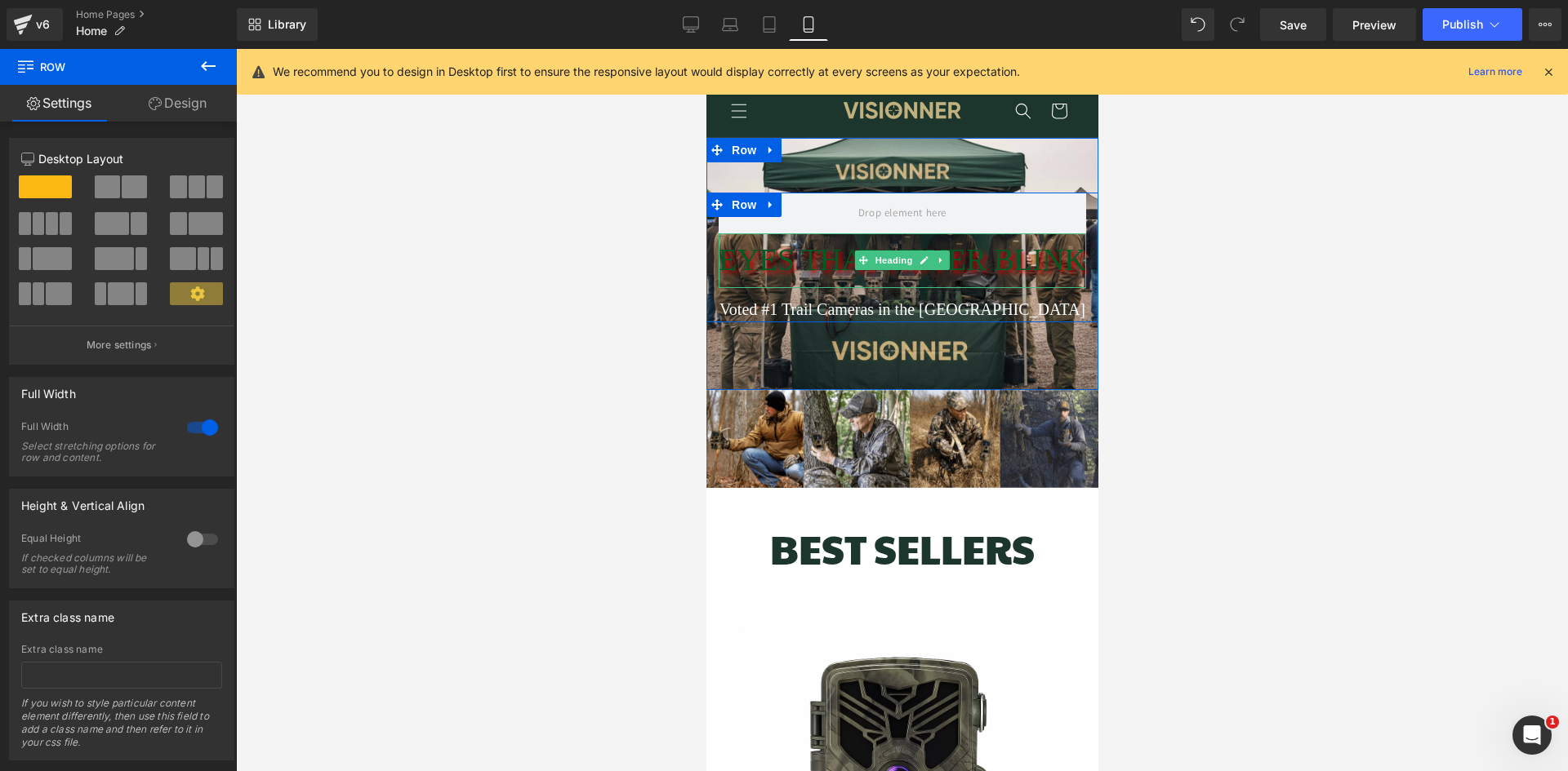
click at [959, 265] on span "EYES THAT NEVER BLINK" at bounding box center [901, 260] width 367 height 33
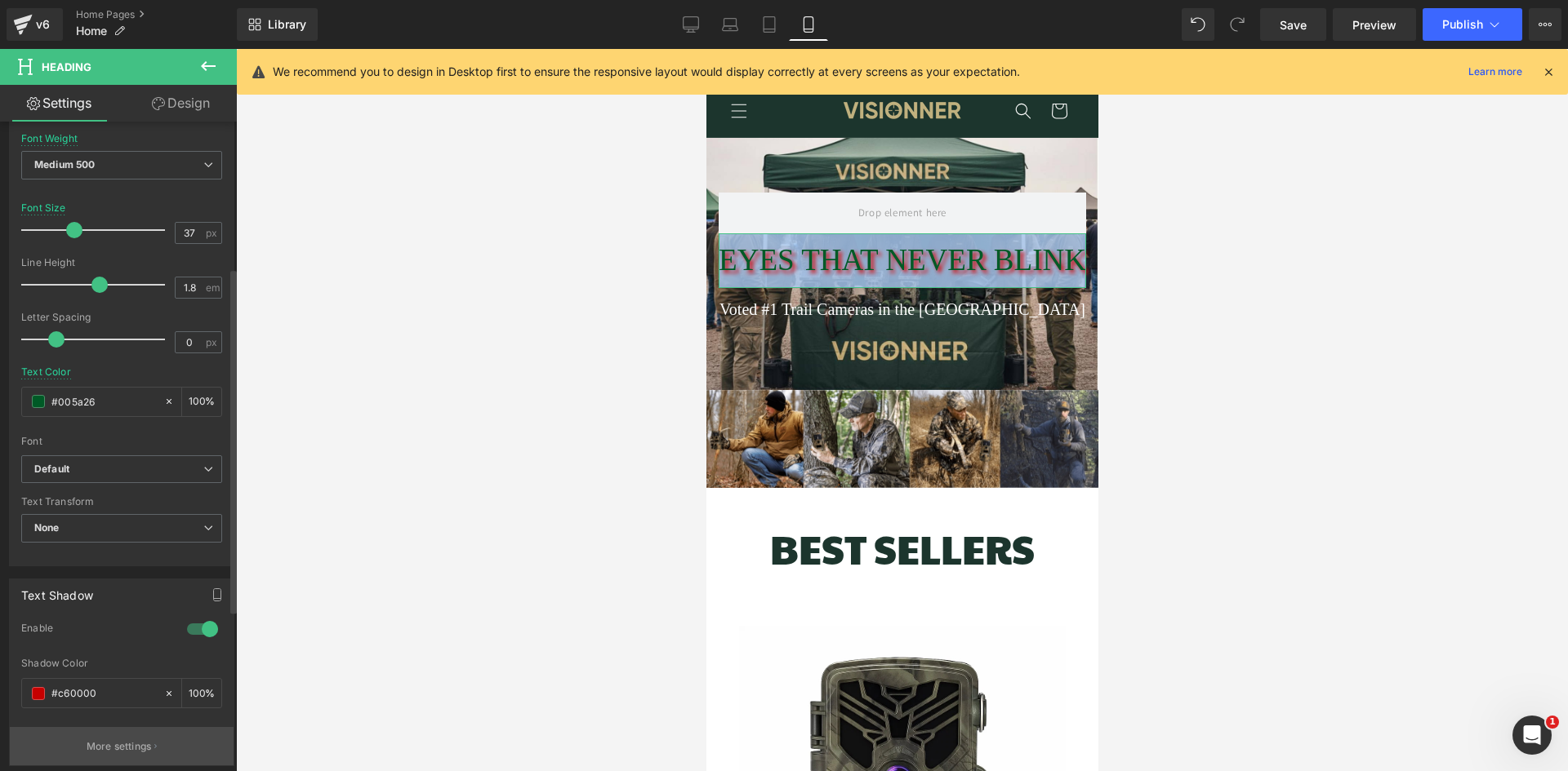
scroll to position [327, 0]
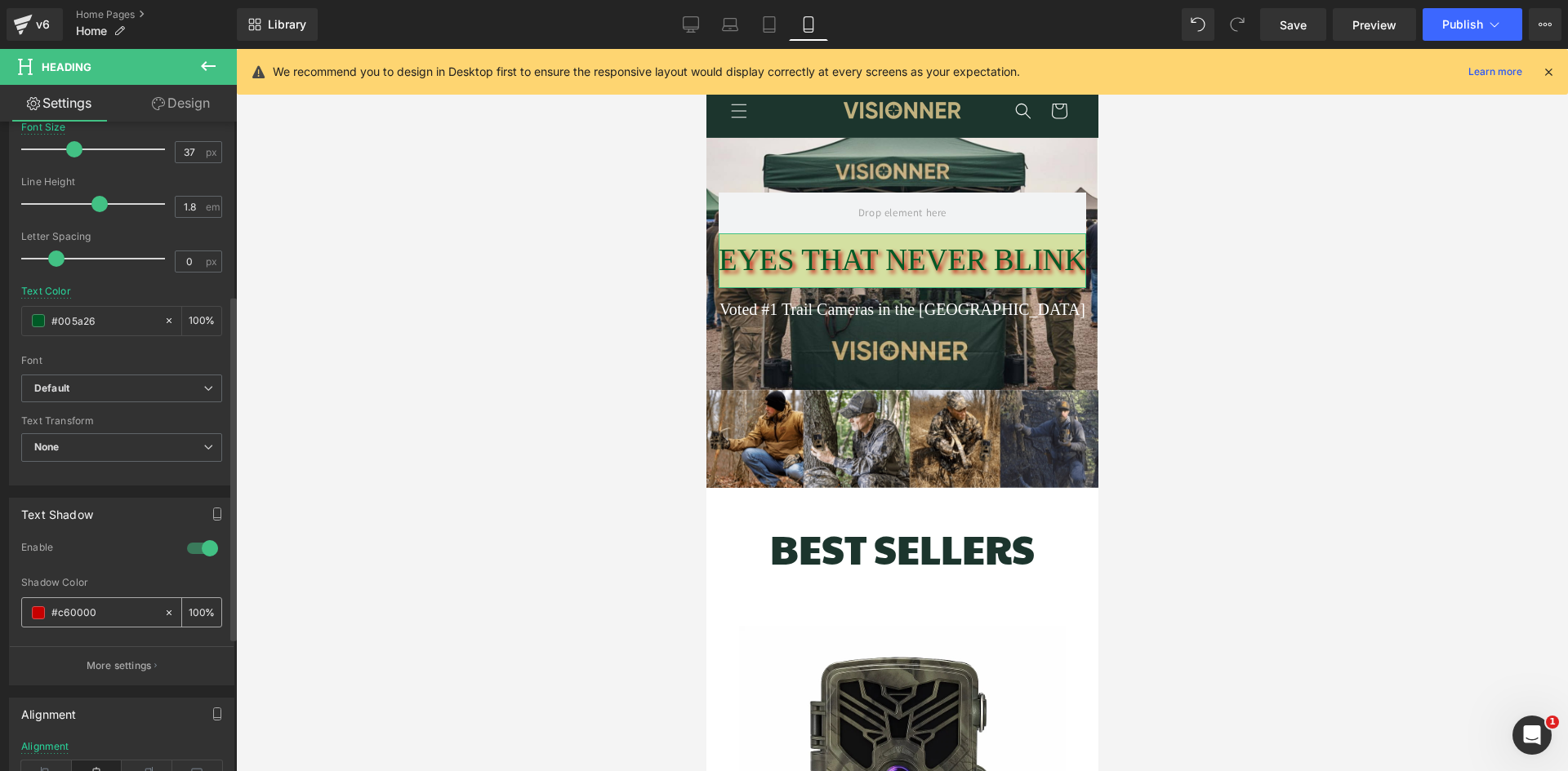
click at [37, 619] on span at bounding box center [39, 613] width 13 height 13
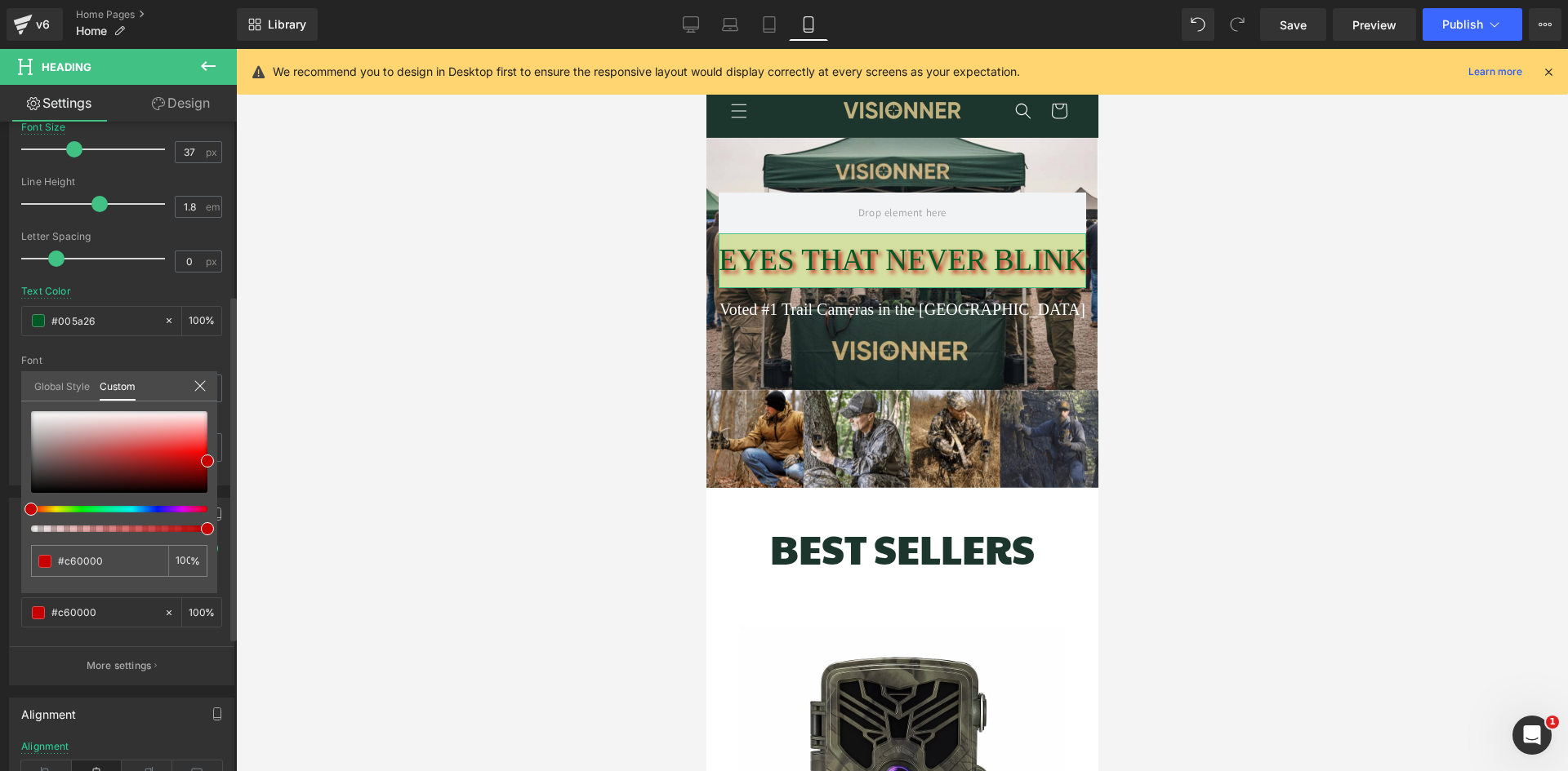
scroll to position [0, 586]
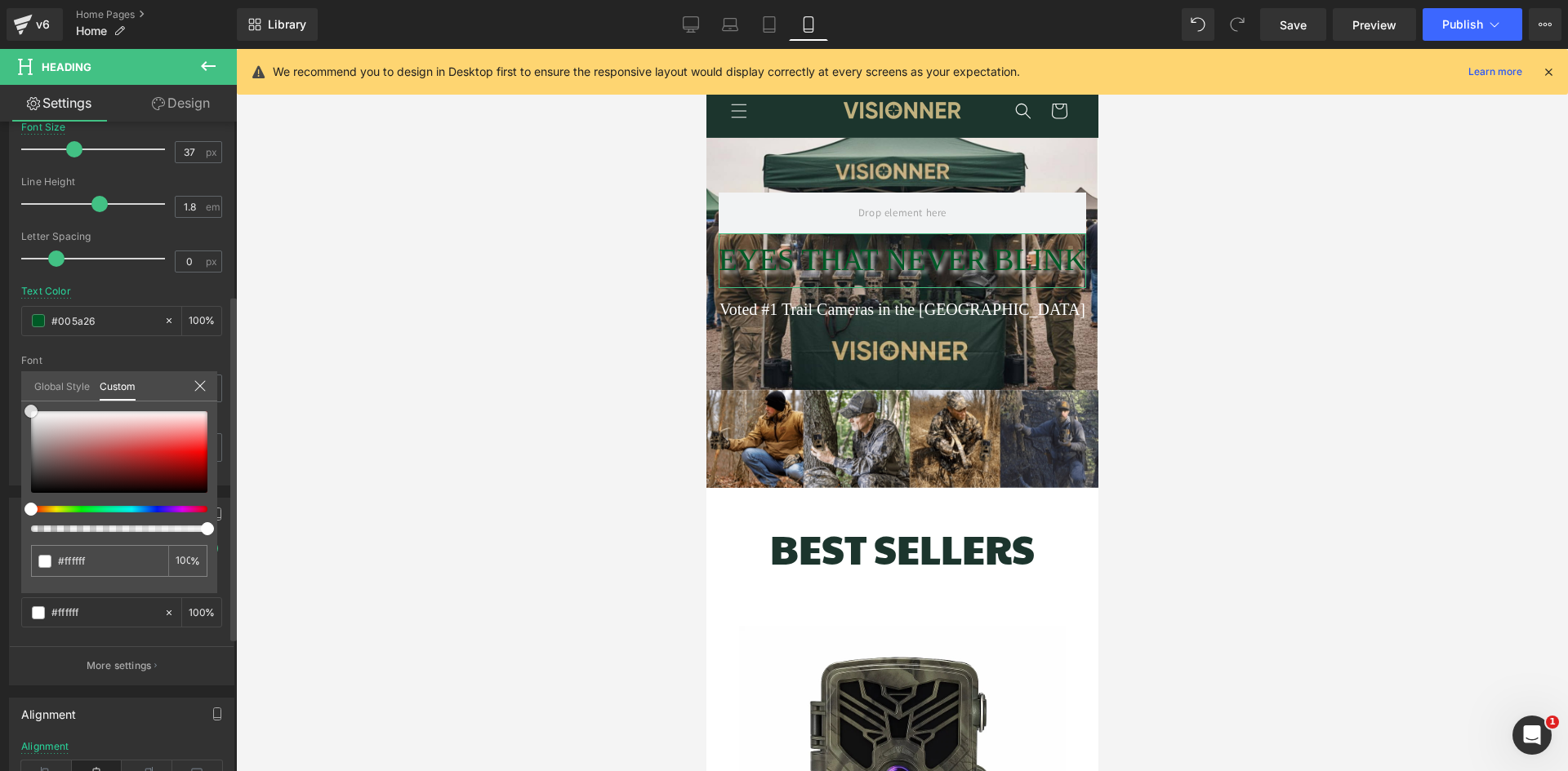
drag, startPoint x: 205, startPoint y: 454, endPoint x: 7, endPoint y: 398, distance: 205.8
click at [7, 485] on div "Text Shadow 1 Enable rgba(255, 255, 255, 1) Shadow Color #ffffff 100 % More set…" at bounding box center [122, 585] width 245 height 200
click at [345, 356] on div at bounding box center [901, 410] width 1331 height 723
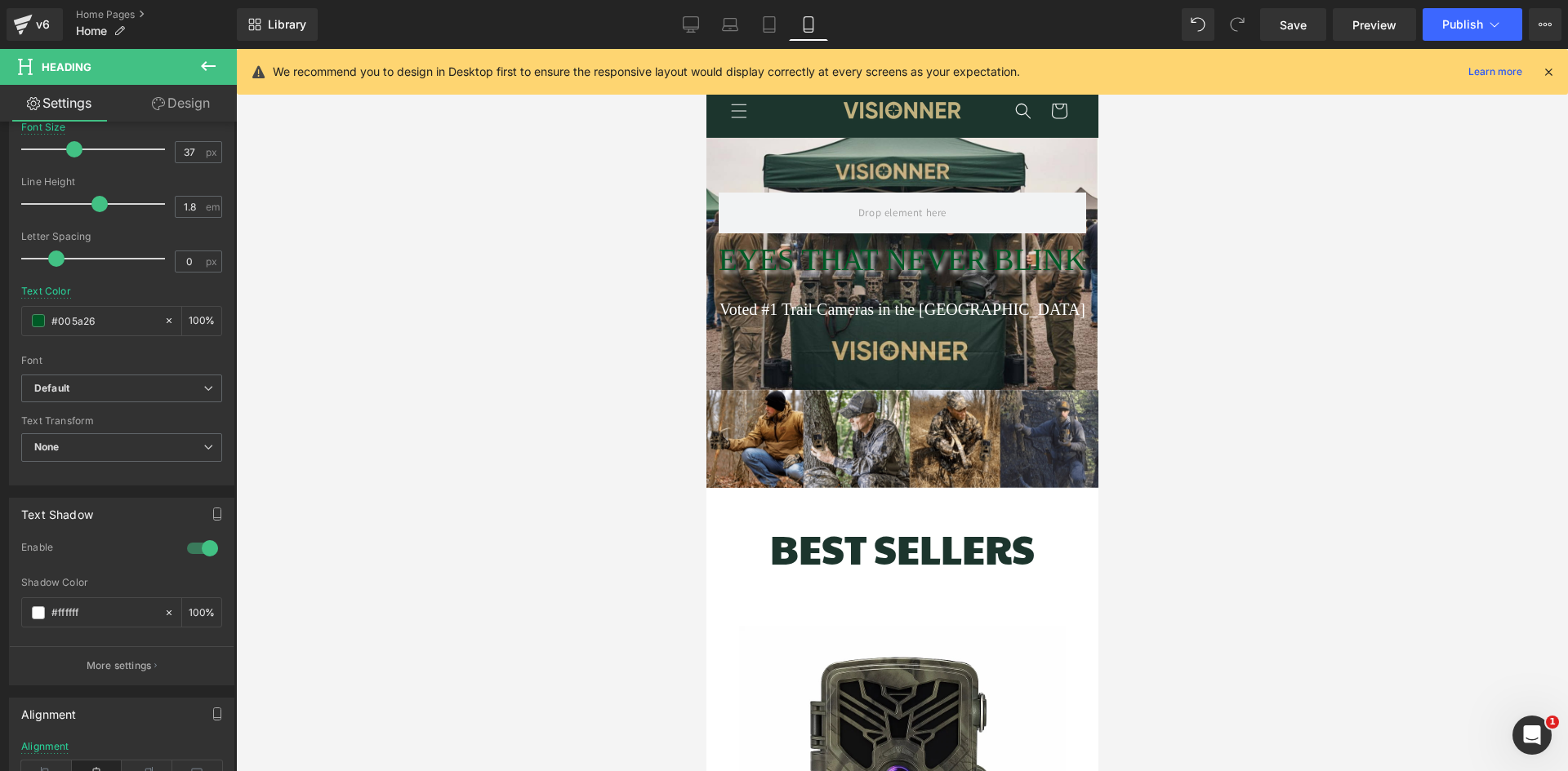
click at [345, 356] on div at bounding box center [901, 410] width 1331 height 723
click at [754, 346] on div "EYES THAT NEVER BLINK Heading Voted #1 Trail Cameras in the [GEOGRAPHIC_DATA] T…" at bounding box center [900, 264] width 392 height 253
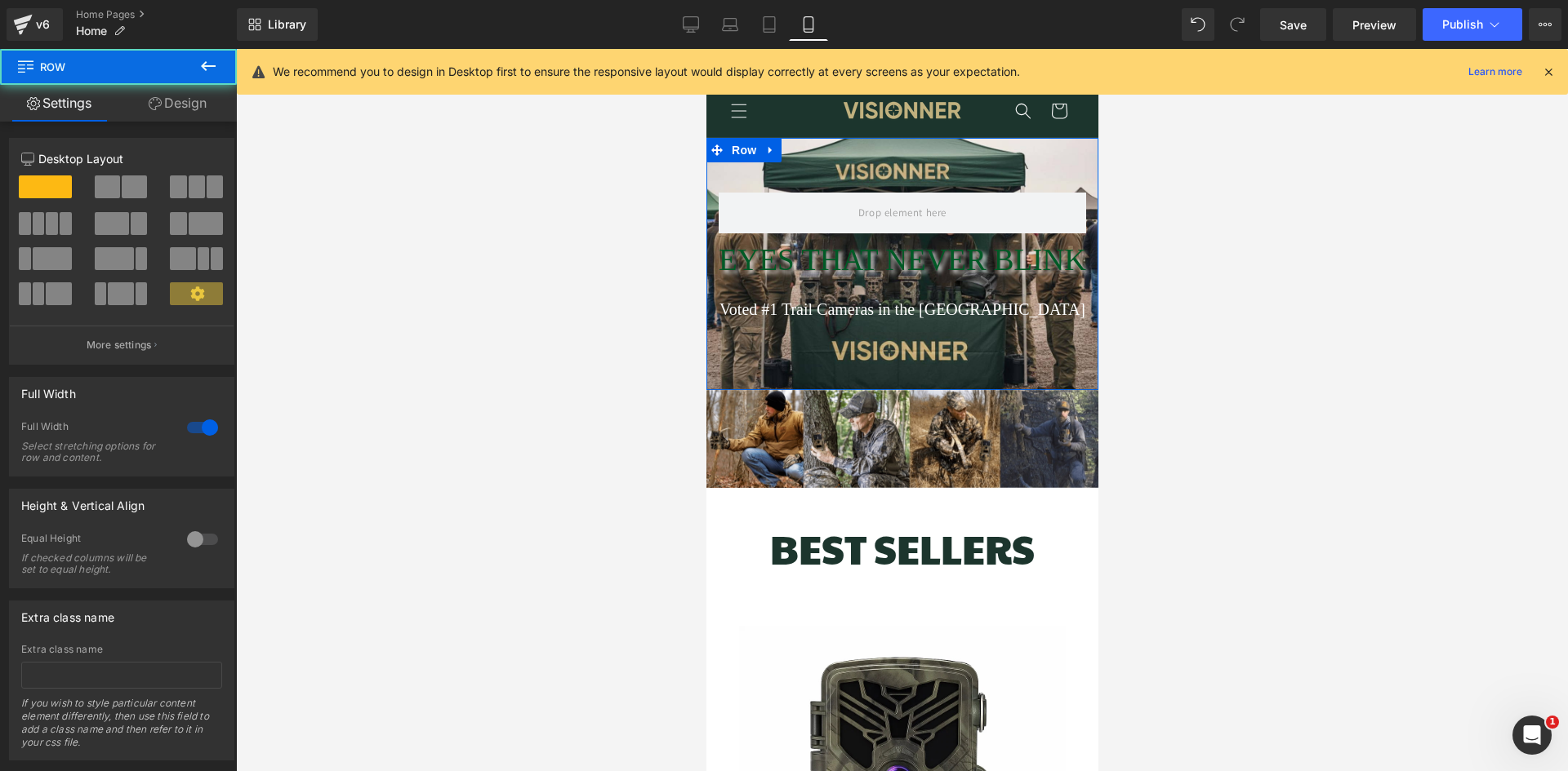
scroll to position [0, 0]
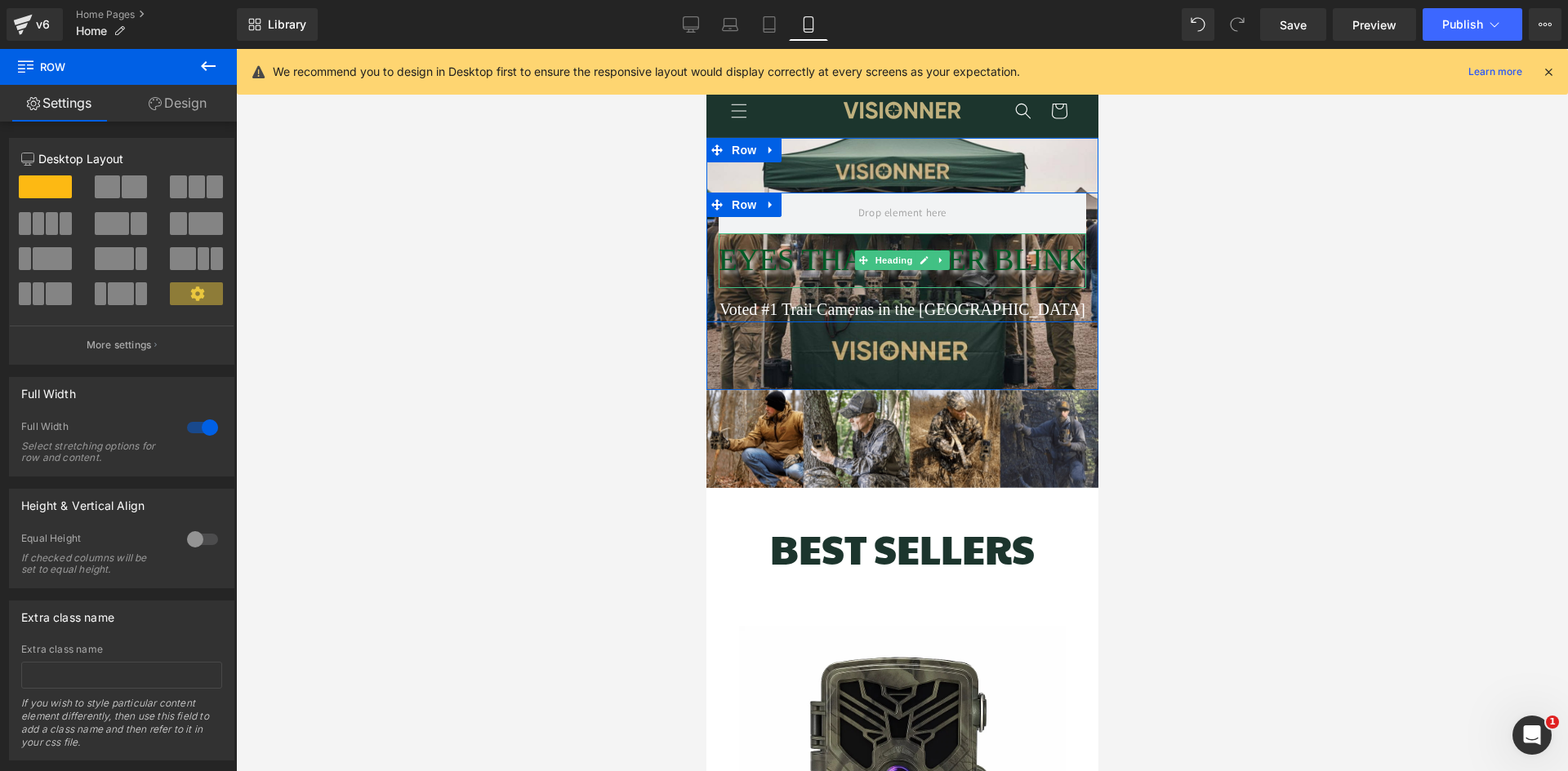
click at [781, 273] on span "EYES THAT NEVER BLINK" at bounding box center [901, 260] width 367 height 33
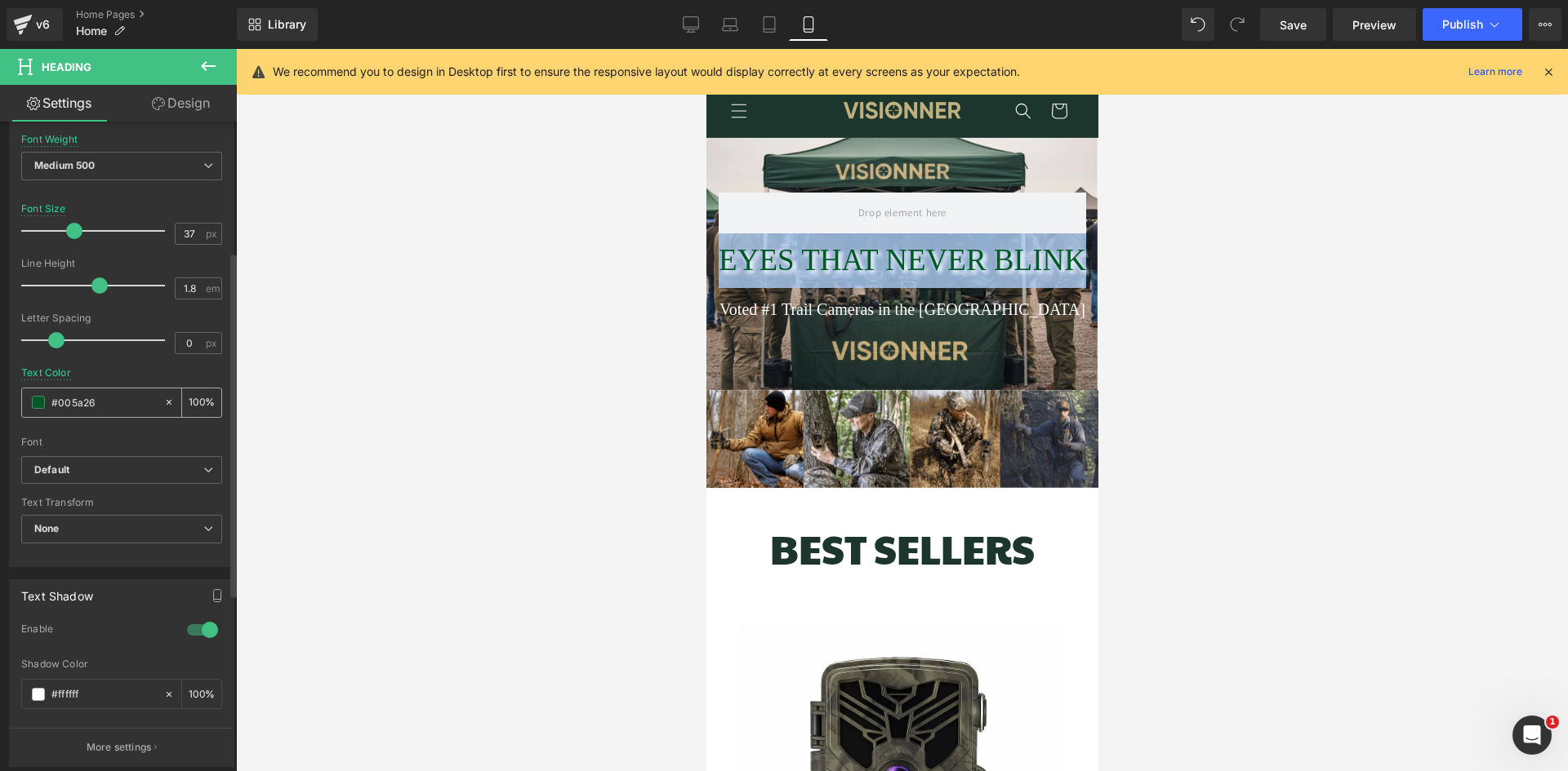
scroll to position [0, 293]
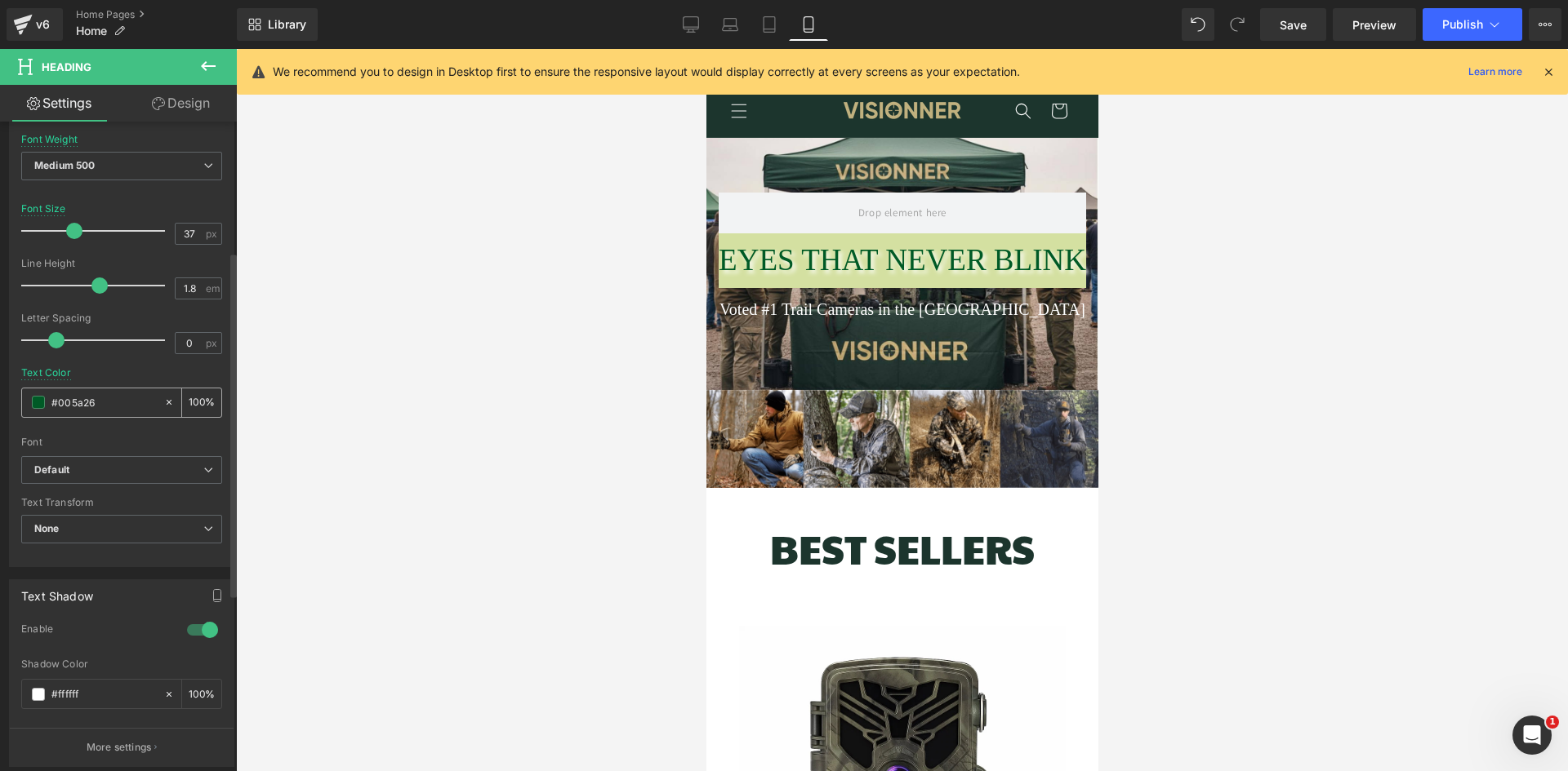
click at [39, 403] on span at bounding box center [39, 402] width 13 height 13
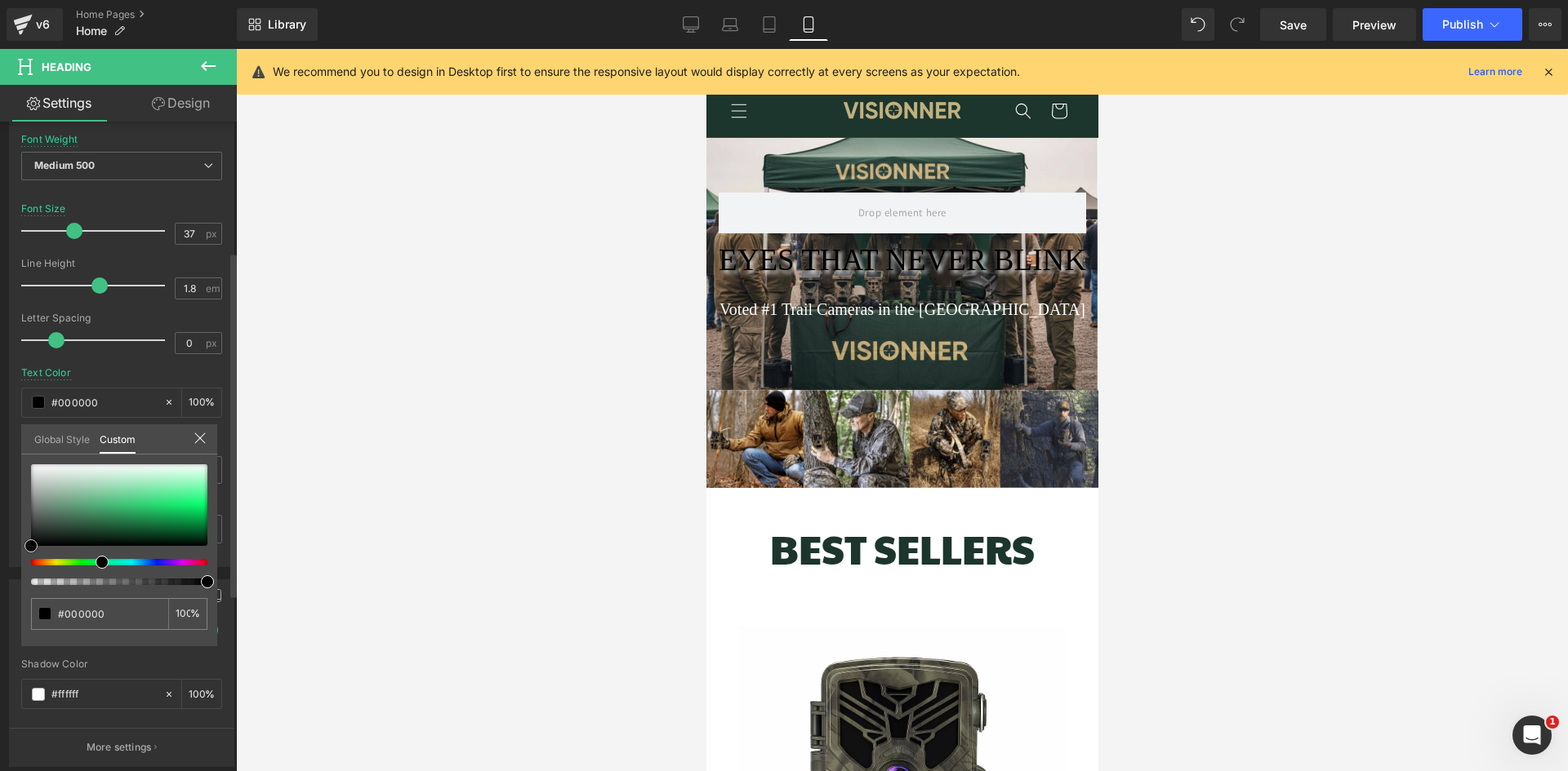
drag, startPoint x: 189, startPoint y: 537, endPoint x: 4, endPoint y: 562, distance: 186.7
click at [4, 562] on div "Typography Text Styles Custom Custom Setup Global Style Custom Setup Global Sty…" at bounding box center [122, 287] width 245 height 561
click at [397, 424] on div at bounding box center [901, 410] width 1331 height 723
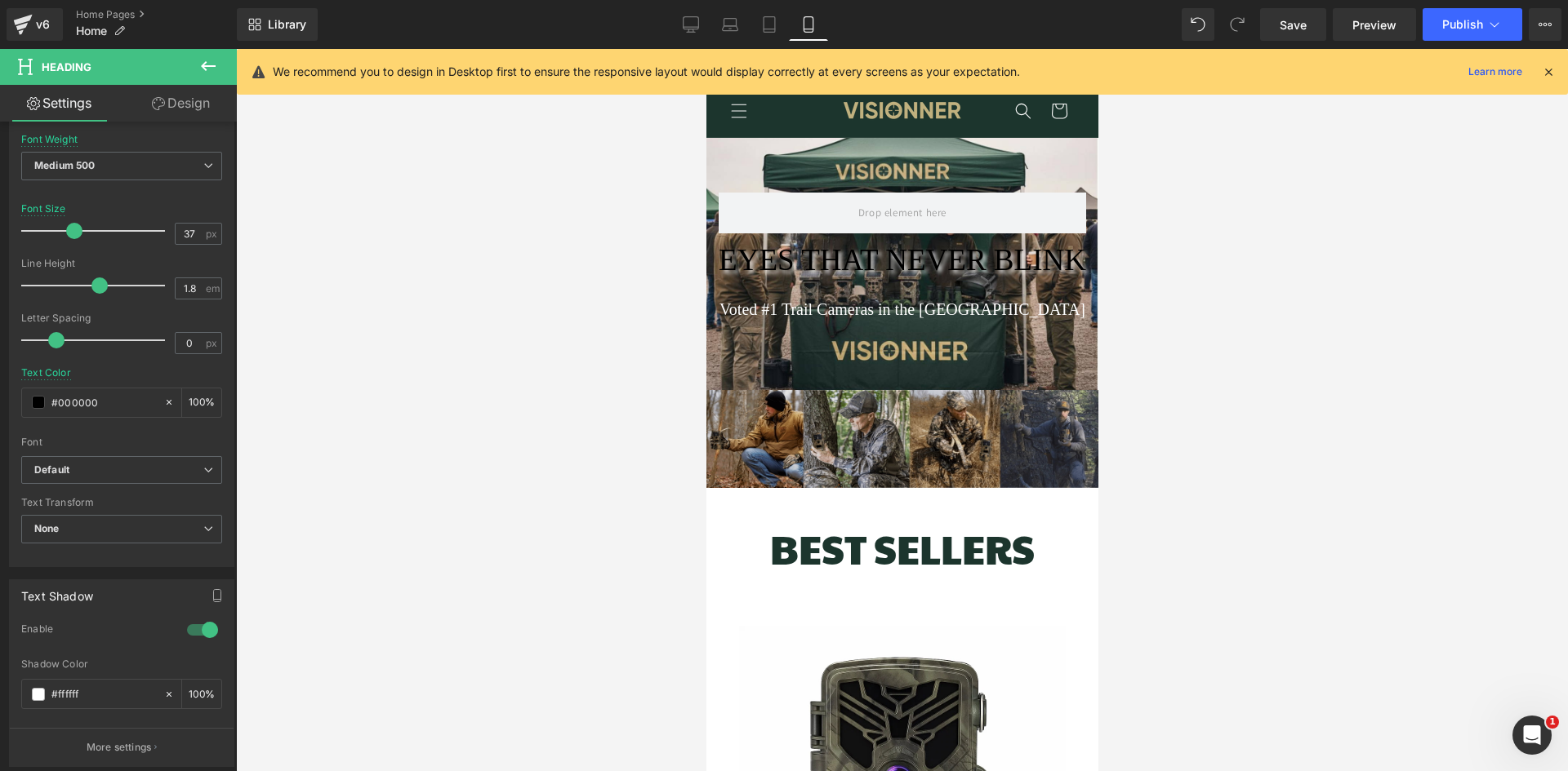
click at [786, 447] on img at bounding box center [900, 439] width 392 height 98
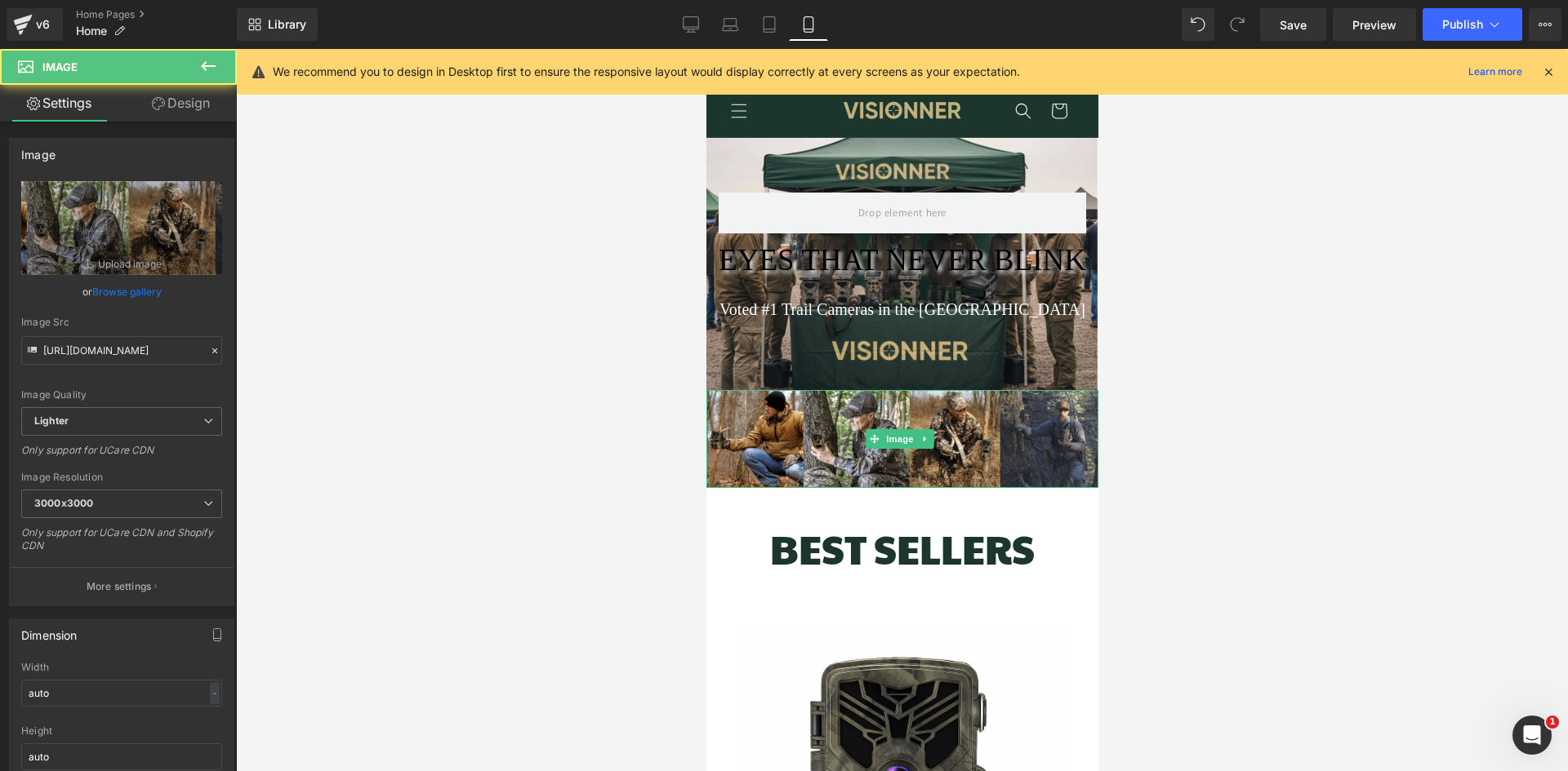
click at [834, 355] on div "EYES THAT NEVER BLINK Heading Voted #1 Trail Cameras in the [GEOGRAPHIC_DATA] T…" at bounding box center [900, 264] width 392 height 253
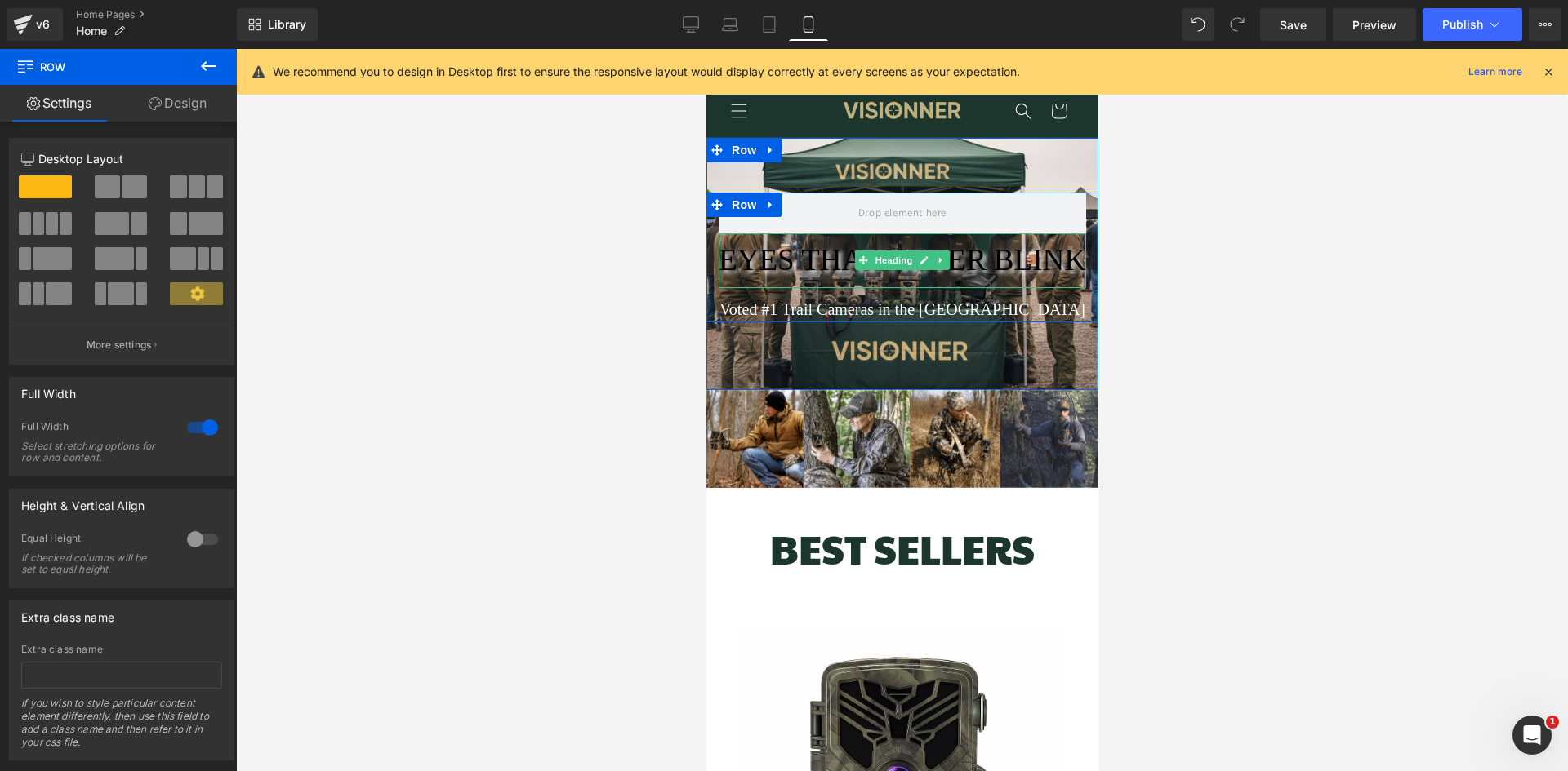
click at [812, 268] on span "EYES THAT NEVER BLINK" at bounding box center [901, 260] width 367 height 33
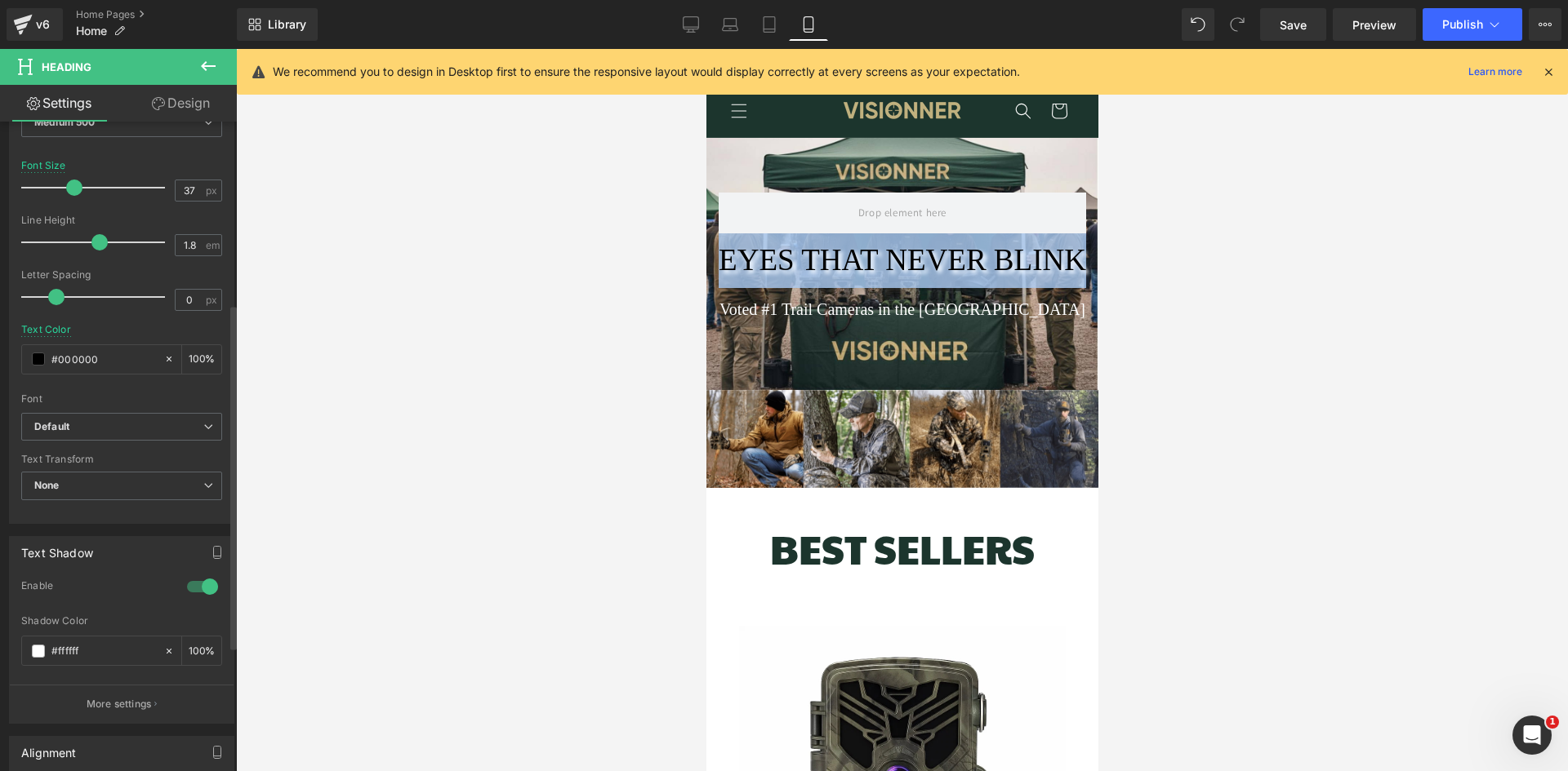
scroll to position [408, 0]
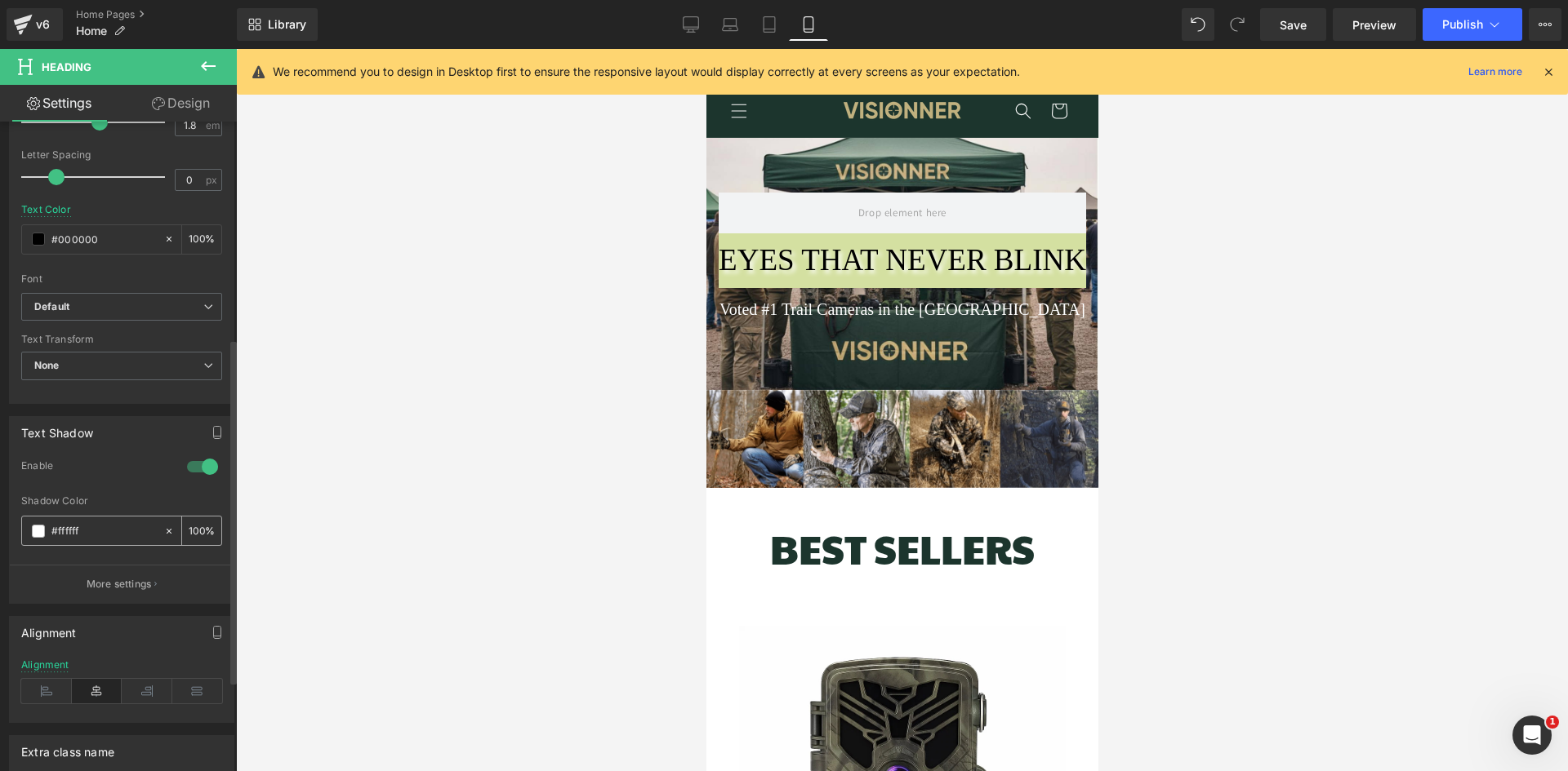
click at [34, 536] on span at bounding box center [39, 531] width 13 height 13
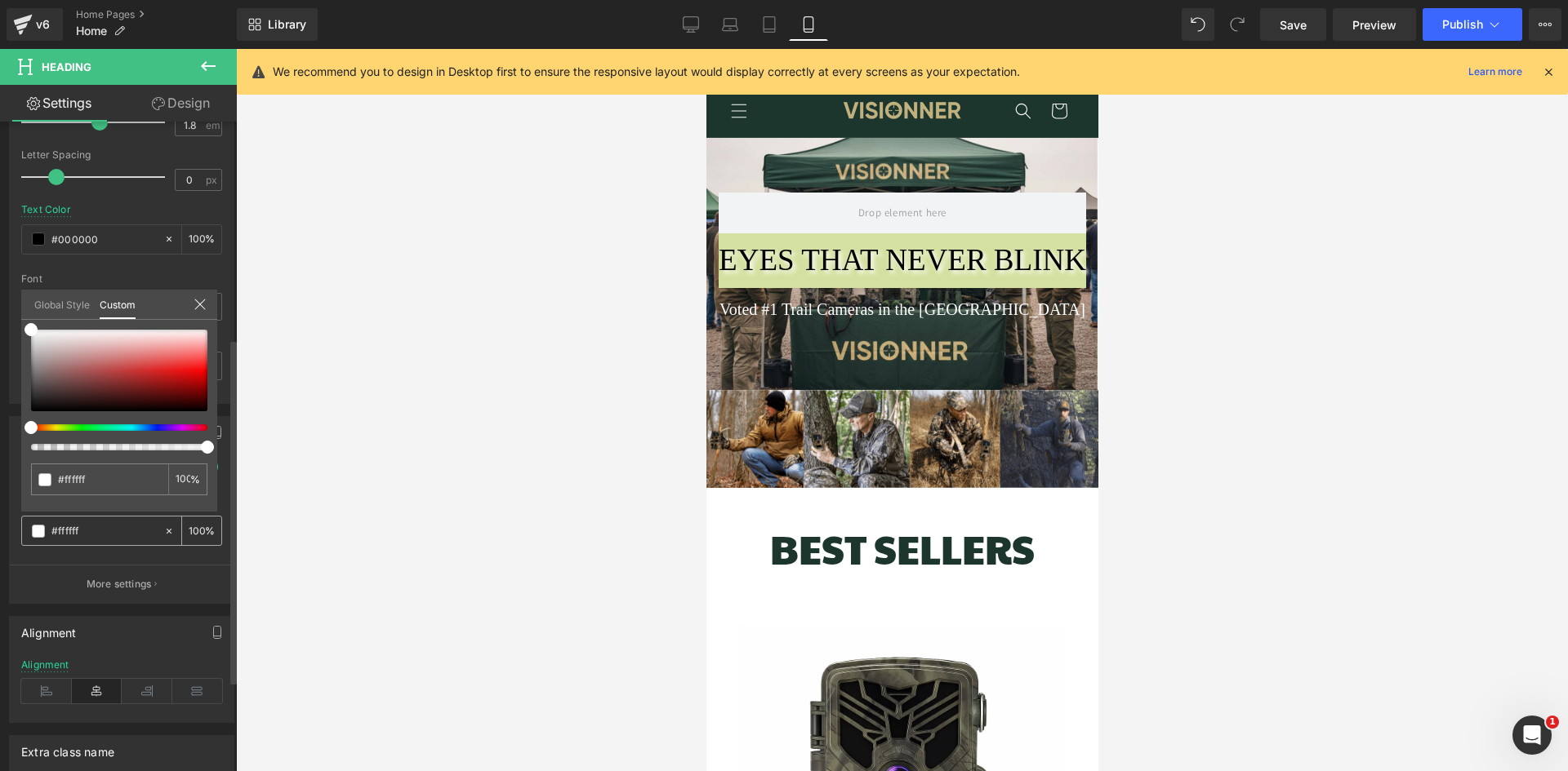
scroll to position [0, 293]
click at [80, 301] on link "Global Style" at bounding box center [62, 304] width 56 height 28
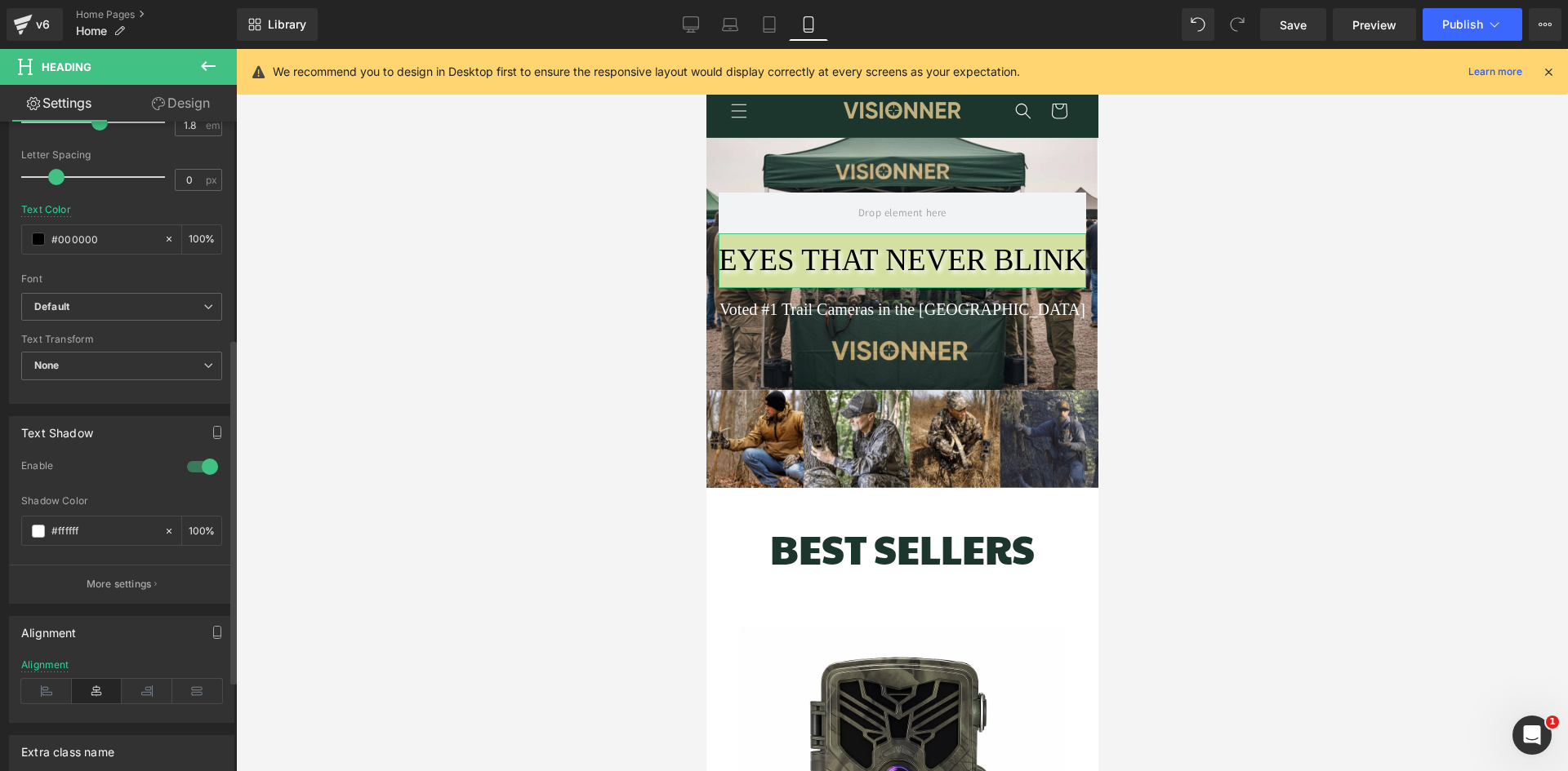
scroll to position [0, 586]
click at [196, 535] on input "100" at bounding box center [197, 530] width 16 height 18
click at [194, 532] on input "100" at bounding box center [197, 530] width 16 height 18
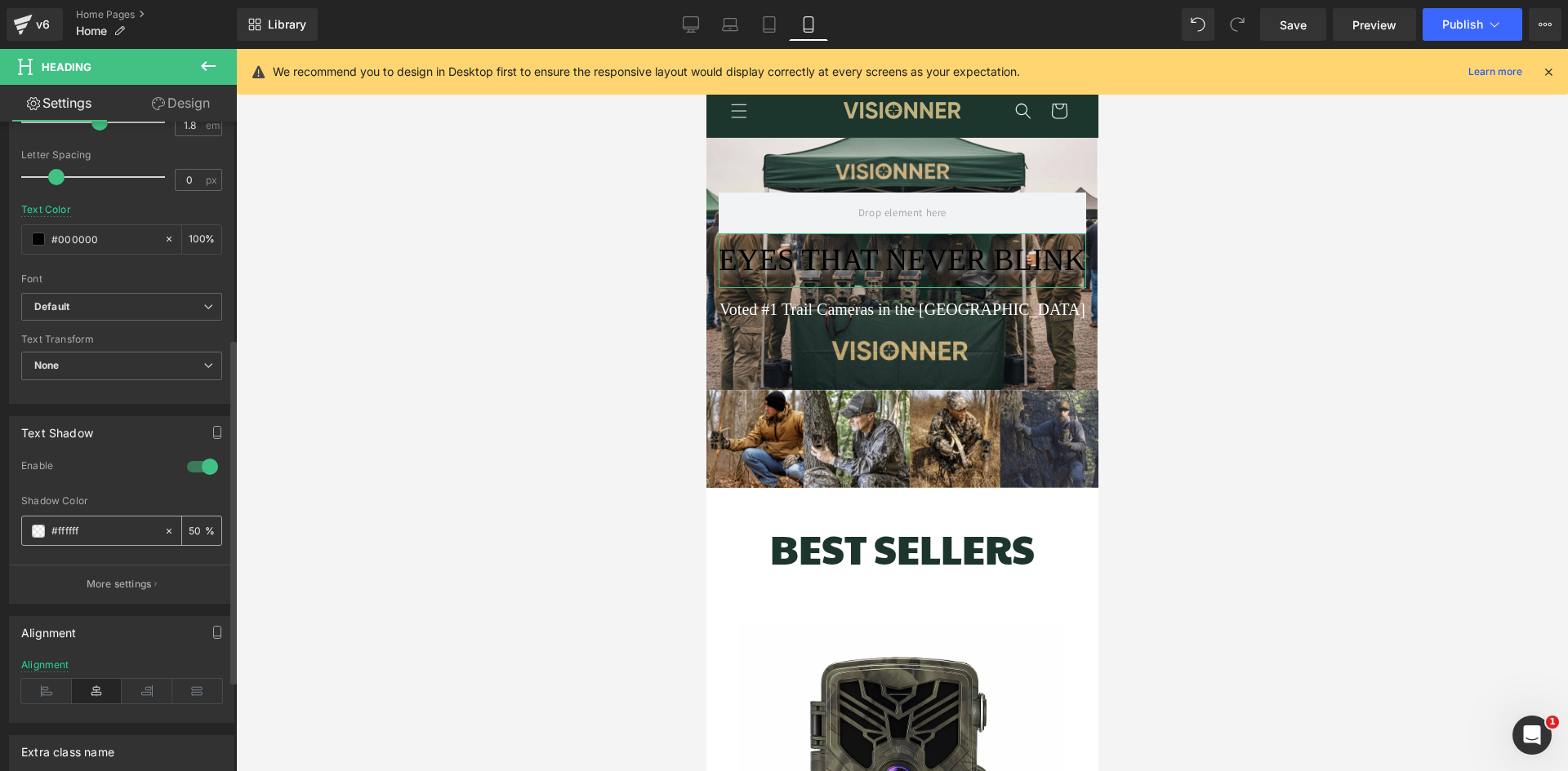
scroll to position [0, 293]
click at [144, 493] on div "Enable" at bounding box center [122, 477] width 201 height 36
click at [620, 410] on div at bounding box center [901, 410] width 1331 height 723
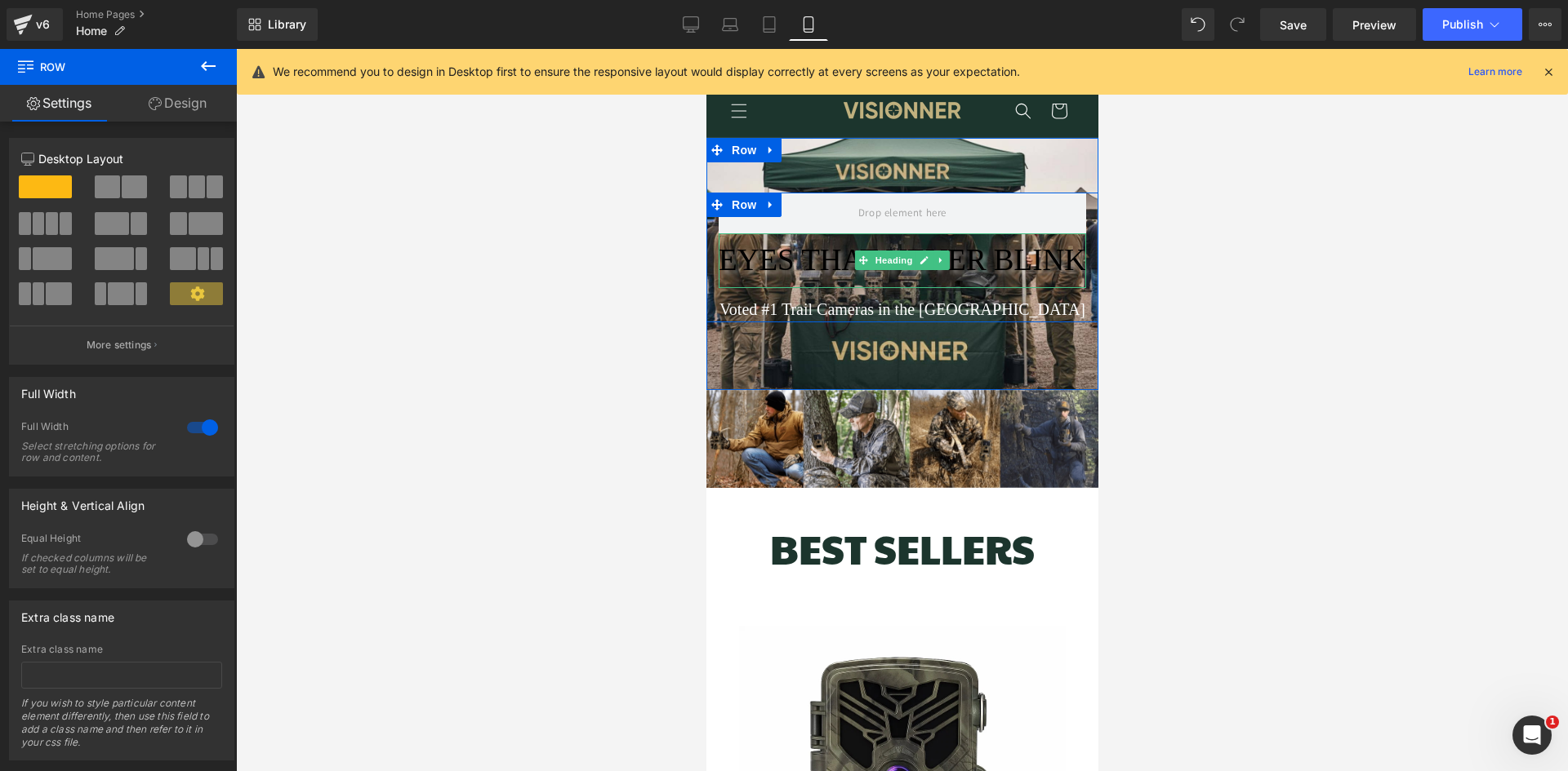
click at [905, 250] on span "EYES THAT NEVER BLINK" at bounding box center [901, 260] width 367 height 33
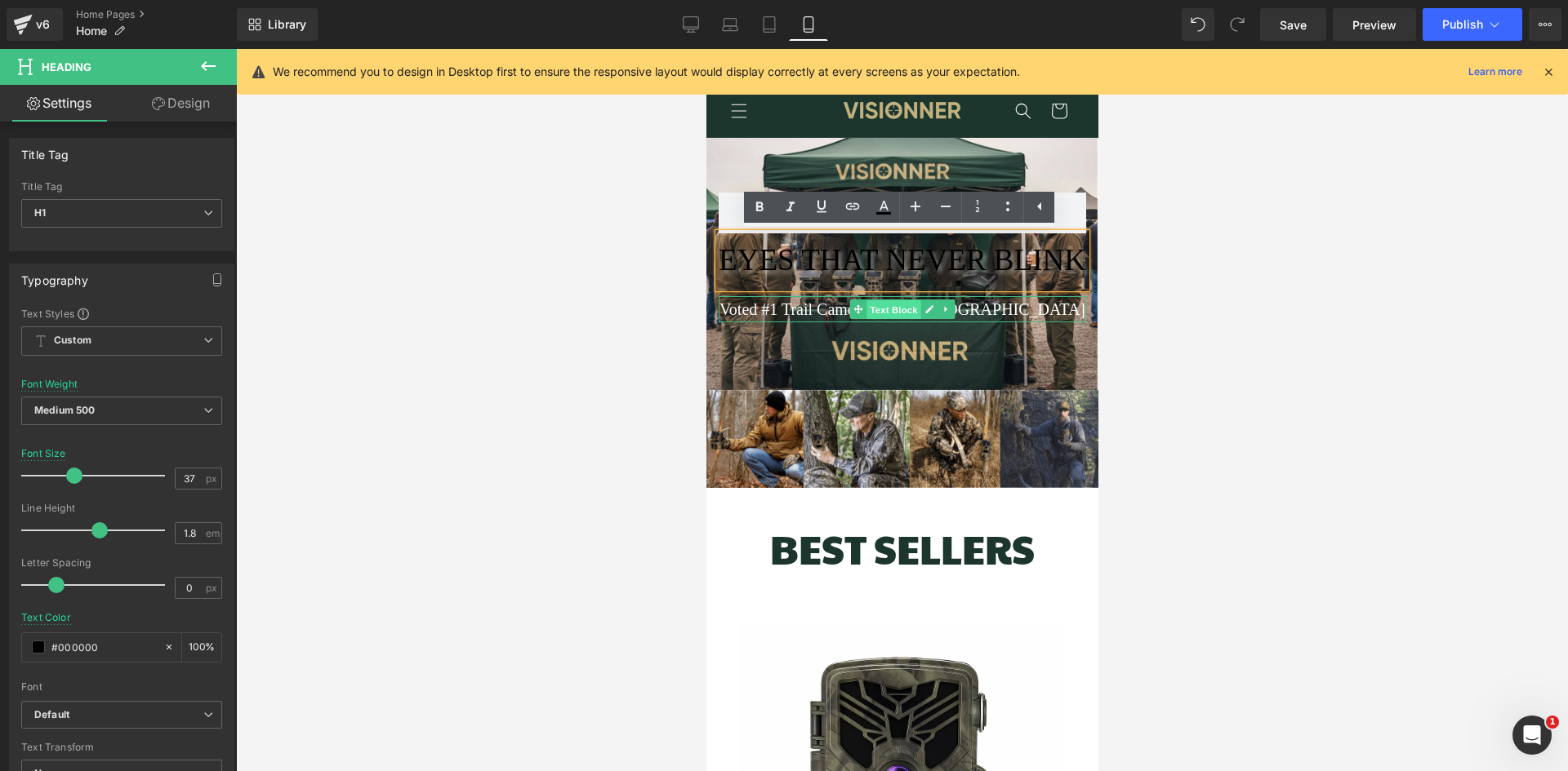
click at [877, 304] on span "Text Block" at bounding box center [892, 309] width 54 height 20
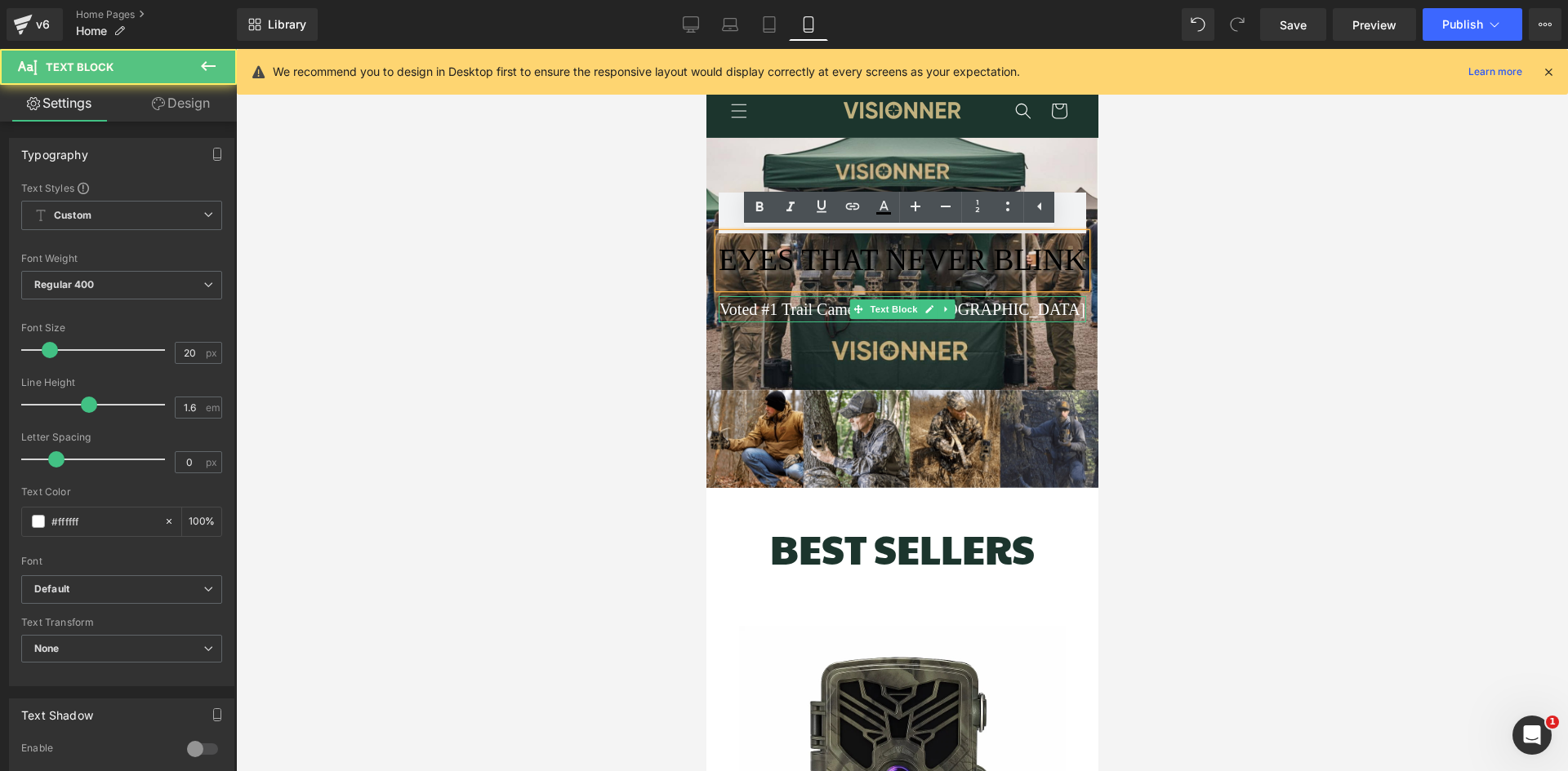
click at [1049, 314] on p "Voted #1 Trail Cameras in the [GEOGRAPHIC_DATA]" at bounding box center [901, 309] width 367 height 26
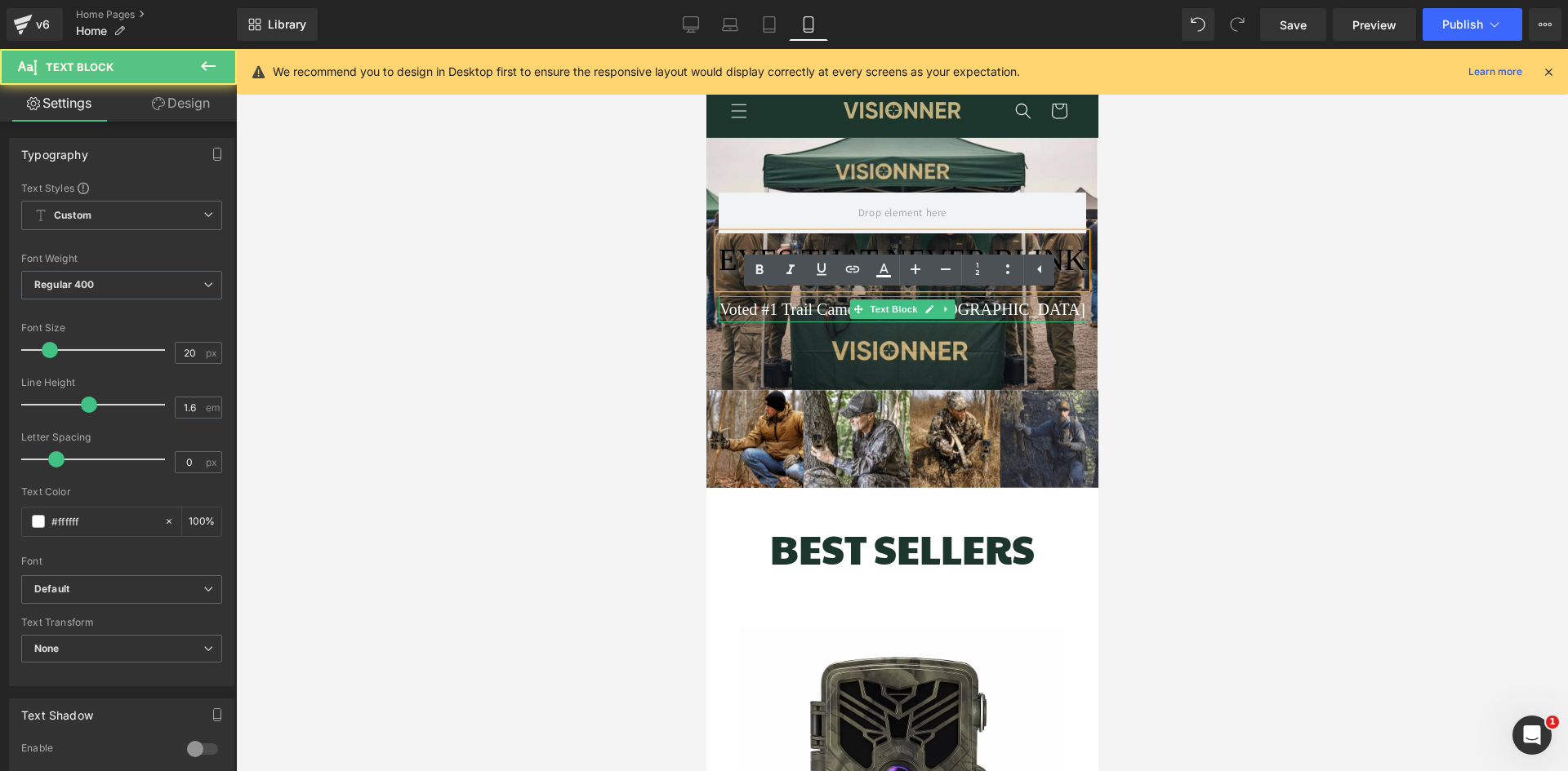
scroll to position [0, 586]
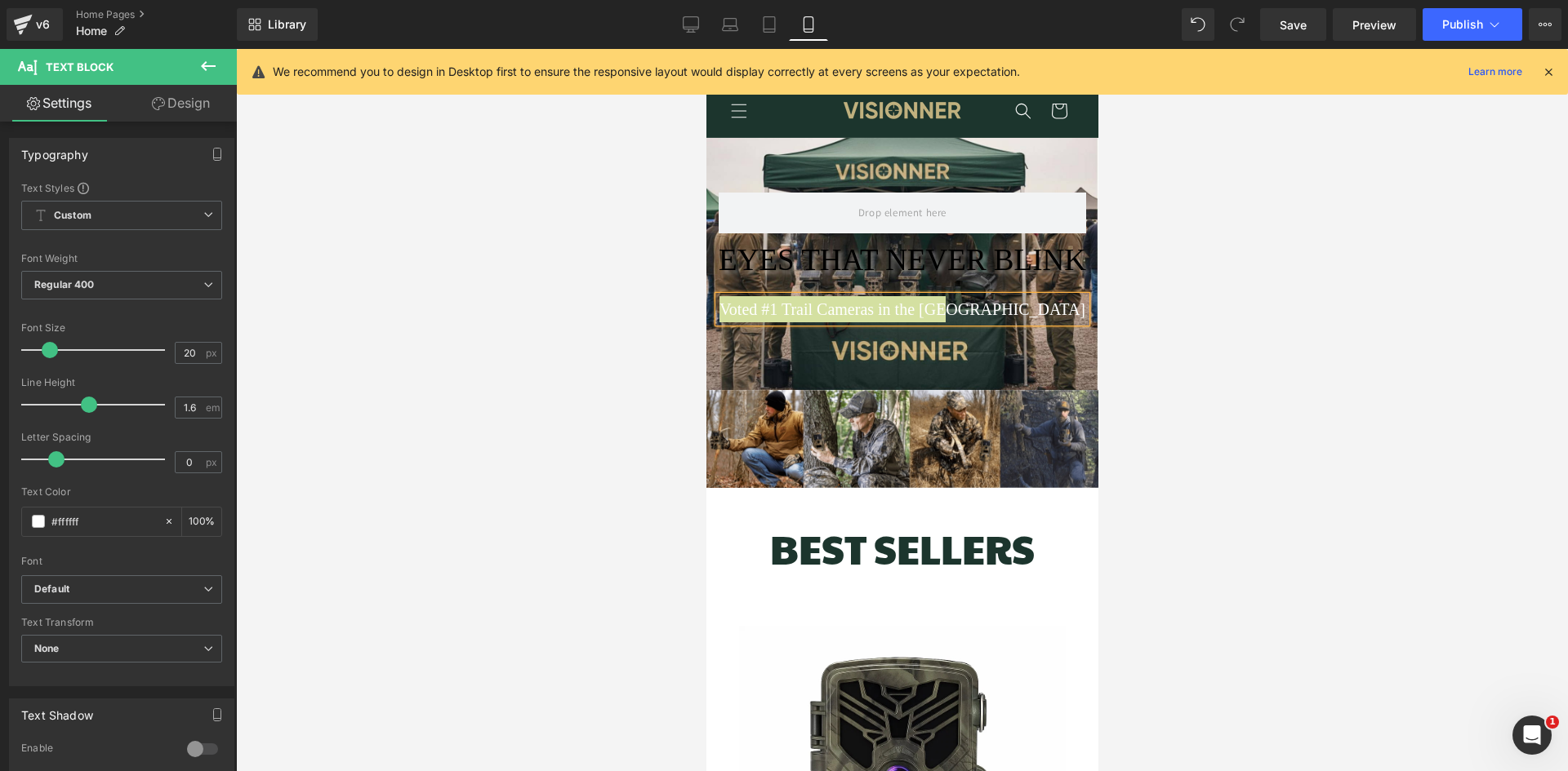
click at [1251, 370] on div at bounding box center [901, 410] width 1331 height 723
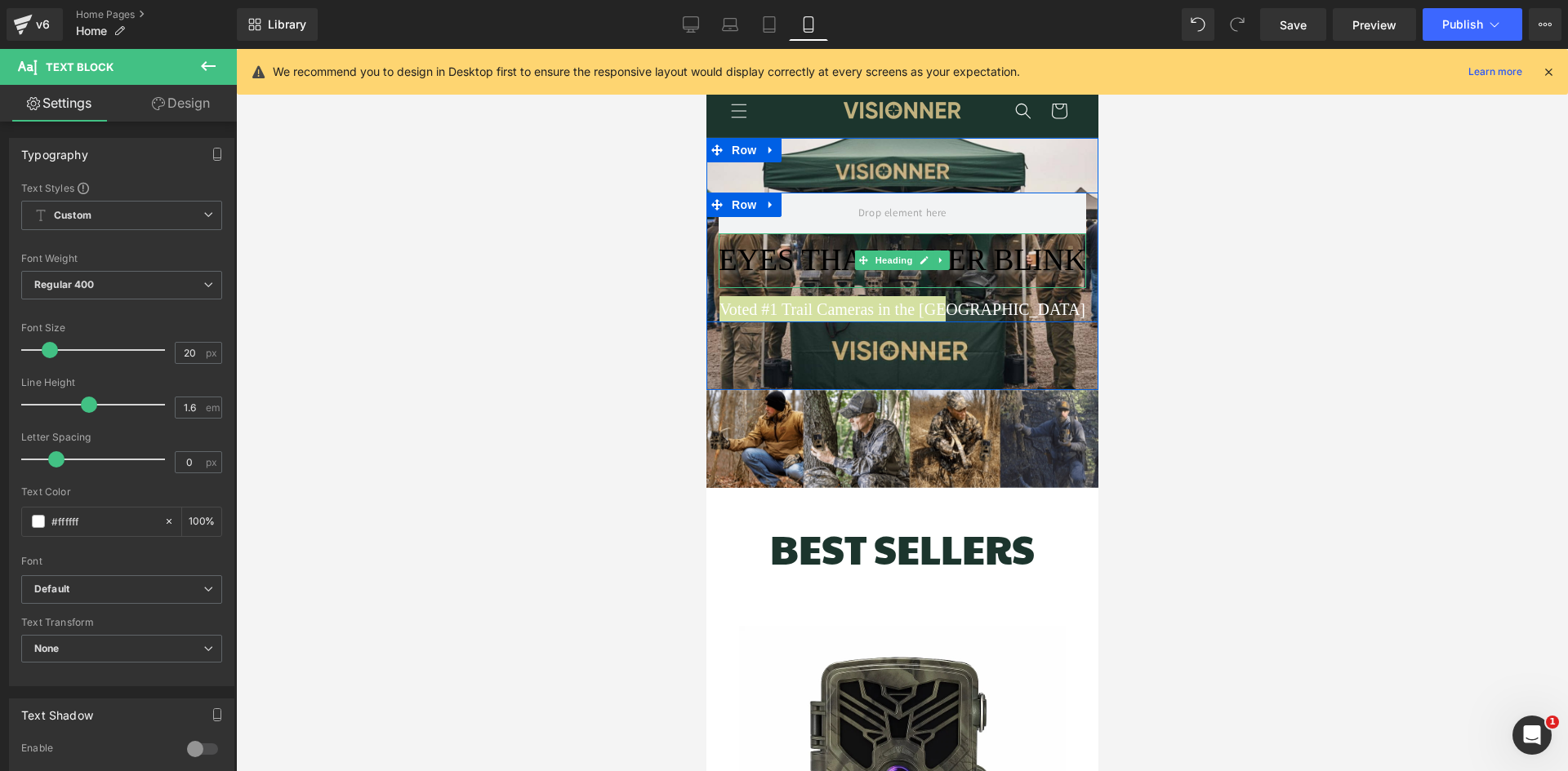
scroll to position [0, 0]
click at [1004, 265] on span "EYES THAT NEVER BLINK" at bounding box center [901, 260] width 367 height 33
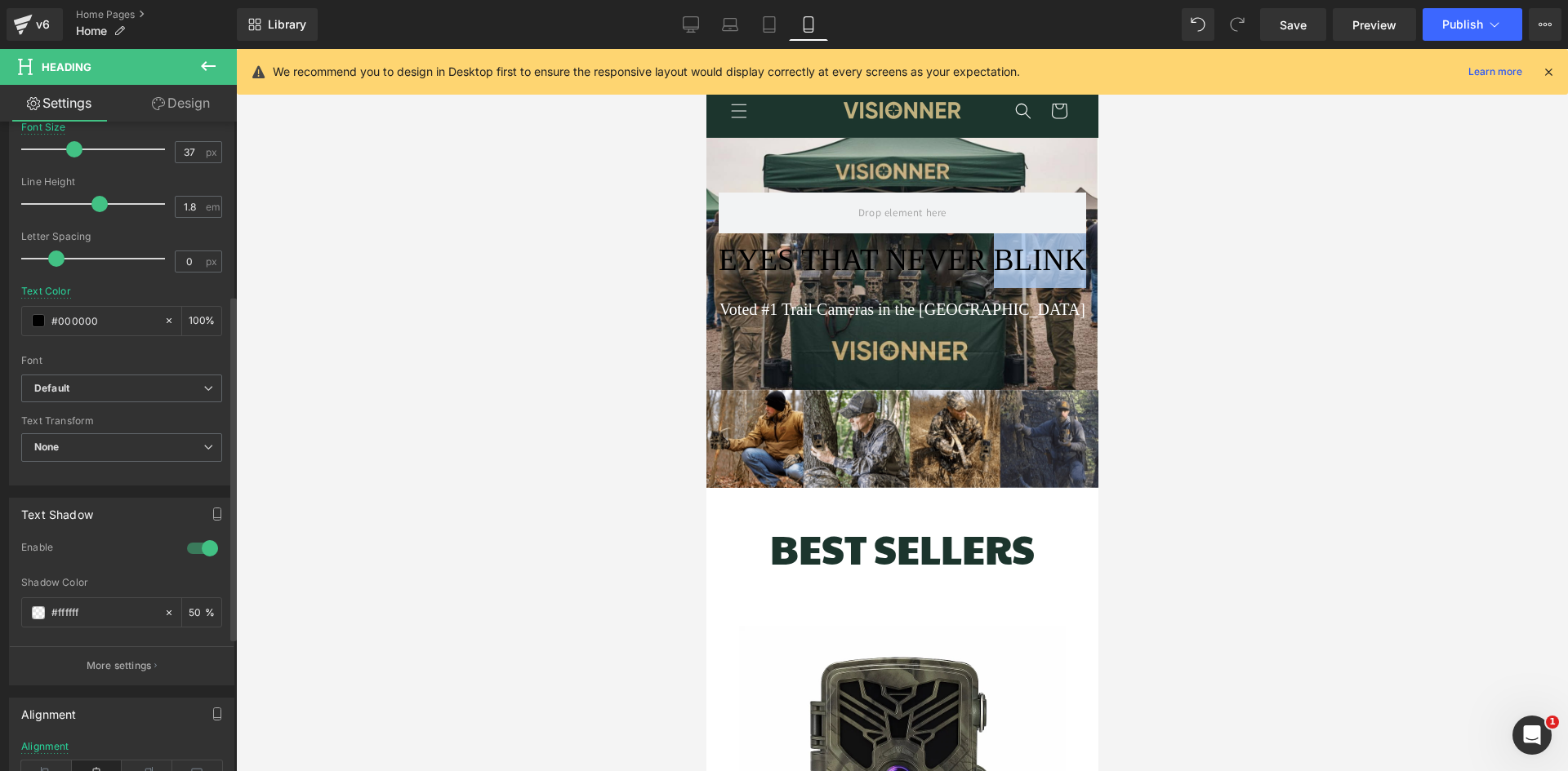
scroll to position [0, 586]
click at [192, 613] on input "50" at bounding box center [197, 613] width 16 height 18
click at [189, 613] on input "50" at bounding box center [197, 613] width 16 height 18
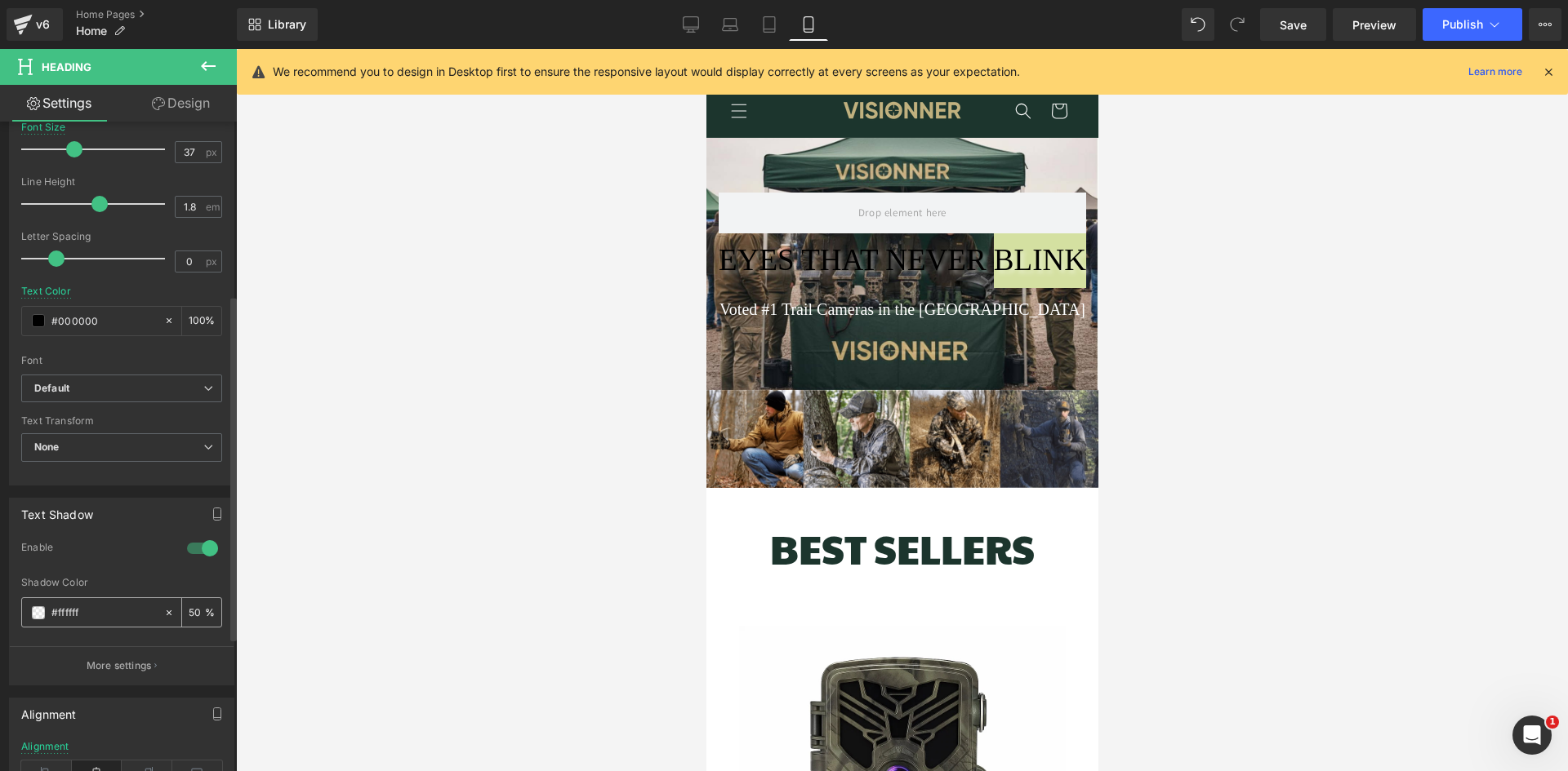
click at [189, 613] on input "50" at bounding box center [197, 613] width 16 height 18
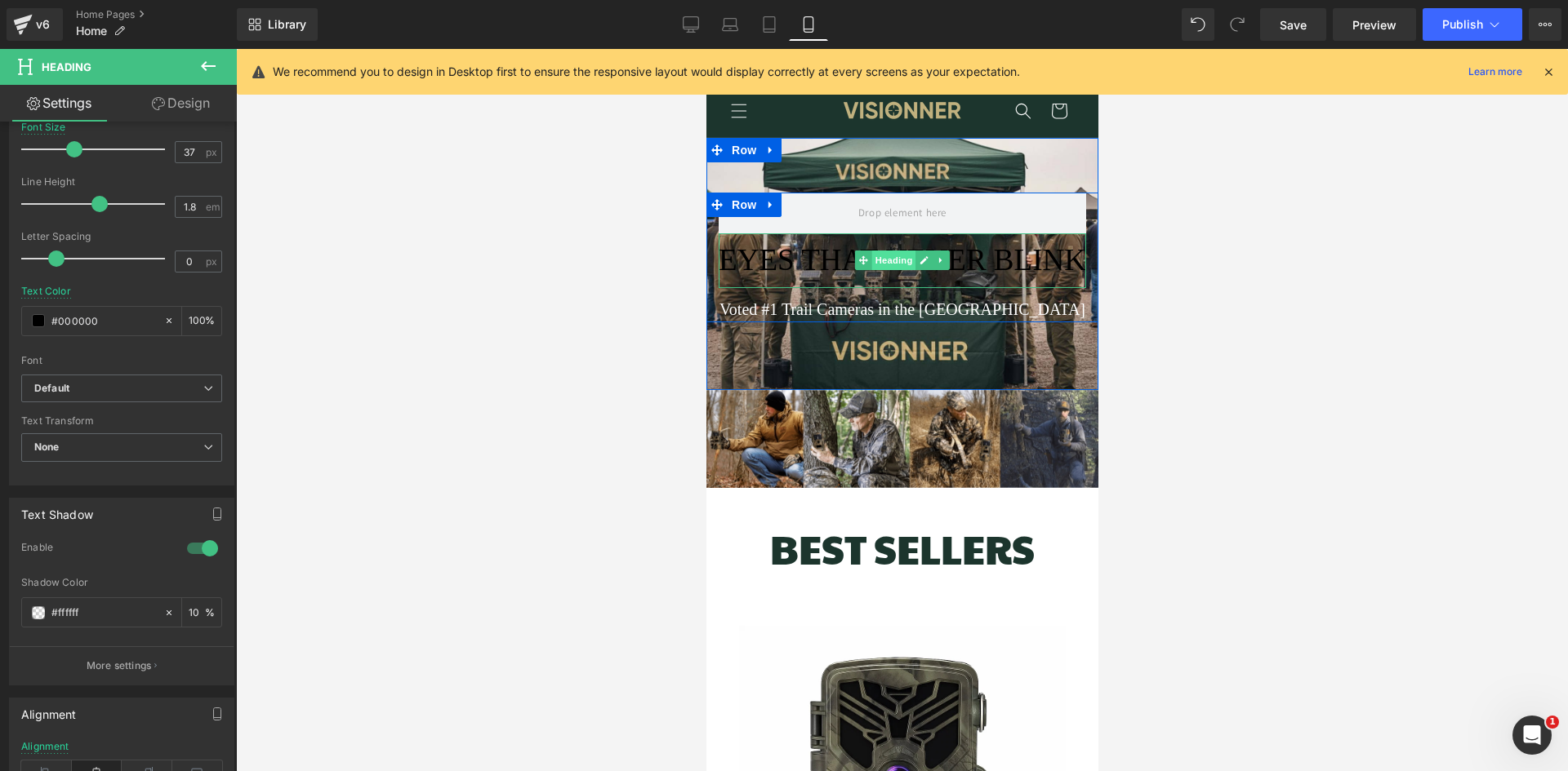
click at [899, 253] on span "Heading" at bounding box center [892, 261] width 44 height 20
click at [797, 262] on span "EYES THAT NEVER BLINK" at bounding box center [901, 260] width 367 height 33
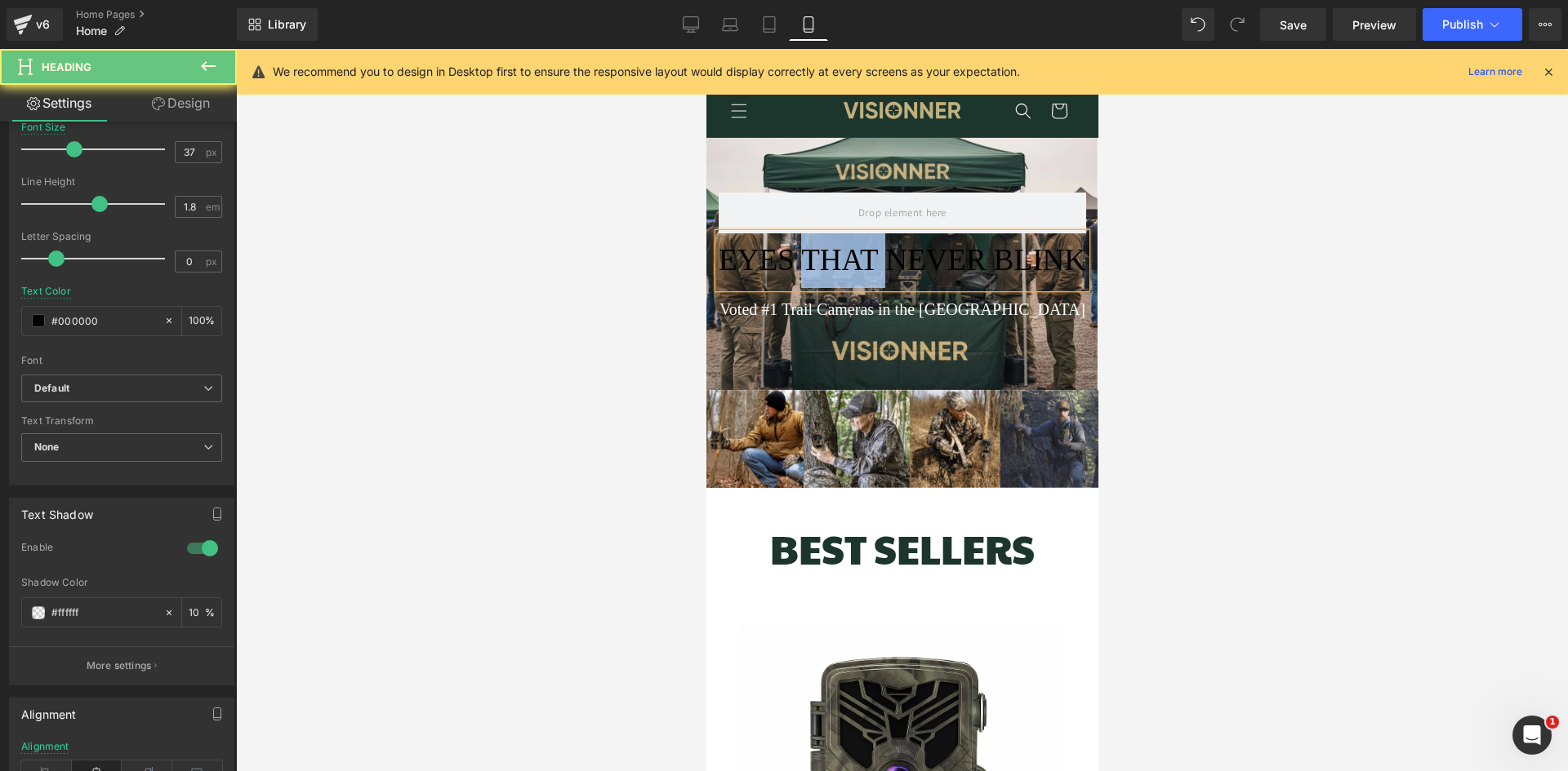
click at [797, 262] on span "EYES THAT NEVER BLINK" at bounding box center [901, 260] width 367 height 33
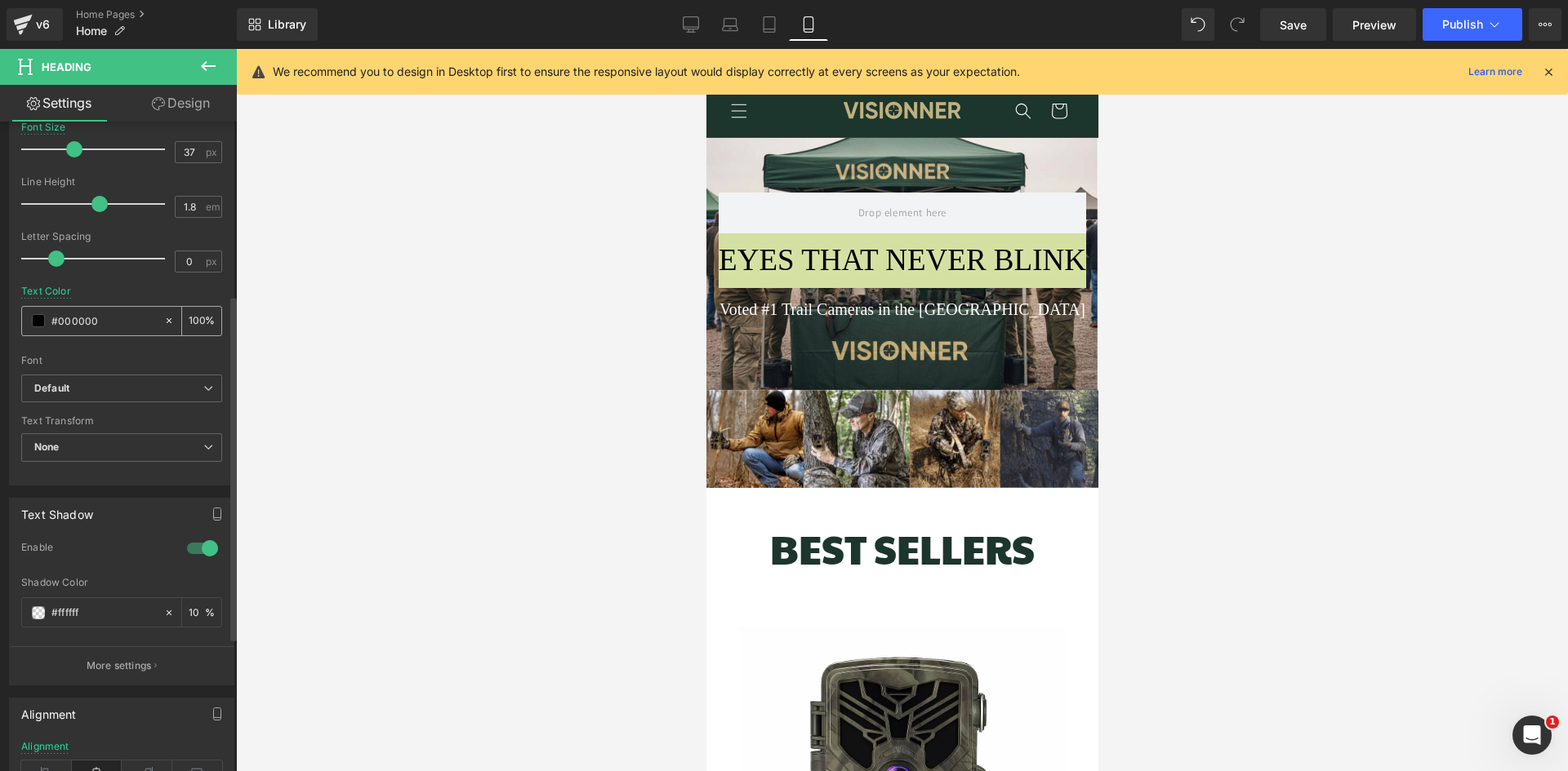
scroll to position [0, 586]
click at [33, 330] on div "#000000" at bounding box center [93, 321] width 142 height 29
click at [35, 320] on span at bounding box center [39, 321] width 13 height 13
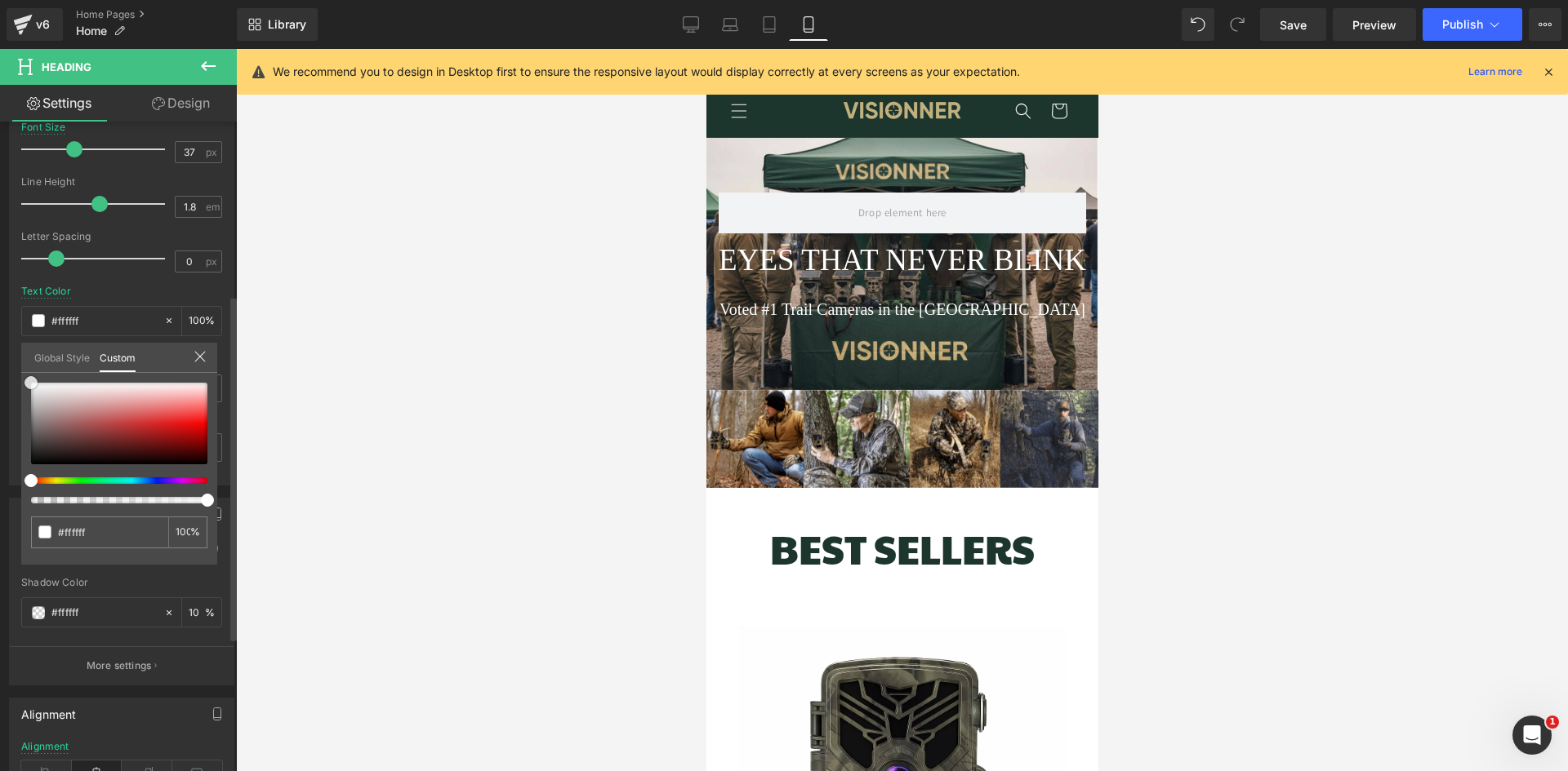
drag, startPoint x: 45, startPoint y: 408, endPoint x: 11, endPoint y: 364, distance: 55.6
click at [11, 364] on div "Typography Text Styles Custom Custom Setup Global Style Custom Setup Global Sty…" at bounding box center [122, 205] width 245 height 561
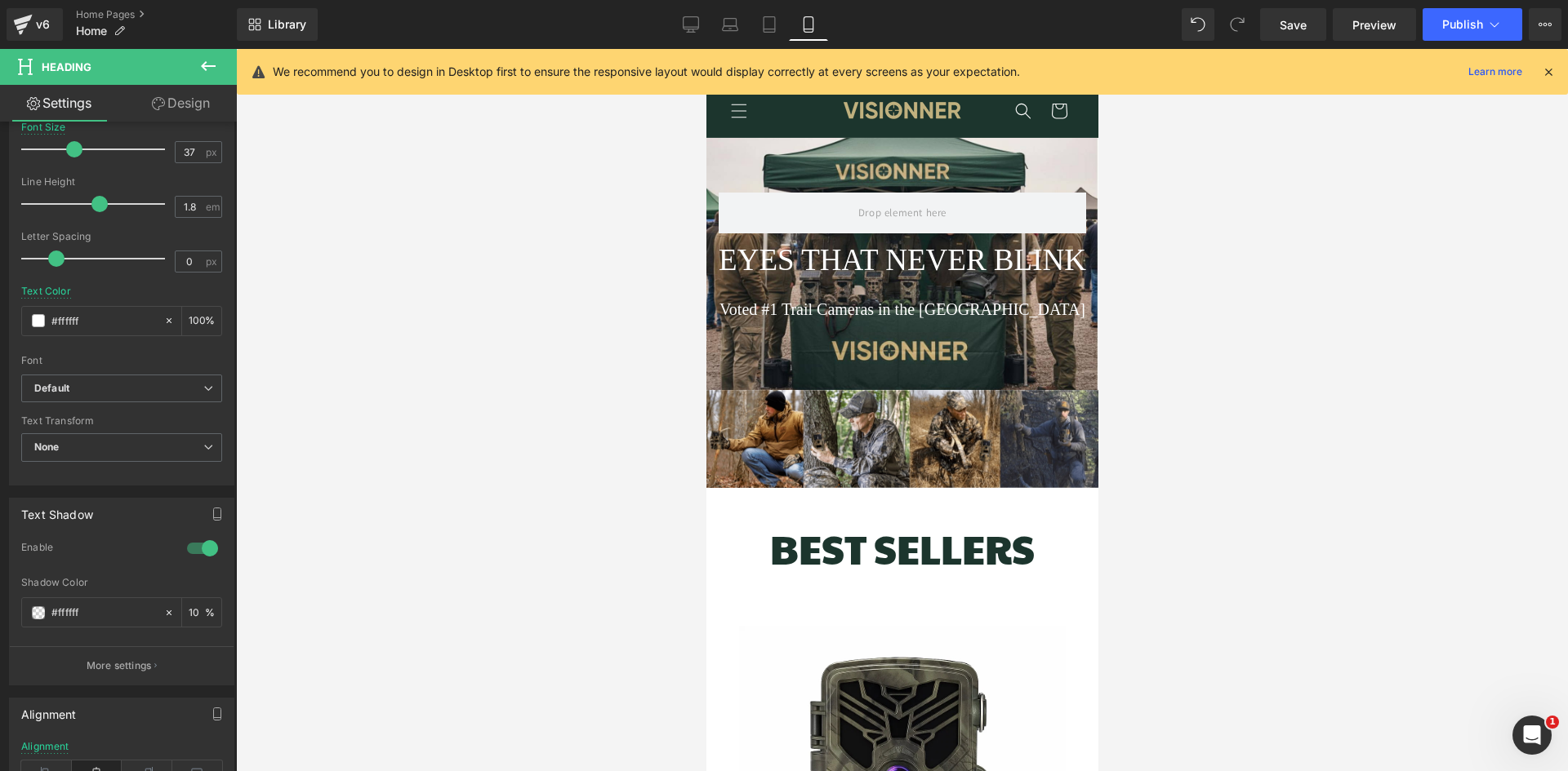
click at [418, 308] on div at bounding box center [901, 410] width 1331 height 723
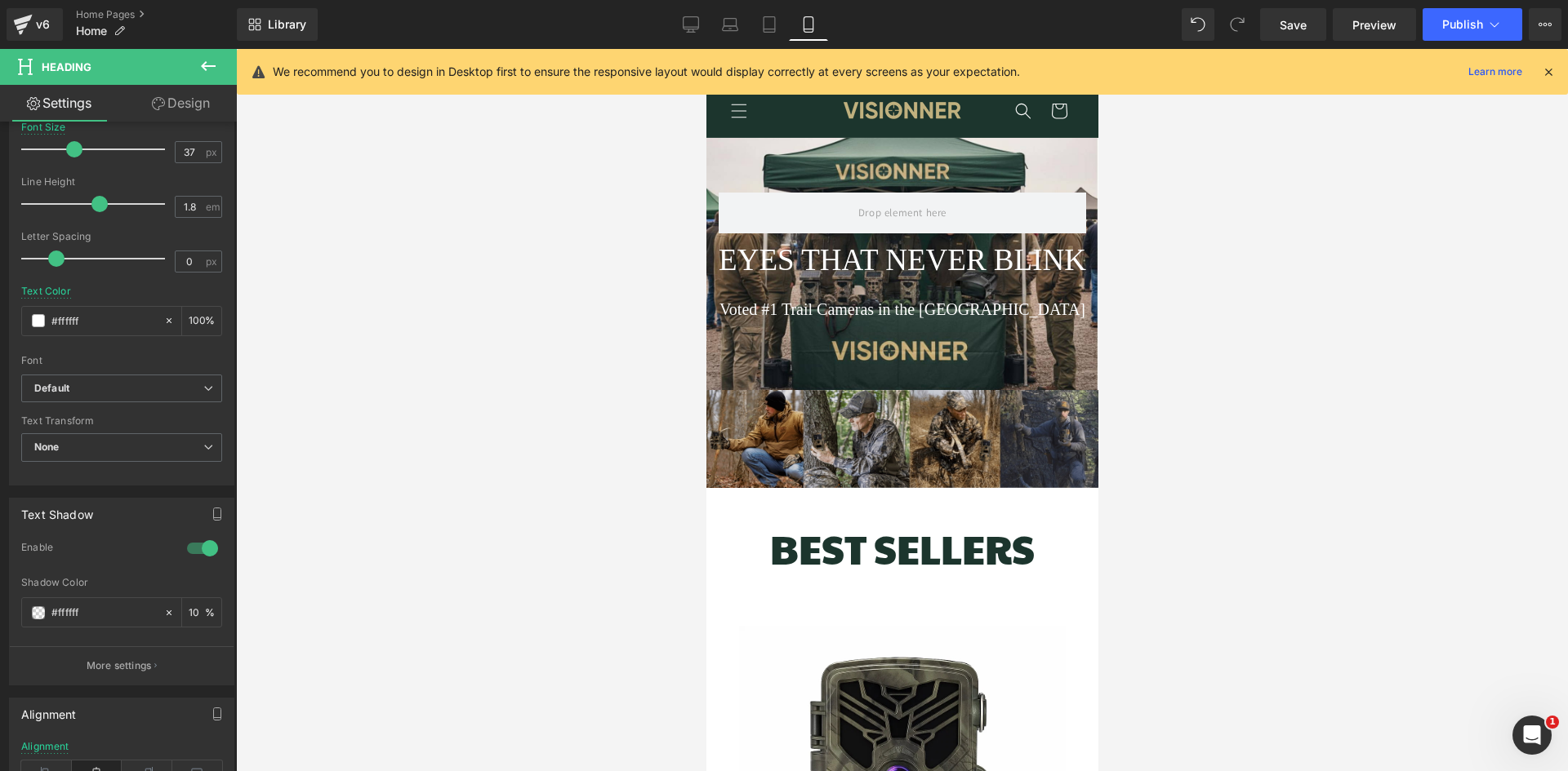
click at [884, 561] on h1 "BEST SELLERS" at bounding box center [901, 548] width 367 height 60
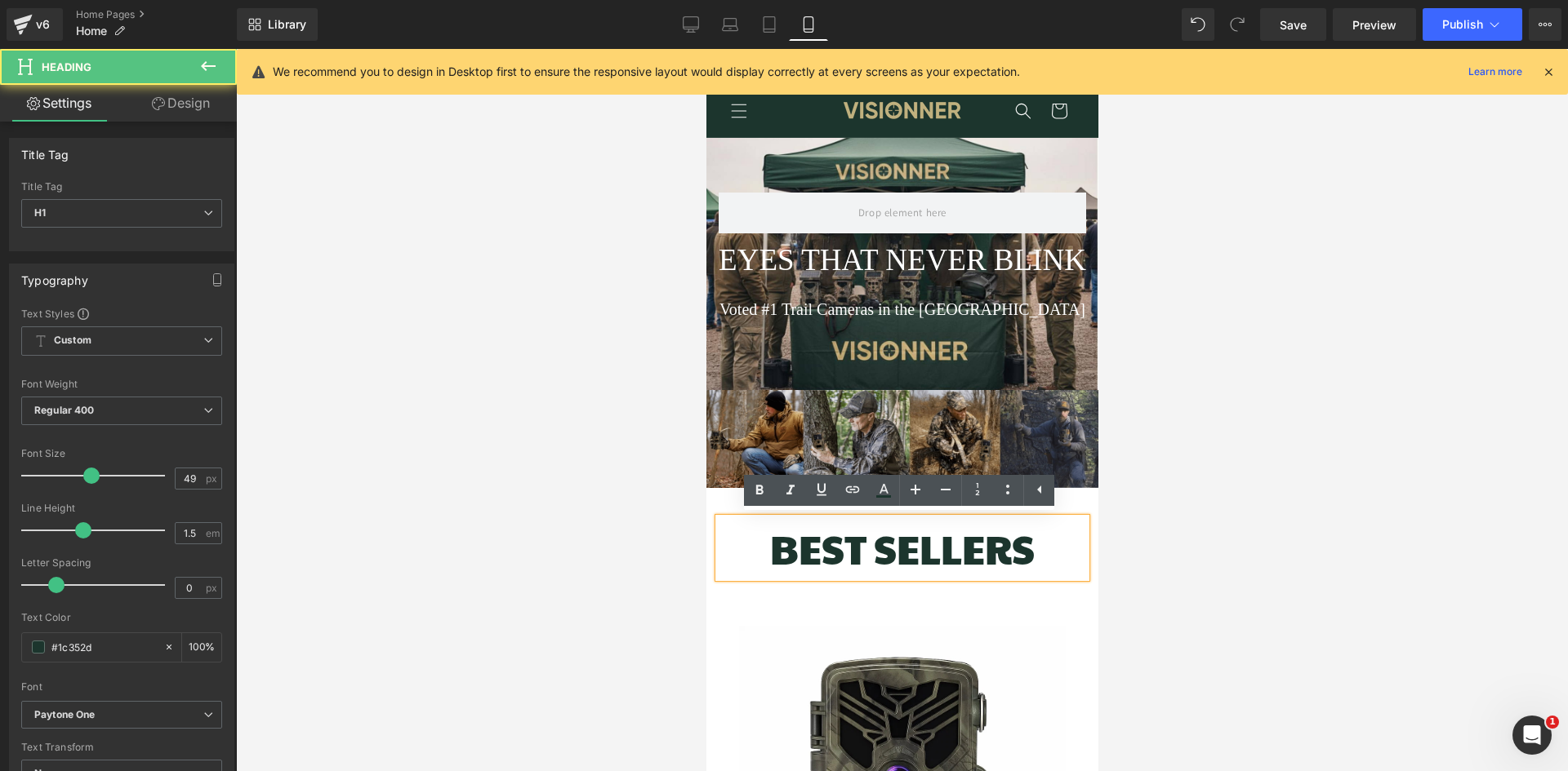
scroll to position [0, 0]
click at [919, 405] on img at bounding box center [900, 439] width 392 height 98
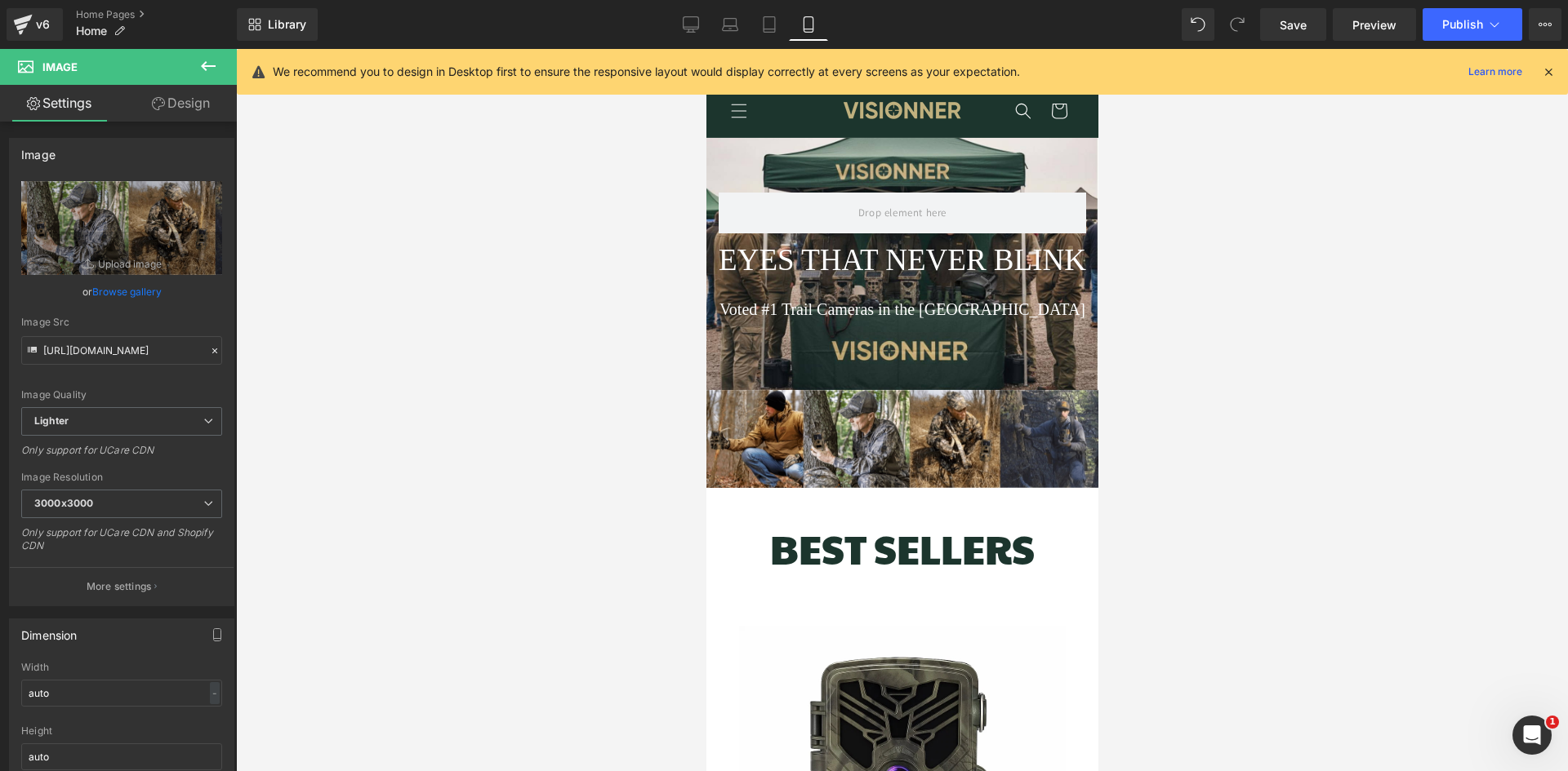
click at [1377, 249] on div at bounding box center [901, 410] width 1331 height 723
click at [1453, 22] on span "Publish" at bounding box center [1463, 24] width 41 height 13
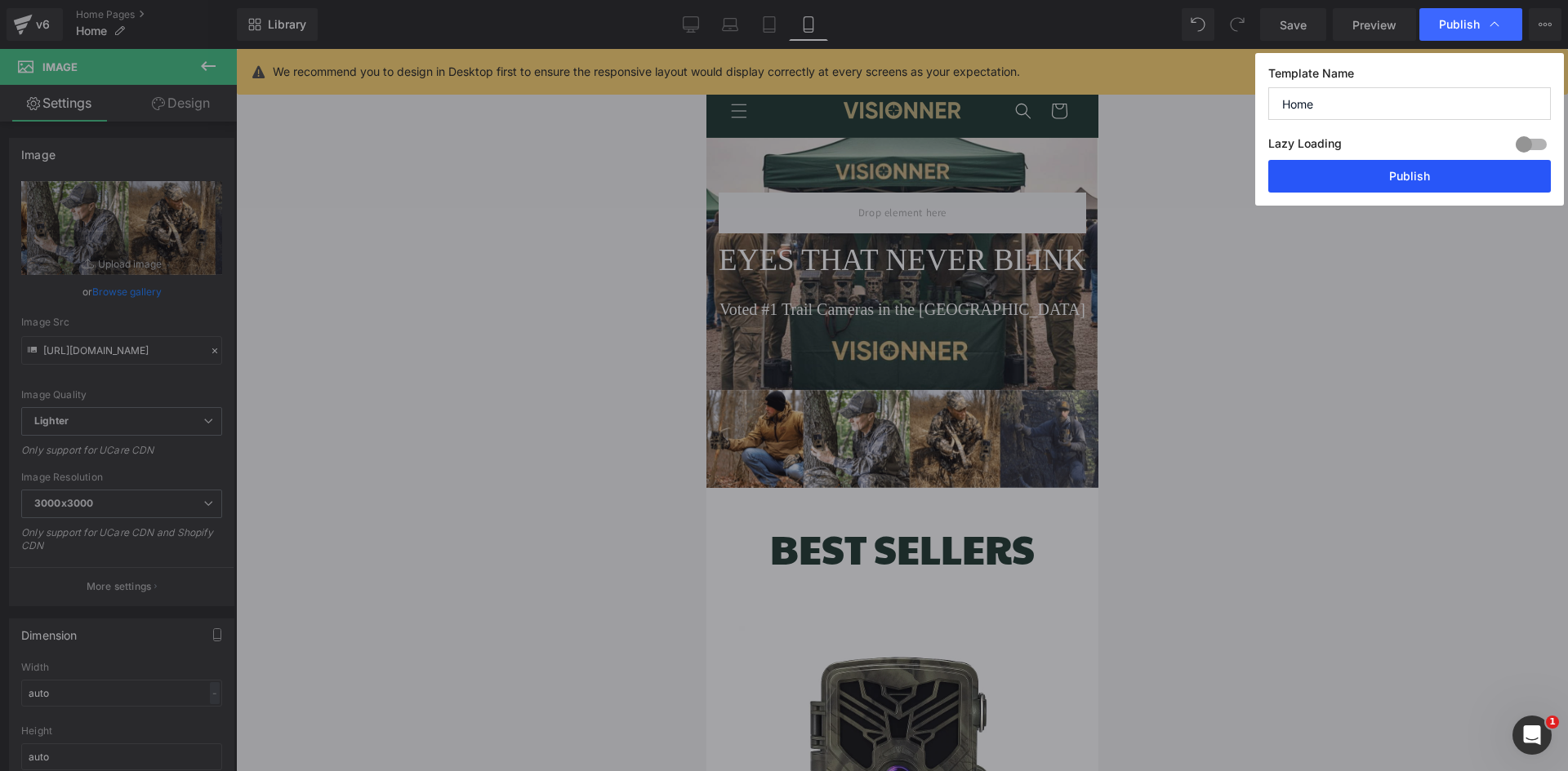
scroll to position [0, 293]
click at [1351, 180] on button "Publish" at bounding box center [1409, 176] width 282 height 32
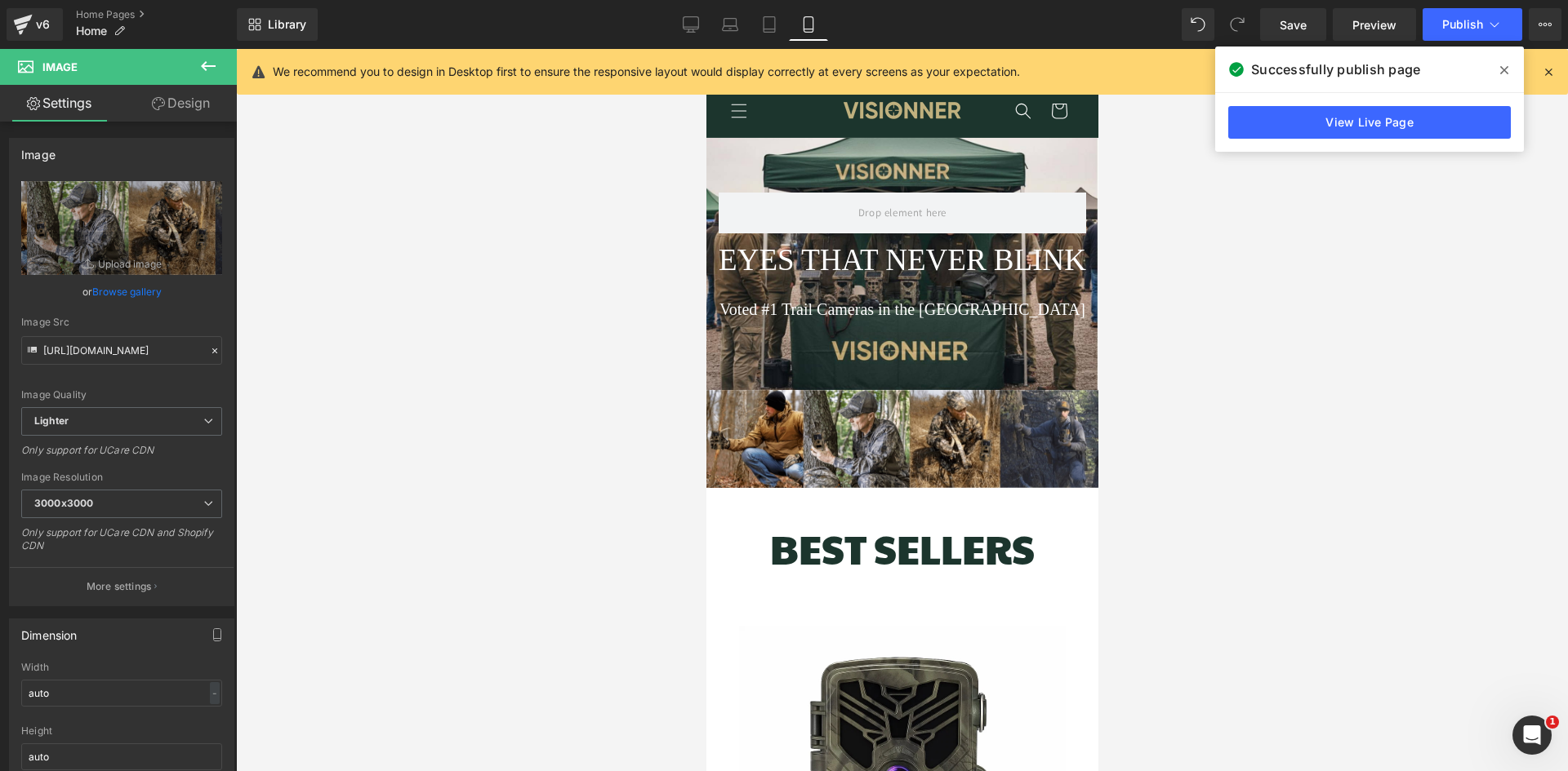
scroll to position [0, 0]
click at [1497, 73] on span at bounding box center [1503, 70] width 26 height 26
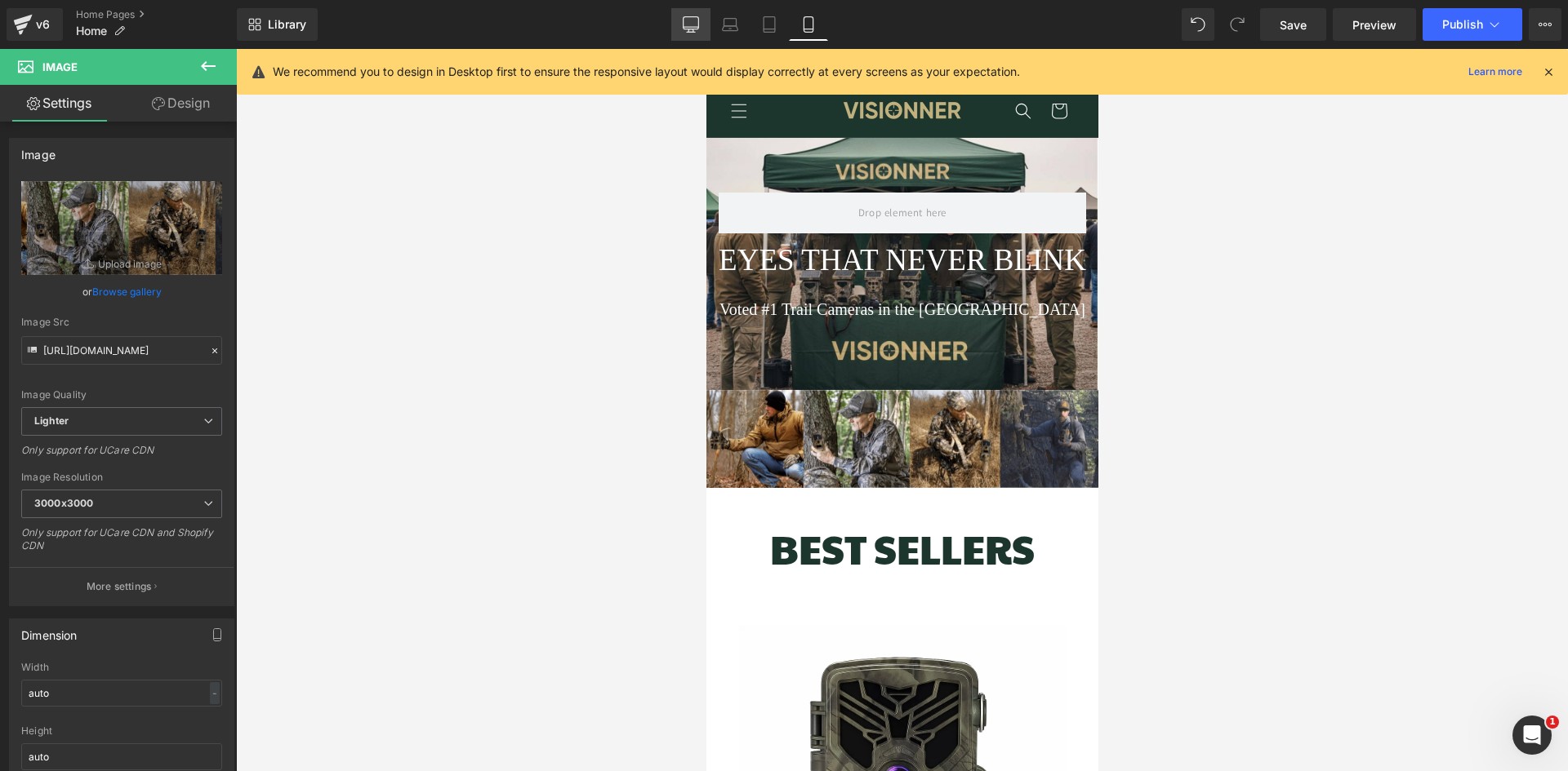
click at [700, 26] on link "Desktop" at bounding box center [691, 24] width 39 height 32
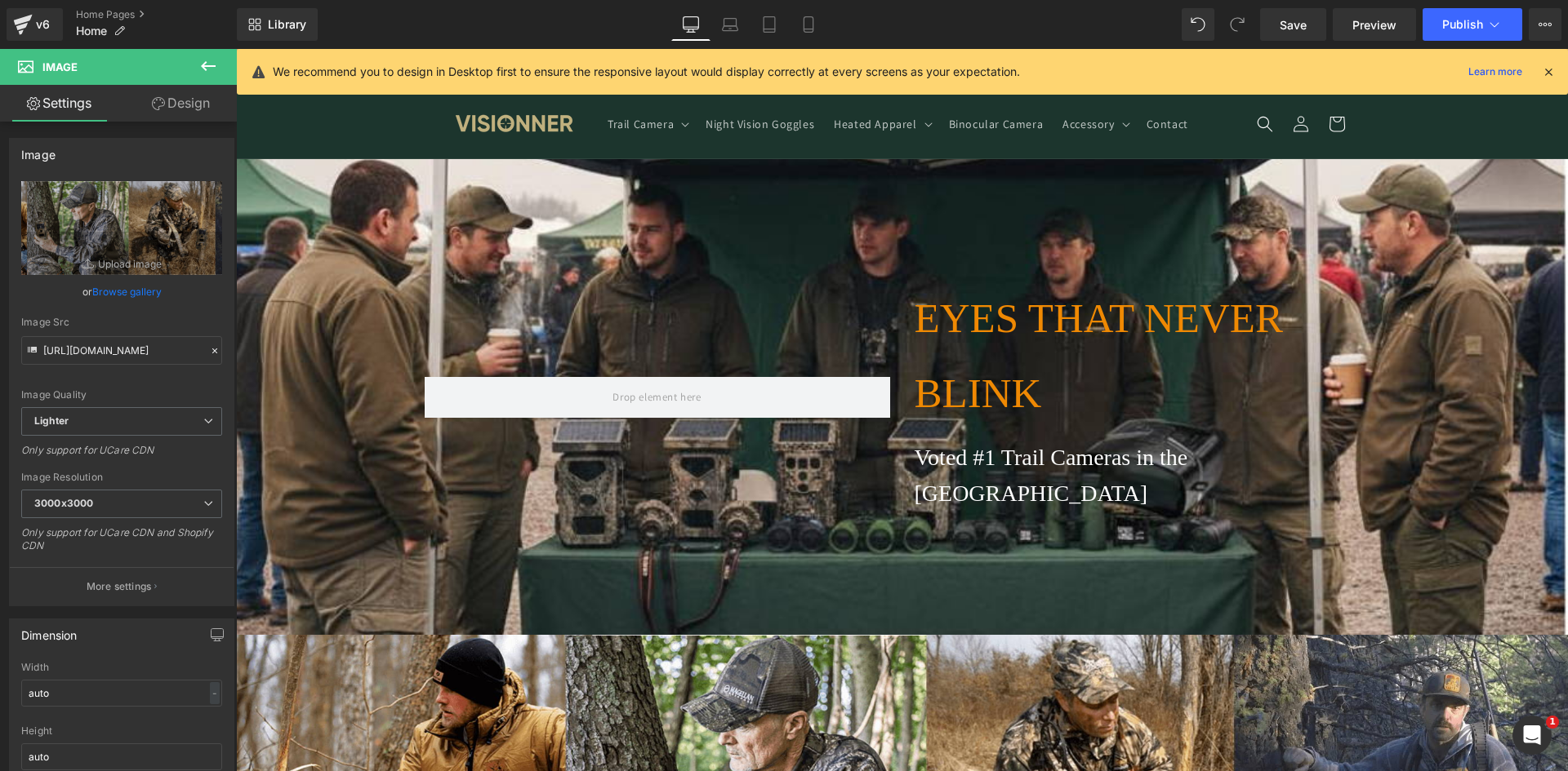
click at [1046, 326] on span "EYES THAT NEVER BLINK" at bounding box center [1098, 356] width 368 height 121
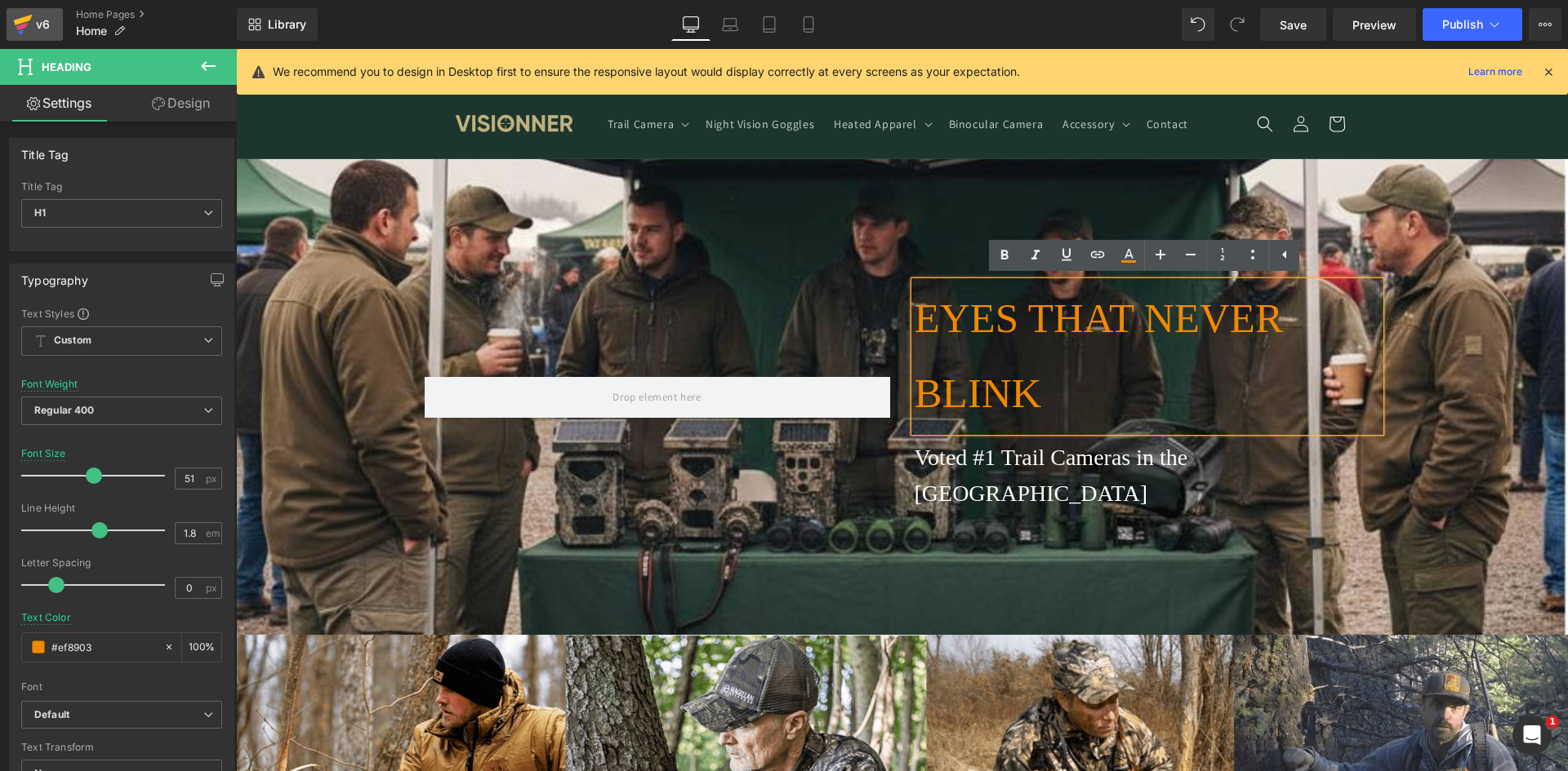
click at [24, 15] on icon at bounding box center [23, 25] width 20 height 41
